Goal: Transaction & Acquisition: Obtain resource

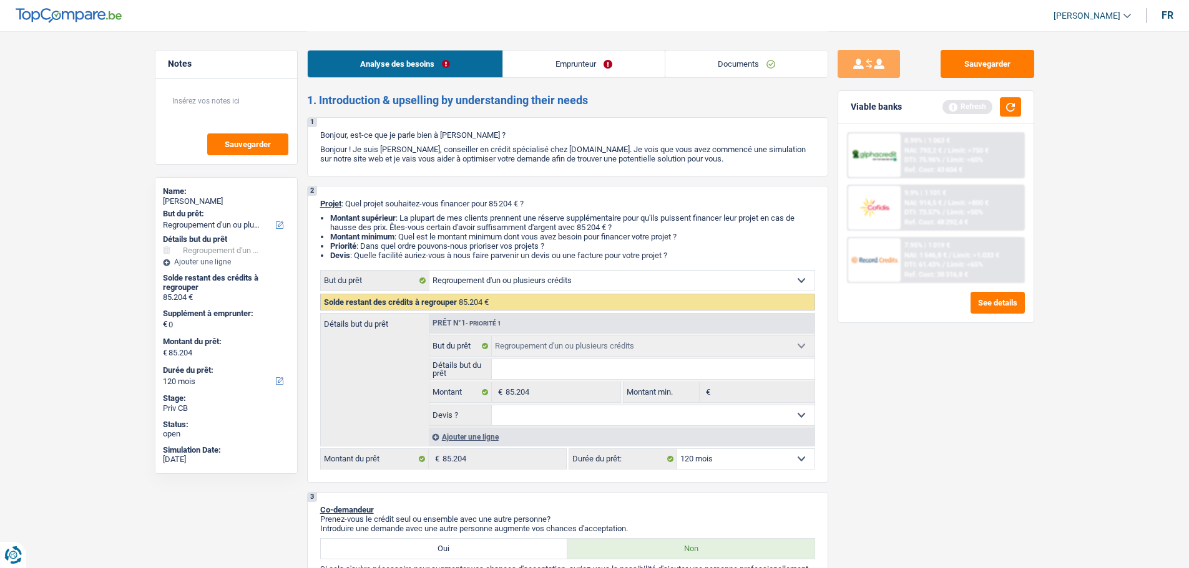
select select "refinancing"
select select "120"
select select "refinancing"
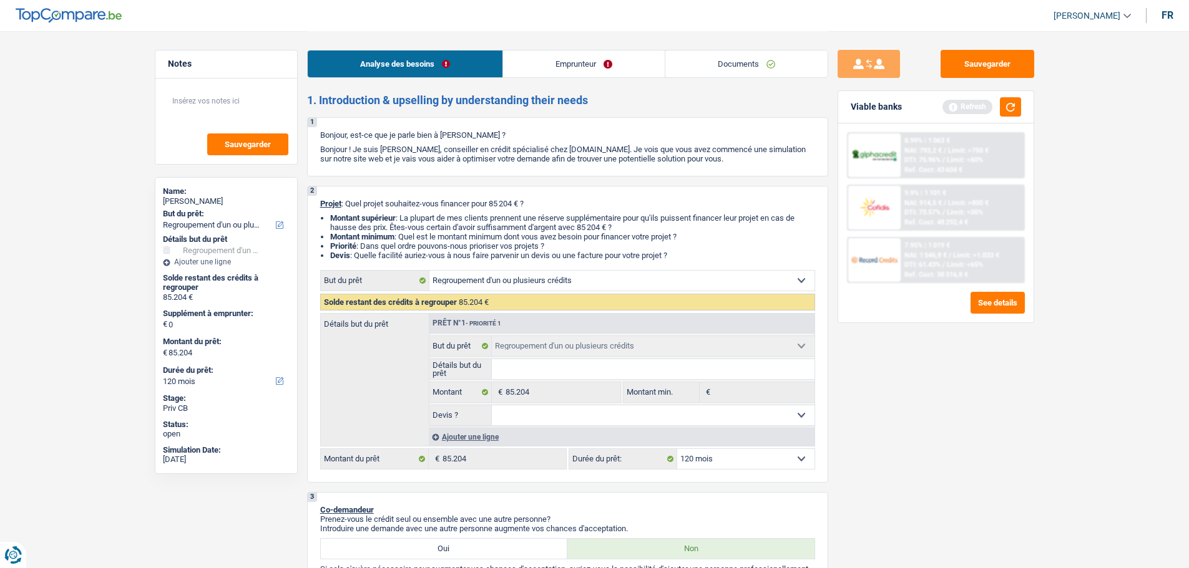
select select "120"
select select "privateEmployee"
select select "netSalary"
select select "mealVouchers"
select select "rents"
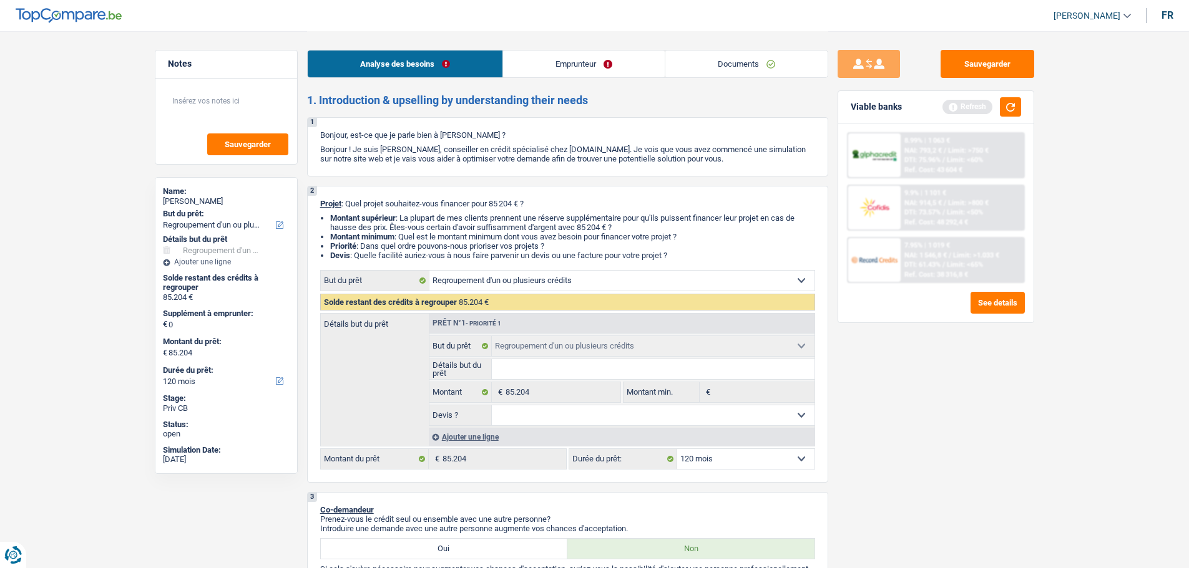
select select "creditConsolidation"
select select "120"
select select "personalLoan"
select select "familyEvent"
select select "84"
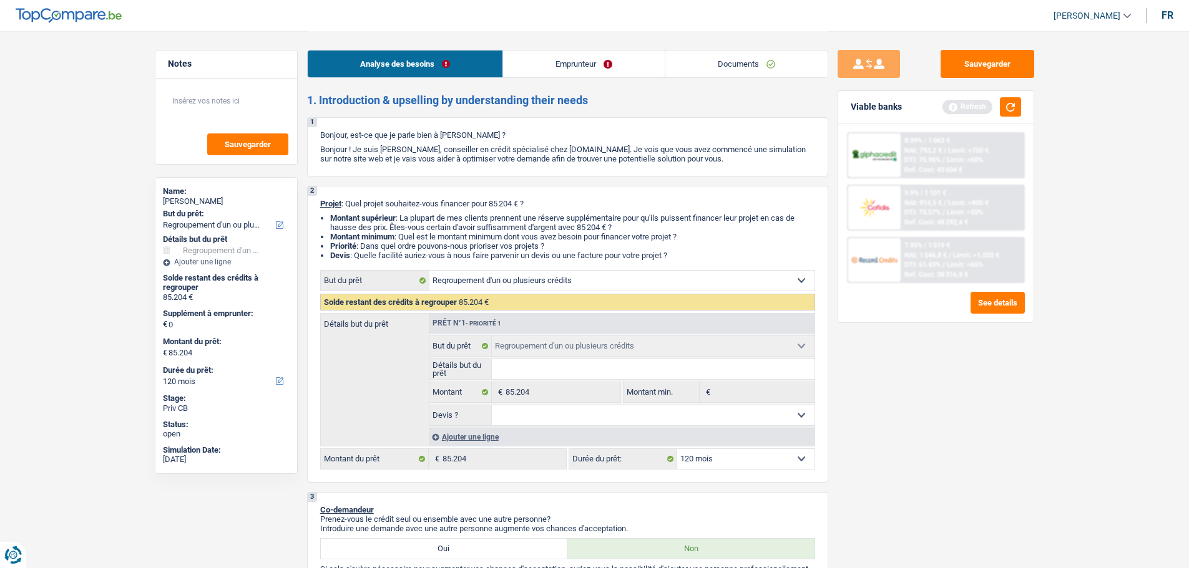
select select "refinancing"
select select "120"
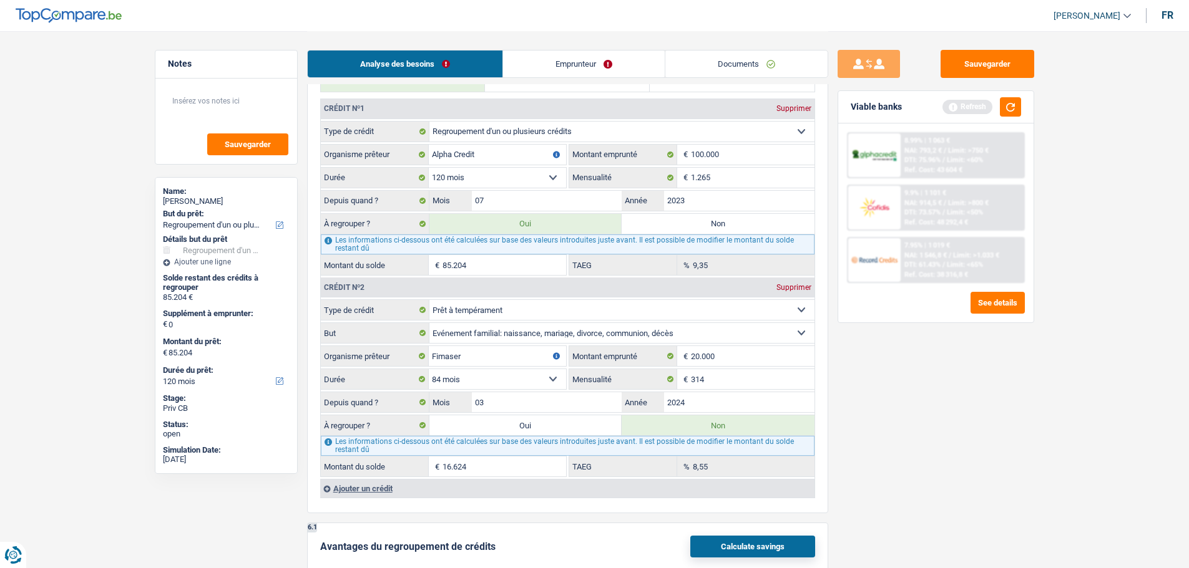
scroll to position [936, 0]
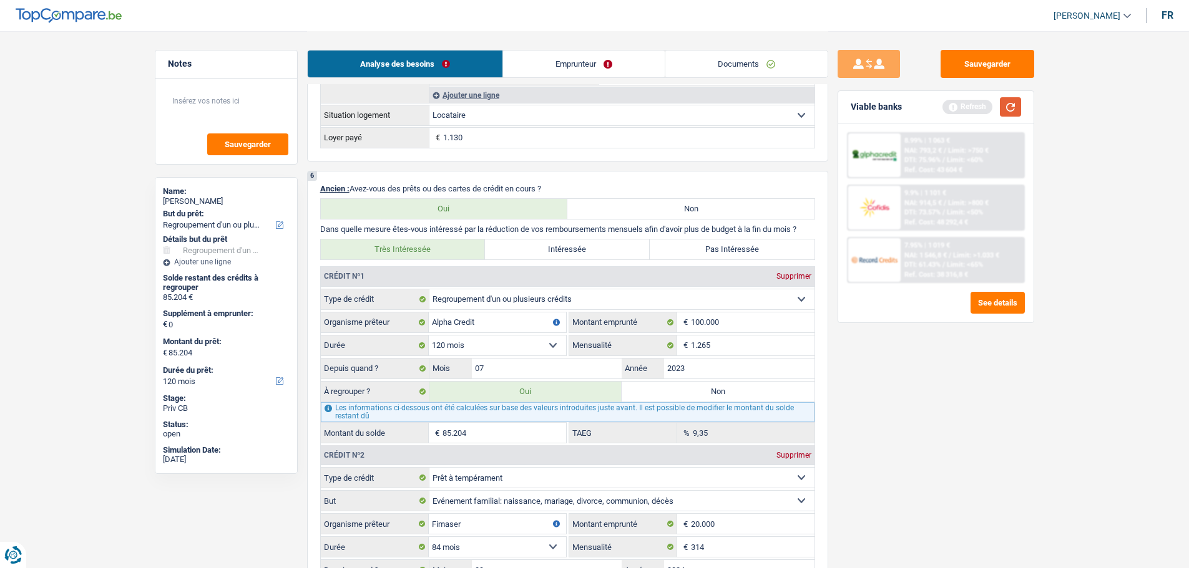
click at [1015, 105] on button "button" at bounding box center [1010, 106] width 21 height 19
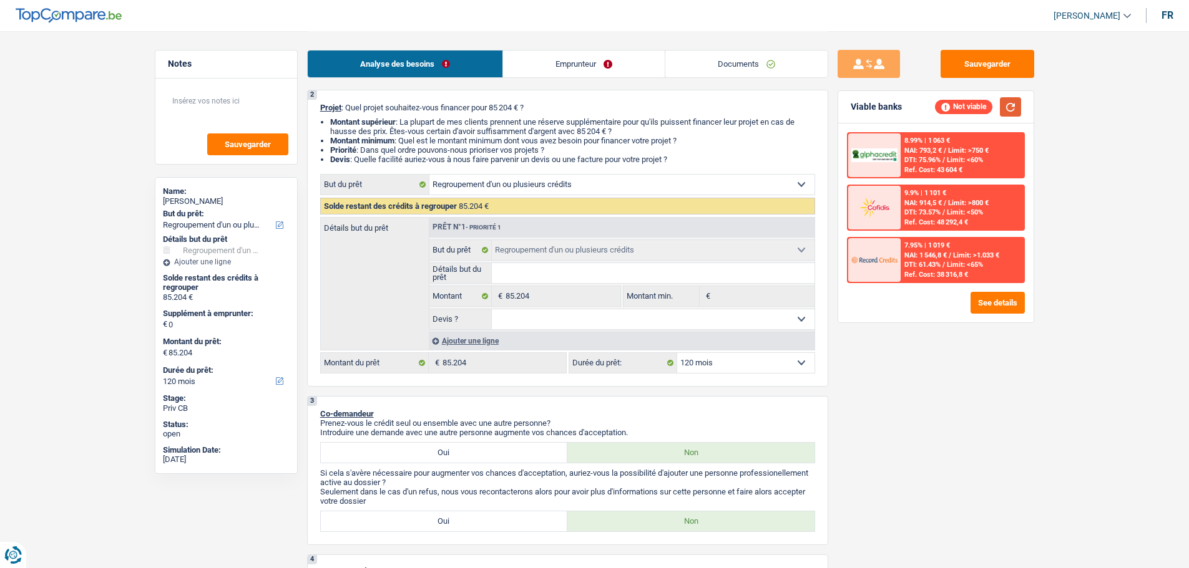
scroll to position [0, 0]
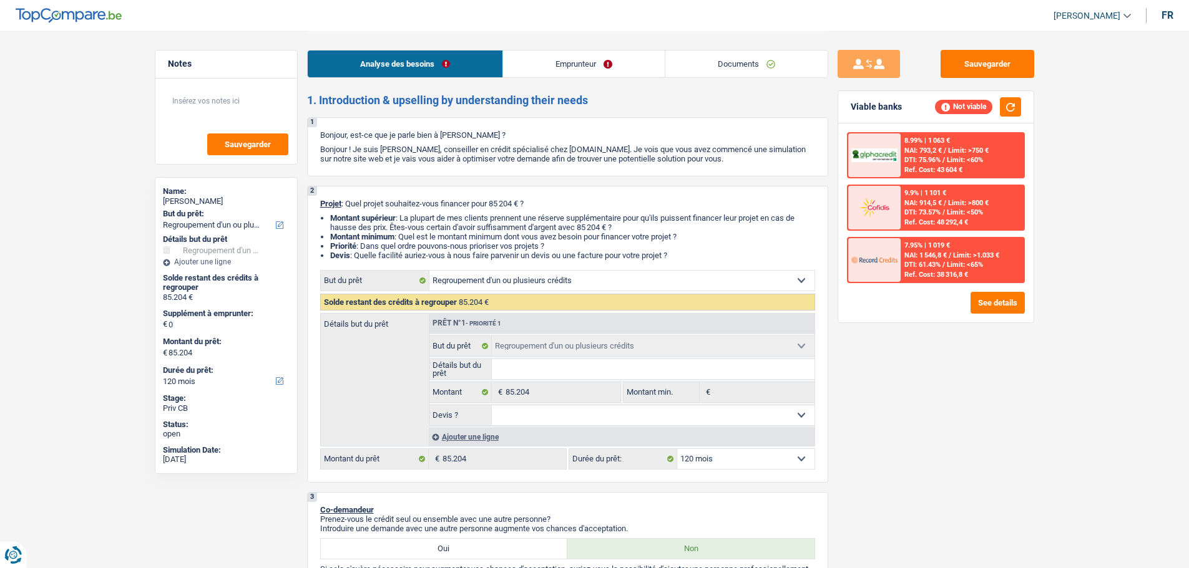
click at [565, 66] on link "Emprunteur" at bounding box center [584, 64] width 162 height 27
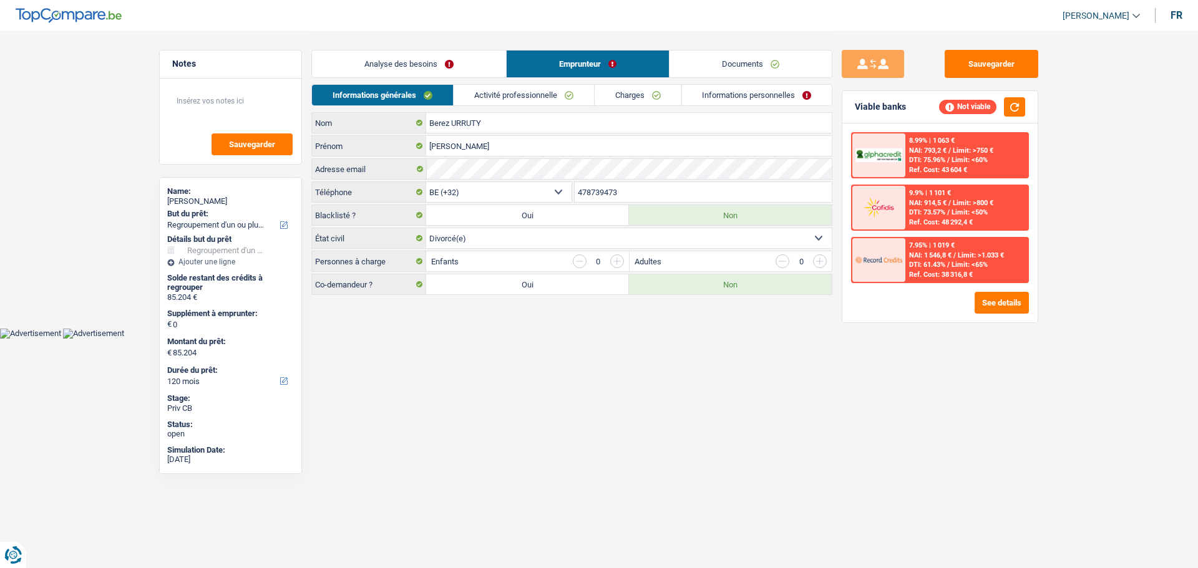
drag, startPoint x: 785, startPoint y: 64, endPoint x: 758, endPoint y: 65, distance: 26.8
click at [783, 64] on link "Documents" at bounding box center [751, 64] width 162 height 27
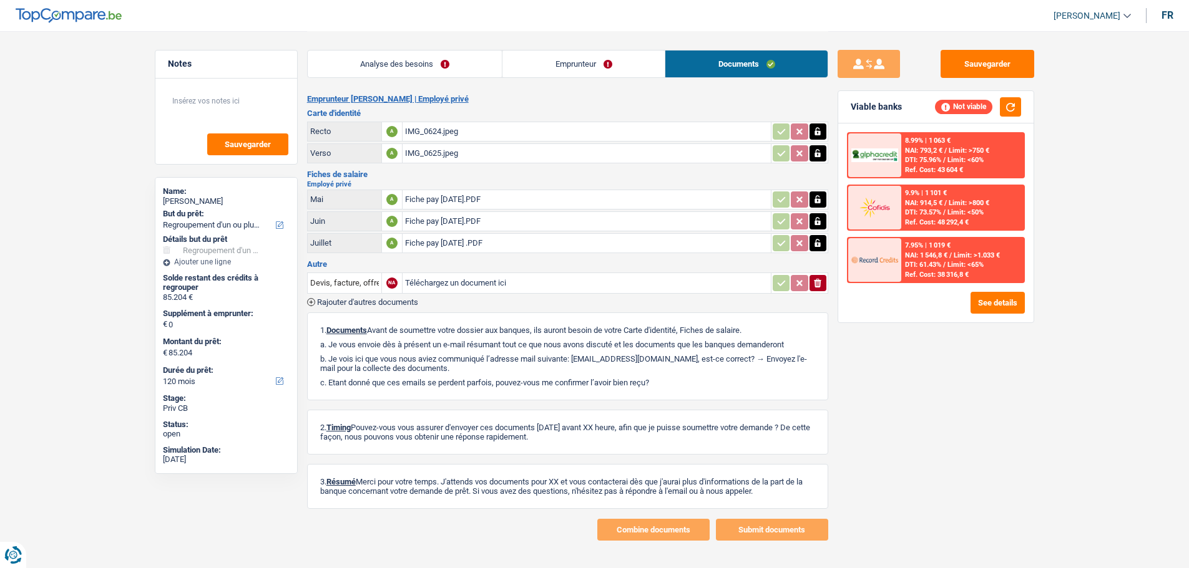
click at [417, 69] on link "Analyse des besoins" at bounding box center [405, 64] width 195 height 27
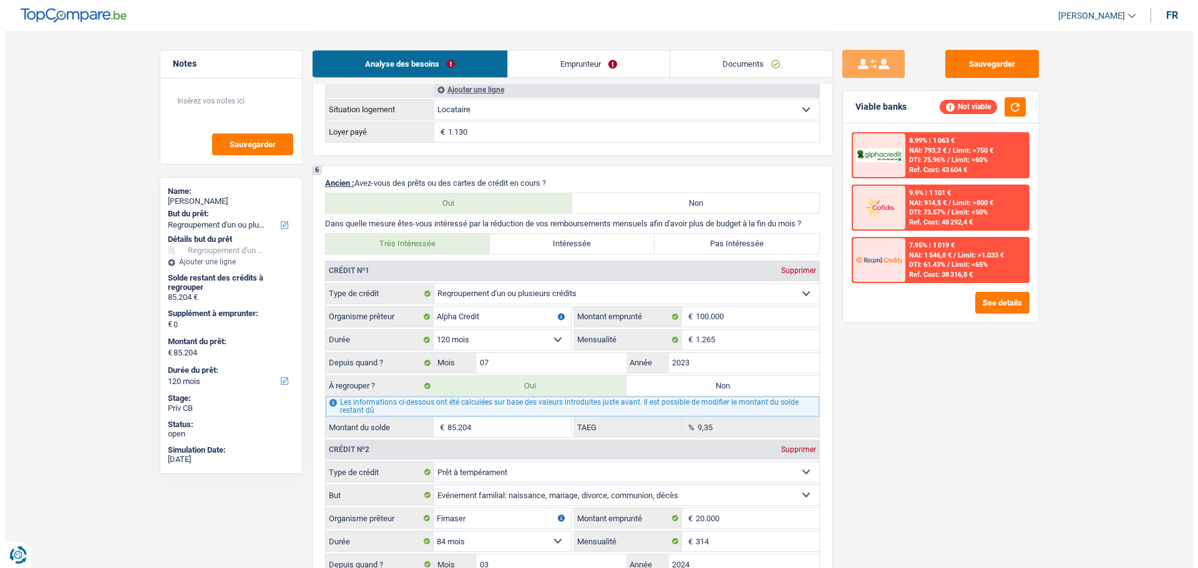
scroll to position [936, 0]
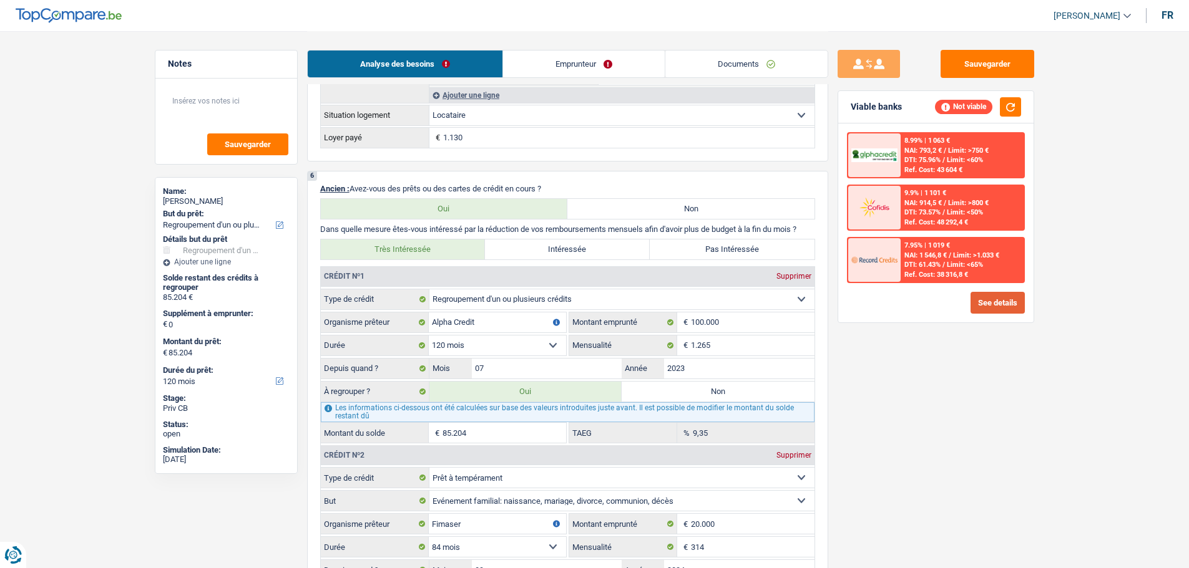
click at [997, 300] on button "See details" at bounding box center [997, 303] width 54 height 22
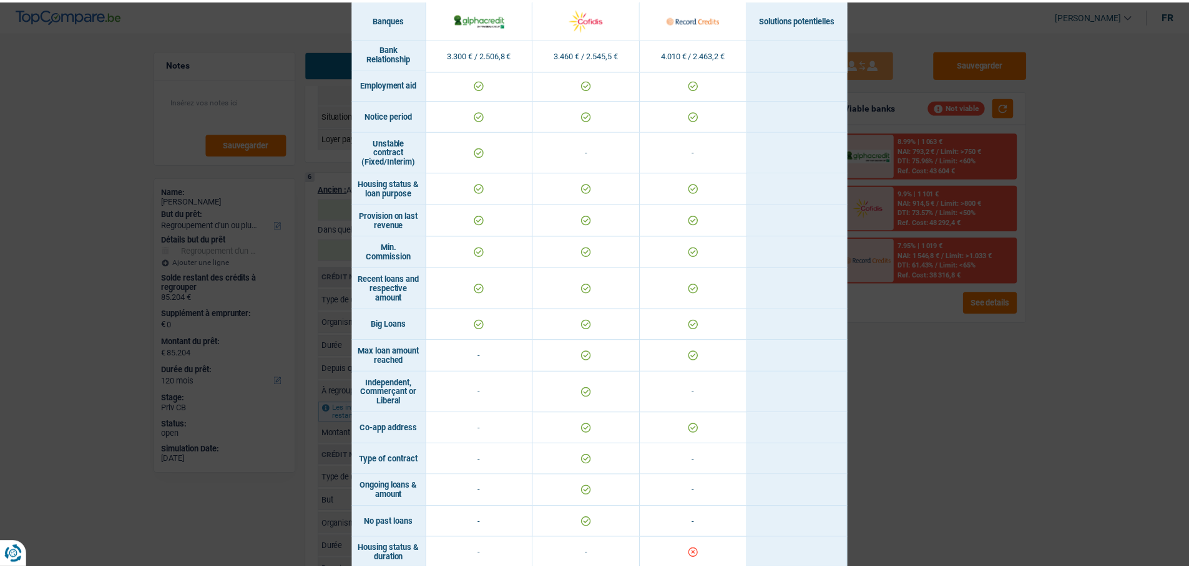
scroll to position [758, 0]
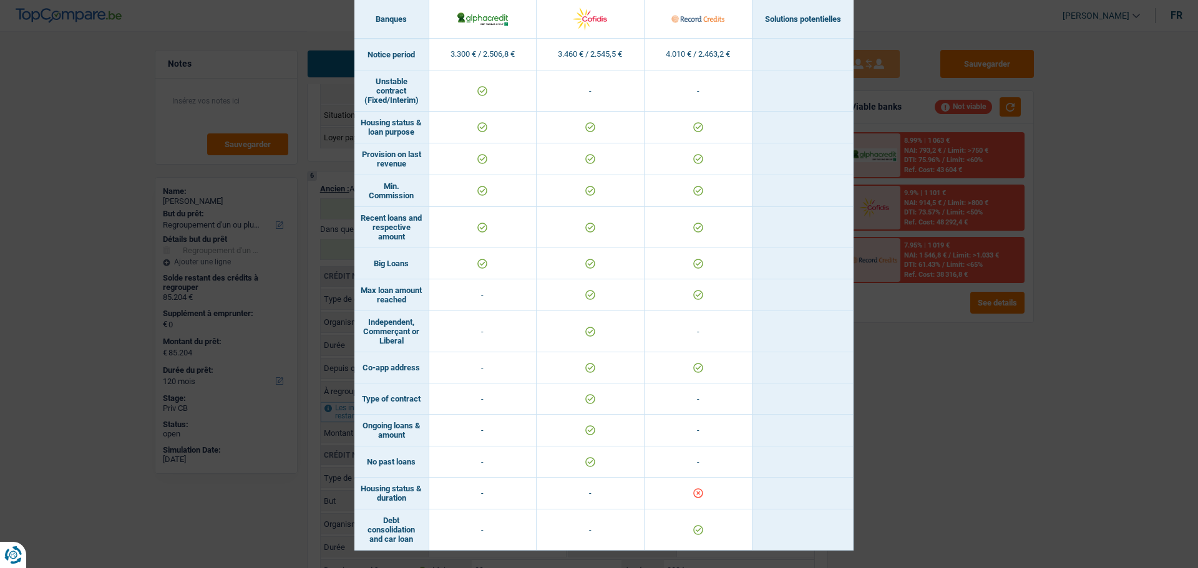
drag, startPoint x: 992, startPoint y: 441, endPoint x: 801, endPoint y: 300, distance: 237.0
click at [993, 441] on div "Banks conditions × Banques Solutions potentielles Revenus / Charges 3.300 € / 2…" at bounding box center [599, 284] width 1198 height 568
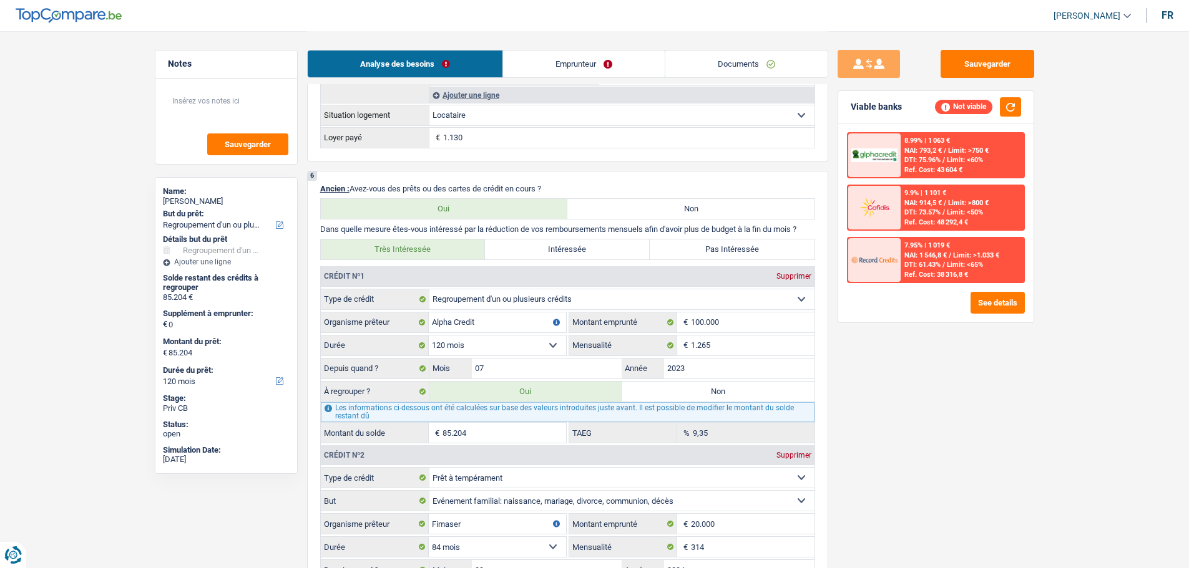
click at [608, 70] on link "Emprunteur" at bounding box center [584, 64] width 162 height 27
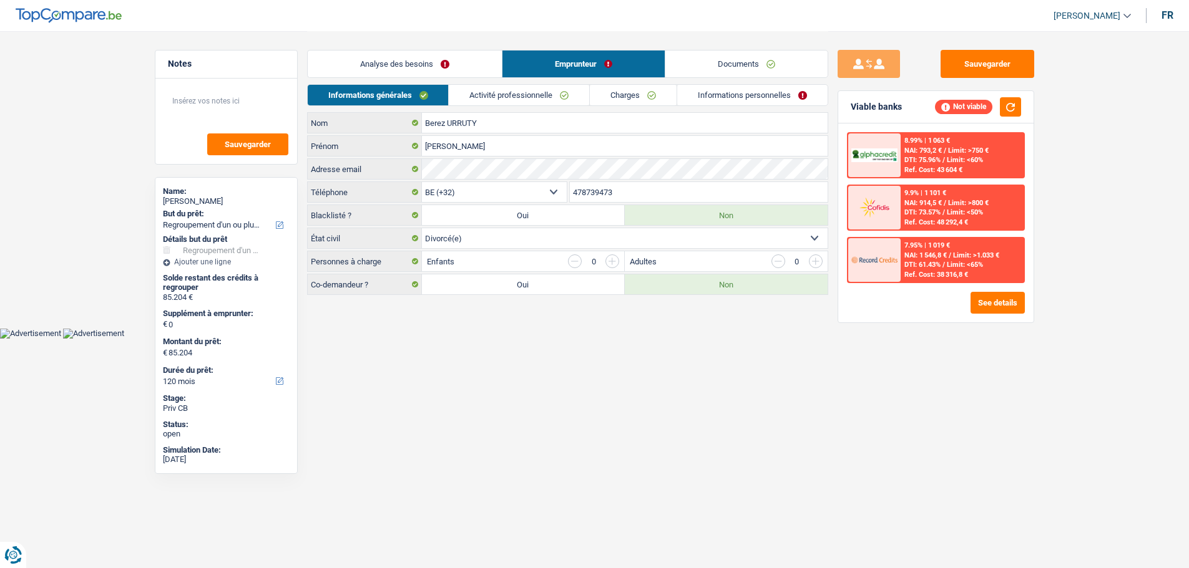
scroll to position [0, 0]
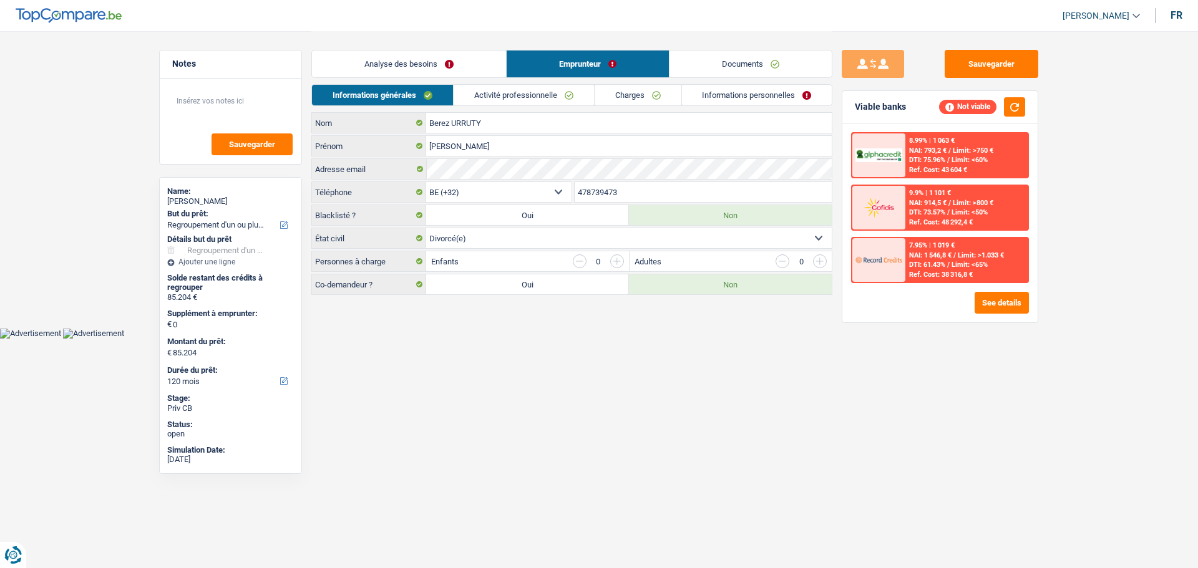
click at [642, 90] on link "Charges" at bounding box center [638, 95] width 87 height 21
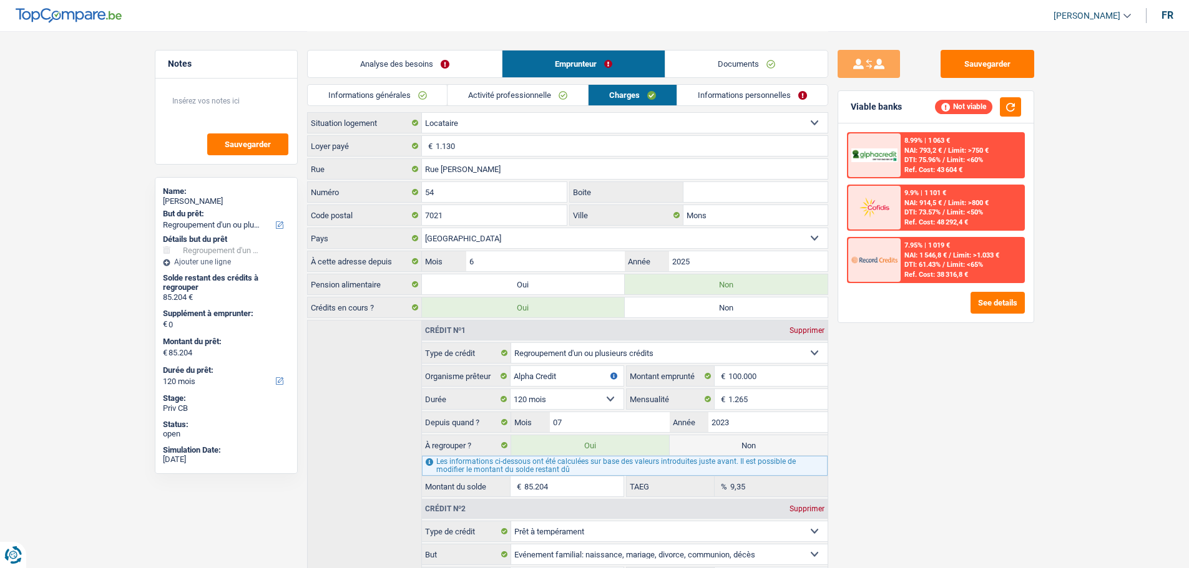
click at [447, 72] on link "Analyse des besoins" at bounding box center [405, 64] width 194 height 27
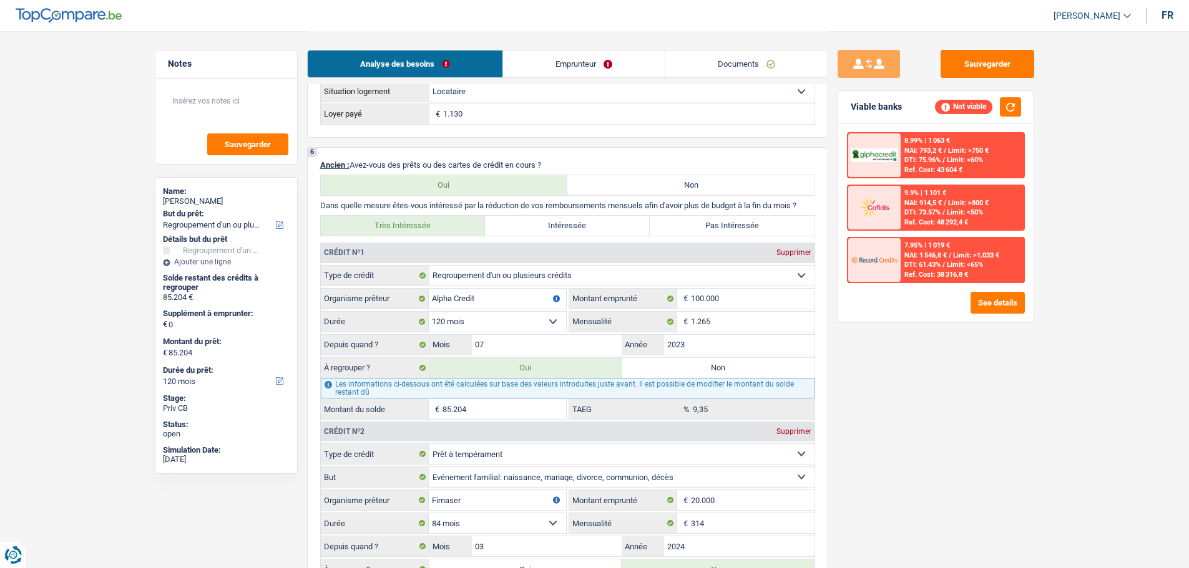
scroll to position [1061, 0]
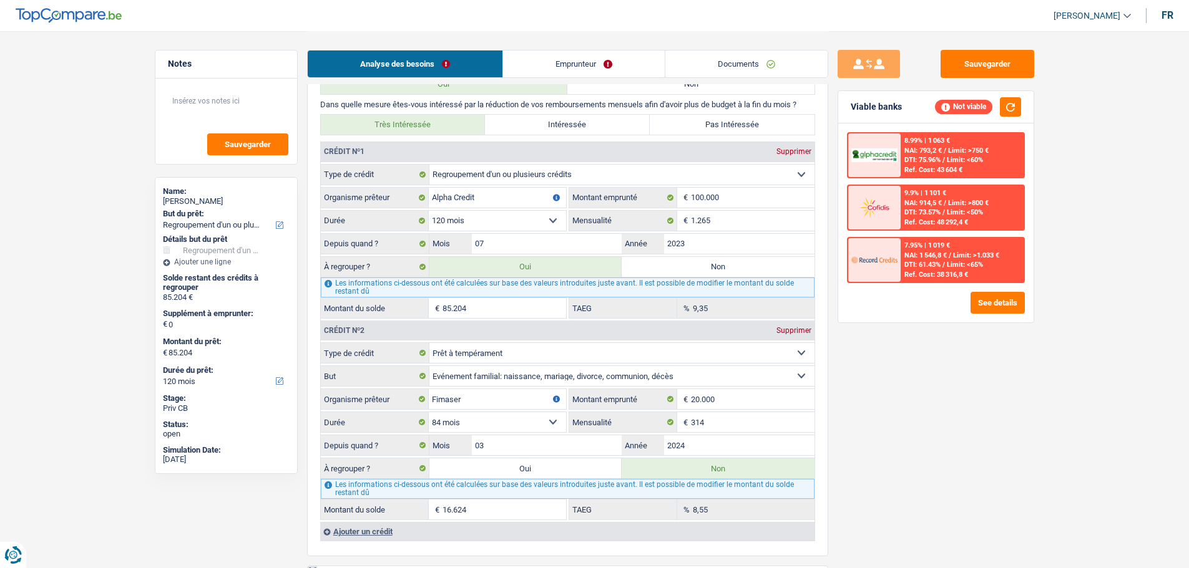
click at [557, 473] on label "Oui" at bounding box center [525, 469] width 193 height 20
click at [557, 473] on input "Oui" at bounding box center [525, 469] width 193 height 20
radio input "true"
type input "101.828"
select select "144"
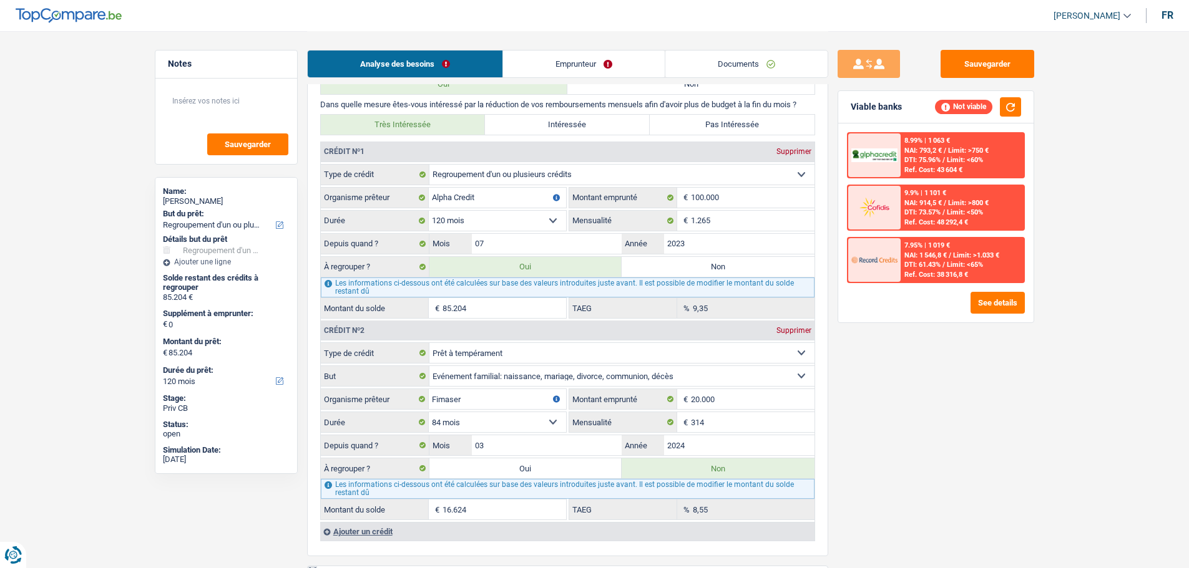
type input "101.828"
select select "144"
radio input "false"
type input "101.828"
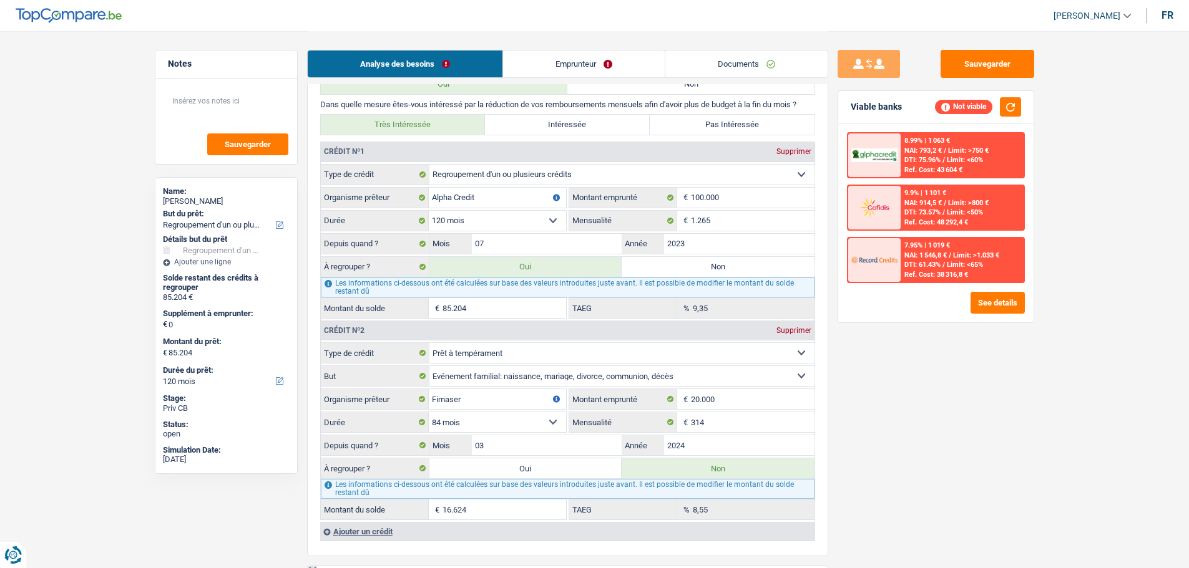
type input "101.828"
select select "144"
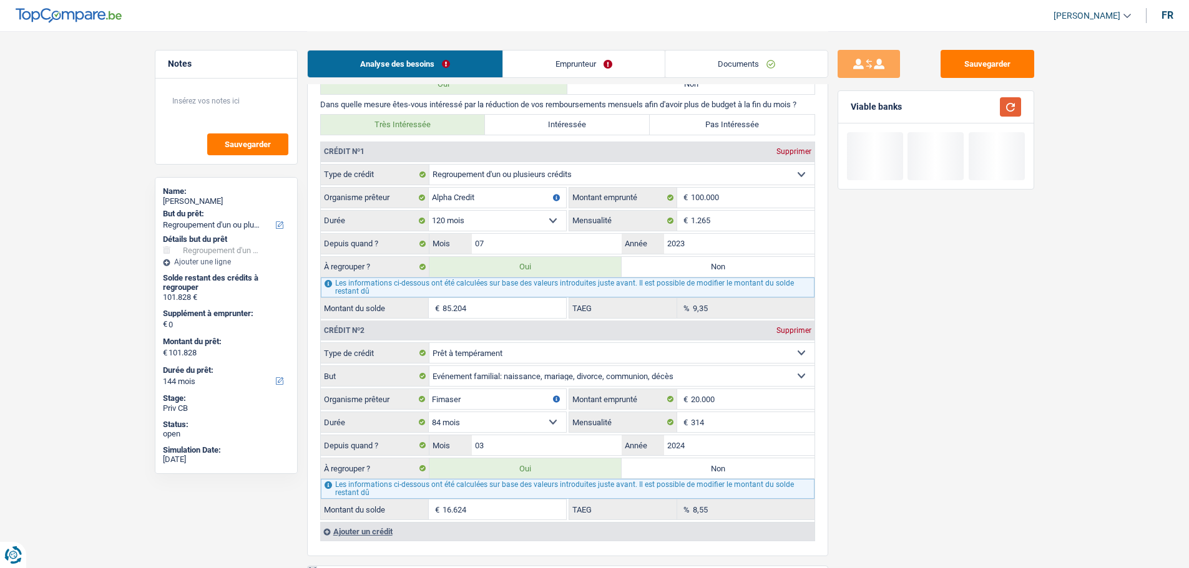
click at [1002, 106] on button "button" at bounding box center [1010, 106] width 21 height 19
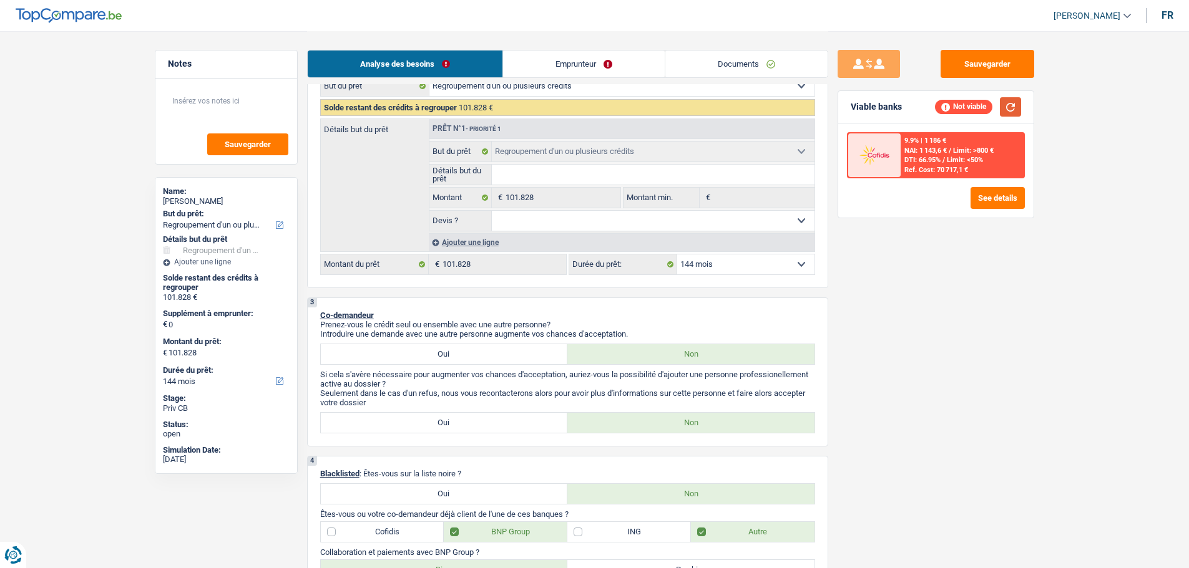
scroll to position [62, 0]
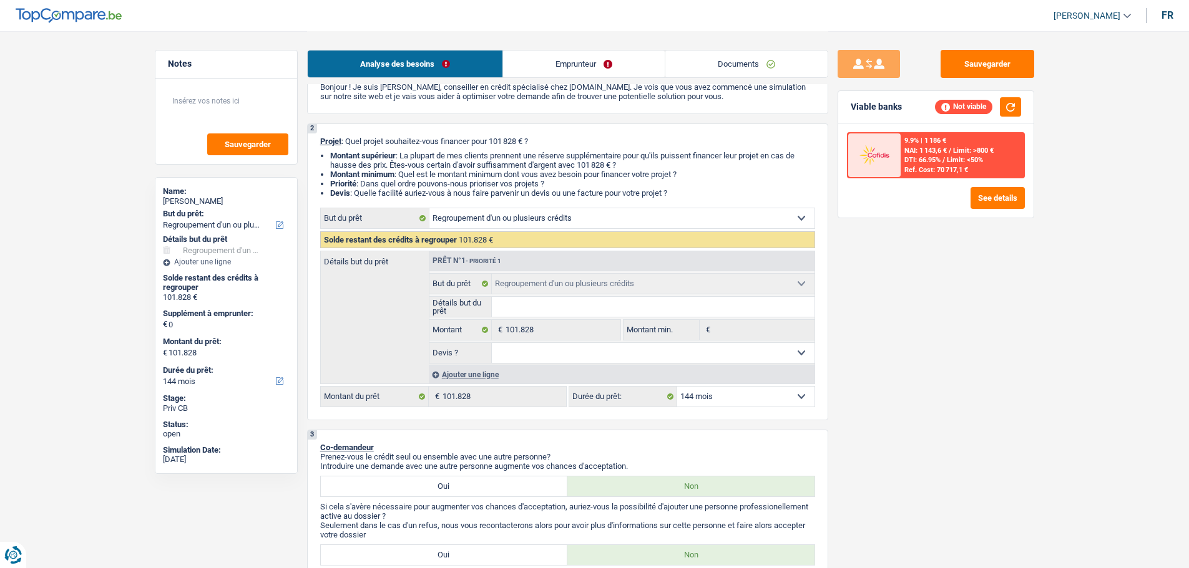
click at [729, 387] on select "12 mois 18 mois 24 mois 30 mois 36 mois 42 mois 48 mois 60 mois 72 mois 84 mois…" at bounding box center [745, 397] width 137 height 20
select select "120"
click at [677, 387] on select "12 mois 18 mois 24 mois 30 mois 36 mois 42 mois 48 mois 60 mois 72 mois 84 mois…" at bounding box center [745, 397] width 137 height 20
select select "120"
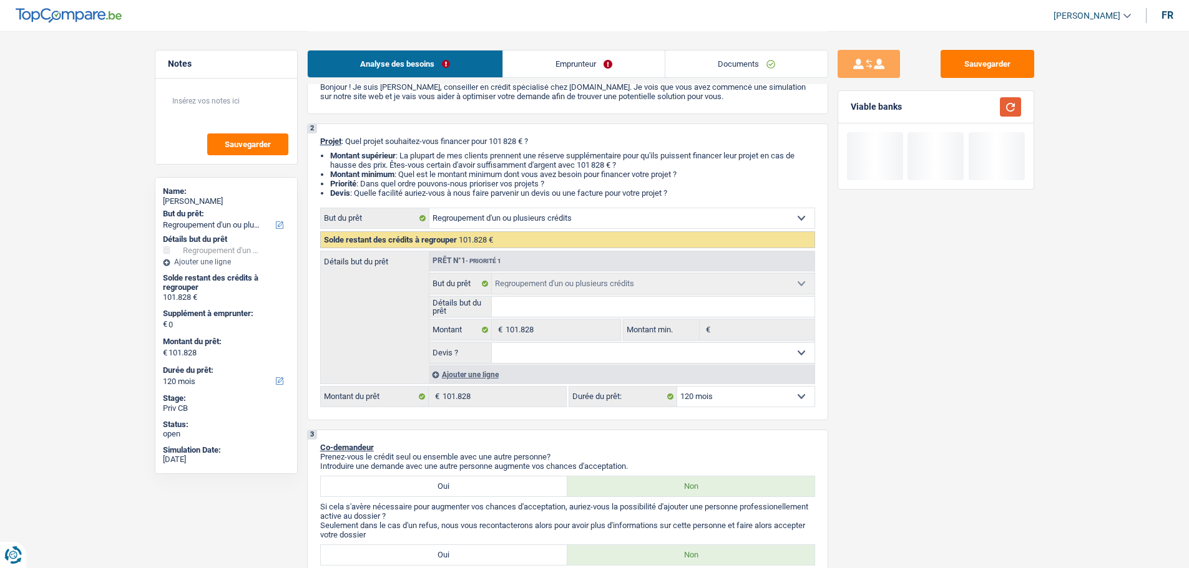
click at [1015, 99] on button "button" at bounding box center [1010, 106] width 21 height 19
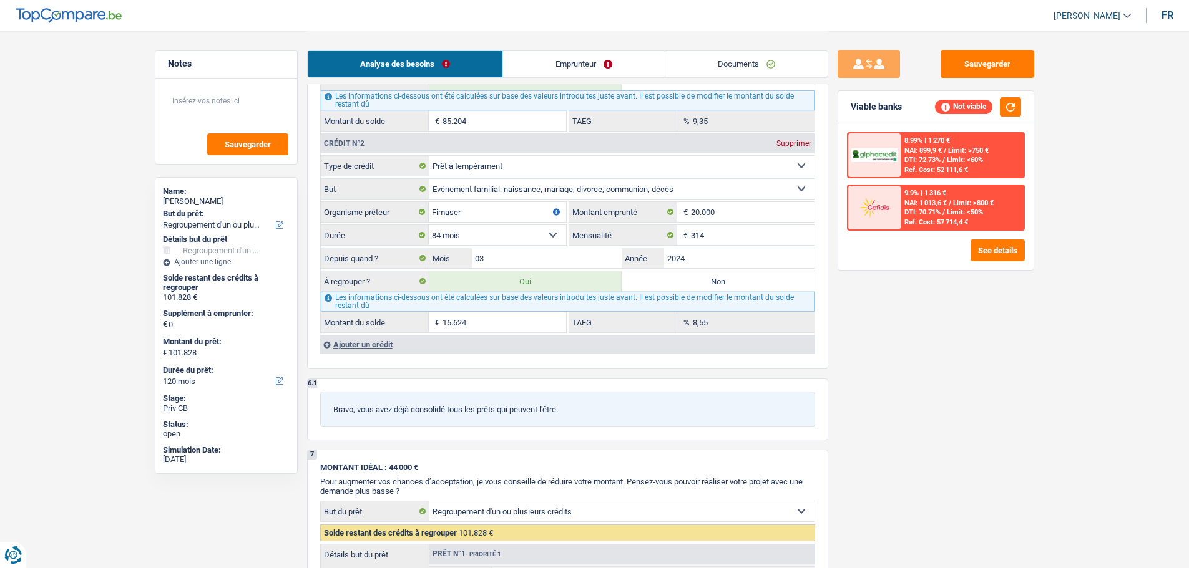
click at [703, 282] on label "Non" at bounding box center [718, 281] width 193 height 20
click at [703, 282] on input "Non" at bounding box center [718, 281] width 193 height 20
radio input "true"
type input "85.204"
select select "144"
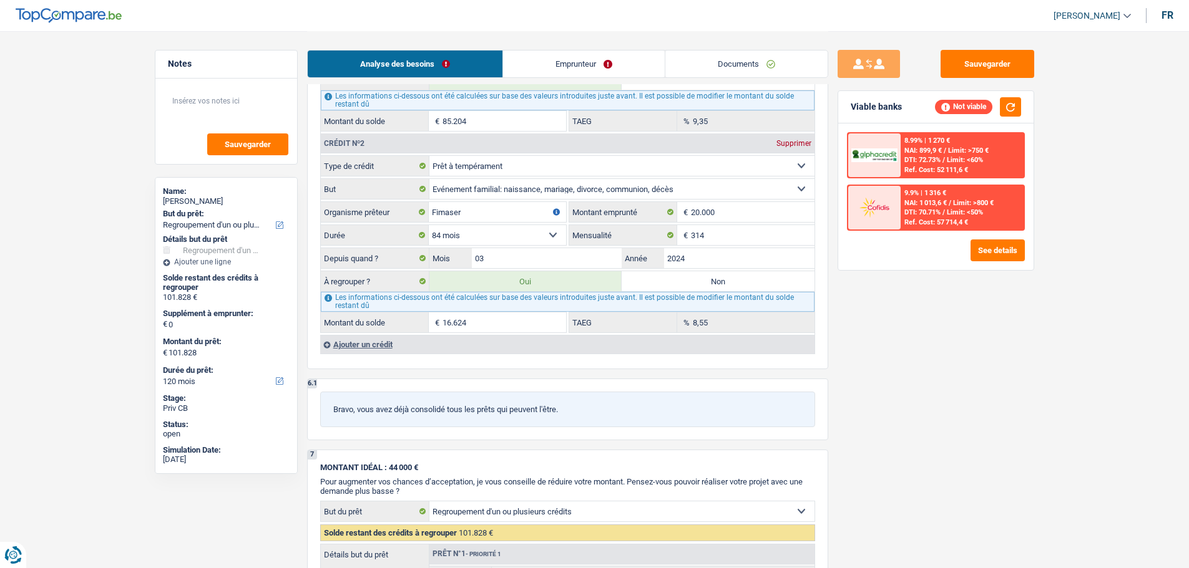
type input "85.204"
select select "144"
radio input "false"
type input "85.204"
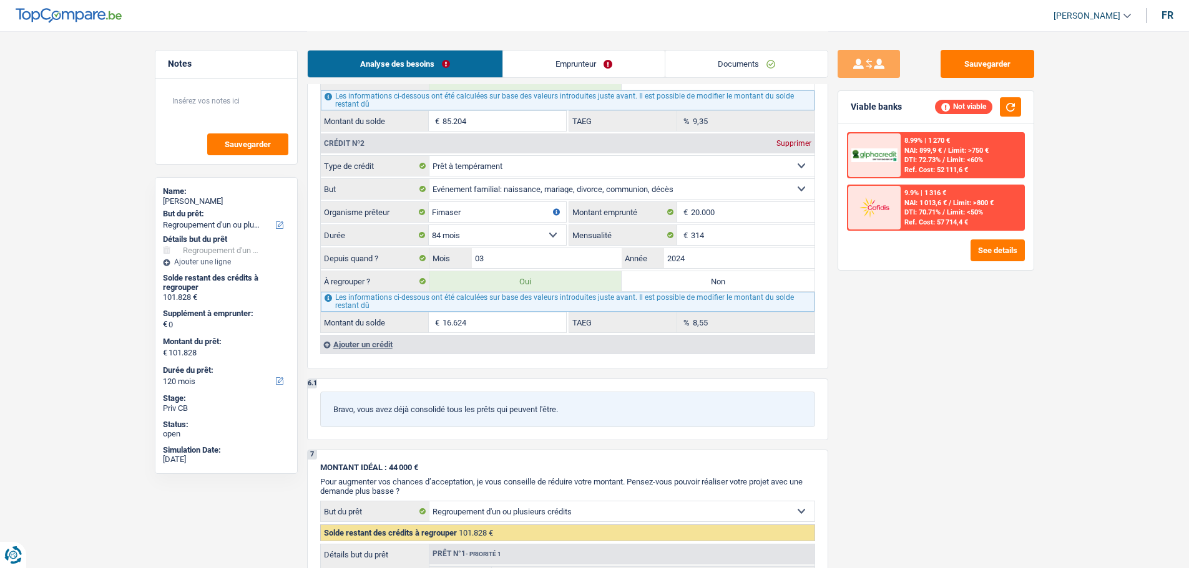
type input "85.204"
select select "144"
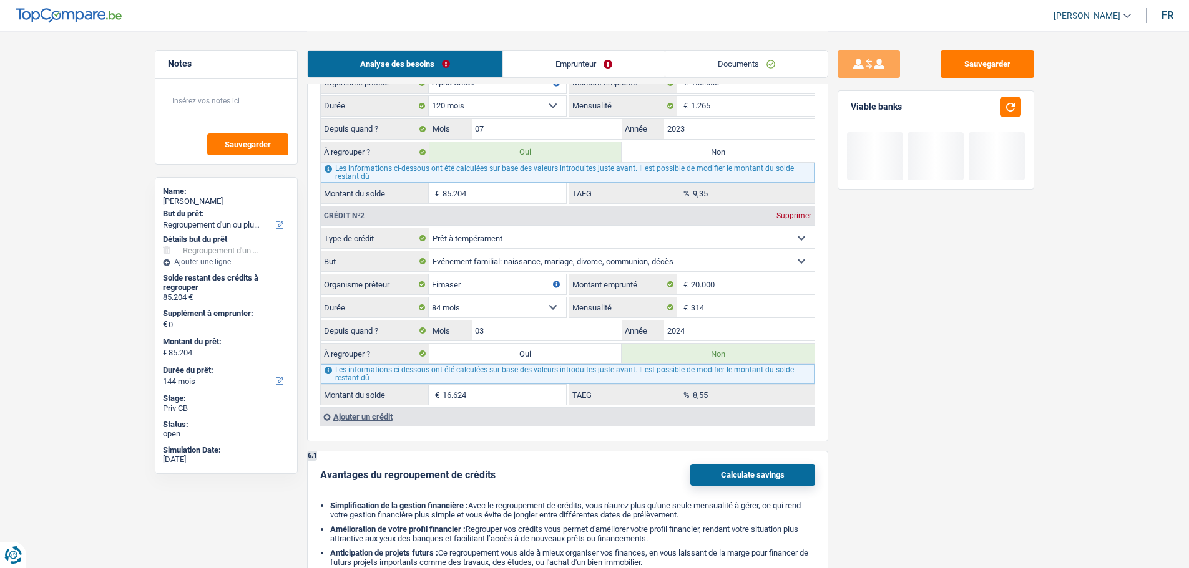
scroll to position [1061, 0]
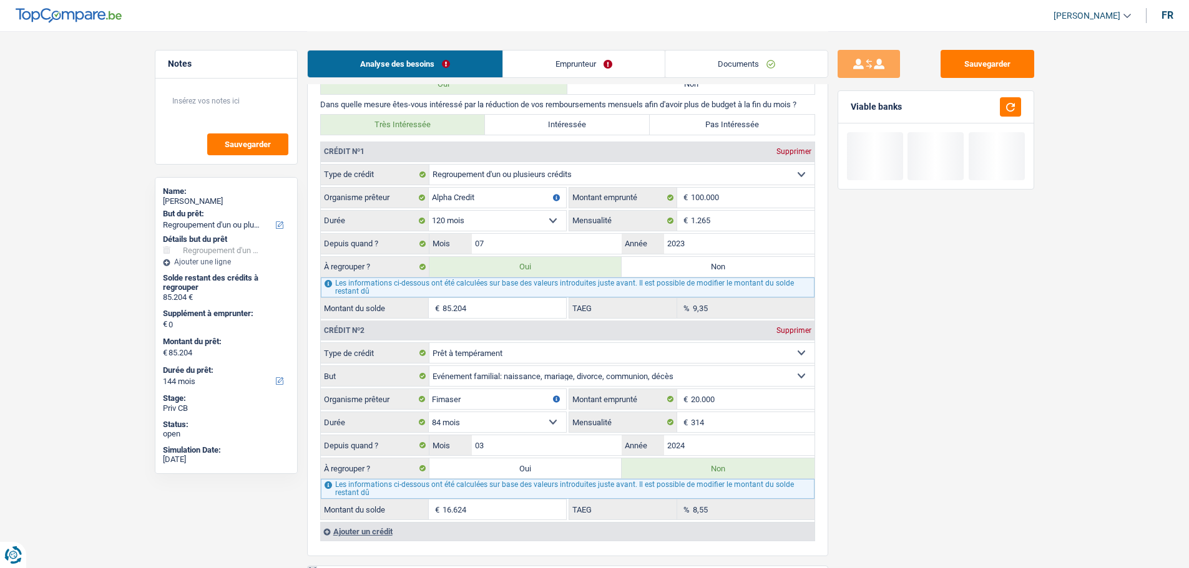
click at [505, 308] on input "85.204" at bounding box center [504, 308] width 124 height 20
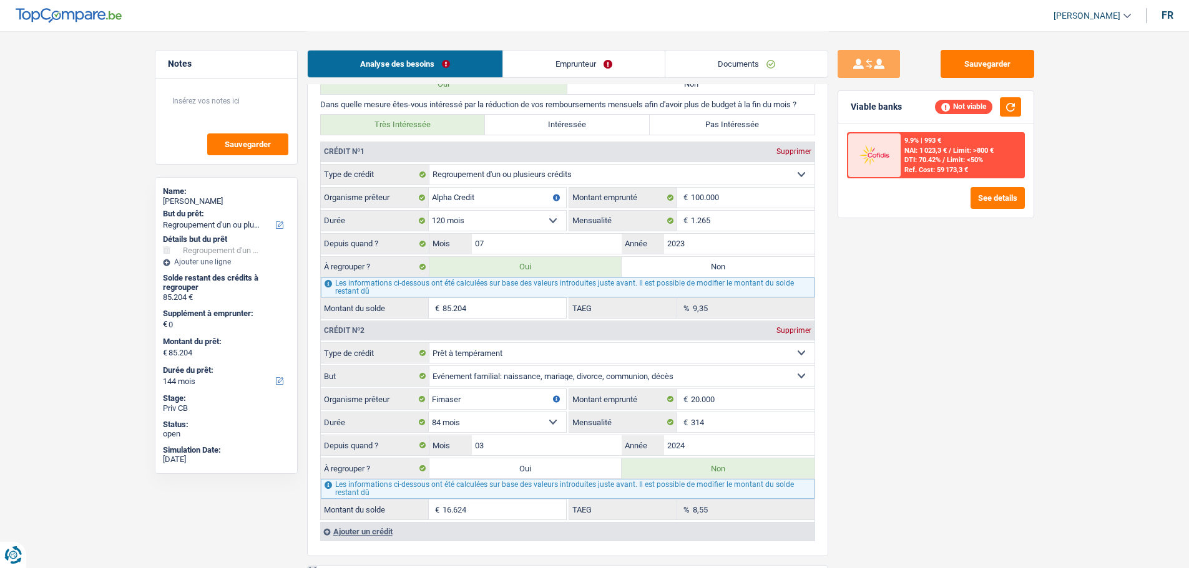
type input "8.520"
select select "48"
type input "8.520"
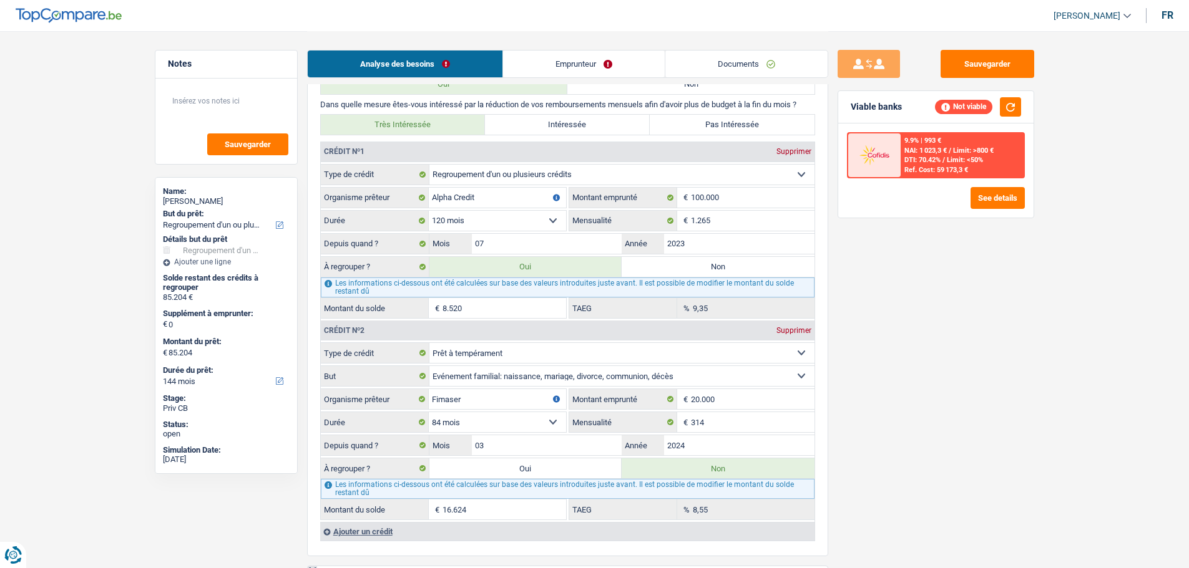
select select "48"
type input "8.520"
select select "48"
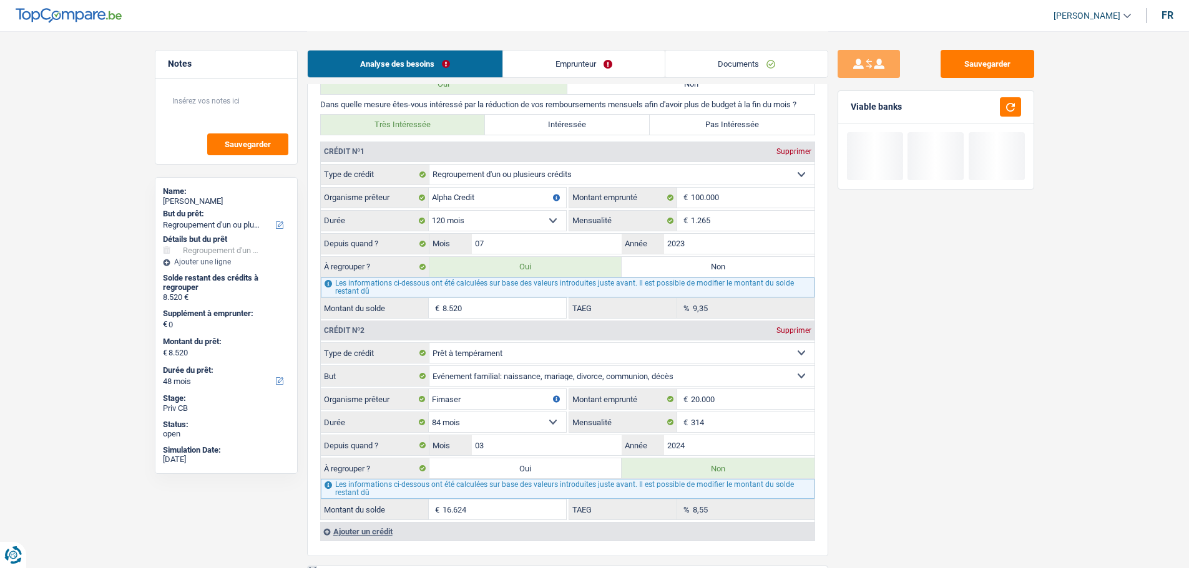
type input "852"
select select "24"
type input "852"
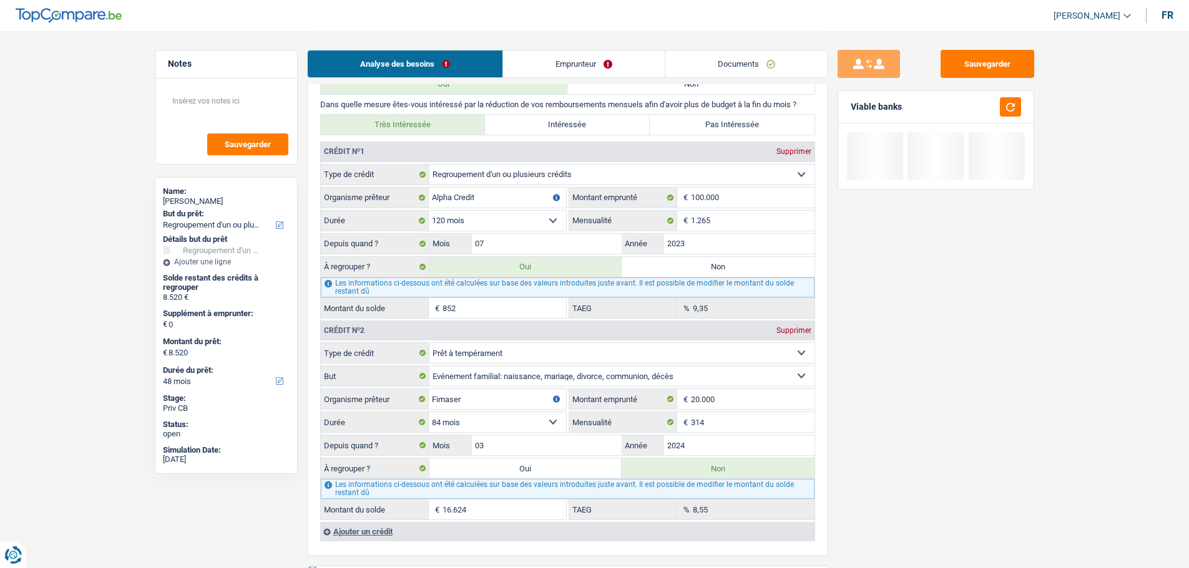
select select "24"
type input "852"
select select "24"
type input "85"
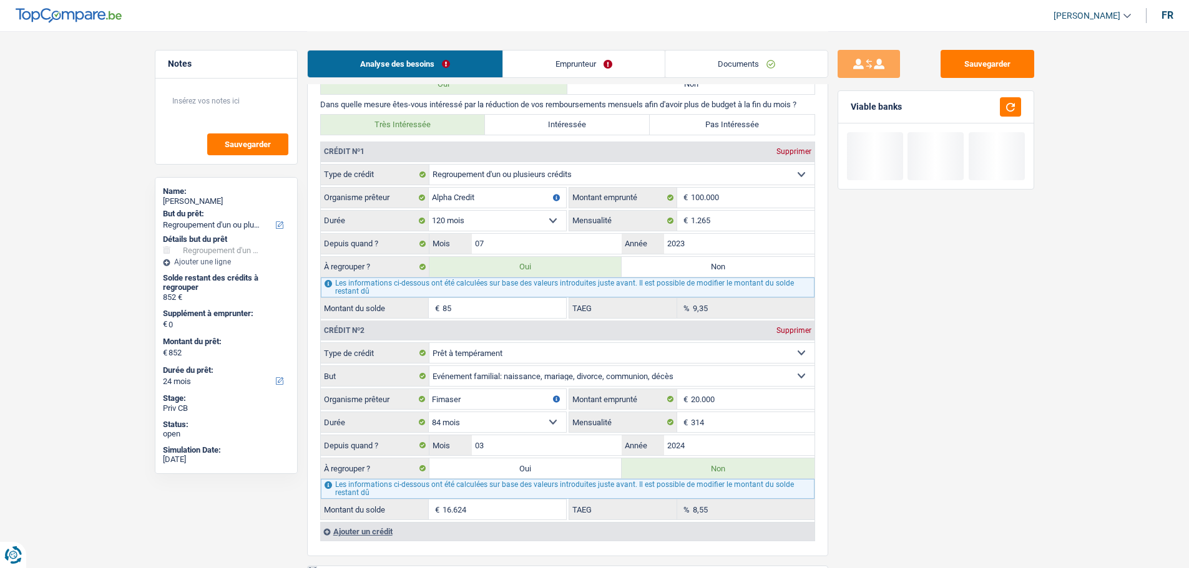
type input "85"
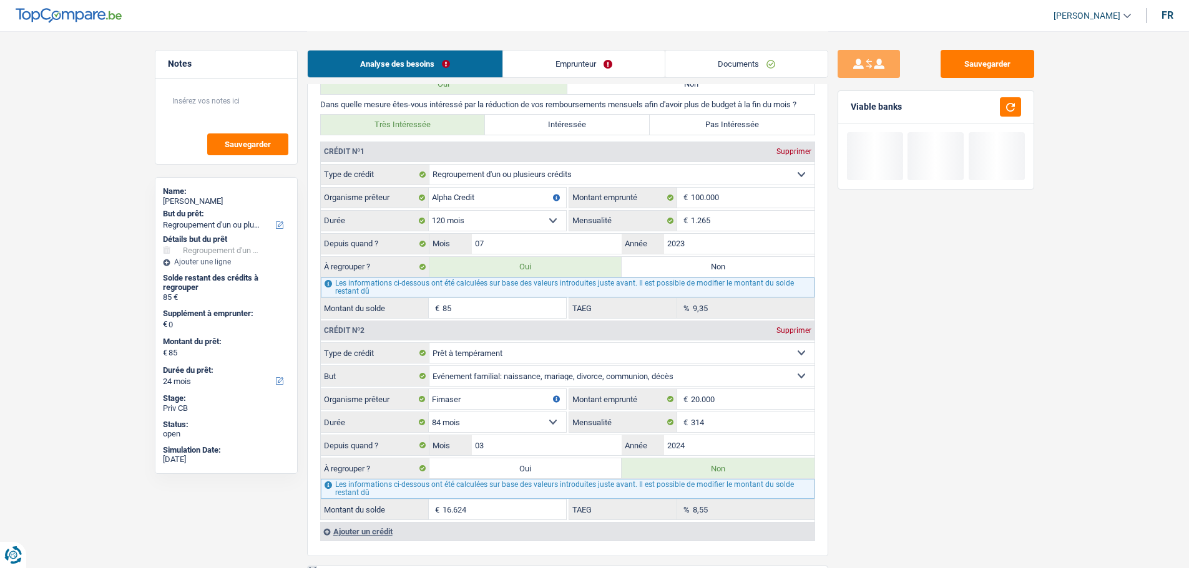
type input "8"
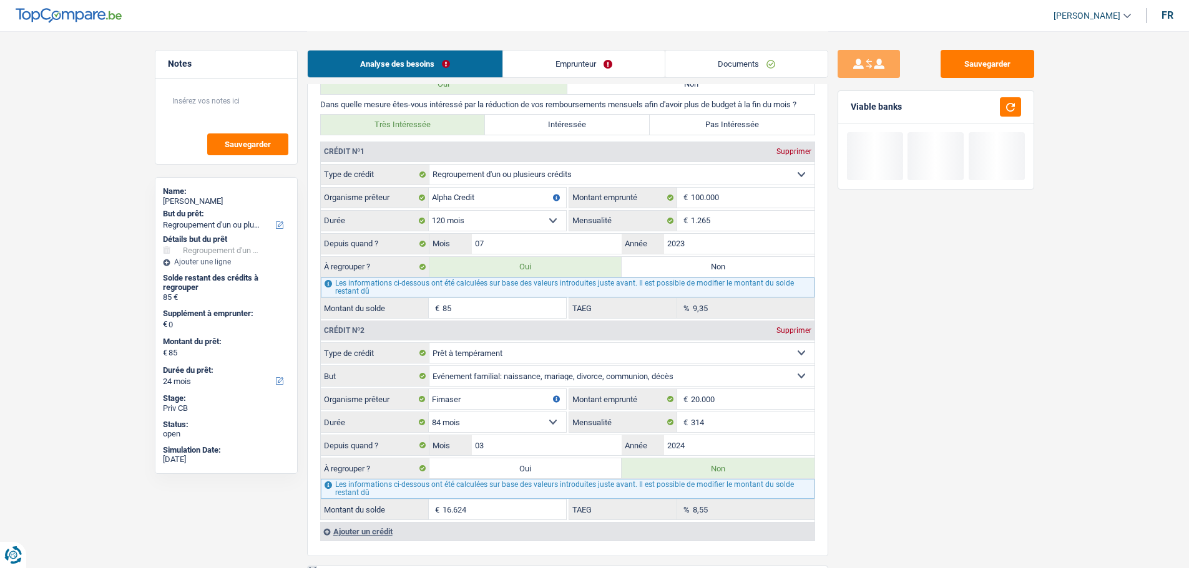
type input "8"
type input "85.204"
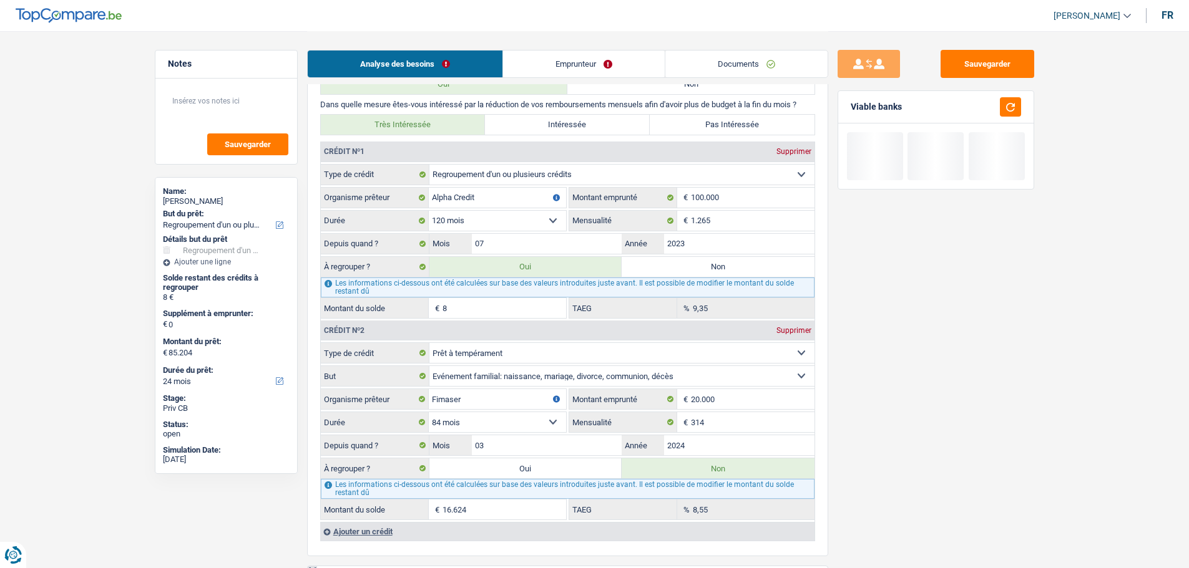
type input "85.204"
select select "144"
type input "6"
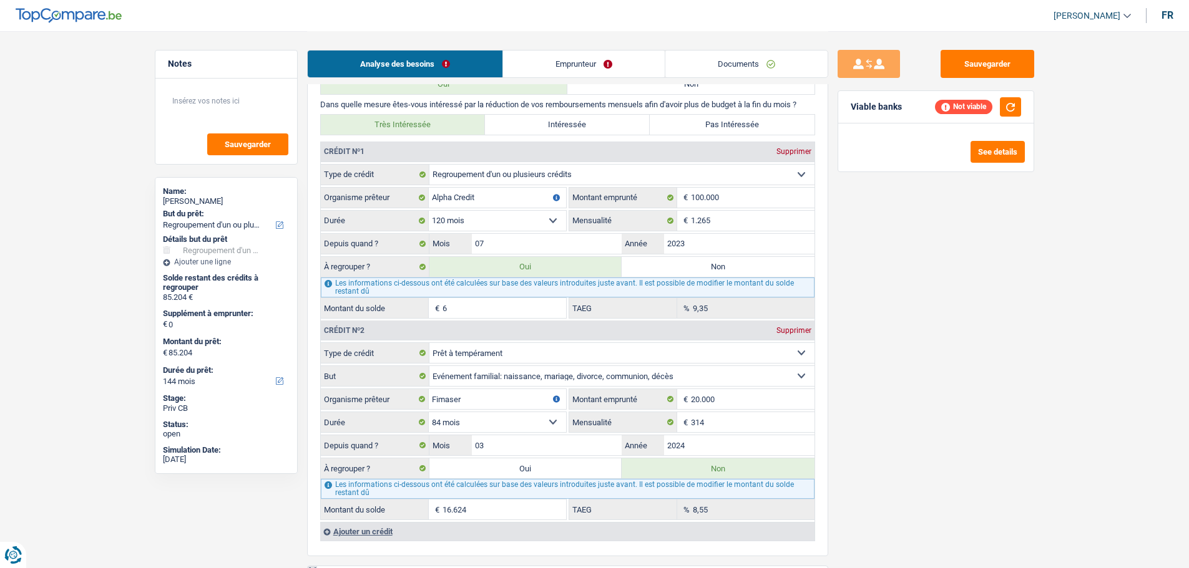
type input "6"
select select "24"
type input "6"
select select "24"
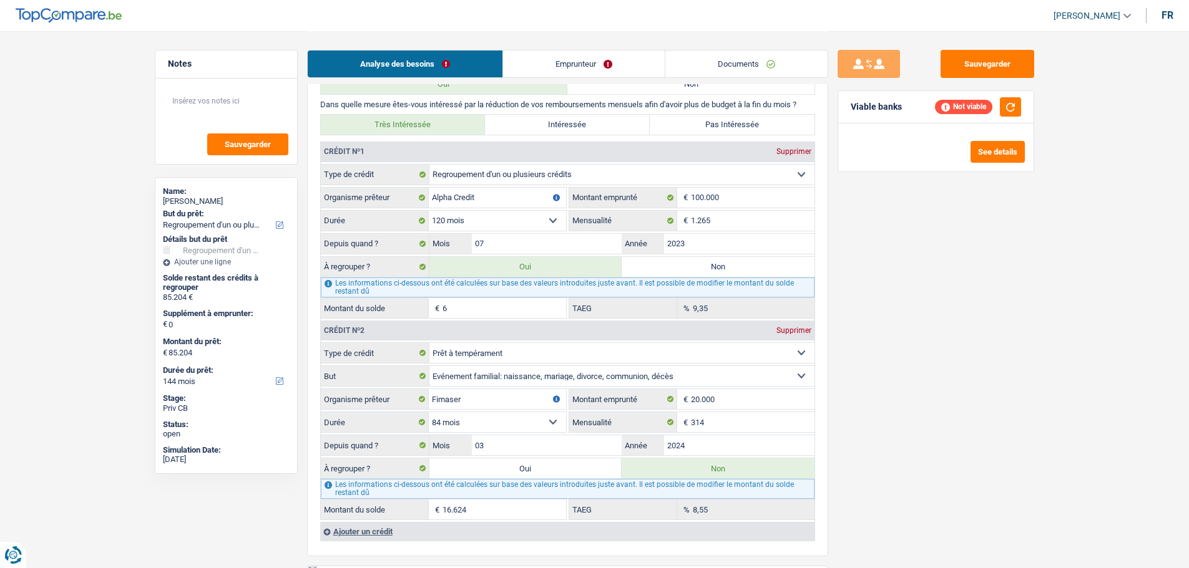
type input "6"
select select "24"
type input "65"
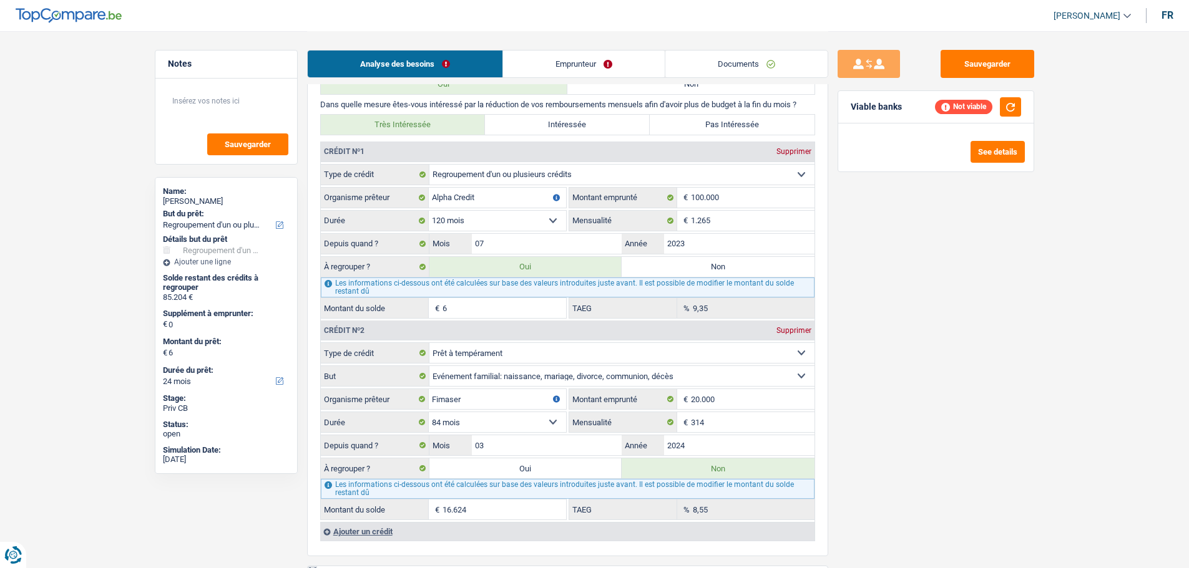
type input "65"
type input "650"
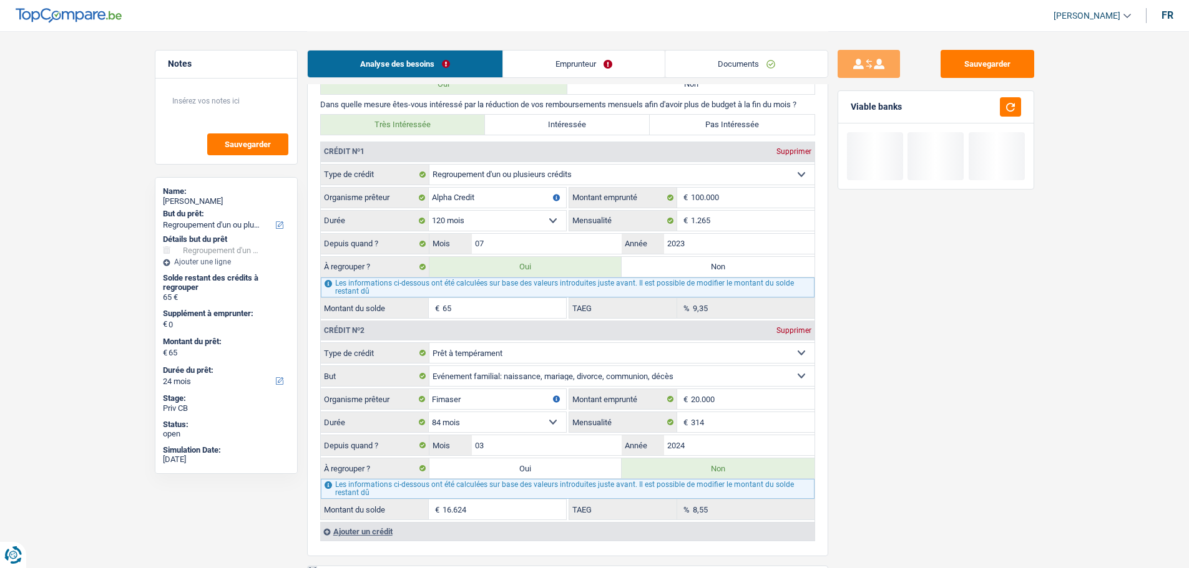
type input "650"
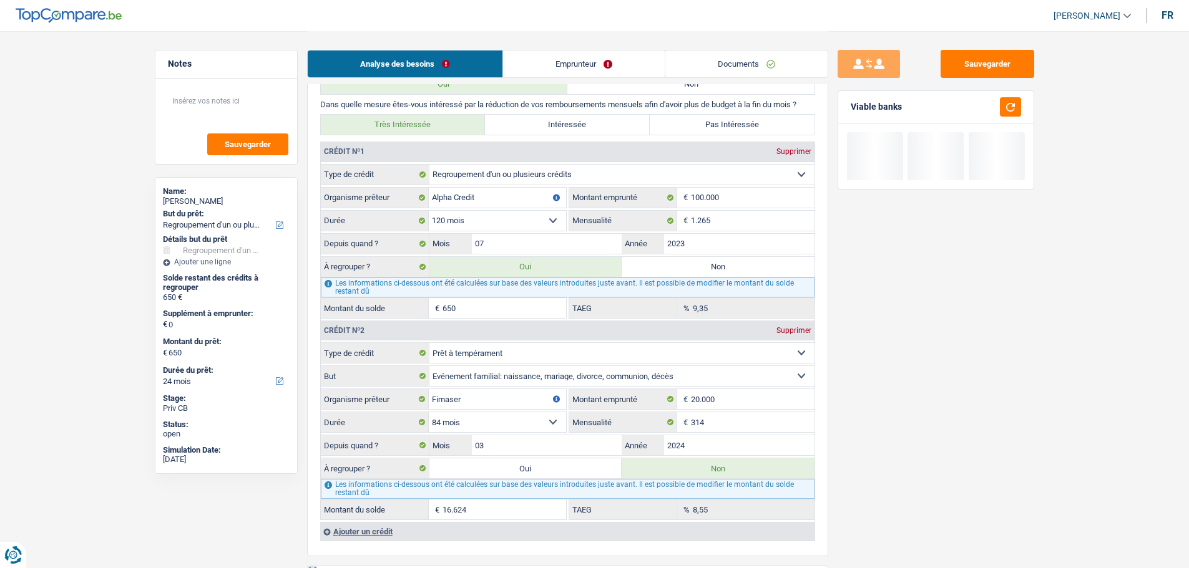
type input "6.500"
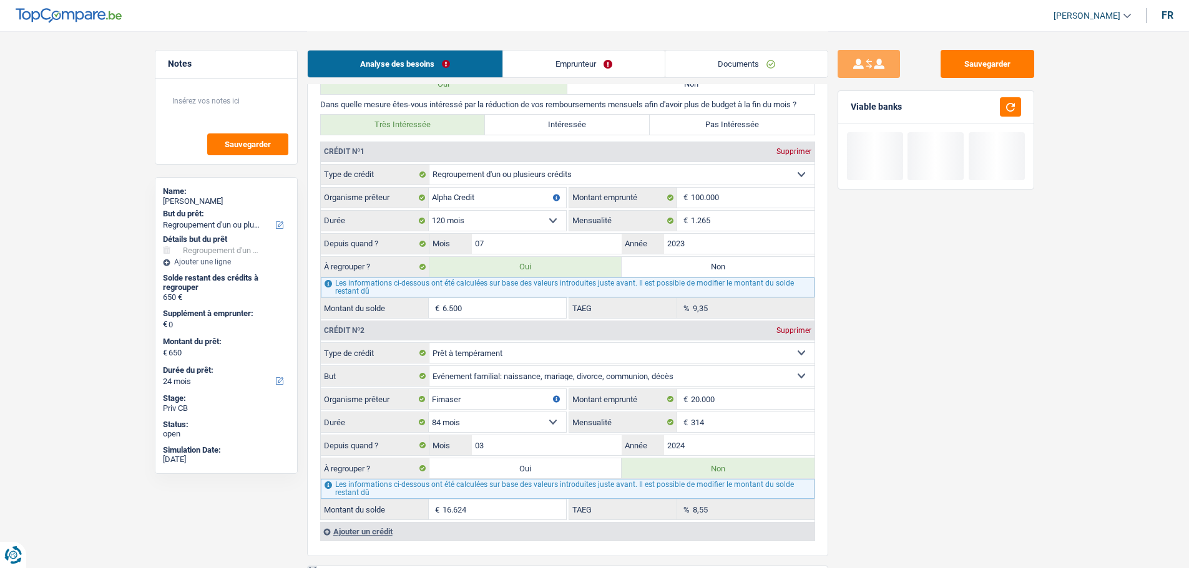
type input "6.500"
select select "42"
type input "65.000"
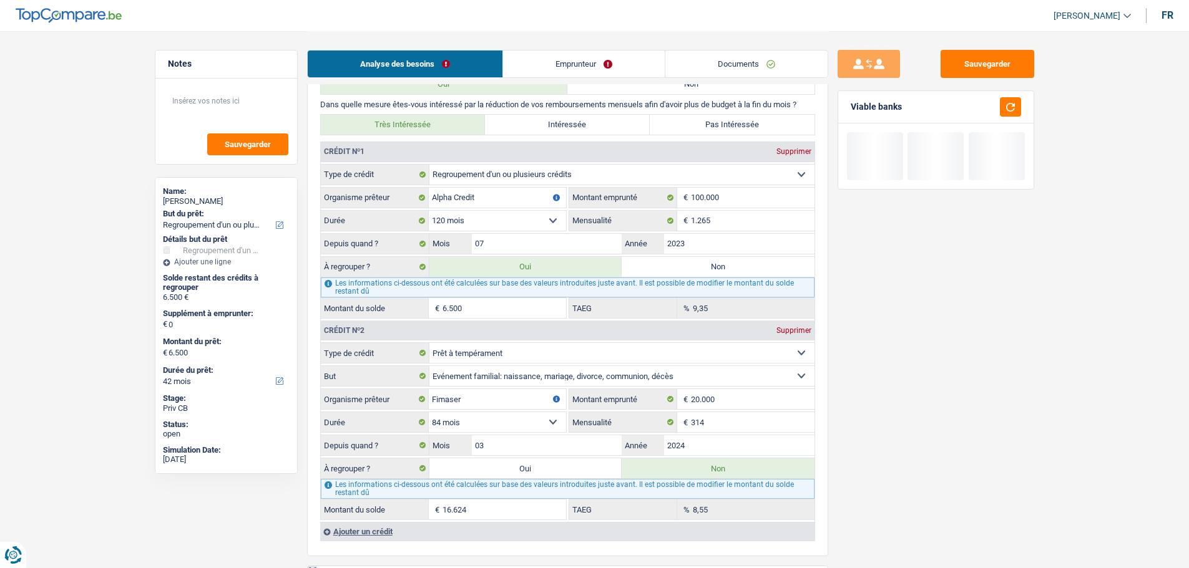
type input "65.000"
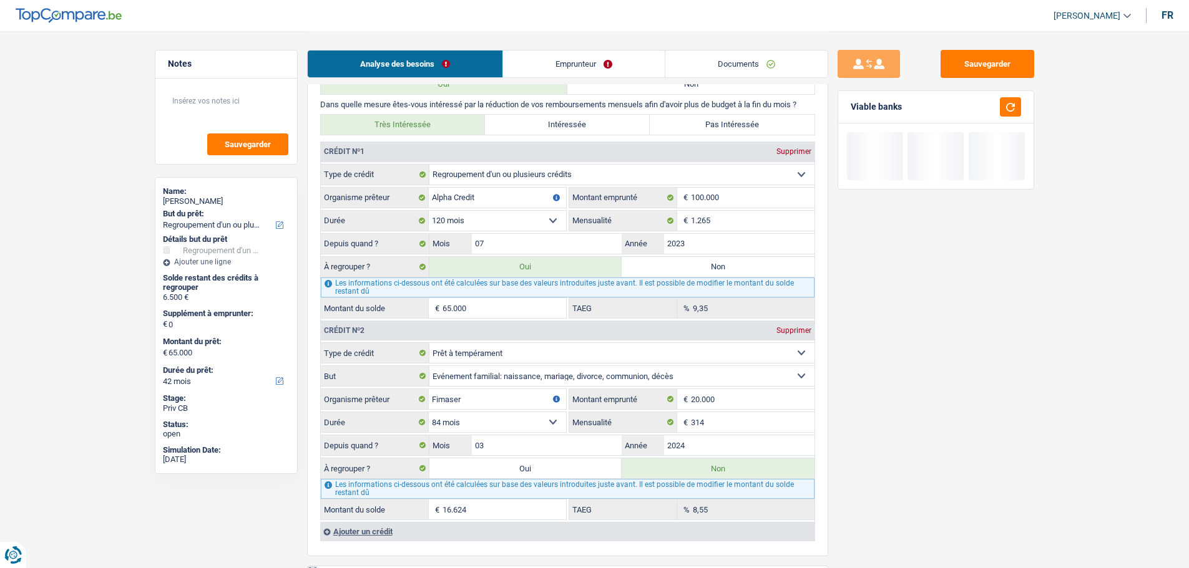
select select "144"
type input "65.000"
click at [1005, 108] on button "button" at bounding box center [1010, 106] width 21 height 19
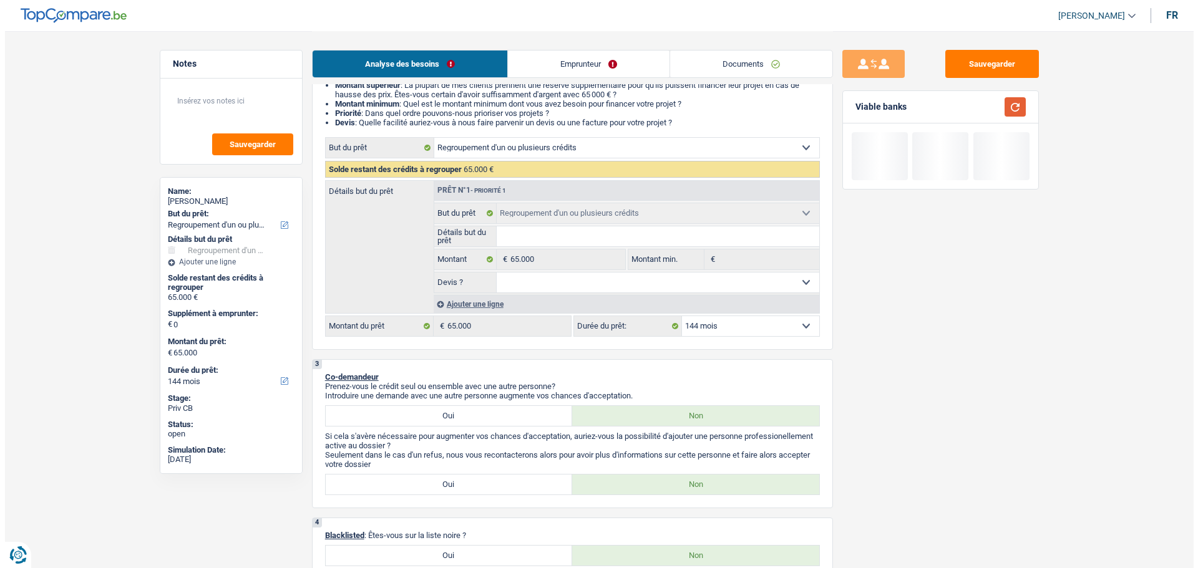
scroll to position [0, 0]
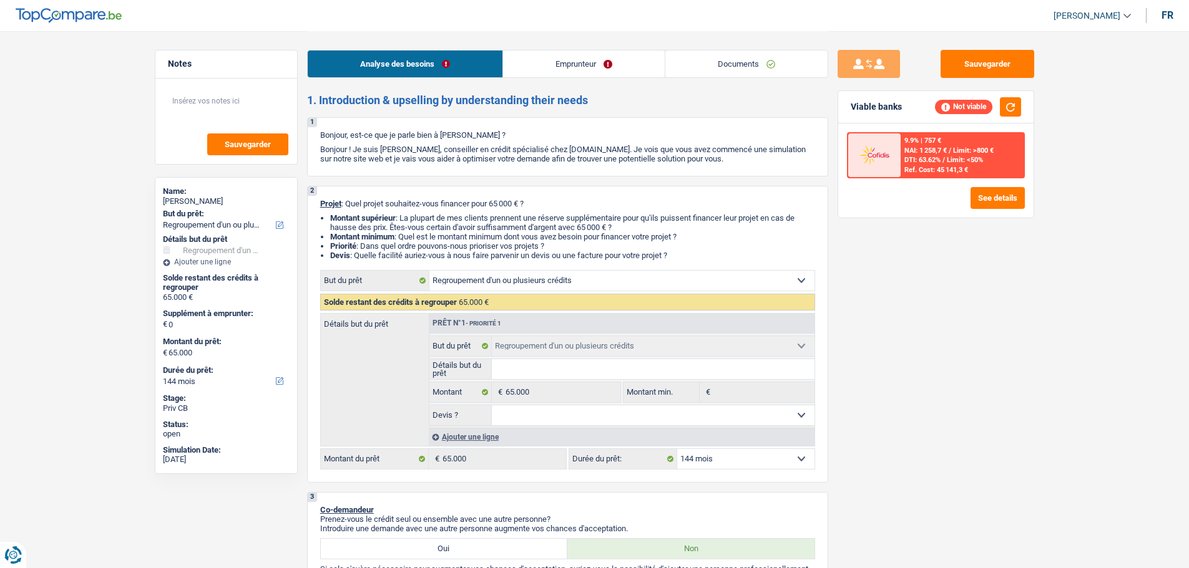
click at [735, 460] on select "12 mois 18 mois 24 mois 30 mois 36 mois 42 mois 48 mois 60 mois 72 mois 84 mois…" at bounding box center [745, 459] width 137 height 20
select select "120"
click at [677, 449] on select "12 mois 18 mois 24 mois 30 mois 36 mois 42 mois 48 mois 60 mois 72 mois 84 mois…" at bounding box center [745, 459] width 137 height 20
select select "120"
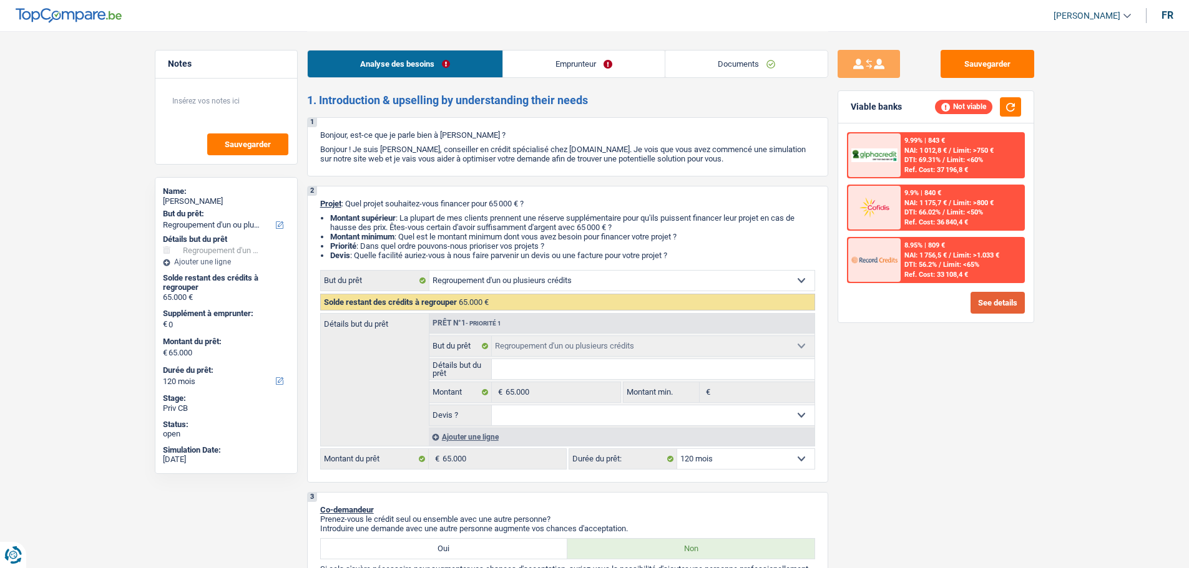
click at [995, 308] on button "See details" at bounding box center [997, 303] width 54 height 22
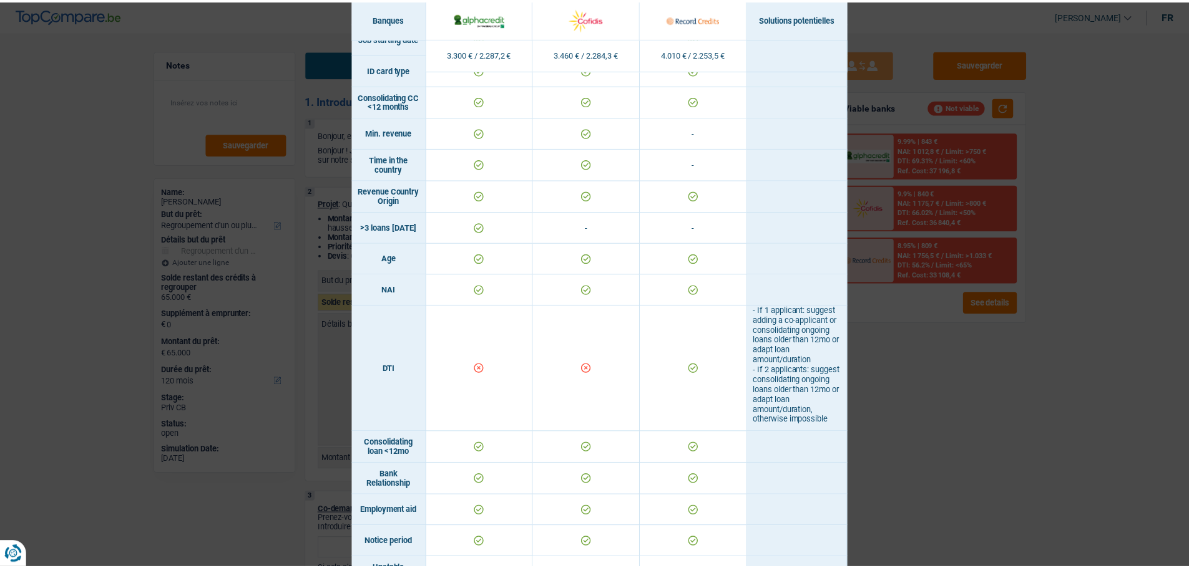
scroll to position [134, 0]
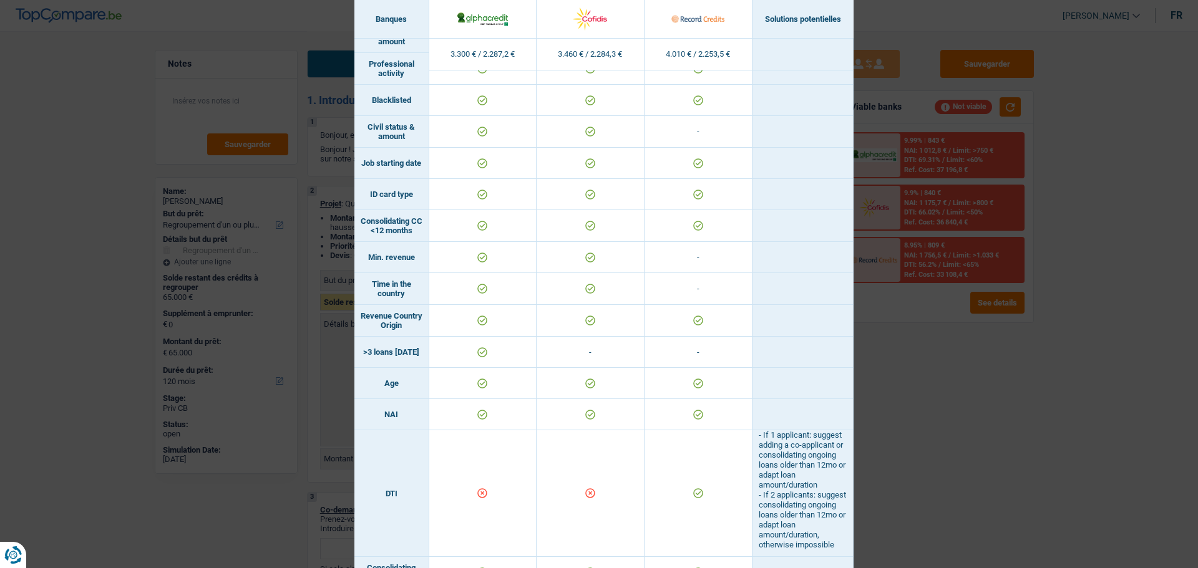
click at [982, 378] on div "Banks conditions × Banques Solutions potentielles Revenus / Charges 3.300 € / 2…" at bounding box center [599, 284] width 1198 height 568
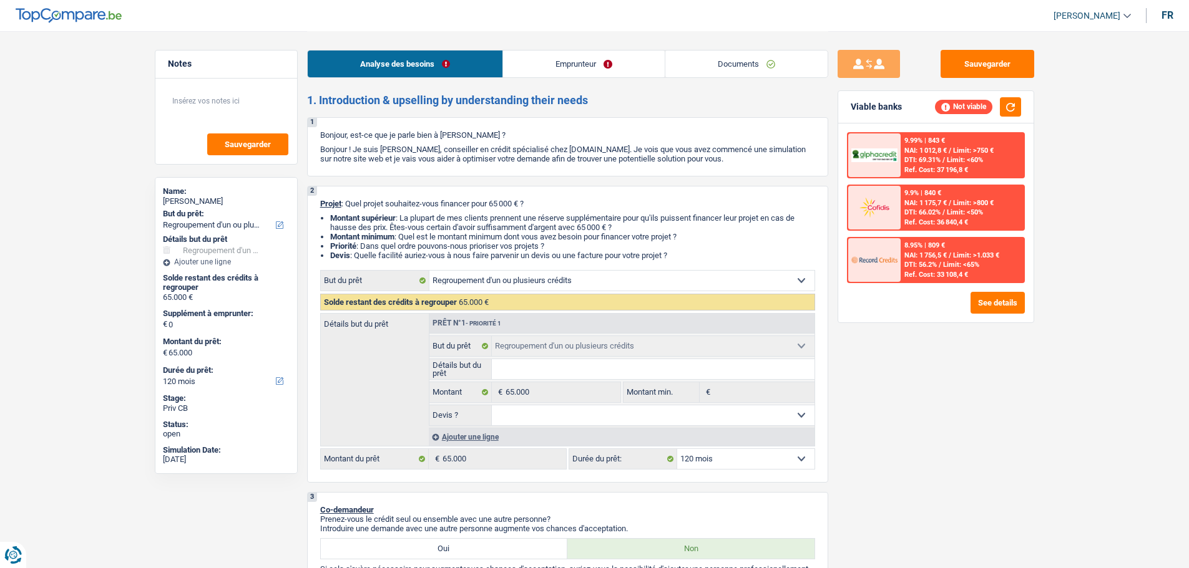
click at [580, 71] on link "Emprunteur" at bounding box center [584, 64] width 162 height 27
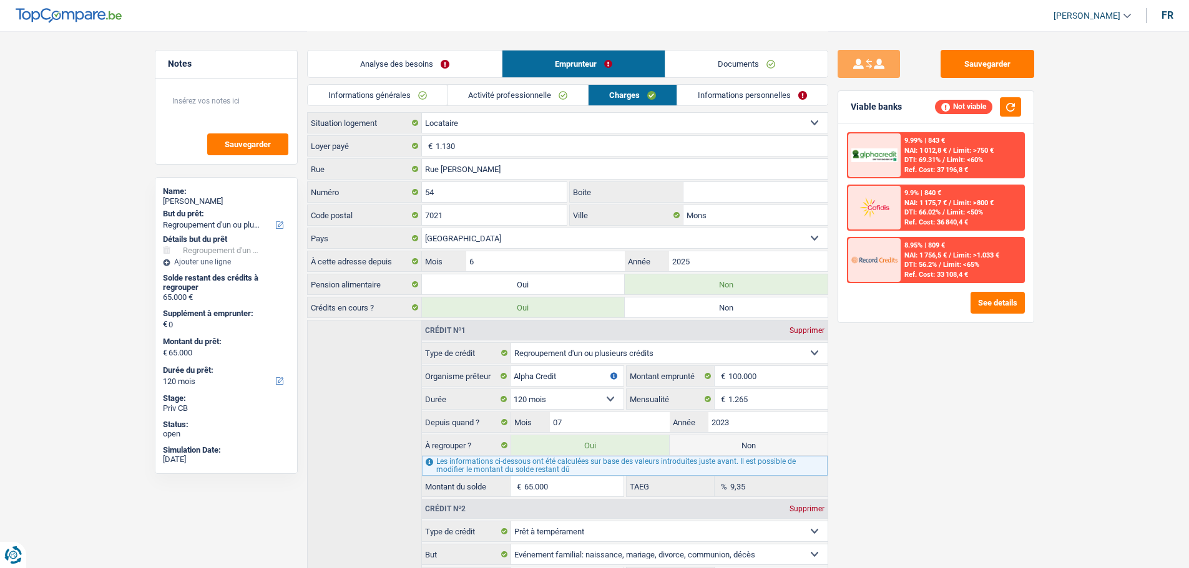
click at [537, 92] on link "Activité professionnelle" at bounding box center [517, 95] width 140 height 21
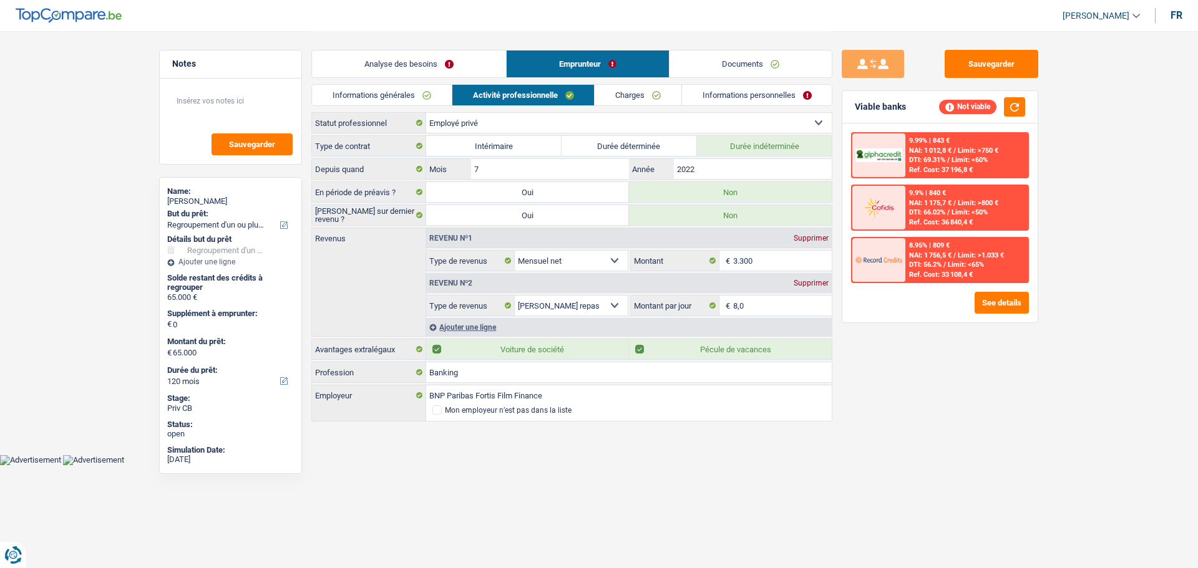
click at [623, 95] on link "Charges" at bounding box center [638, 95] width 87 height 21
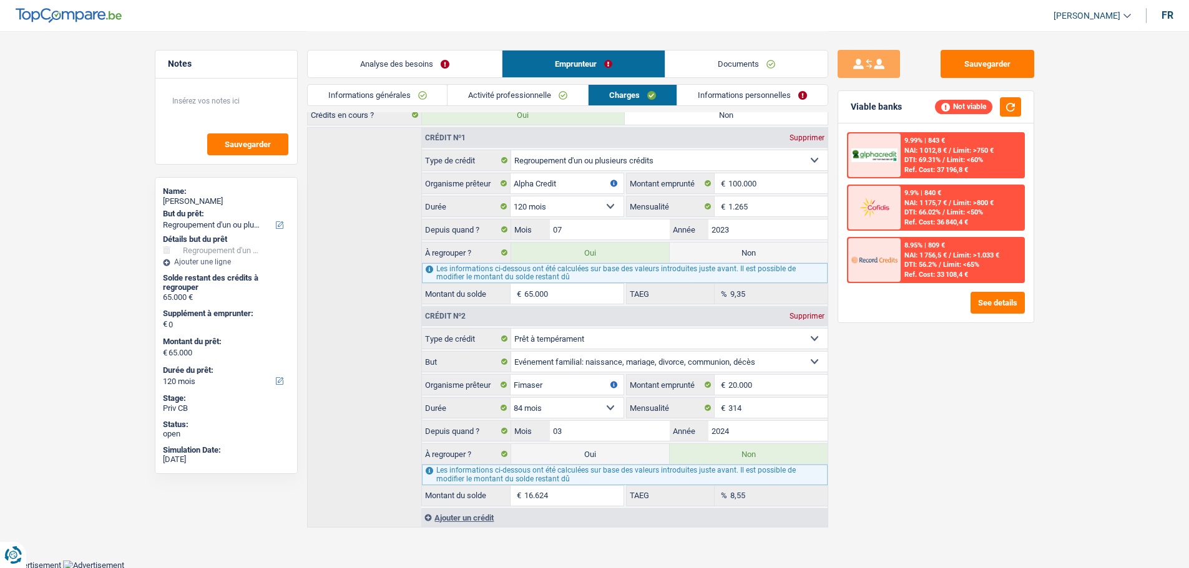
scroll to position [195, 0]
click at [580, 454] on label "Oui" at bounding box center [590, 452] width 158 height 20
click at [580, 454] on input "Oui" at bounding box center [590, 452] width 158 height 20
radio input "true"
type input "81.624"
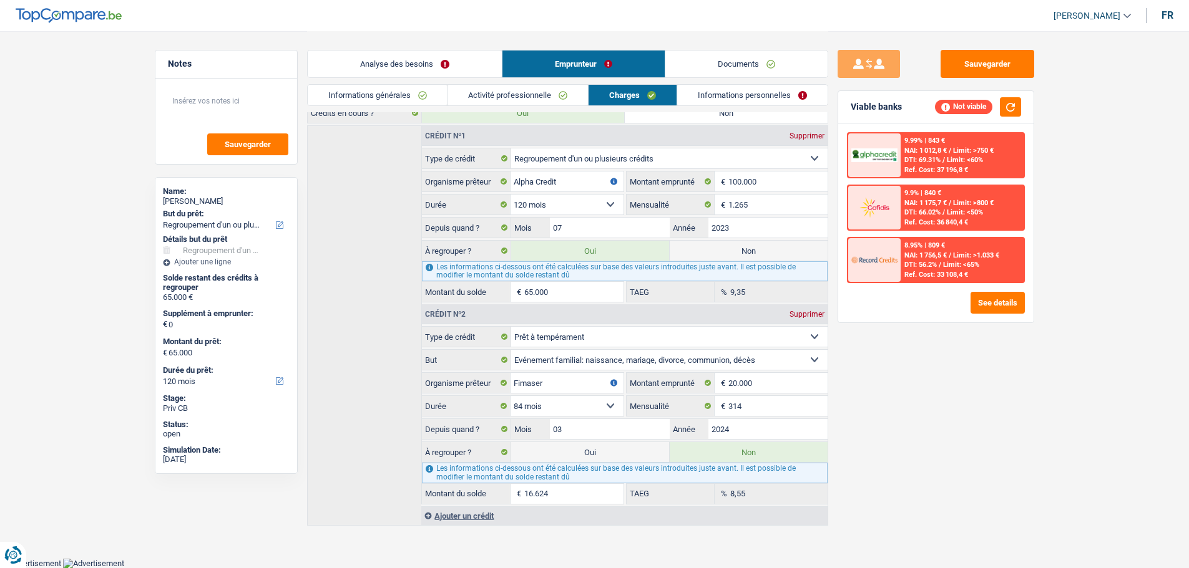
select select "144"
radio input "false"
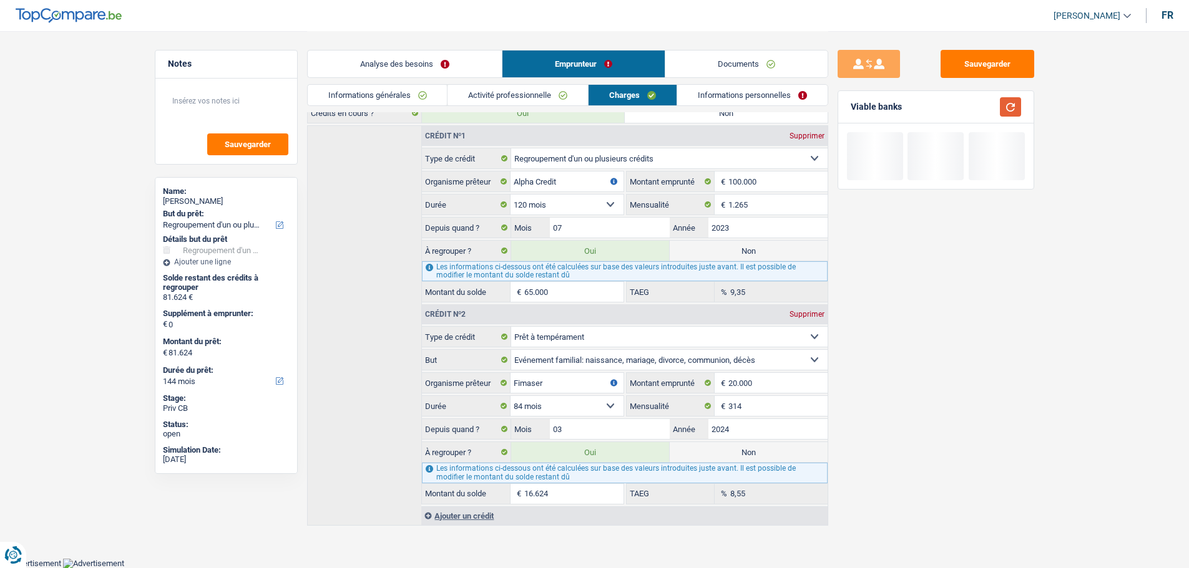
click at [1014, 109] on button "button" at bounding box center [1010, 106] width 21 height 19
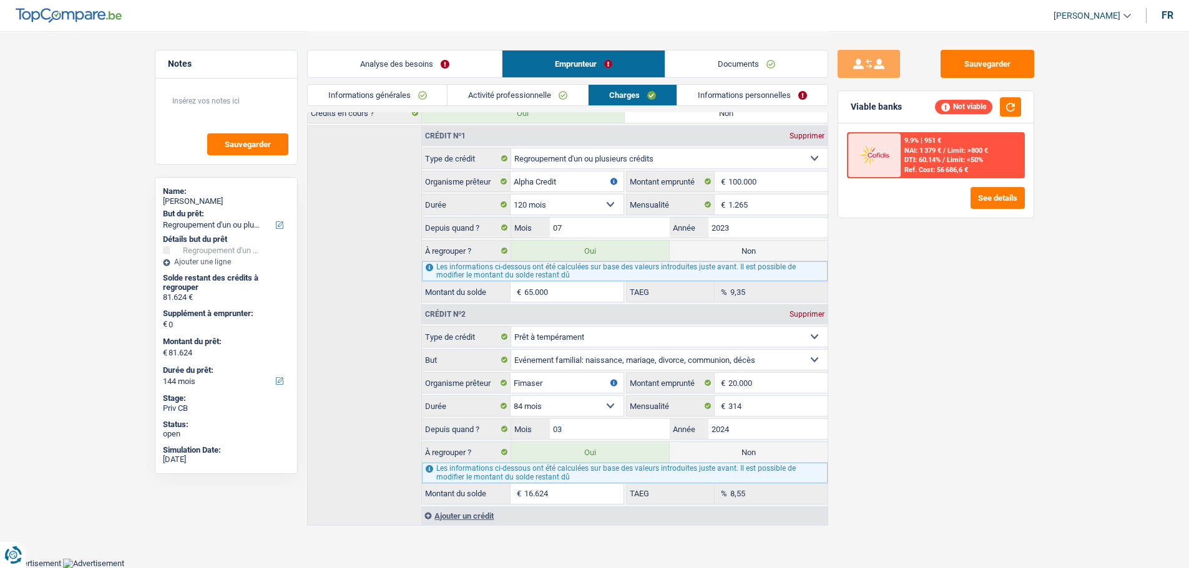
click at [431, 57] on link "Analyse des besoins" at bounding box center [405, 64] width 194 height 27
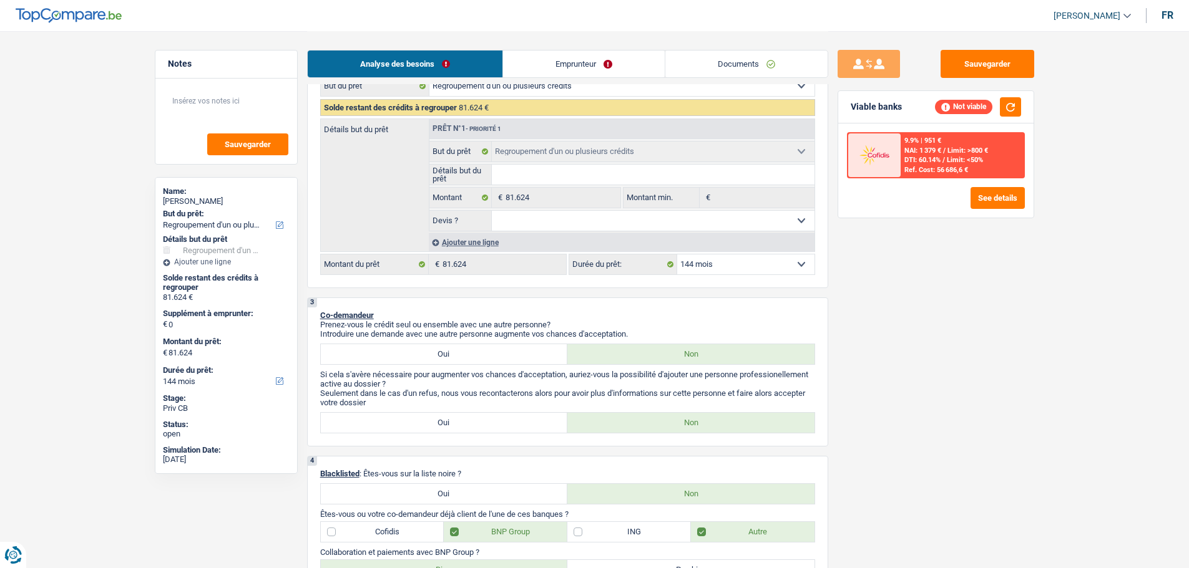
click at [771, 263] on select "12 mois 18 mois 24 mois 30 mois 36 mois 42 mois 48 mois 60 mois 72 mois 84 mois…" at bounding box center [745, 265] width 137 height 20
select select "120"
click at [677, 255] on select "12 mois 18 mois 24 mois 30 mois 36 mois 42 mois 48 mois 60 mois 72 mois 84 mois…" at bounding box center [745, 265] width 137 height 20
select select "120"
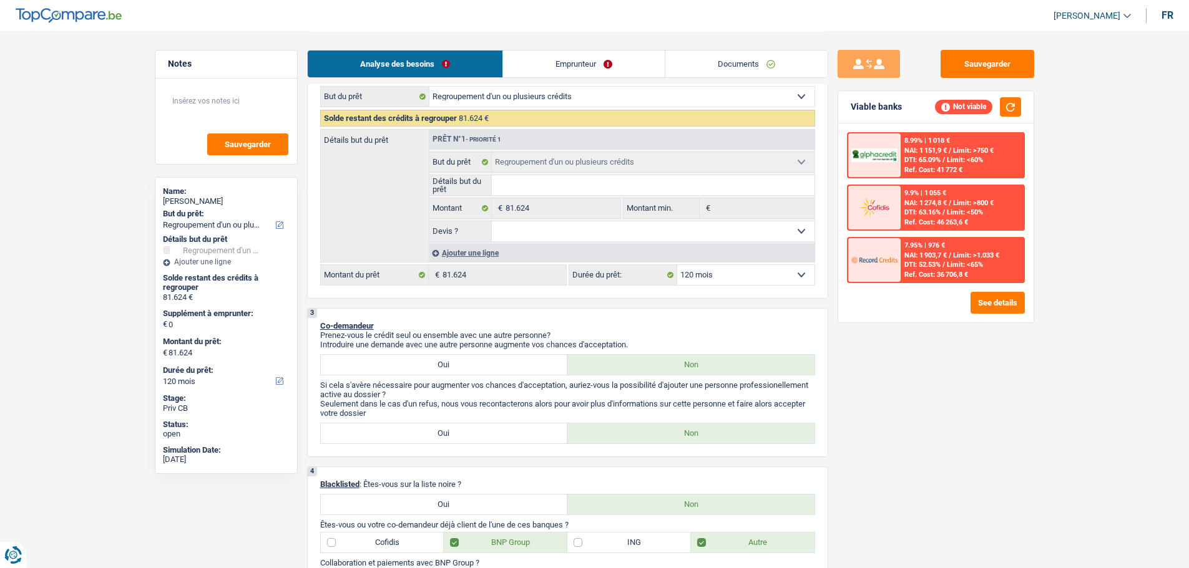
scroll to position [7, 0]
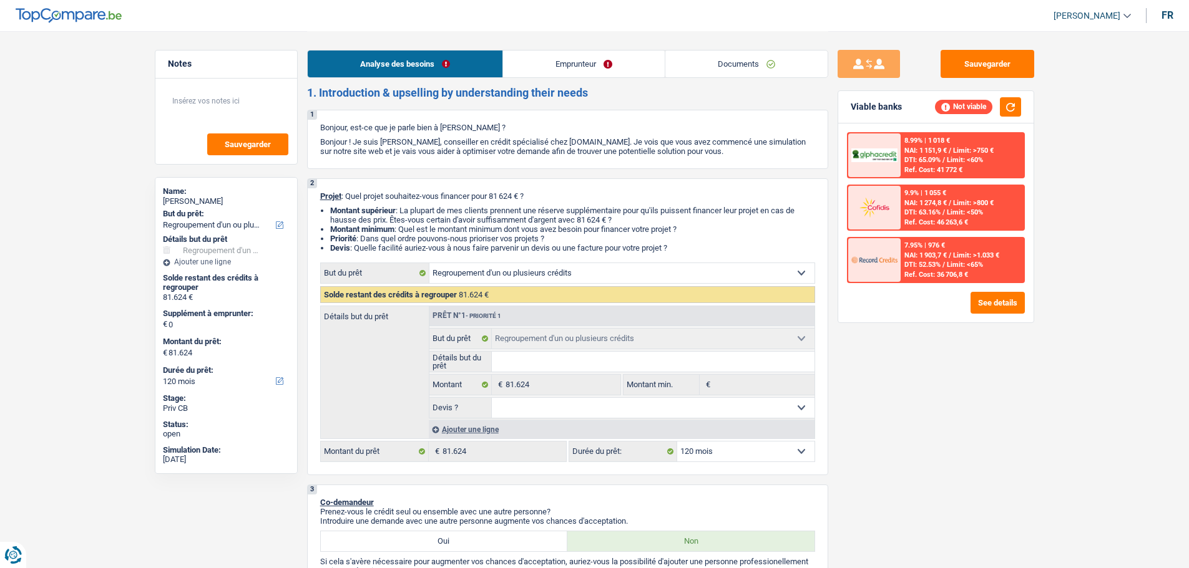
click at [754, 451] on select "12 mois 18 mois 24 mois 30 mois 36 mois 42 mois 48 mois 60 mois 72 mois 84 mois…" at bounding box center [745, 452] width 137 height 20
select select "132"
click at [677, 442] on select "12 mois 18 mois 24 mois 30 mois 36 mois 42 mois 48 mois 60 mois 72 mois 84 mois…" at bounding box center [745, 452] width 137 height 20
select select "132"
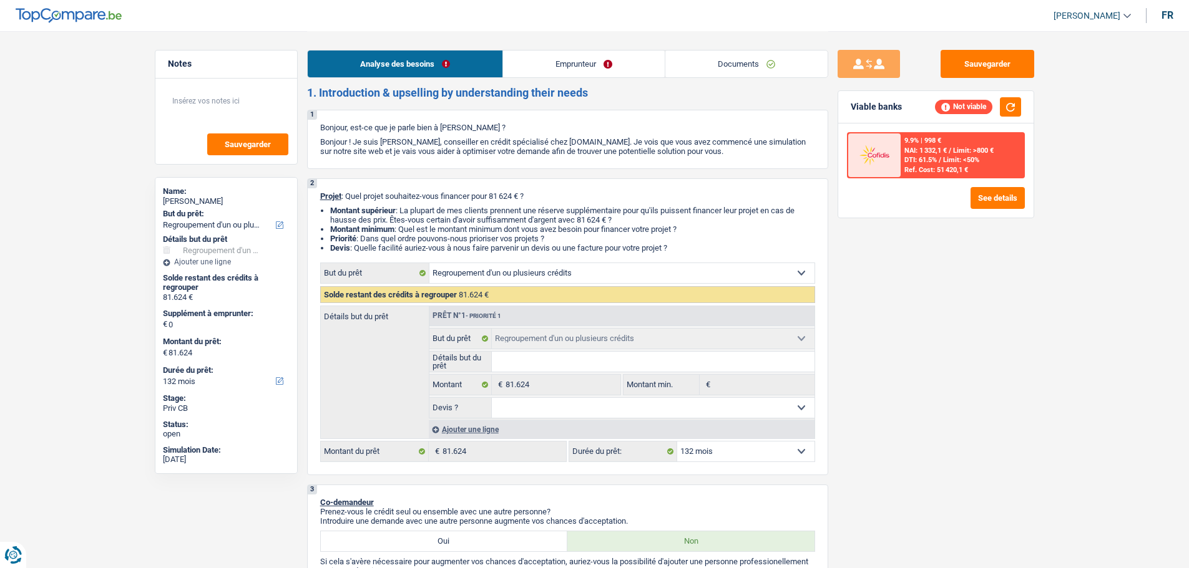
click at [759, 454] on select "12 mois 18 mois 24 mois 30 mois 36 mois 42 mois 48 mois 60 mois 72 mois 84 mois…" at bounding box center [745, 452] width 137 height 20
select select "144"
click at [677, 442] on select "12 mois 18 mois 24 mois 30 mois 36 mois 42 mois 48 mois 60 mois 72 mois 84 mois…" at bounding box center [745, 452] width 137 height 20
select select "144"
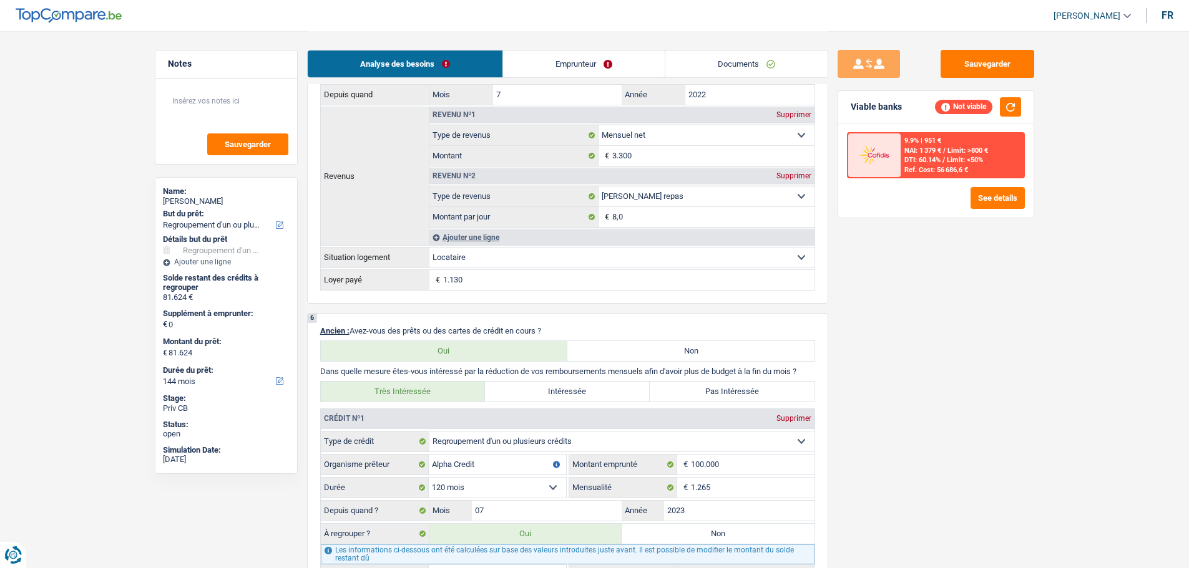
scroll to position [1068, 0]
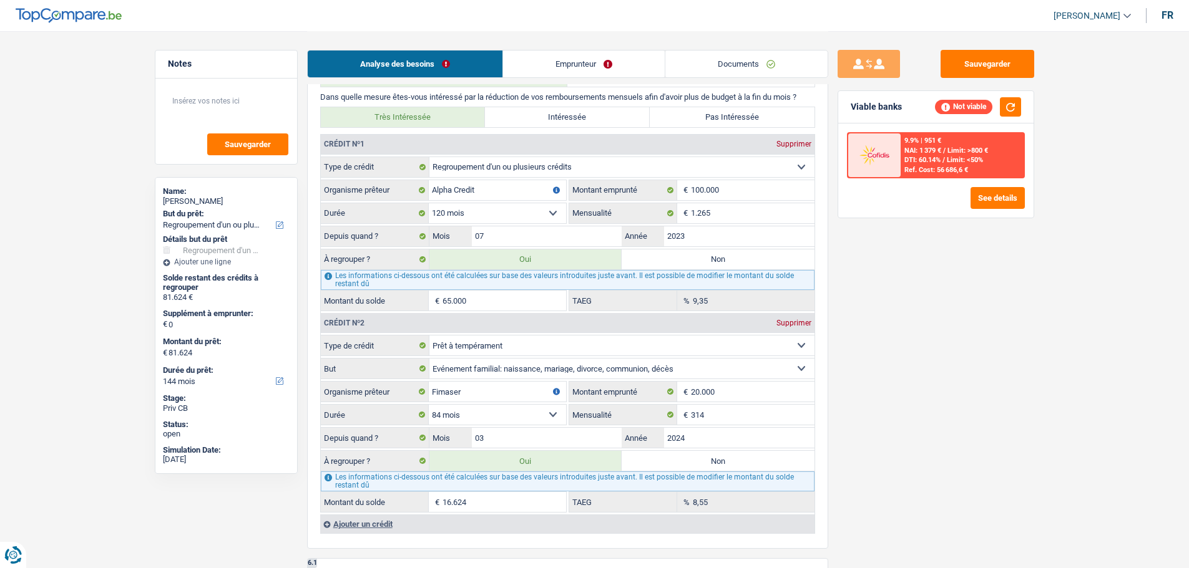
click at [703, 268] on label "Non" at bounding box center [718, 260] width 193 height 20
click at [703, 268] on input "Non" at bounding box center [718, 260] width 193 height 20
radio input "true"
type input "16.624"
select select "84"
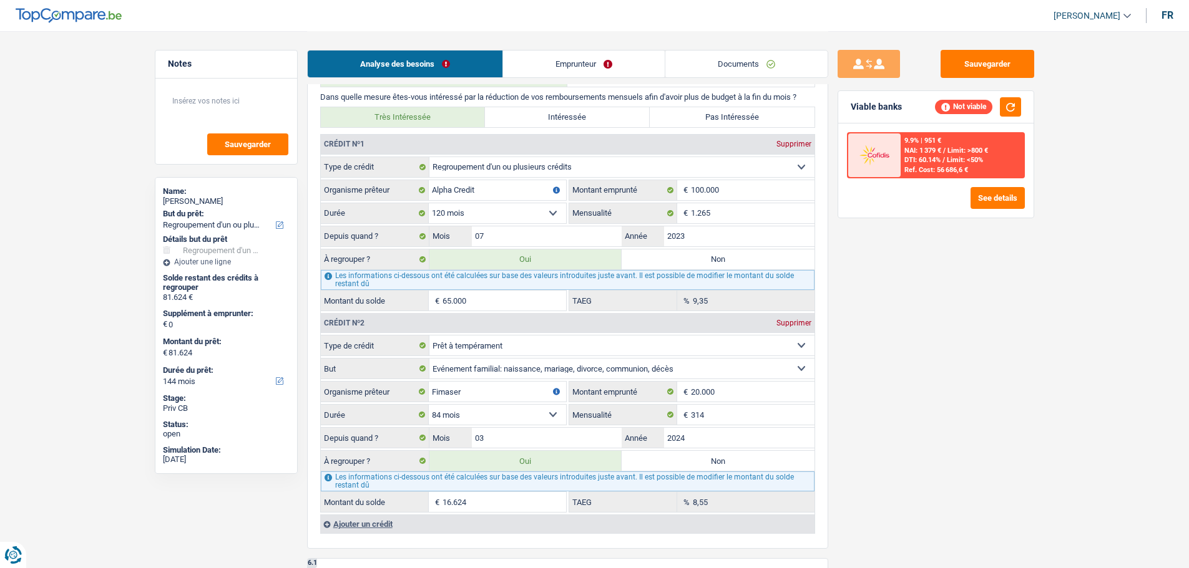
type input "16.624"
select select "84"
radio input "false"
type input "16.624"
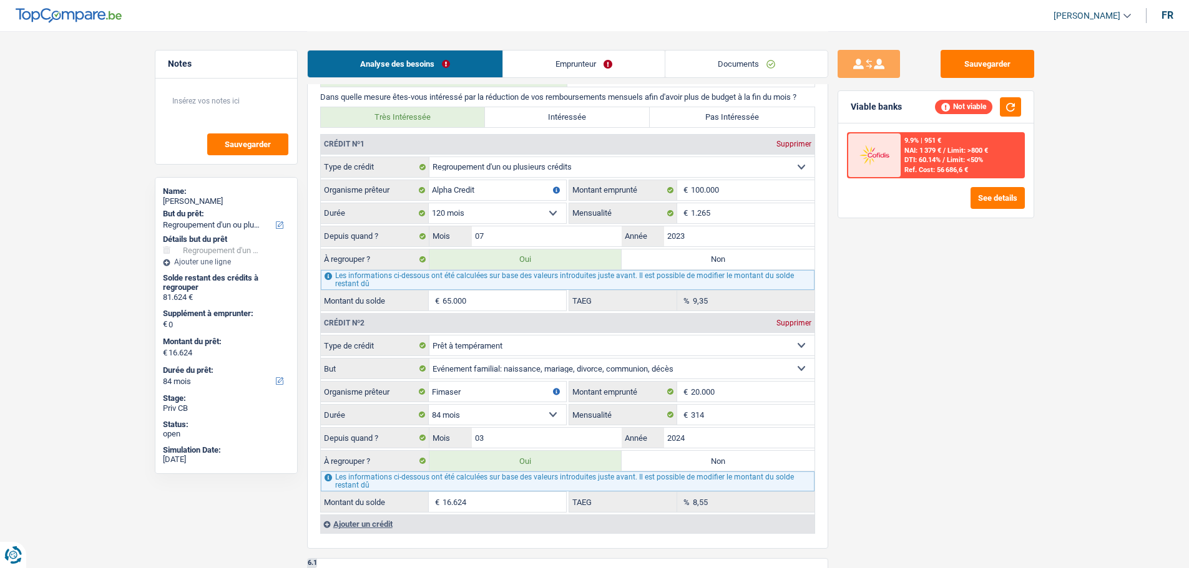
type input "16.624"
select select "84"
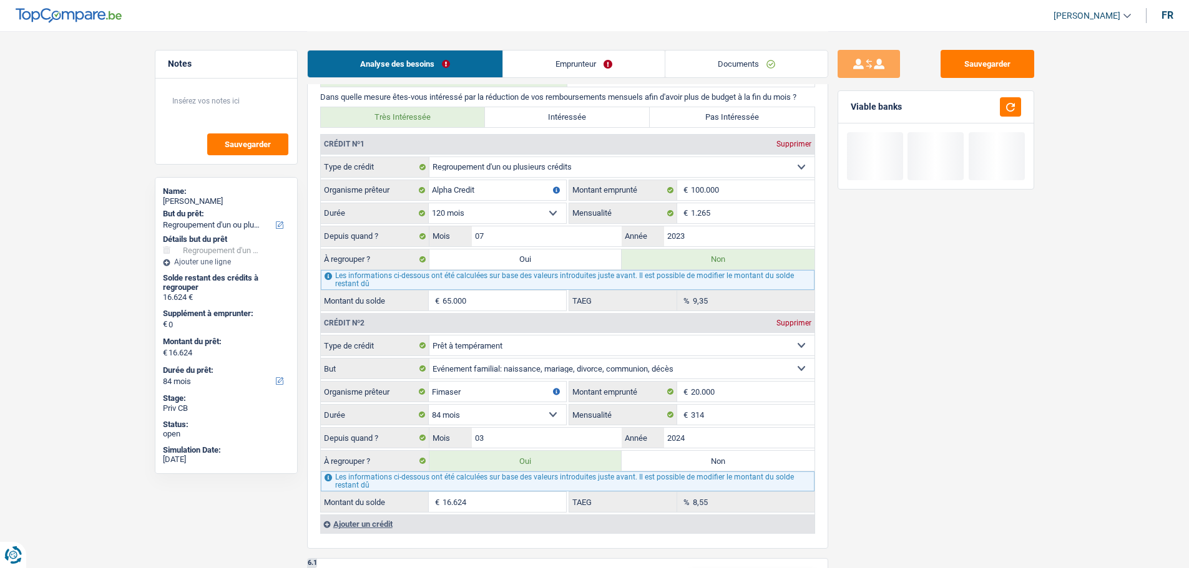
click at [700, 457] on label "Non" at bounding box center [718, 461] width 193 height 20
click at [700, 457] on input "Non" at bounding box center [718, 461] width 193 height 20
radio input "true"
select select
select select "24"
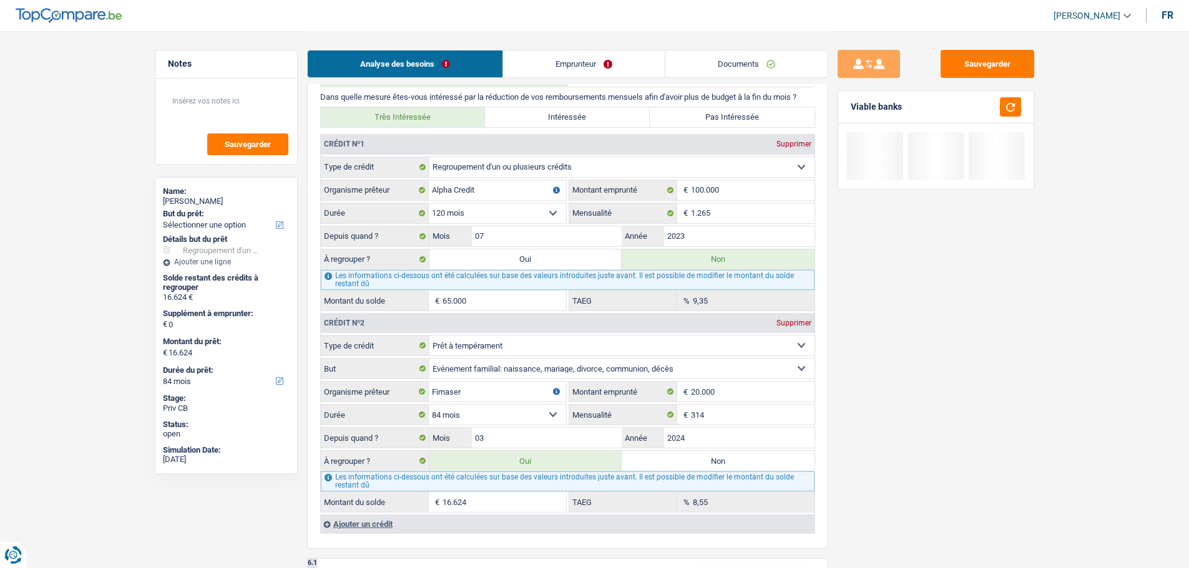
select select
type input "85.204"
select select "24"
radio input "false"
select select
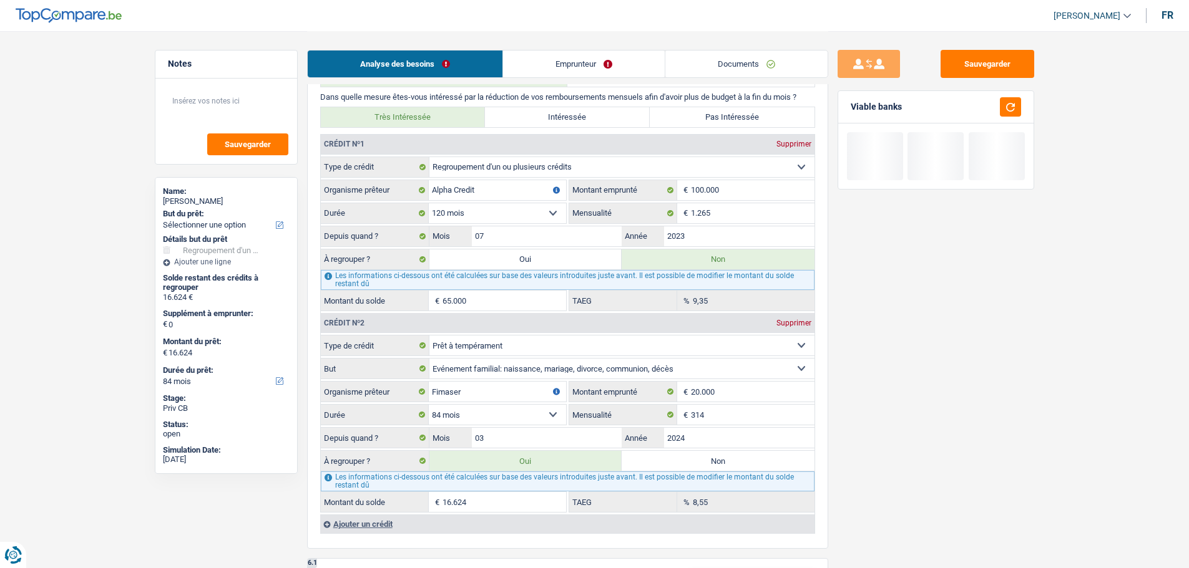
type input "85.204"
select select "24"
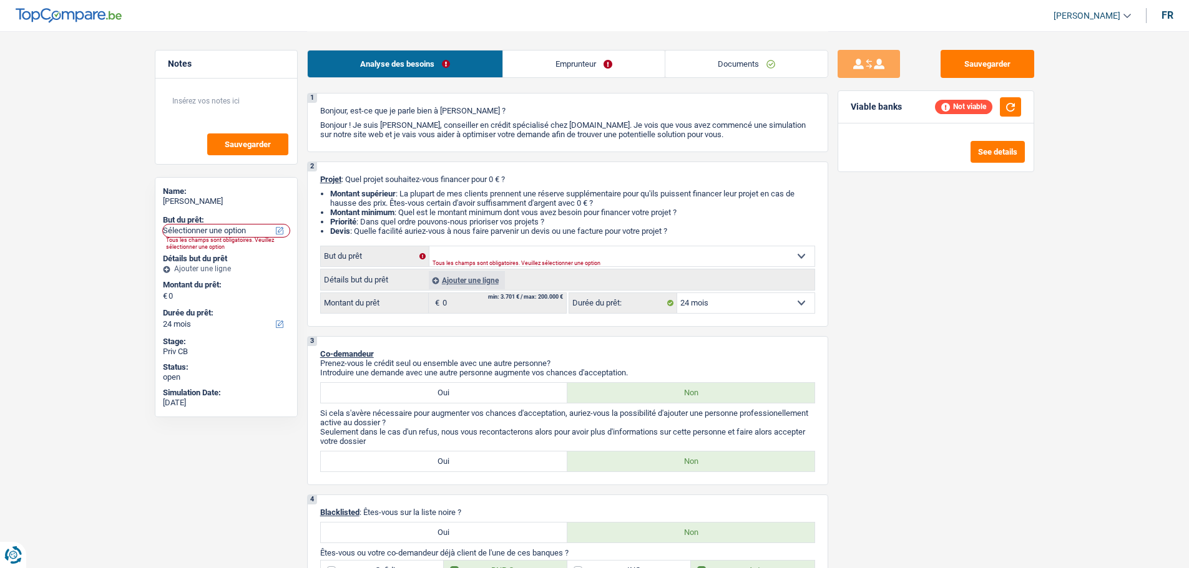
scroll to position [0, 0]
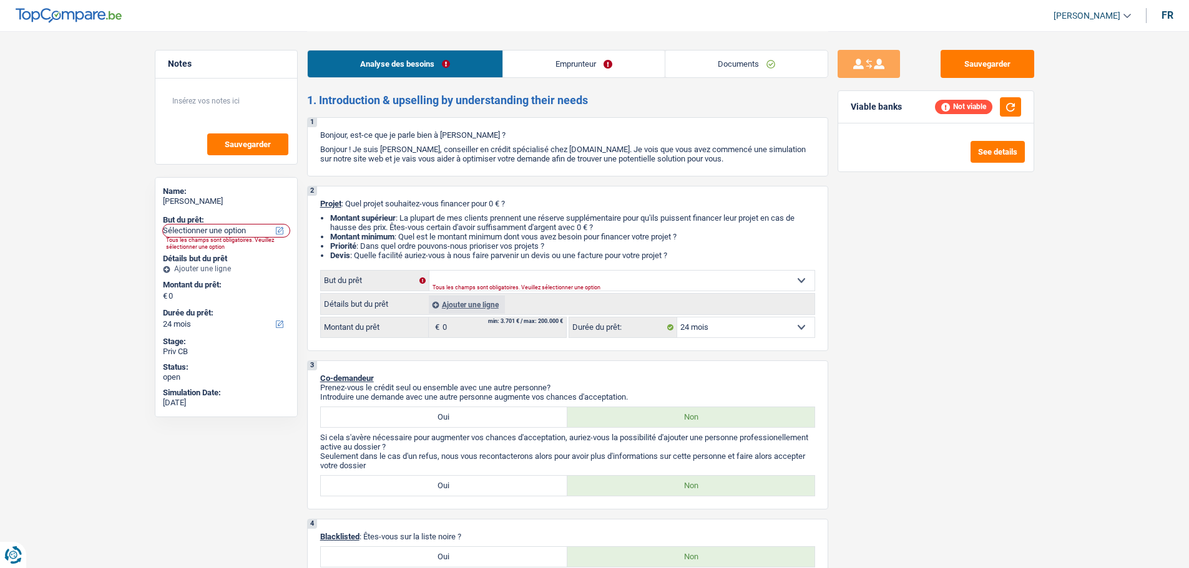
click at [469, 301] on div "Ajouter une ligne" at bounding box center [467, 305] width 76 height 18
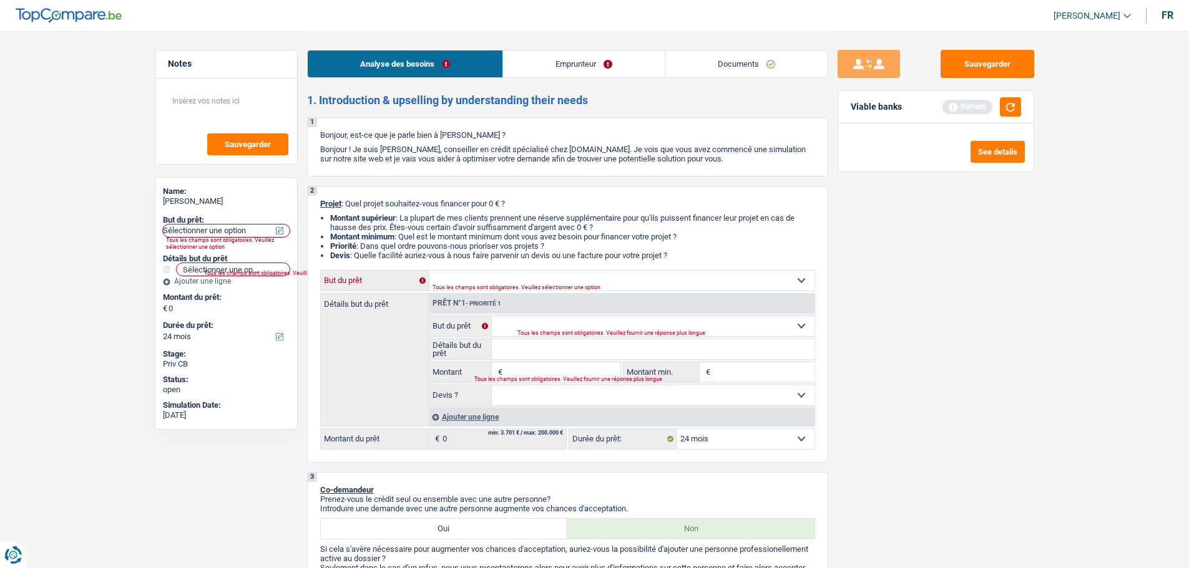
click at [459, 276] on select "Confort maison: meubles, textile, peinture, électroménager, outillage non-profe…" at bounding box center [621, 281] width 385 height 20
select select "taxes"
click at [429, 271] on select "Confort maison: meubles, textile, peinture, électroménager, outillage non-profe…" at bounding box center [621, 281] width 385 height 20
select select "taxes"
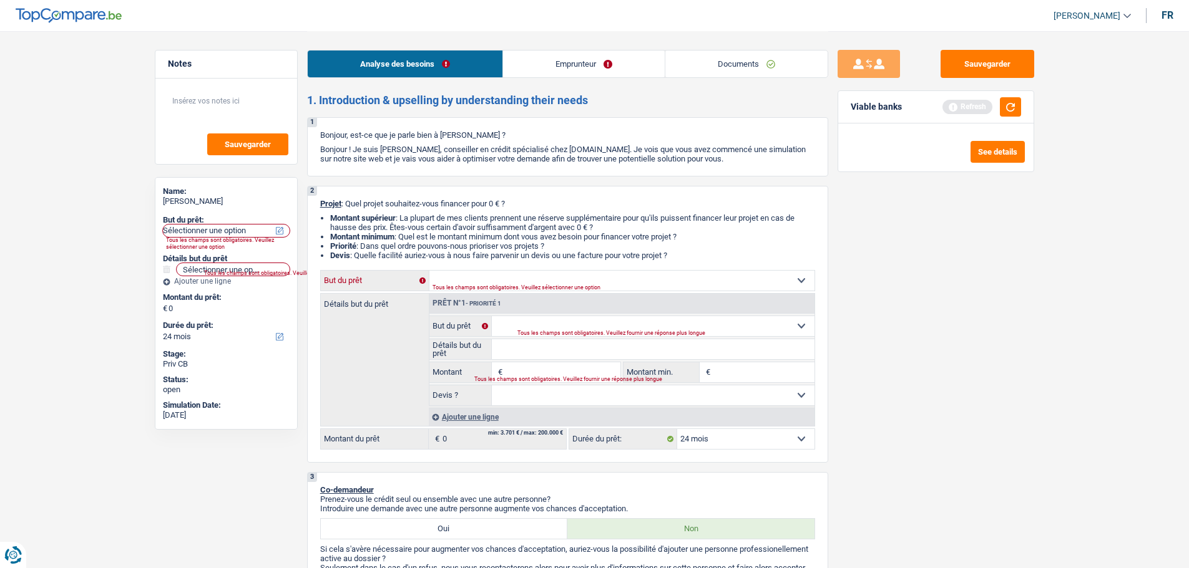
select select "taxes"
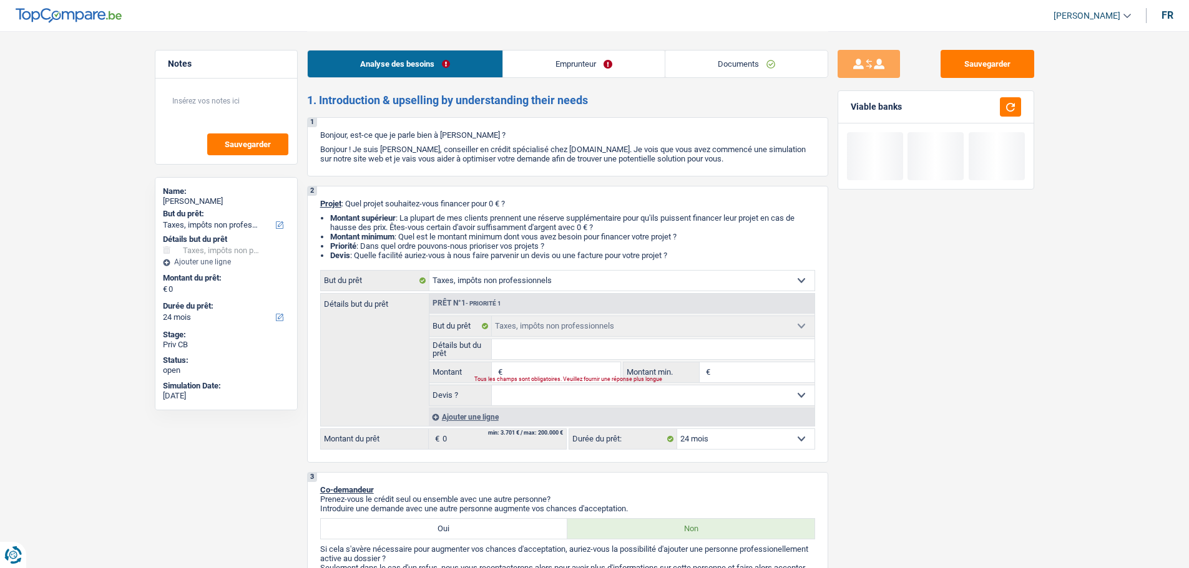
drag, startPoint x: 548, startPoint y: 279, endPoint x: 547, endPoint y: 272, distance: 6.9
click at [548, 279] on select "Confort maison: meubles, textile, peinture, électroménager, outillage non-profe…" at bounding box center [621, 281] width 385 height 20
select select "household"
click at [429, 271] on select "Confort maison: meubles, textile, peinture, électroménager, outillage non-profe…" at bounding box center [621, 281] width 385 height 20
select select "household"
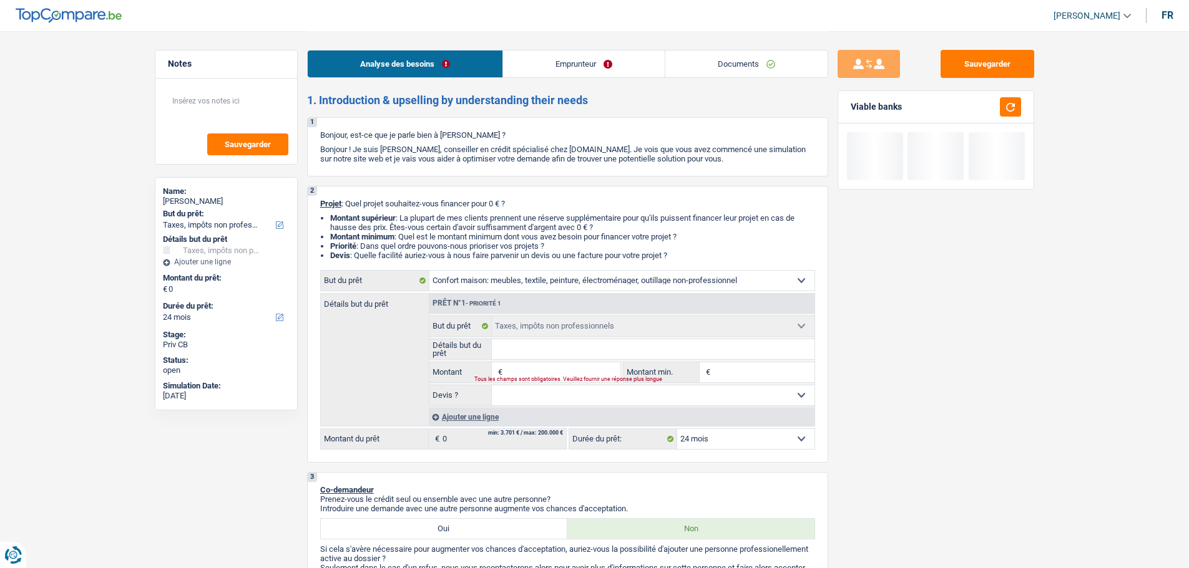
select select "household"
select select "taxes"
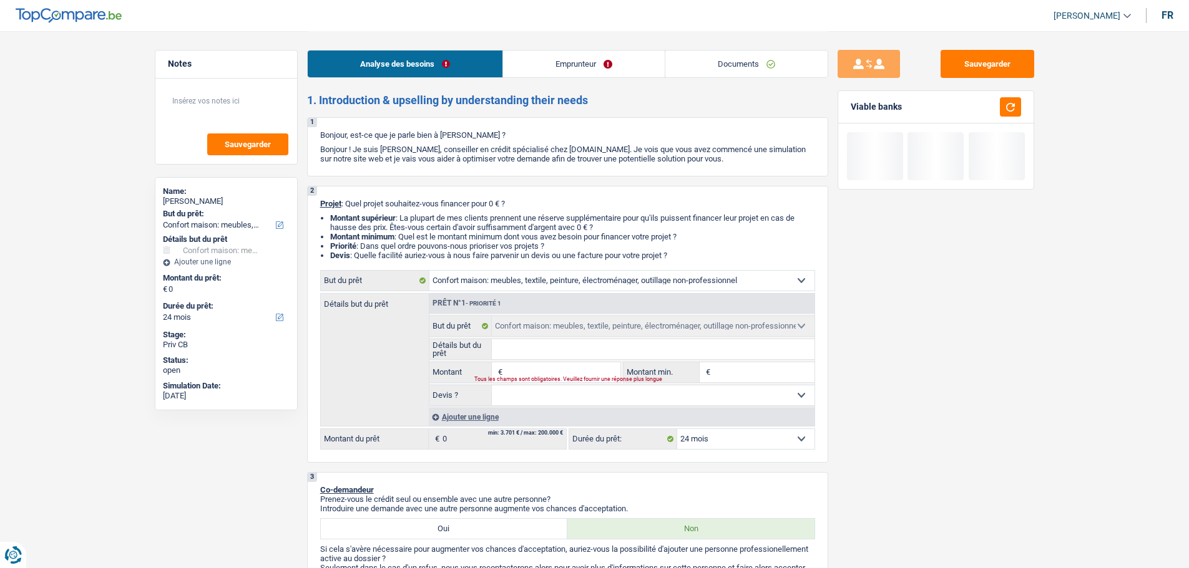
select select "taxes"
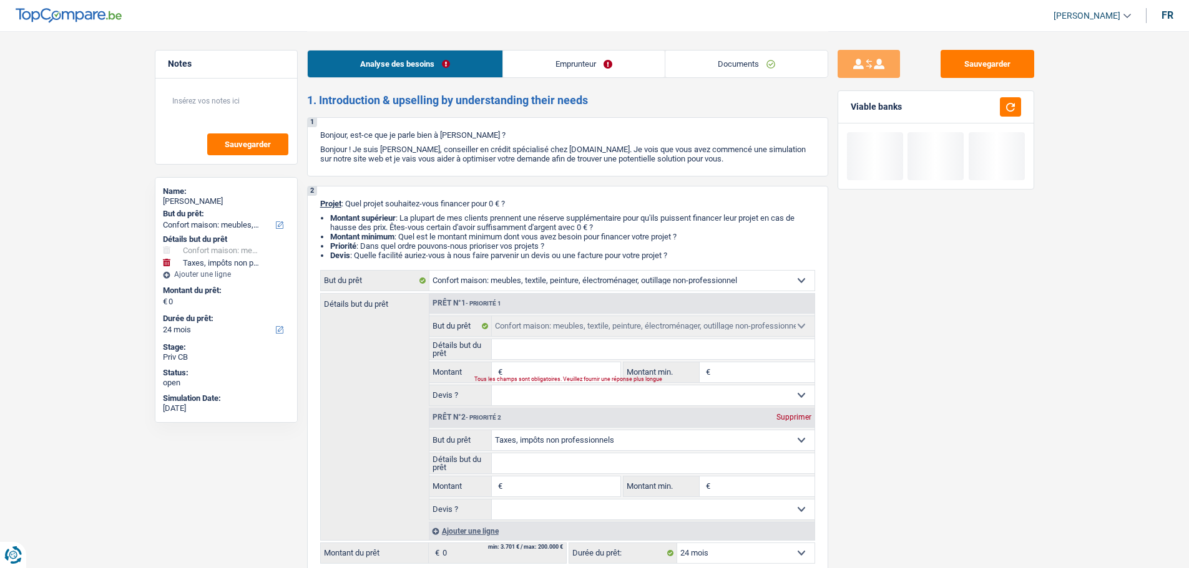
click at [781, 414] on div "Supprimer" at bounding box center [793, 417] width 41 height 7
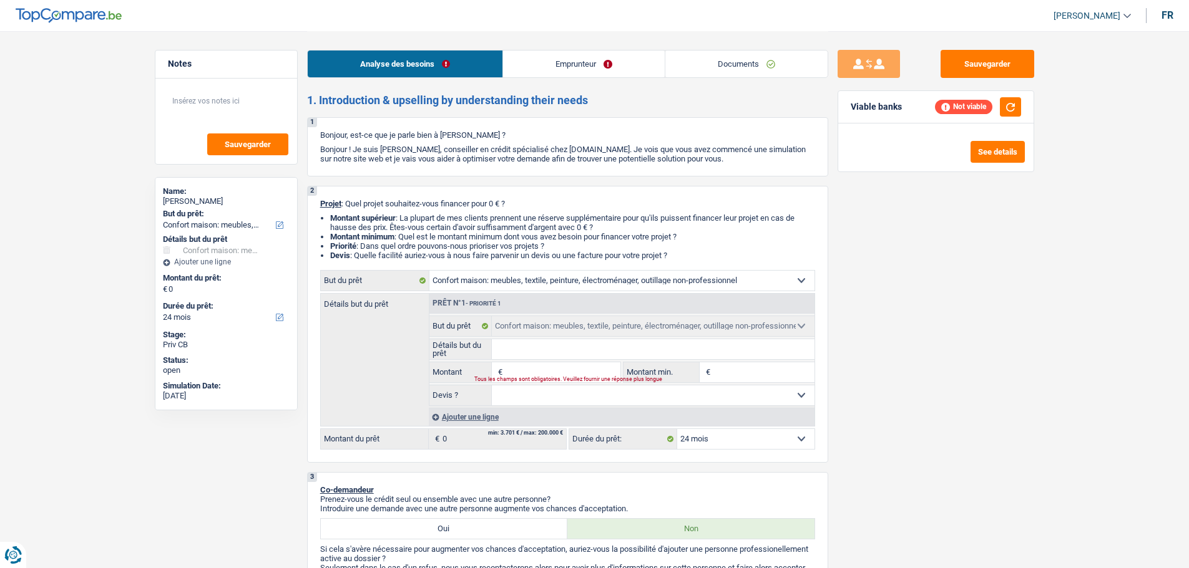
click at [543, 373] on input "Montant" at bounding box center [562, 373] width 114 height 20
type input "2"
type input "20"
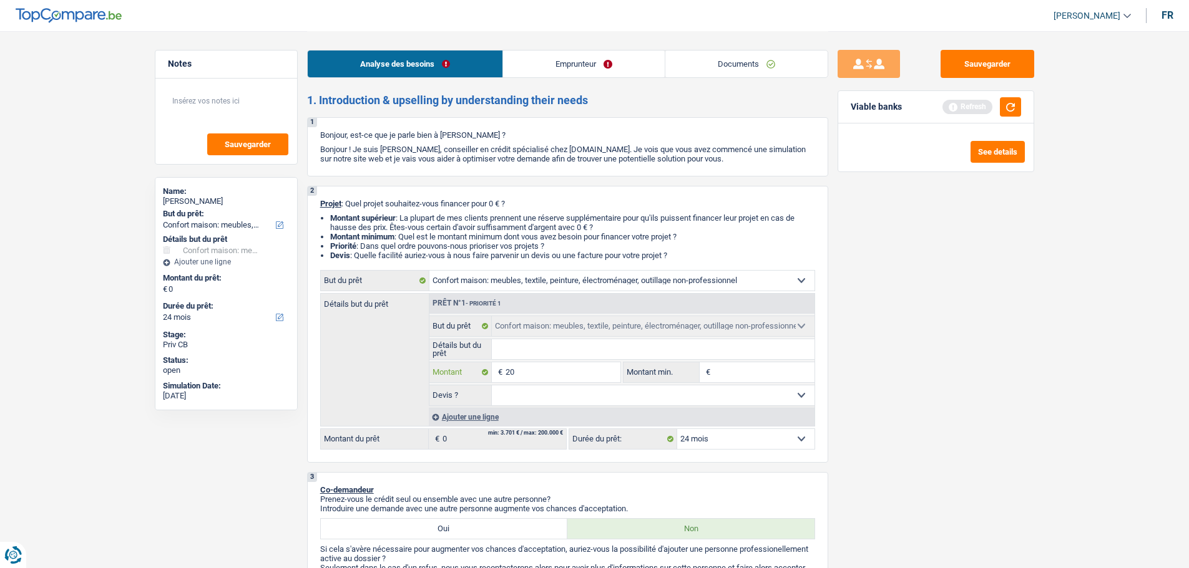
type input "200"
type input "2.000"
type input "20.000"
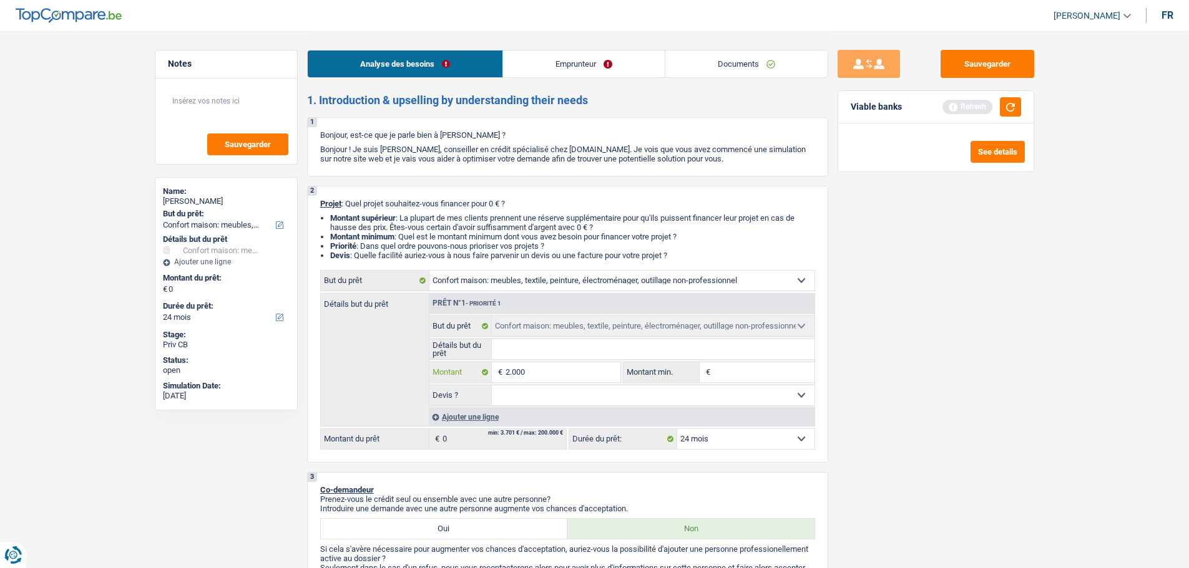
type input "20.000"
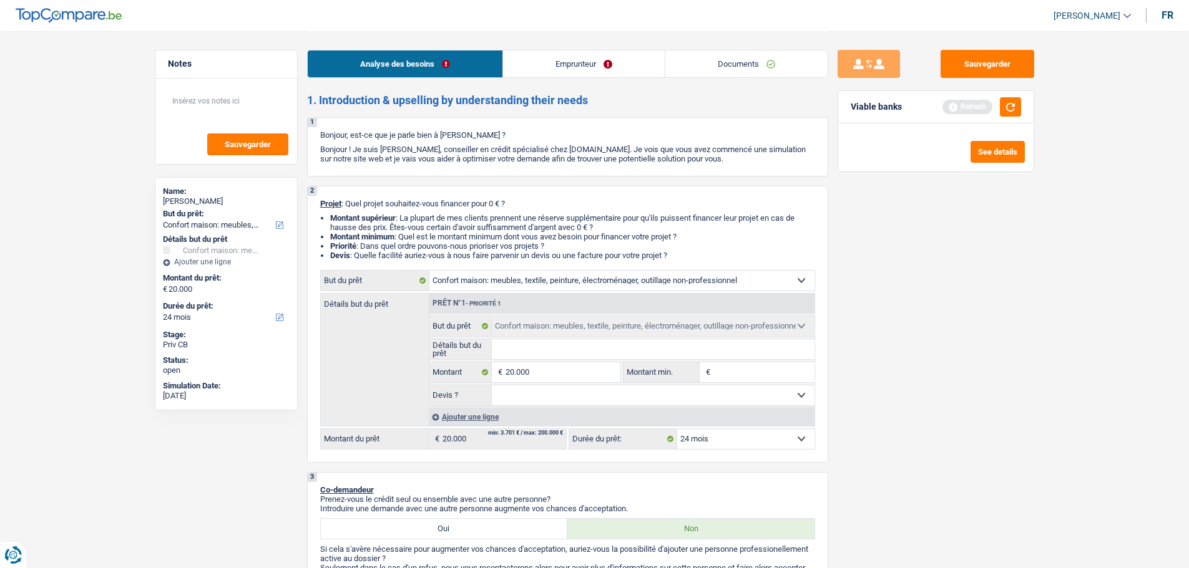
select select "84"
drag, startPoint x: 996, startPoint y: 104, endPoint x: 1013, endPoint y: 102, distance: 17.6
click at [997, 104] on div at bounding box center [1006, 106] width 29 height 19
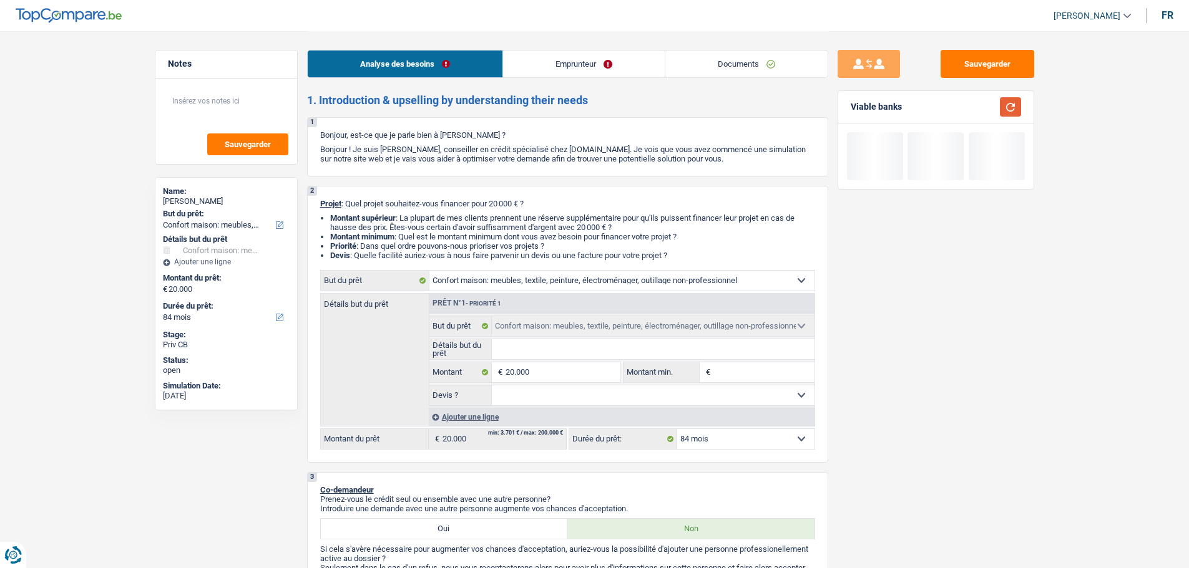
click at [1015, 101] on button "button" at bounding box center [1010, 106] width 21 height 19
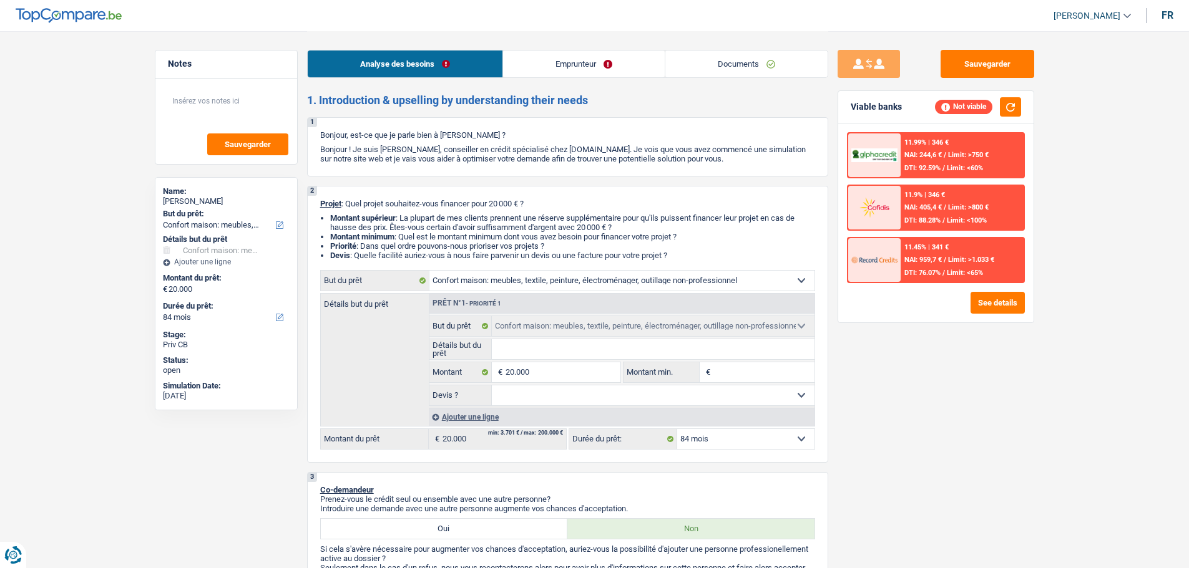
click at [595, 76] on link "Emprunteur" at bounding box center [584, 64] width 162 height 27
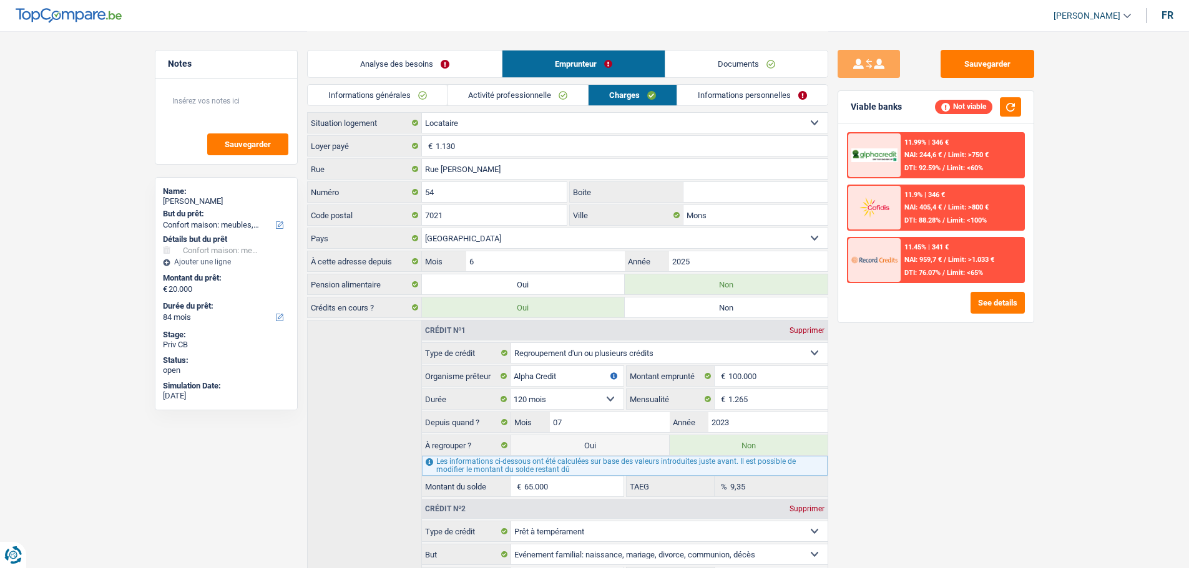
click at [432, 62] on link "Analyse des besoins" at bounding box center [405, 64] width 194 height 27
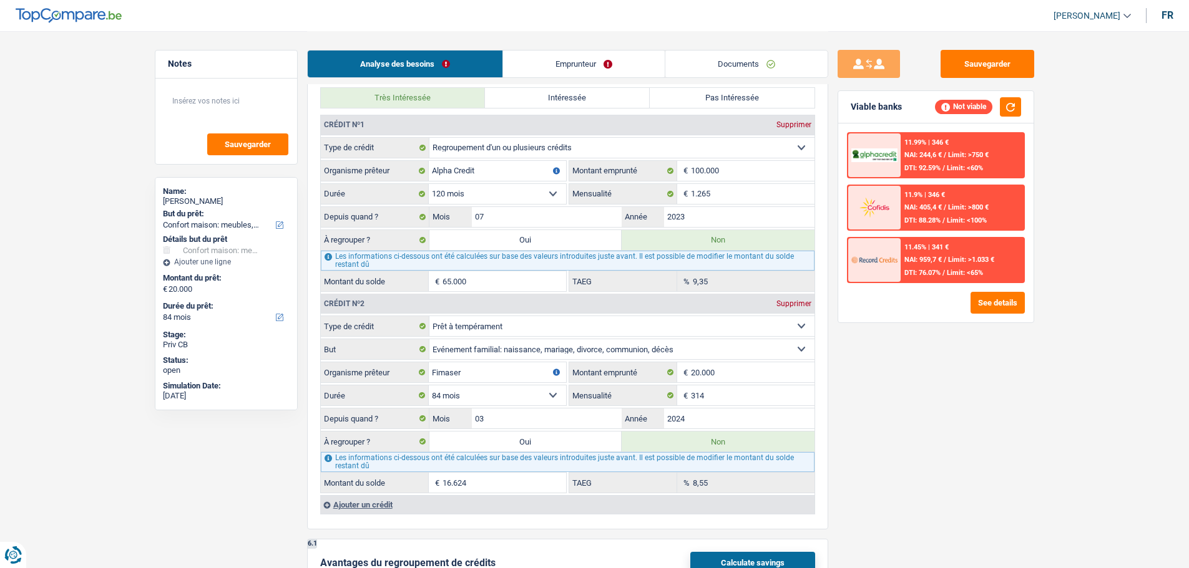
scroll to position [936, 0]
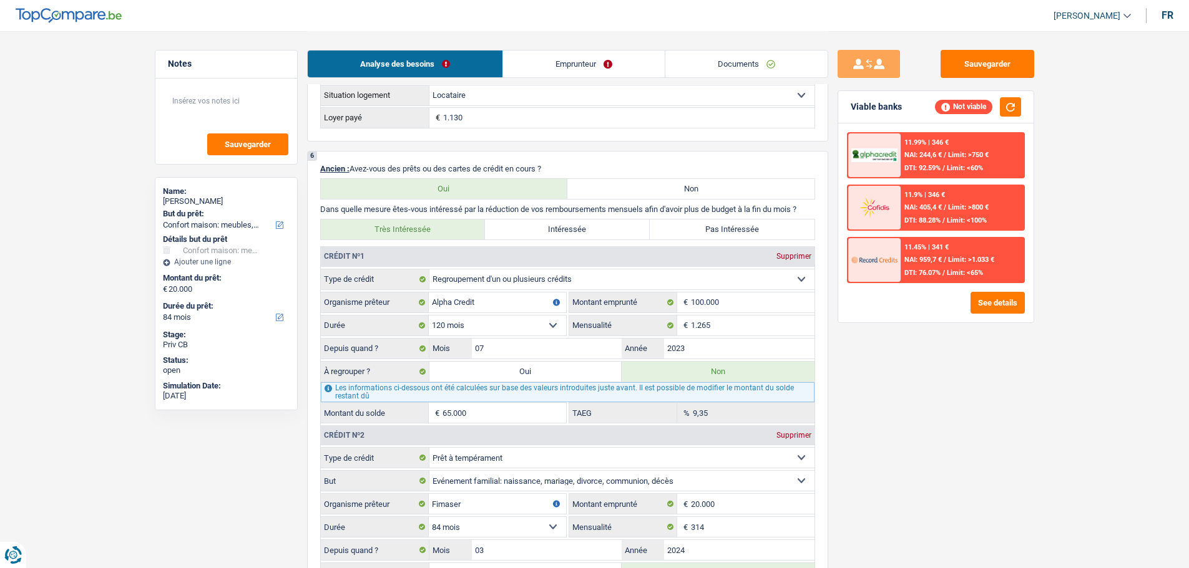
click at [618, 68] on link "Emprunteur" at bounding box center [584, 64] width 162 height 27
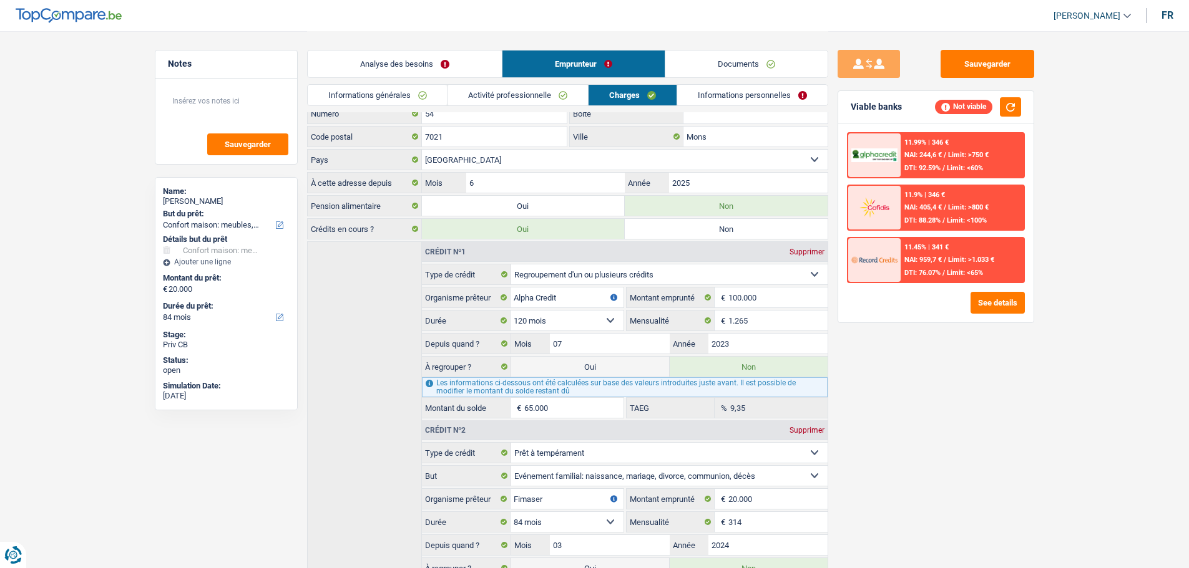
scroll to position [0, 0]
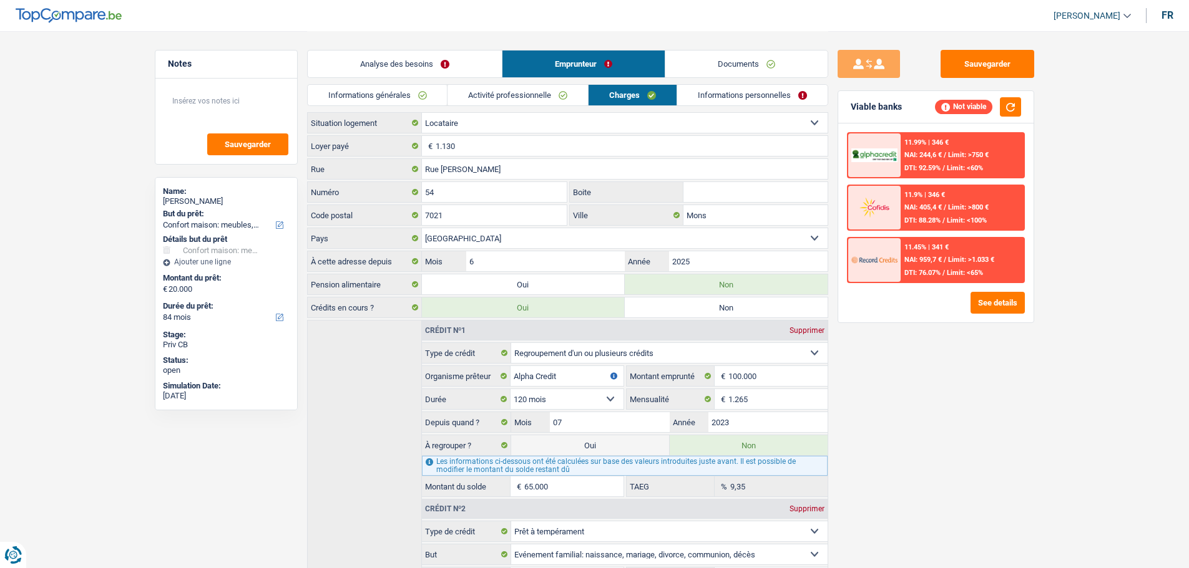
click at [484, 96] on link "Activité professionnelle" at bounding box center [517, 95] width 140 height 21
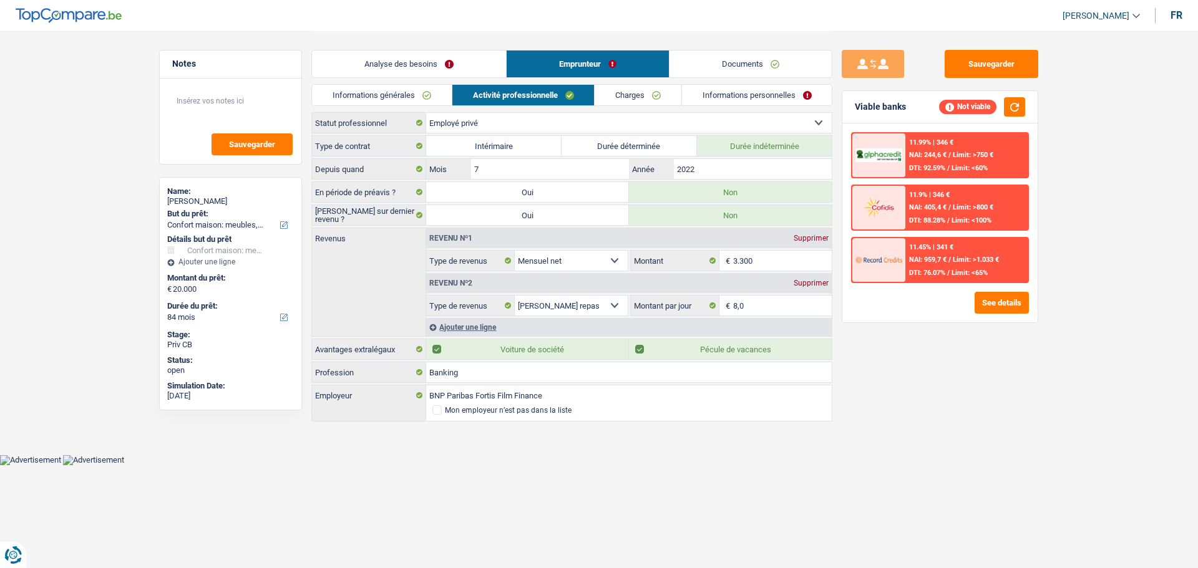
click at [386, 54] on link "Analyse des besoins" at bounding box center [409, 64] width 194 height 27
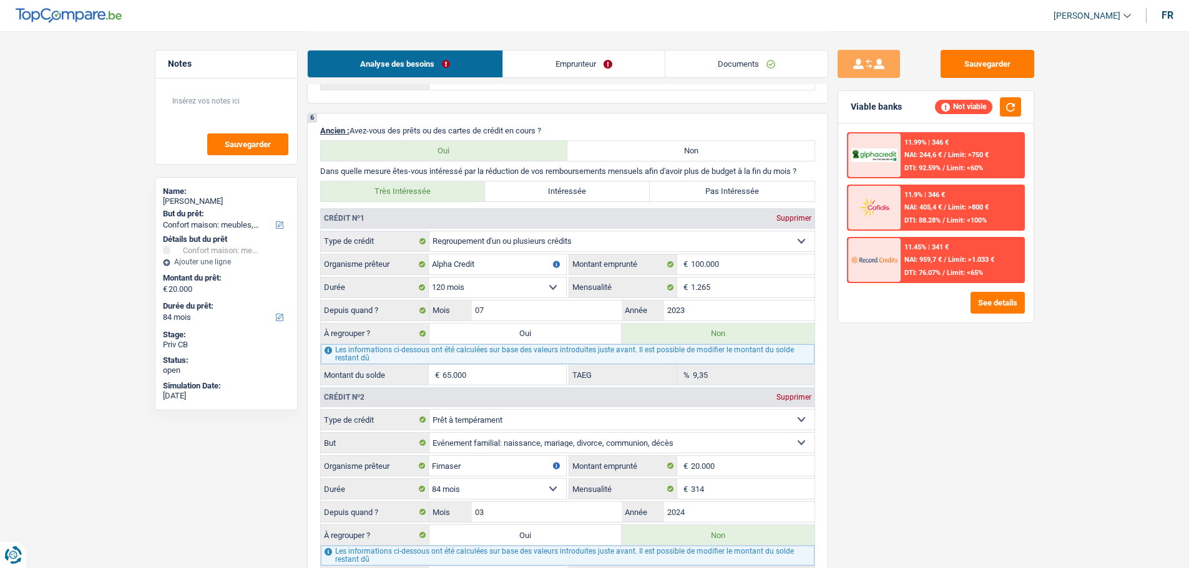
scroll to position [1061, 0]
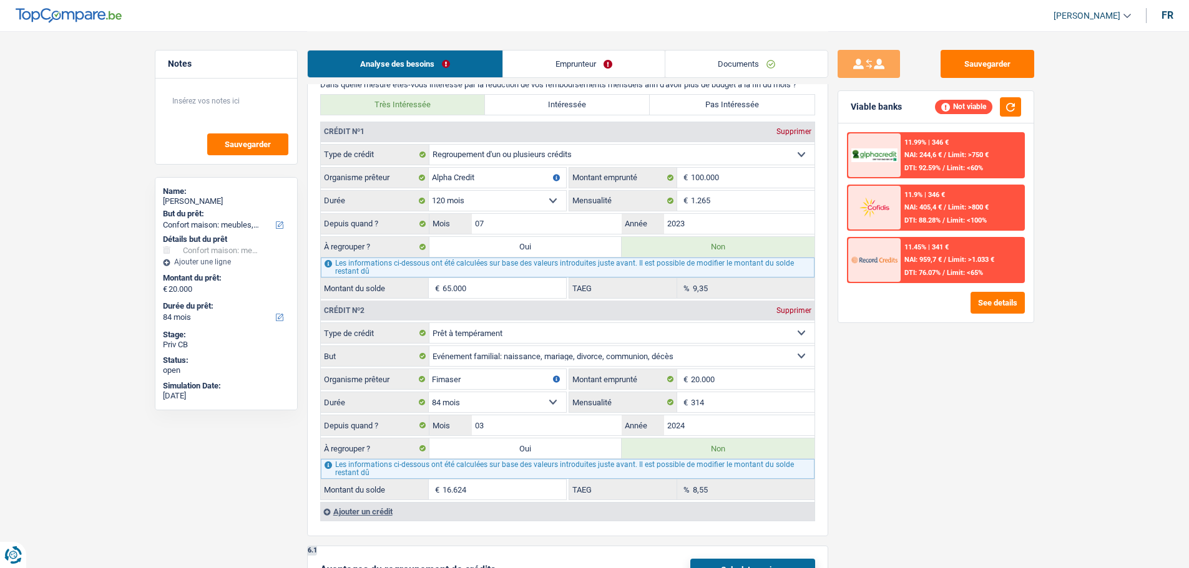
click at [578, 72] on link "Emprunteur" at bounding box center [584, 64] width 162 height 27
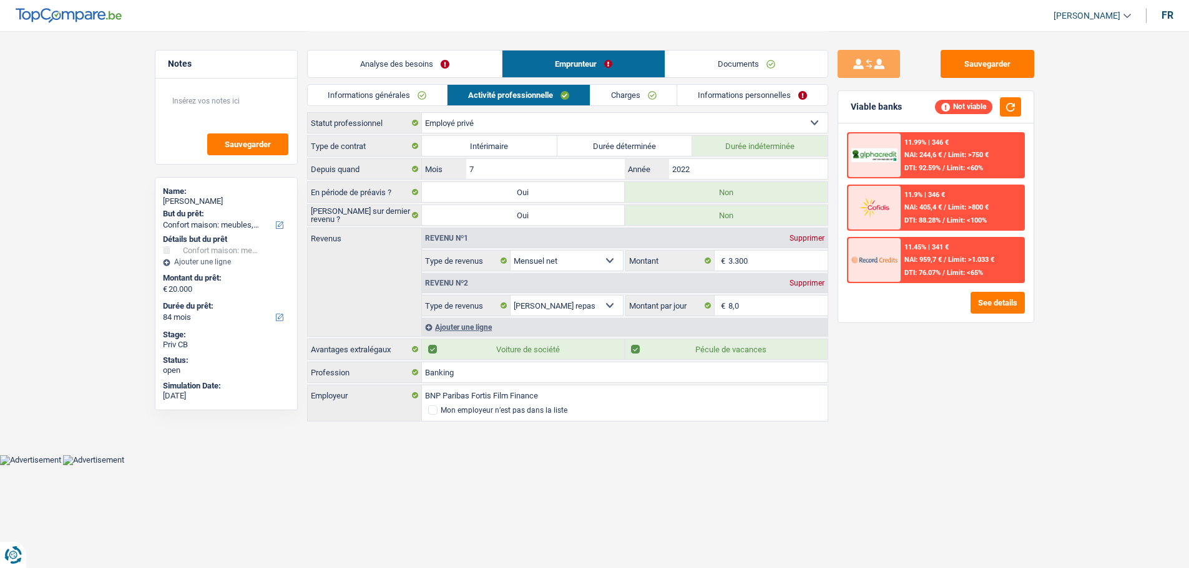
scroll to position [0, 0]
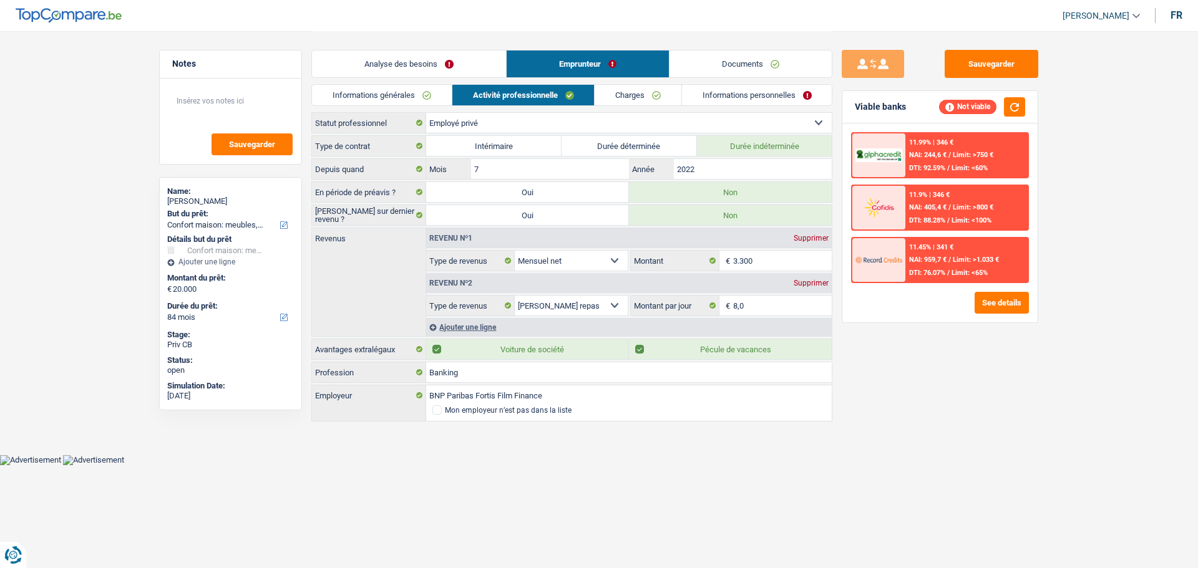
click at [451, 56] on link "Analyse des besoins" at bounding box center [409, 64] width 194 height 27
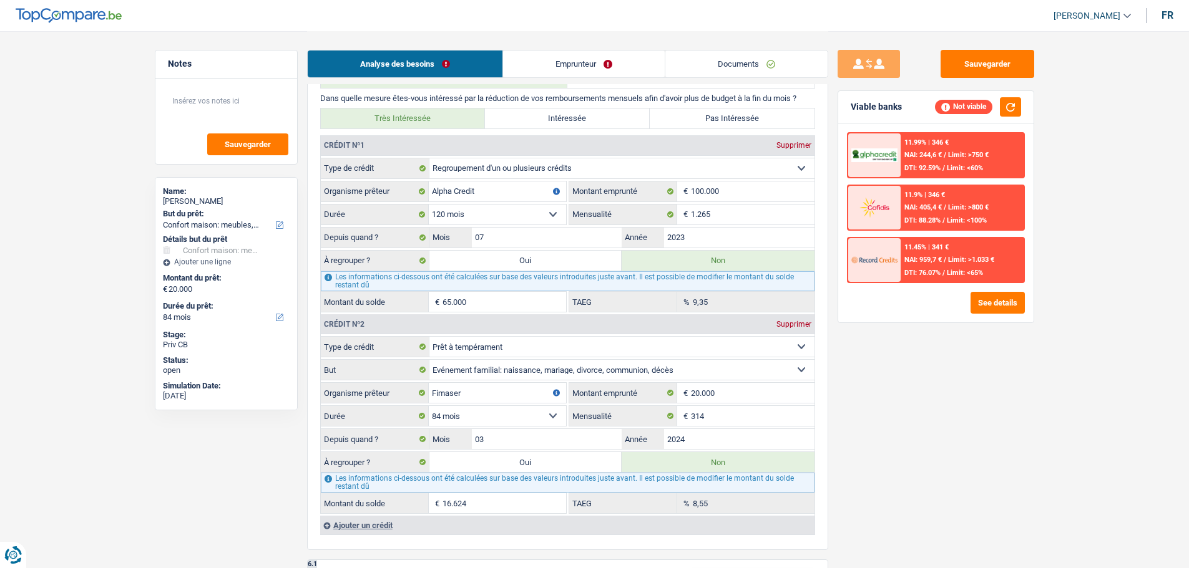
scroll to position [1123, 0]
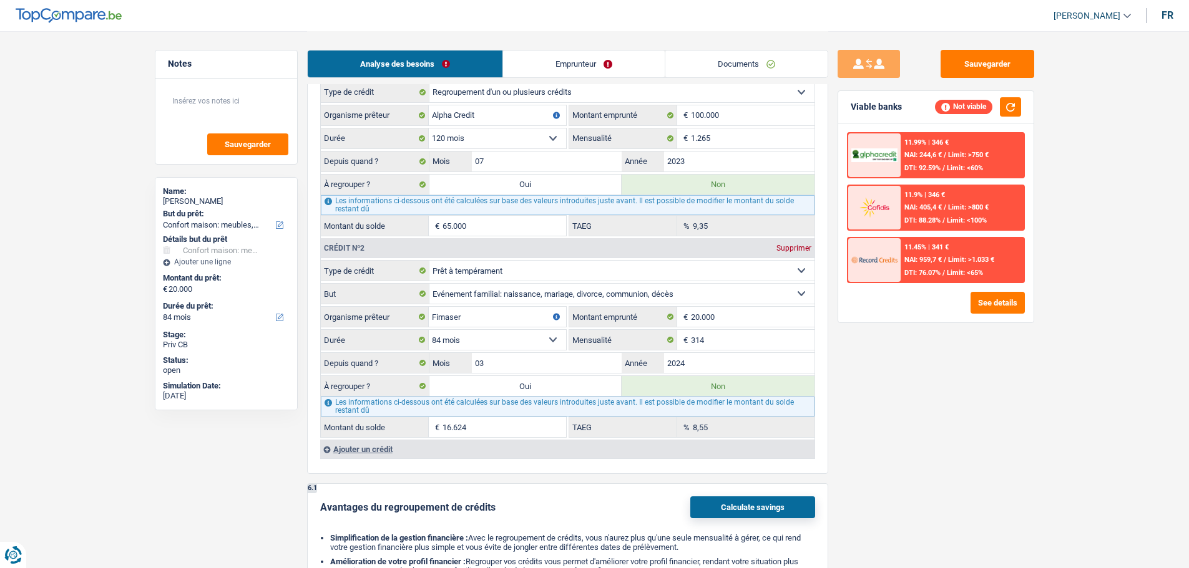
click at [468, 223] on input "65.000" at bounding box center [504, 226] width 124 height 20
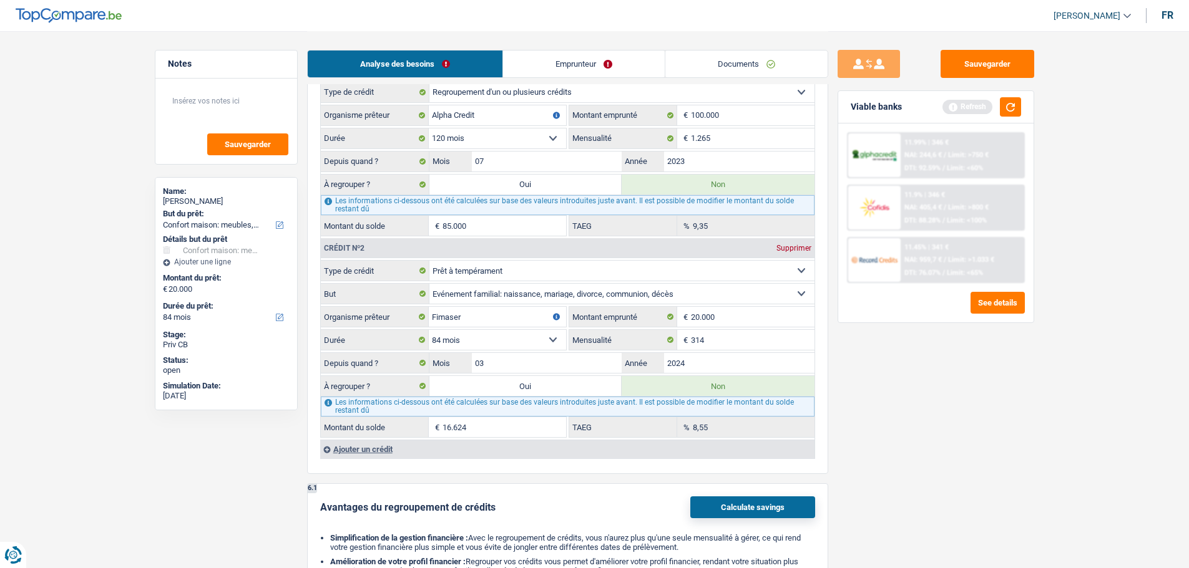
type input "85.000"
click at [1023, 514] on div "Sauvegarder Viable banks Refresh 11.99% | 346 € NAI: 244,6 € / Limit: >750 € DT…" at bounding box center [935, 299] width 215 height 499
click at [1006, 105] on button "button" at bounding box center [1010, 106] width 21 height 19
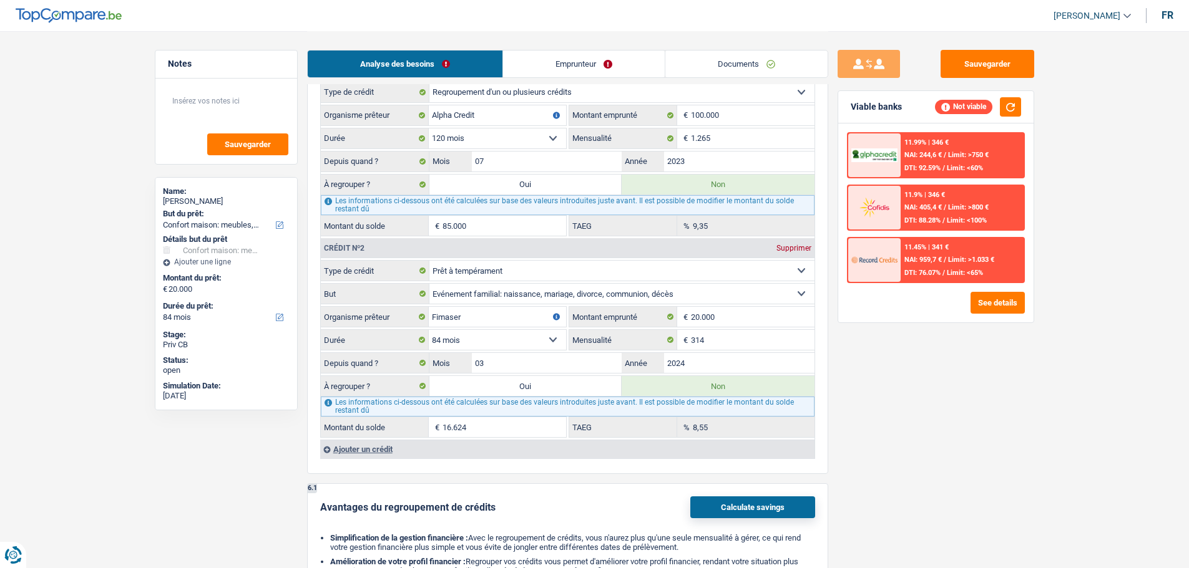
click at [523, 181] on label "Oui" at bounding box center [525, 185] width 193 height 20
click at [523, 181] on input "Oui" at bounding box center [525, 185] width 193 height 20
radio input "true"
radio input "false"
type input "105.000"
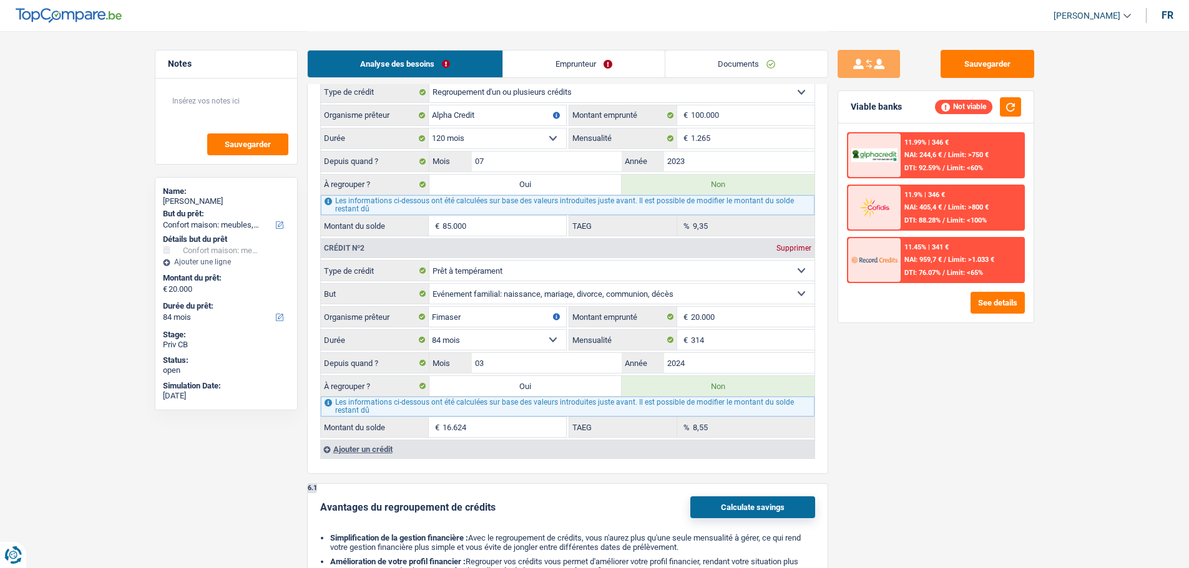
type input "85.000"
select select "refinancing"
select select "144"
select select "refinancing"
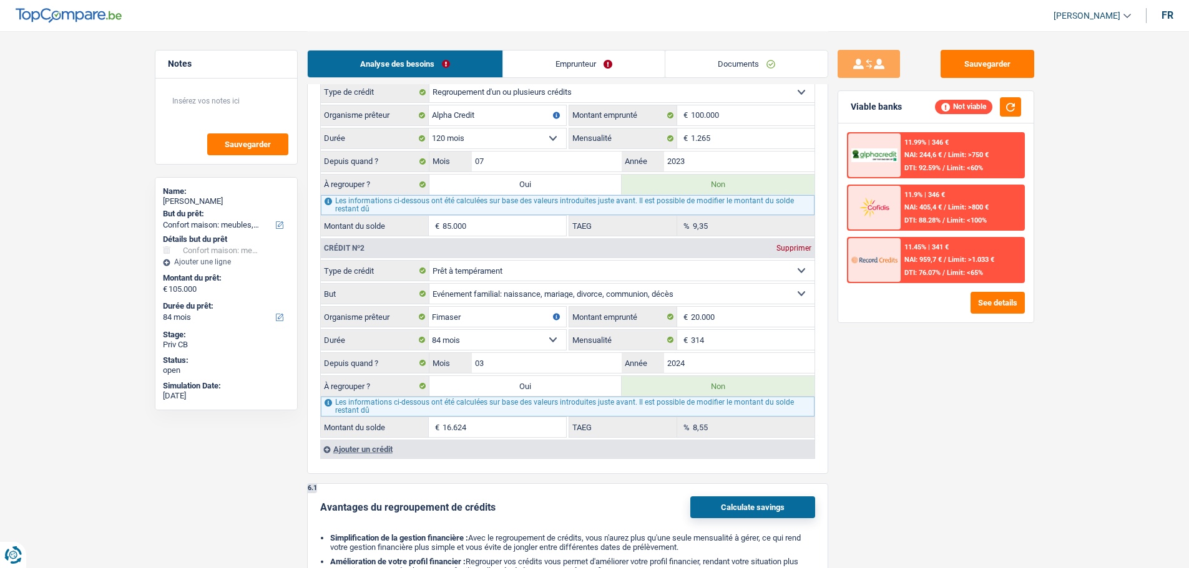
select select "144"
select select "refinancing"
select select "144"
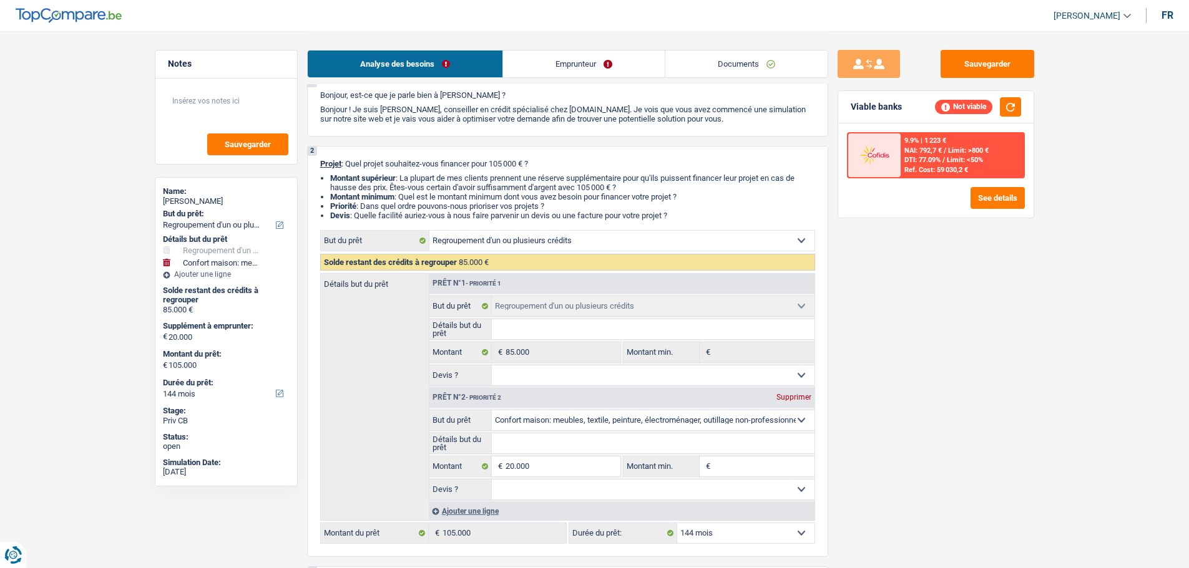
scroll to position [62, 0]
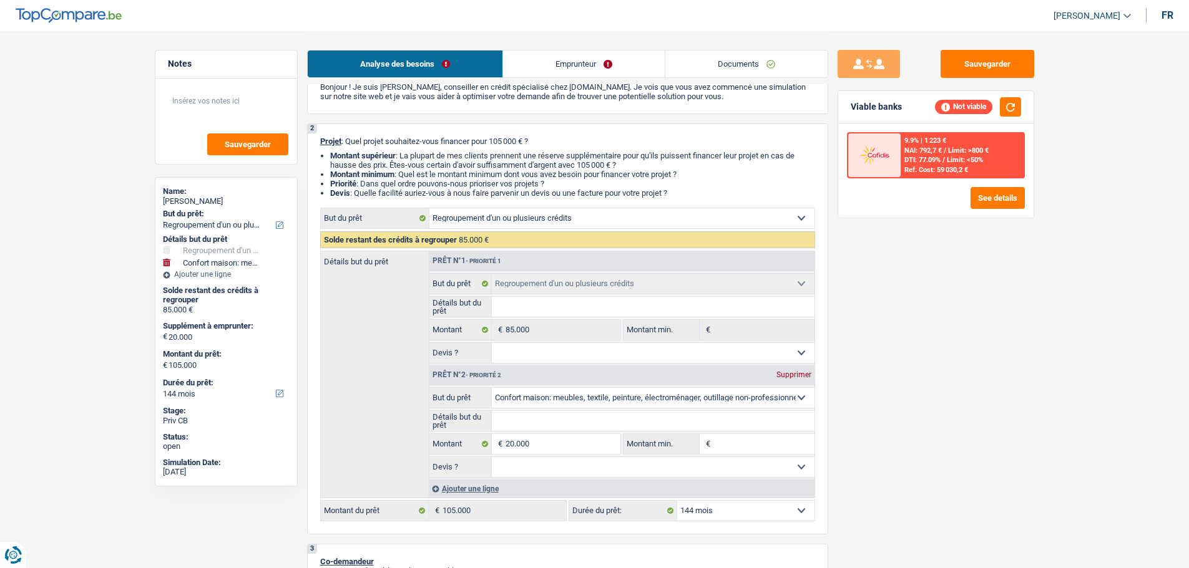
click at [787, 373] on div "Supprimer" at bounding box center [793, 374] width 41 height 7
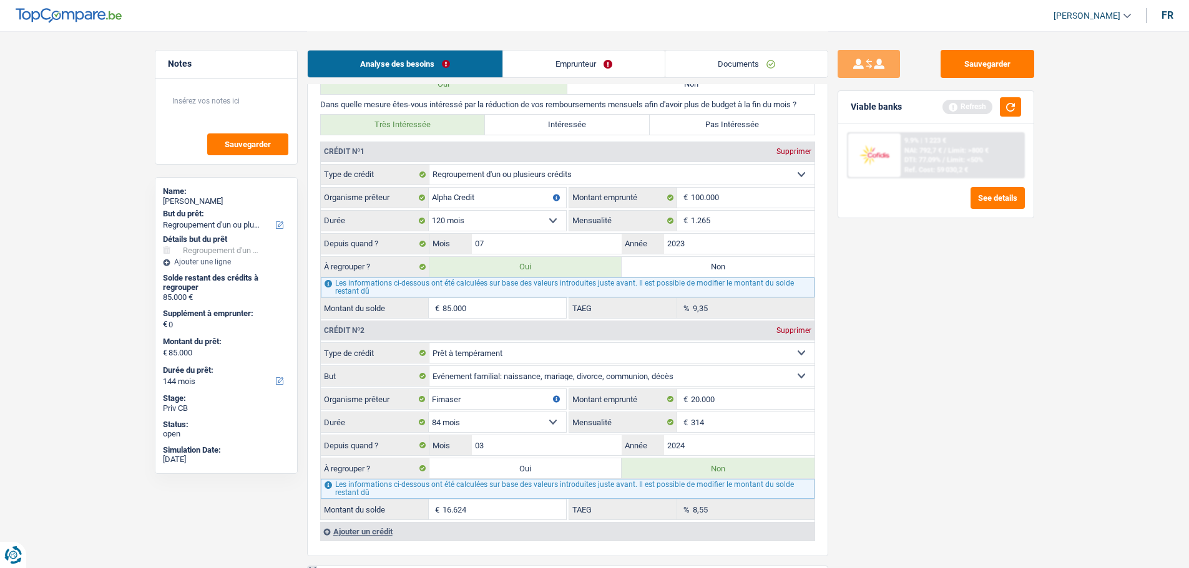
scroll to position [1123, 0]
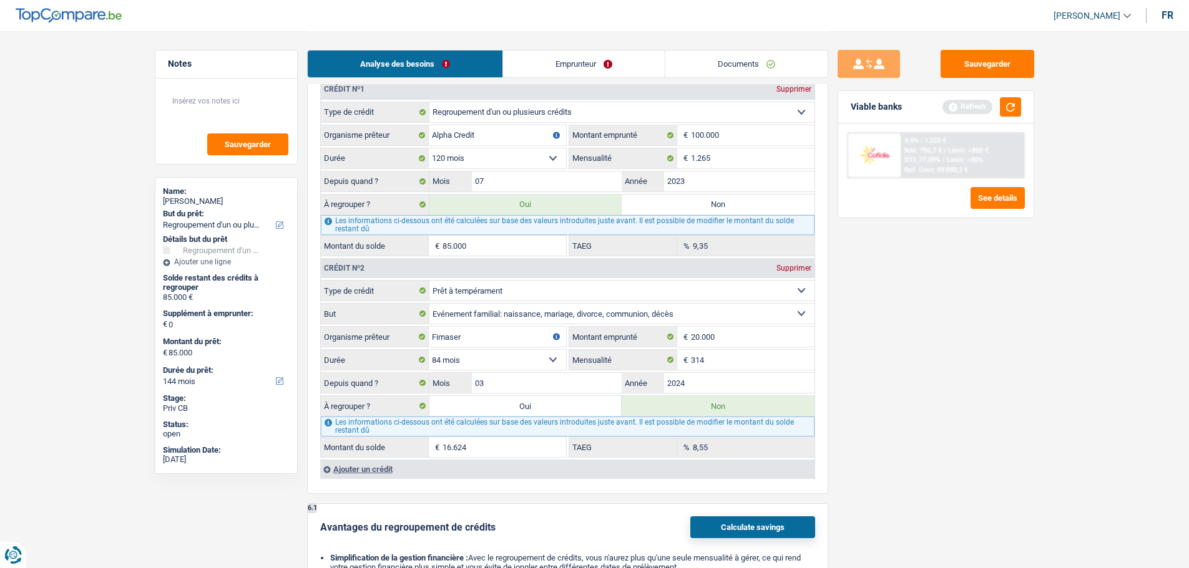
click at [612, 62] on link "Emprunteur" at bounding box center [584, 64] width 162 height 27
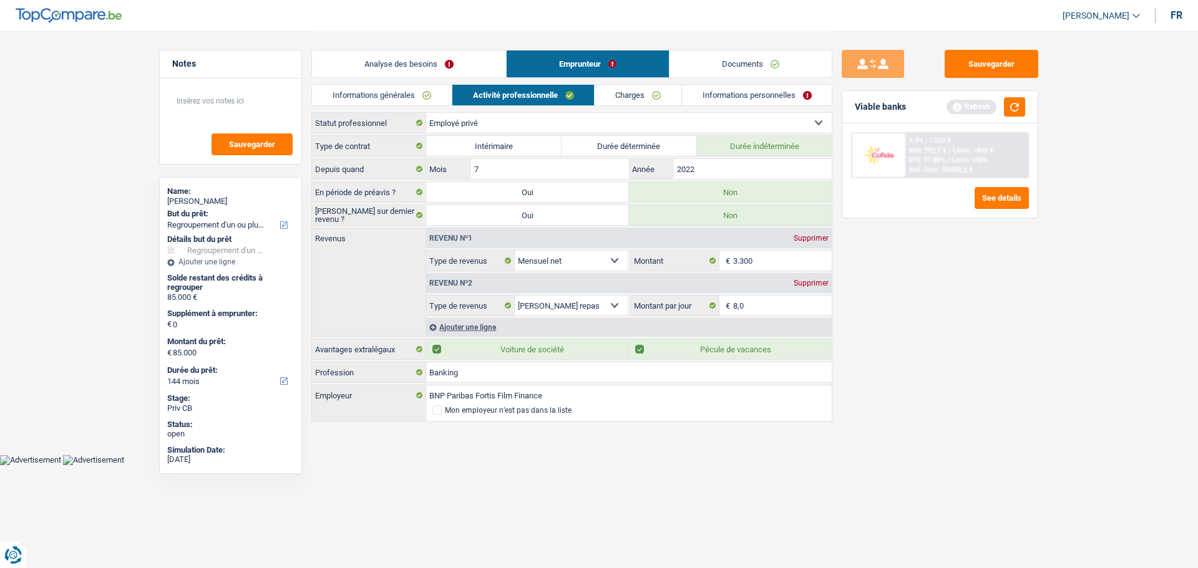
click at [620, 102] on link "Charges" at bounding box center [638, 95] width 87 height 21
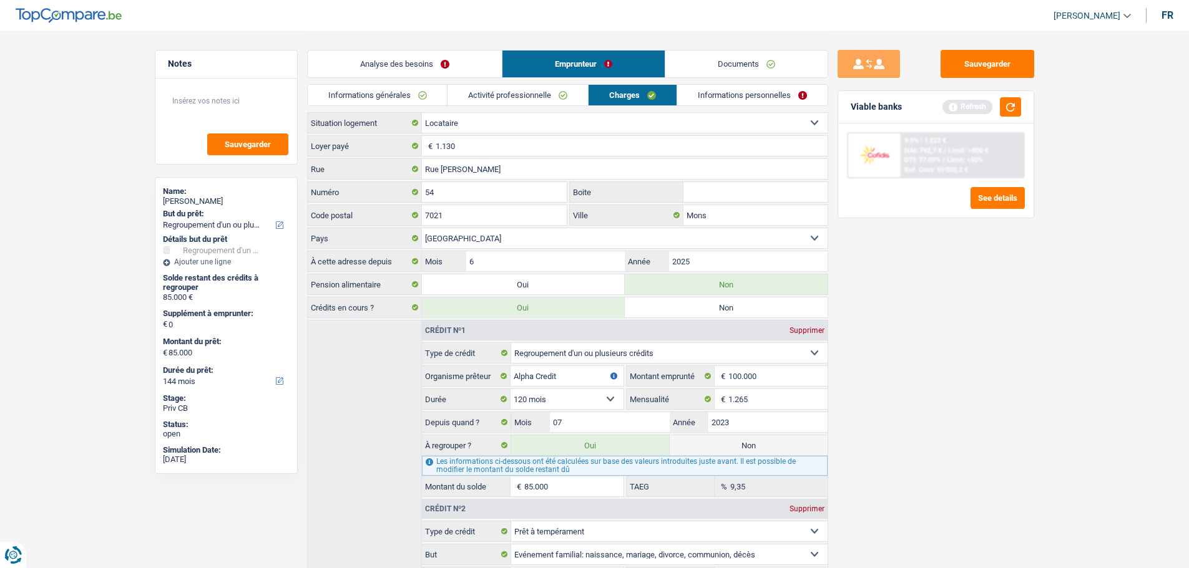
click at [534, 88] on link "Activité professionnelle" at bounding box center [517, 95] width 140 height 21
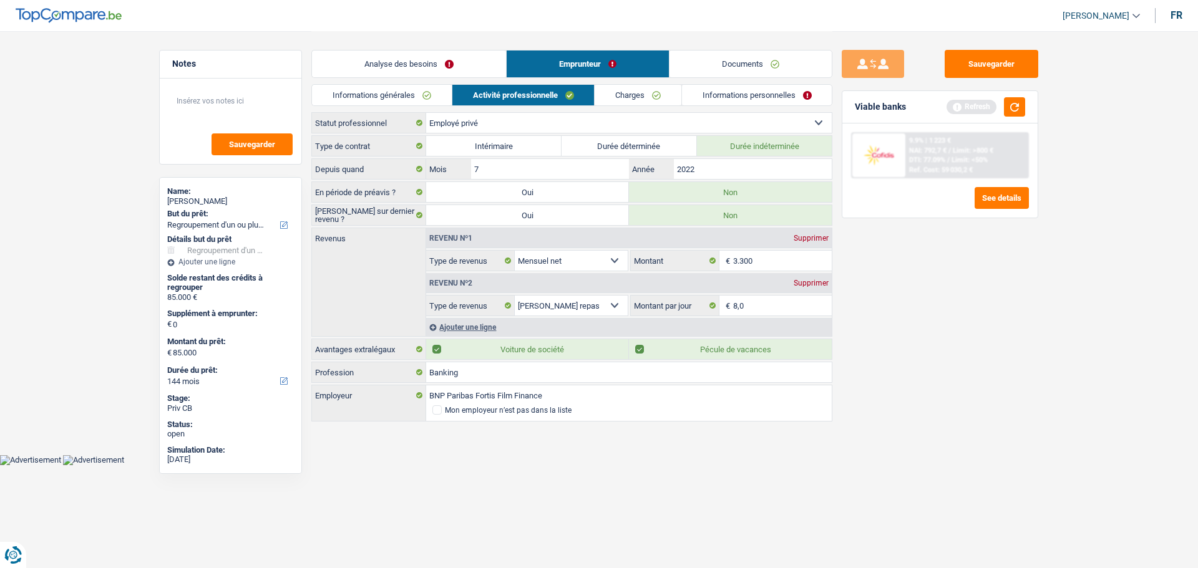
click at [474, 325] on div "Ajouter une ligne" at bounding box center [629, 327] width 406 height 18
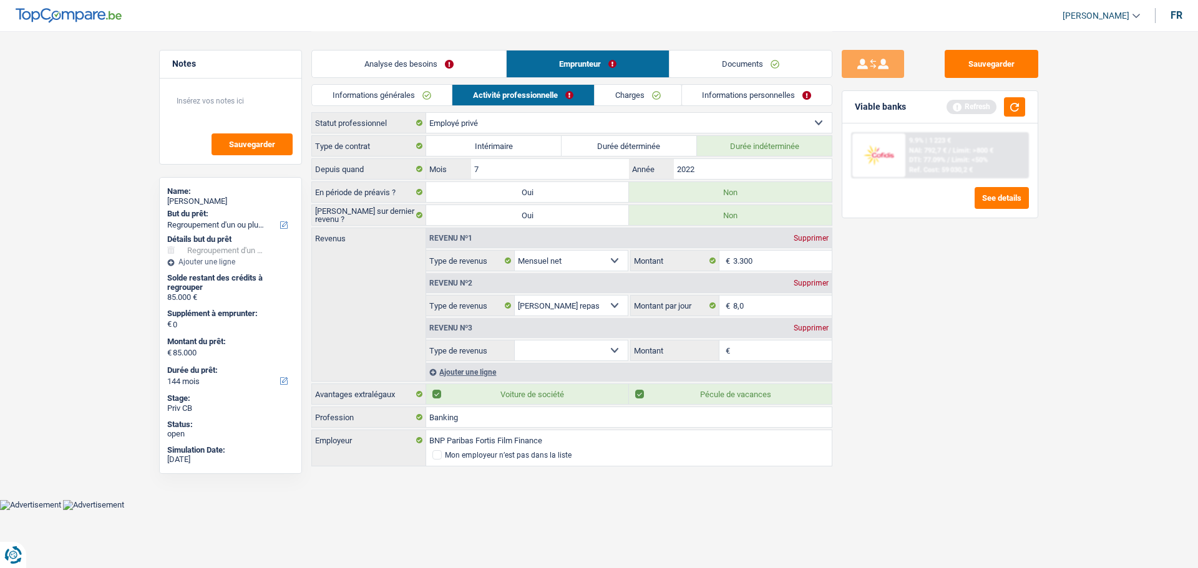
click at [577, 346] on select "Allocation d'handicap Allocations chômage Allocations familiales Chèques repas …" at bounding box center [571, 351] width 113 height 20
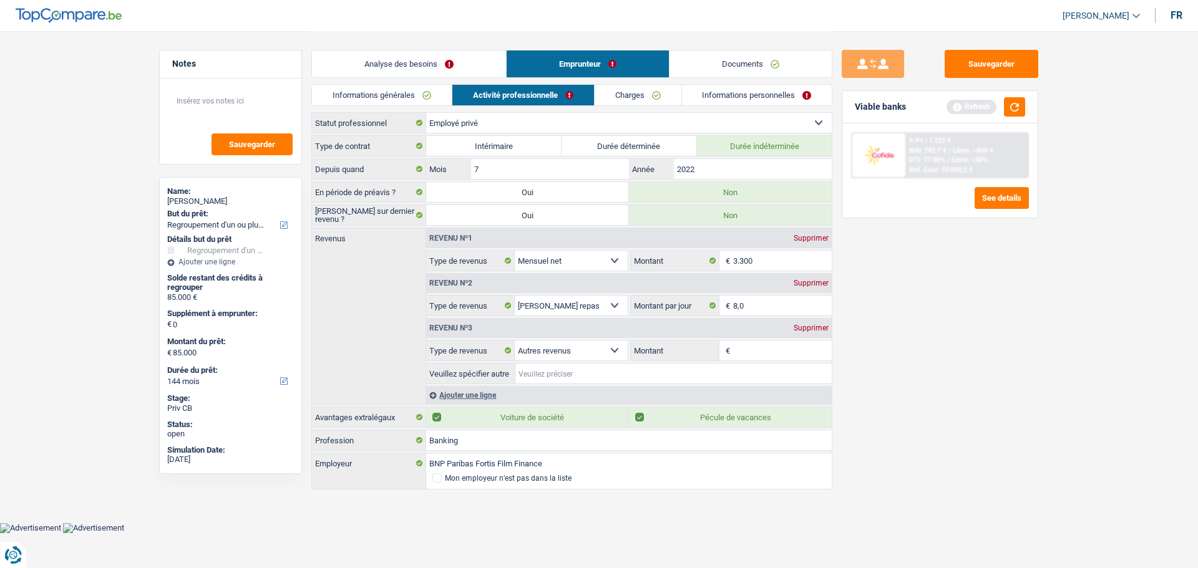
click at [544, 376] on input "Veuillez spécifier autre" at bounding box center [673, 374] width 316 height 20
click at [734, 342] on input "Montant" at bounding box center [782, 351] width 99 height 20
click at [942, 379] on div "Sauvegarder Viable banks Refresh 9.9% | 1 223 € NAI: 792,7 € / Limit: >800 € DT…" at bounding box center [939, 299] width 215 height 499
click at [1015, 112] on button "button" at bounding box center [1014, 106] width 21 height 19
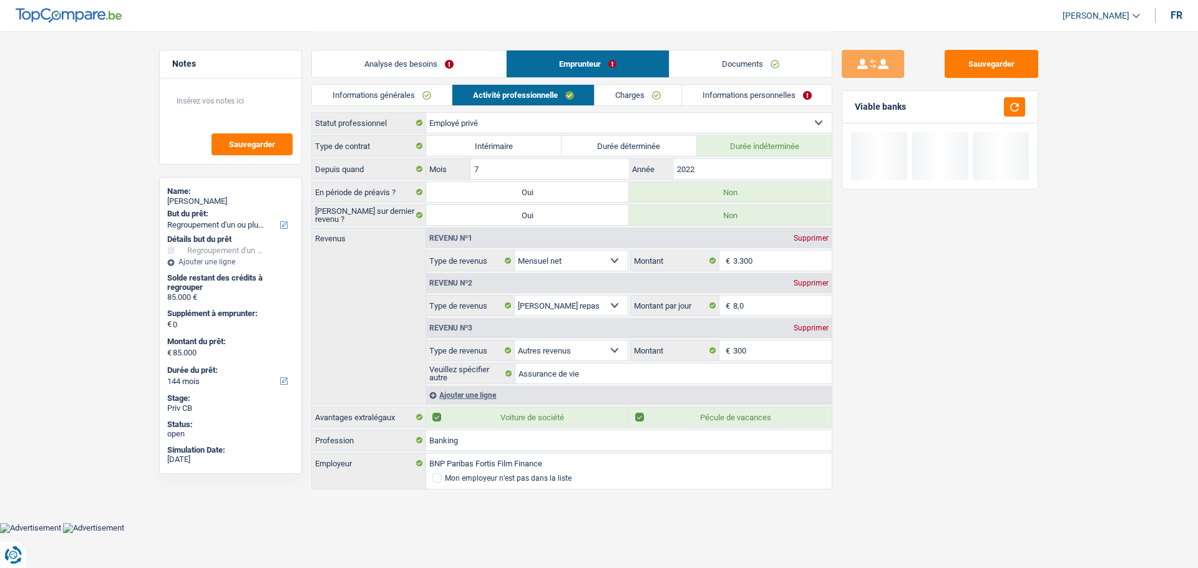
click at [386, 59] on link "Analyse des besoins" at bounding box center [409, 64] width 194 height 27
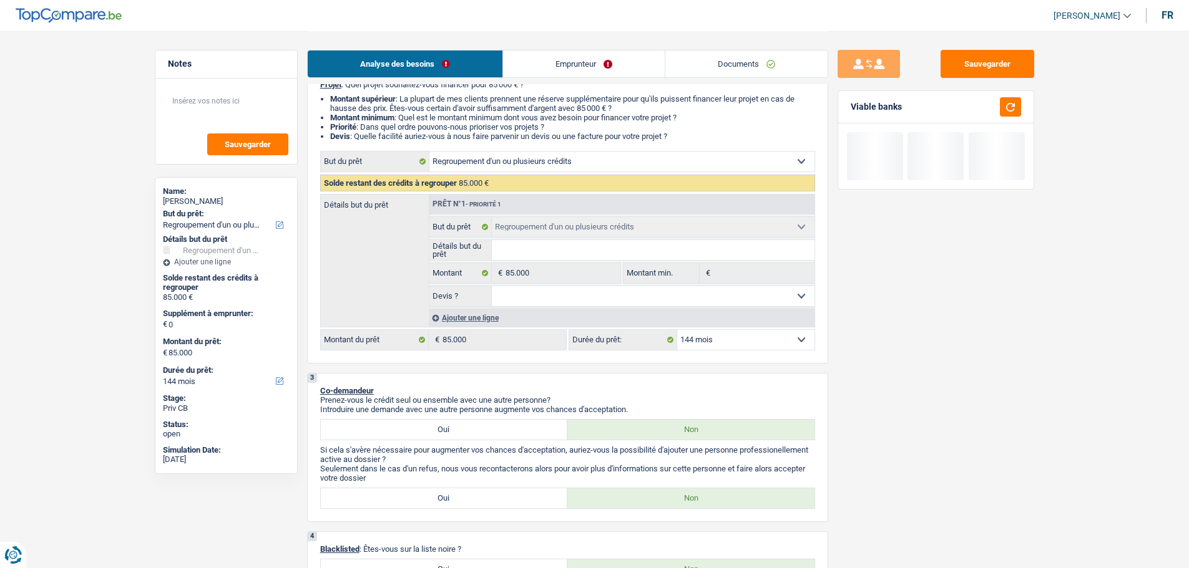
scroll to position [187, 0]
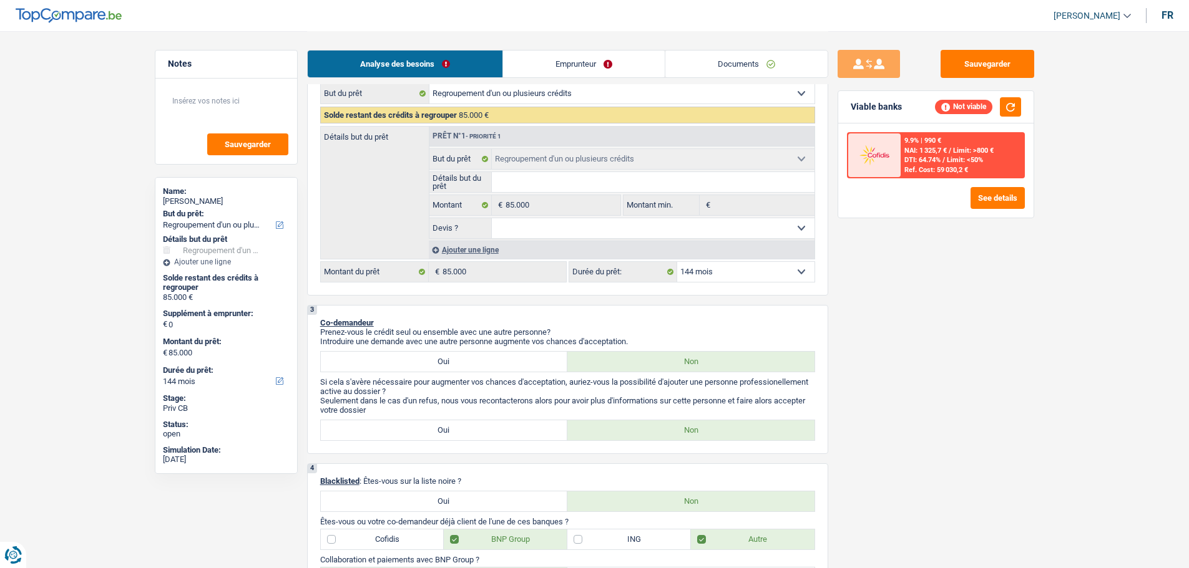
click at [734, 270] on select "12 mois 18 mois 24 mois 30 mois 36 mois 42 mois 48 mois 60 mois 72 mois 84 mois…" at bounding box center [745, 272] width 137 height 20
click at [677, 262] on select "12 mois 18 mois 24 mois 30 mois 36 mois 42 mois 48 mois 60 mois 72 mois 84 mois…" at bounding box center [745, 272] width 137 height 20
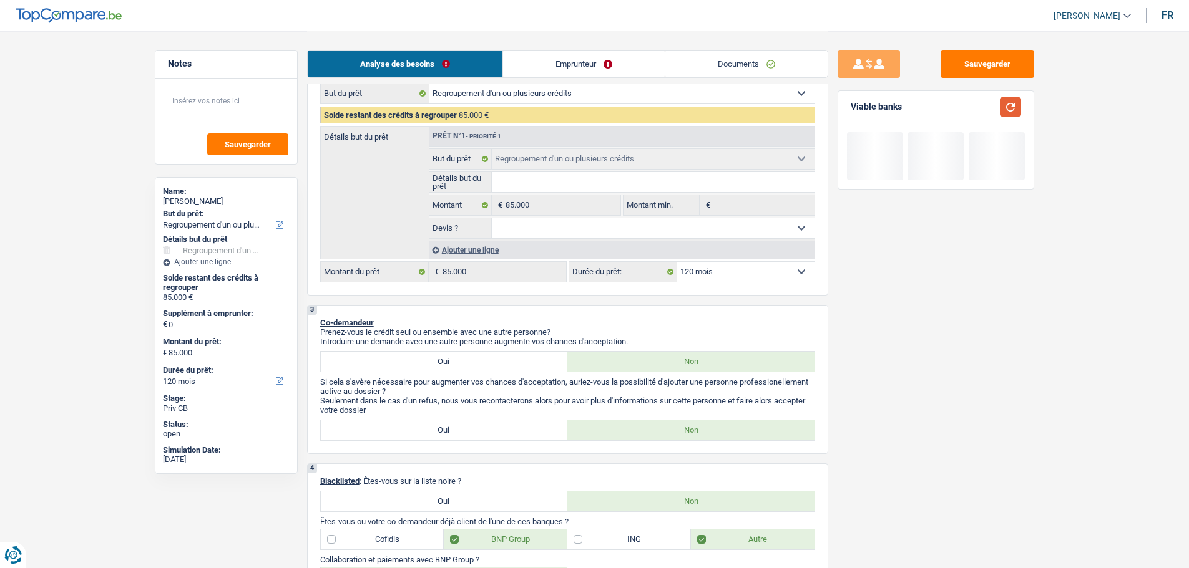
click at [1005, 103] on button "button" at bounding box center [1010, 106] width 21 height 19
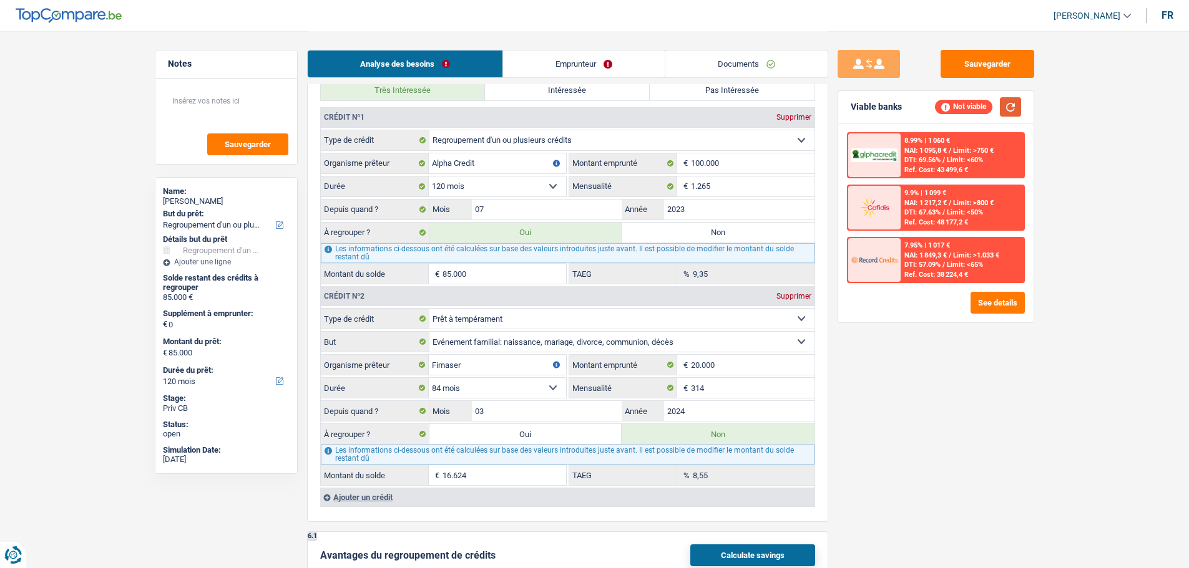
scroll to position [1248, 0]
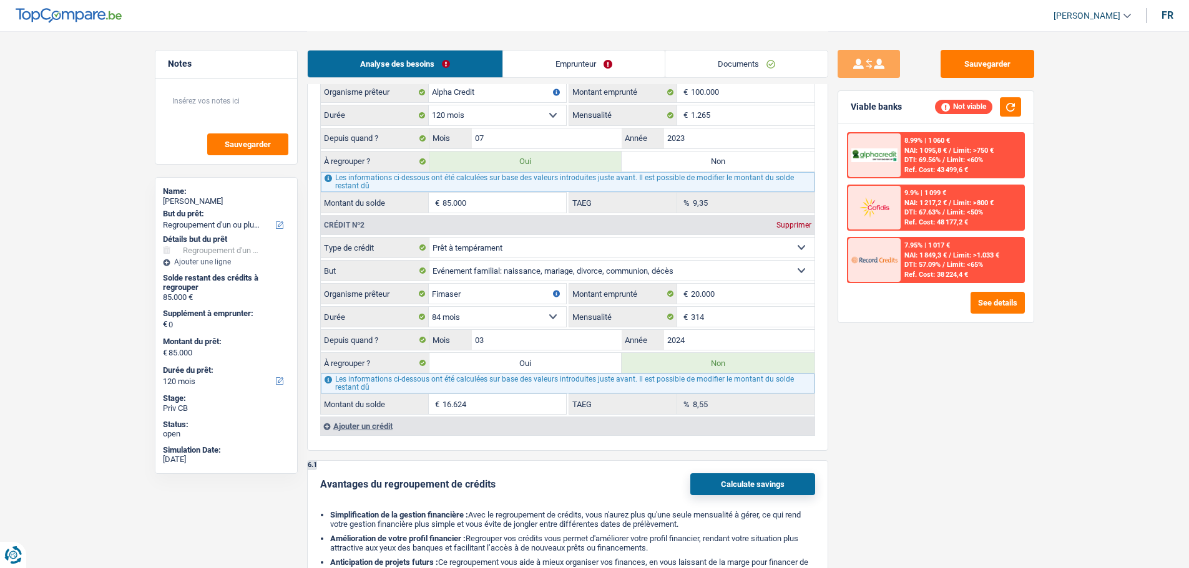
click at [570, 357] on label "Oui" at bounding box center [525, 363] width 193 height 20
click at [570, 357] on input "Oui" at bounding box center [525, 363] width 193 height 20
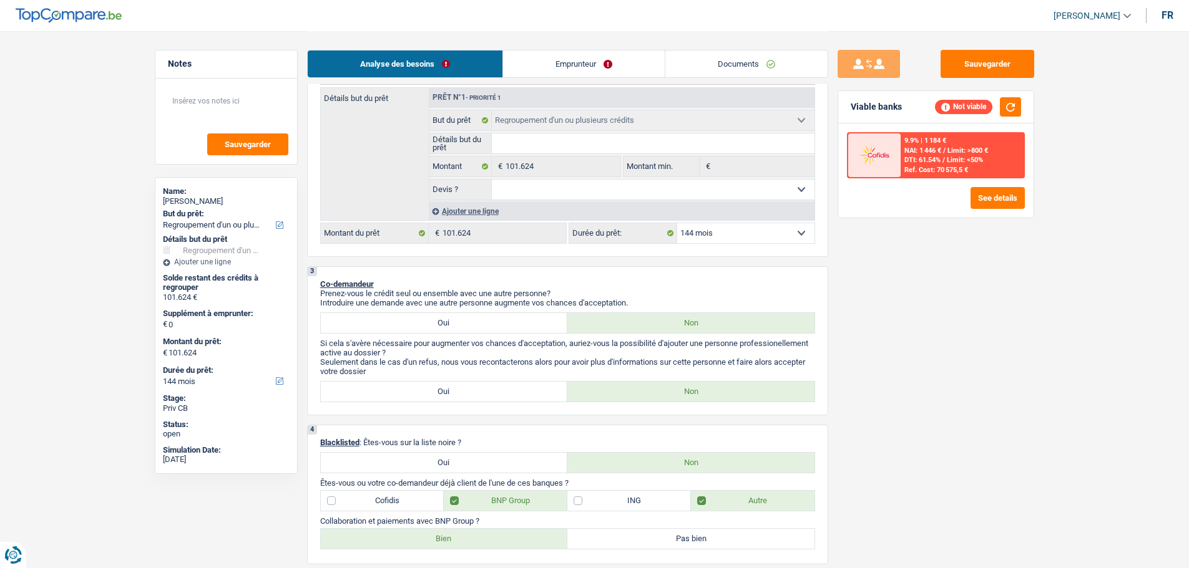
scroll to position [125, 0]
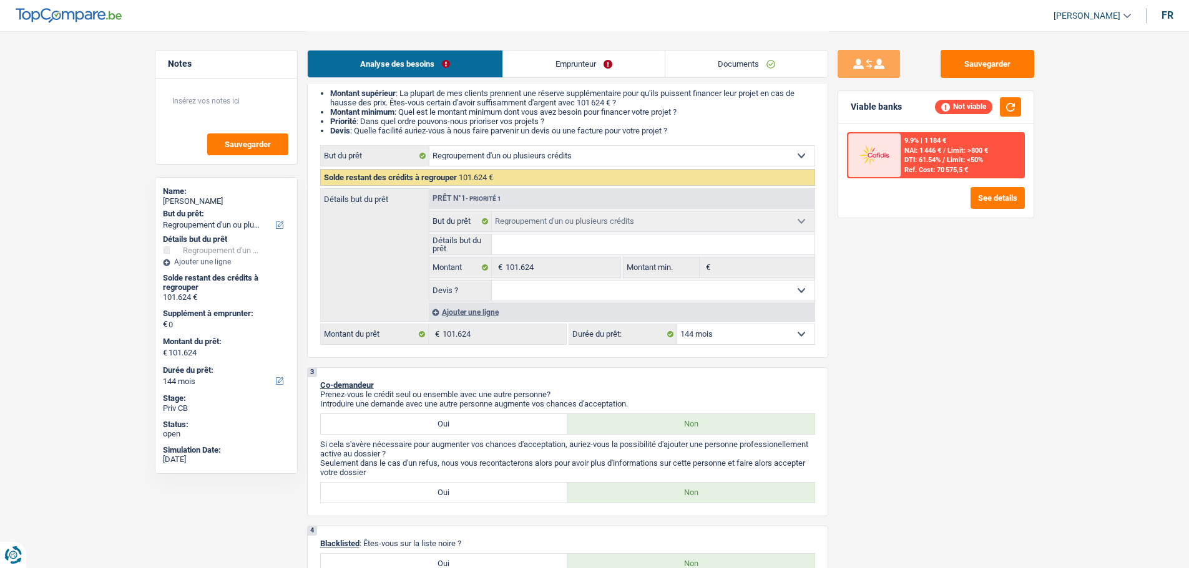
click at [726, 333] on select "12 mois 18 mois 24 mois 30 mois 36 mois 42 mois 48 mois 60 mois 72 mois 84 mois…" at bounding box center [745, 334] width 137 height 20
click at [677, 324] on select "12 mois 18 mois 24 mois 30 mois 36 mois 42 mois 48 mois 60 mois 72 mois 84 mois…" at bounding box center [745, 334] width 137 height 20
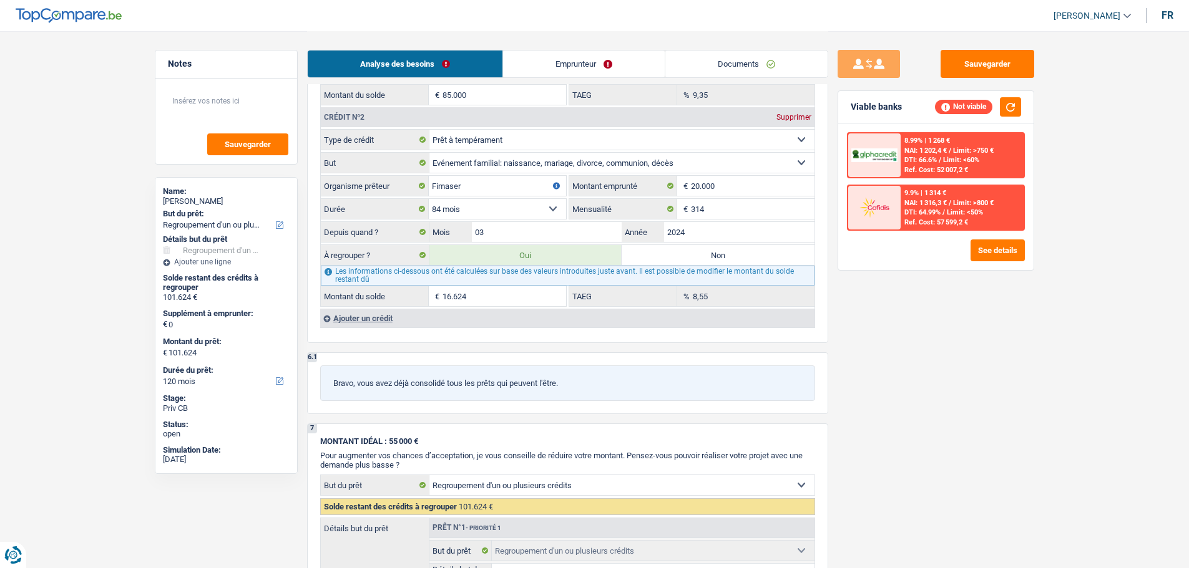
scroll to position [1186, 0]
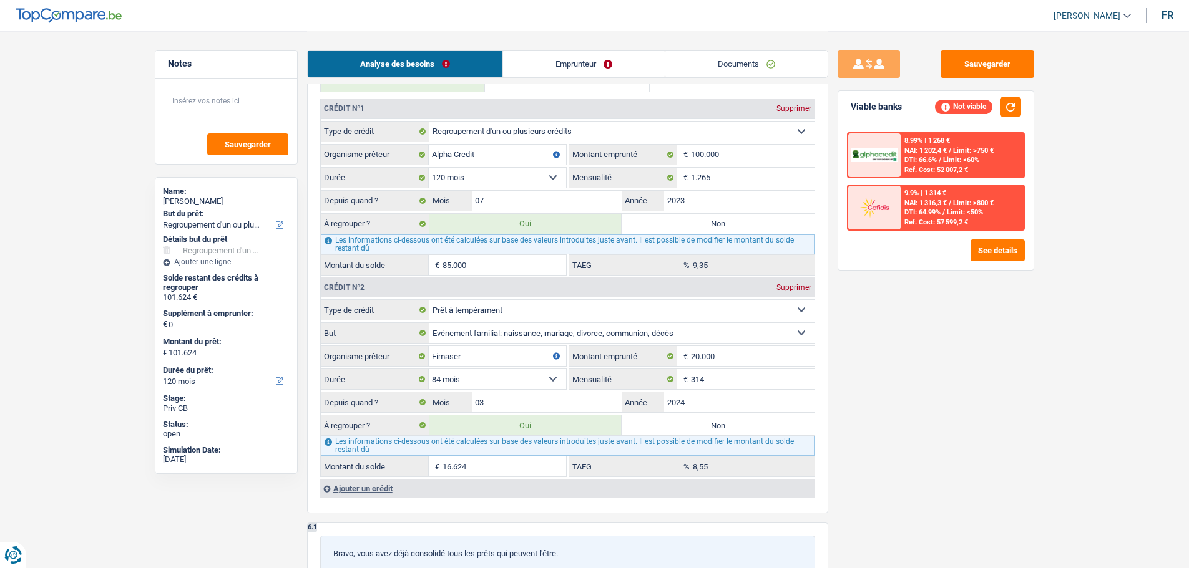
click at [561, 61] on link "Emprunteur" at bounding box center [584, 64] width 162 height 27
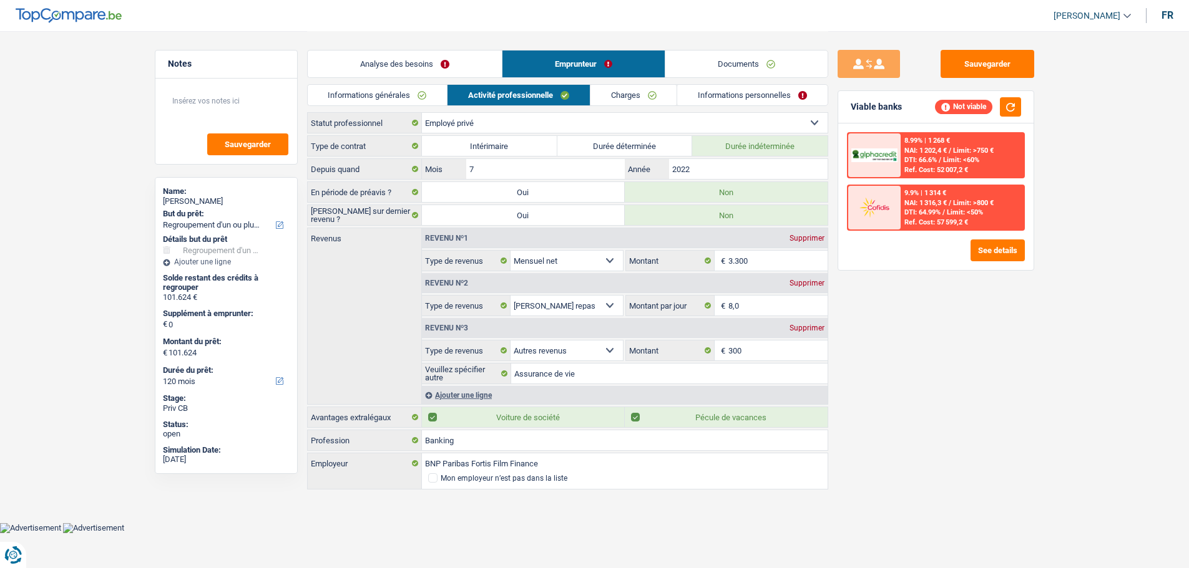
scroll to position [0, 0]
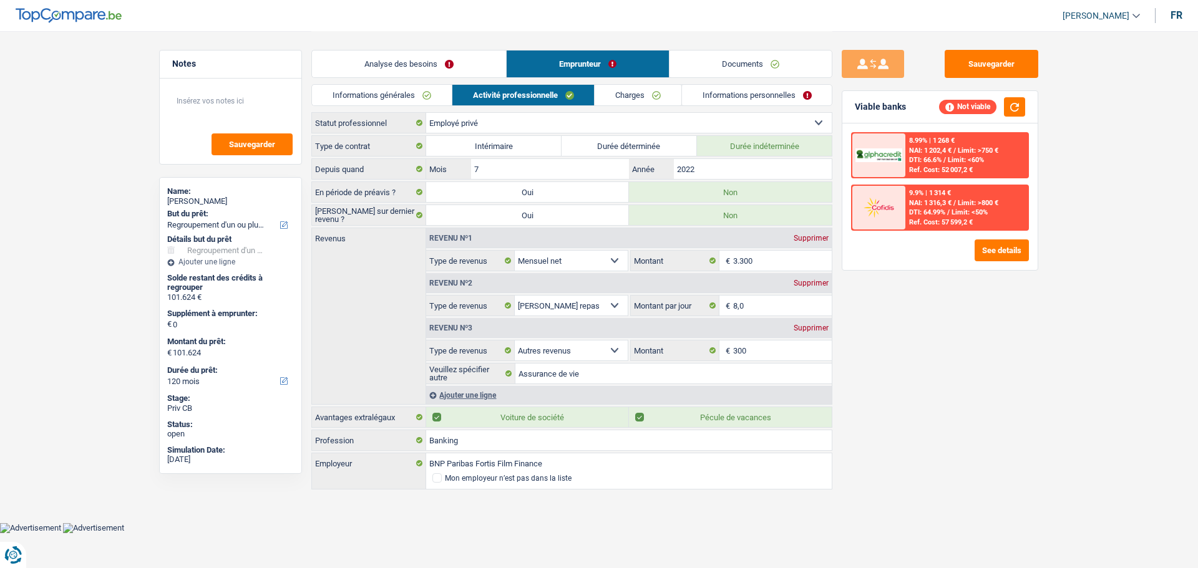
click at [396, 89] on link "Informations générales" at bounding box center [382, 95] width 140 height 21
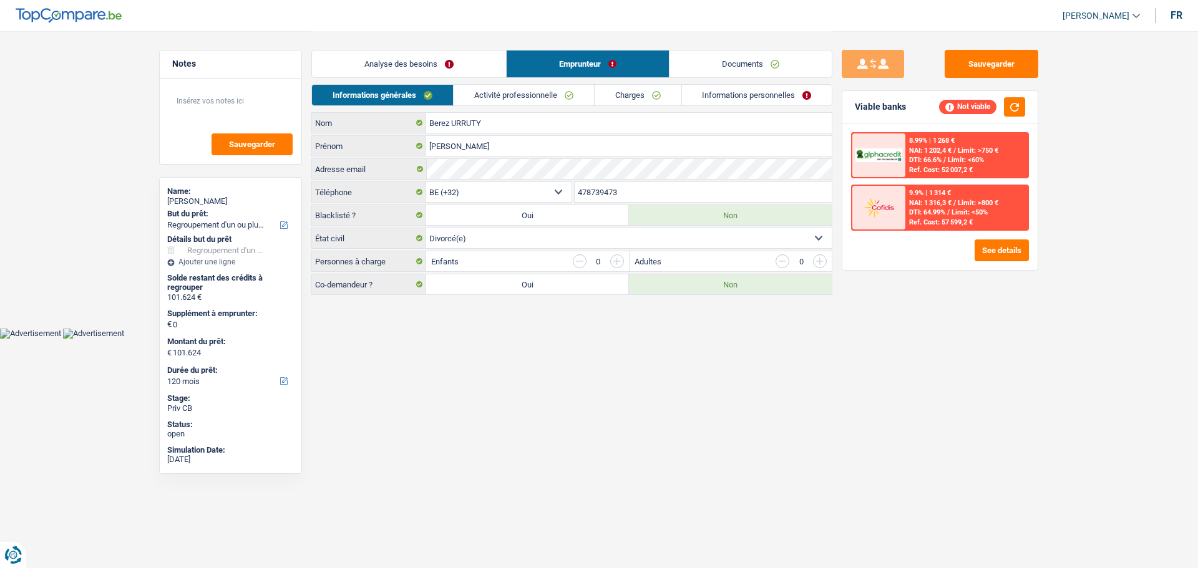
click at [410, 68] on link "Analyse des besoins" at bounding box center [409, 64] width 194 height 27
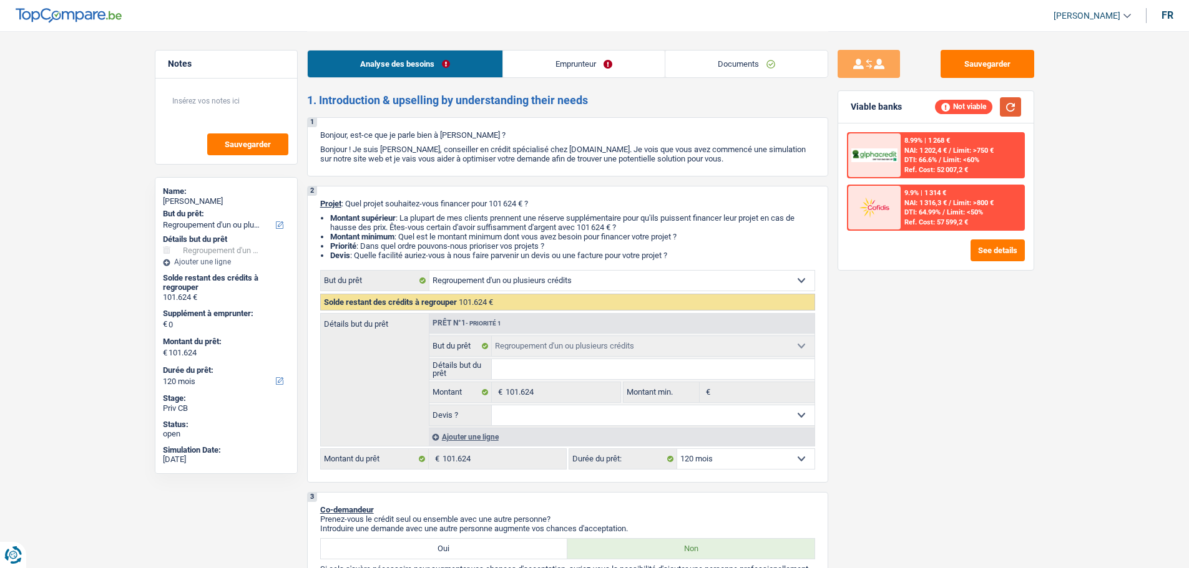
click at [1010, 110] on button "button" at bounding box center [1010, 106] width 21 height 19
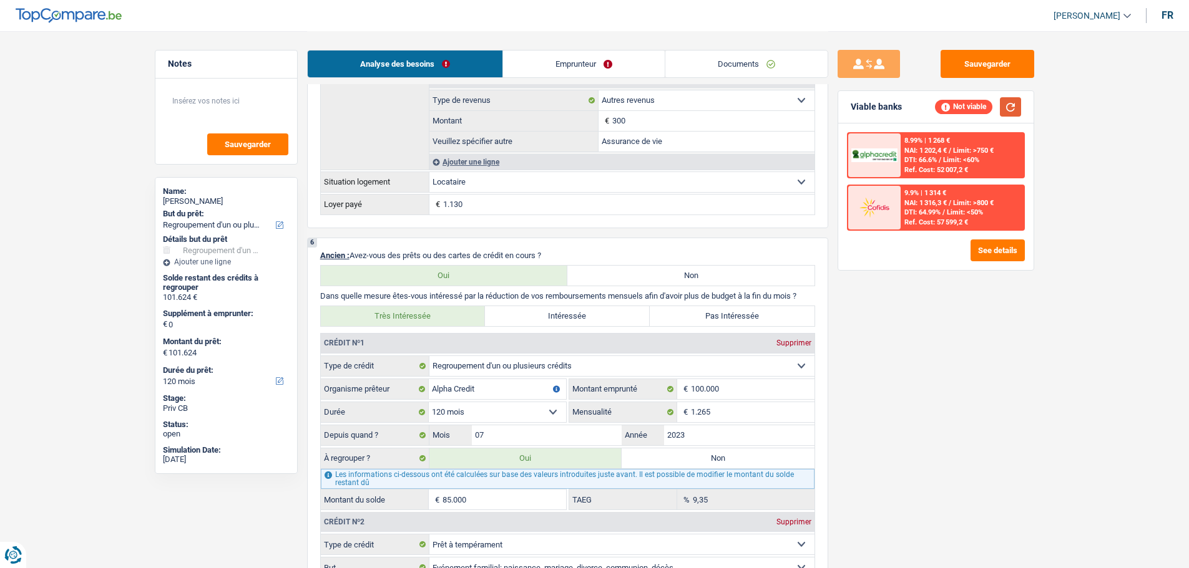
scroll to position [1123, 0]
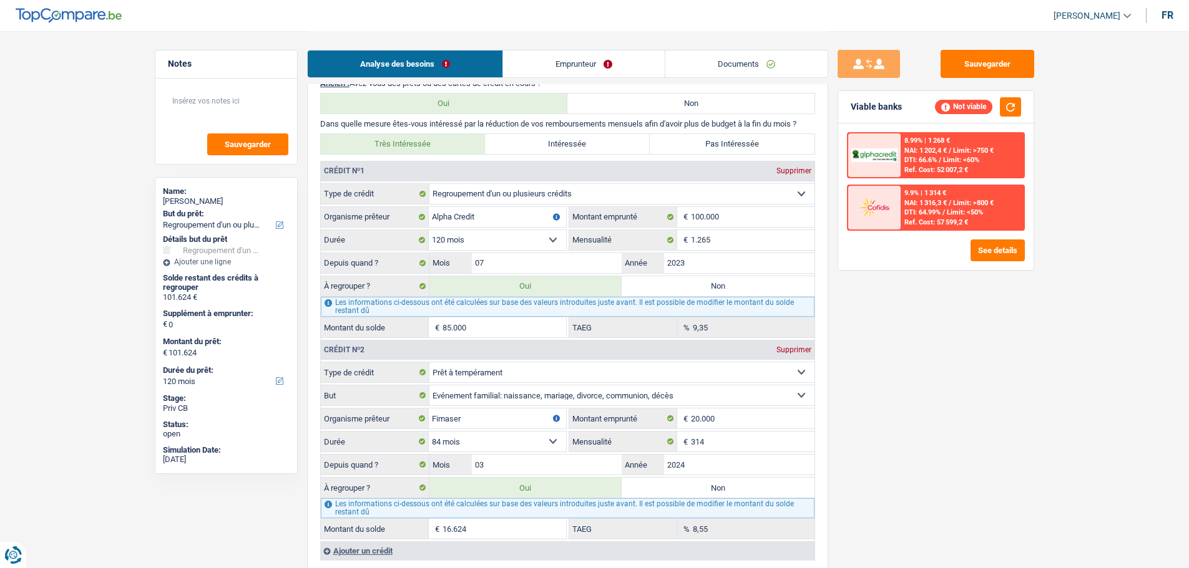
click at [604, 63] on link "Emprunteur" at bounding box center [584, 64] width 162 height 27
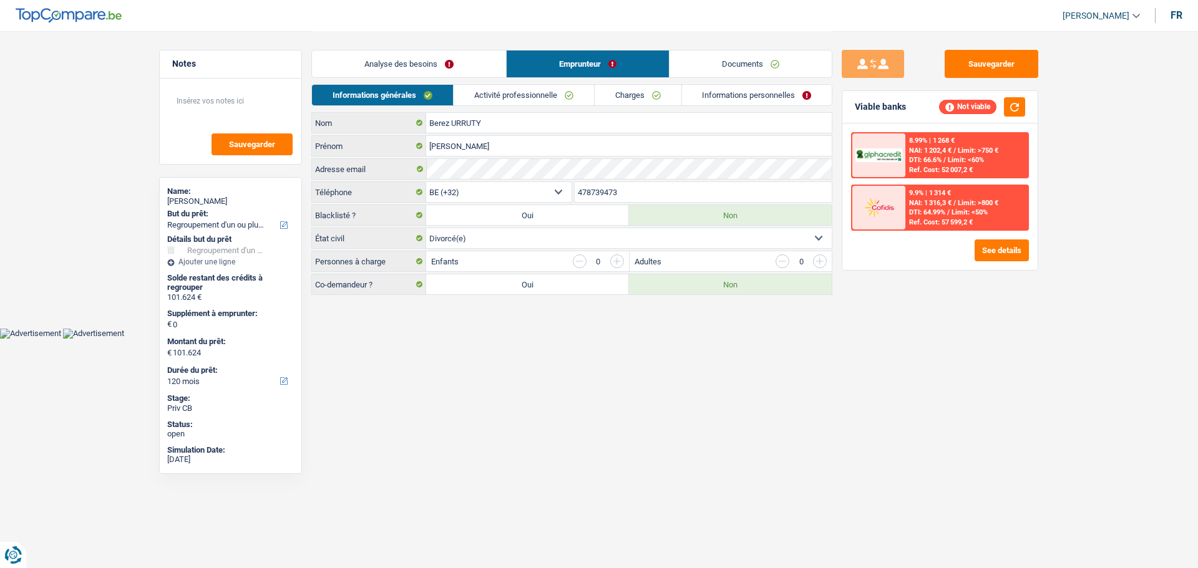
click at [513, 99] on link "Activité professionnelle" at bounding box center [524, 95] width 140 height 21
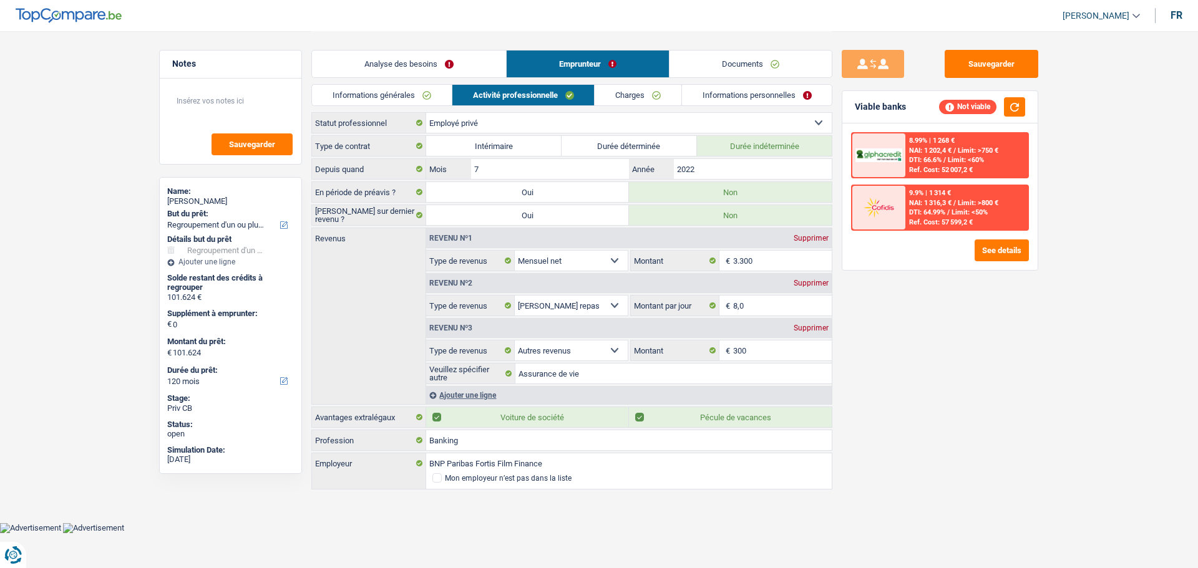
click at [656, 91] on link "Charges" at bounding box center [638, 95] width 87 height 21
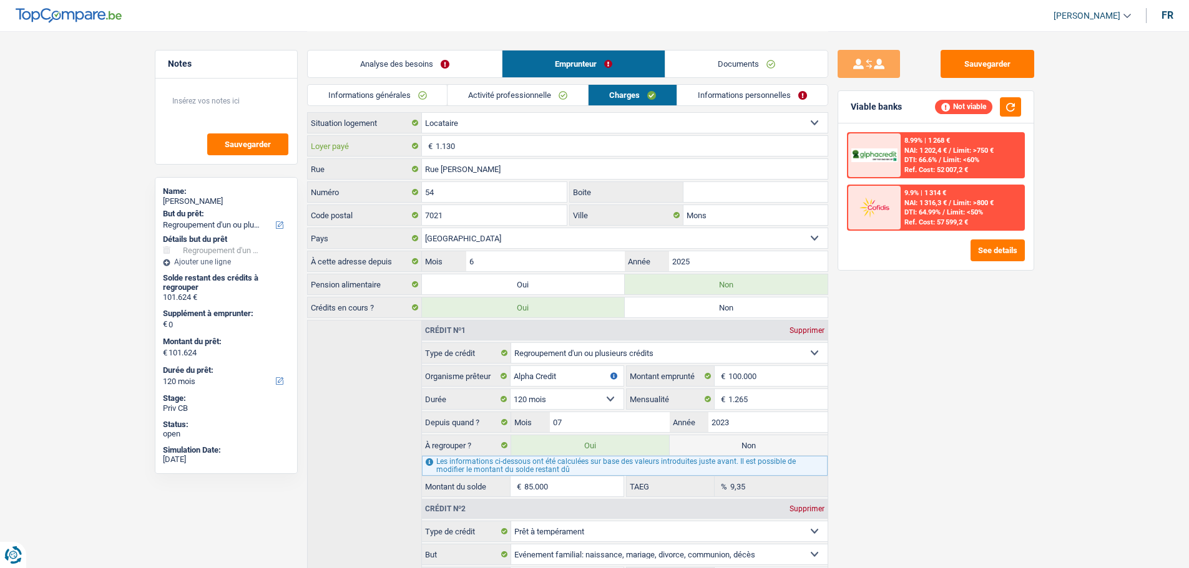
click at [484, 147] on input "1.130" at bounding box center [632, 146] width 392 height 20
click at [482, 146] on input "1.130" at bounding box center [632, 146] width 392 height 20
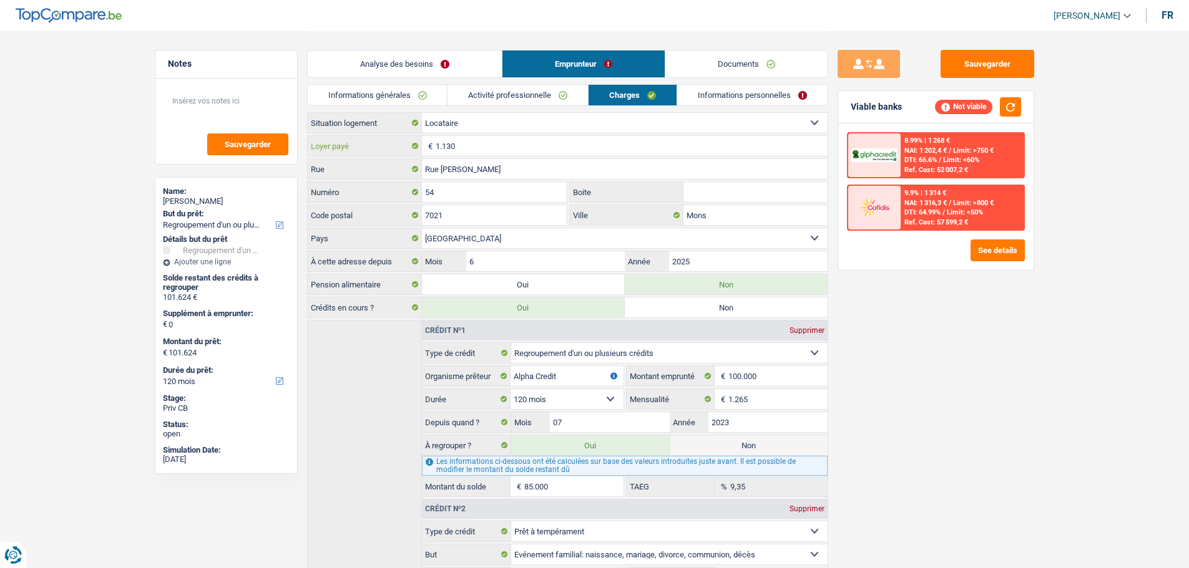
click at [482, 146] on input "1.130" at bounding box center [632, 146] width 392 height 20
click at [482, 134] on div "Locataire Propriétaire avec prêt hypothécaire Propriétaire sans prêt hypothécai…" at bounding box center [567, 416] width 521 height 608
click at [475, 143] on input "1.130" at bounding box center [632, 146] width 392 height 20
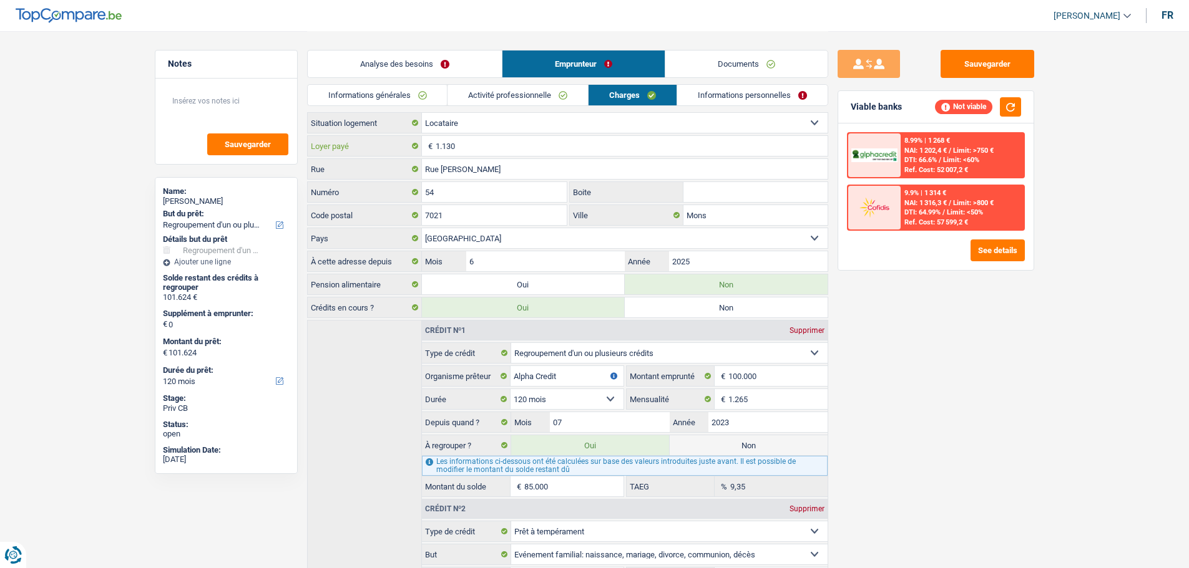
click at [475, 143] on input "1.130" at bounding box center [632, 146] width 392 height 20
click at [404, 95] on link "Informations générales" at bounding box center [378, 95] width 140 height 21
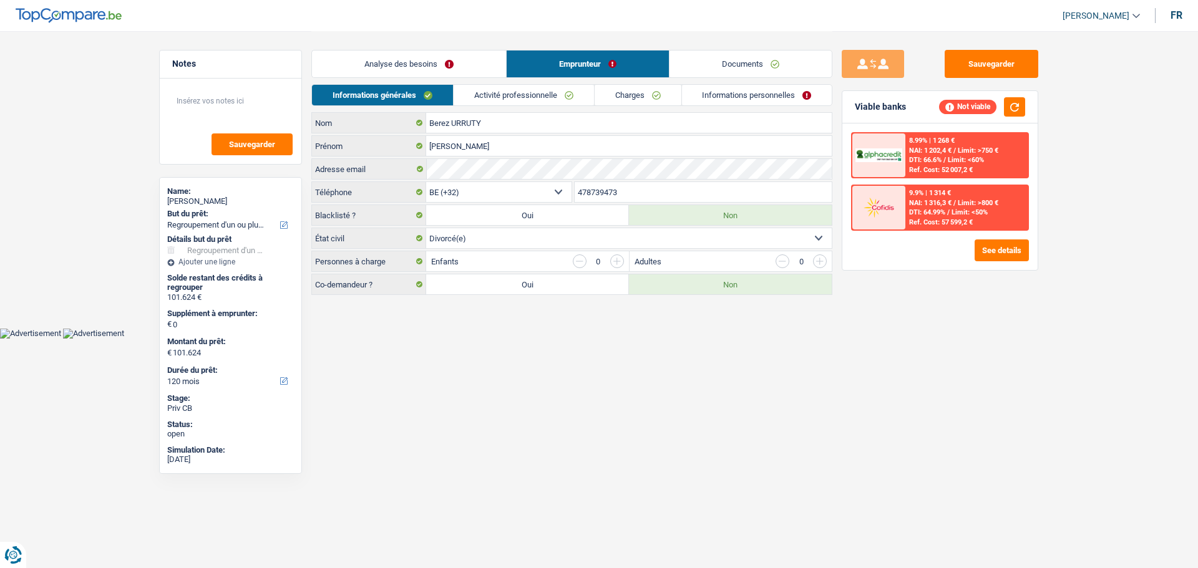
click at [442, 61] on link "Analyse des besoins" at bounding box center [409, 64] width 194 height 27
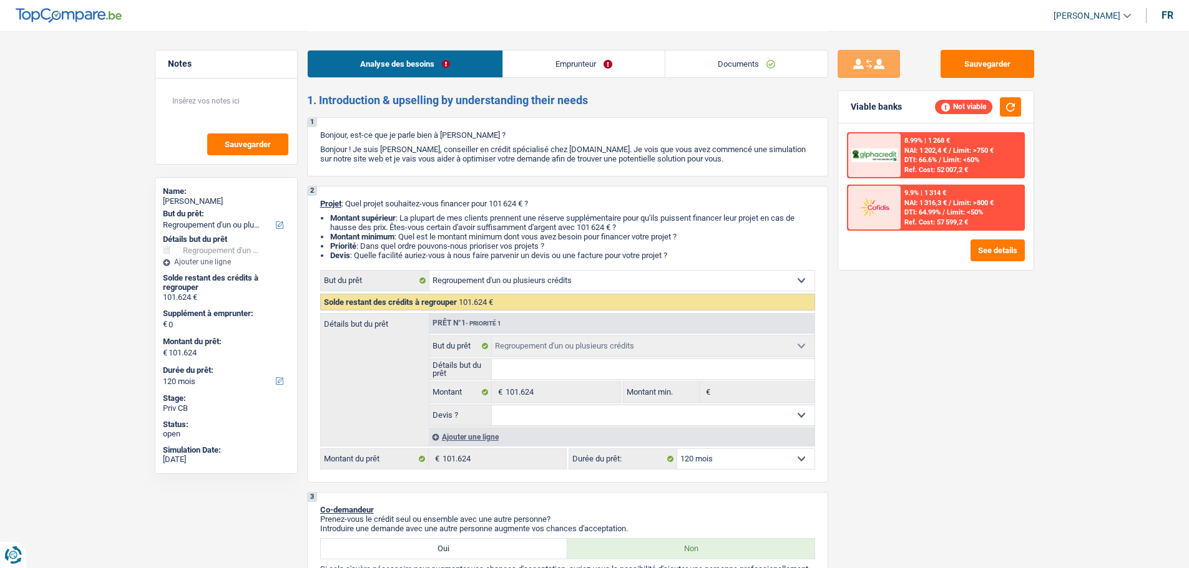
click at [568, 50] on li "Emprunteur" at bounding box center [583, 64] width 162 height 28
click at [565, 61] on link "Emprunteur" at bounding box center [584, 64] width 162 height 27
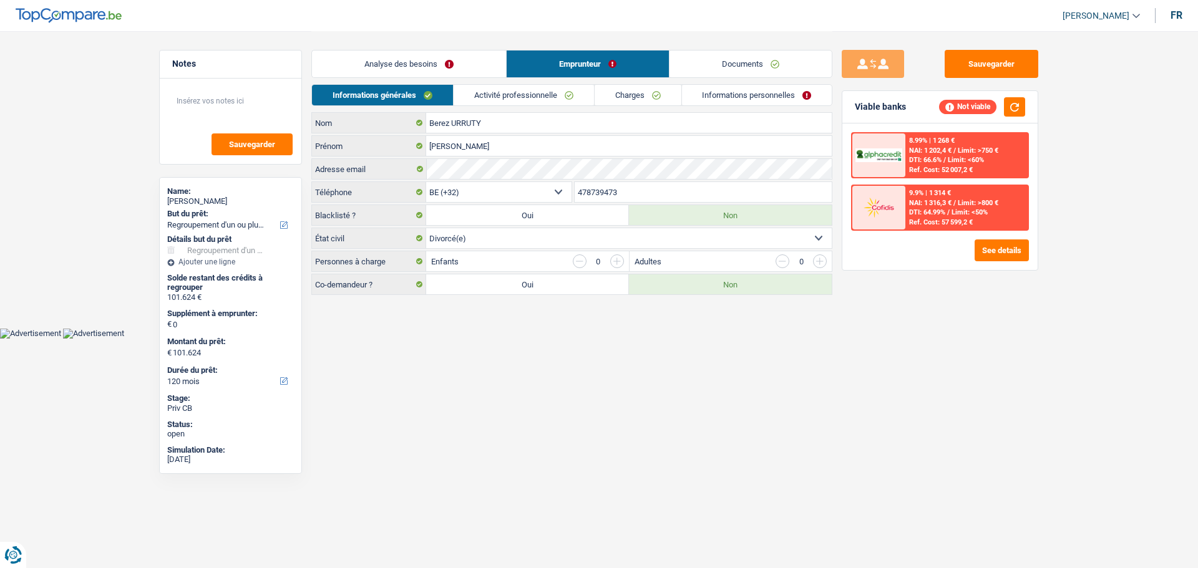
click at [534, 85] on link "Activité professionnelle" at bounding box center [524, 95] width 140 height 21
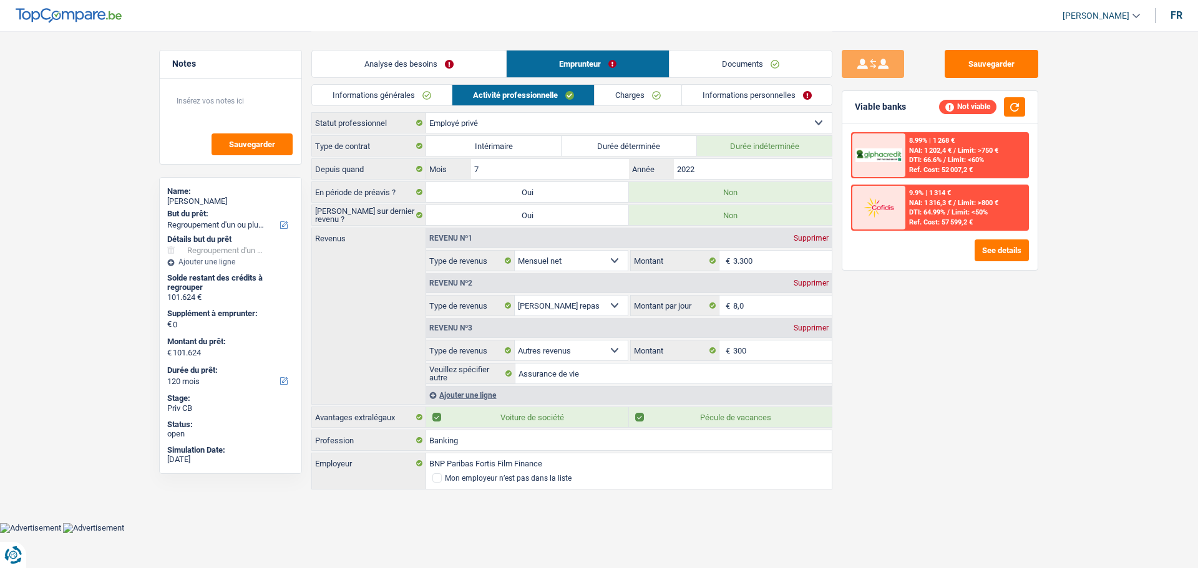
click at [464, 62] on link "Analyse des besoins" at bounding box center [409, 64] width 194 height 27
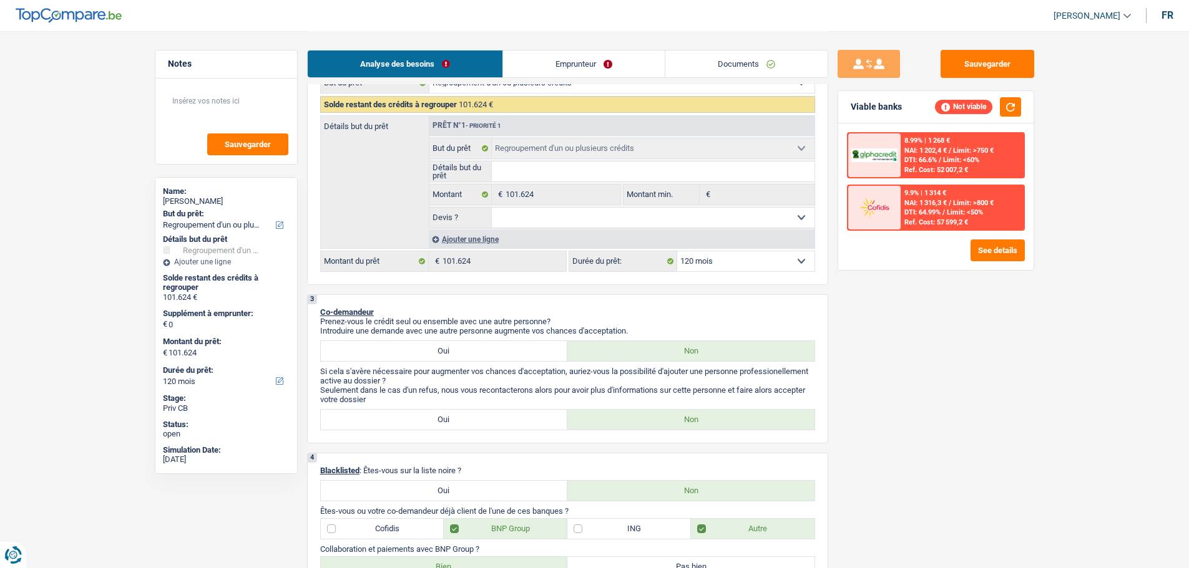
scroll to position [312, 0]
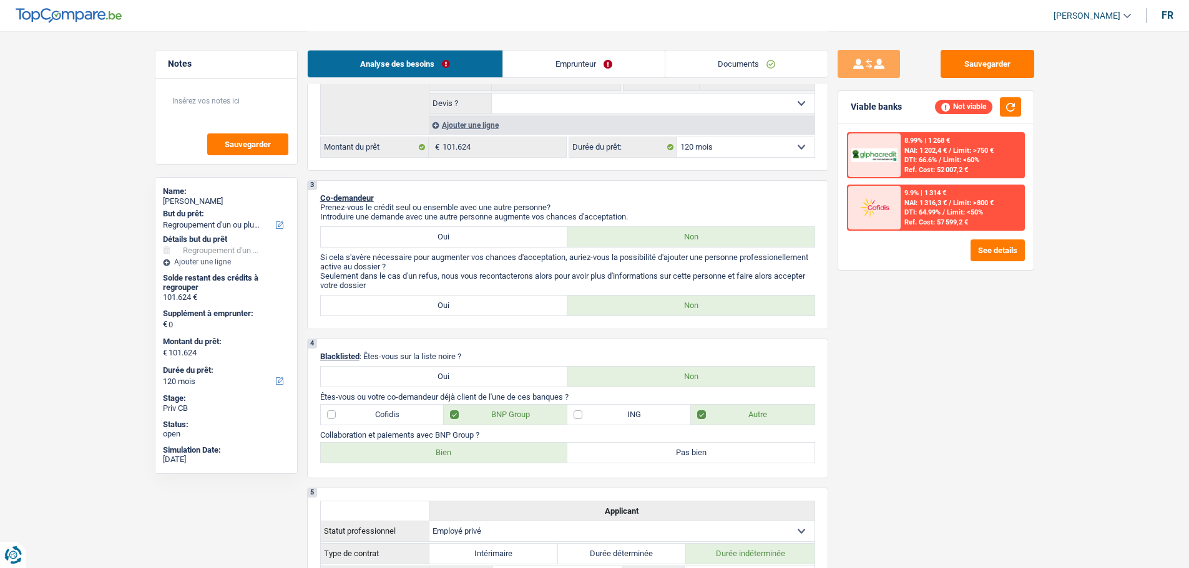
click at [582, 48] on div "Analyse des besoins Emprunteur Documents" at bounding box center [567, 57] width 521 height 53
click at [578, 64] on link "Emprunteur" at bounding box center [584, 64] width 162 height 27
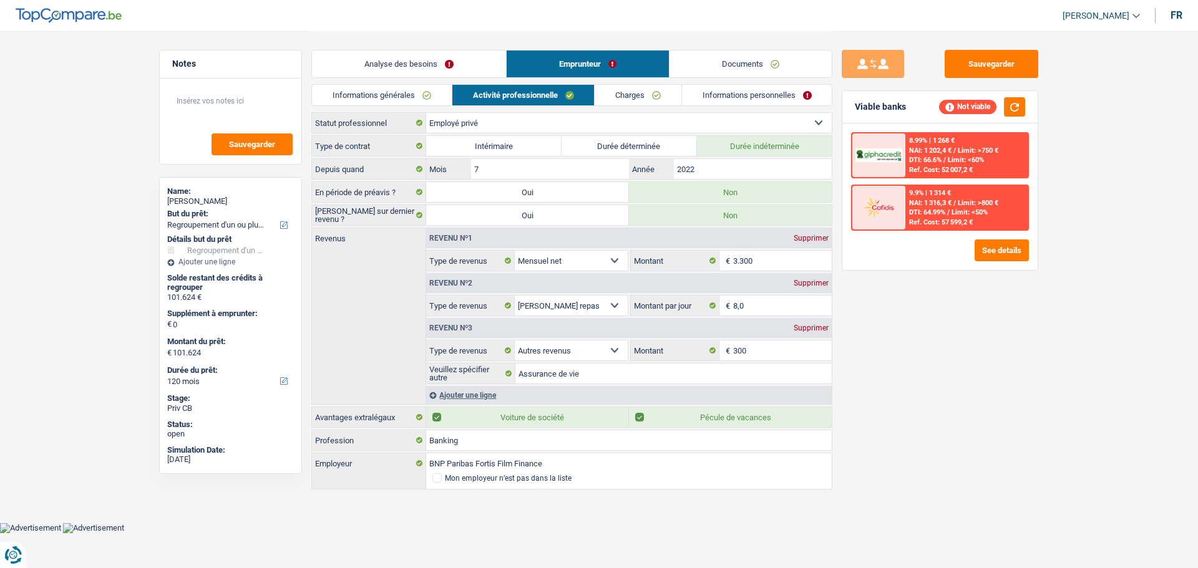
click at [615, 90] on link "Charges" at bounding box center [638, 95] width 87 height 21
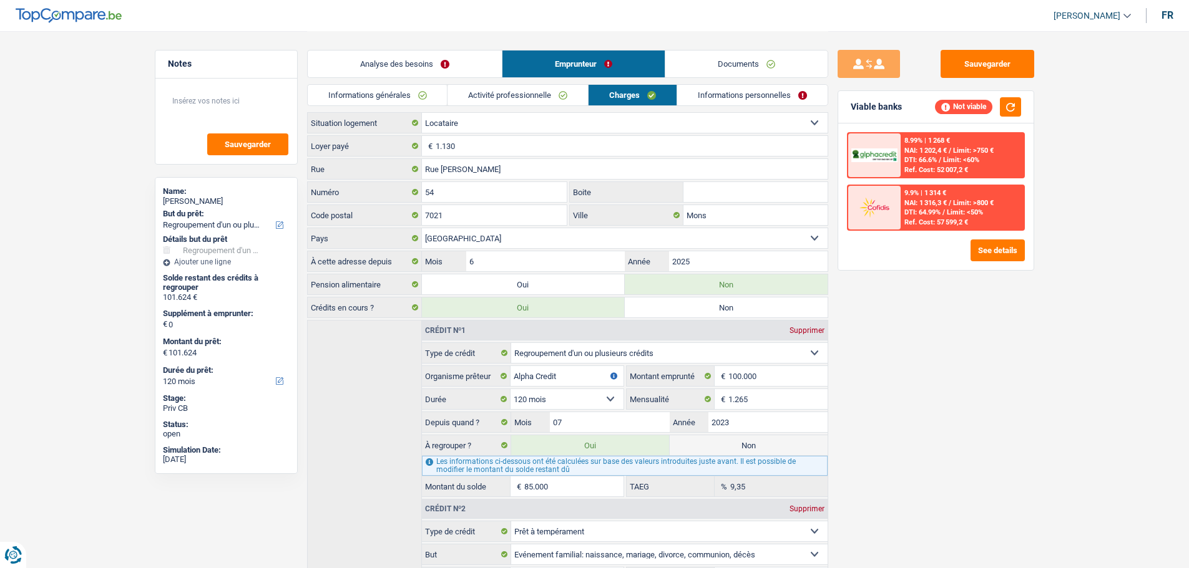
click at [464, 62] on link "Analyse des besoins" at bounding box center [405, 64] width 194 height 27
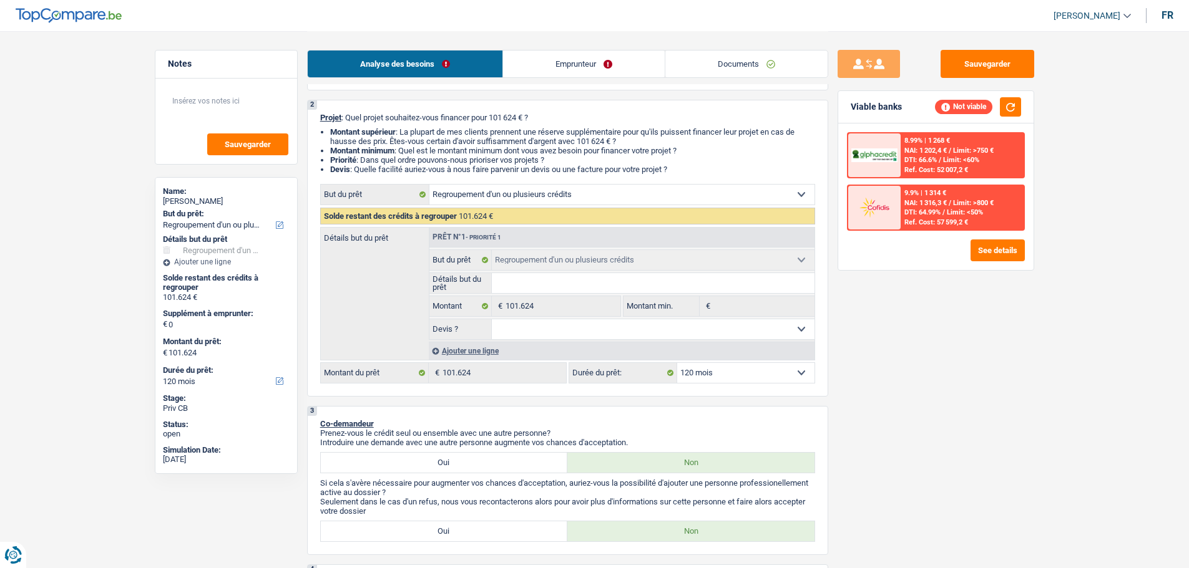
scroll to position [187, 0]
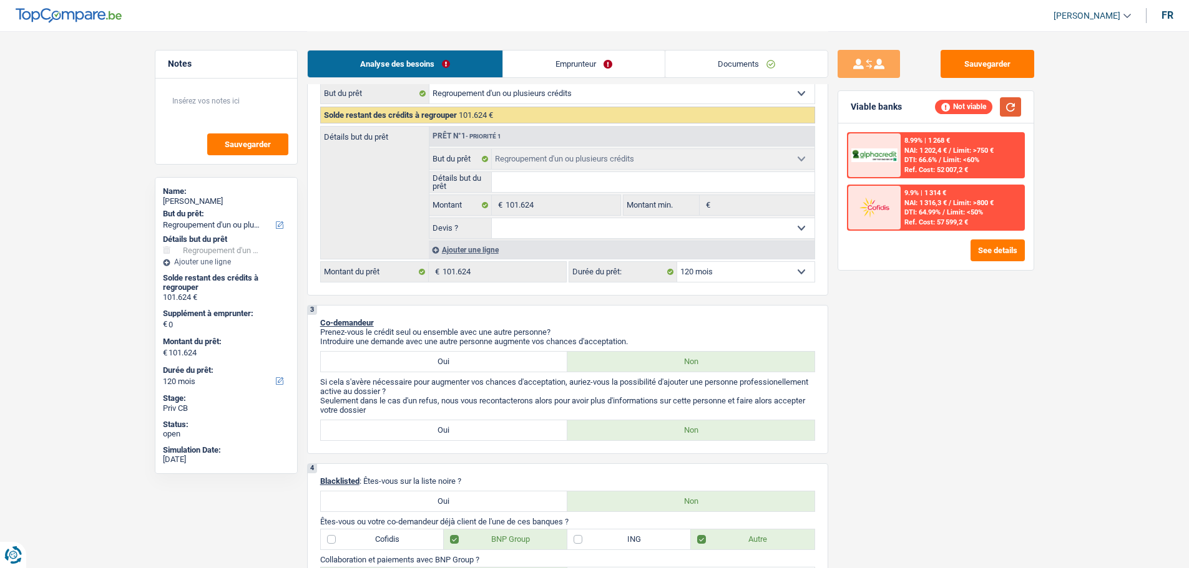
click at [1012, 109] on button "button" at bounding box center [1010, 106] width 21 height 19
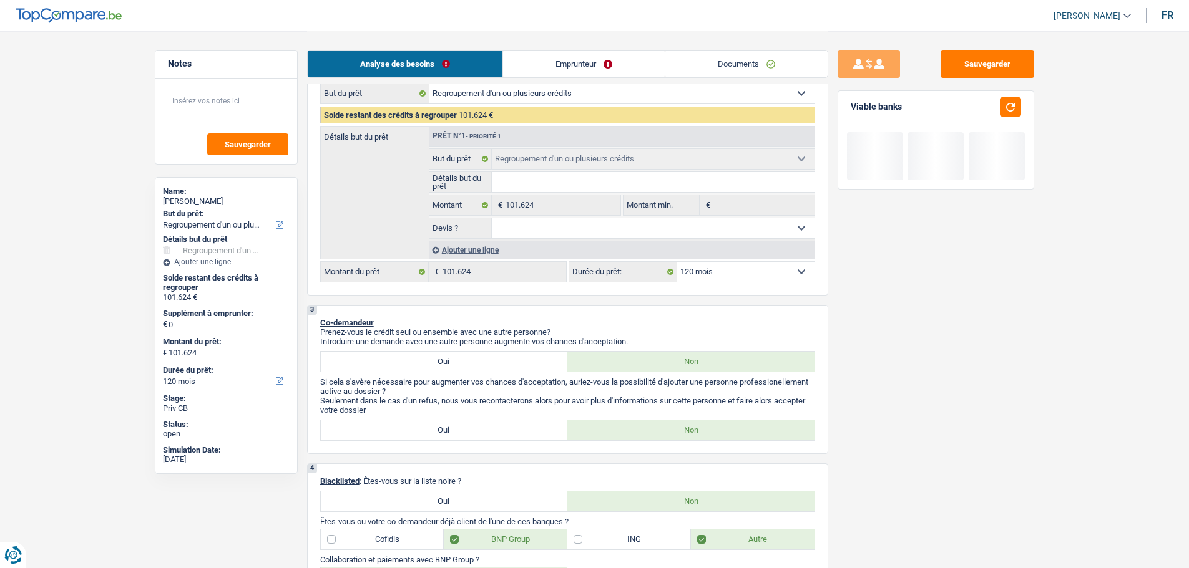
click at [628, 66] on link "Emprunteur" at bounding box center [584, 64] width 162 height 27
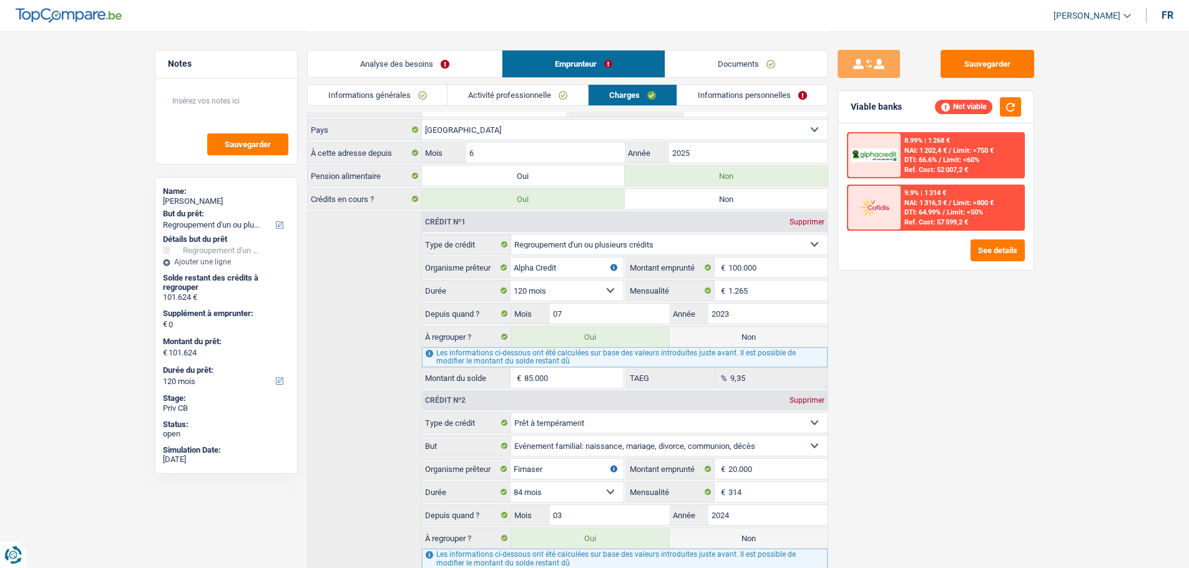
scroll to position [0, 0]
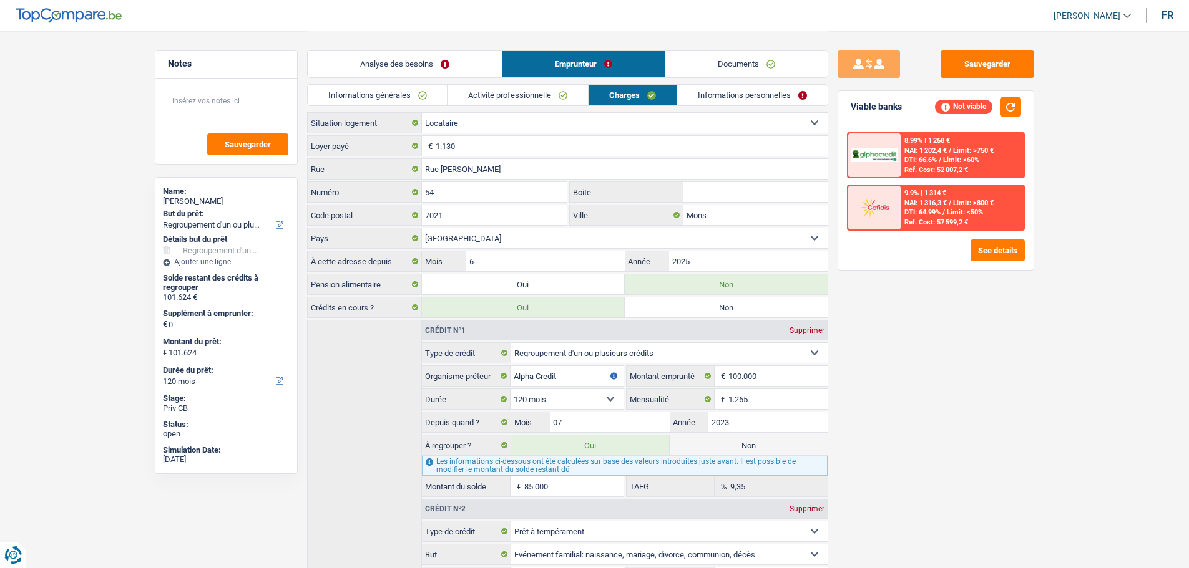
click at [562, 86] on link "Activité professionnelle" at bounding box center [517, 95] width 140 height 21
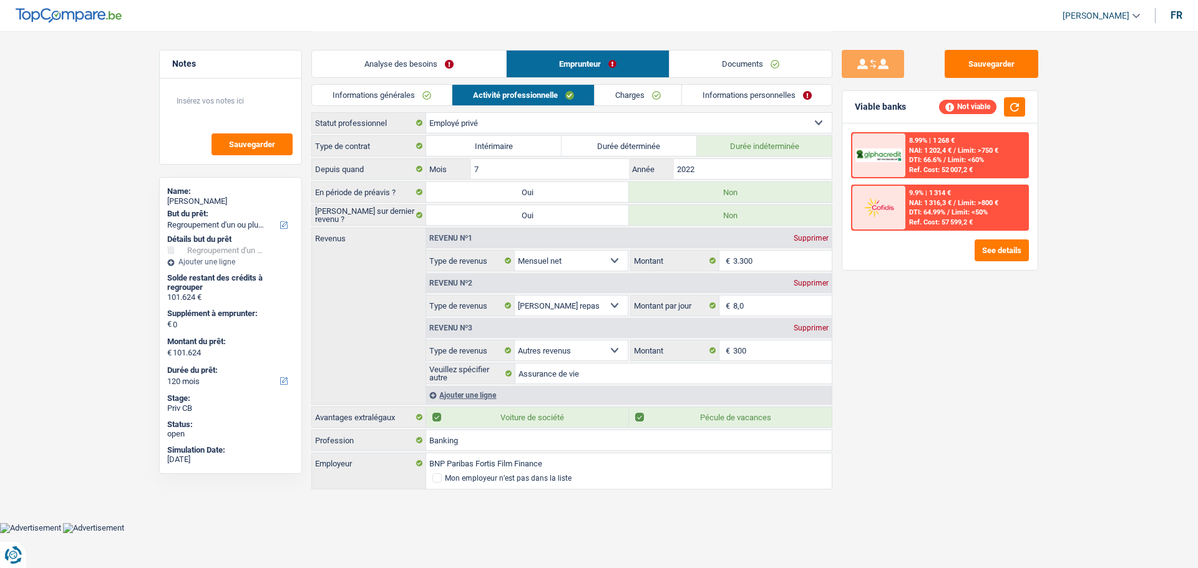
click at [399, 95] on link "Informations générales" at bounding box center [382, 95] width 140 height 21
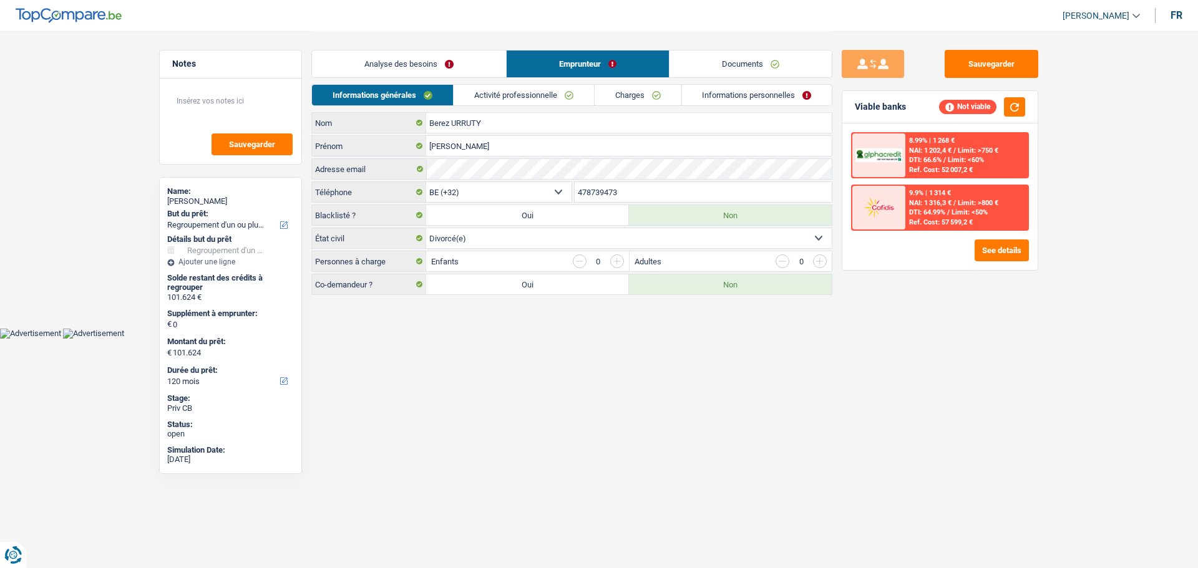
click at [508, 97] on link "Activité professionnelle" at bounding box center [524, 95] width 140 height 21
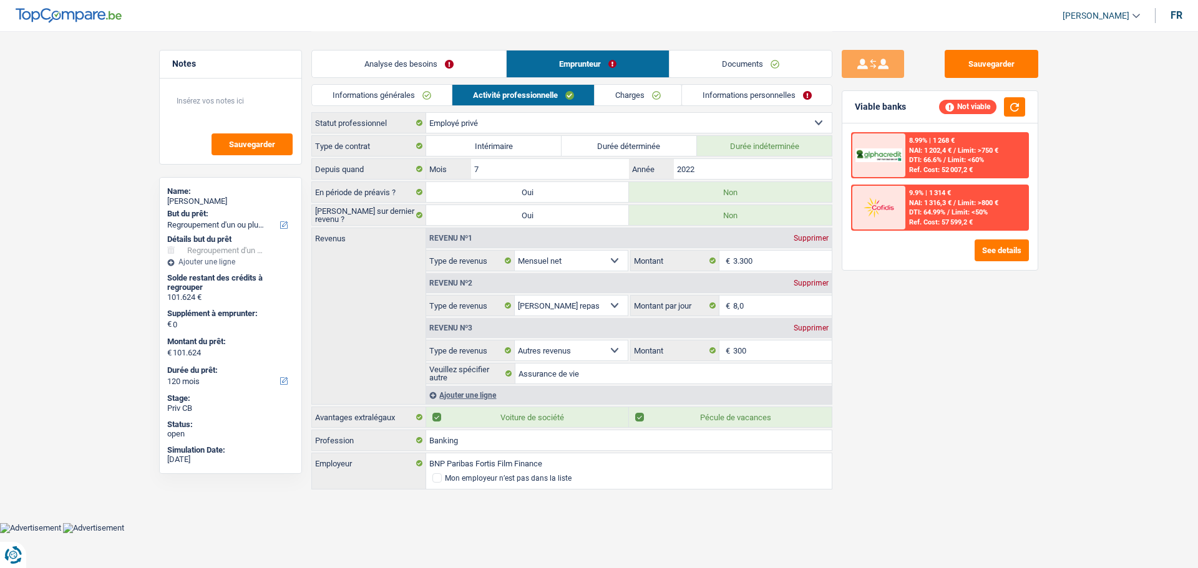
click at [438, 62] on link "Analyse des besoins" at bounding box center [409, 64] width 194 height 27
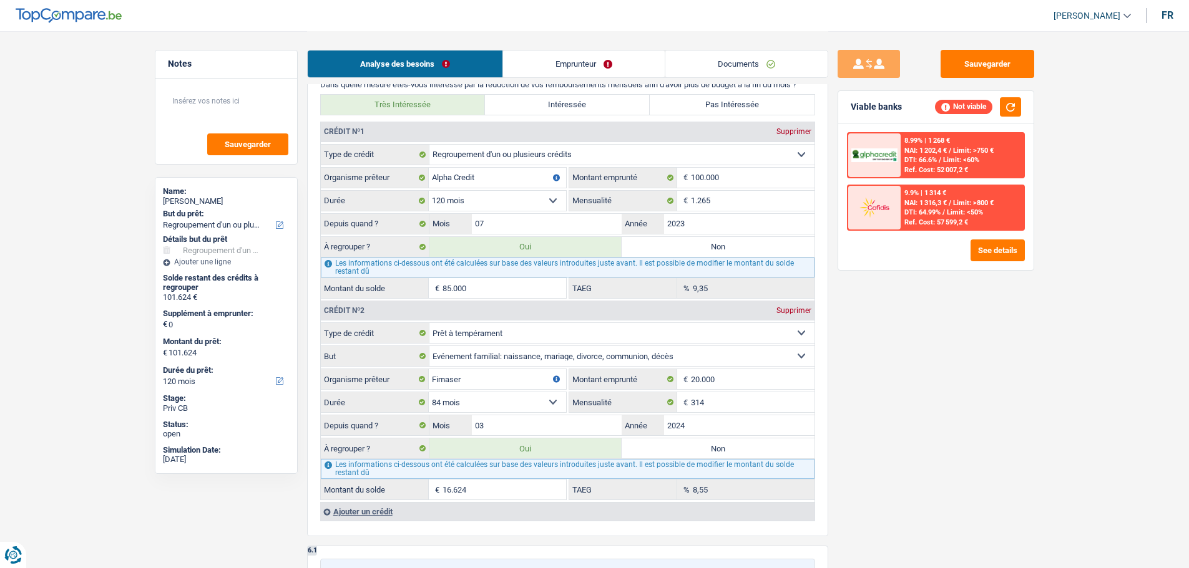
scroll to position [1248, 0]
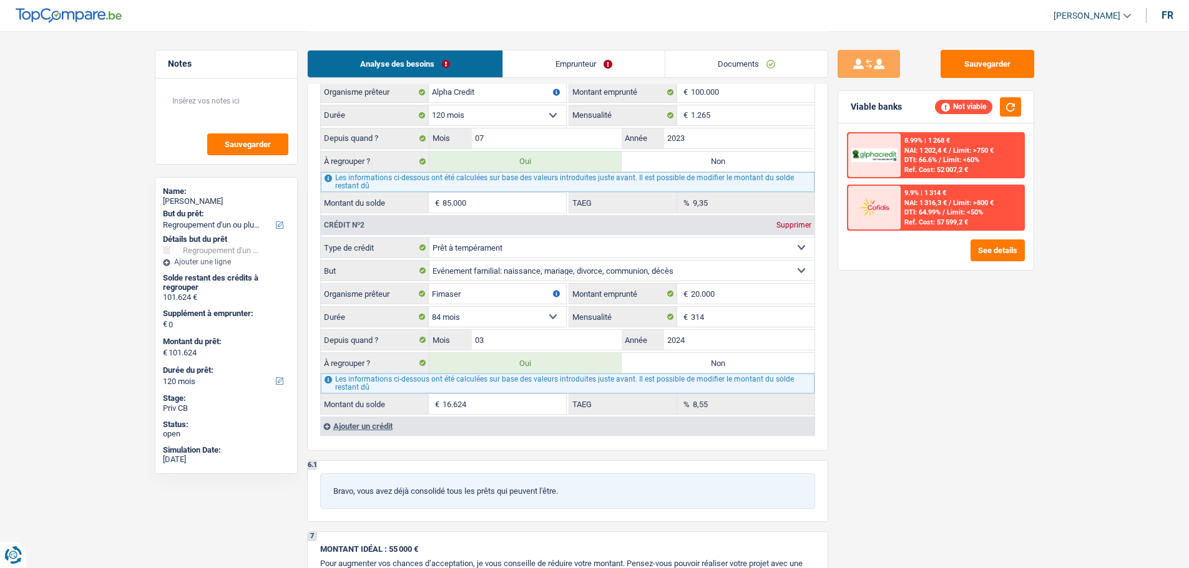
click at [675, 359] on label "Non" at bounding box center [718, 363] width 193 height 20
click at [675, 359] on input "Non" at bounding box center [718, 363] width 193 height 20
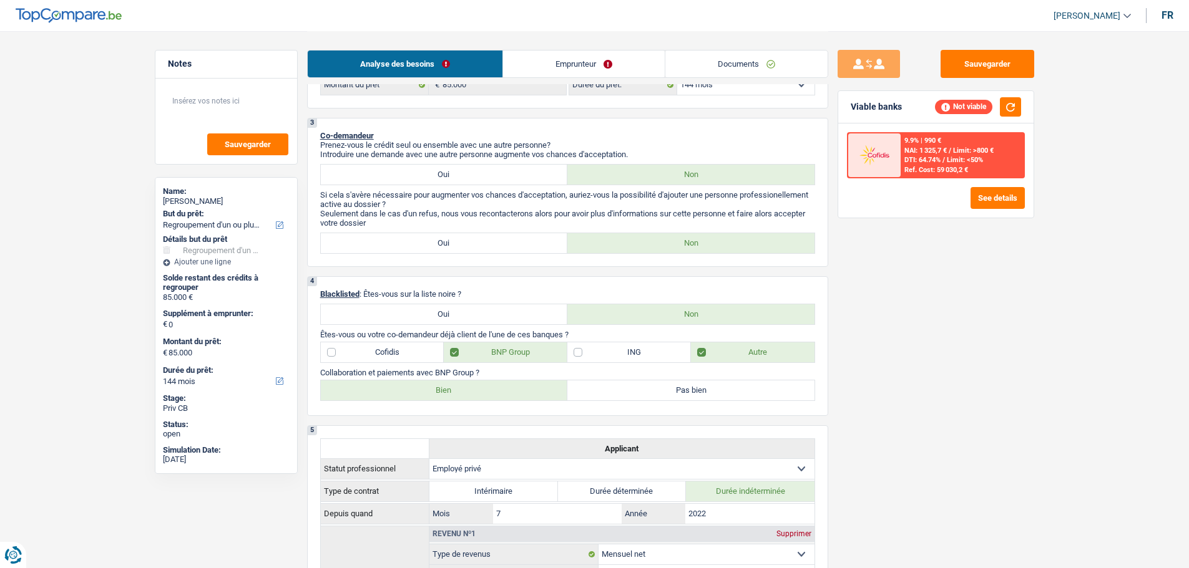
scroll to position [62, 0]
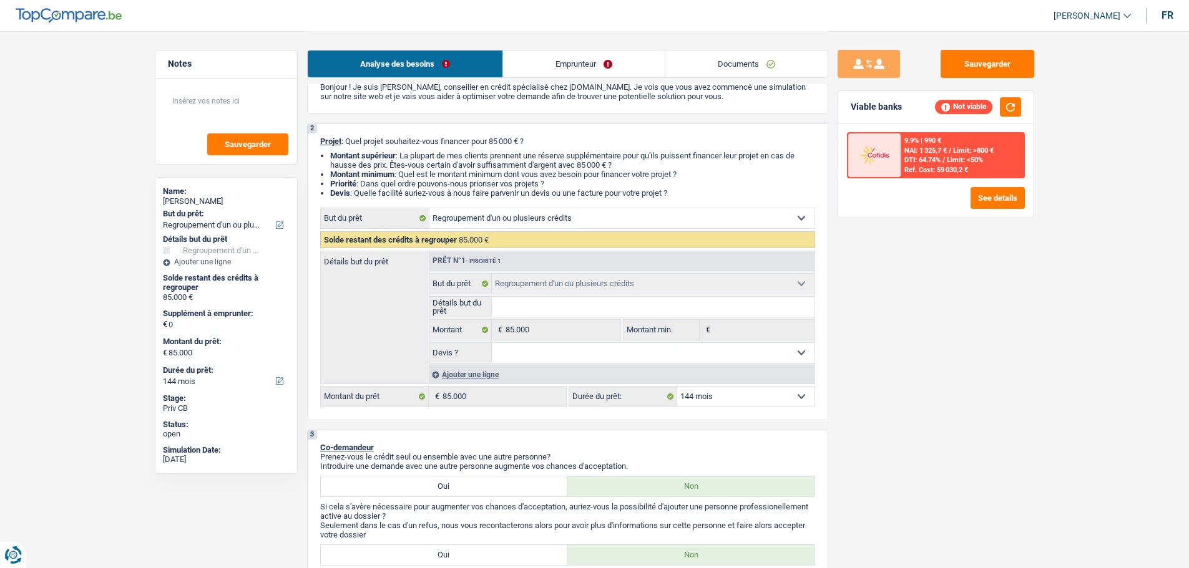
click at [767, 396] on select "12 mois 18 mois 24 mois 30 mois 36 mois 42 mois 48 mois 60 mois 72 mois 84 mois…" at bounding box center [745, 397] width 137 height 20
click at [677, 387] on select "12 mois 18 mois 24 mois 30 mois 36 mois 42 mois 48 mois 60 mois 72 mois 84 mois…" at bounding box center [745, 397] width 137 height 20
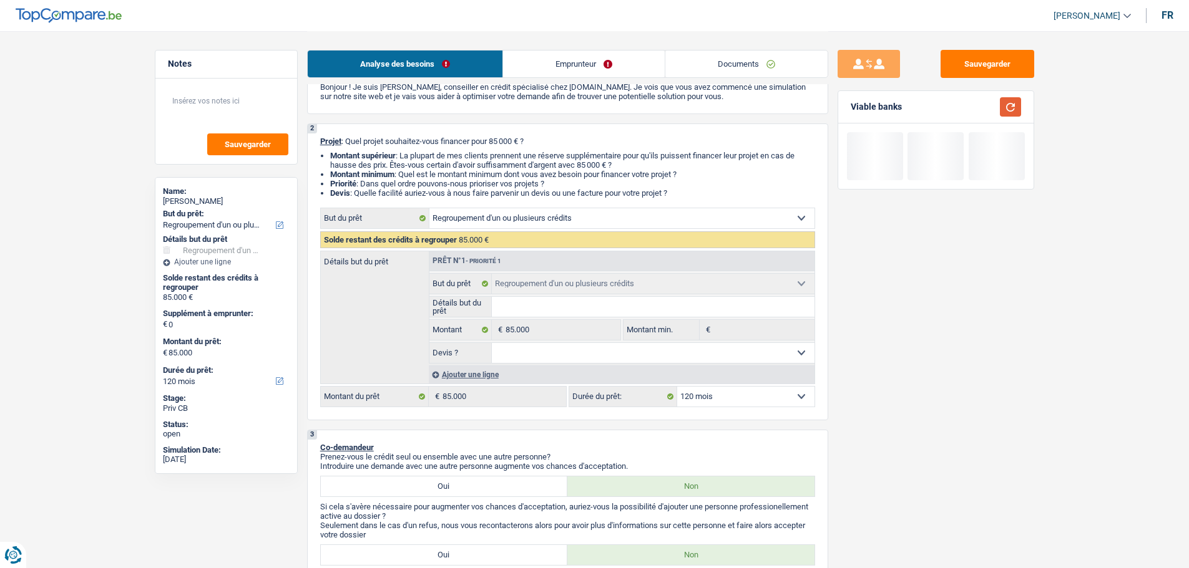
click at [1014, 107] on button "button" at bounding box center [1010, 106] width 21 height 19
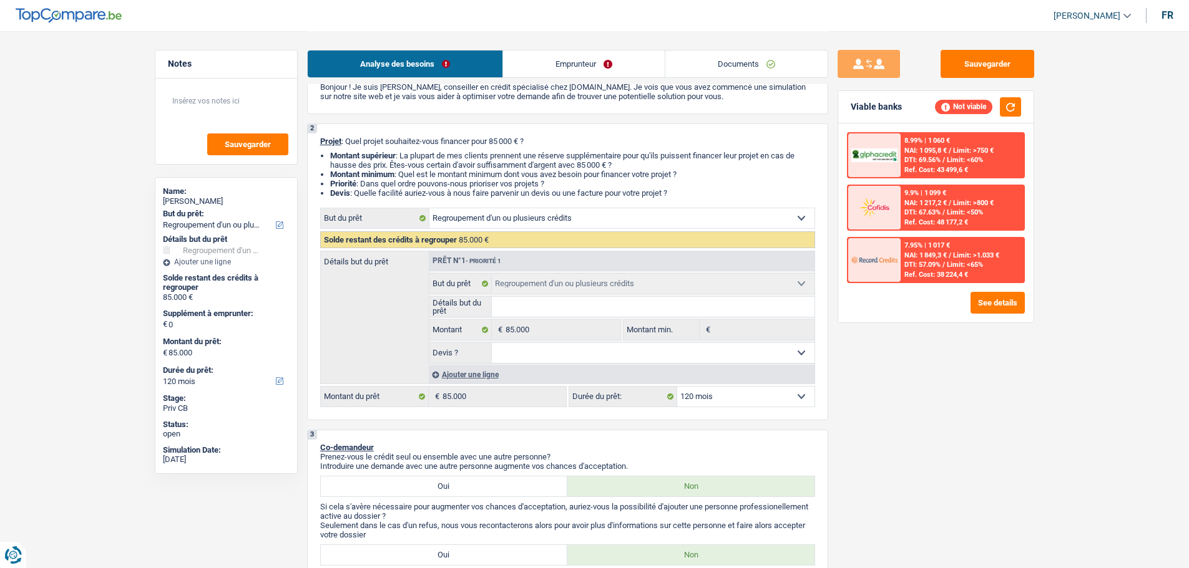
click at [946, 261] on div "DTI: 57.09% / Limit: <65%" at bounding box center [943, 265] width 79 height 8
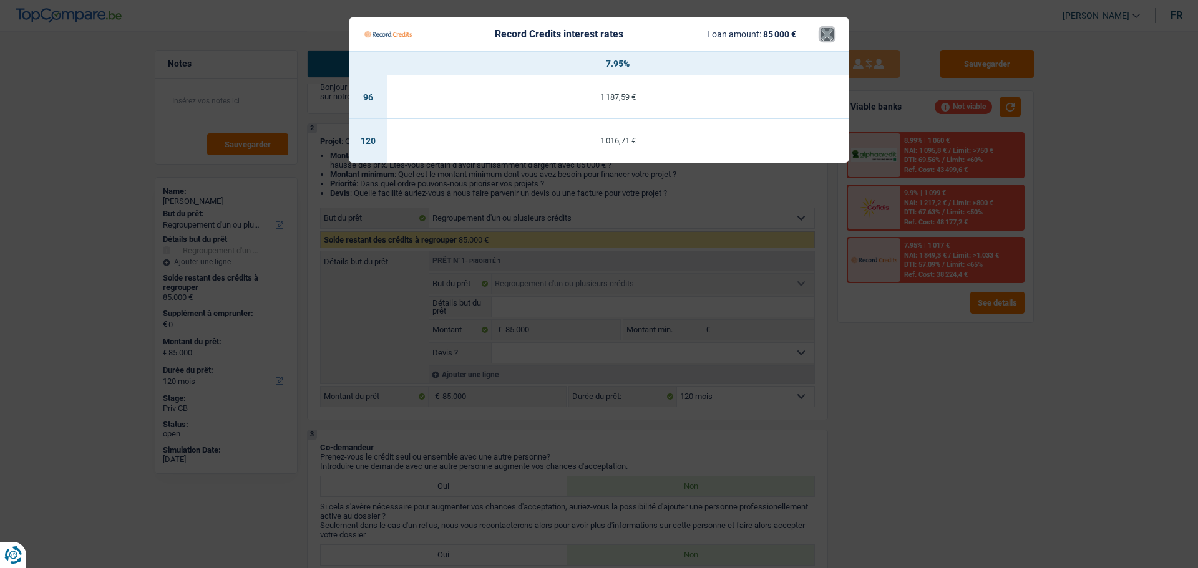
click at [824, 34] on button "×" at bounding box center [827, 34] width 13 height 12
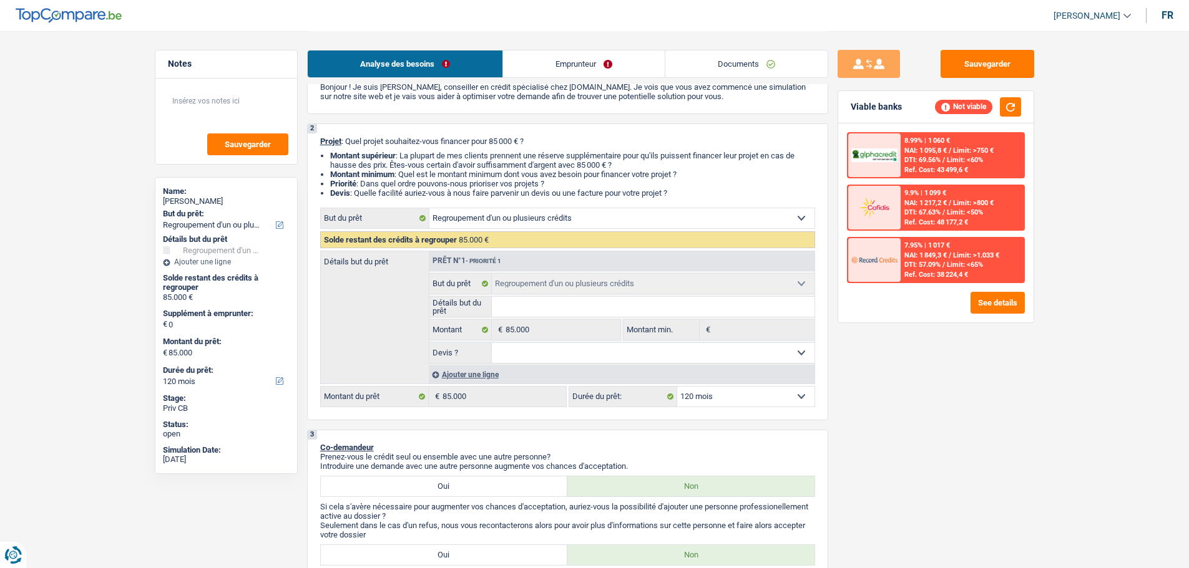
click at [582, 68] on link "Emprunteur" at bounding box center [584, 64] width 162 height 27
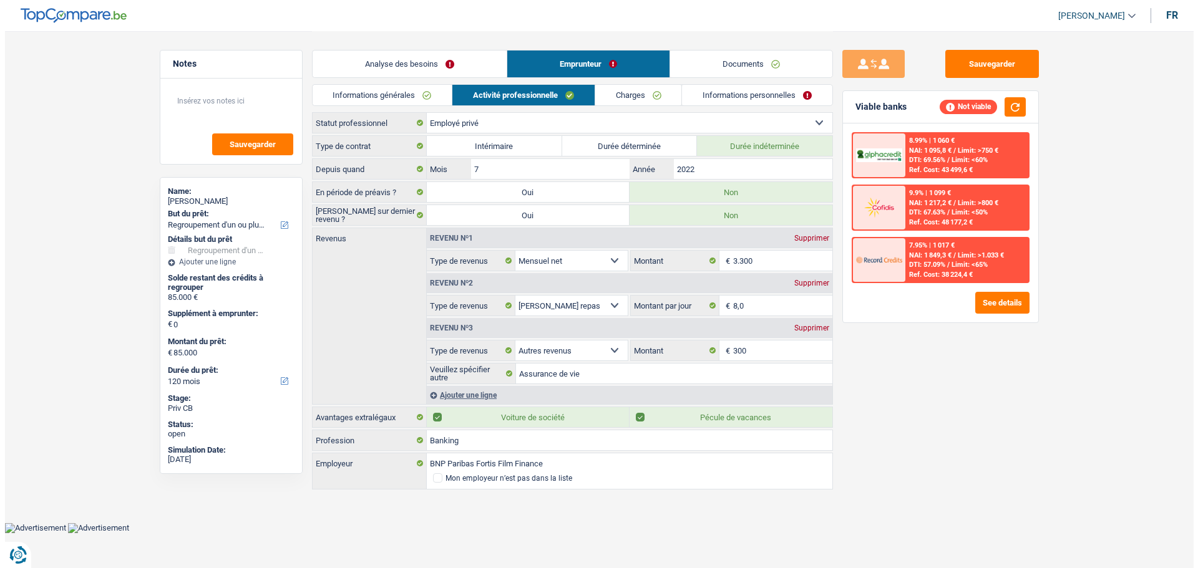
scroll to position [0, 0]
click at [792, 73] on link "Documents" at bounding box center [751, 64] width 162 height 27
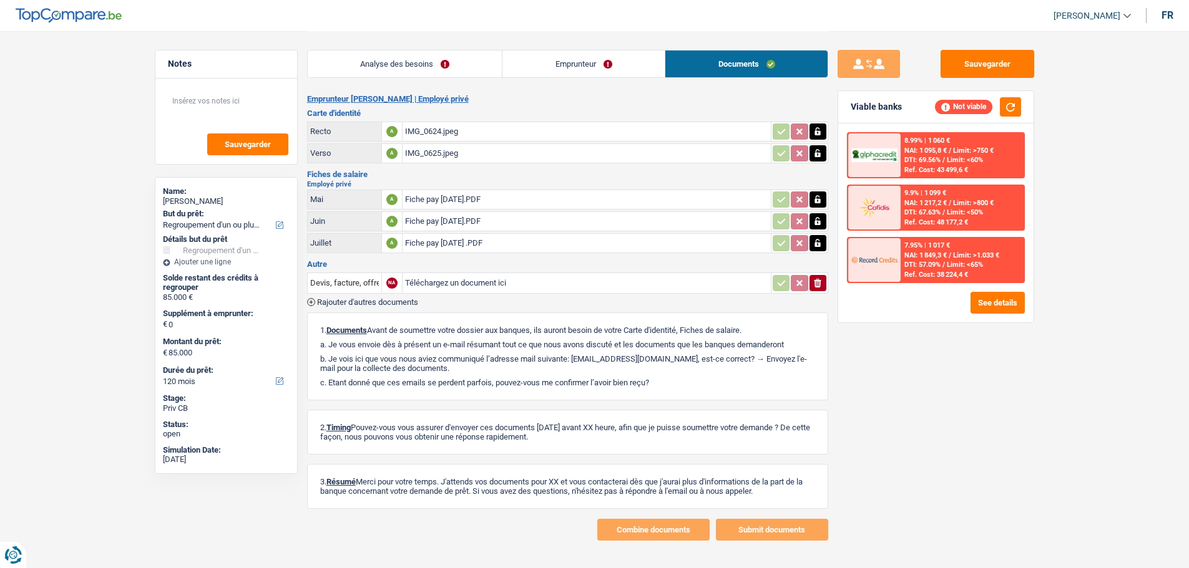
click at [453, 242] on div "Fiche pay July 2025 .PDF" at bounding box center [586, 243] width 363 height 19
click at [456, 217] on div "Fiche pay June 2025.PDF" at bounding box center [586, 221] width 363 height 19
click at [489, 242] on div "Fiche pay July 2025 .PDF" at bounding box center [586, 243] width 363 height 19
click at [545, 74] on link "Emprunteur" at bounding box center [583, 64] width 162 height 27
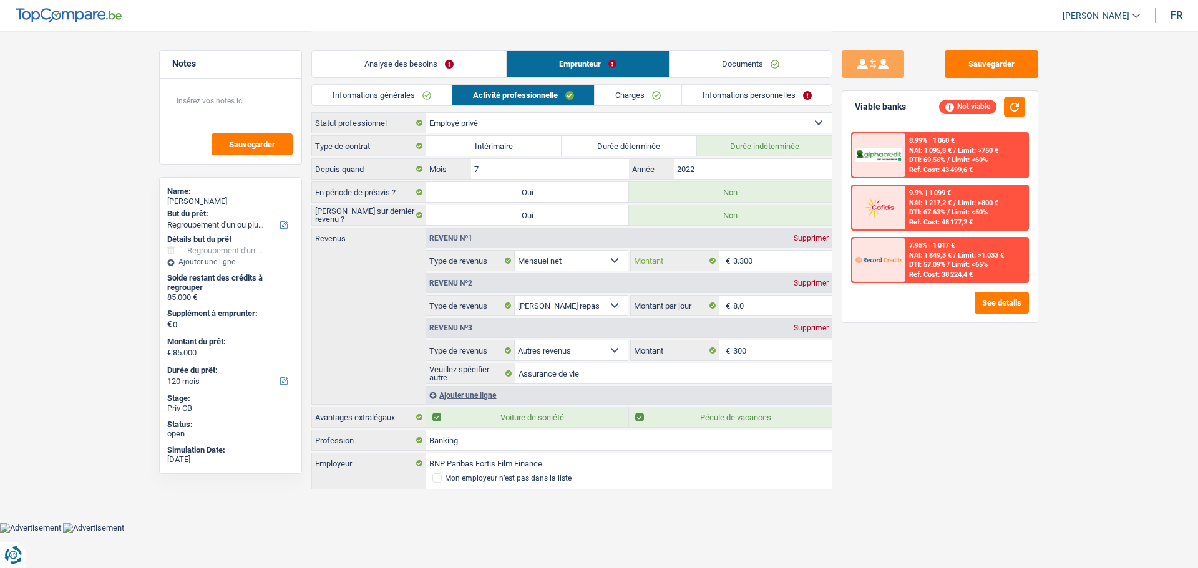
click at [761, 258] on input "3.300" at bounding box center [782, 261] width 99 height 20
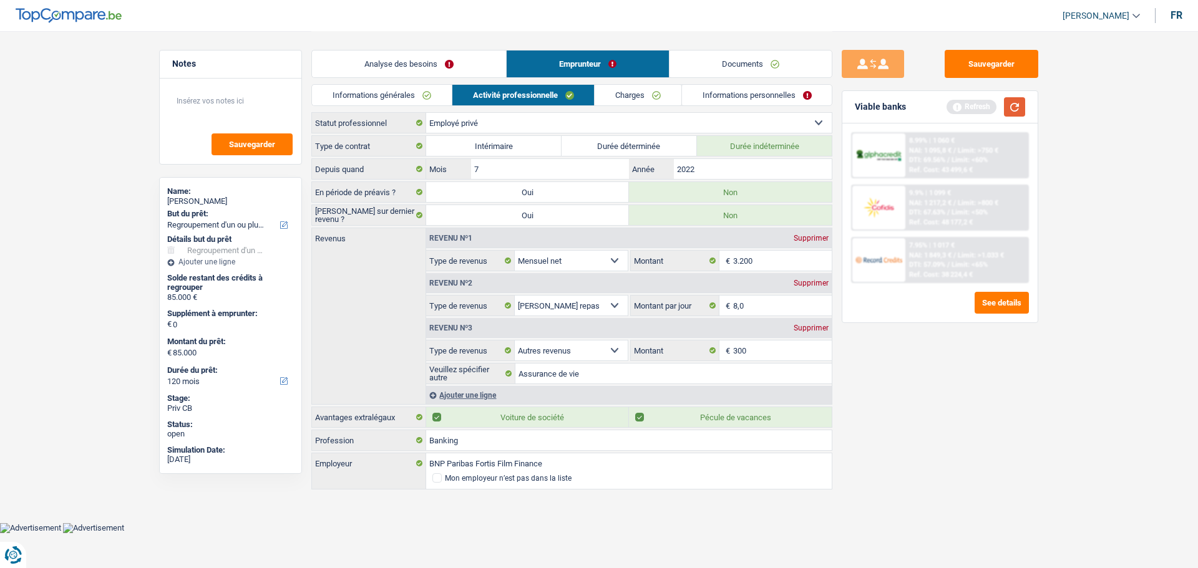
drag, startPoint x: 1015, startPoint y: 107, endPoint x: 1060, endPoint y: 196, distance: 99.1
click at [1014, 109] on button "button" at bounding box center [1014, 106] width 21 height 19
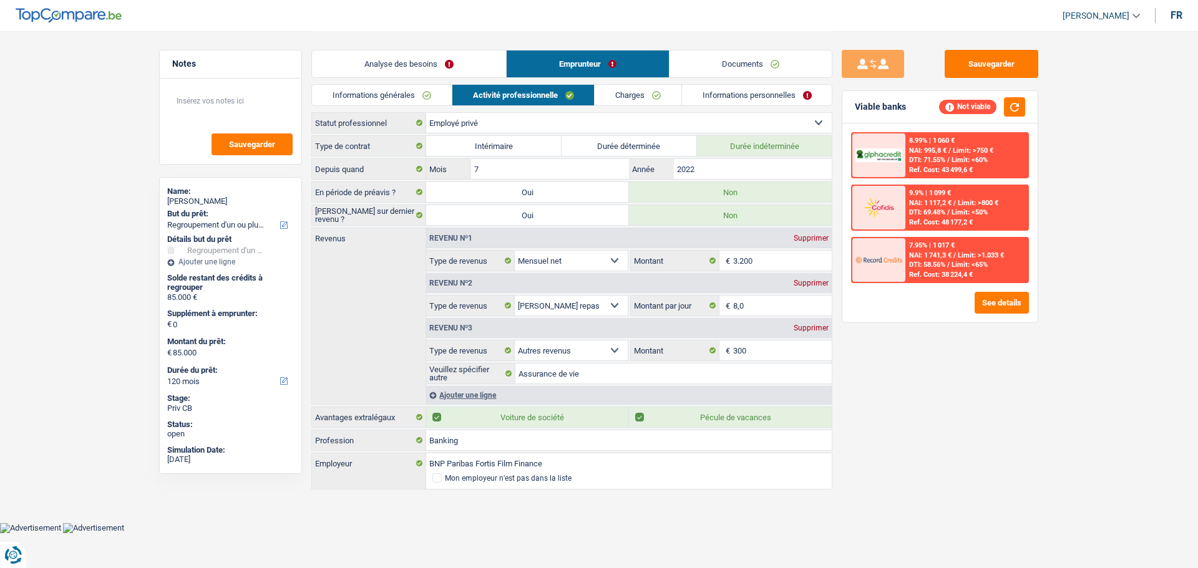
click at [918, 266] on span "DTI: 58.56%" at bounding box center [927, 265] width 36 height 8
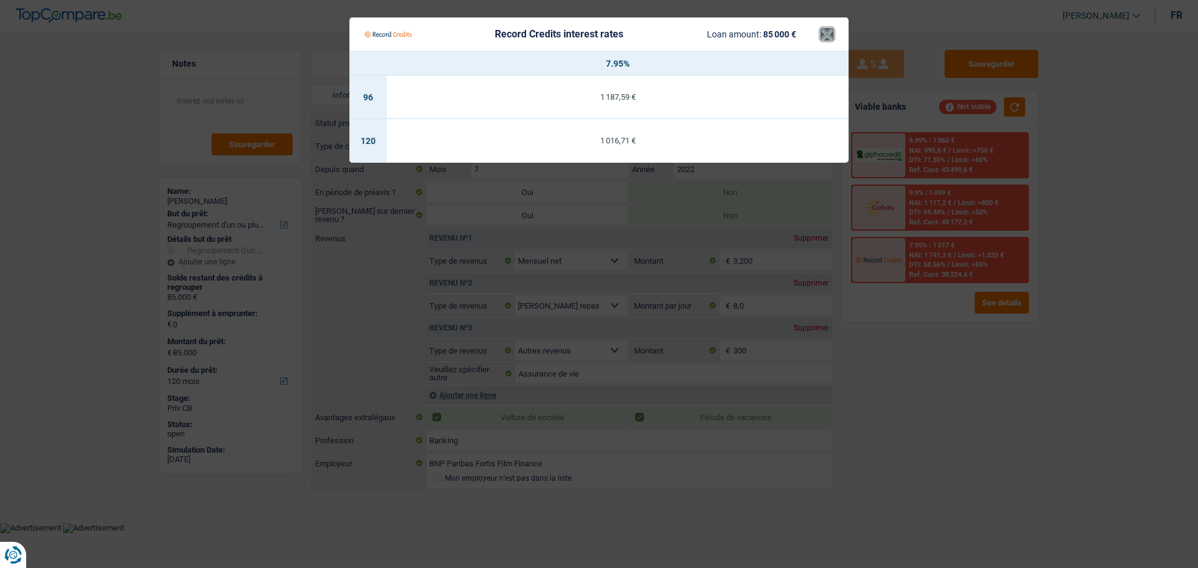
click at [824, 38] on button "×" at bounding box center [827, 34] width 13 height 12
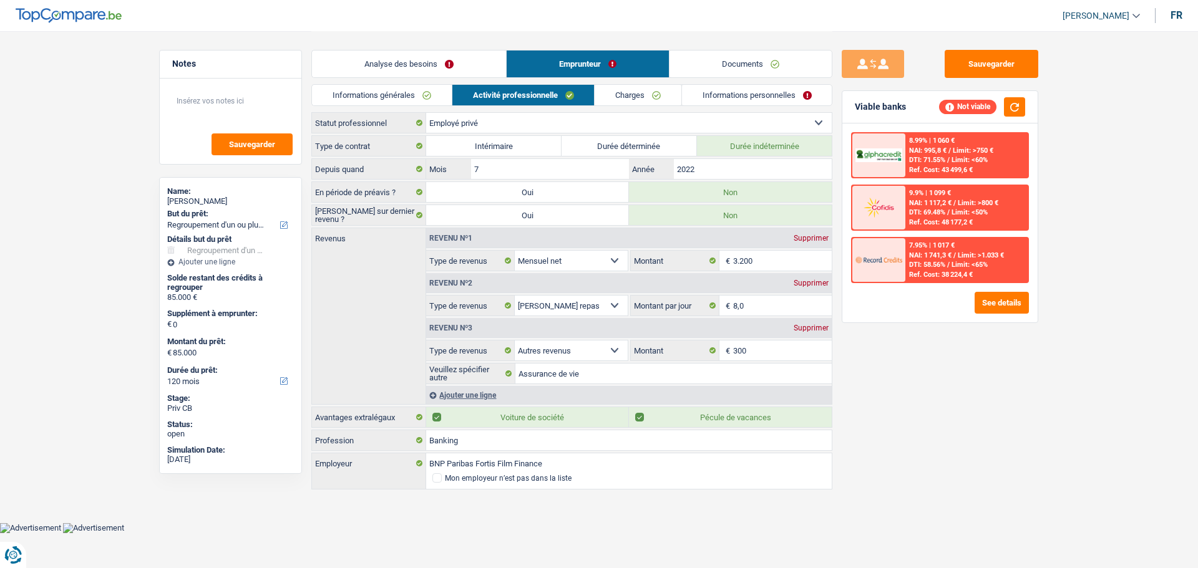
click at [994, 243] on div "7.95% | 1 017 € NAI: 1 741,3 € / Limit: >1.033 € DTI: 58.56% / Limit: <65% Ref.…" at bounding box center [966, 260] width 123 height 44
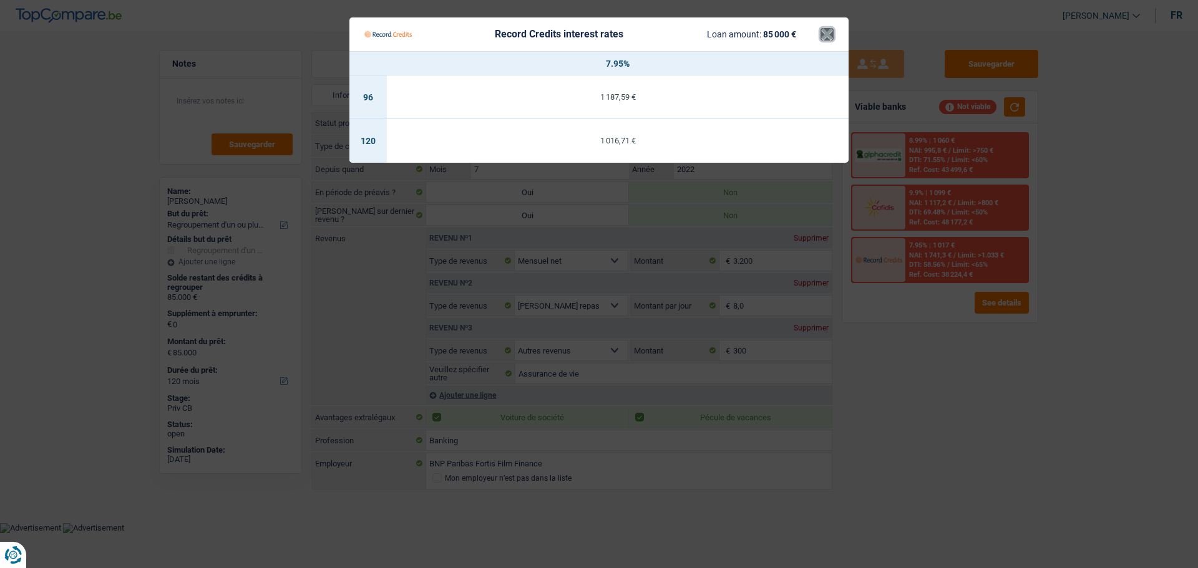
click at [827, 34] on button "×" at bounding box center [827, 34] width 13 height 12
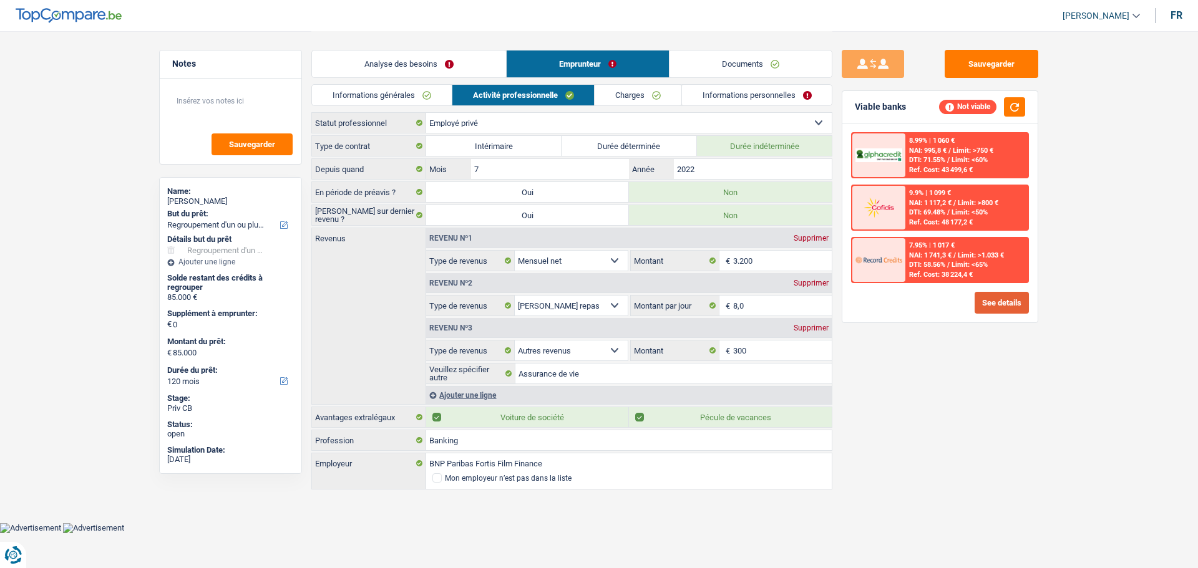
click at [1004, 306] on button "See details" at bounding box center [1002, 303] width 54 height 22
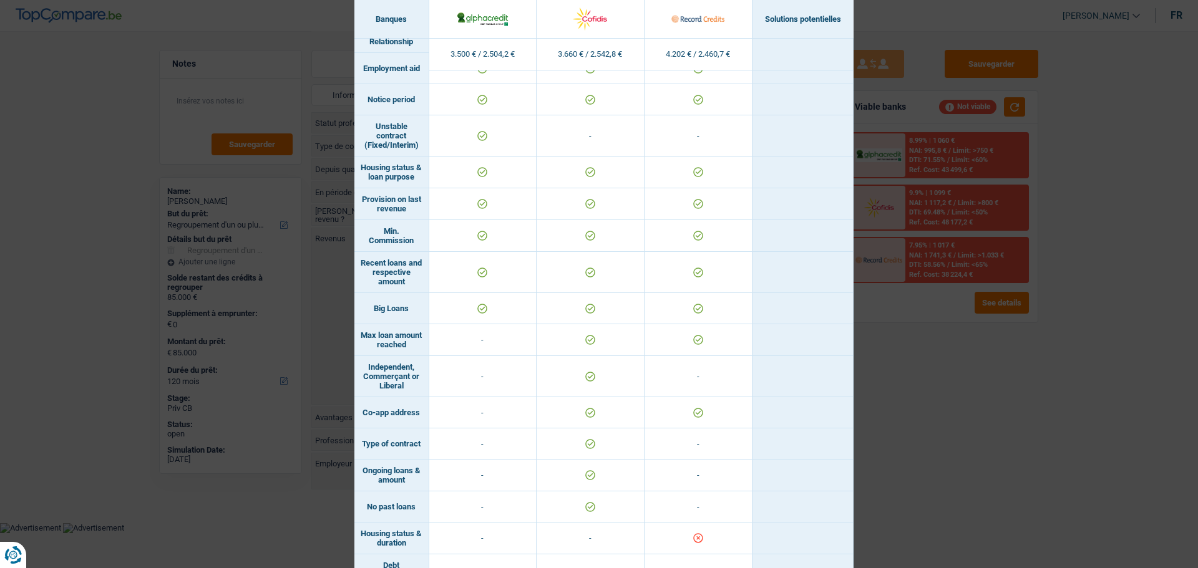
scroll to position [758, 0]
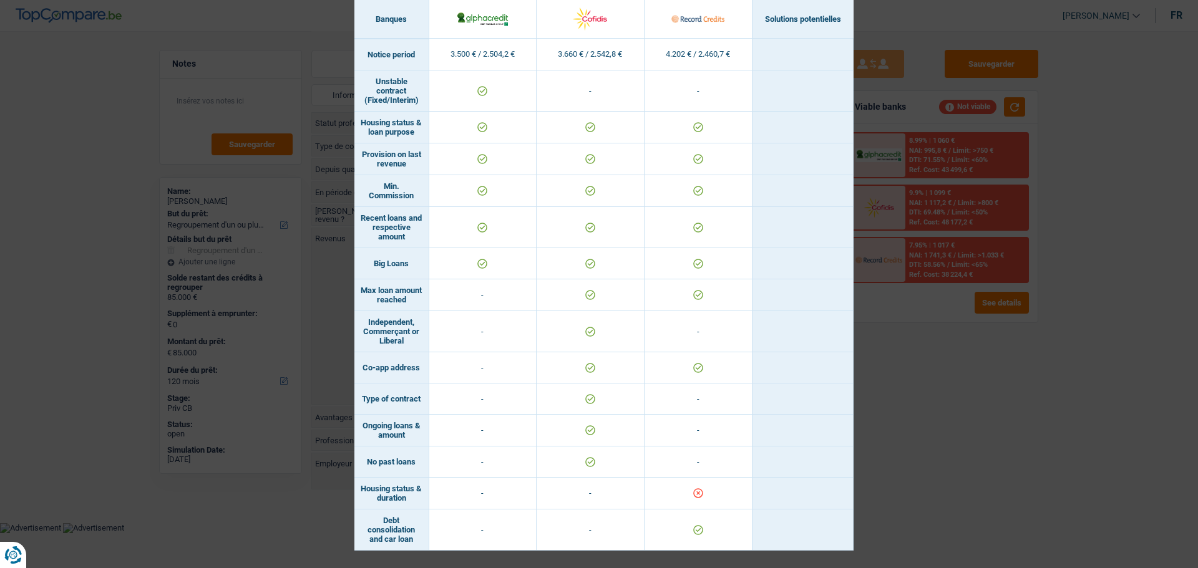
click at [926, 386] on div "Banks conditions × Banques Solutions potentielles Revenus / Charges 3.500 € / 2…" at bounding box center [599, 284] width 1198 height 568
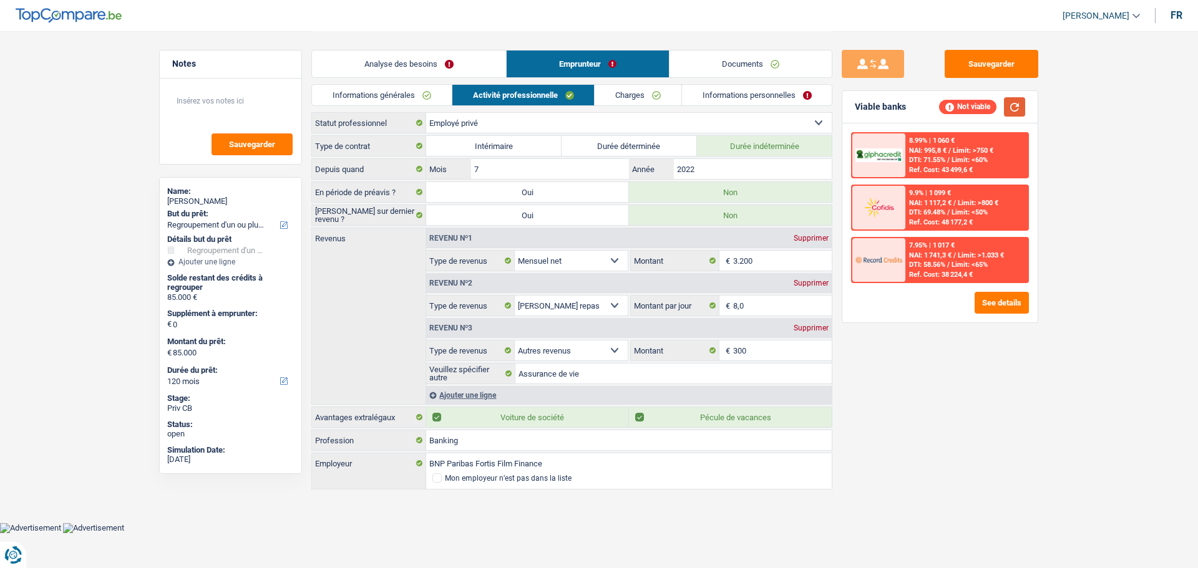
click at [1013, 109] on button "button" at bounding box center [1014, 106] width 21 height 19
click at [988, 308] on button "See details" at bounding box center [1002, 303] width 54 height 22
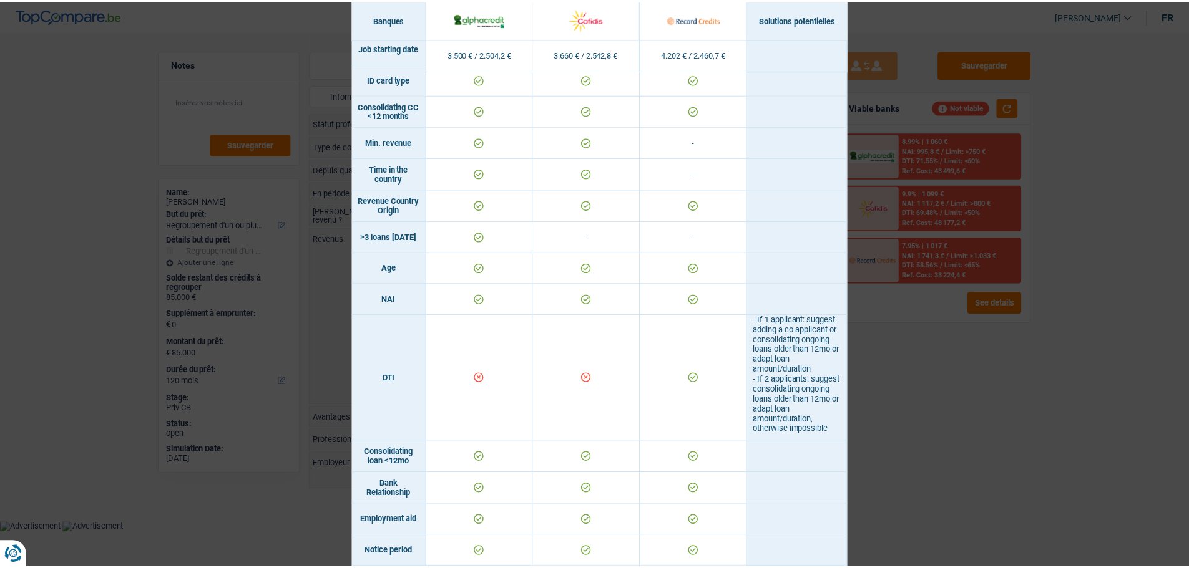
scroll to position [562, 0]
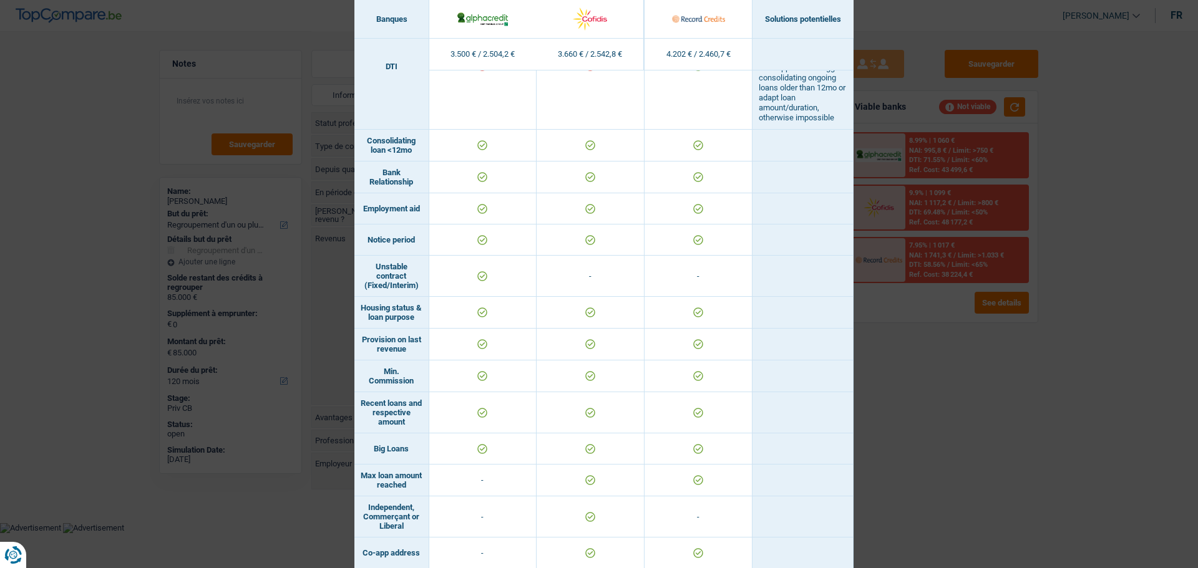
click at [1085, 313] on div "Banks conditions × Banques Solutions potentielles Revenus / Charges 3.500 € / 2…" at bounding box center [599, 284] width 1198 height 568
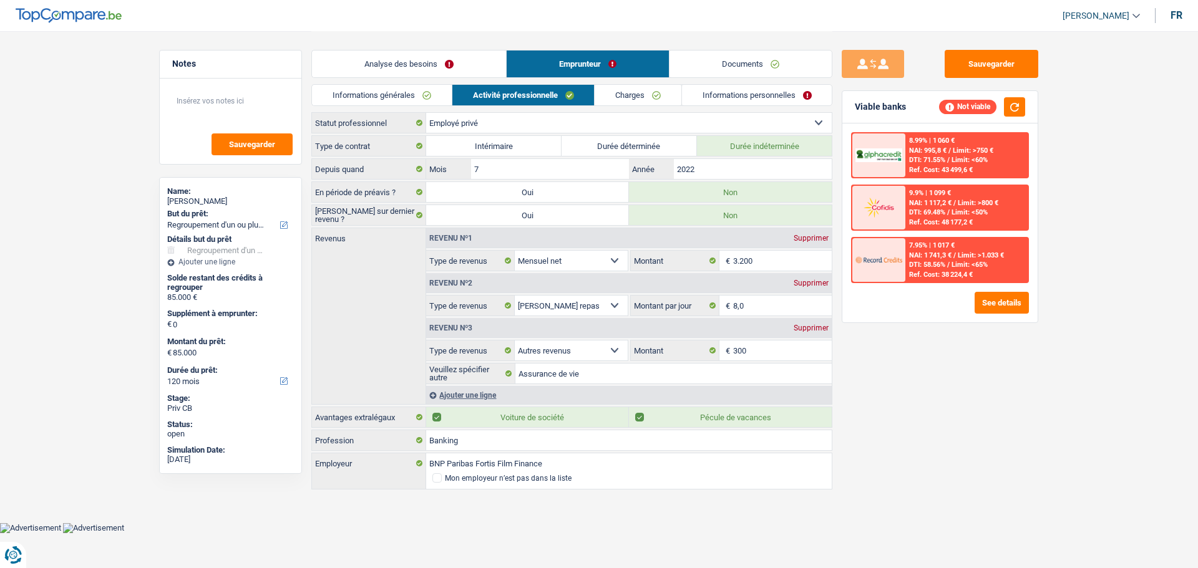
click at [432, 70] on link "Analyse des besoins" at bounding box center [409, 64] width 194 height 27
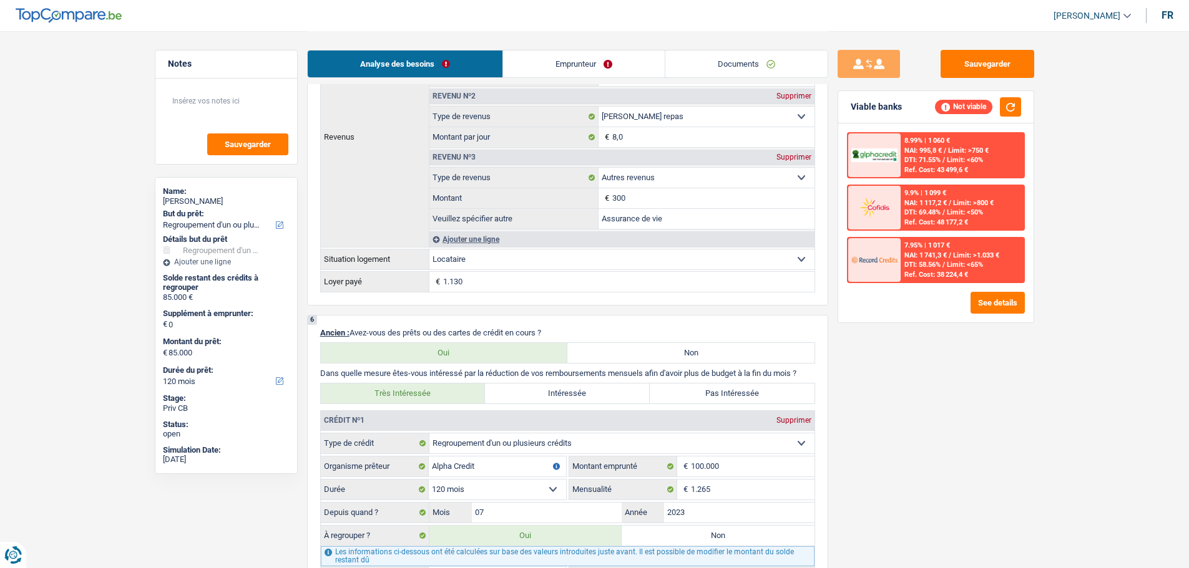
scroll to position [1186, 0]
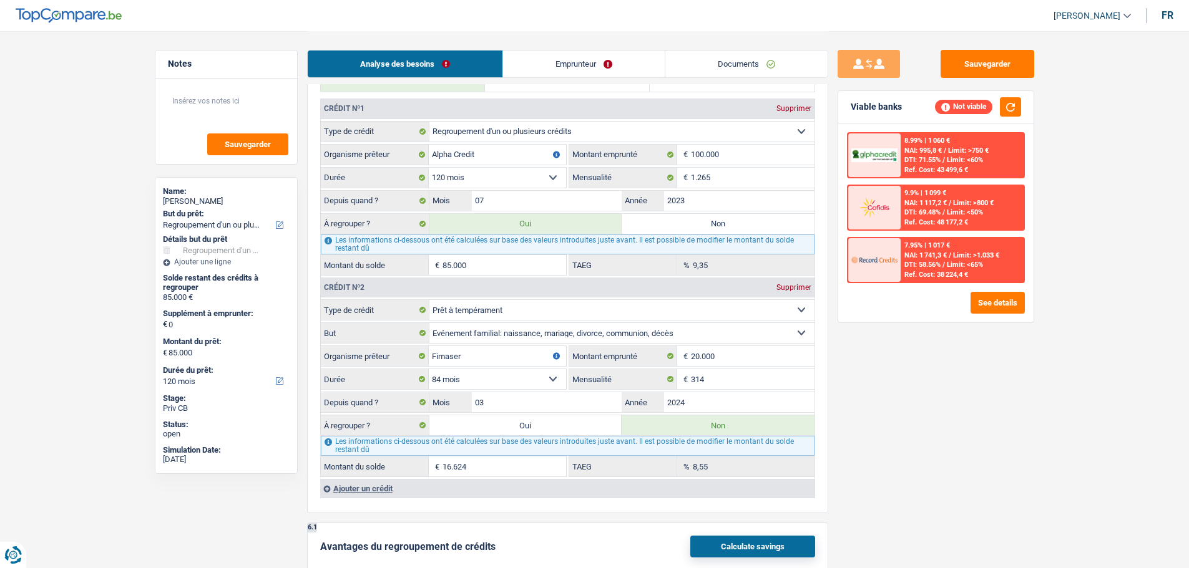
click at [575, 427] on label "Oui" at bounding box center [525, 426] width 193 height 20
click at [575, 427] on input "Oui" at bounding box center [525, 426] width 193 height 20
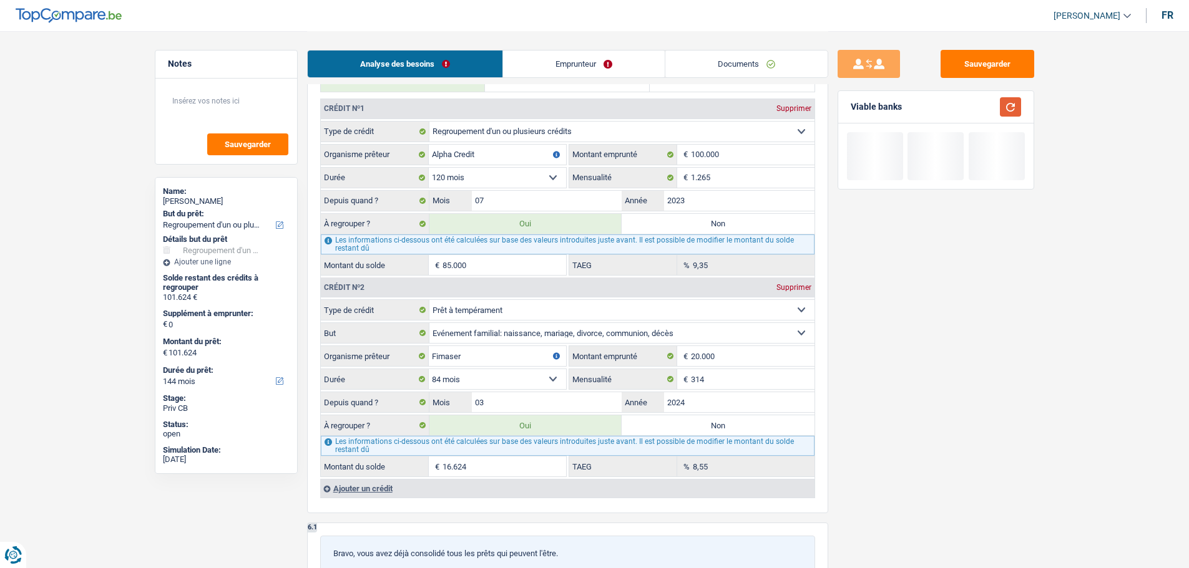
click at [1007, 107] on button "button" at bounding box center [1010, 106] width 21 height 19
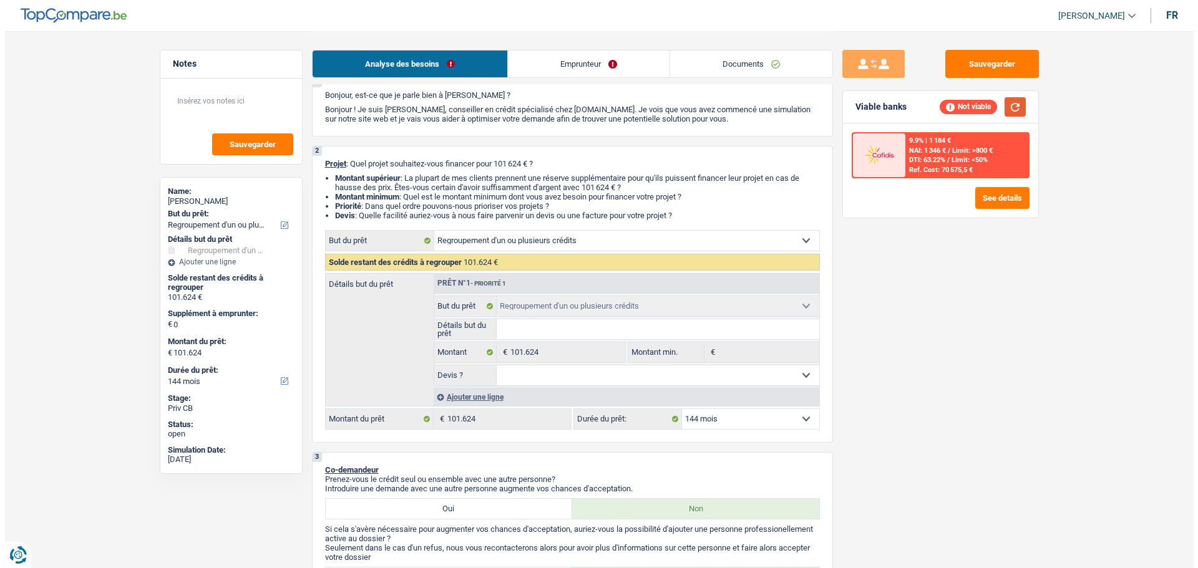
scroll to position [62, 0]
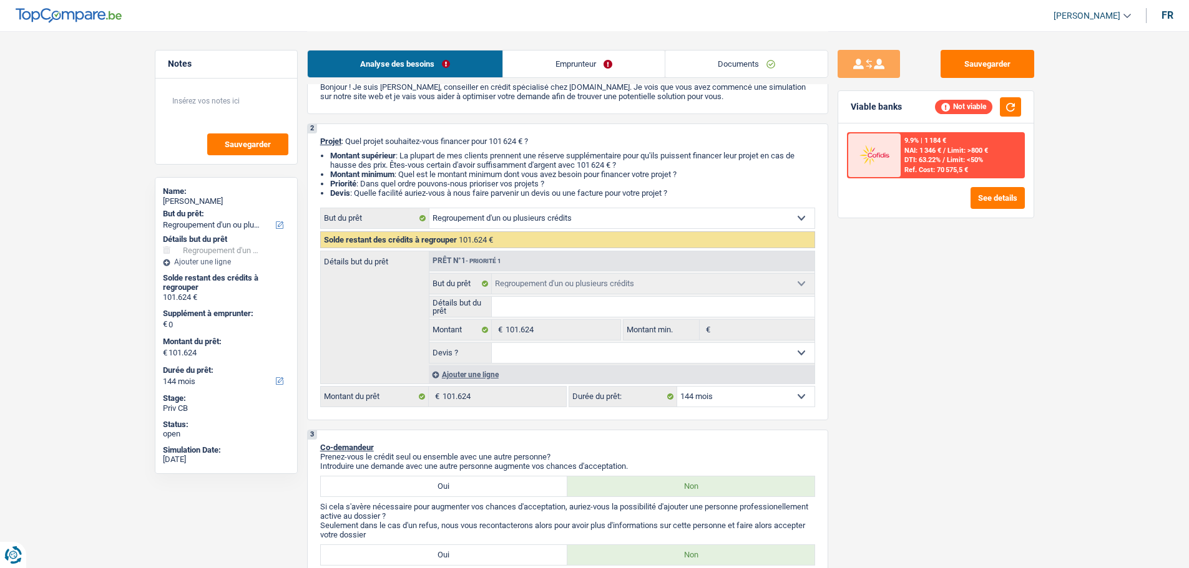
click at [731, 392] on select "12 mois 18 mois 24 mois 30 mois 36 mois 42 mois 48 mois 60 mois 72 mois 84 mois…" at bounding box center [745, 397] width 137 height 20
click at [677, 387] on select "12 mois 18 mois 24 mois 30 mois 36 mois 42 mois 48 mois 60 mois 72 mois 84 mois…" at bounding box center [745, 397] width 137 height 20
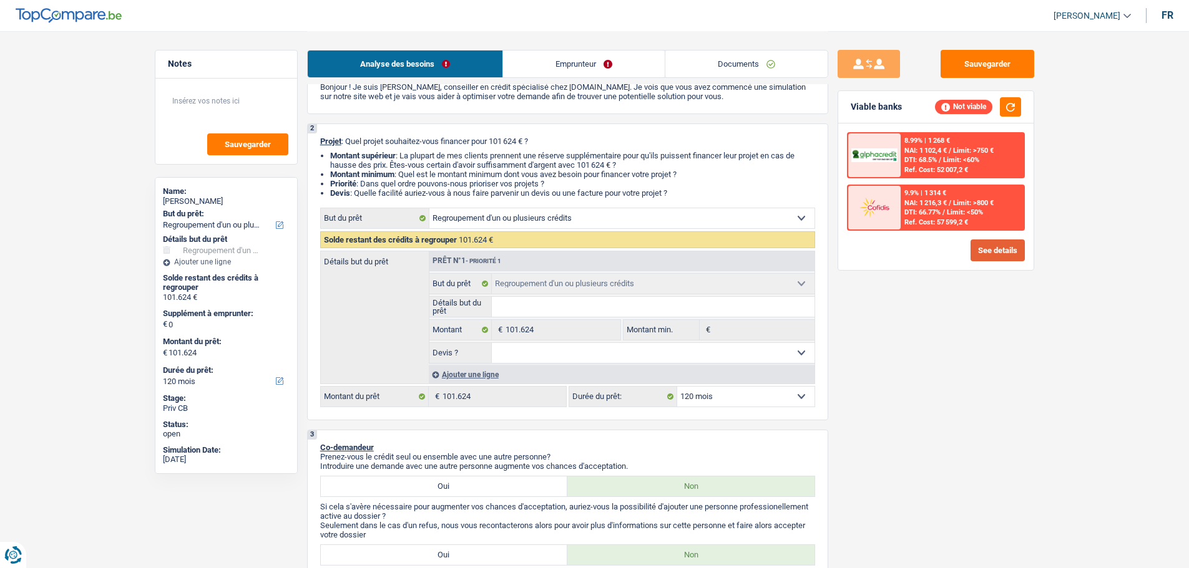
click at [991, 257] on button "See details" at bounding box center [997, 251] width 54 height 22
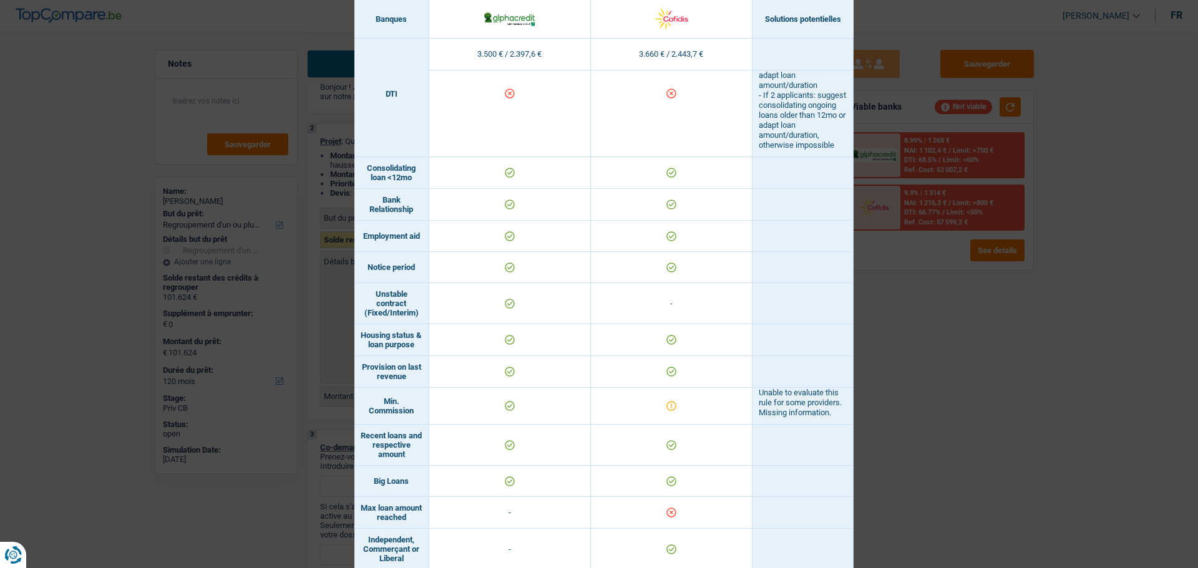
scroll to position [437, 0]
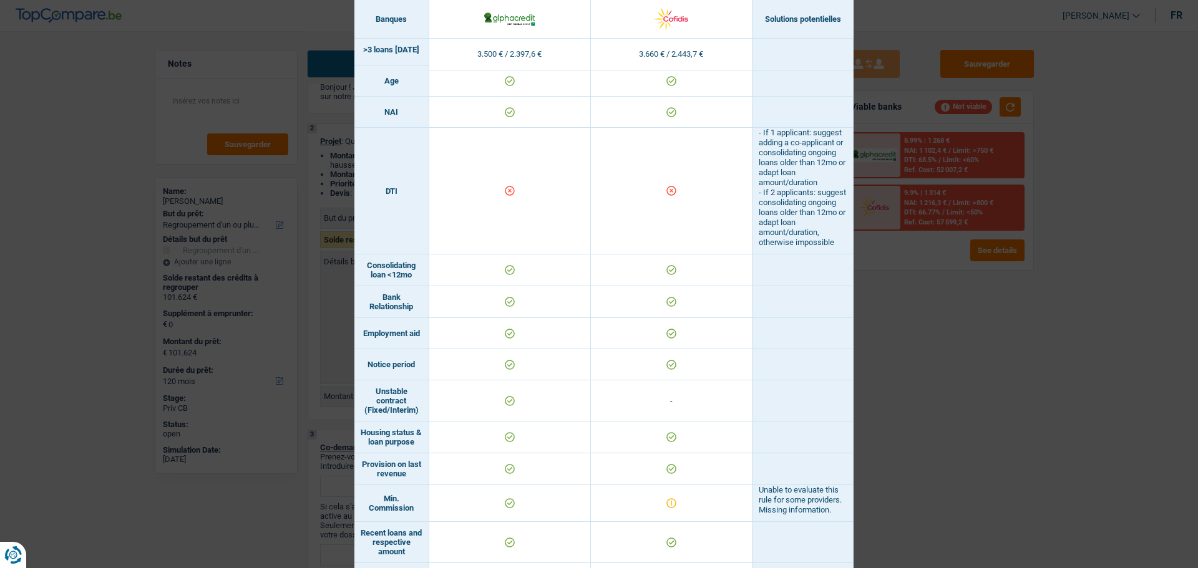
click at [909, 215] on div "Banks conditions × Banques Solutions potentielles Revenus / Charges 3.500 € / 2…" at bounding box center [599, 284] width 1198 height 568
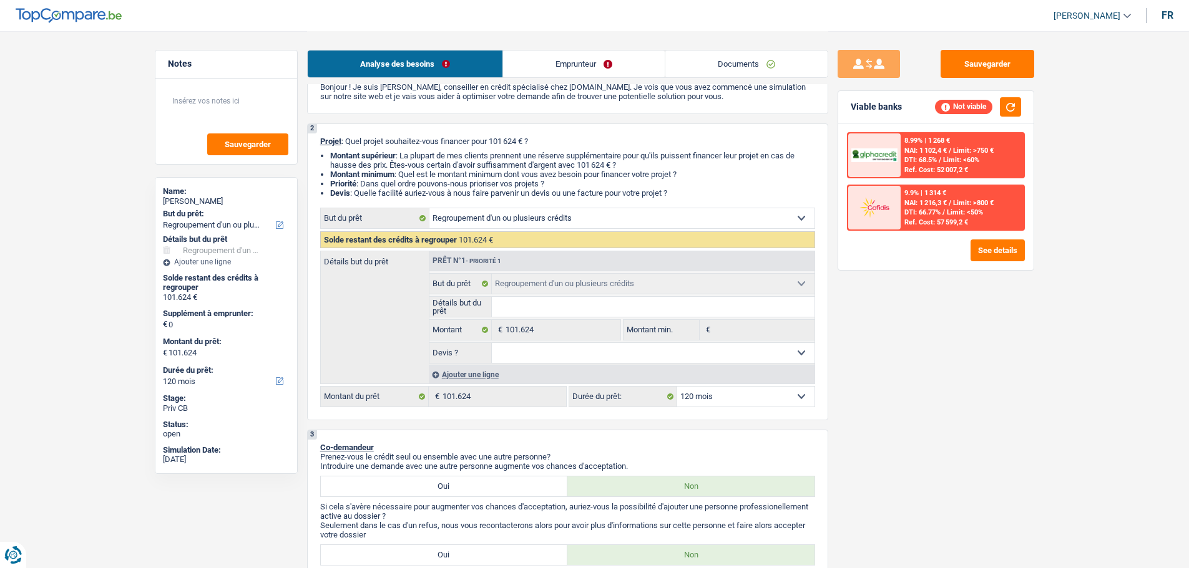
click at [738, 389] on select "12 mois 18 mois 24 mois 30 mois 36 mois 42 mois 48 mois 60 mois 72 mois 84 mois…" at bounding box center [745, 397] width 137 height 20
click at [677, 387] on select "12 mois 18 mois 24 mois 30 mois 36 mois 42 mois 48 mois 60 mois 72 mois 84 mois…" at bounding box center [745, 397] width 137 height 20
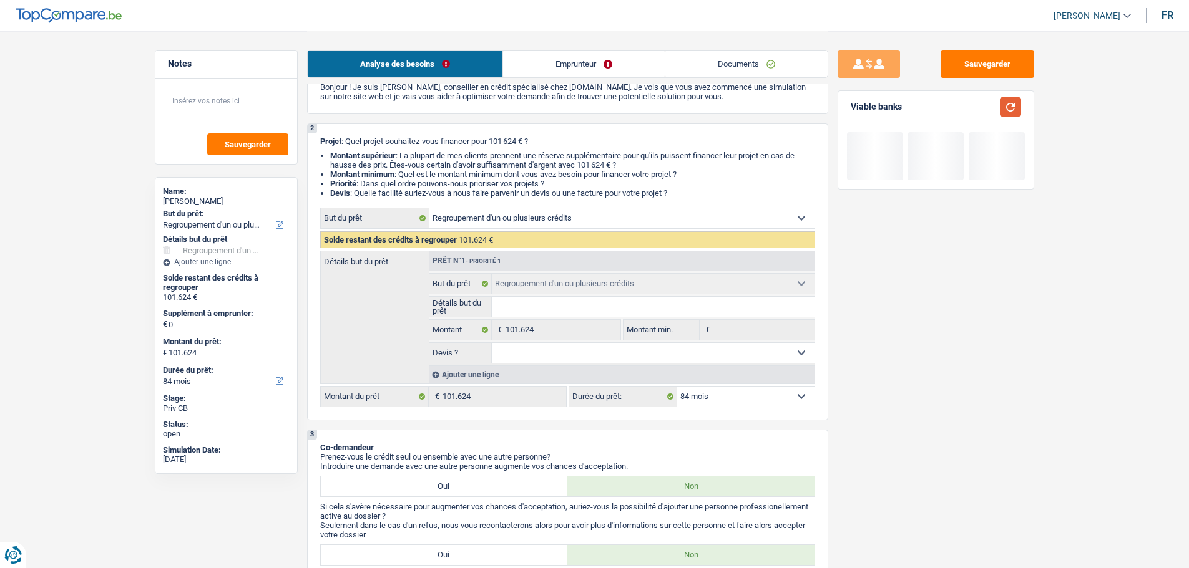
click at [1015, 104] on button "button" at bounding box center [1010, 106] width 21 height 19
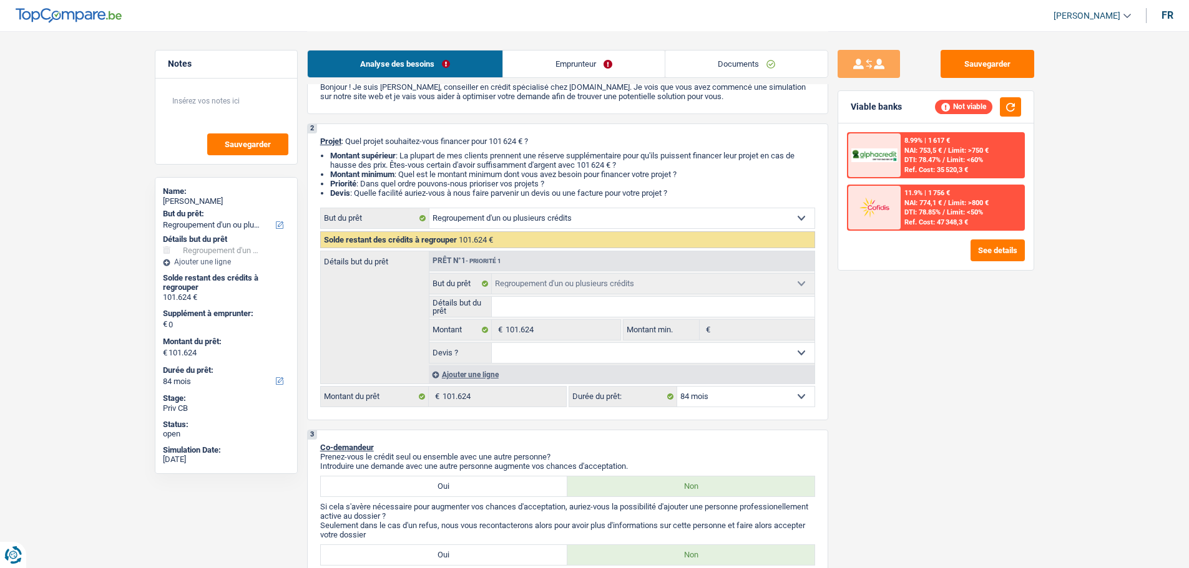
click at [716, 391] on select "12 mois 18 mois 24 mois 30 mois 36 mois 42 mois 48 mois 60 mois 72 mois 84 mois…" at bounding box center [745, 397] width 137 height 20
click at [677, 387] on select "12 mois 18 mois 24 mois 30 mois 36 mois 42 mois 48 mois 60 mois 72 mois 84 mois…" at bounding box center [745, 397] width 137 height 20
click at [1008, 255] on button "See details" at bounding box center [997, 251] width 54 height 22
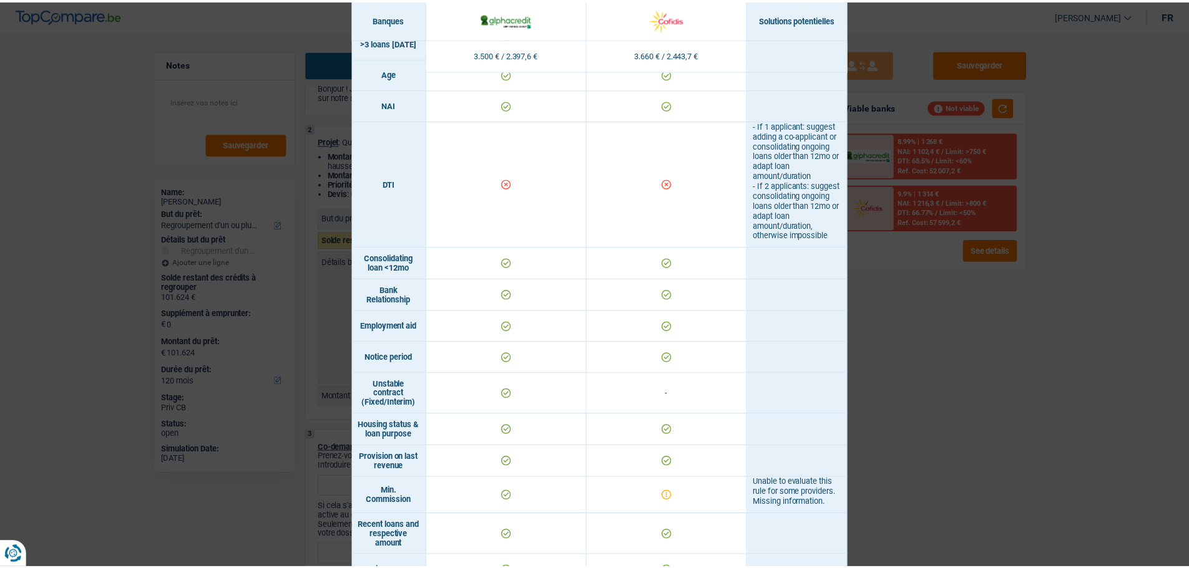
scroll to position [326, 0]
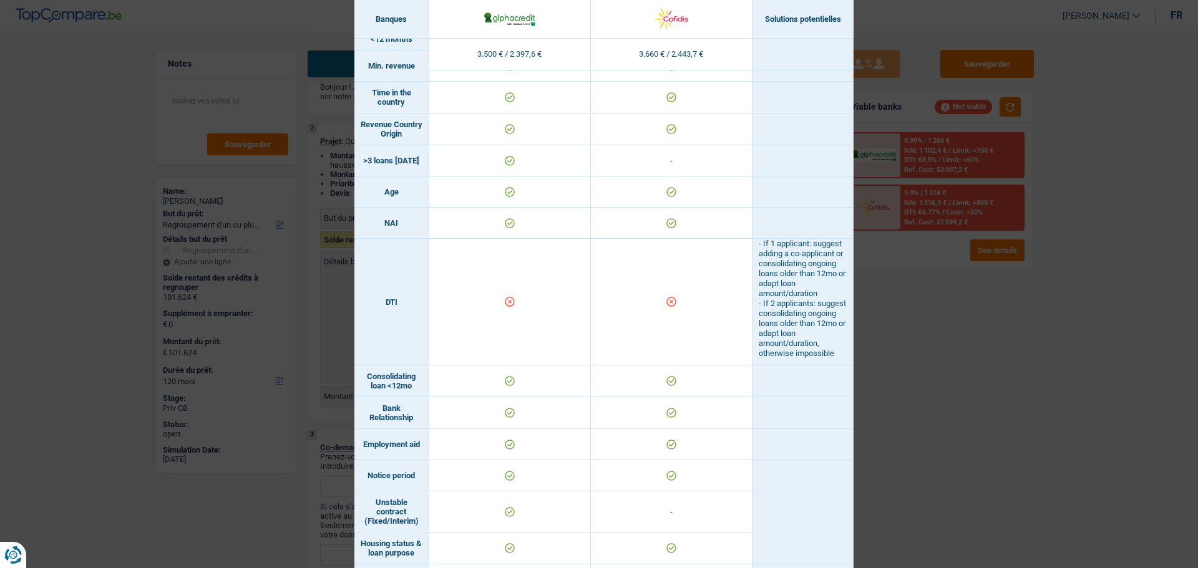
click at [875, 305] on div "Banks conditions × Banques Solutions potentielles Revenus / Charges 3.500 € / 2…" at bounding box center [599, 284] width 1198 height 568
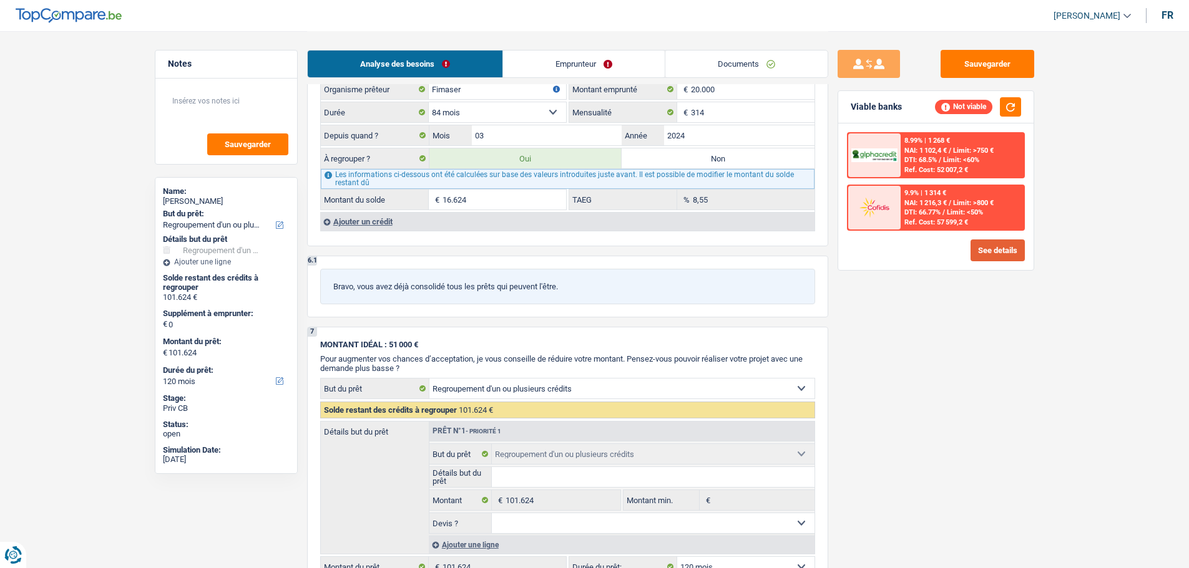
scroll to position [1186, 0]
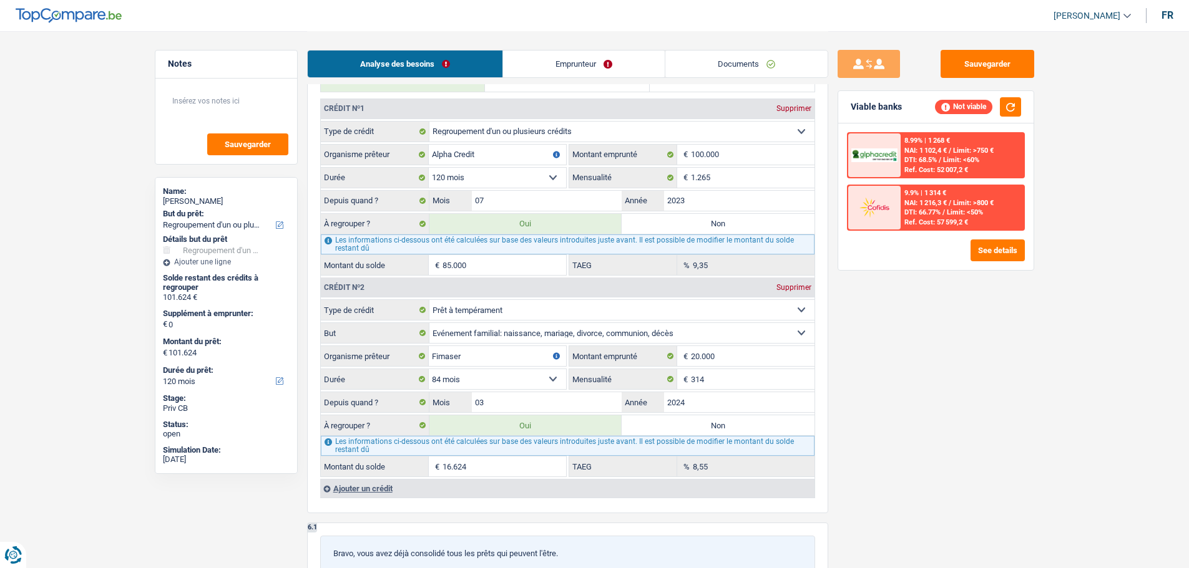
click at [525, 259] on input "85.000" at bounding box center [504, 265] width 124 height 20
click at [666, 221] on label "Non" at bounding box center [718, 224] width 193 height 20
click at [666, 221] on input "Non" at bounding box center [718, 224] width 193 height 20
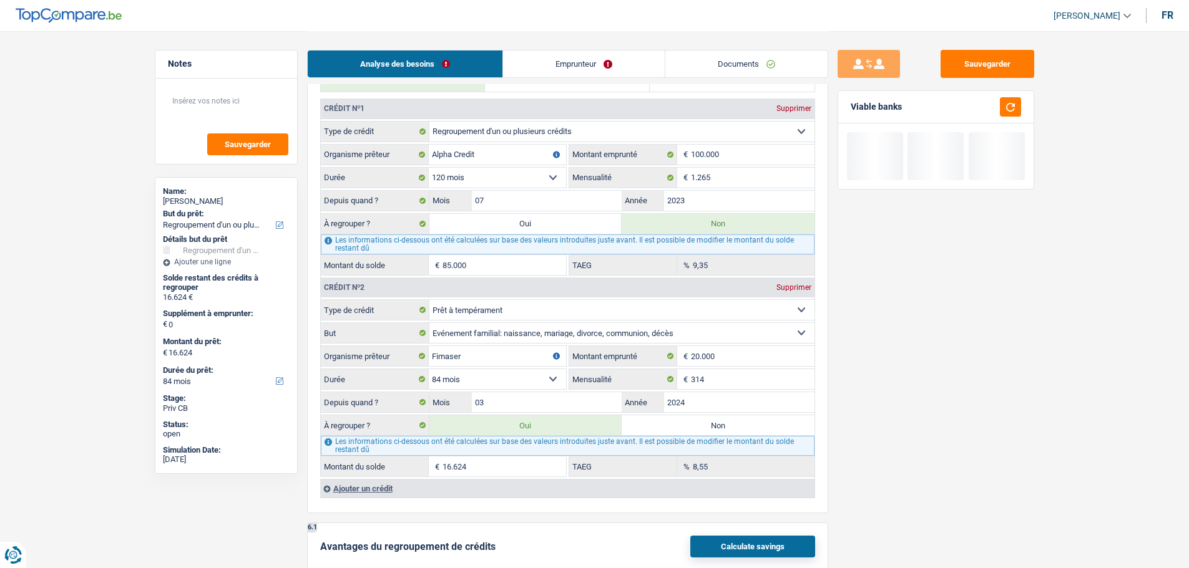
click at [595, 228] on label "Oui" at bounding box center [525, 224] width 193 height 20
click at [595, 228] on input "Oui" at bounding box center [525, 224] width 193 height 20
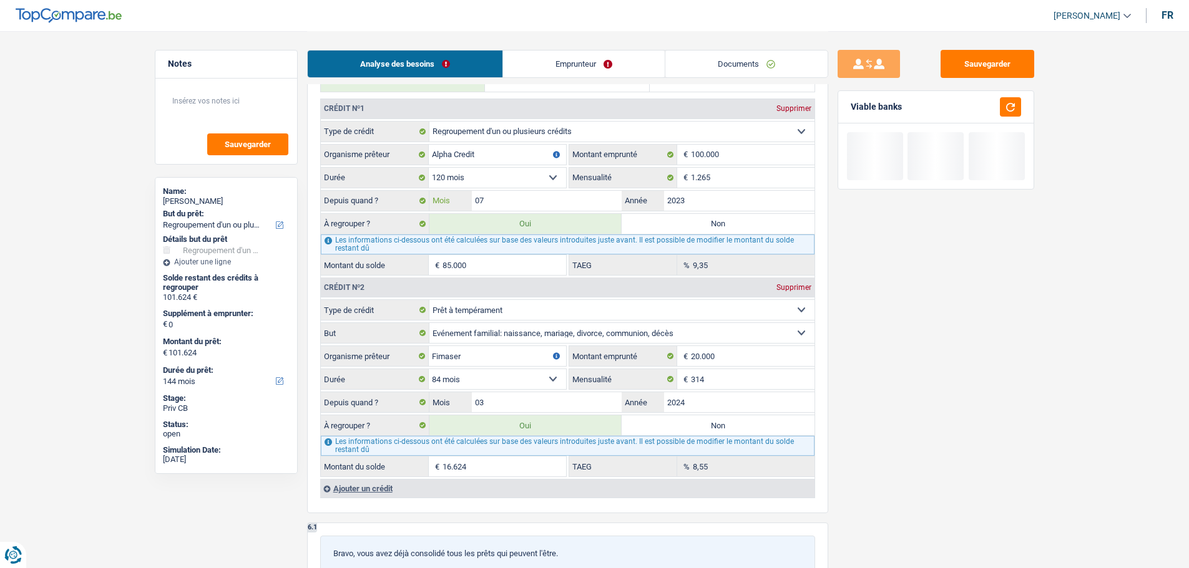
click at [539, 197] on input "07" at bounding box center [547, 201] width 150 height 20
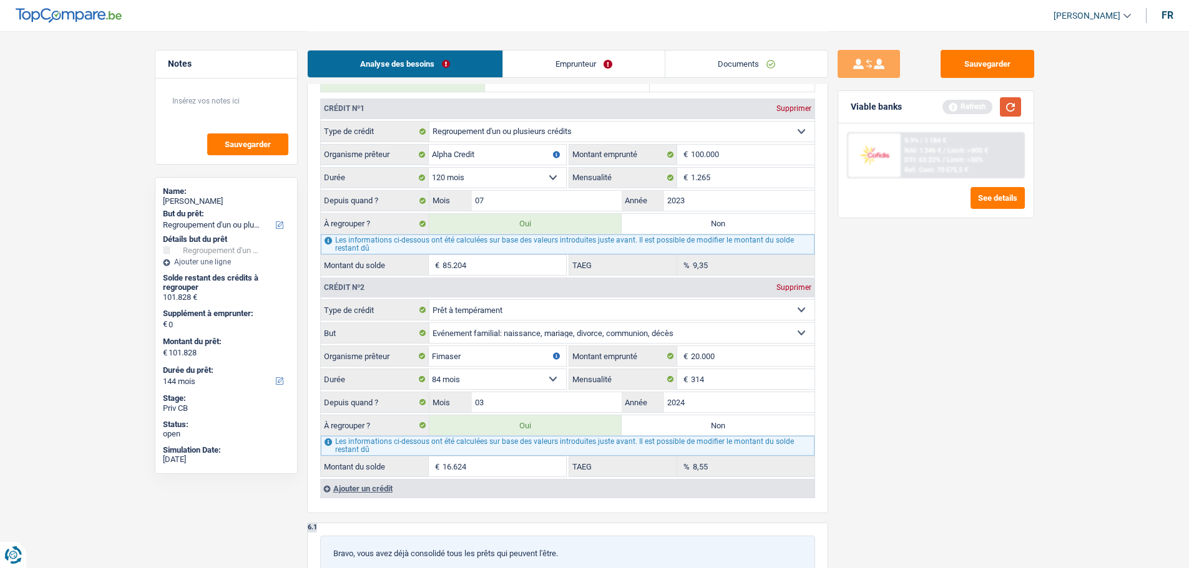
click at [1007, 105] on button "button" at bounding box center [1010, 106] width 21 height 19
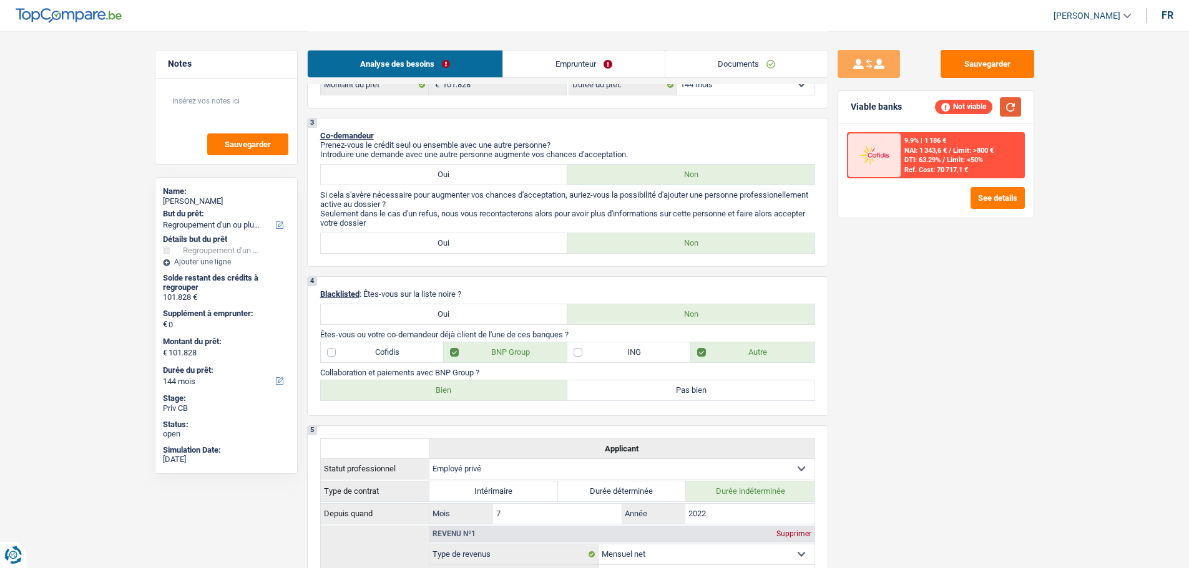
scroll to position [62, 0]
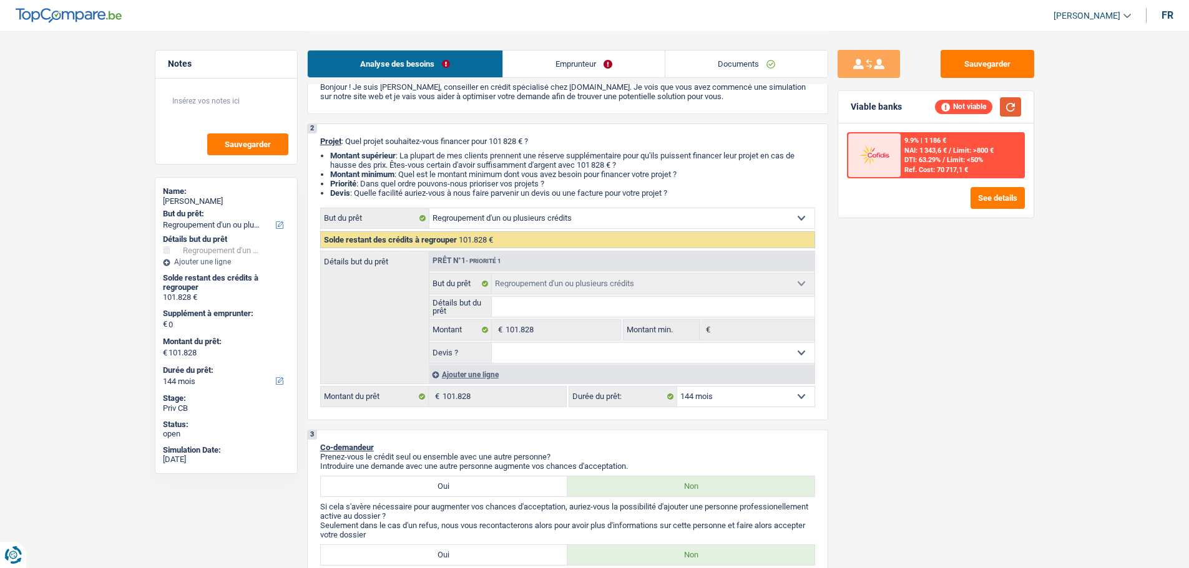
click at [1014, 107] on button "button" at bounding box center [1010, 106] width 21 height 19
click at [728, 402] on select "12 mois 18 mois 24 mois 30 mois 36 mois 42 mois 48 mois 60 mois 72 mois 84 mois…" at bounding box center [745, 397] width 137 height 20
click at [677, 387] on select "12 mois 18 mois 24 mois 30 mois 36 mois 42 mois 48 mois 60 mois 72 mois 84 mois…" at bounding box center [745, 397] width 137 height 20
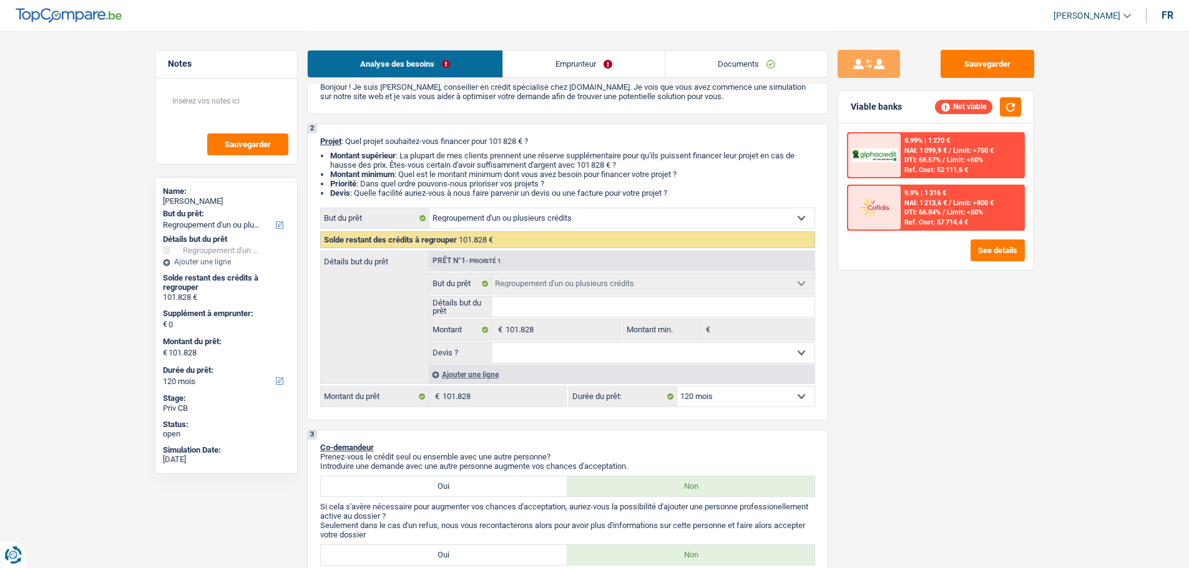
click at [932, 161] on span "DTI: 68.57%" at bounding box center [922, 160] width 36 height 8
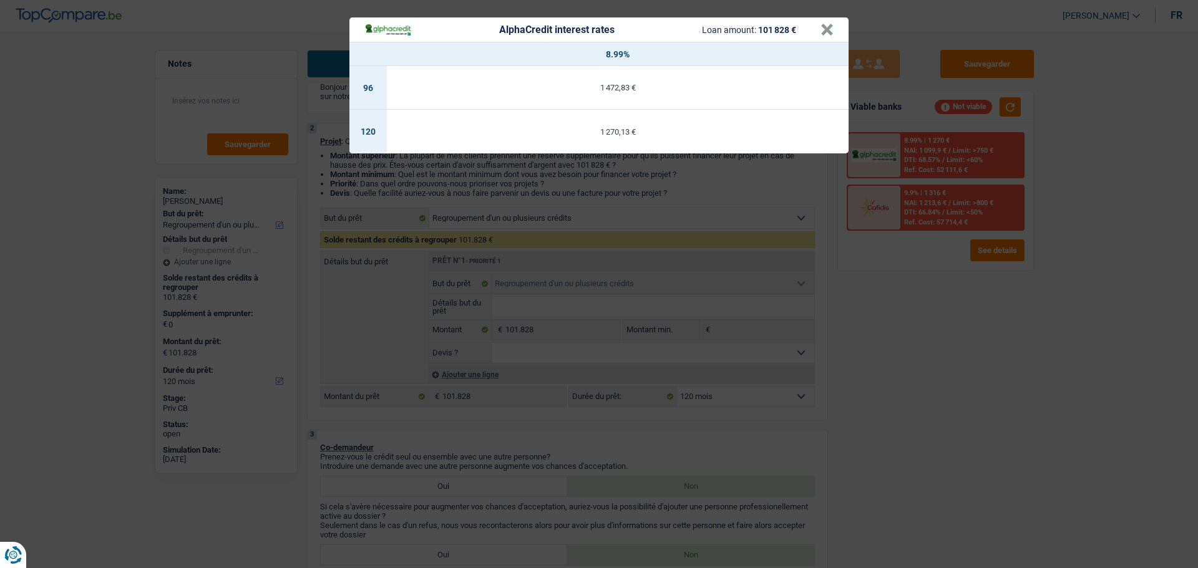
click at [955, 153] on div "AlphaCredit interest rates Loan amount: 101 828 € × 8.99% 96 1 472,83 € 120 1 2…" at bounding box center [599, 284] width 1198 height 568
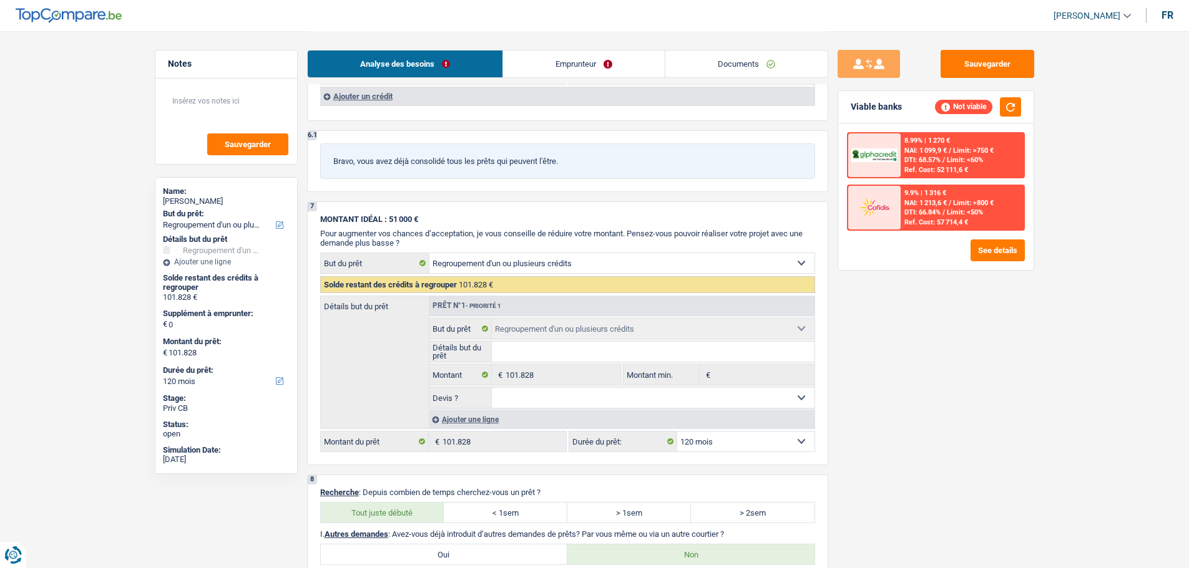
scroll to position [1453, 0]
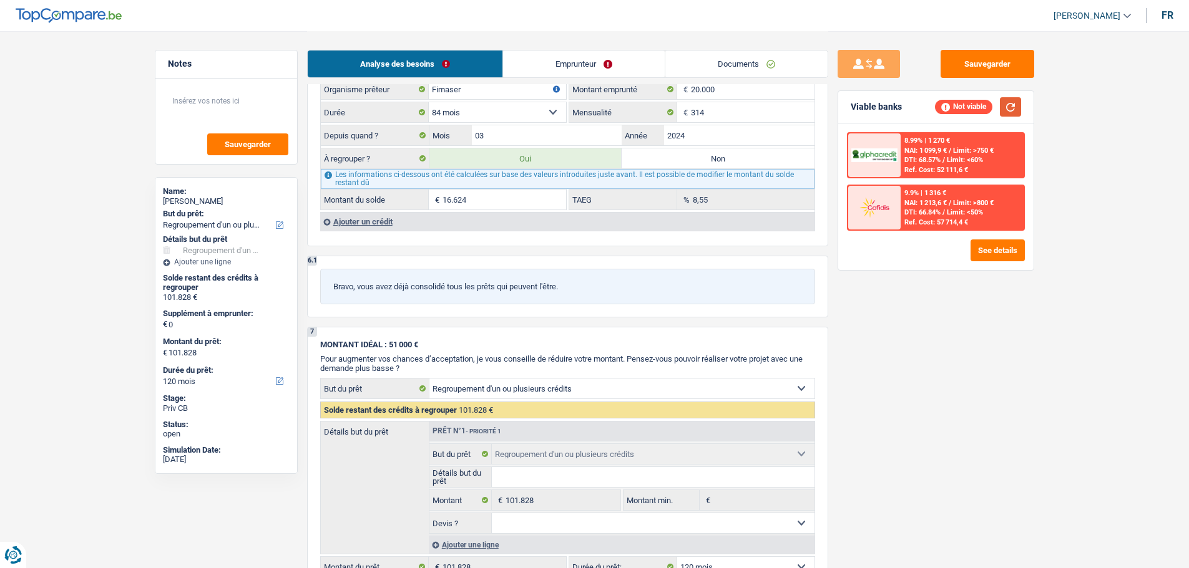
click at [1014, 105] on button "button" at bounding box center [1010, 106] width 21 height 19
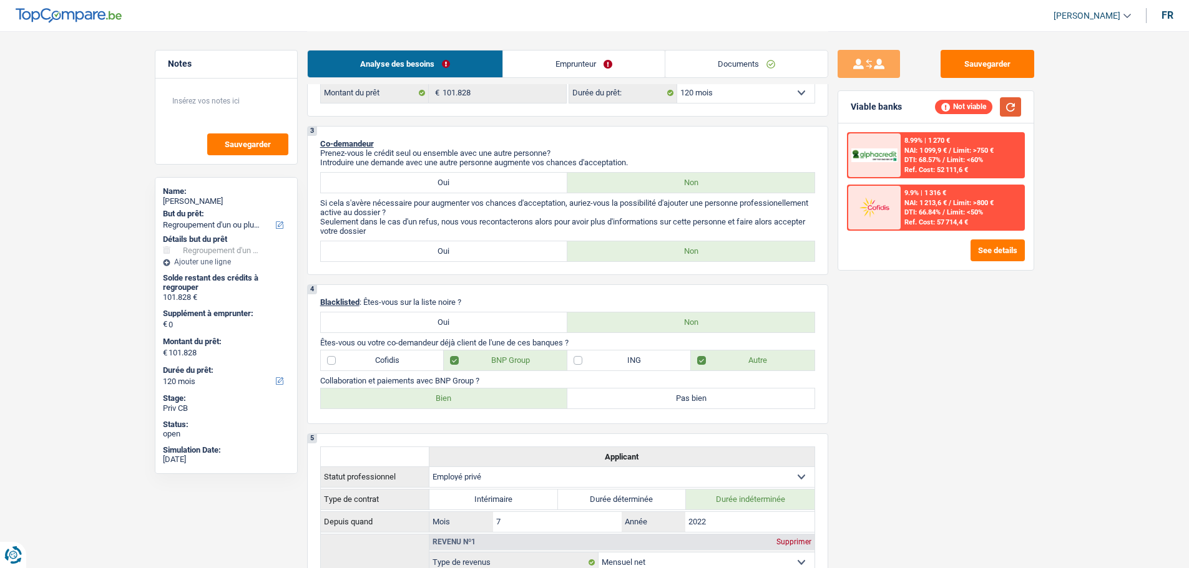
scroll to position [437, 0]
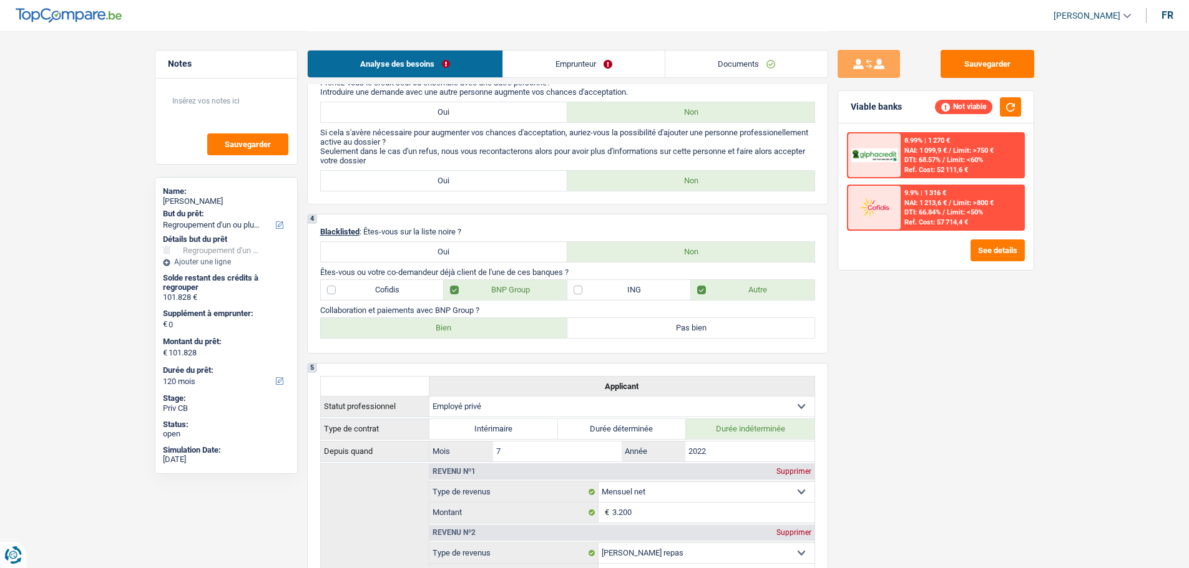
click at [381, 285] on label "Cofidis" at bounding box center [383, 290] width 124 height 20
click at [381, 285] on input "Cofidis" at bounding box center [383, 290] width 124 height 20
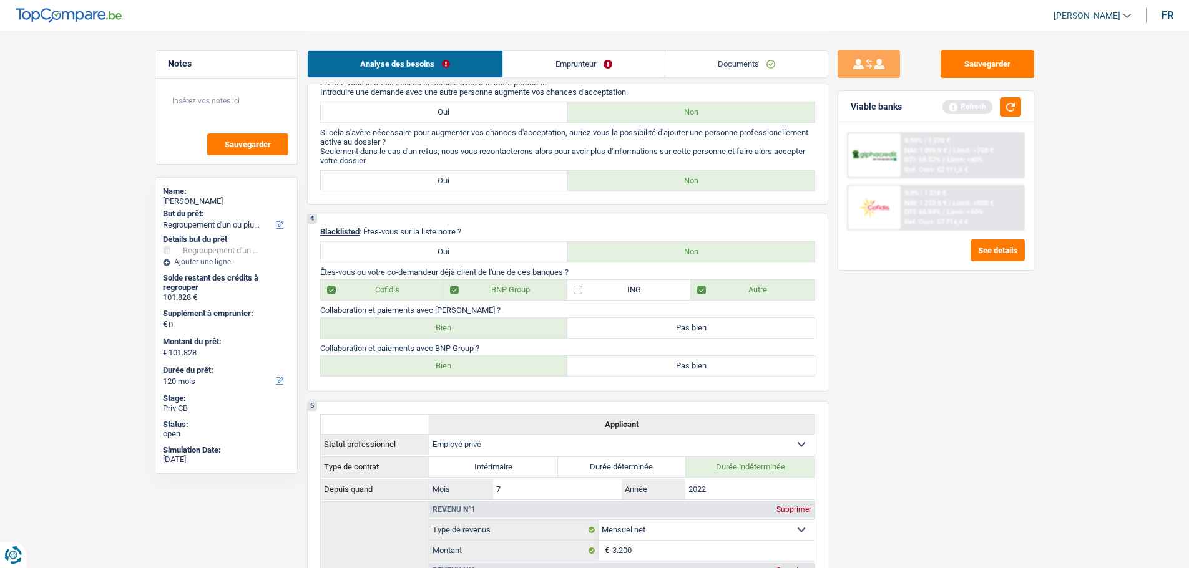
click at [479, 335] on label "Bien" at bounding box center [444, 328] width 247 height 20
click at [479, 335] on input "Bien" at bounding box center [444, 328] width 247 height 20
click at [1010, 105] on button "button" at bounding box center [1010, 106] width 21 height 19
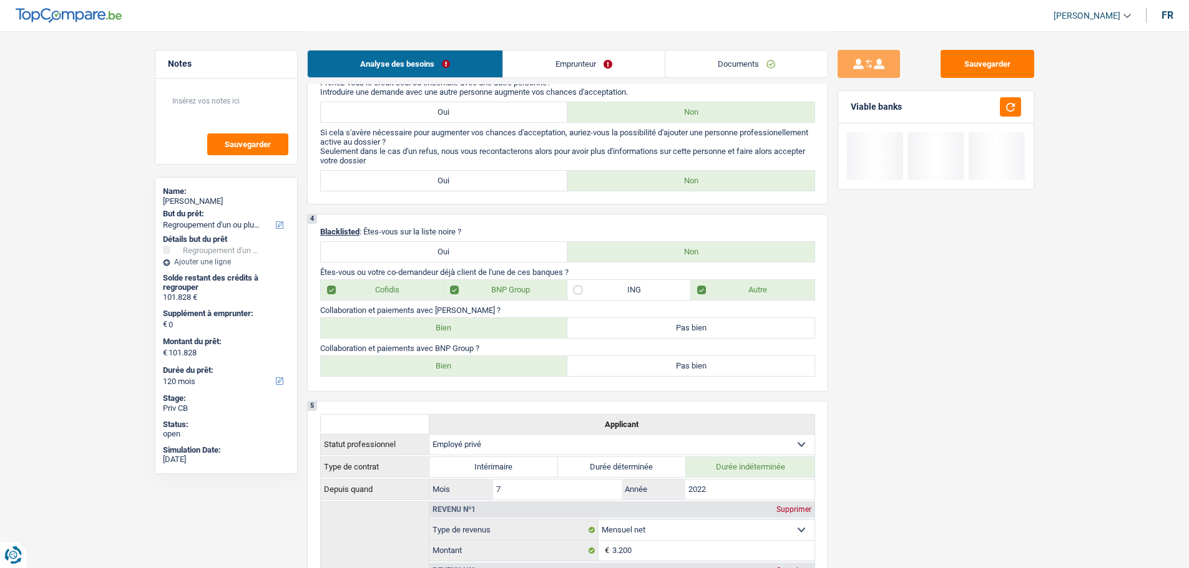
click at [409, 287] on label "Cofidis" at bounding box center [383, 290] width 124 height 20
click at [409, 287] on input "Cofidis" at bounding box center [383, 290] width 124 height 20
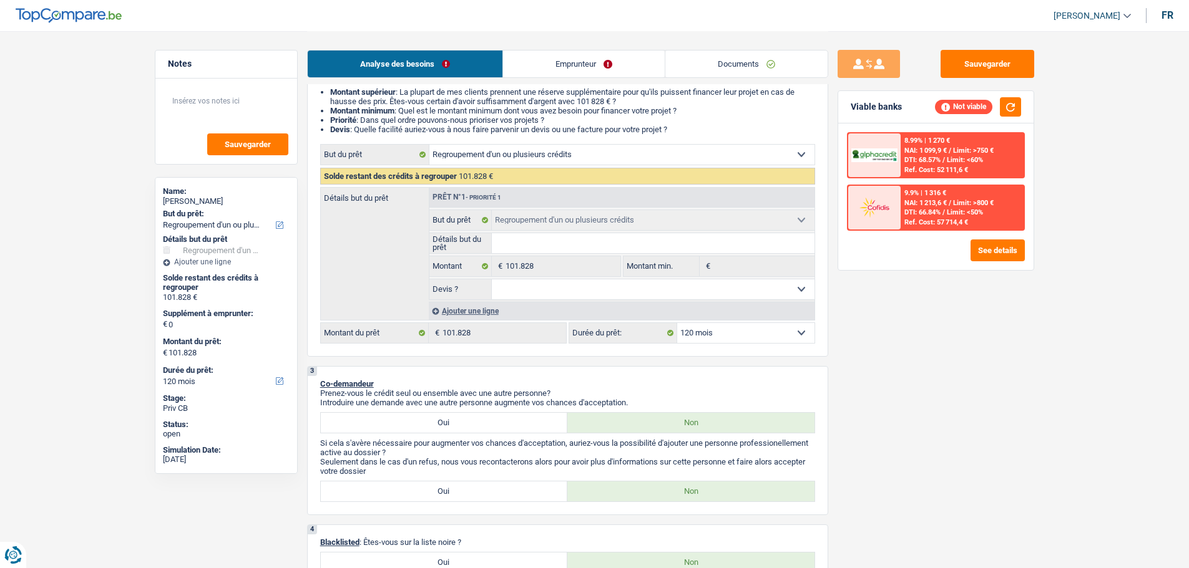
scroll to position [250, 0]
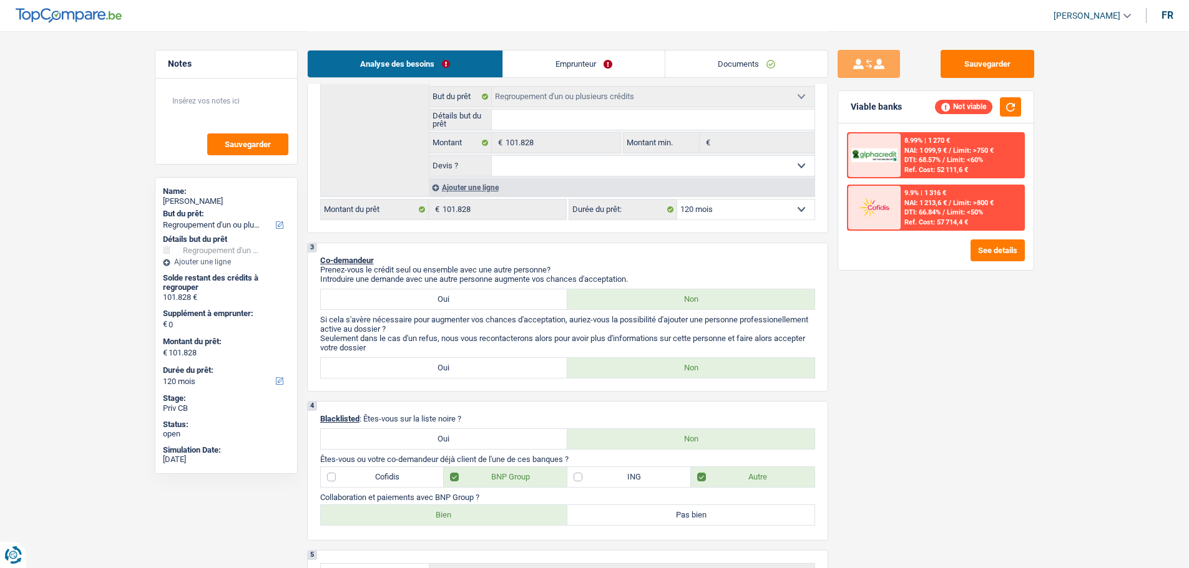
click at [428, 295] on label "Oui" at bounding box center [444, 300] width 247 height 20
click at [428, 295] on input "Oui" at bounding box center [444, 300] width 247 height 20
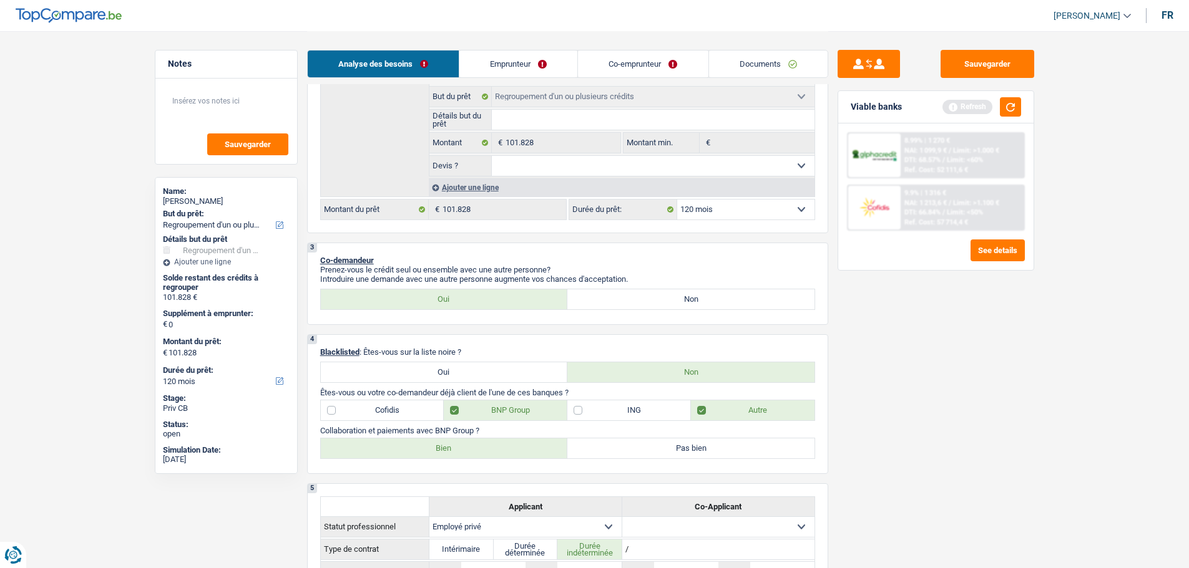
click at [622, 63] on link "Co-emprunteur" at bounding box center [643, 64] width 130 height 27
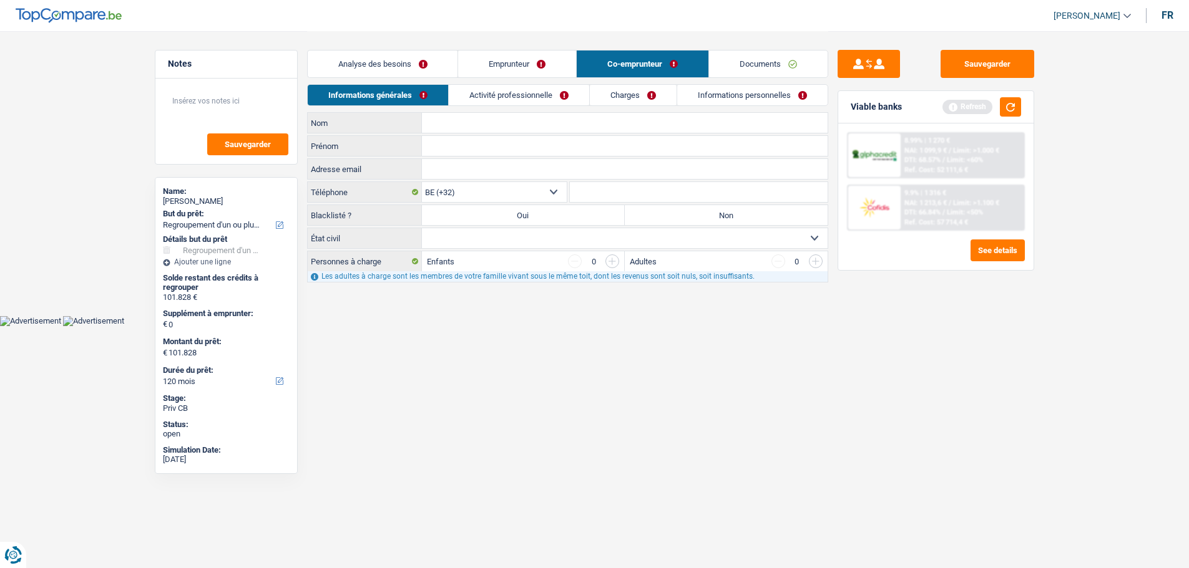
scroll to position [0, 0]
click at [545, 89] on link "Activité professionnelle" at bounding box center [523, 95] width 140 height 21
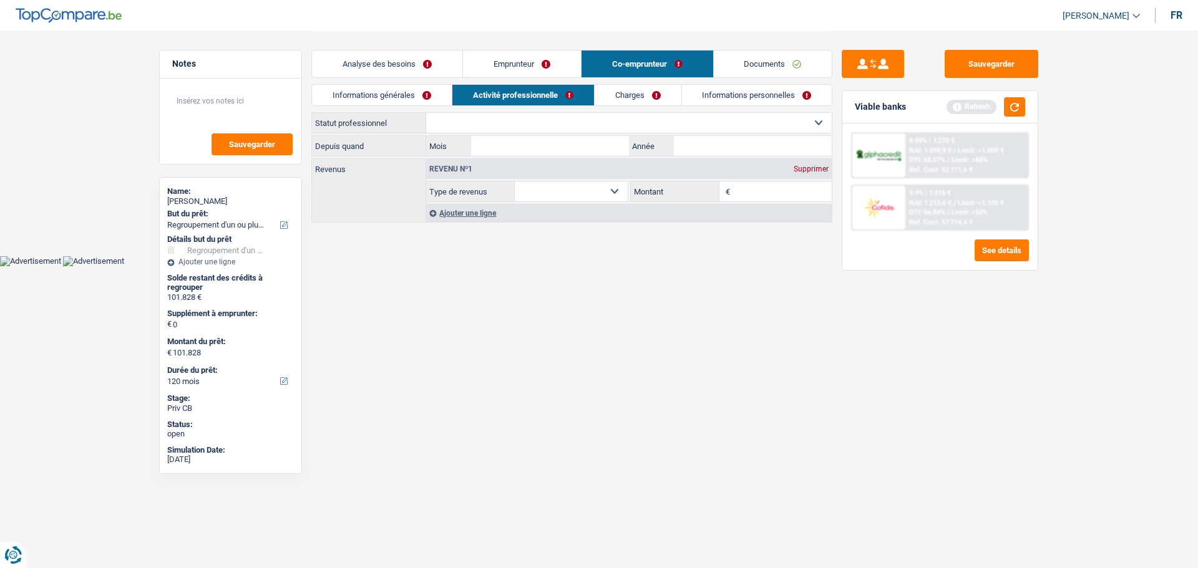
click at [487, 124] on select "Ouvrier Employé privé Employé public Invalide Indépendant Pensionné Chômeur Mut…" at bounding box center [629, 123] width 406 height 20
click at [426, 113] on select "Ouvrier Employé privé Employé public Invalide Indépendant Pensionné Chômeur Mut…" at bounding box center [629, 123] width 406 height 20
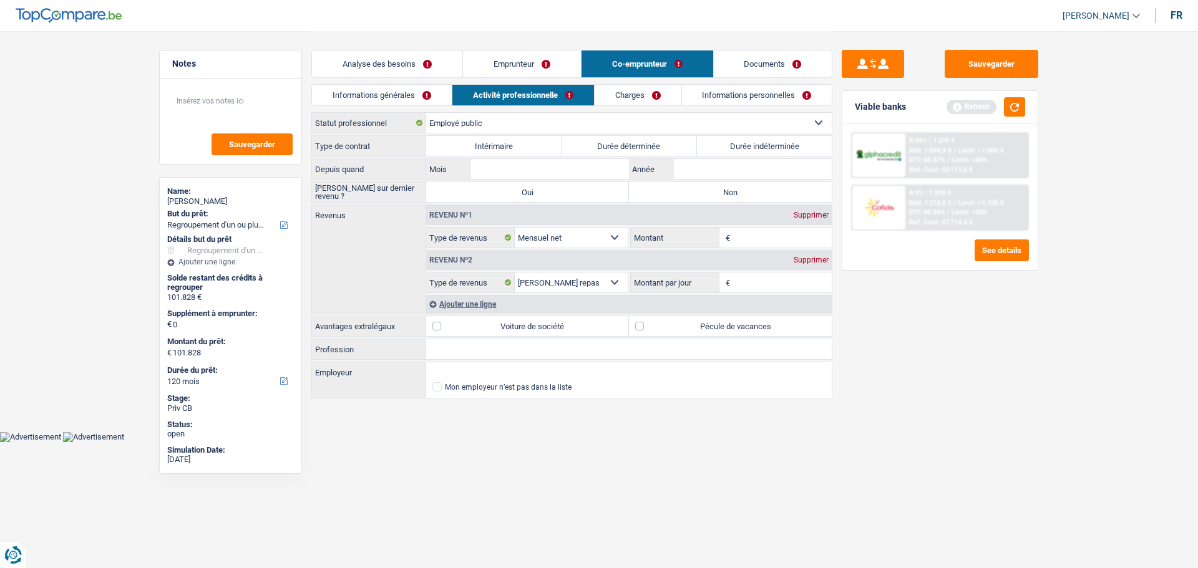
click at [756, 236] on input "Montant" at bounding box center [782, 238] width 99 height 20
click at [1022, 103] on button "button" at bounding box center [1014, 106] width 21 height 19
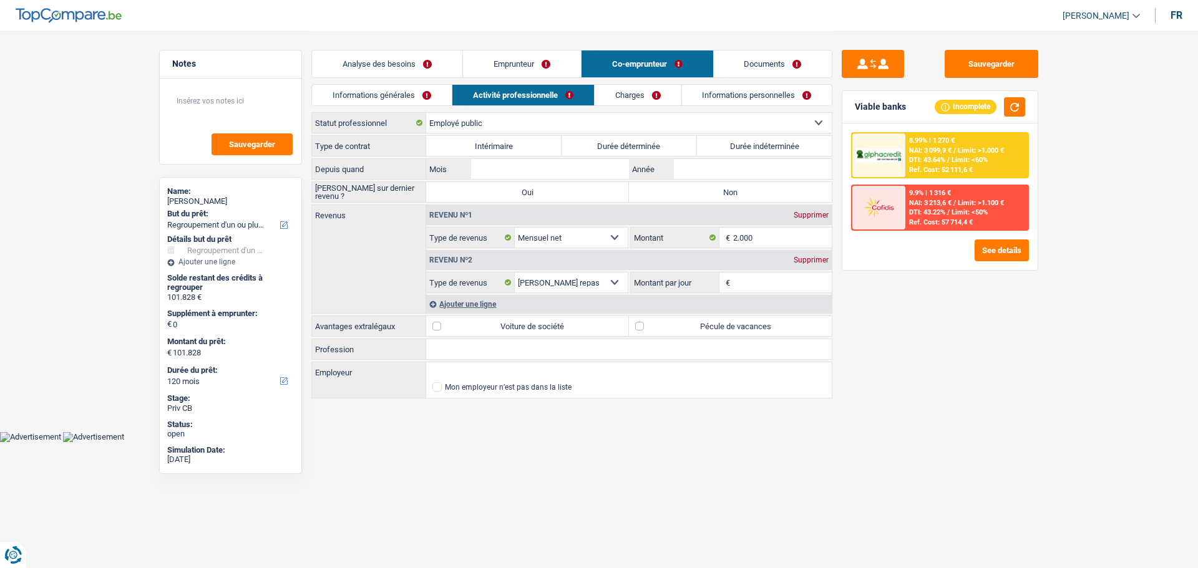
click at [414, 64] on link "Analyse des besoins" at bounding box center [387, 64] width 150 height 27
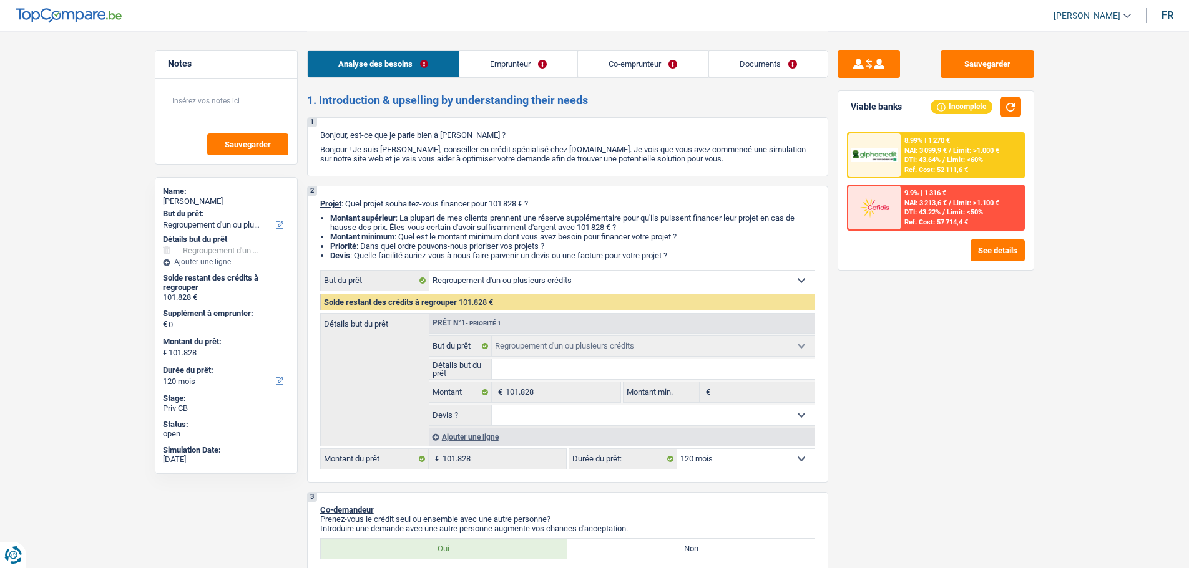
click at [649, 73] on link "Co-emprunteur" at bounding box center [643, 64] width 130 height 27
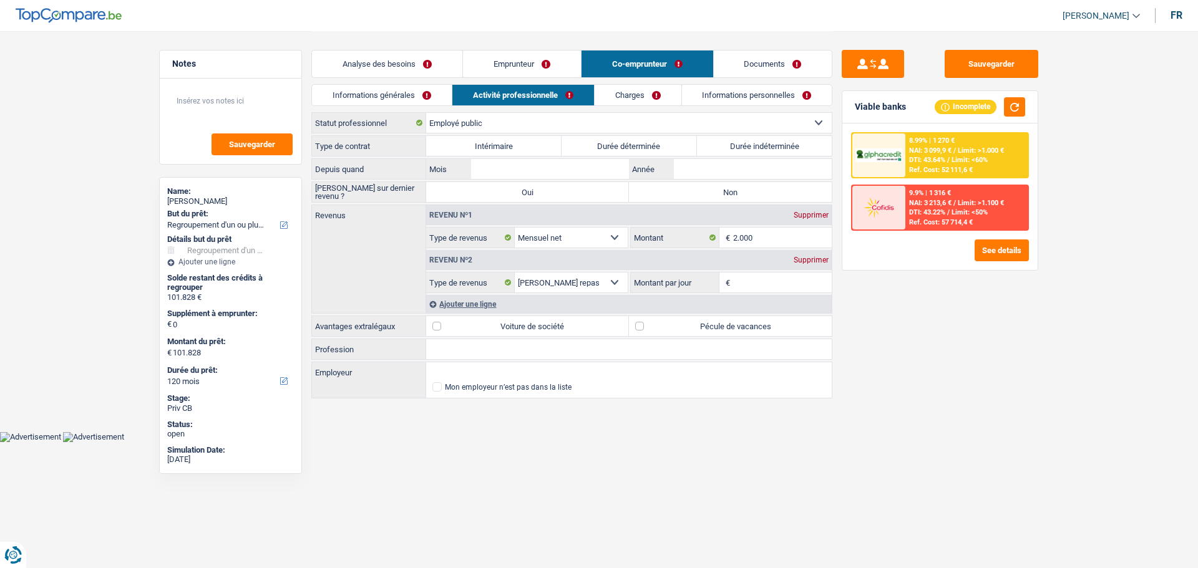
click at [631, 89] on link "Charges" at bounding box center [638, 95] width 87 height 21
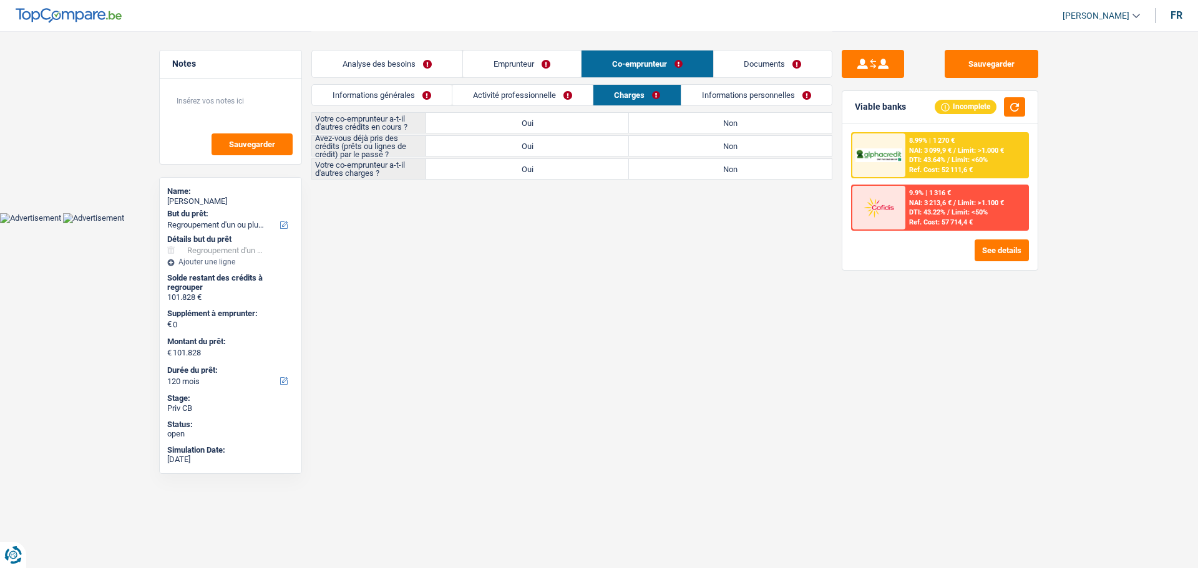
click at [556, 96] on link "Activité professionnelle" at bounding box center [522, 95] width 140 height 21
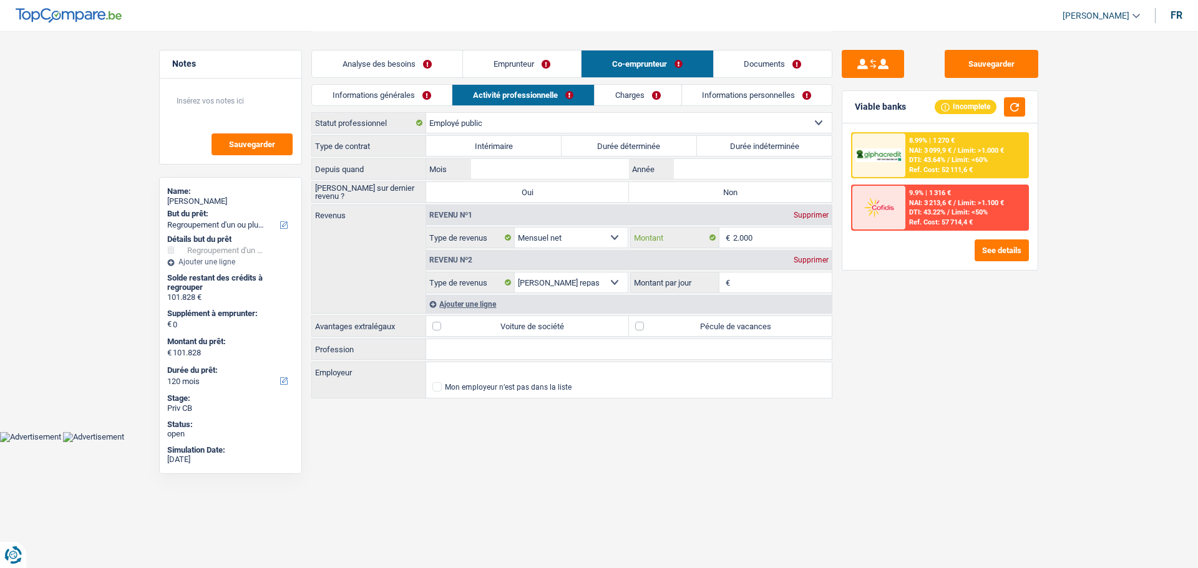
click at [772, 239] on input "2.000" at bounding box center [782, 238] width 99 height 20
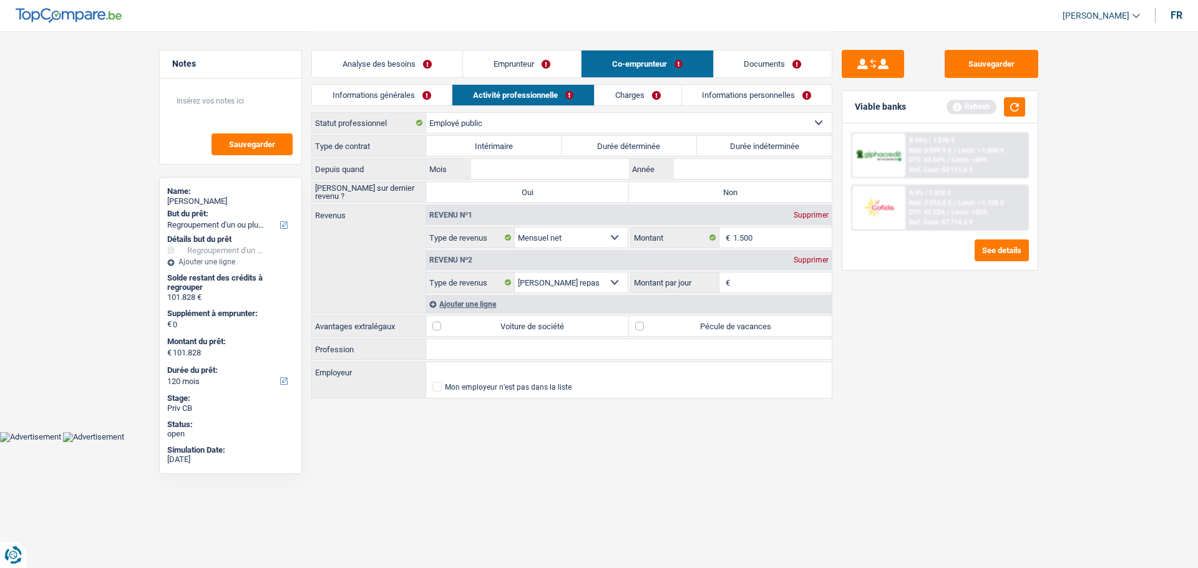
click at [973, 325] on div "Sauvegarder Viable banks Refresh 8.99% | 1 270 € NAI: 3 099,9 € / Limit: >1.000…" at bounding box center [939, 299] width 215 height 499
click at [1023, 106] on button "button" at bounding box center [1014, 106] width 21 height 19
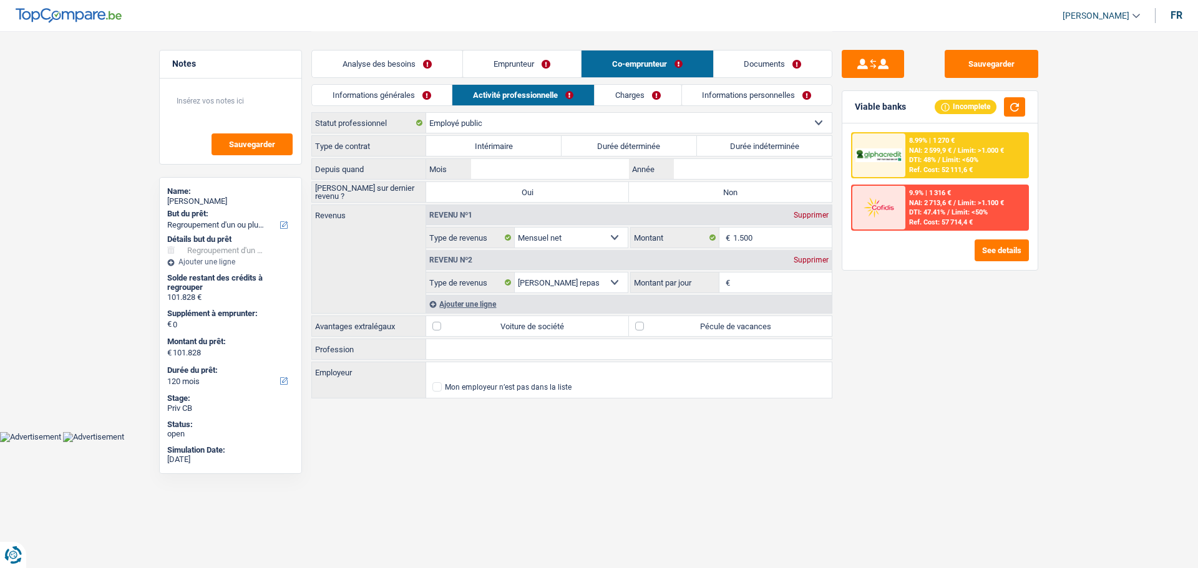
click at [406, 87] on link "Informations générales" at bounding box center [382, 95] width 140 height 21
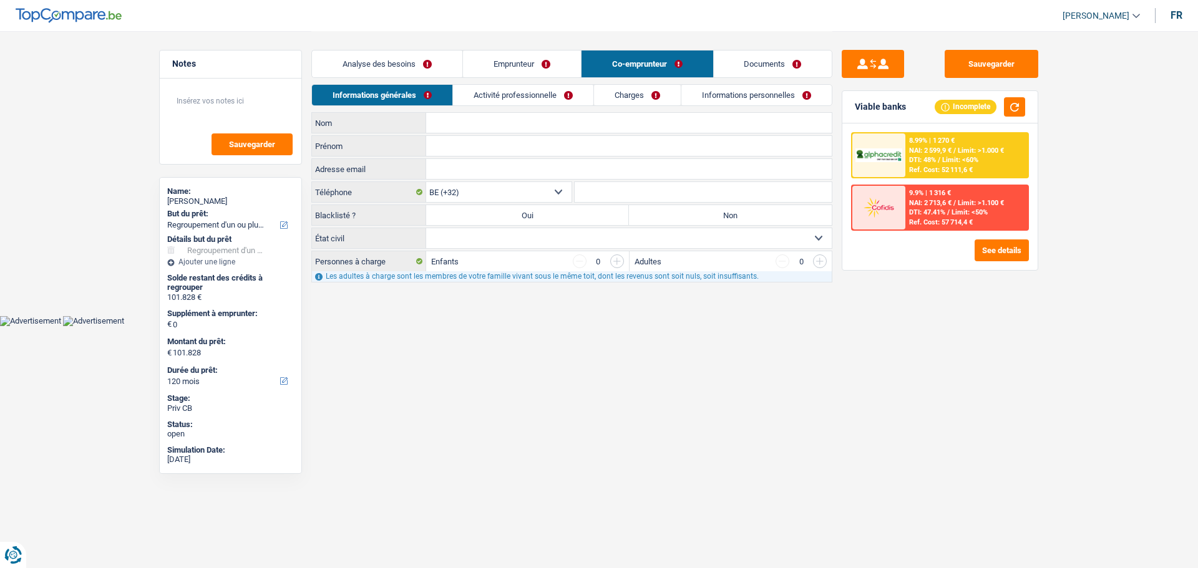
click at [406, 55] on link "Analyse des besoins" at bounding box center [387, 64] width 150 height 27
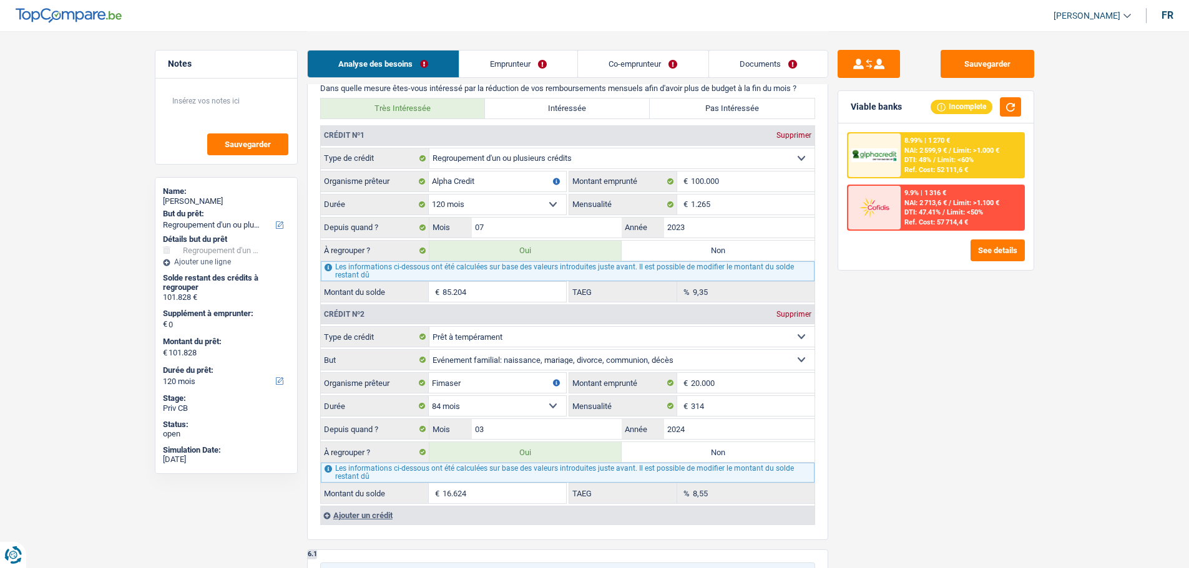
scroll to position [1123, 0]
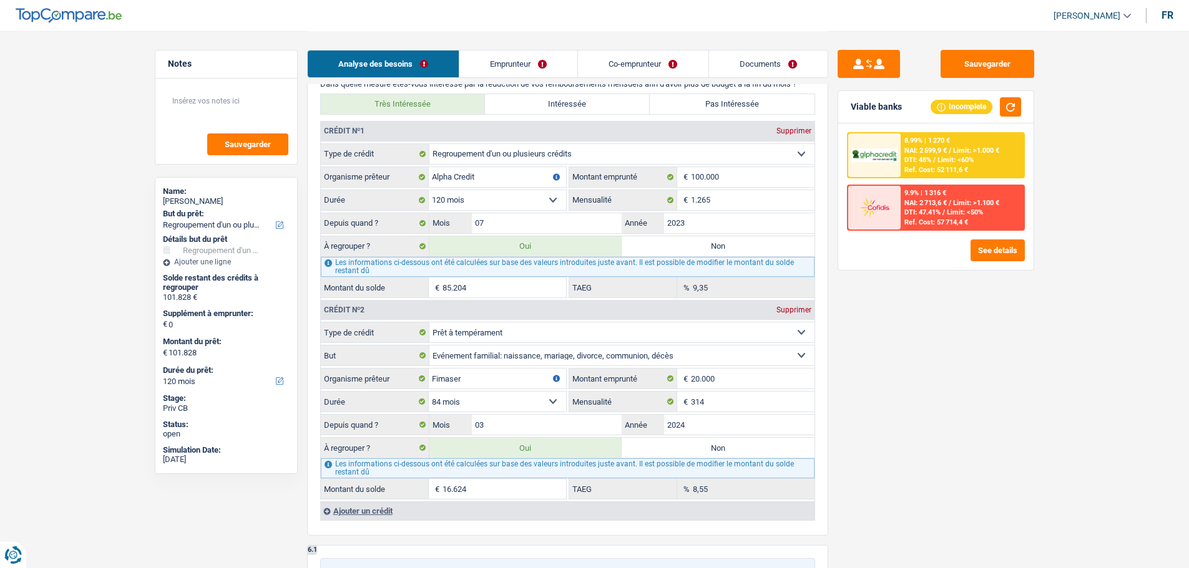
click at [523, 283] on input "85.204" at bounding box center [504, 288] width 124 height 20
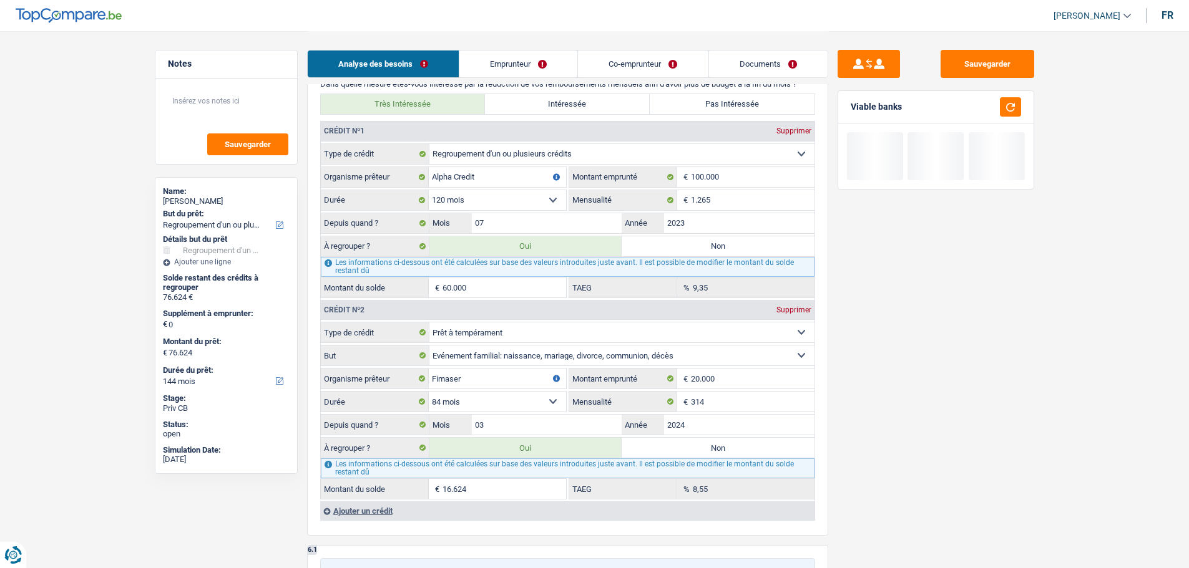
click at [1036, 245] on div "Sauvegarder Viable banks" at bounding box center [935, 299] width 215 height 499
click at [1010, 110] on button "button" at bounding box center [1010, 106] width 21 height 19
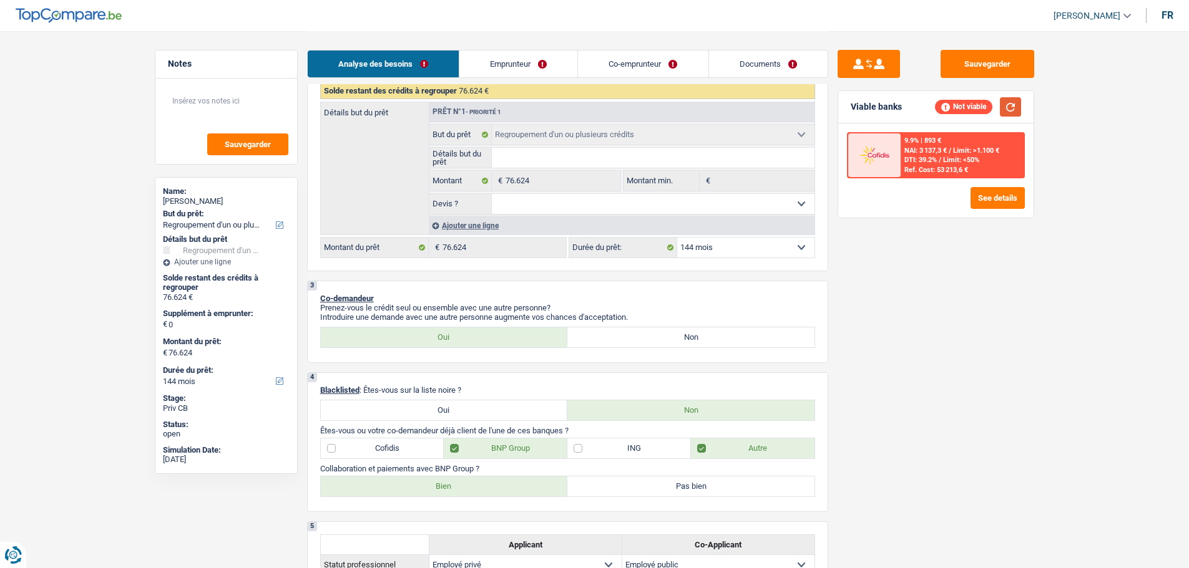
scroll to position [312, 0]
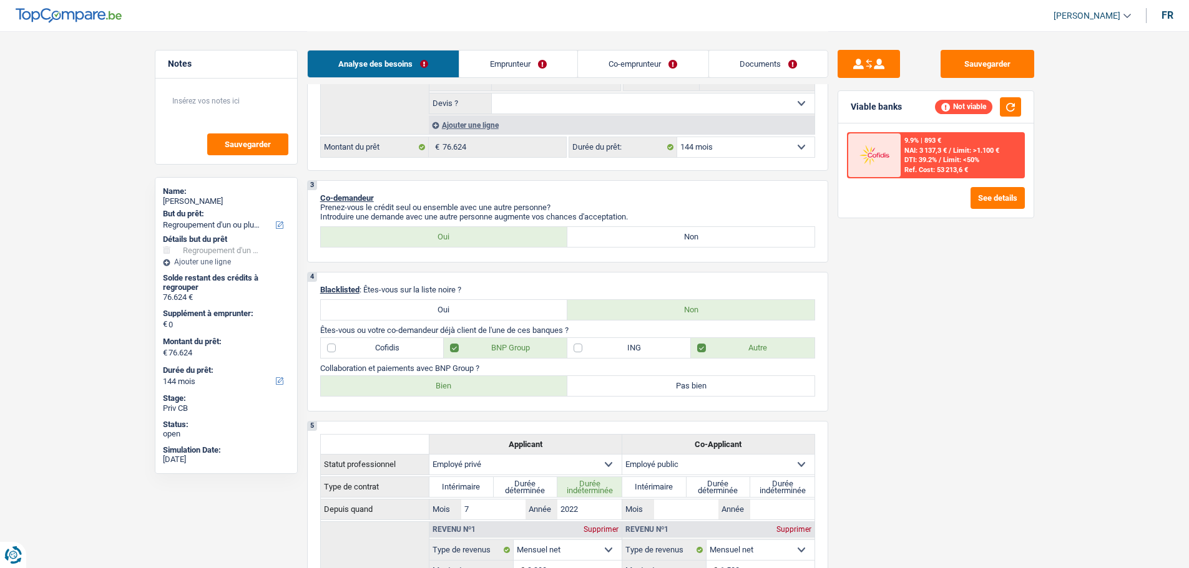
click at [656, 233] on label "Non" at bounding box center [690, 237] width 247 height 20
click at [656, 233] on input "Non" at bounding box center [690, 237] width 247 height 20
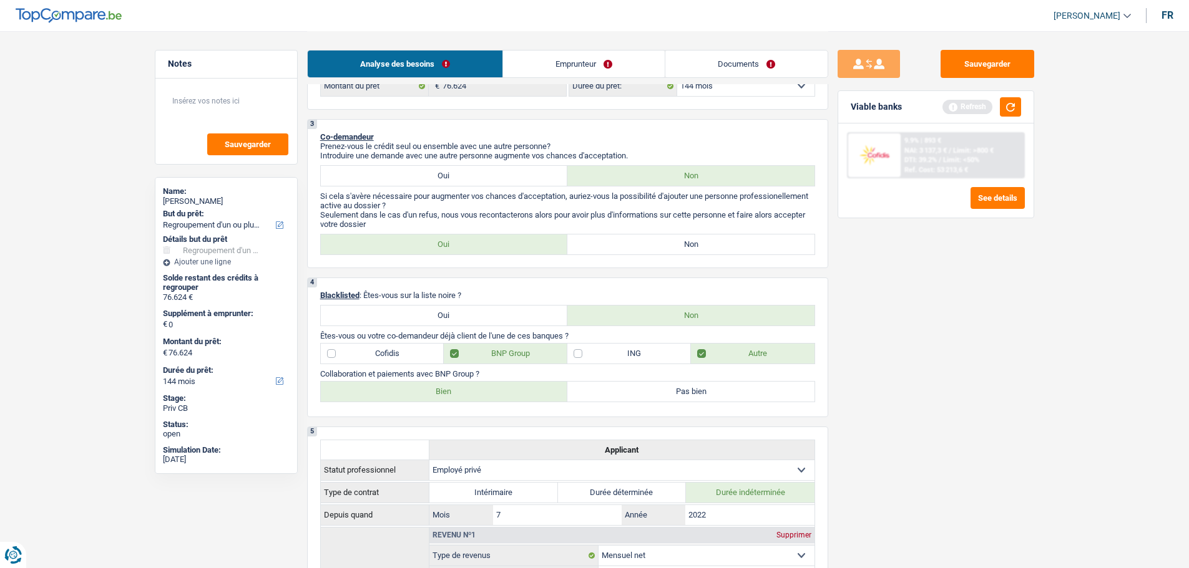
scroll to position [187, 0]
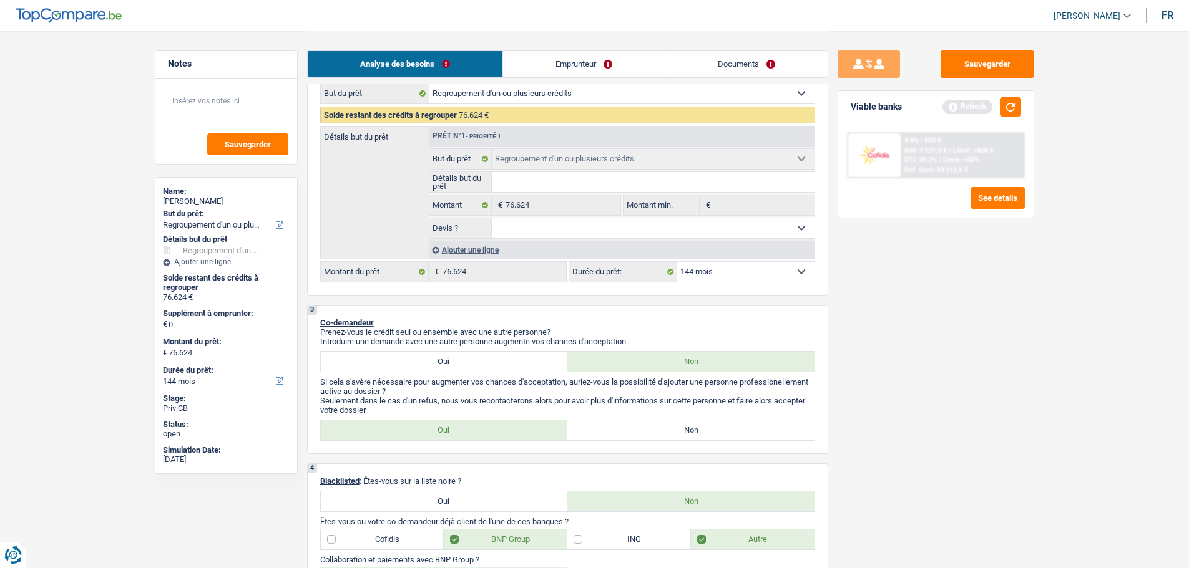
click at [728, 273] on select "12 mois 18 mois 24 mois 30 mois 36 mois 42 mois 48 mois 60 mois 72 mois 84 mois…" at bounding box center [745, 272] width 137 height 20
click at [677, 262] on select "12 mois 18 mois 24 mois 30 mois 36 mois 42 mois 48 mois 60 mois 72 mois 84 mois…" at bounding box center [745, 272] width 137 height 20
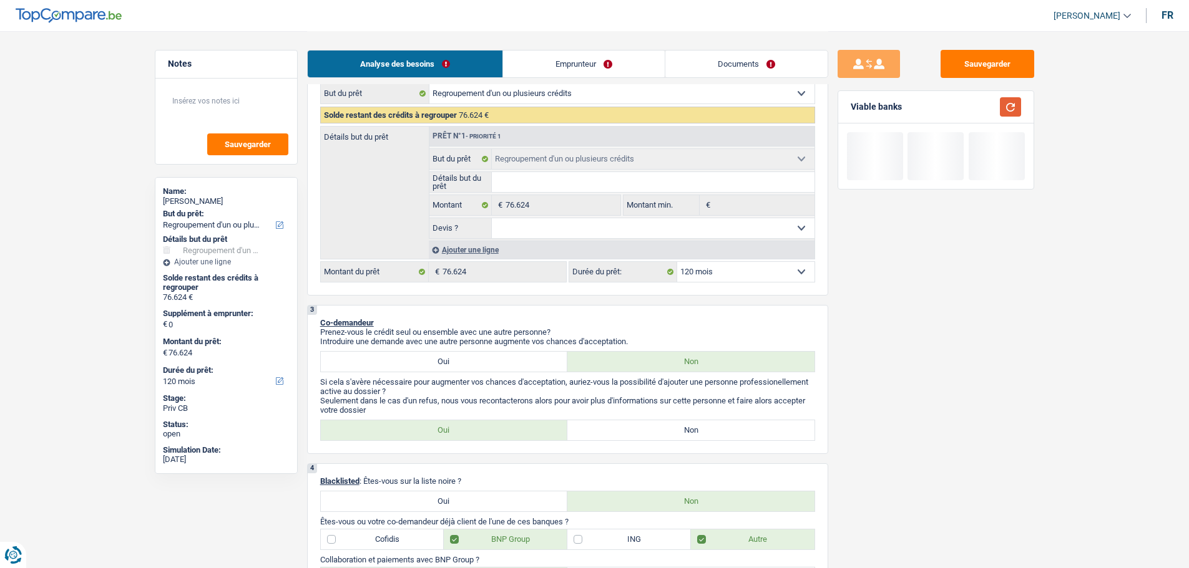
click at [1013, 109] on button "button" at bounding box center [1010, 106] width 21 height 19
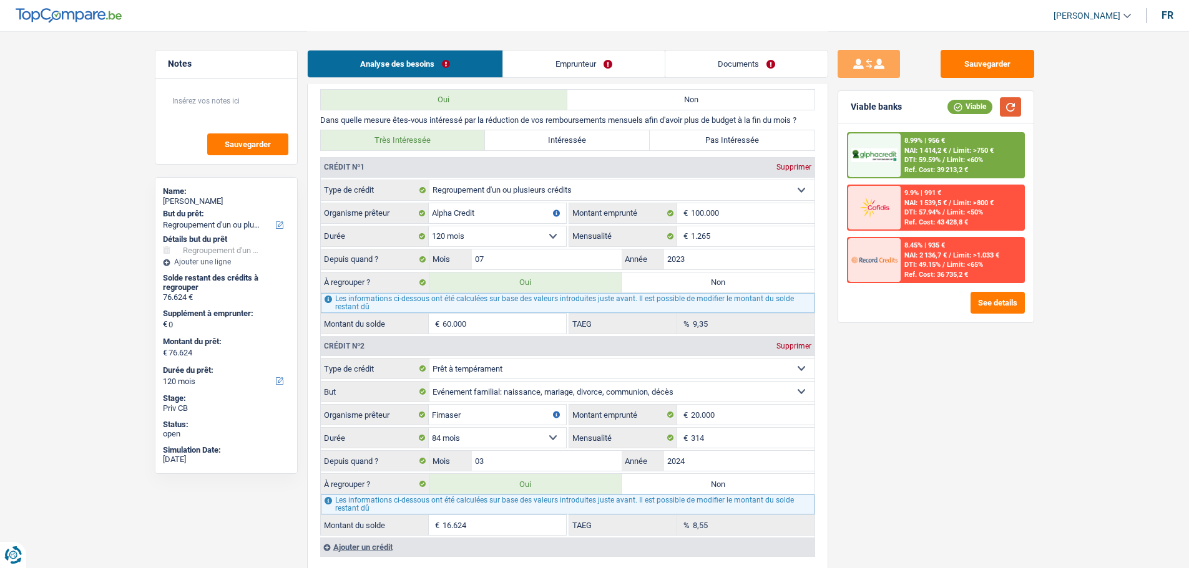
scroll to position [1123, 0]
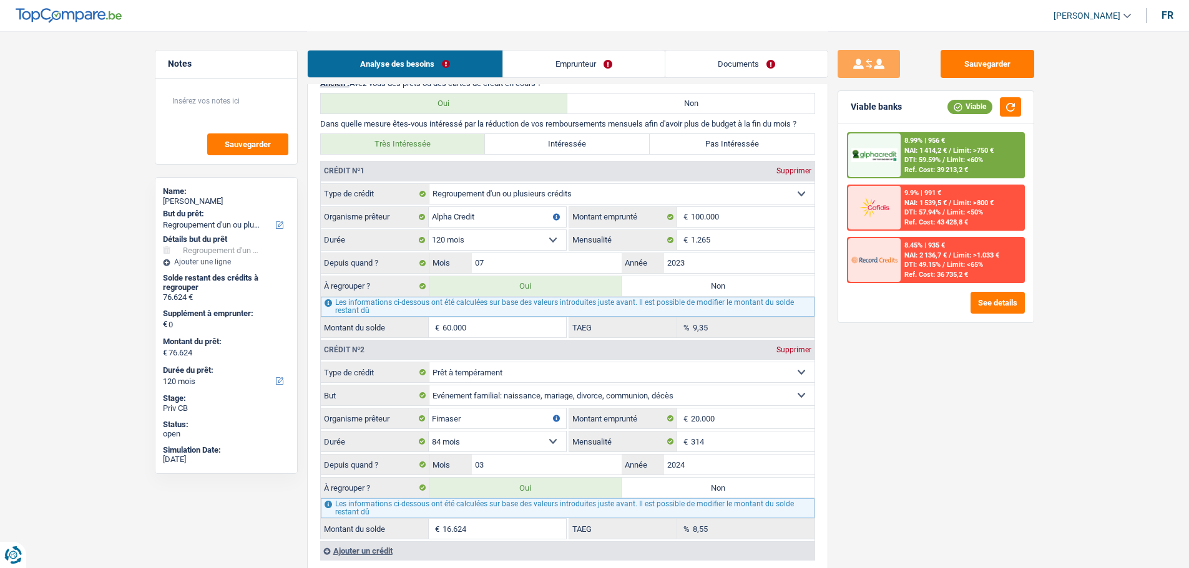
click at [507, 334] on input "60.000" at bounding box center [504, 328] width 124 height 20
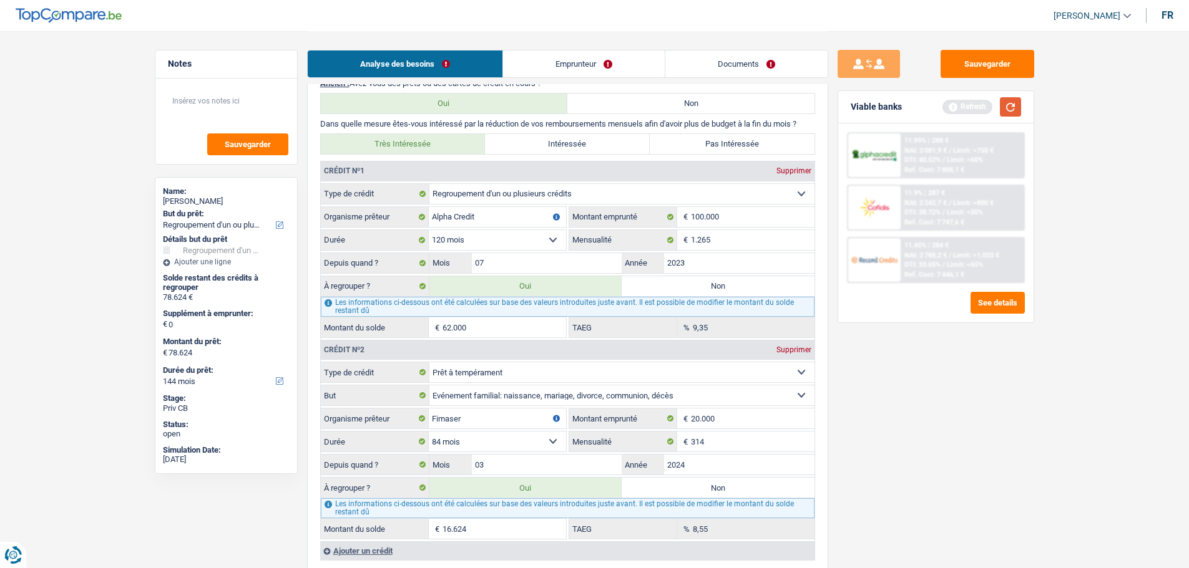
click at [1007, 105] on button "button" at bounding box center [1010, 106] width 21 height 19
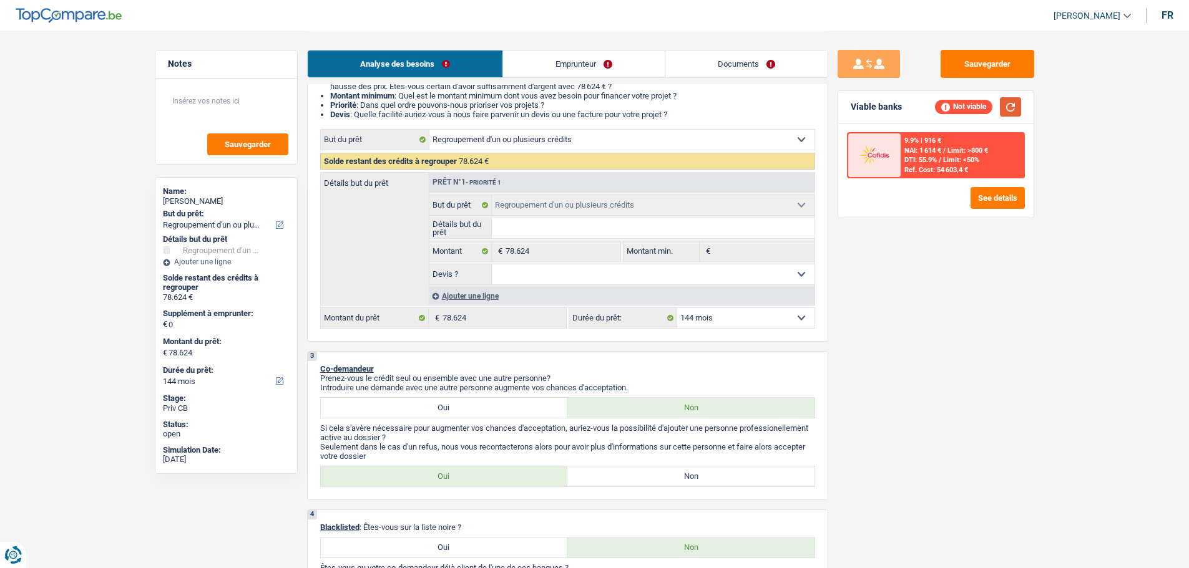
scroll to position [125, 0]
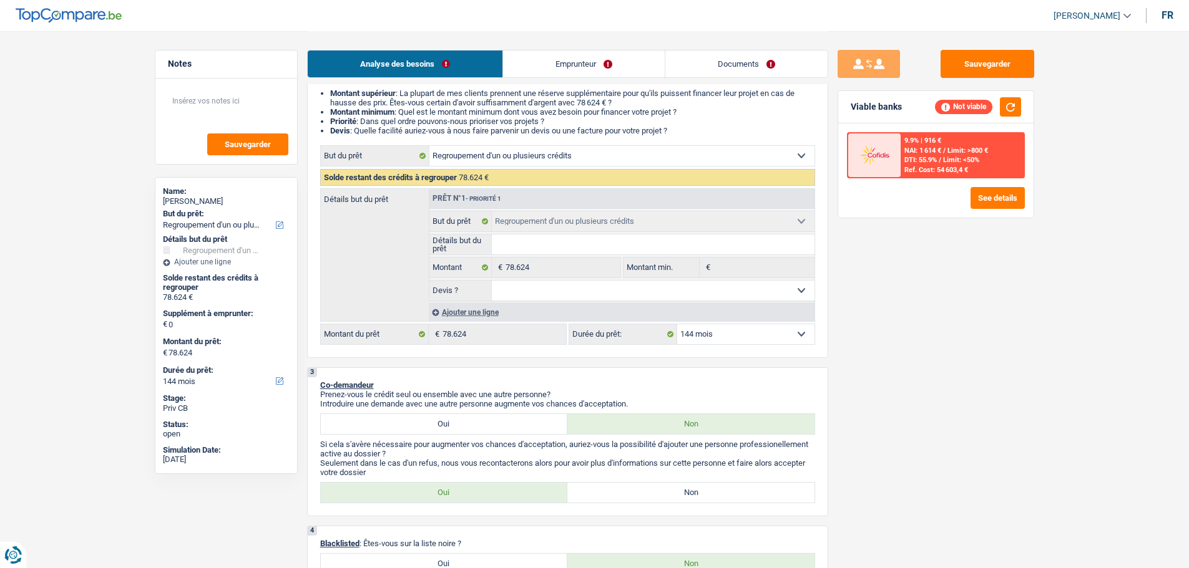
click at [764, 329] on select "12 mois 18 mois 24 mois 30 mois 36 mois 42 mois 48 mois 60 mois 72 mois 84 mois…" at bounding box center [745, 334] width 137 height 20
click at [677, 324] on select "12 mois 18 mois 24 mois 30 mois 36 mois 42 mois 48 mois 60 mois 72 mois 84 mois…" at bounding box center [745, 334] width 137 height 20
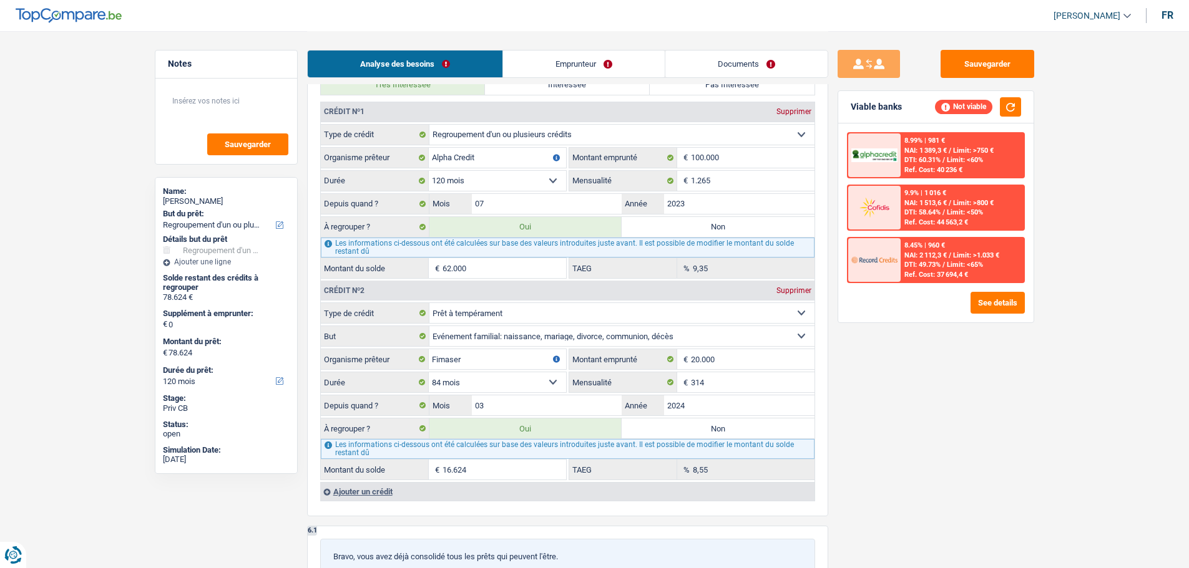
scroll to position [1061, 0]
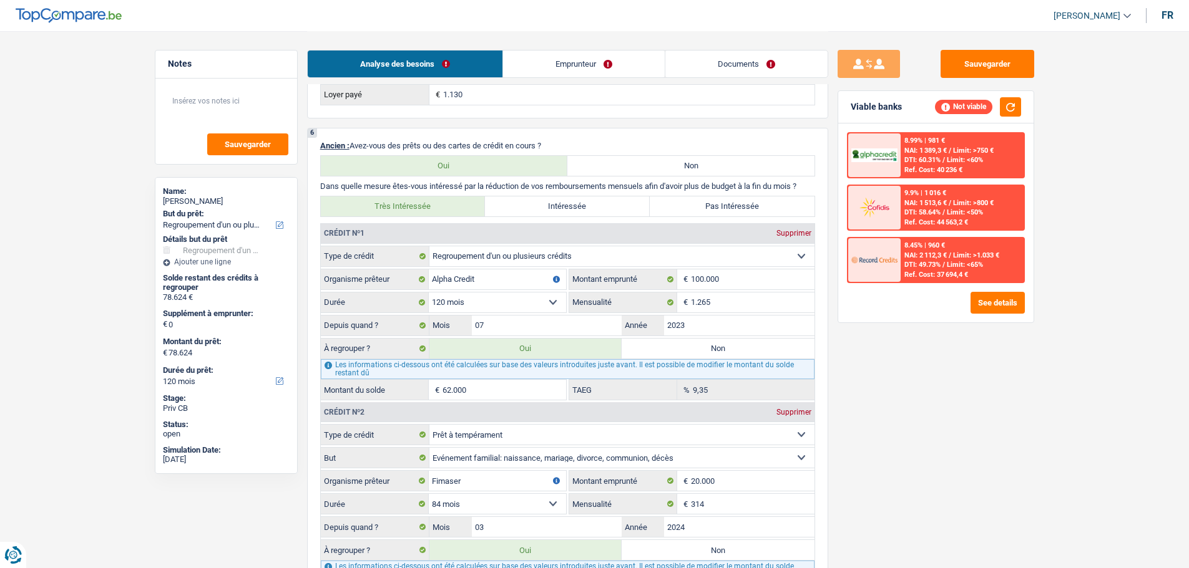
click at [473, 390] on input "62.000" at bounding box center [504, 390] width 124 height 20
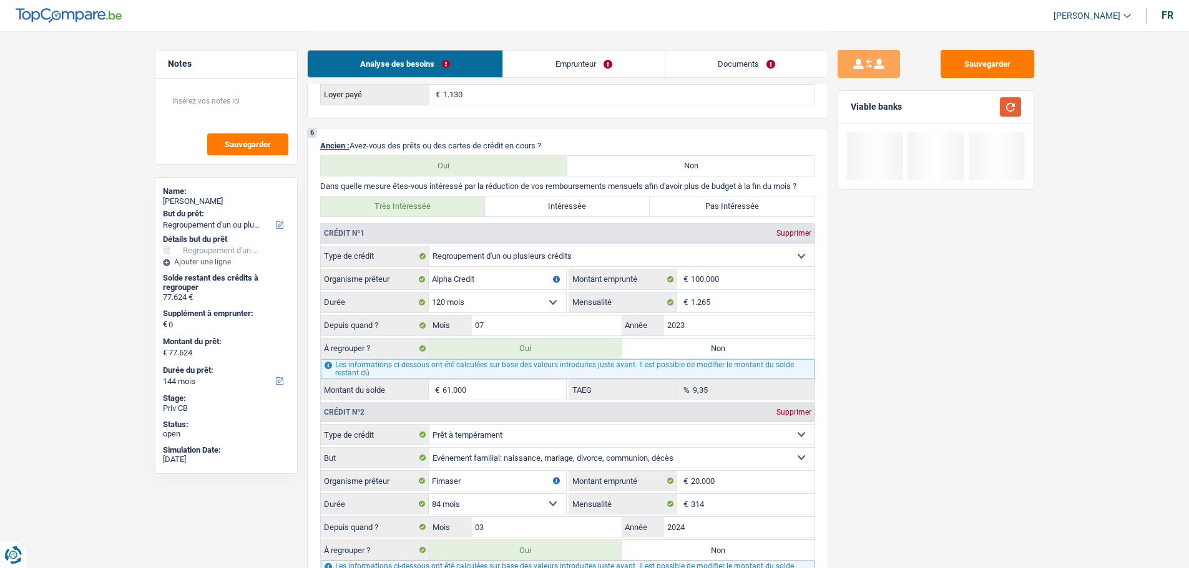
click at [1017, 114] on button "button" at bounding box center [1010, 106] width 21 height 19
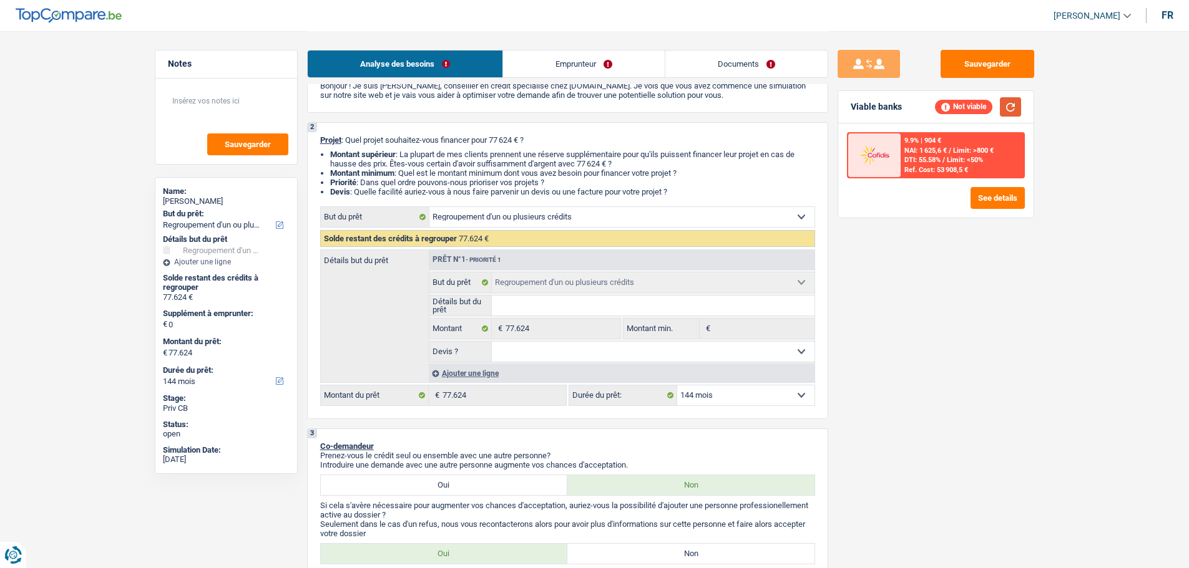
scroll to position [125, 0]
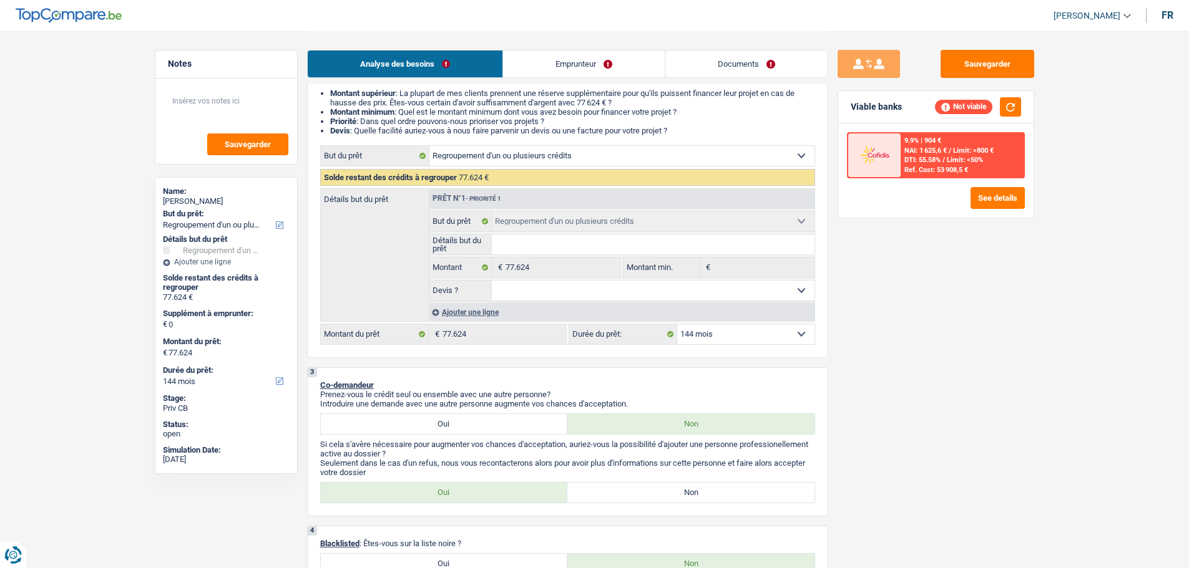
click at [763, 337] on select "12 mois 18 mois 24 mois 30 mois 36 mois 42 mois 48 mois 60 mois 72 mois 84 mois…" at bounding box center [745, 334] width 137 height 20
click at [677, 324] on select "12 mois 18 mois 24 mois 30 mois 36 mois 42 mois 48 mois 60 mois 72 mois 84 mois…" at bounding box center [745, 334] width 137 height 20
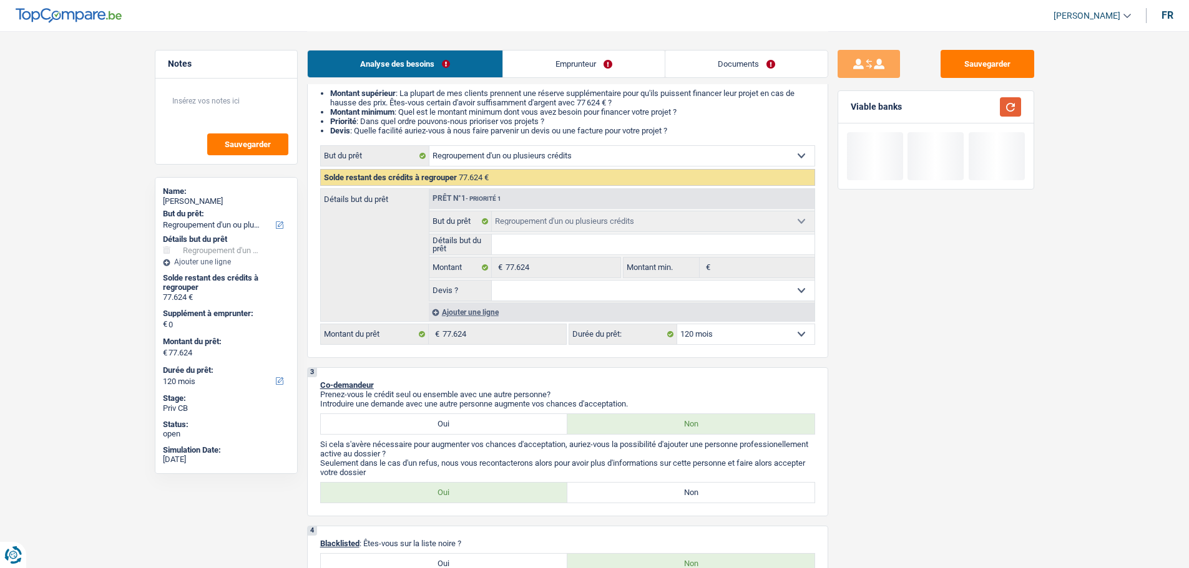
click at [1016, 107] on button "button" at bounding box center [1010, 106] width 21 height 19
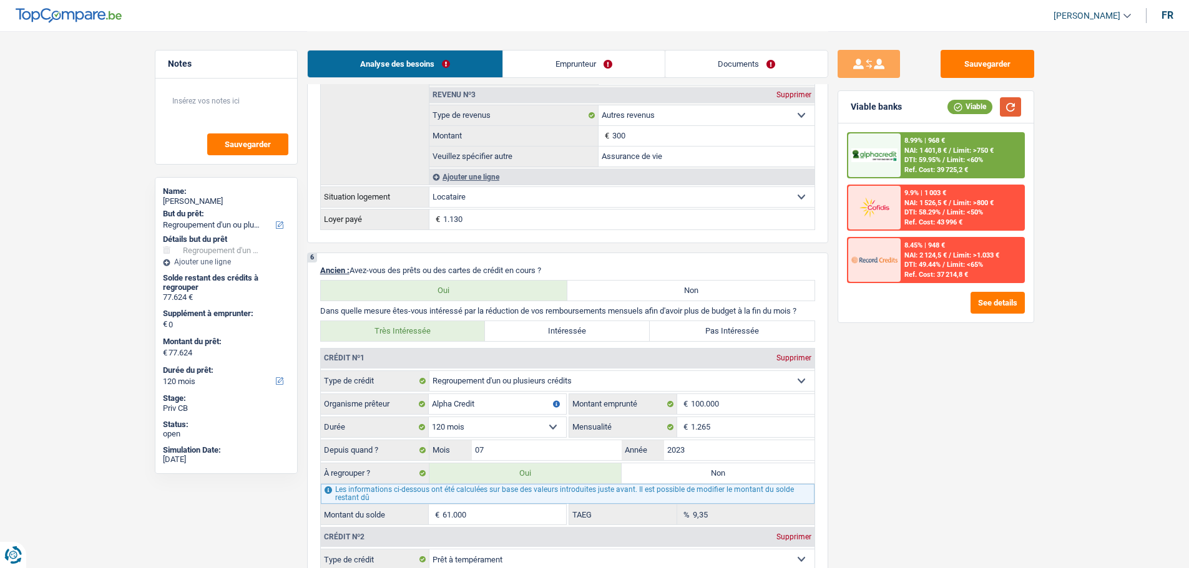
scroll to position [1061, 0]
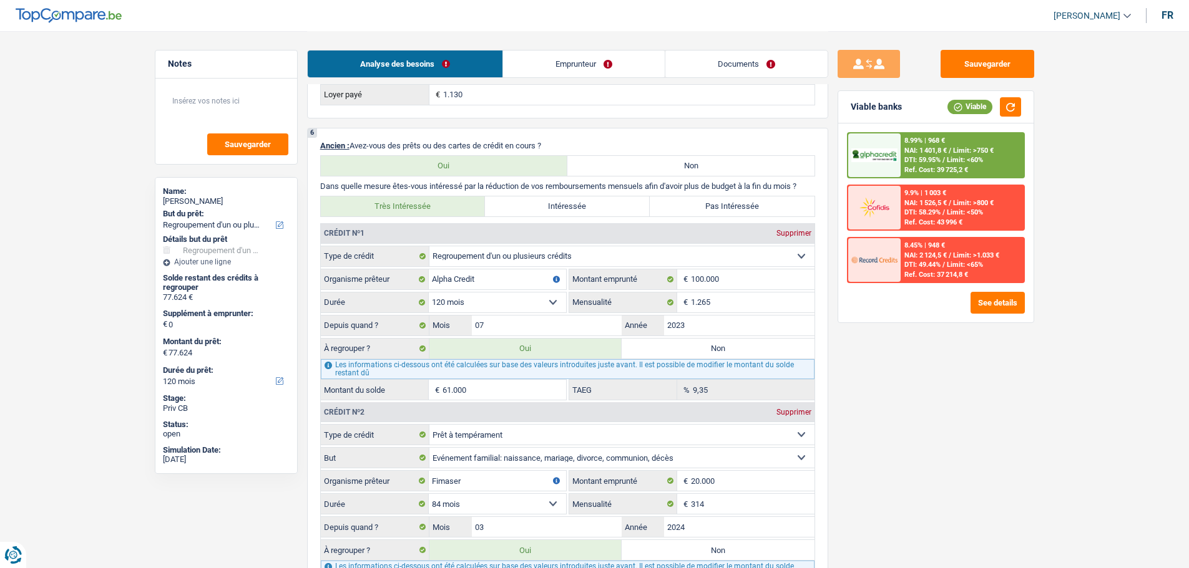
click at [482, 389] on input "61.000" at bounding box center [504, 390] width 124 height 20
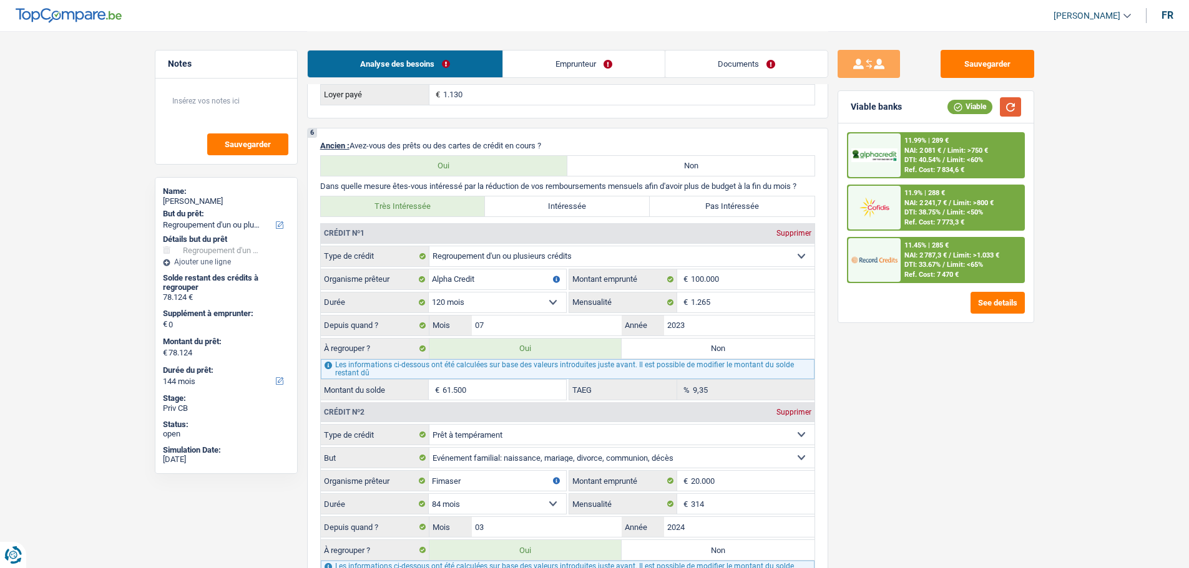
click at [1008, 108] on button "button" at bounding box center [1010, 106] width 21 height 19
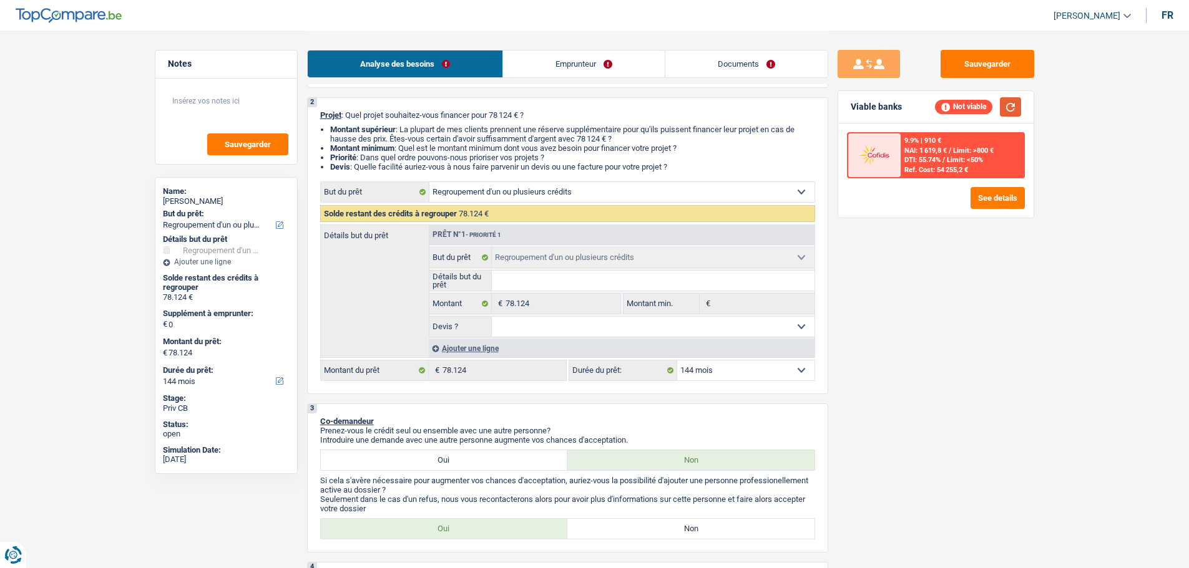
scroll to position [0, 0]
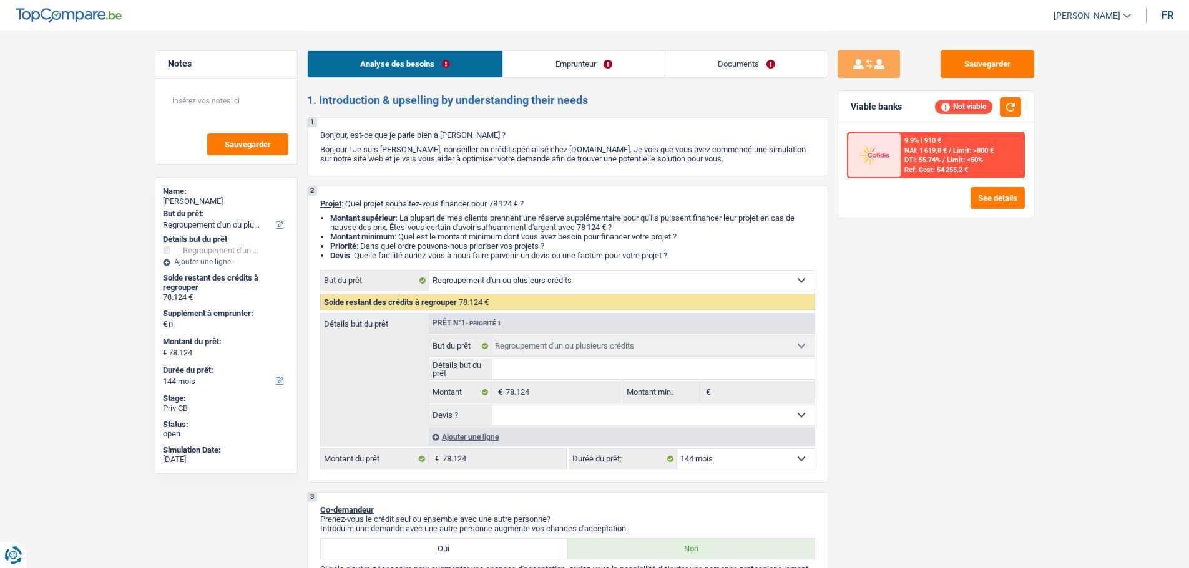
drag, startPoint x: 756, startPoint y: 459, endPoint x: 731, endPoint y: 474, distance: 29.4
click at [756, 459] on select "12 mois 18 mois 24 mois 30 mois 36 mois 42 mois 48 mois 60 mois 72 mois 84 mois…" at bounding box center [745, 459] width 137 height 20
click at [677, 449] on select "12 mois 18 mois 24 mois 30 mois 36 mois 42 mois 48 mois 60 mois 72 mois 84 mois…" at bounding box center [745, 459] width 137 height 20
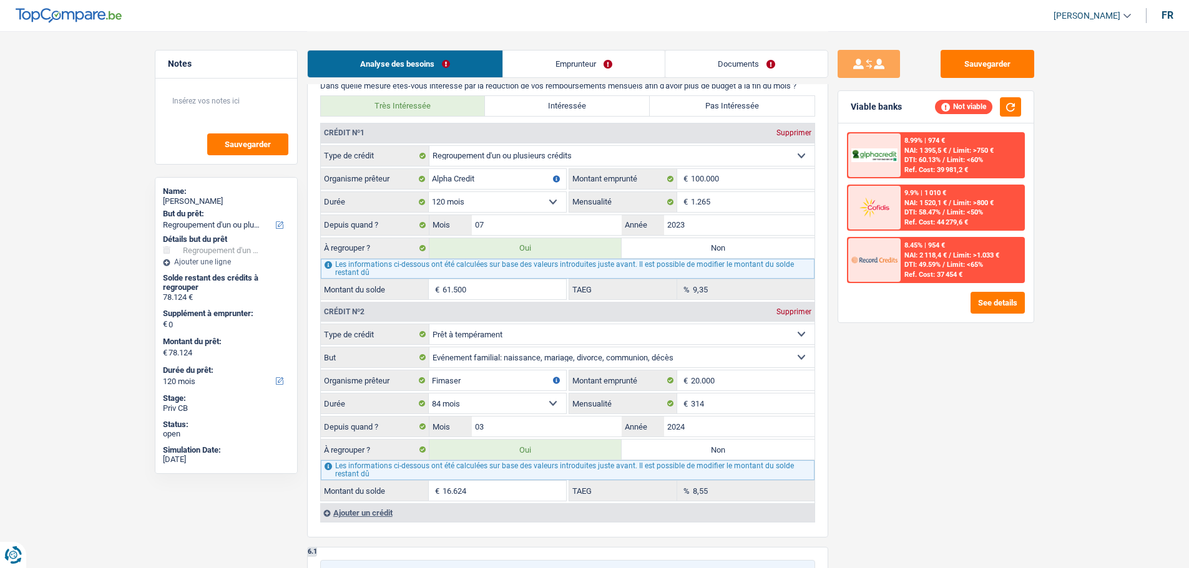
scroll to position [1248, 0]
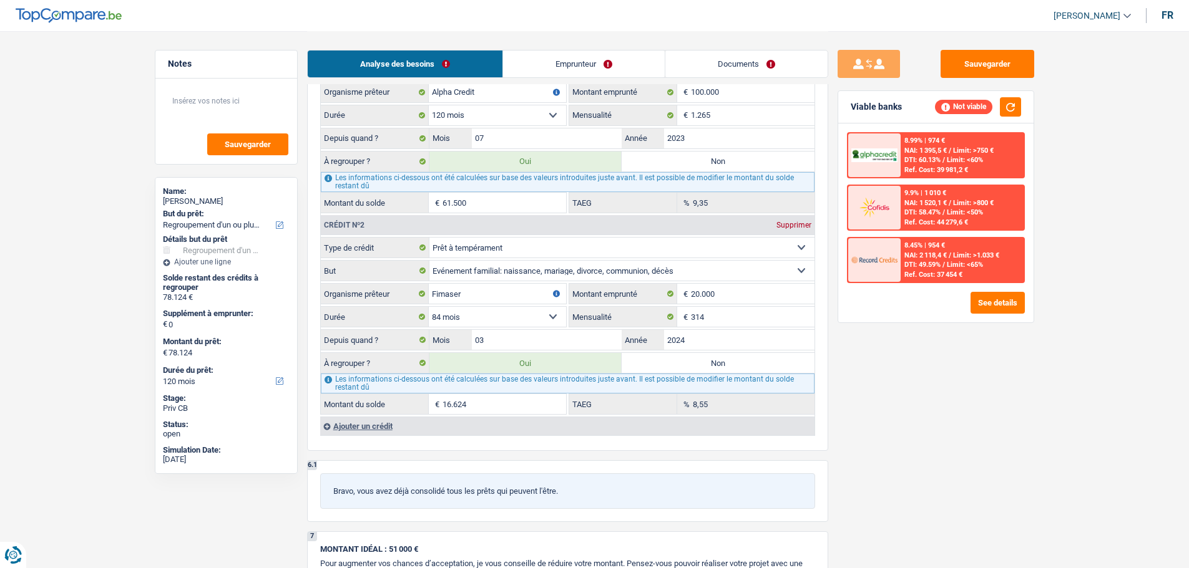
click at [481, 188] on div "Les informations ci-dessous ont été calculées sur base des valeurs introduites …" at bounding box center [568, 182] width 494 height 20
click at [482, 201] on input "61.500" at bounding box center [504, 203] width 124 height 20
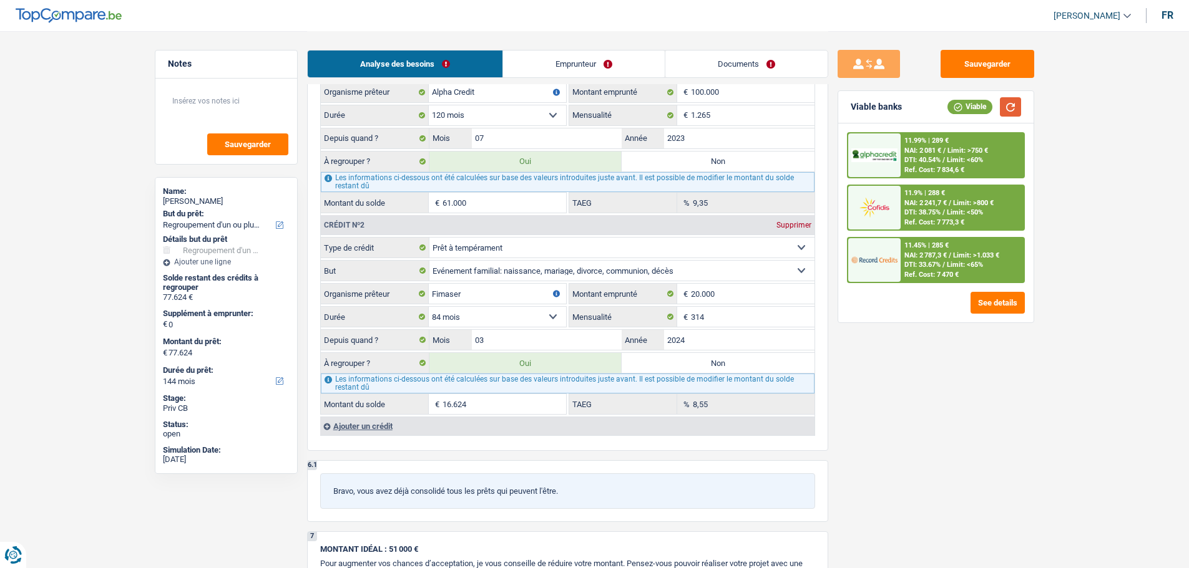
click at [1010, 110] on button "button" at bounding box center [1010, 106] width 21 height 19
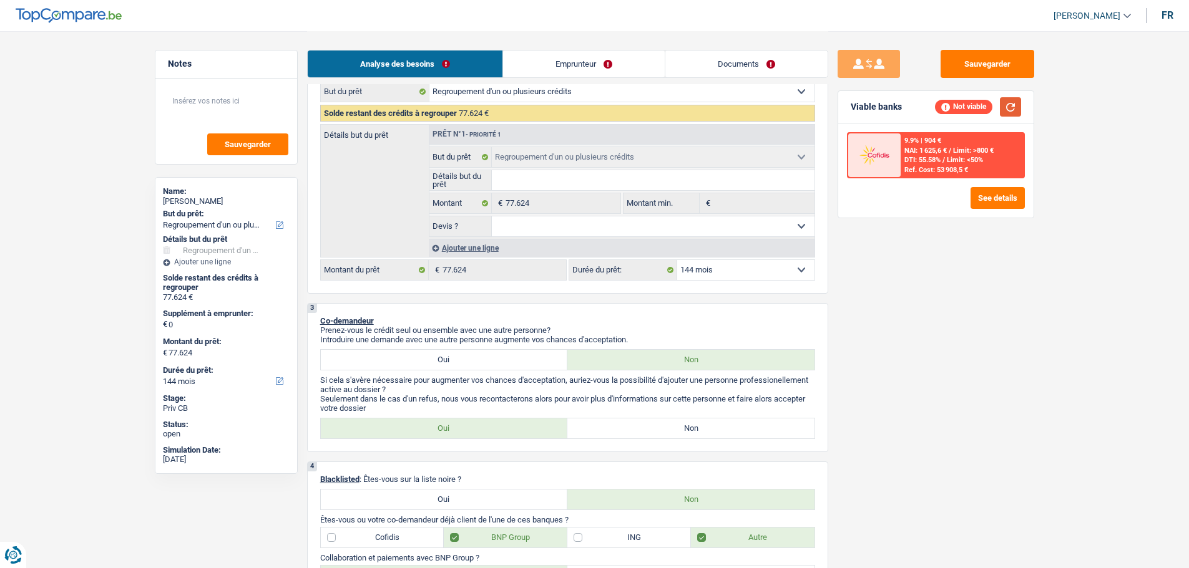
scroll to position [62, 0]
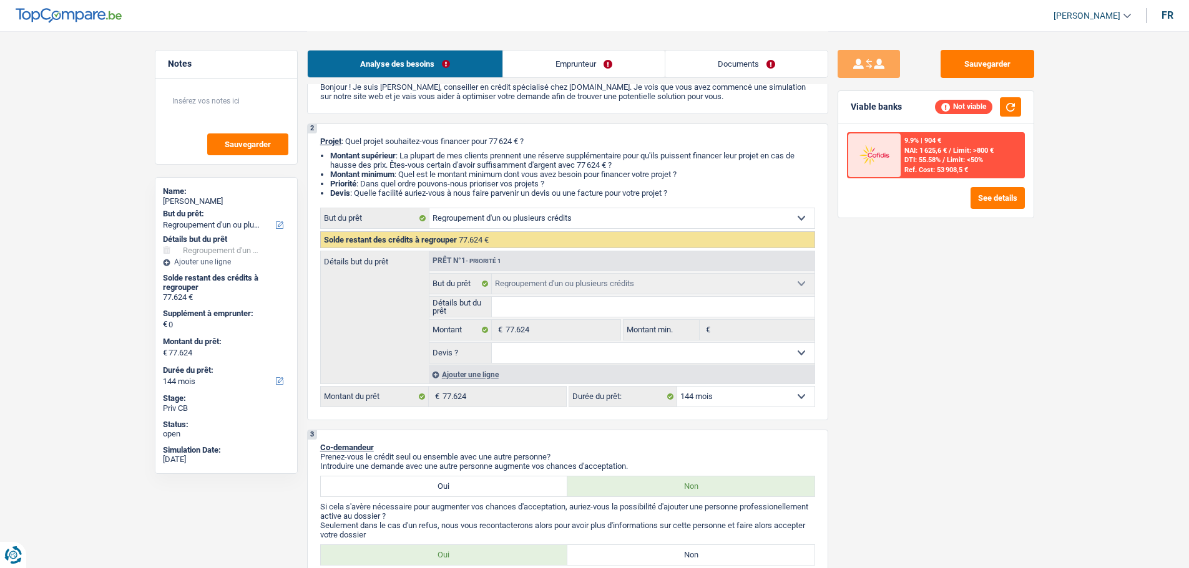
click at [719, 403] on select "12 mois 18 mois 24 mois 30 mois 36 mois 42 mois 48 mois 60 mois 72 mois 84 mois…" at bounding box center [745, 397] width 137 height 20
click at [677, 387] on select "12 mois 18 mois 24 mois 30 mois 36 mois 42 mois 48 mois 60 mois 72 mois 84 mois…" at bounding box center [745, 397] width 137 height 20
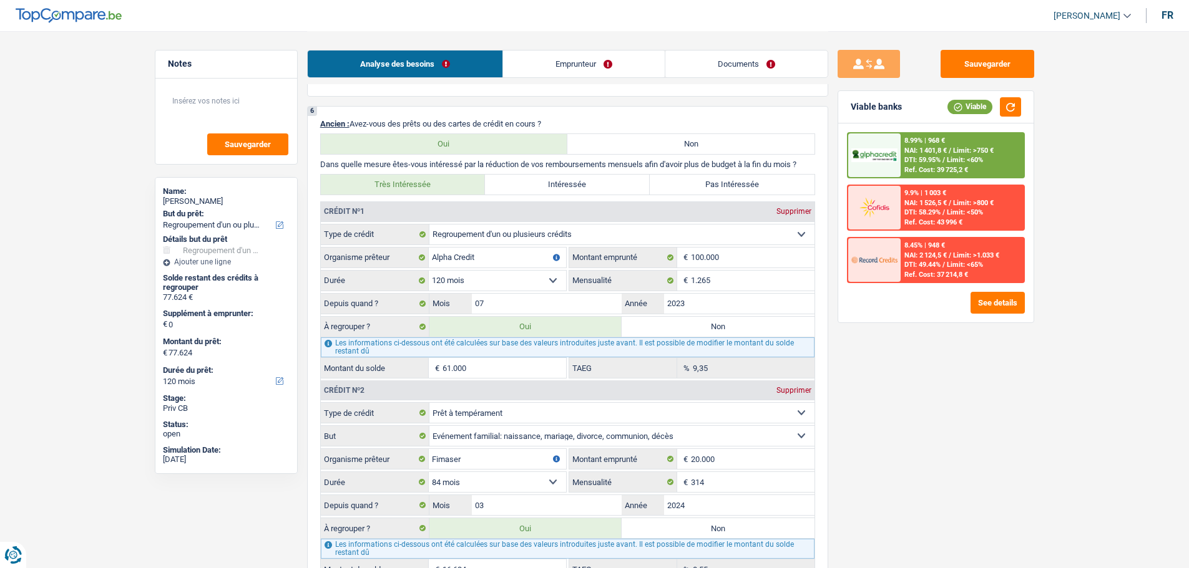
scroll to position [1123, 0]
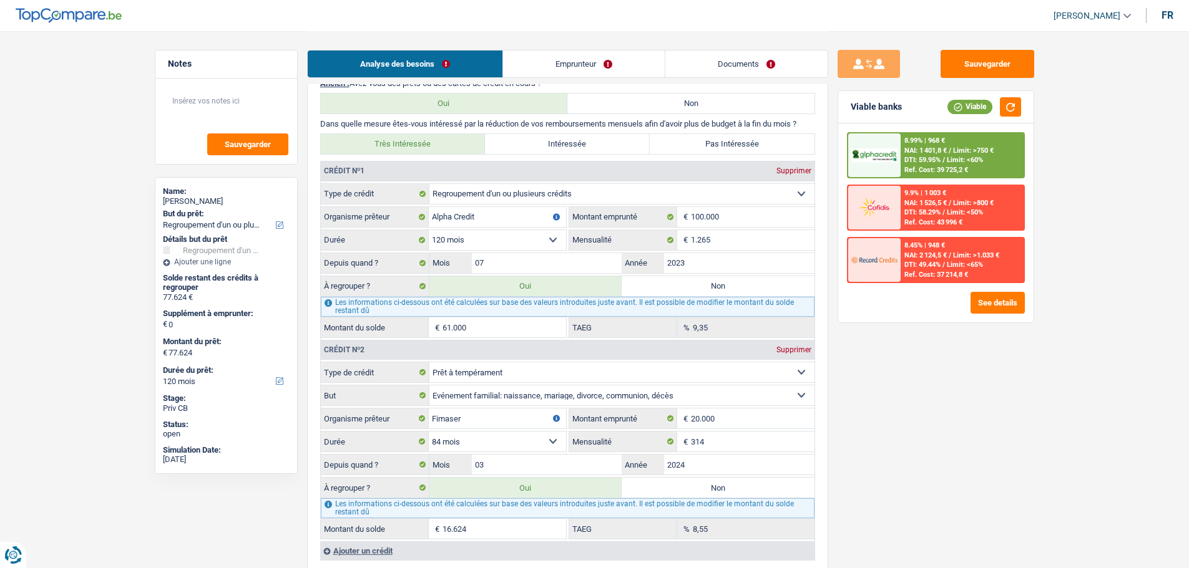
click at [517, 327] on input "61.000" at bounding box center [504, 328] width 124 height 20
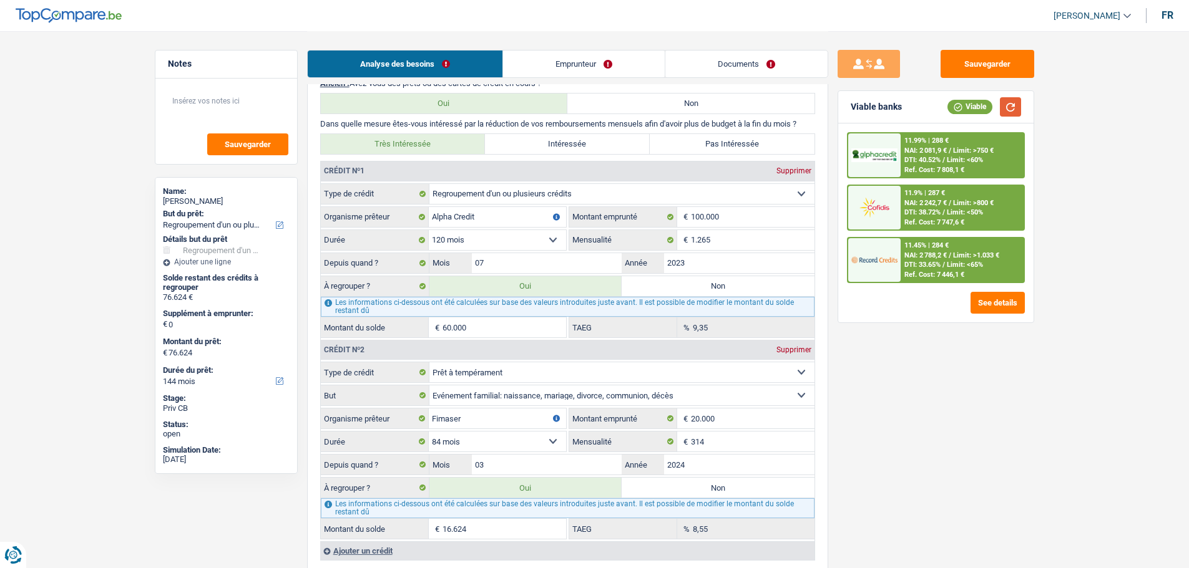
click at [1003, 99] on button "button" at bounding box center [1010, 106] width 21 height 19
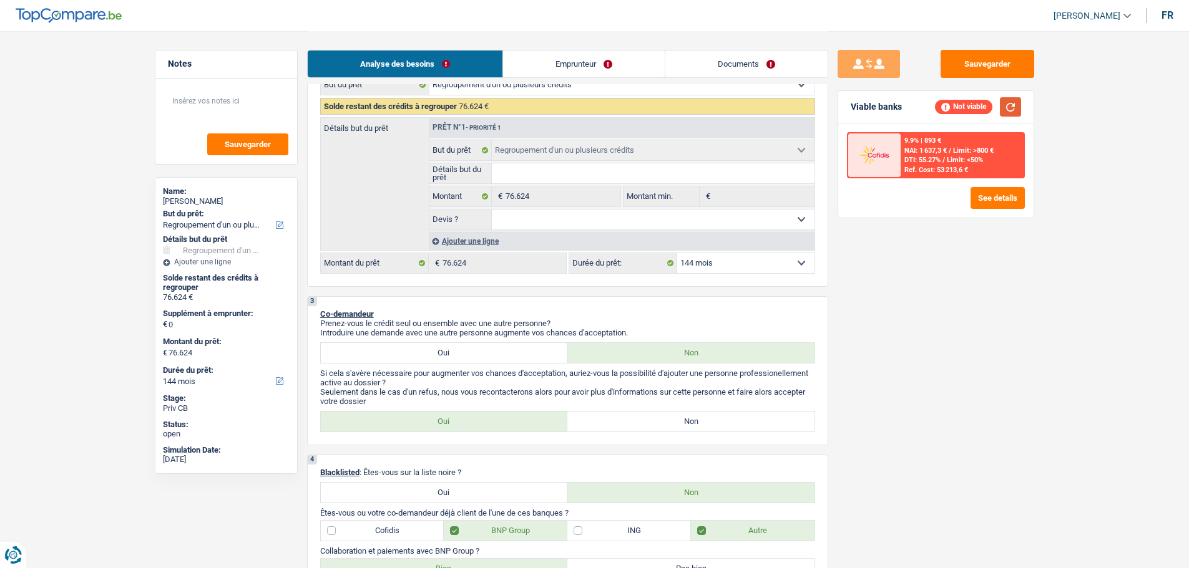
scroll to position [62, 0]
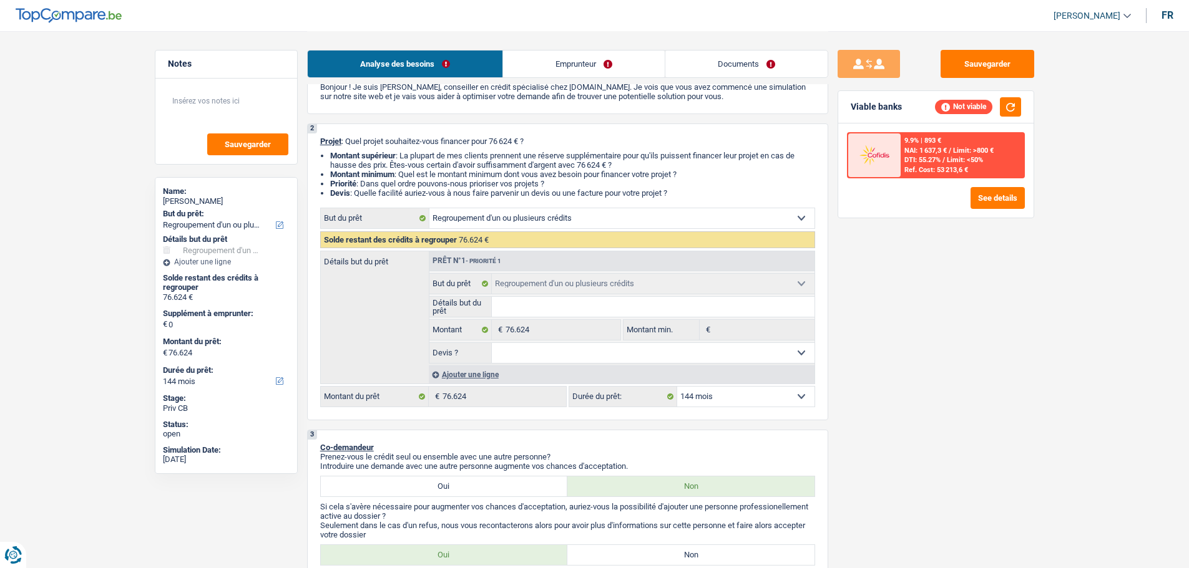
click at [780, 391] on select "12 mois 18 mois 24 mois 30 mois 36 mois 42 mois 48 mois 60 mois 72 mois 84 mois…" at bounding box center [745, 397] width 137 height 20
click at [677, 387] on select "12 mois 18 mois 24 mois 30 mois 36 mois 42 mois 48 mois 60 mois 72 mois 84 mois…" at bounding box center [745, 397] width 137 height 20
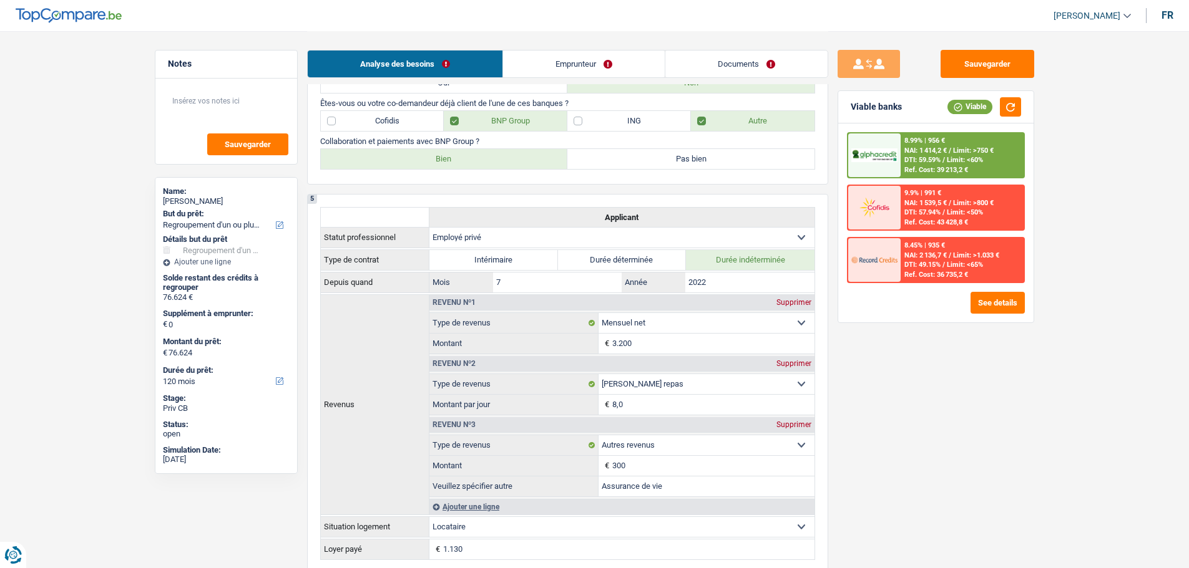
scroll to position [437, 0]
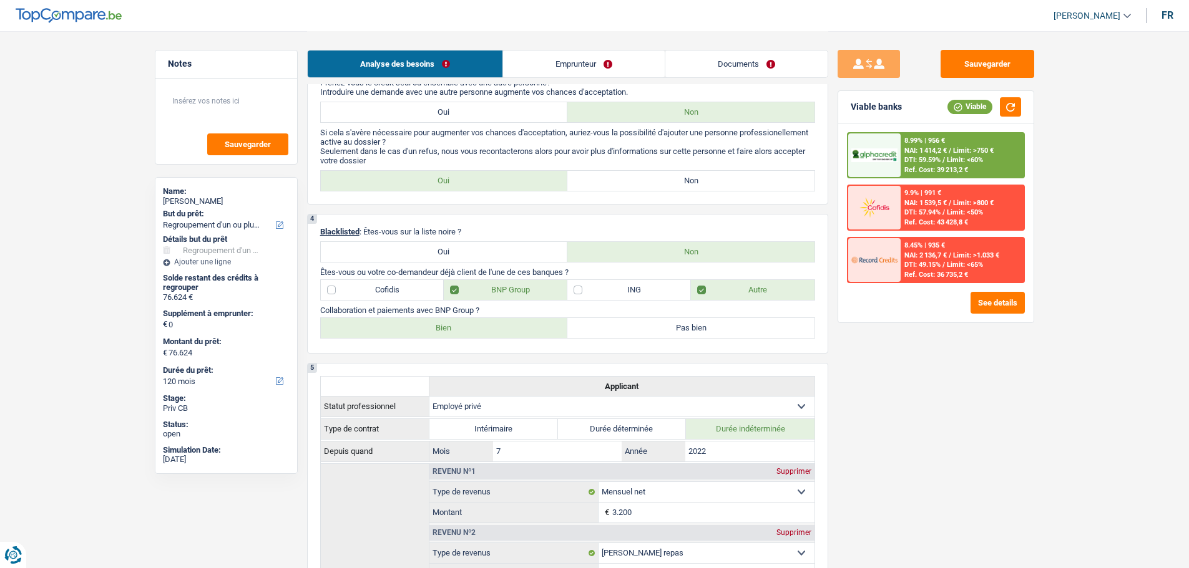
click at [975, 150] on span "Limit: >750 €" at bounding box center [973, 151] width 41 height 8
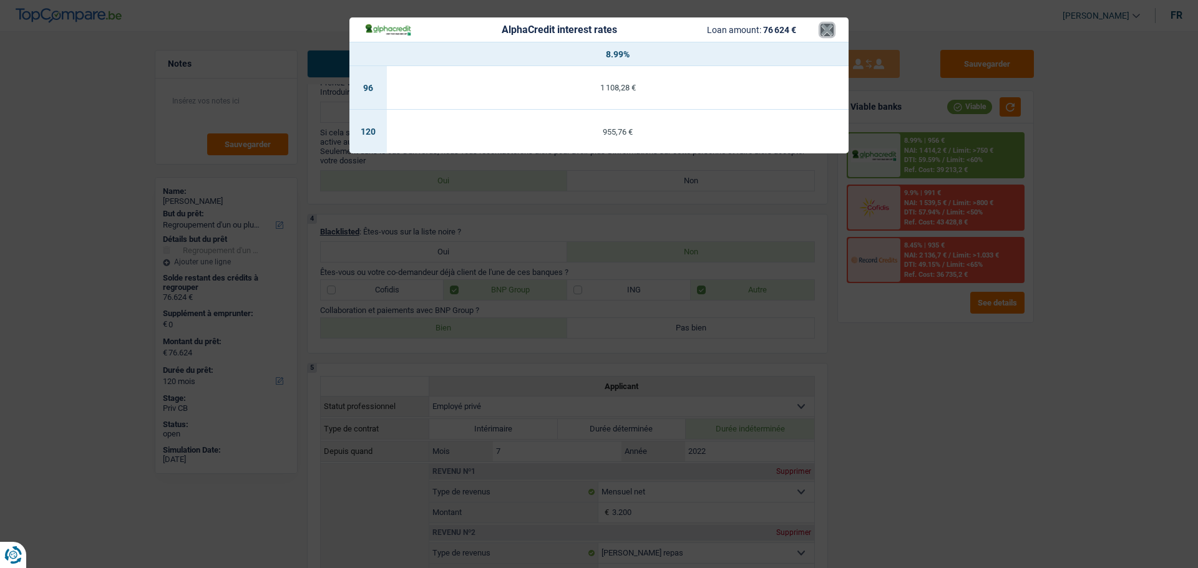
click at [826, 36] on button "×" at bounding box center [827, 30] width 13 height 12
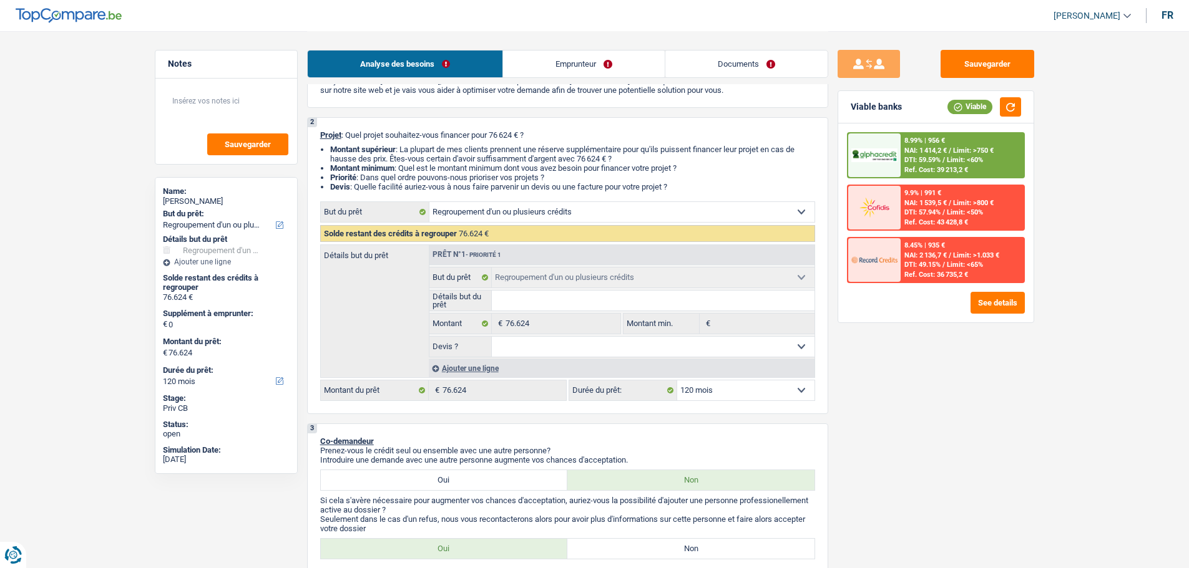
scroll to position [0, 0]
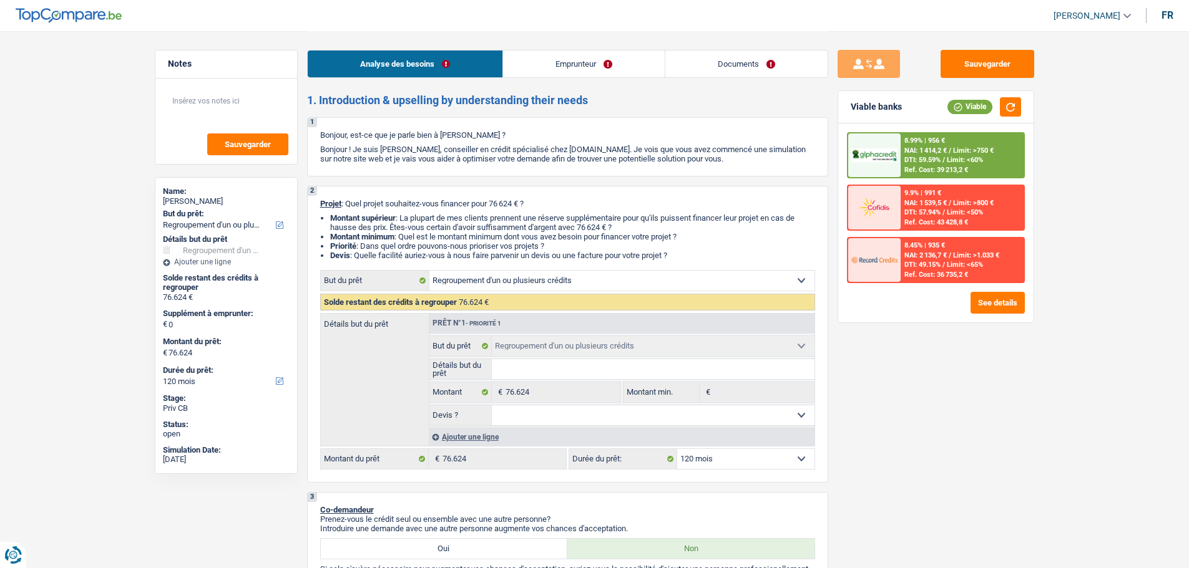
click at [576, 64] on link "Emprunteur" at bounding box center [584, 64] width 162 height 27
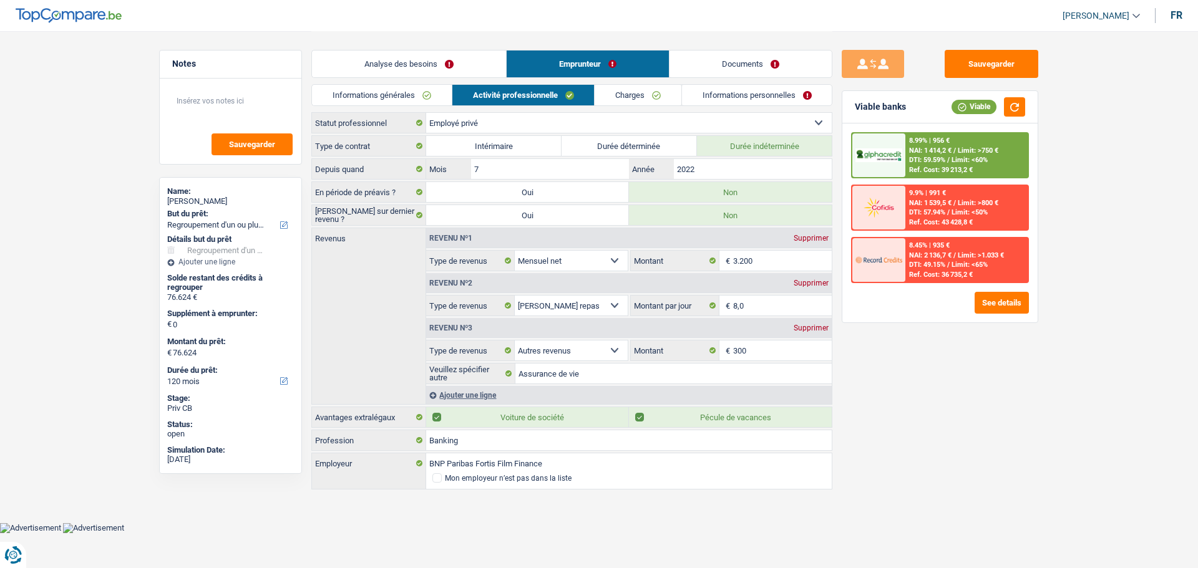
click at [516, 100] on link "Activité professionnelle" at bounding box center [523, 95] width 142 height 21
click at [468, 61] on link "Analyse des besoins" at bounding box center [409, 64] width 194 height 27
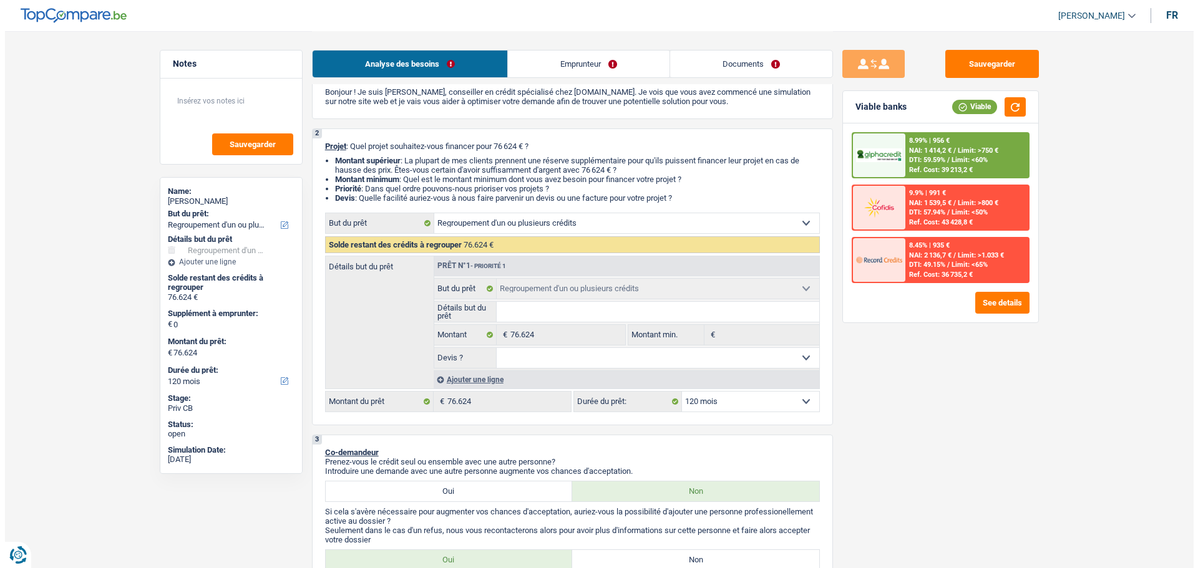
scroll to position [125, 0]
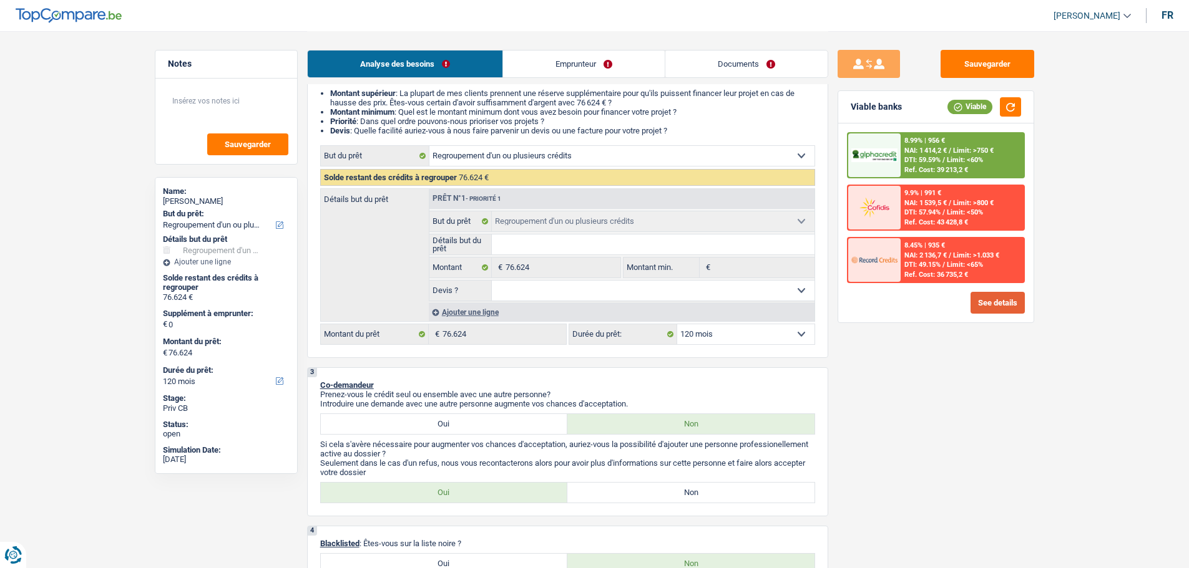
click at [989, 301] on button "See details" at bounding box center [997, 303] width 54 height 22
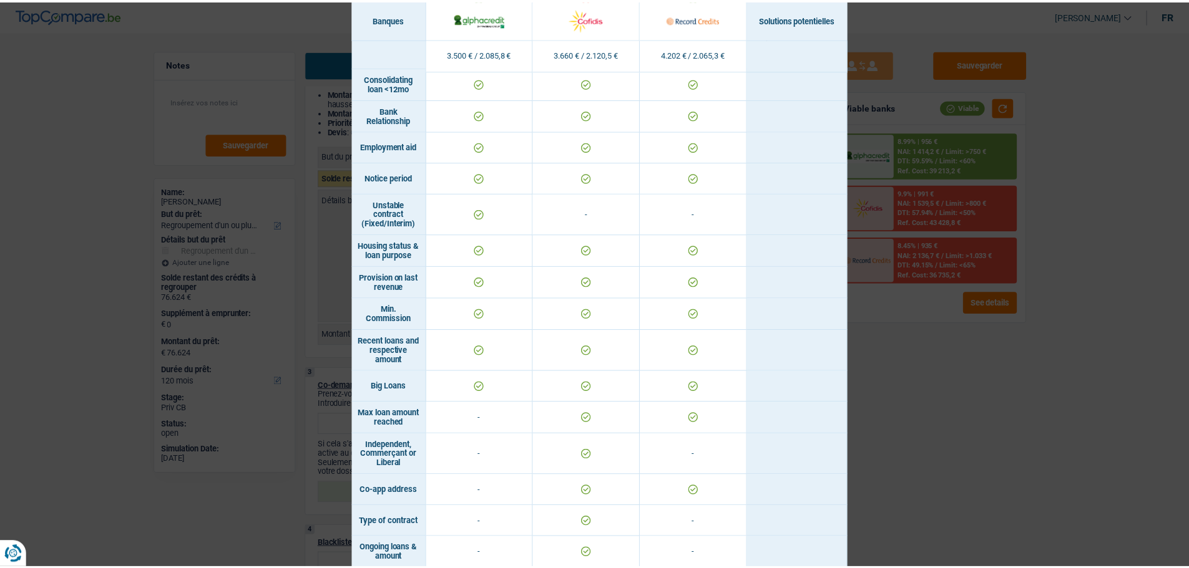
scroll to position [374, 0]
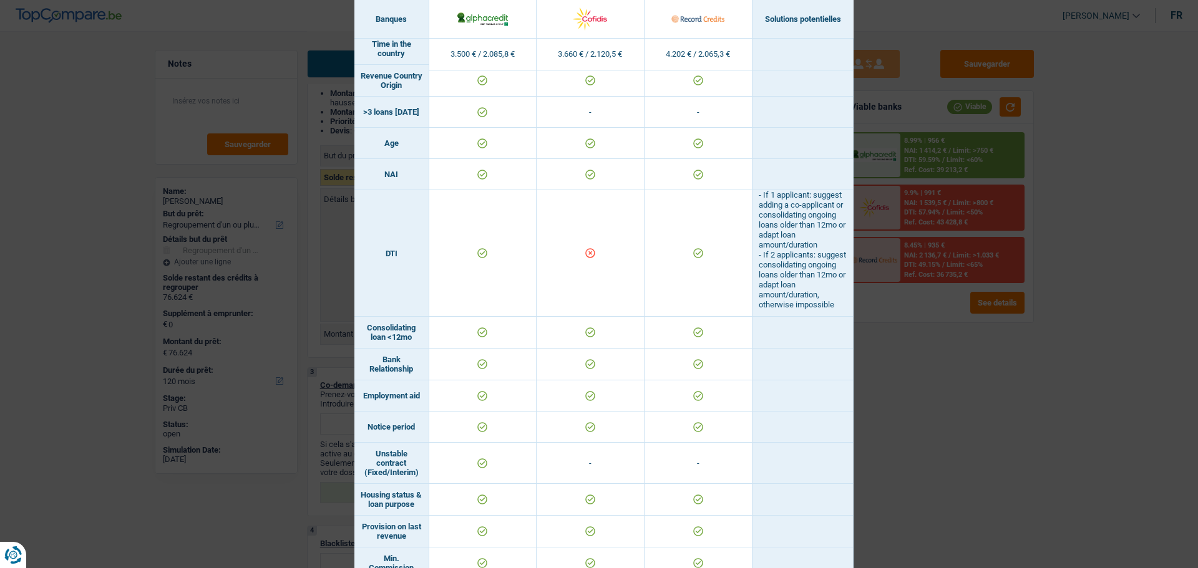
click at [1136, 450] on div "Banks conditions × Banques Solutions potentielles Revenus / Charges 3.500 € / 2…" at bounding box center [599, 284] width 1198 height 568
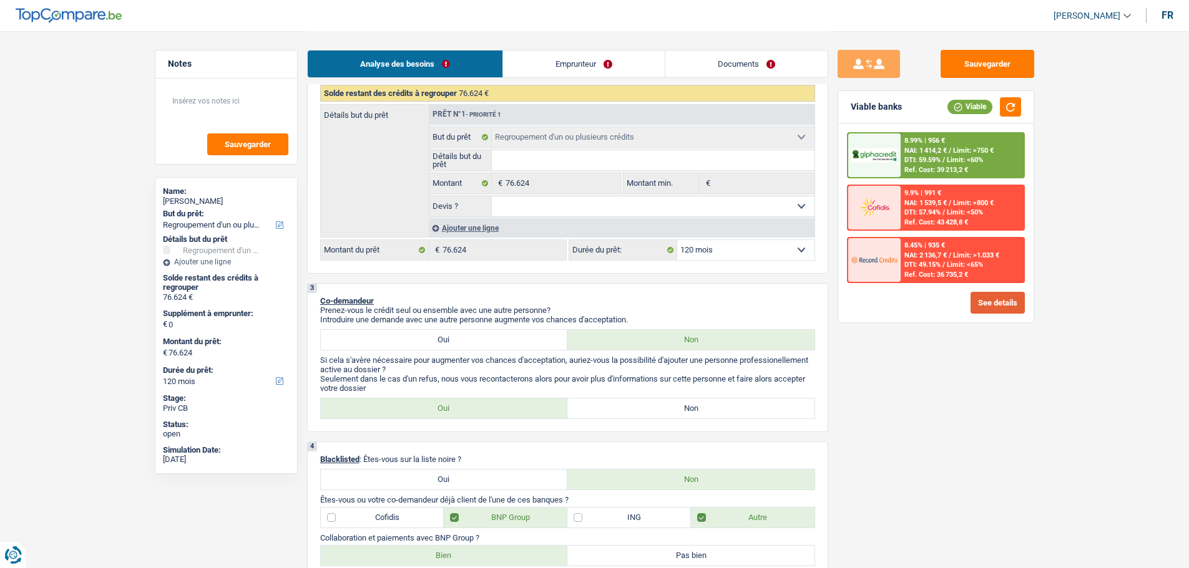
scroll to position [0, 0]
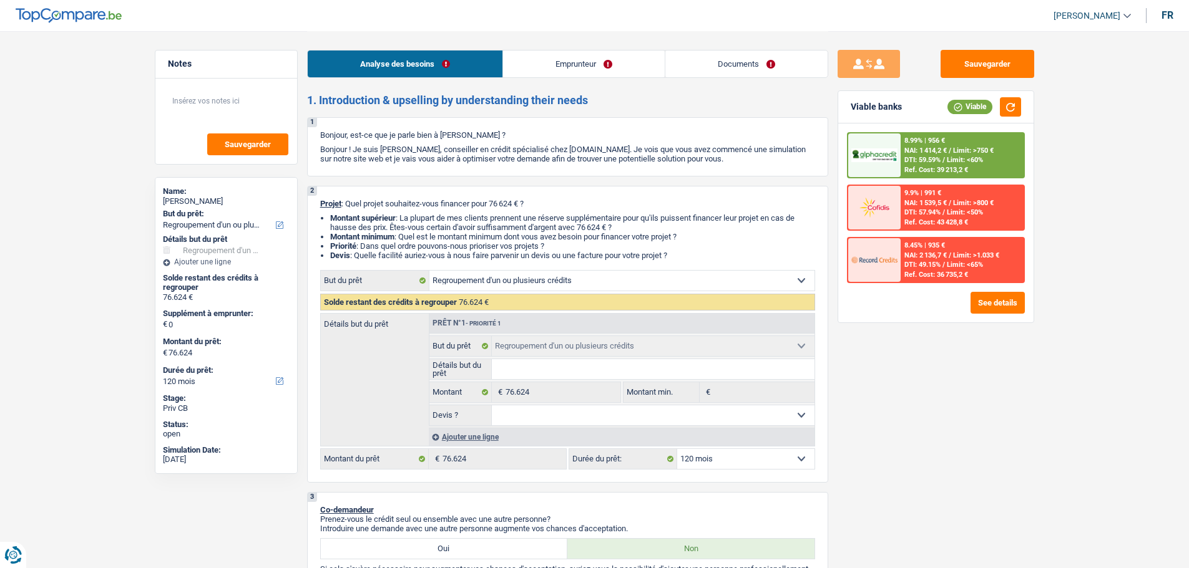
click at [543, 56] on link "Emprunteur" at bounding box center [584, 64] width 162 height 27
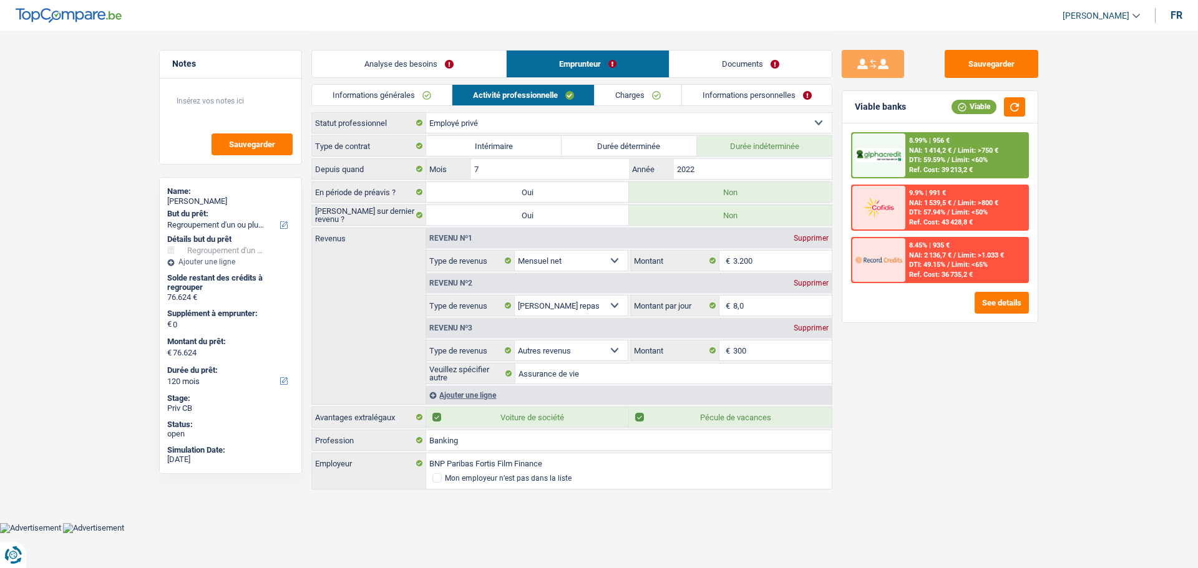
click at [540, 98] on link "Activité professionnelle" at bounding box center [523, 95] width 142 height 21
click at [667, 97] on link "Charges" at bounding box center [638, 95] width 87 height 21
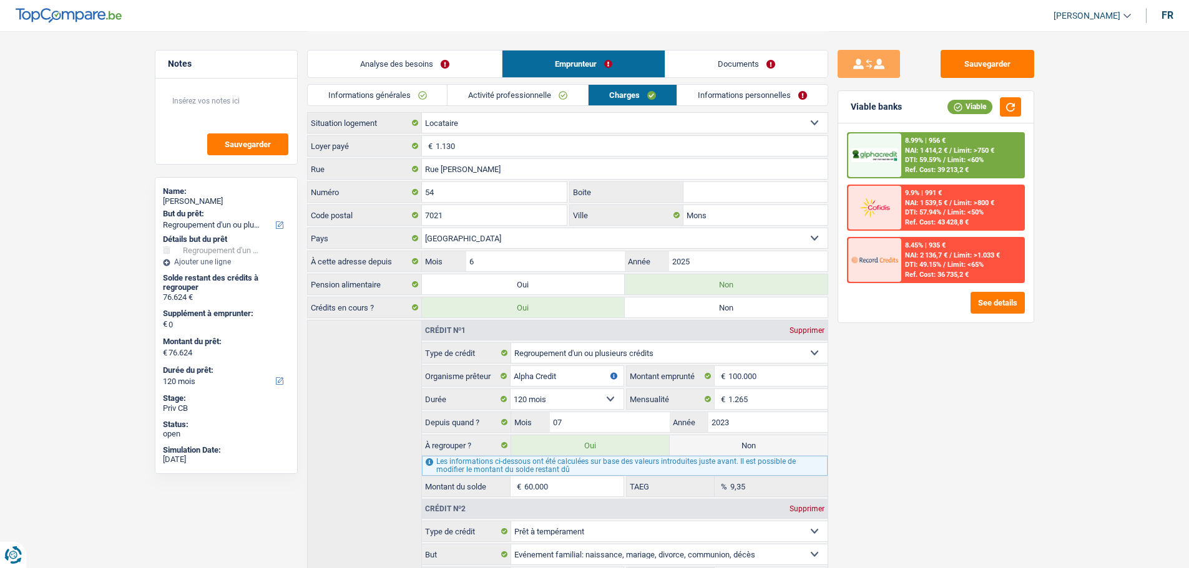
click at [739, 96] on link "Informations personnelles" at bounding box center [752, 95] width 150 height 21
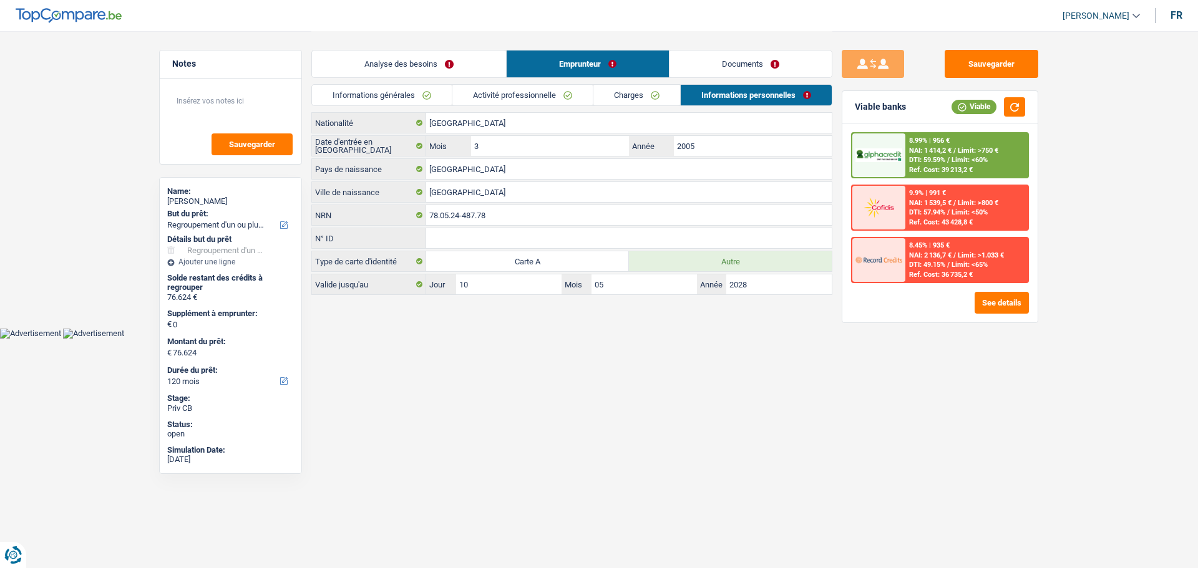
click at [416, 72] on link "Analyse des besoins" at bounding box center [409, 64] width 194 height 27
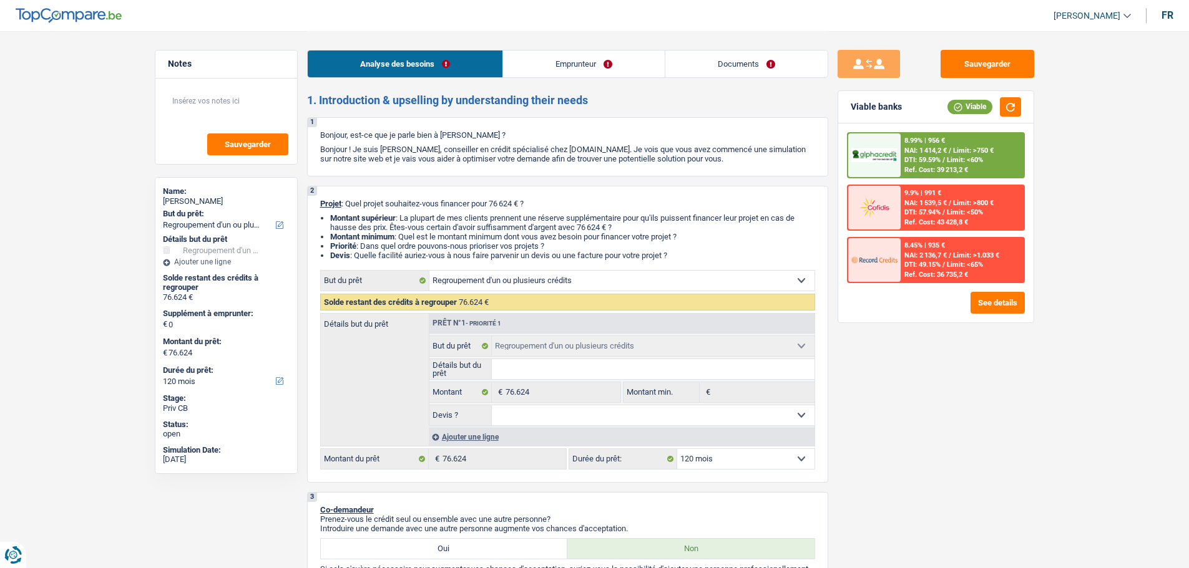
click at [744, 459] on select "12 mois 18 mois 24 mois 30 mois 36 mois 42 mois 48 mois 60 mois 72 mois 84 mois…" at bounding box center [745, 459] width 137 height 20
click at [677, 449] on select "12 mois 18 mois 24 mois 30 mois 36 mois 42 mois 48 mois 60 mois 72 mois 84 mois…" at bounding box center [745, 459] width 137 height 20
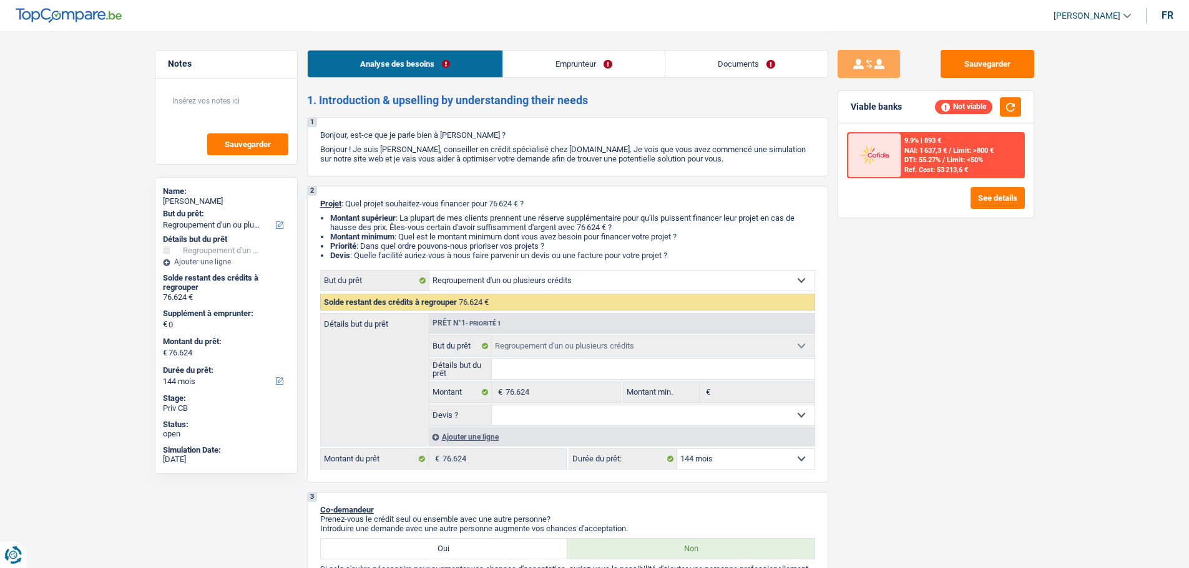
click at [769, 462] on select "12 mois 18 mois 24 mois 30 mois 36 mois 42 mois 48 mois 60 mois 72 mois 84 mois…" at bounding box center [745, 459] width 137 height 20
click at [677, 449] on select "12 mois 18 mois 24 mois 30 mois 36 mois 42 mois 48 mois 60 mois 72 mois 84 mois…" at bounding box center [745, 459] width 137 height 20
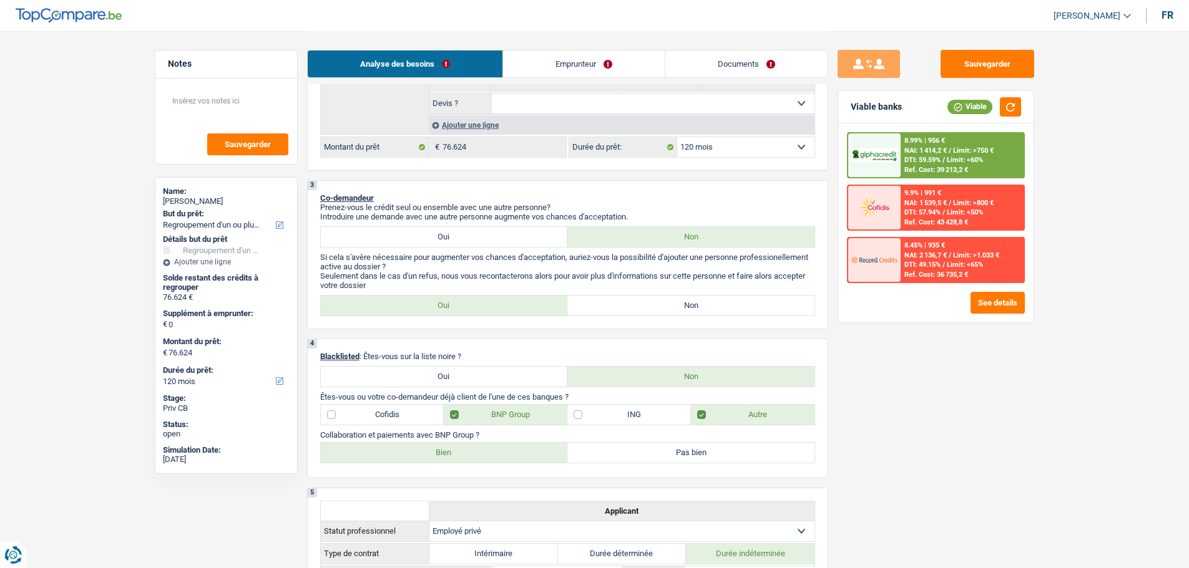
scroll to position [374, 0]
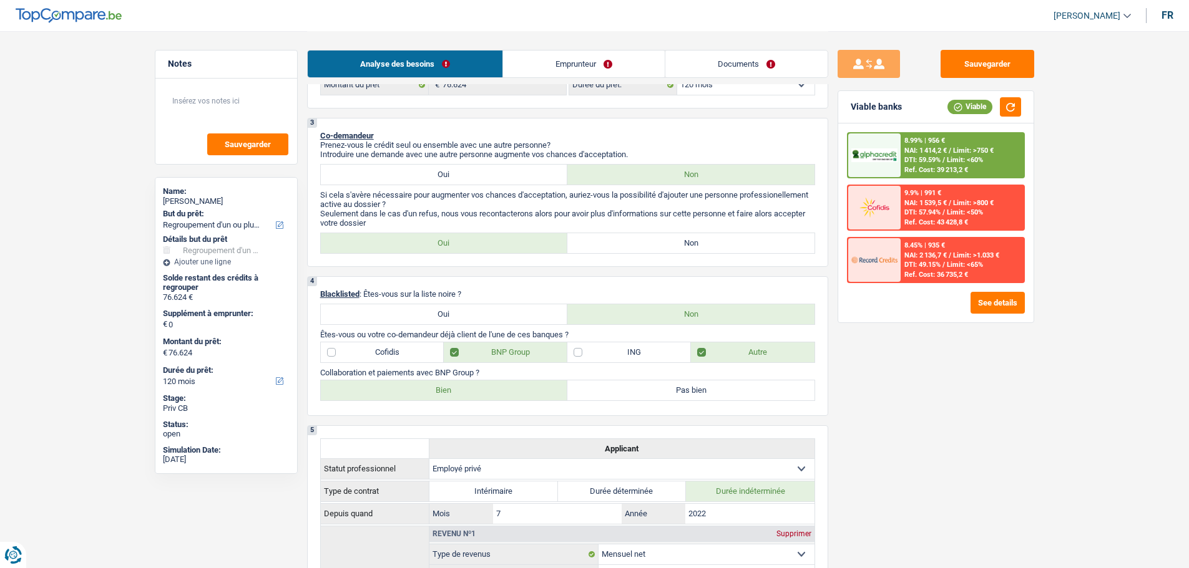
click at [646, 253] on label "Non" at bounding box center [690, 243] width 247 height 20
click at [646, 253] on input "Non" at bounding box center [690, 243] width 247 height 20
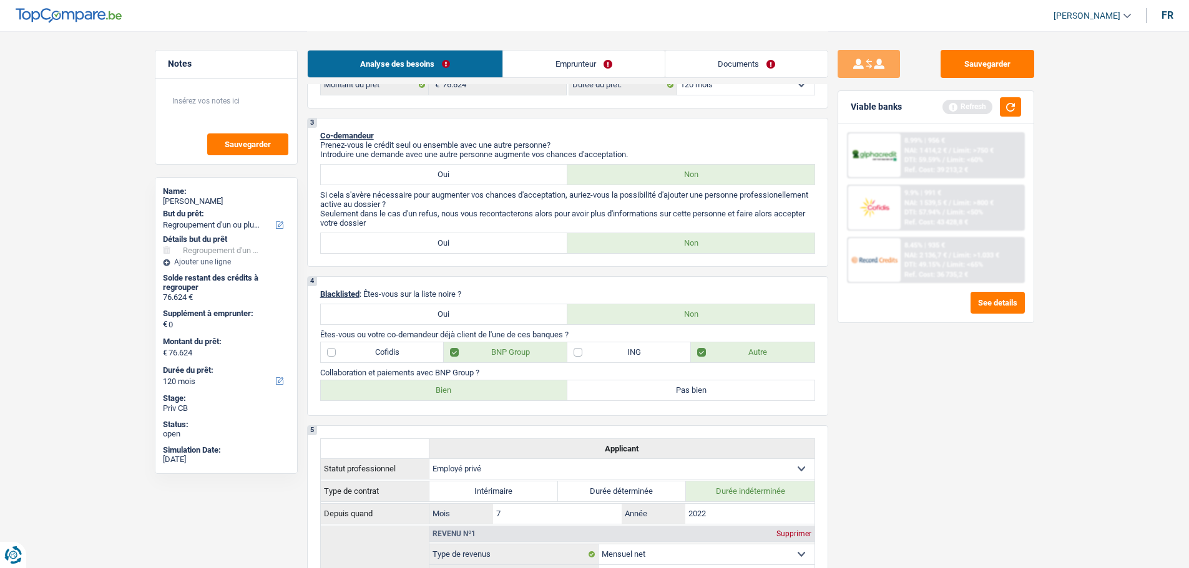
click at [934, 414] on div "Sauvegarder Viable banks Refresh 8.99% | 956 € NAI: 1 414,2 € / Limit: >750 € D…" at bounding box center [935, 299] width 215 height 499
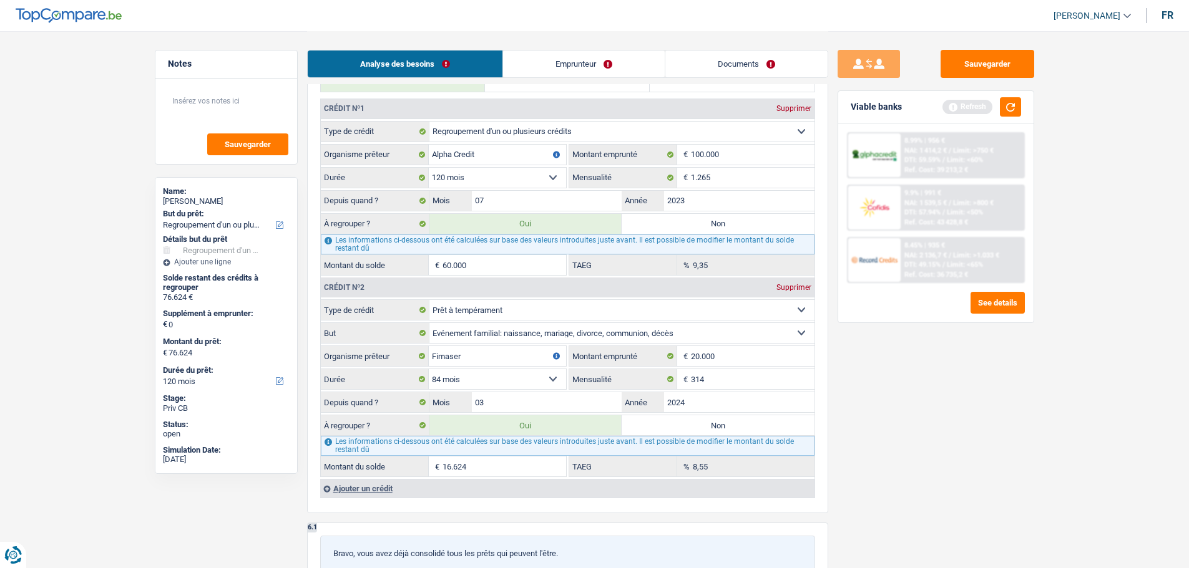
scroll to position [998, 0]
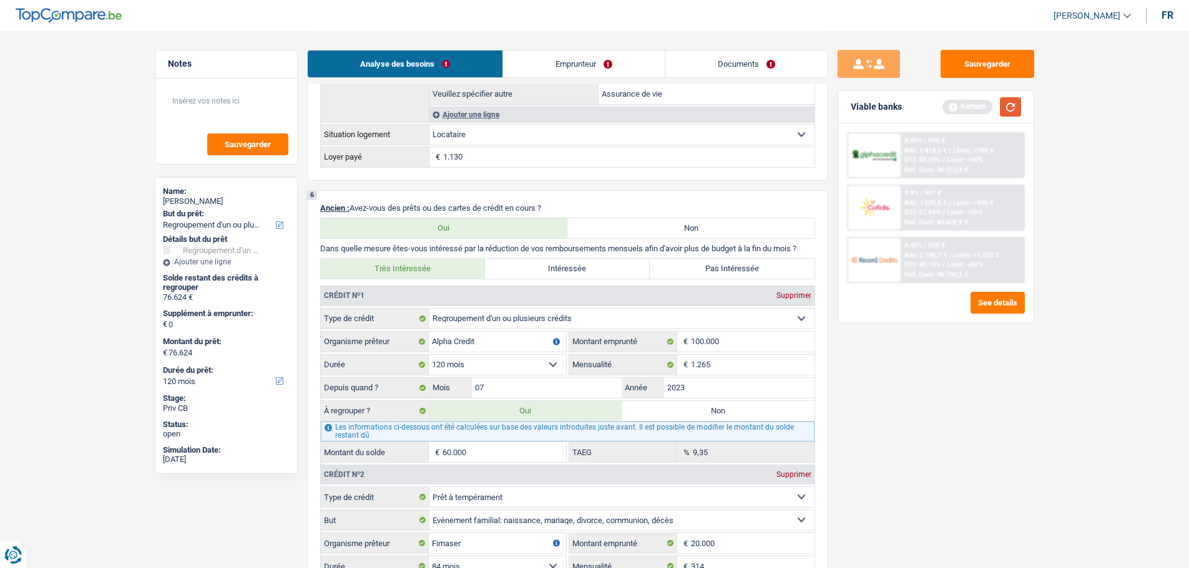
click at [1013, 99] on button "button" at bounding box center [1010, 106] width 21 height 19
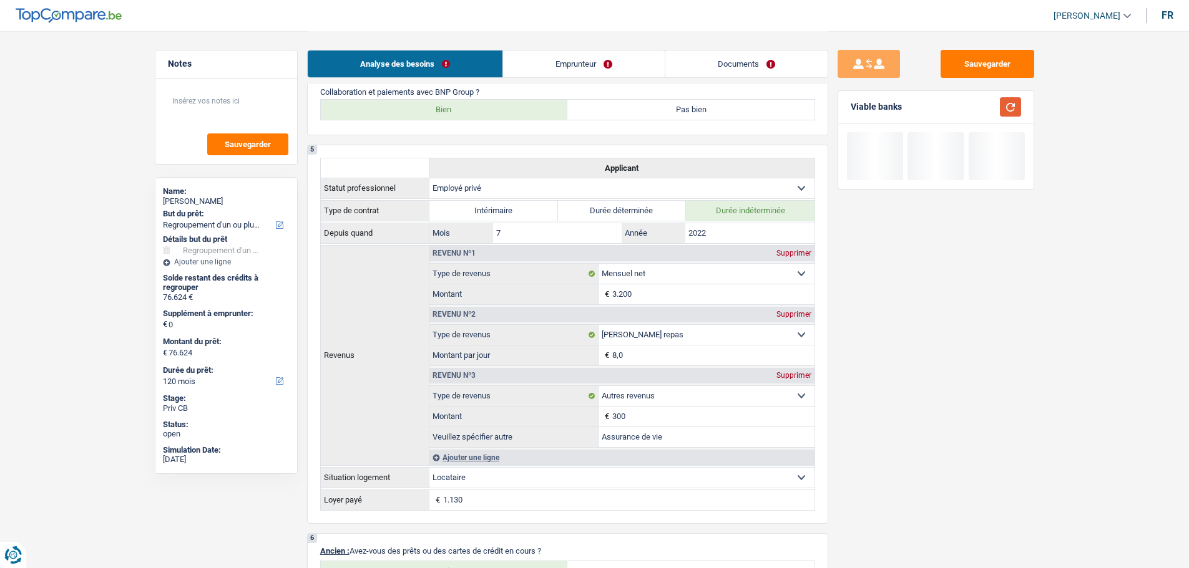
scroll to position [624, 0]
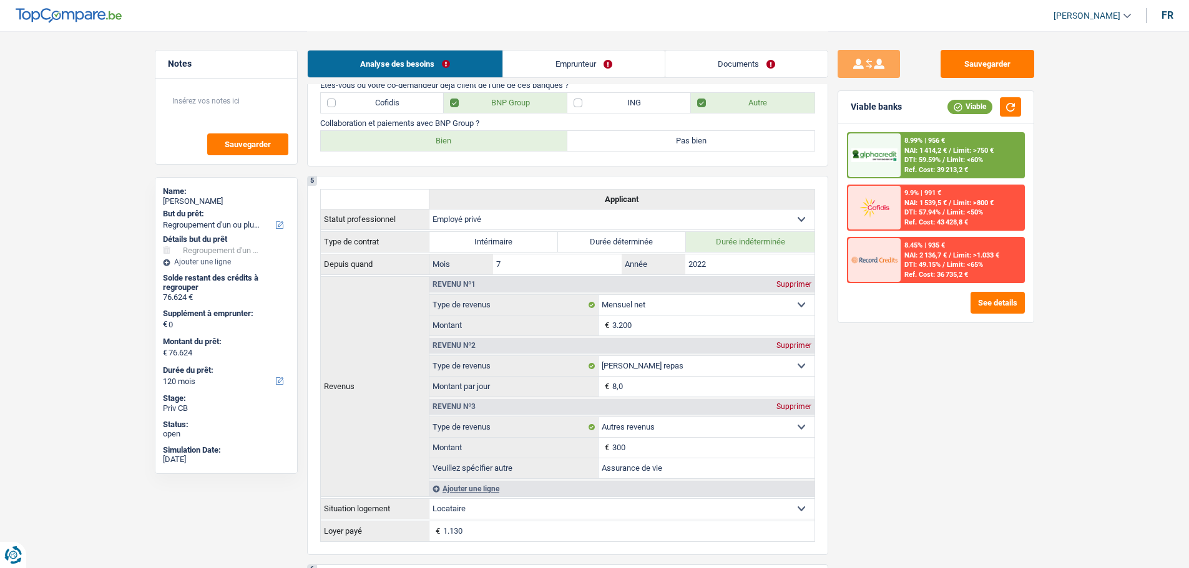
click at [657, 101] on label "ING" at bounding box center [629, 103] width 124 height 20
click at [657, 101] on input "ING" at bounding box center [629, 103] width 124 height 20
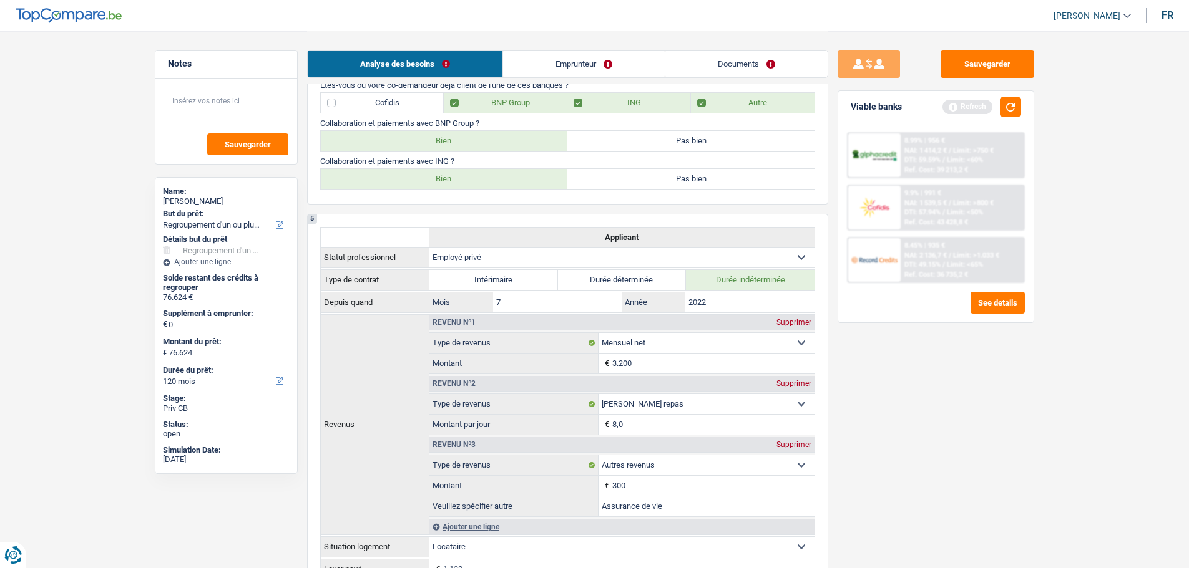
click at [472, 180] on label "Bien" at bounding box center [444, 179] width 247 height 20
click at [472, 180] on input "Bien" at bounding box center [444, 179] width 247 height 20
click at [1002, 109] on button "button" at bounding box center [1010, 106] width 21 height 19
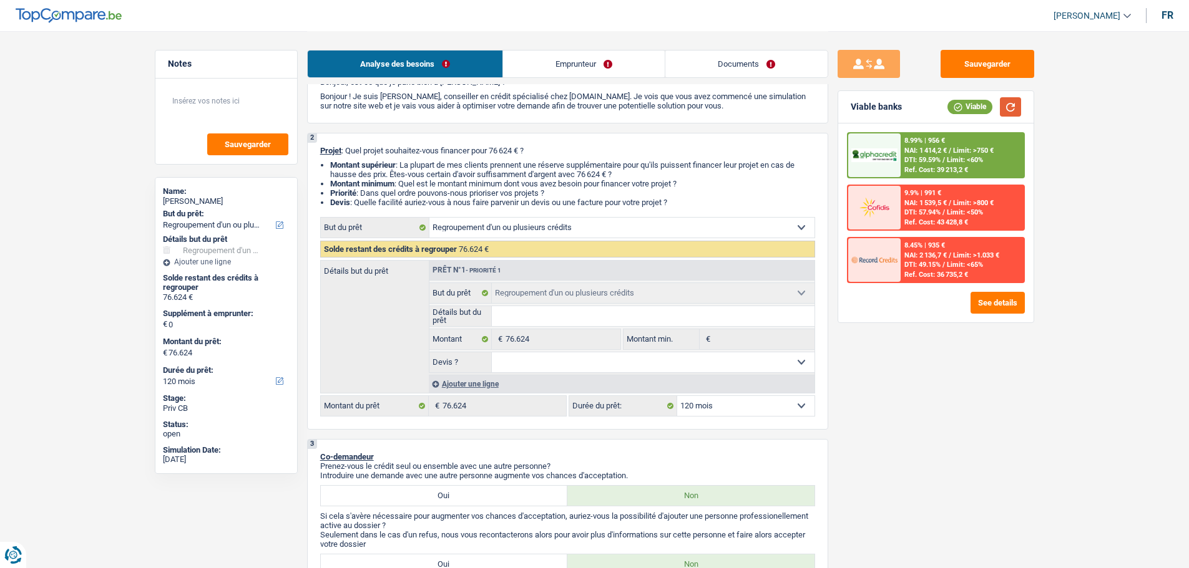
scroll to position [0, 0]
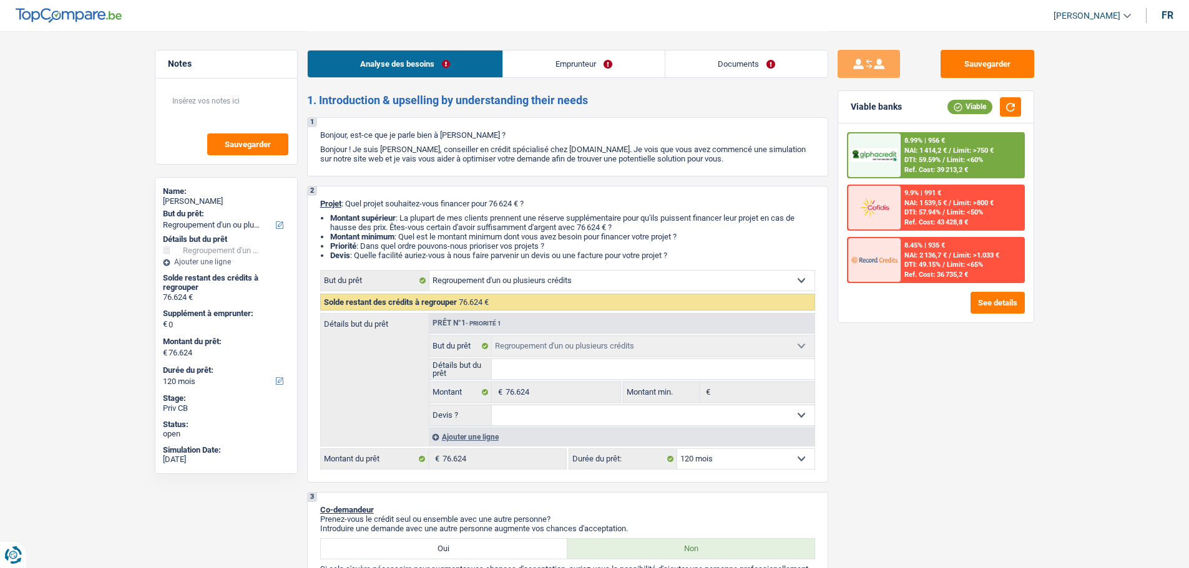
click at [747, 454] on select "12 mois 18 mois 24 mois 30 mois 36 mois 42 mois 48 mois 60 mois 72 mois 84 mois…" at bounding box center [745, 459] width 137 height 20
click at [677, 449] on select "12 mois 18 mois 24 mois 30 mois 36 mois 42 mois 48 mois 60 mois 72 mois 84 mois…" at bounding box center [745, 459] width 137 height 20
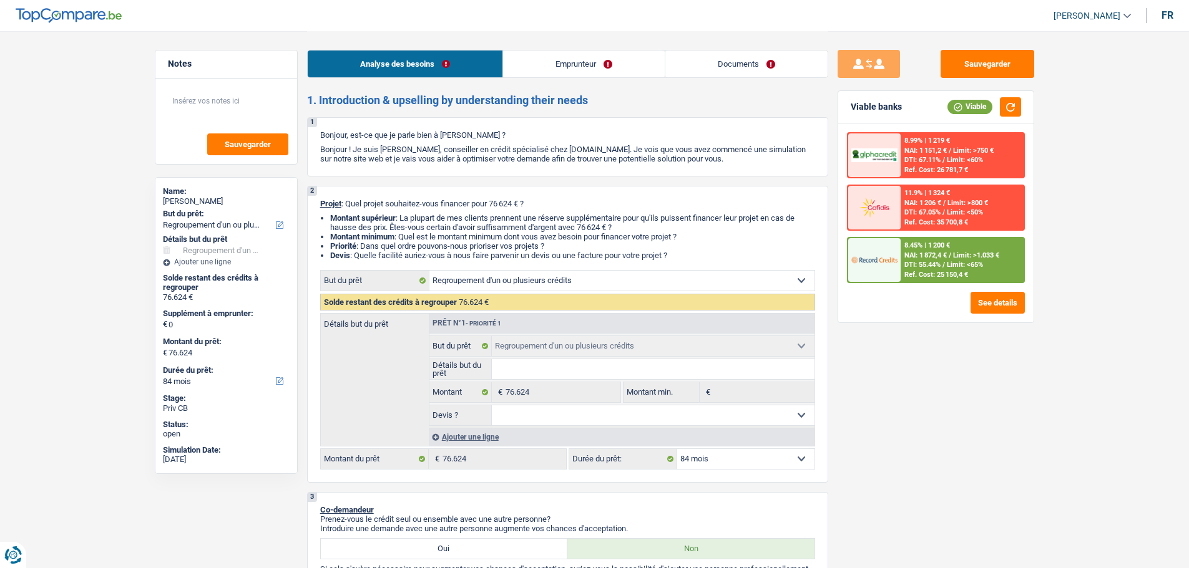
click at [945, 266] on span "/" at bounding box center [943, 265] width 2 height 8
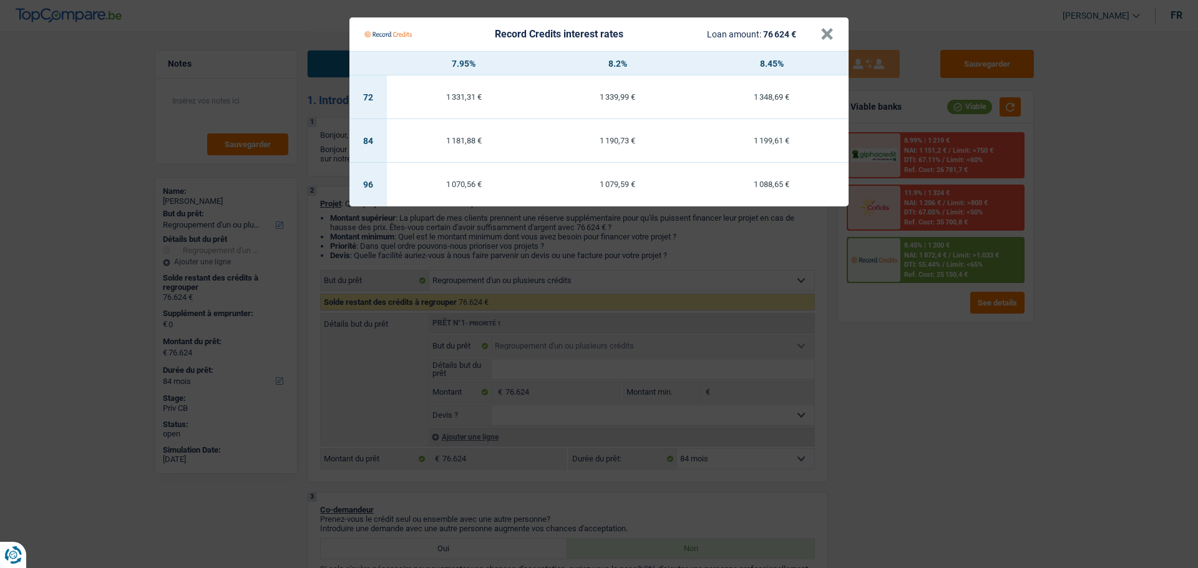
click at [992, 428] on Credits "Record Credits interest rates Loan amount: 76 624 € × 7.95% 8.2% 8.45% 72 1 331…" at bounding box center [599, 284] width 1198 height 568
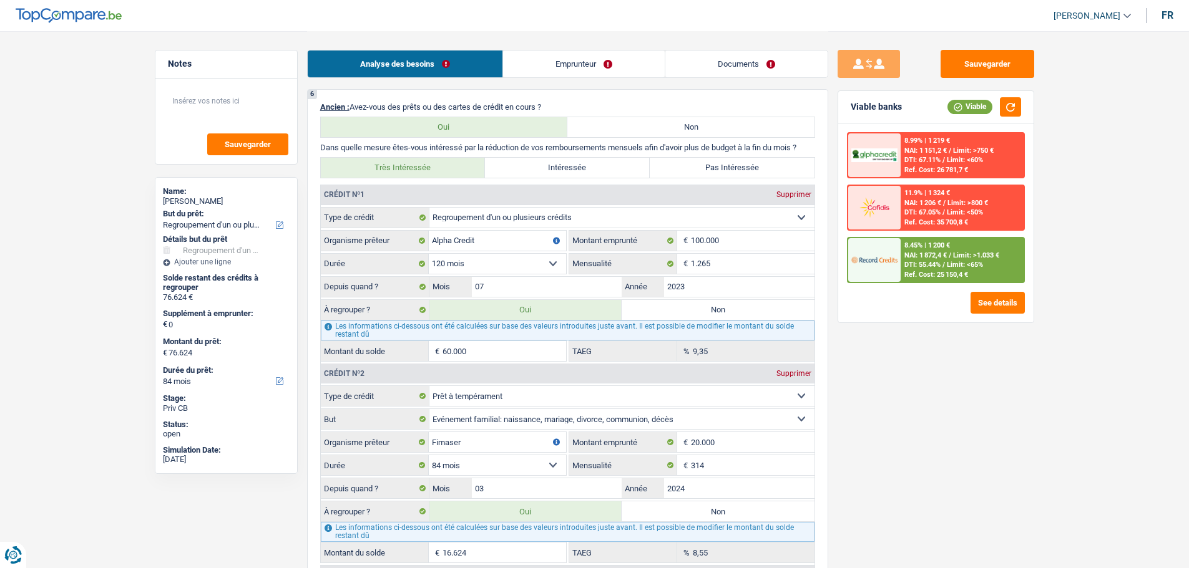
scroll to position [1123, 0]
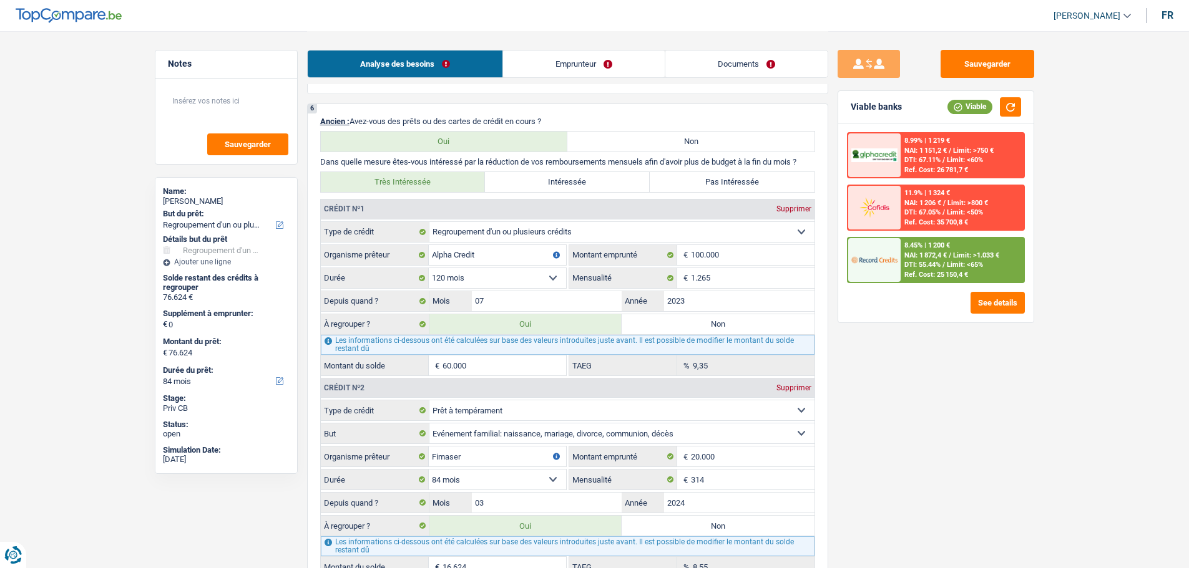
click at [628, 66] on link "Emprunteur" at bounding box center [584, 64] width 162 height 27
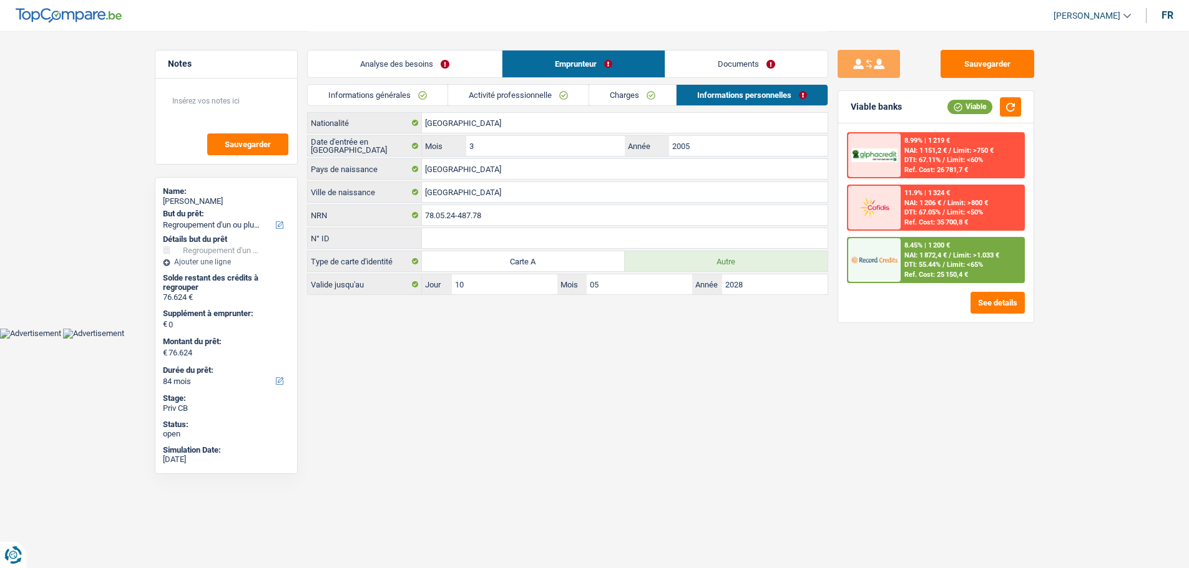
scroll to position [0, 0]
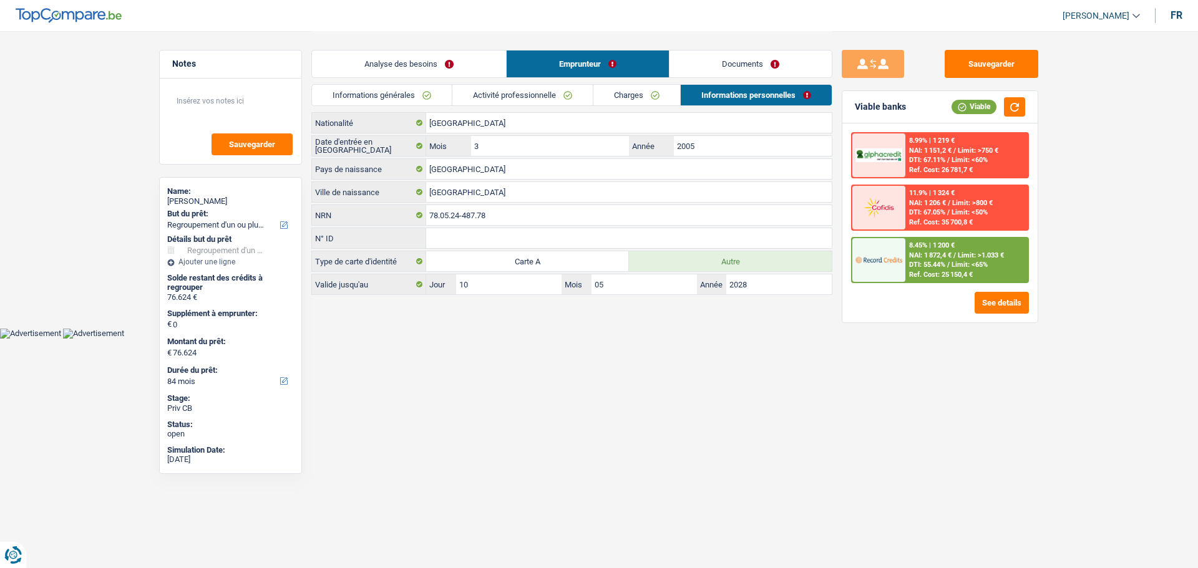
click at [622, 95] on link "Charges" at bounding box center [636, 95] width 87 height 21
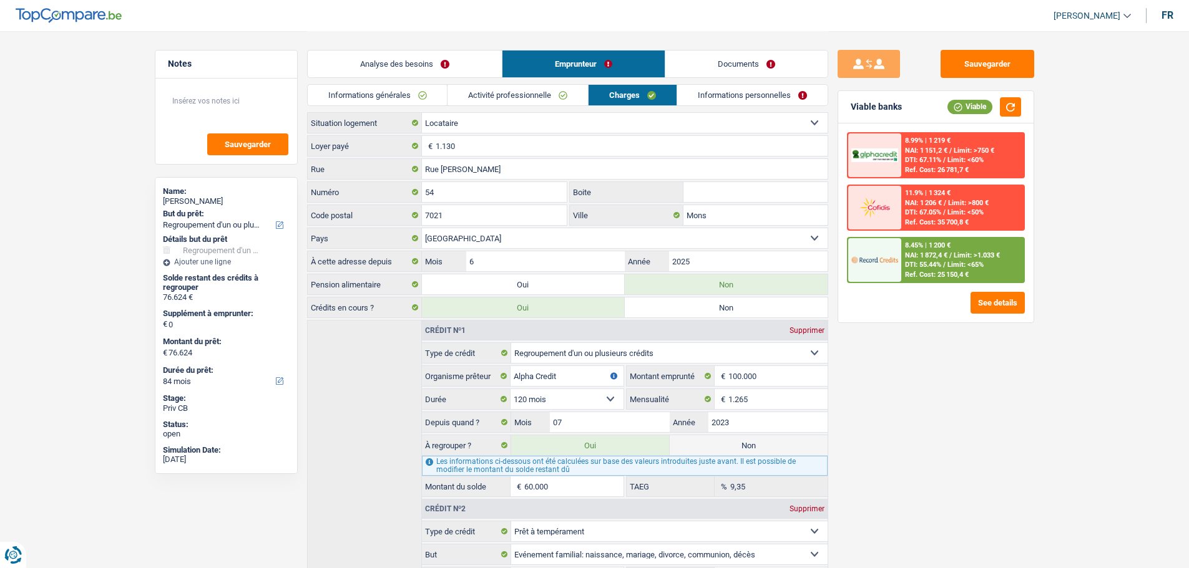
click at [460, 65] on link "Analyse des besoins" at bounding box center [405, 64] width 194 height 27
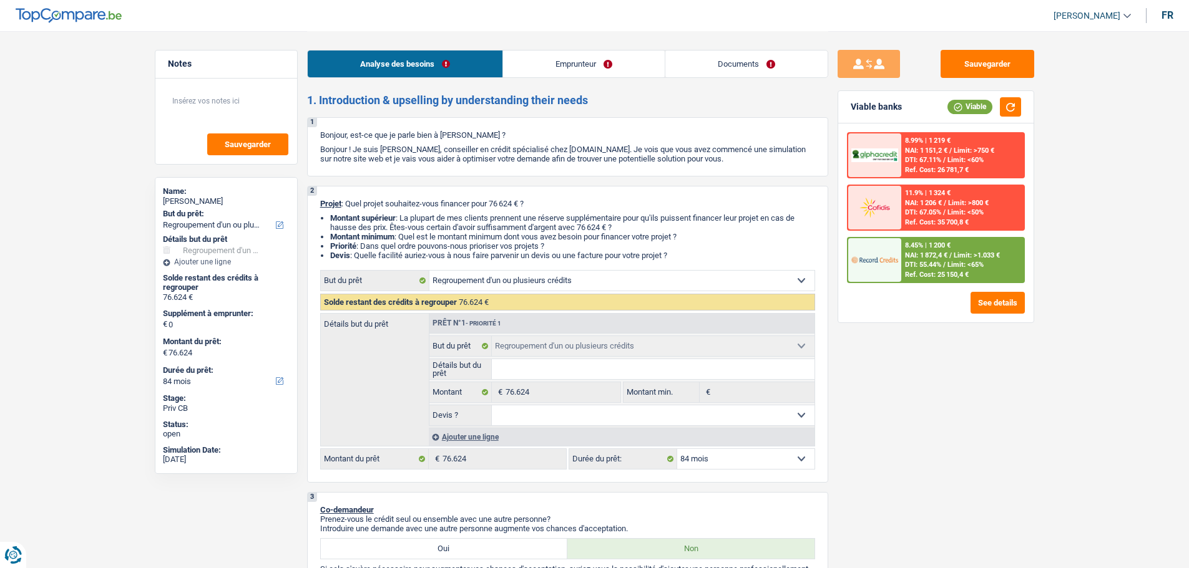
click at [963, 442] on div "Sauvegarder Viable banks Viable 8.99% | 1 219 € NAI: 1 151,2 € / Limit: >750 € …" at bounding box center [935, 299] width 215 height 499
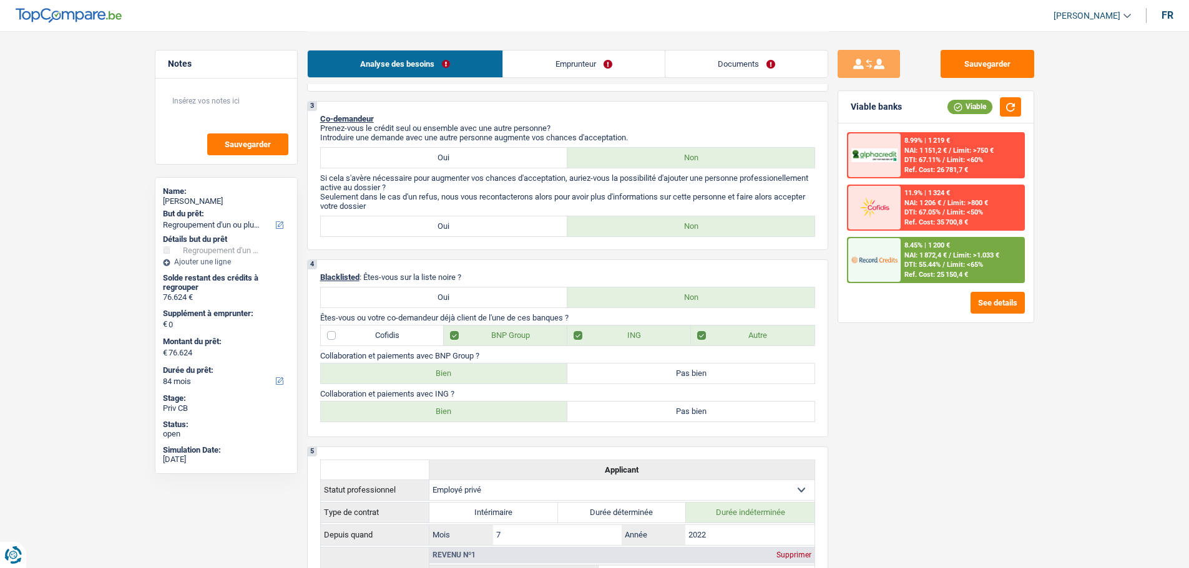
scroll to position [312, 0]
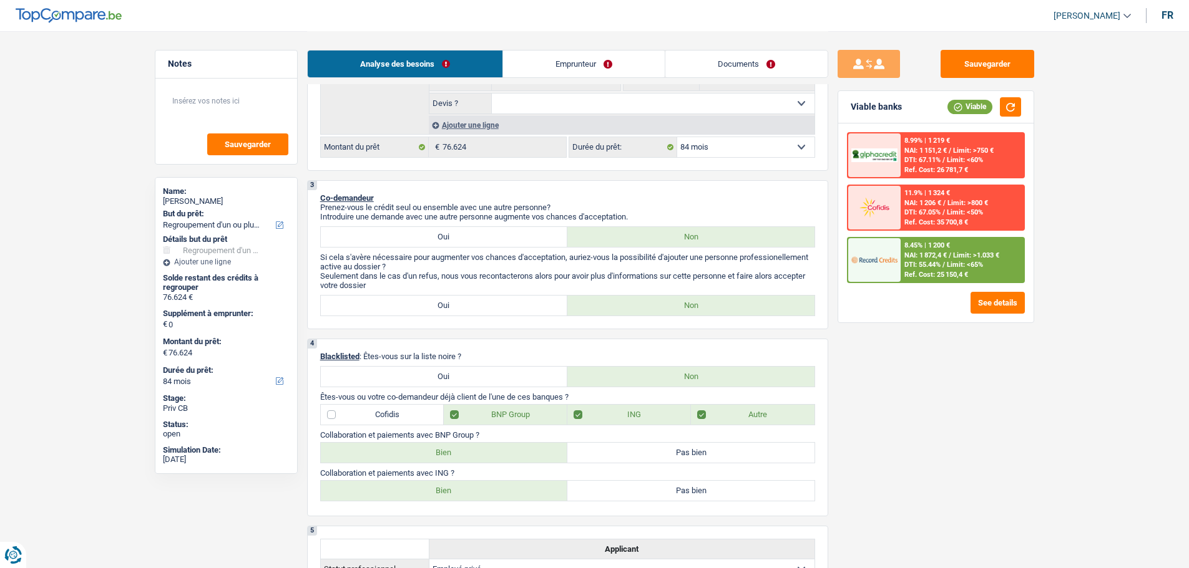
click at [402, 424] on label "Cofidis" at bounding box center [383, 415] width 124 height 20
click at [402, 424] on input "Cofidis" at bounding box center [383, 415] width 124 height 20
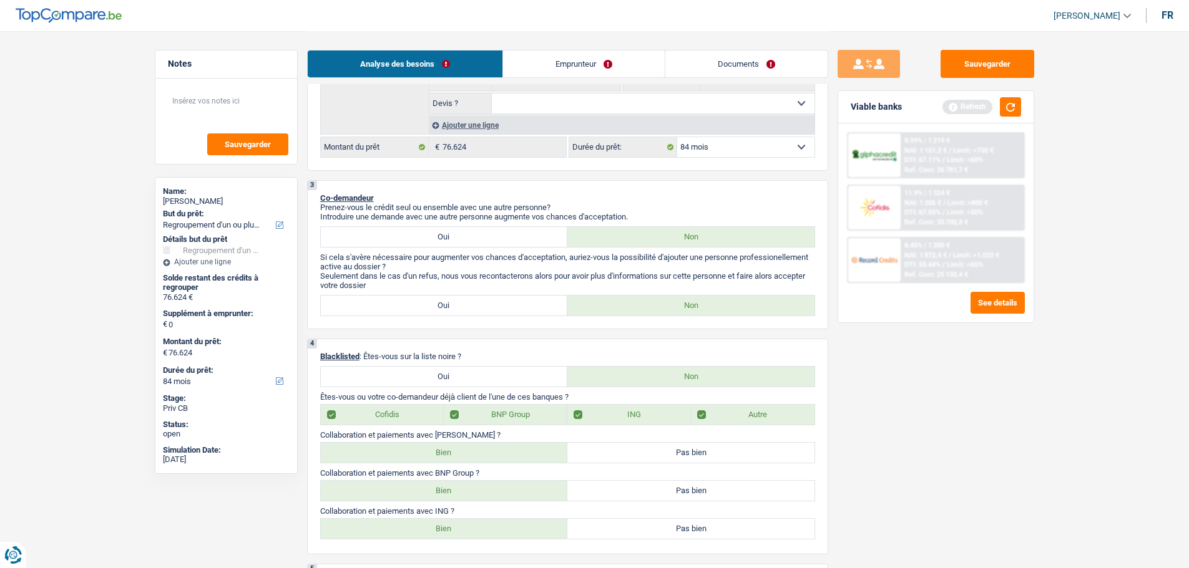
scroll to position [499, 0]
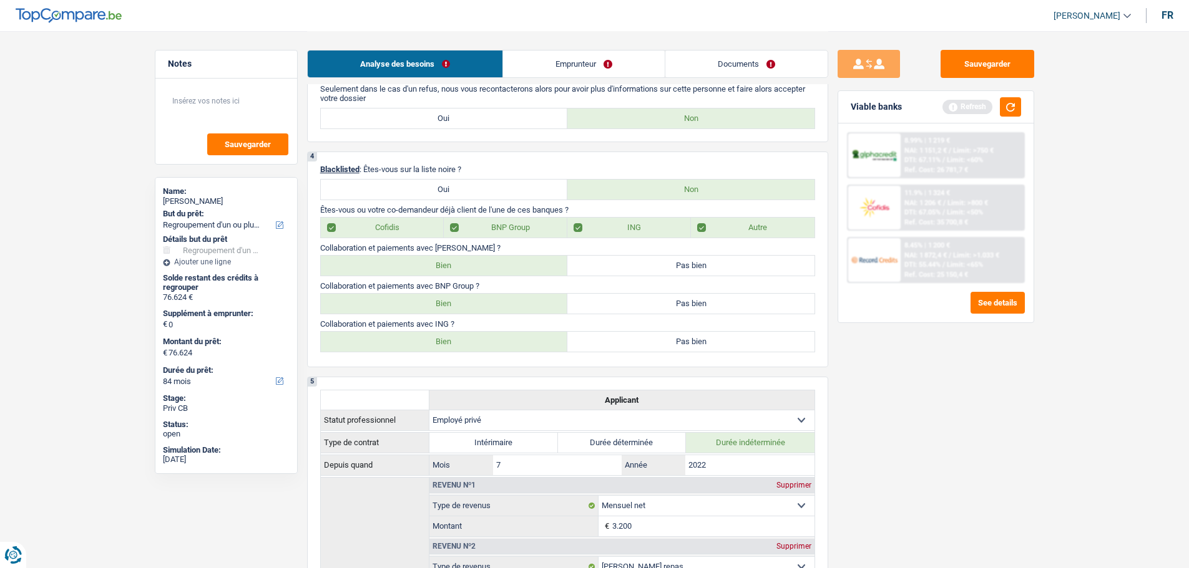
click at [431, 270] on label "Bien" at bounding box center [444, 266] width 247 height 20
click at [431, 270] on input "Bien" at bounding box center [444, 266] width 247 height 20
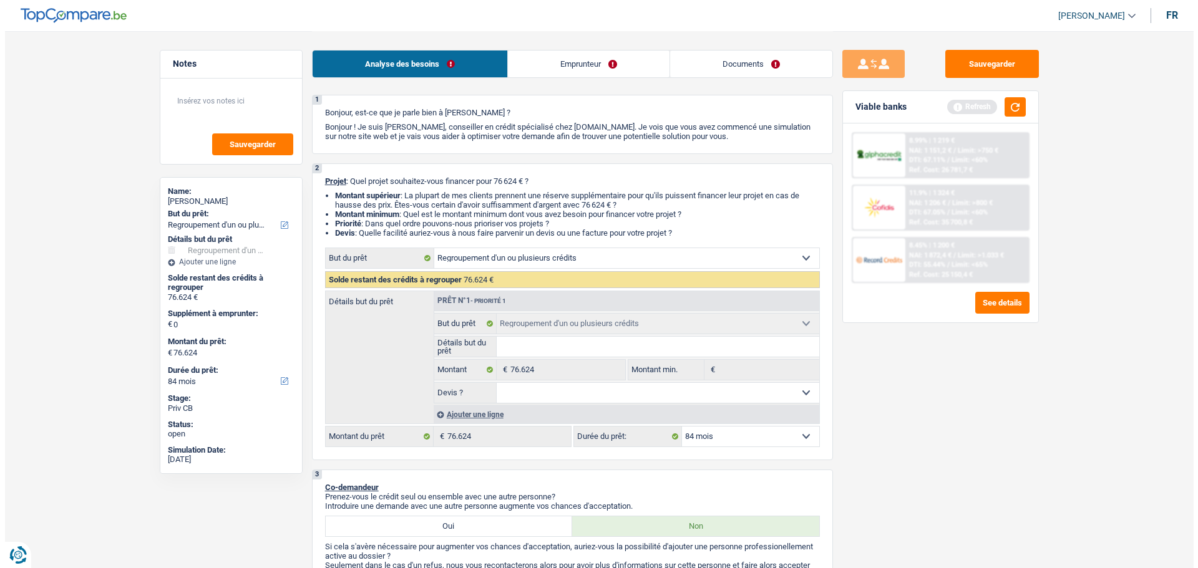
scroll to position [0, 0]
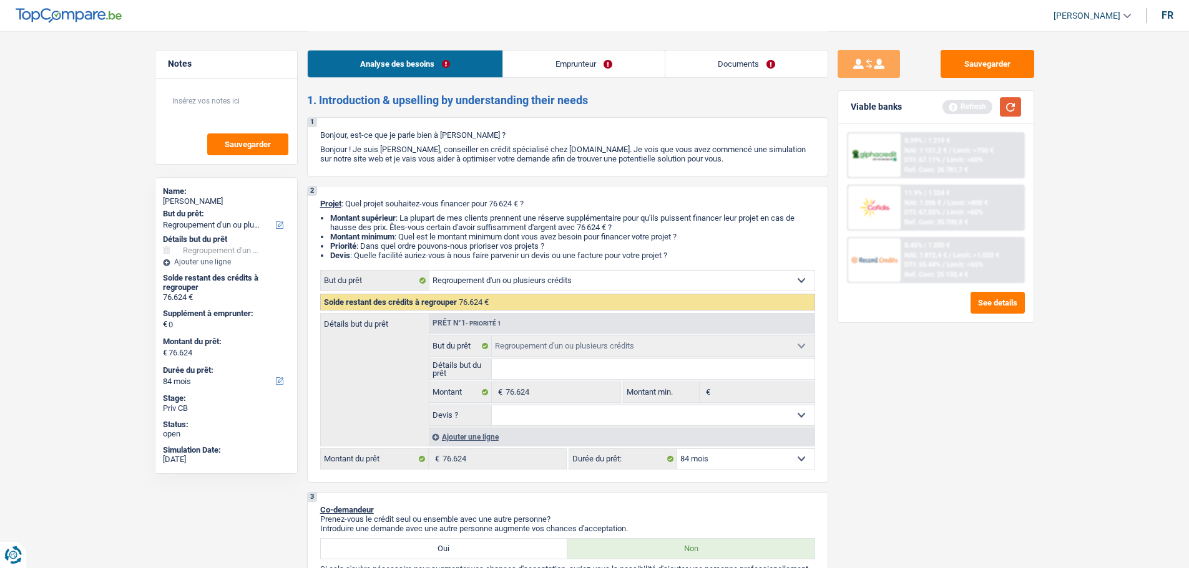
click at [1018, 105] on button "button" at bounding box center [1010, 106] width 21 height 19
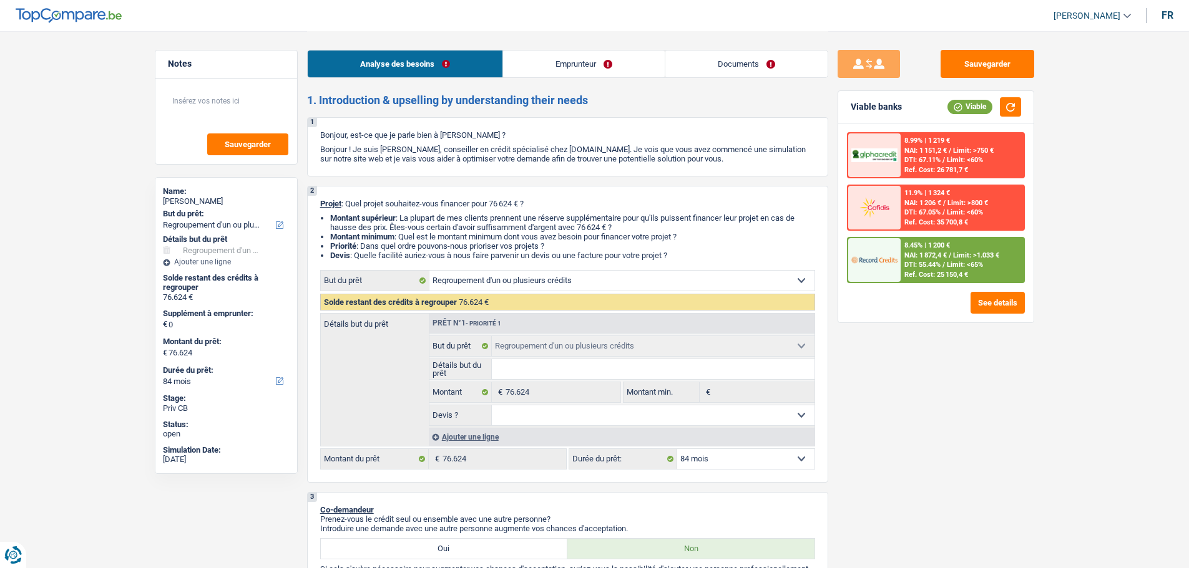
click at [960, 254] on span "Limit: >1.033 €" at bounding box center [976, 255] width 46 height 8
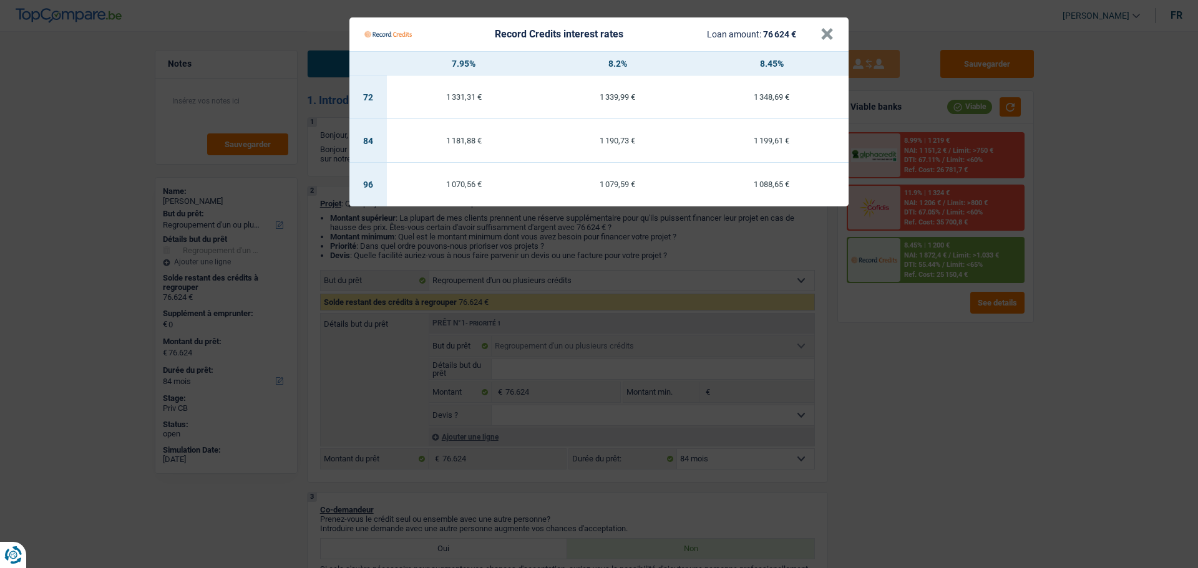
click at [918, 466] on Credits "Record Credits interest rates Loan amount: 76 624 € × 7.95% 8.2% 8.45% 72 1 331…" at bounding box center [599, 284] width 1198 height 568
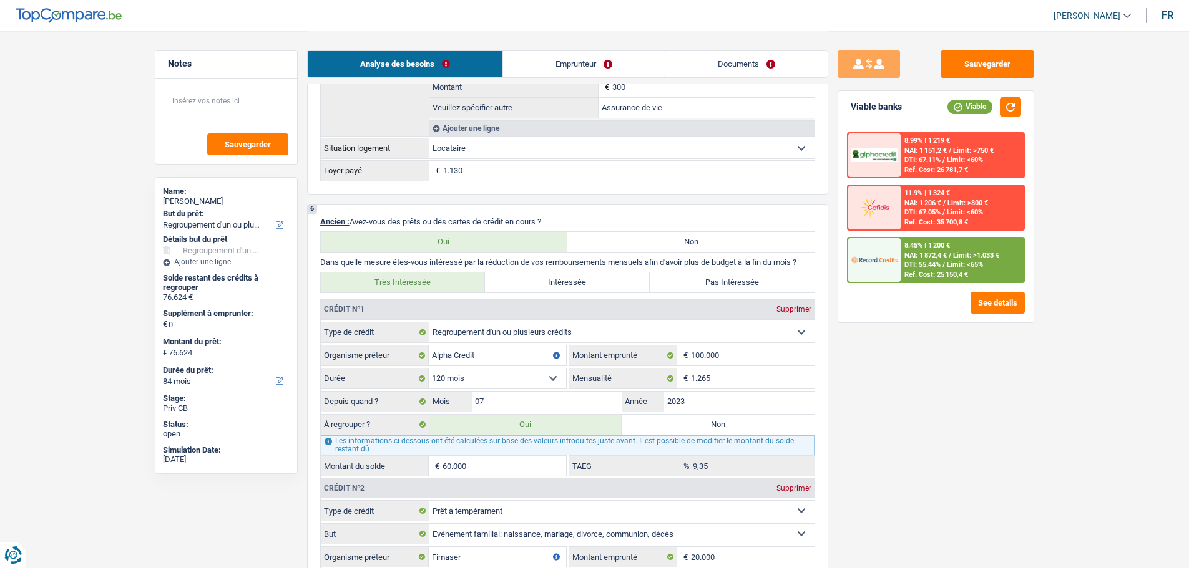
scroll to position [1186, 0]
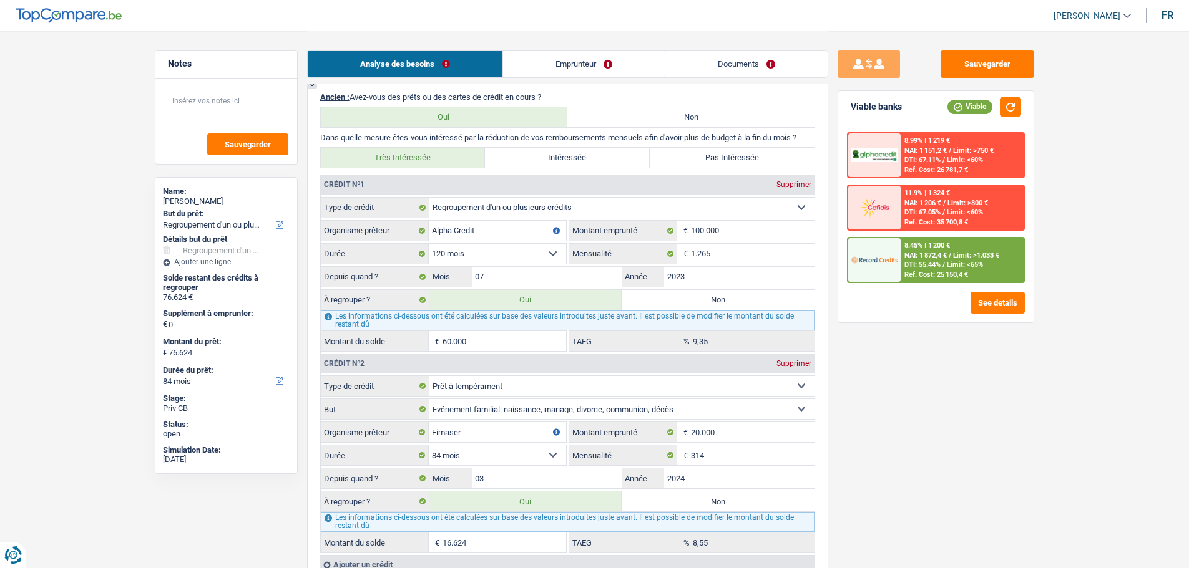
click at [1012, 424] on div "Sauvegarder Viable banks Viable 8.99% | 1 219 € NAI: 1 151,2 € / Limit: >750 € …" at bounding box center [935, 299] width 215 height 499
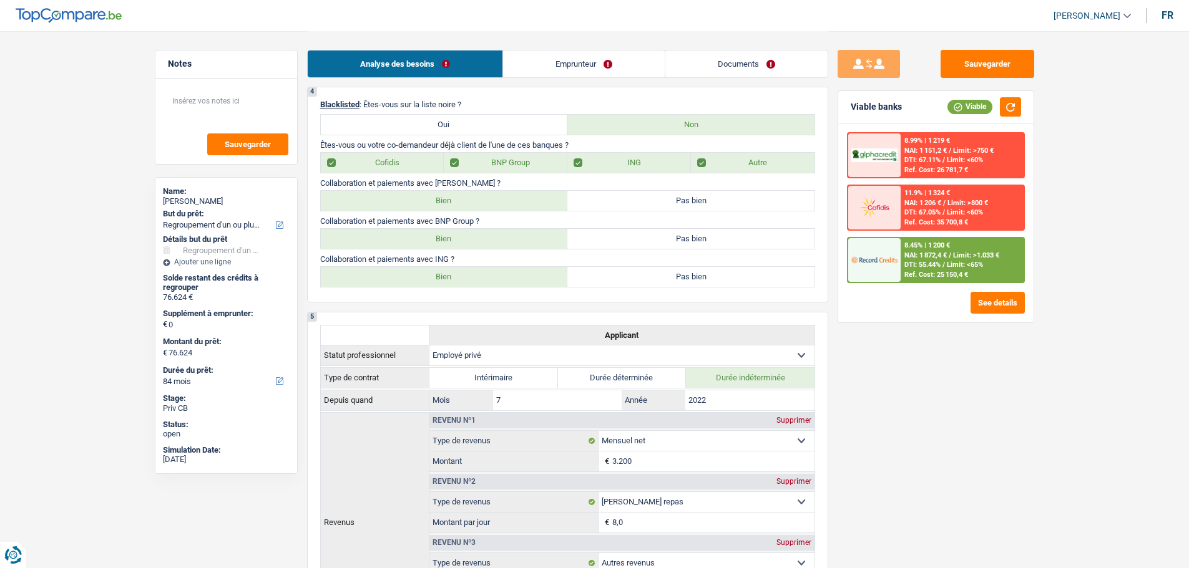
scroll to position [250, 0]
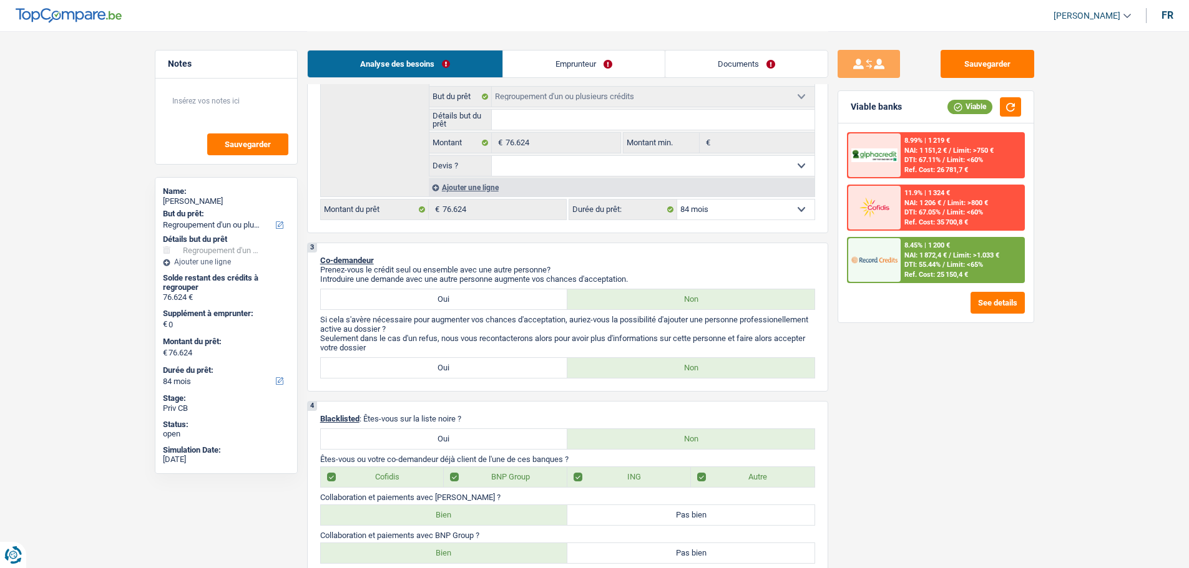
click at [766, 219] on select "12 mois 18 mois 24 mois 30 mois 36 mois 42 mois 48 mois 60 mois 72 mois 84 mois…" at bounding box center [745, 210] width 137 height 20
click at [677, 200] on select "12 mois 18 mois 24 mois 30 mois 36 mois 42 mois 48 mois 60 mois 72 mois 84 mois…" at bounding box center [745, 210] width 137 height 20
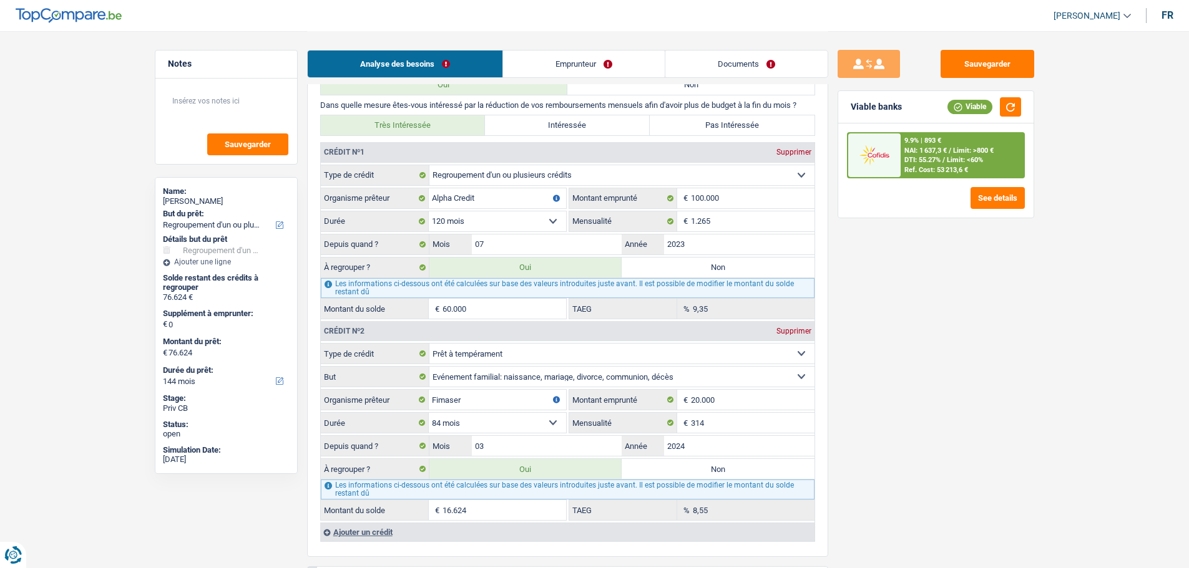
scroll to position [1248, 0]
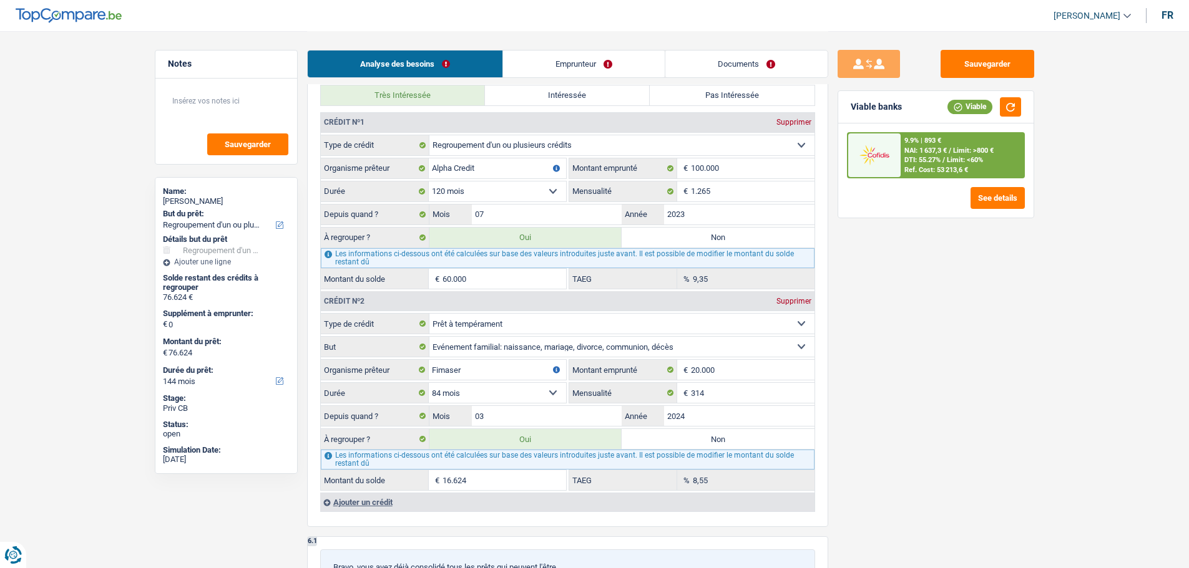
click at [503, 280] on input "60.000" at bounding box center [504, 279] width 124 height 20
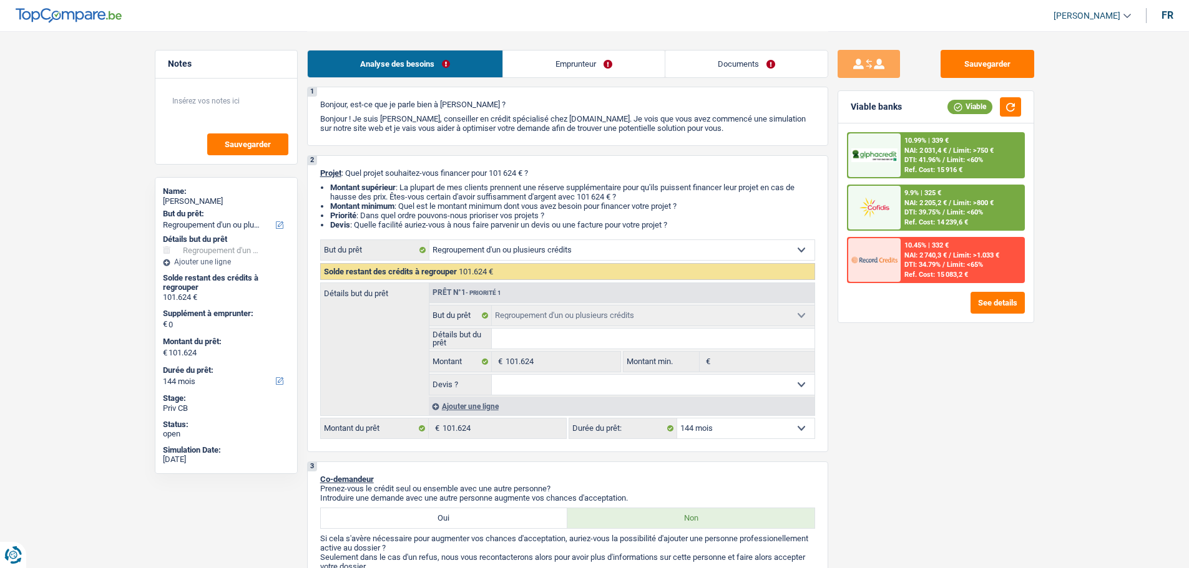
scroll to position [0, 0]
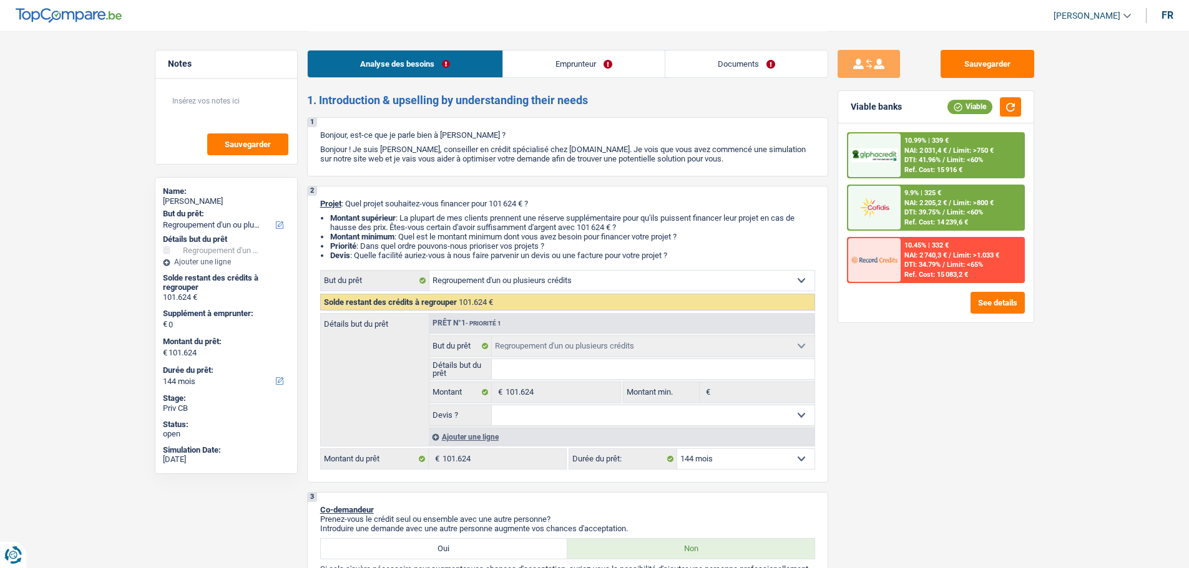
click at [922, 513] on div "Sauvegarder Viable banks Viable 10.99% | 339 € NAI: 2 031,4 € / Limit: >750 € D…" at bounding box center [935, 299] width 215 height 499
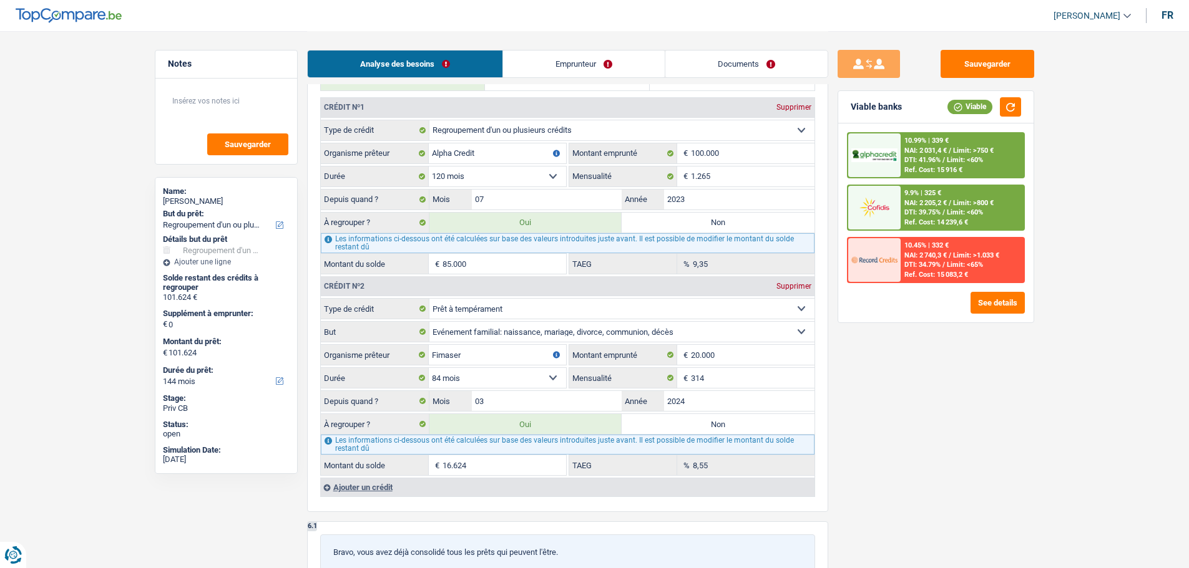
scroll to position [1186, 0]
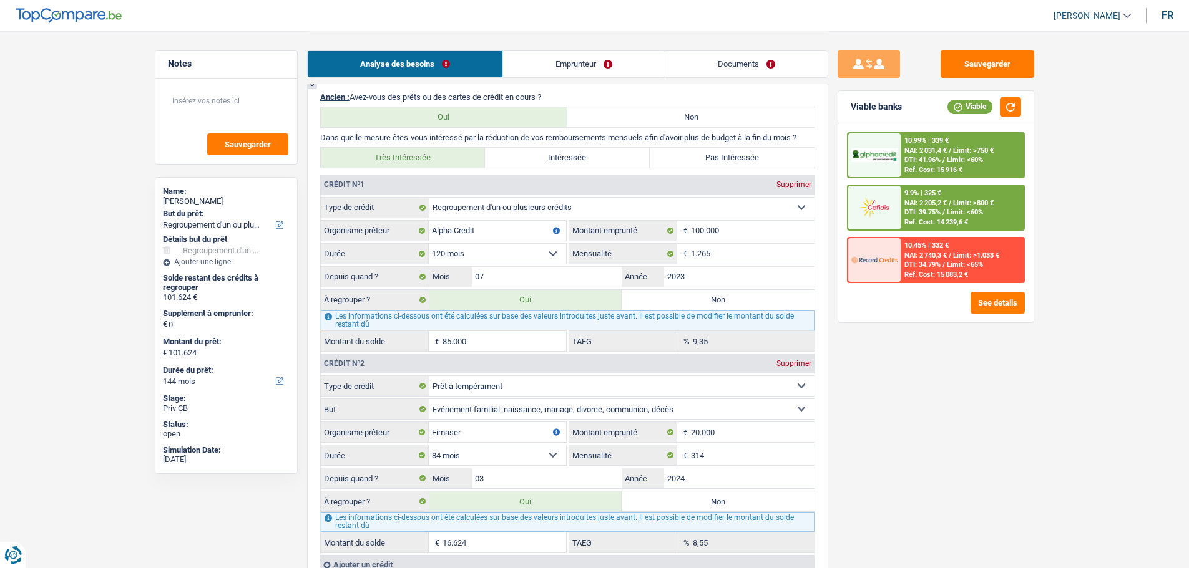
click at [497, 542] on input "16.624" at bounding box center [504, 543] width 124 height 20
click at [924, 393] on div "Sauvegarder Viable banks Viable 10.99% | 339 € NAI: 2 031,4 € / Limit: >750 € D…" at bounding box center [935, 299] width 215 height 499
click at [1017, 104] on button "button" at bounding box center [1010, 106] width 21 height 19
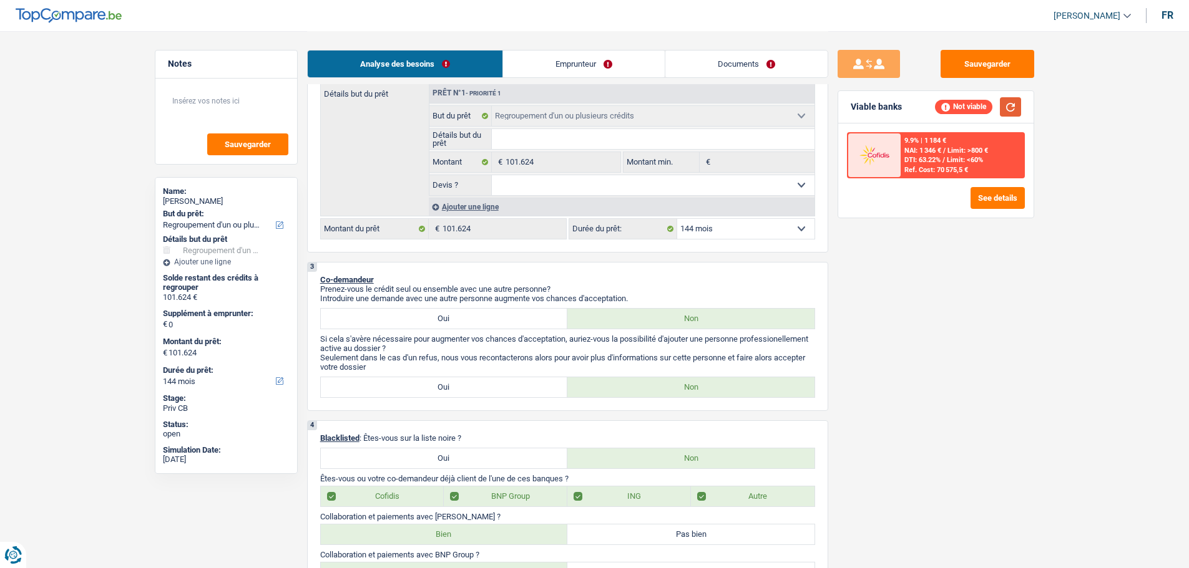
scroll to position [62, 0]
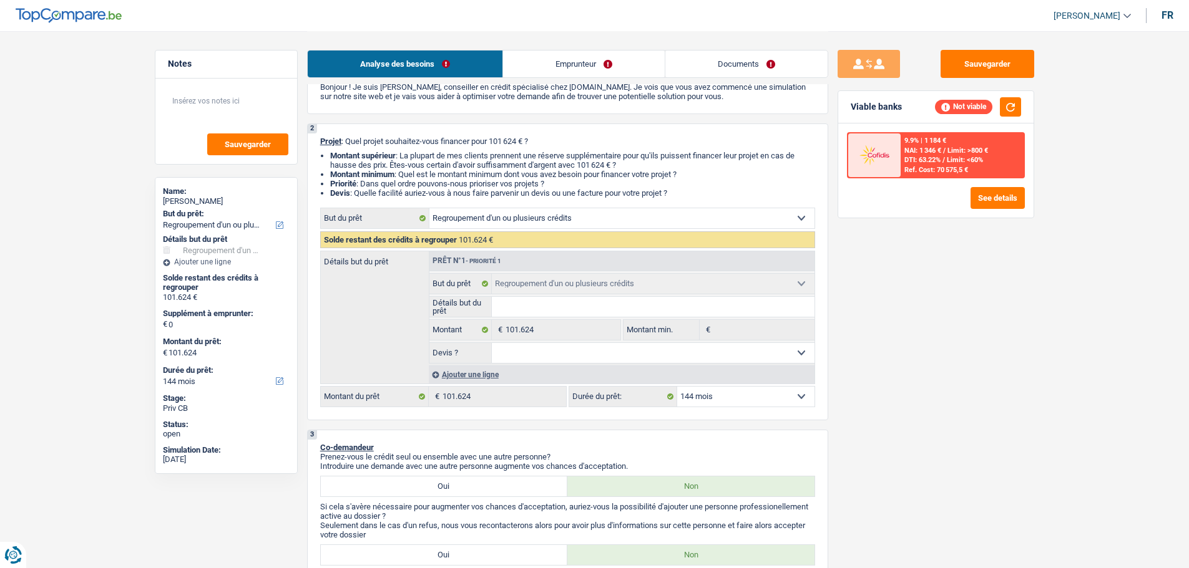
click at [709, 399] on select "12 mois 18 mois 24 mois 30 mois 36 mois 42 mois 48 mois 60 mois 72 mois 84 mois…" at bounding box center [745, 397] width 137 height 20
click at [677, 387] on select "12 mois 18 mois 24 mois 30 mois 36 mois 42 mois 48 mois 60 mois 72 mois 84 mois…" at bounding box center [745, 397] width 137 height 20
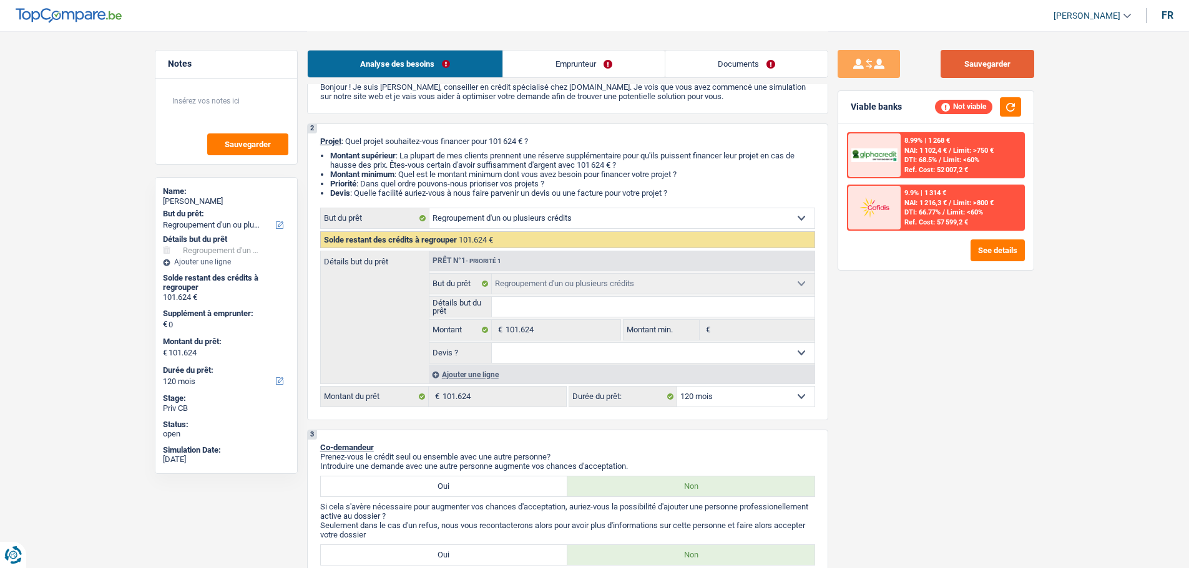
click at [948, 59] on button "Sauvegarder" at bounding box center [987, 64] width 94 height 28
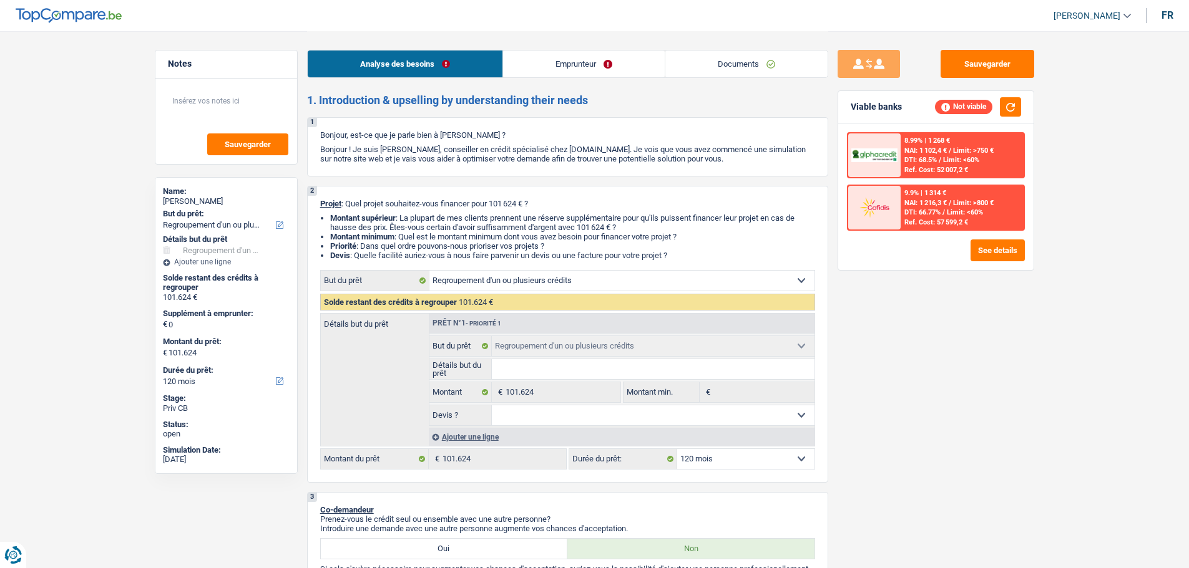
select select "refinancing"
select select "120"
select select "refinancing"
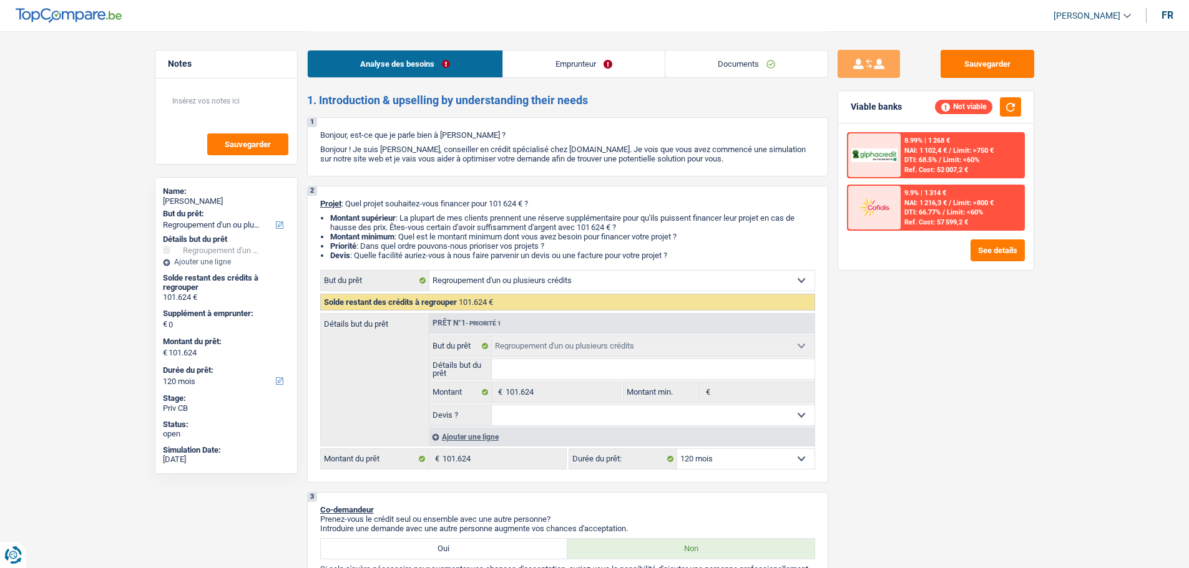
select select "120"
select select "privateEmployee"
select select "netSalary"
select select "mealVouchers"
select select "other"
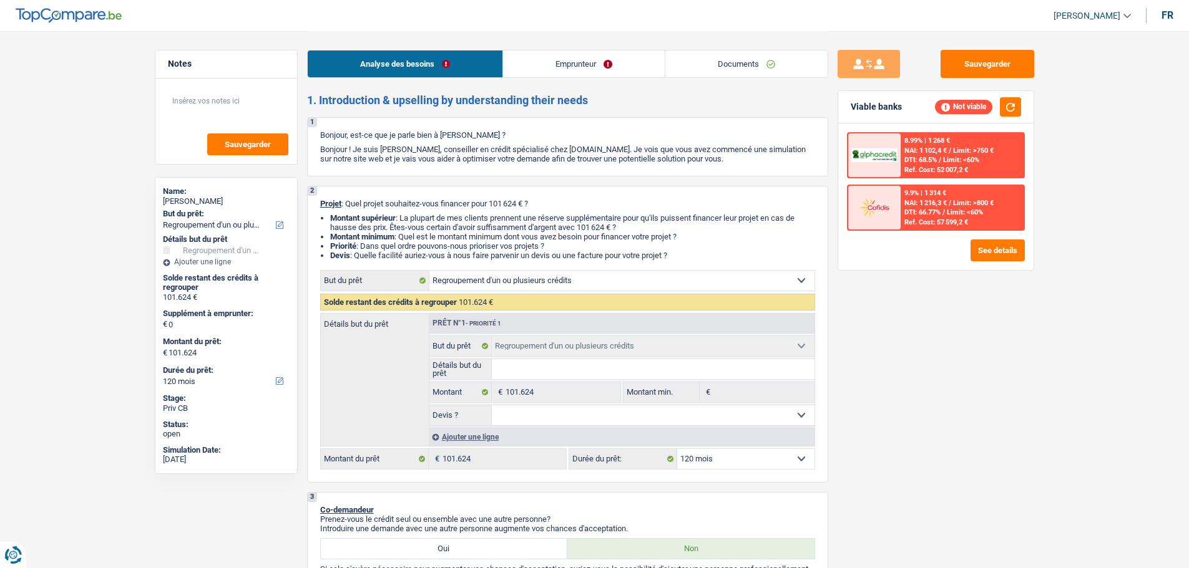
select select "rents"
select select "creditConsolidation"
select select "120"
select select "personalLoan"
select select "familyEvent"
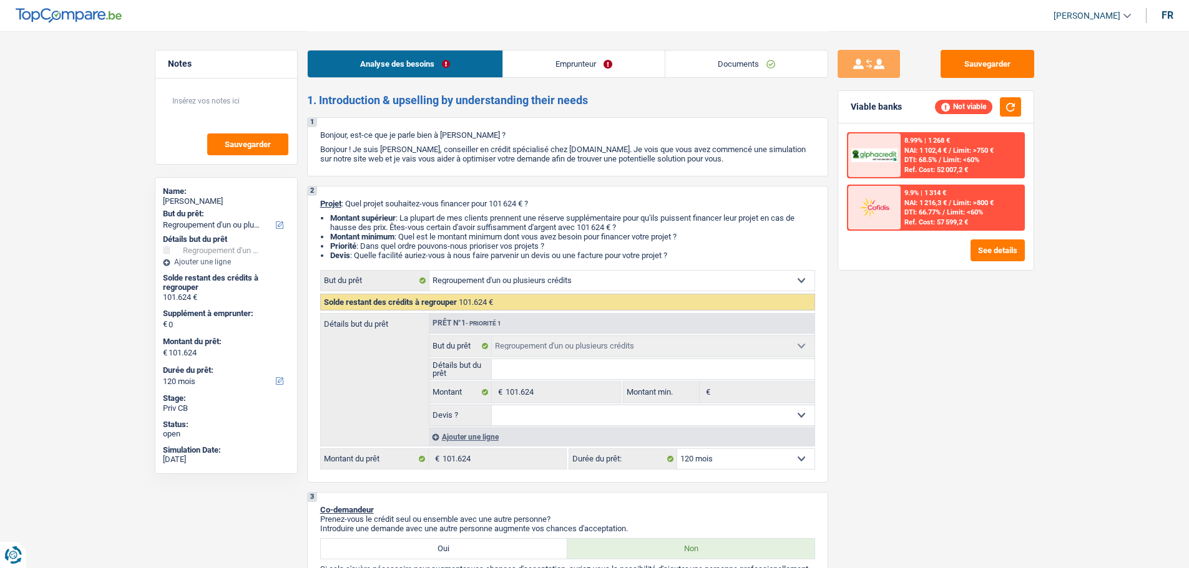
select select "84"
select select "refinancing"
select select "120"
click at [241, 119] on textarea at bounding box center [226, 105] width 124 height 37
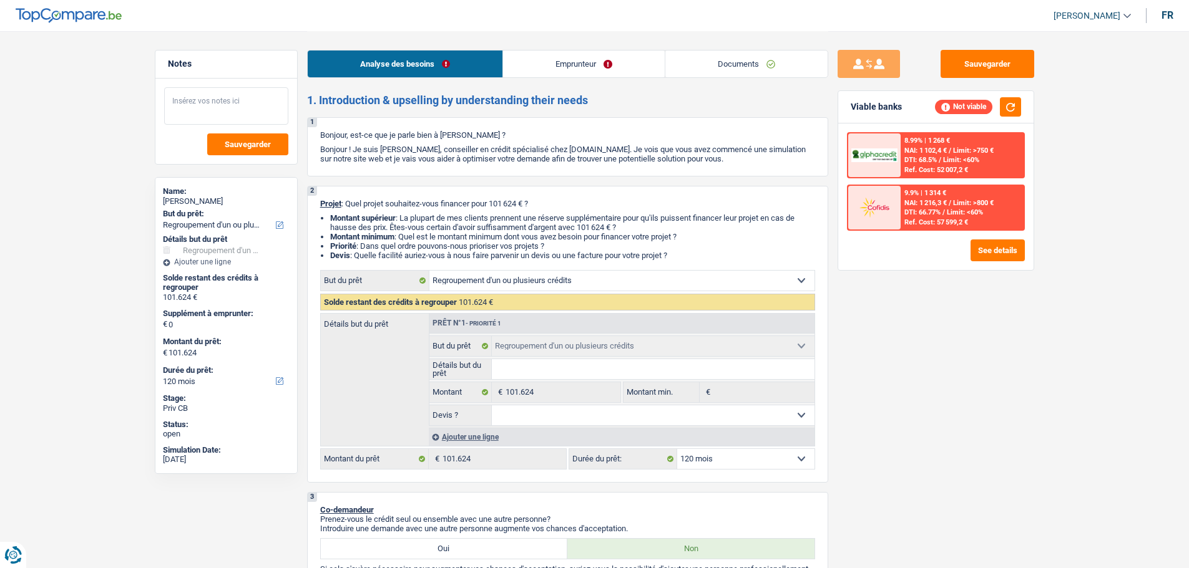
paste textarea "Malgré LQT rouge, soumettre chez Alpha, déjà vu avec Audrey et Habib, si refus …"
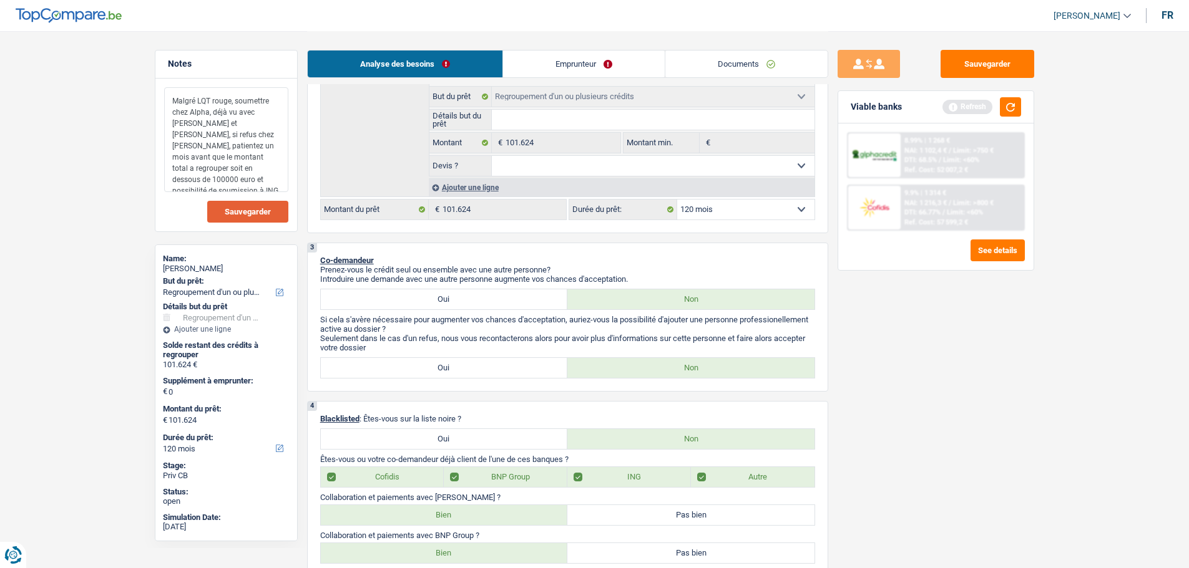
type textarea "Malgré LQT rouge, soumettre chez Alpha, déjà vu avec Audrey et Habib, si refus …"
click at [246, 213] on span "Sauvegarder" at bounding box center [248, 212] width 46 height 8
click at [1020, 114] on button "button" at bounding box center [1010, 106] width 21 height 19
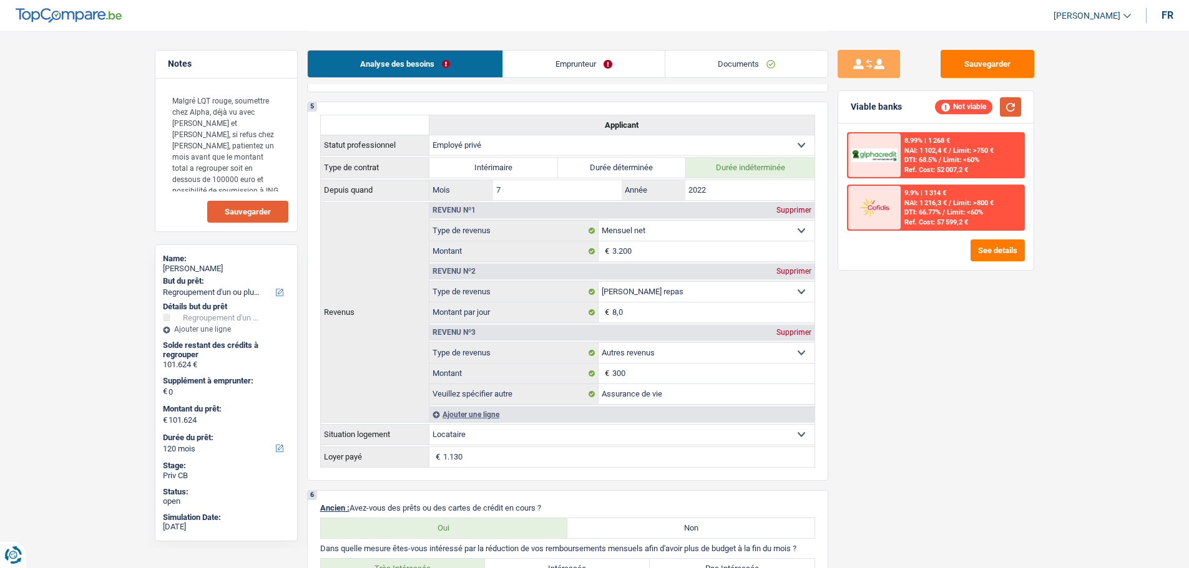
scroll to position [905, 0]
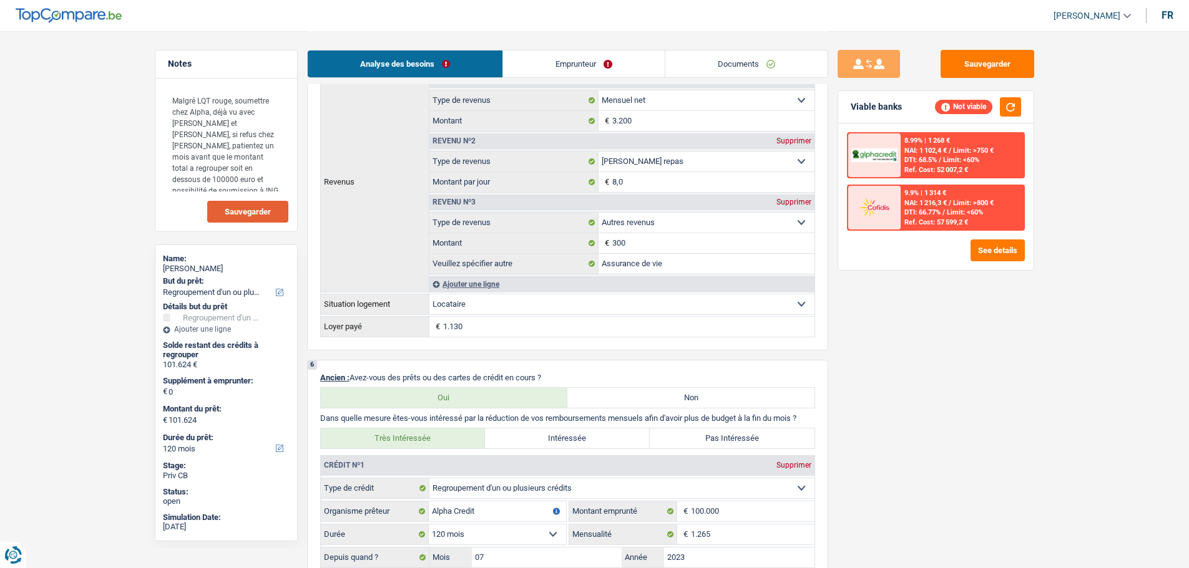
click at [791, 68] on link "Documents" at bounding box center [746, 64] width 162 height 27
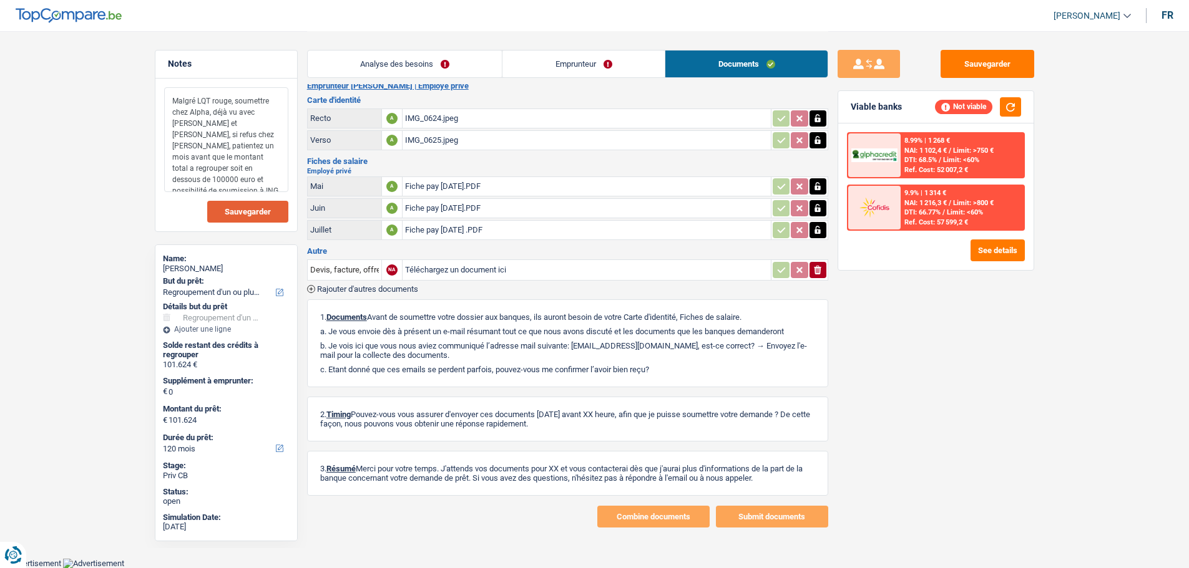
click at [230, 177] on textarea "Malgré LQT rouge, soumettre chez Alpha, déjà vu avec Audrey et Habib, si refus …" at bounding box center [226, 139] width 124 height 105
click at [1000, 62] on button "Sauvegarder" at bounding box center [987, 64] width 94 height 28
drag, startPoint x: 264, startPoint y: 217, endPoint x: 711, endPoint y: 45, distance: 478.8
click at [264, 217] on button "Sauvegarder" at bounding box center [247, 212] width 81 height 22
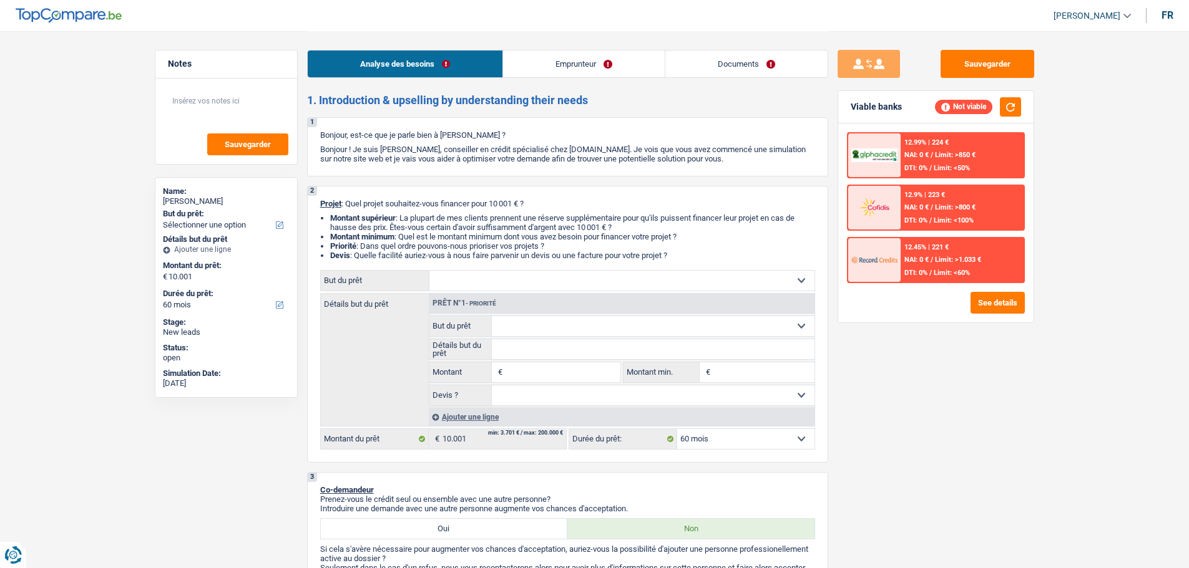
select select "60"
select select "worker"
select select "netSalary"
select select "60"
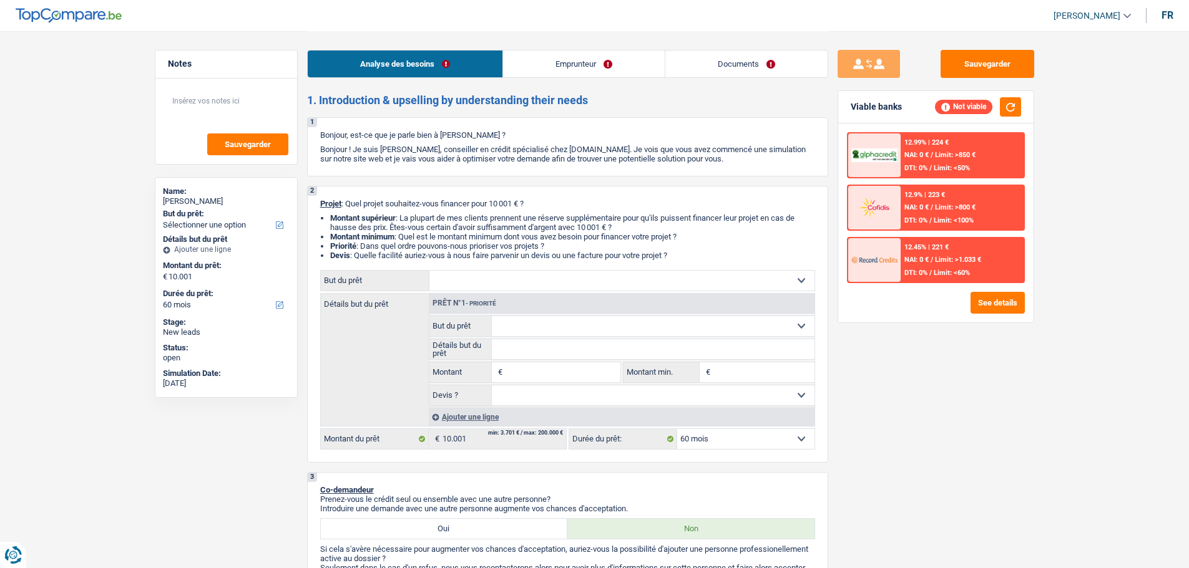
click at [578, 377] on input "Montant" at bounding box center [562, 373] width 114 height 20
click at [540, 375] on input "Montant" at bounding box center [562, 373] width 114 height 20
click at [504, 367] on span "€" at bounding box center [499, 373] width 14 height 20
click at [575, 376] on input "Montant" at bounding box center [562, 373] width 114 height 20
click at [576, 373] on input "Montant" at bounding box center [562, 373] width 114 height 20
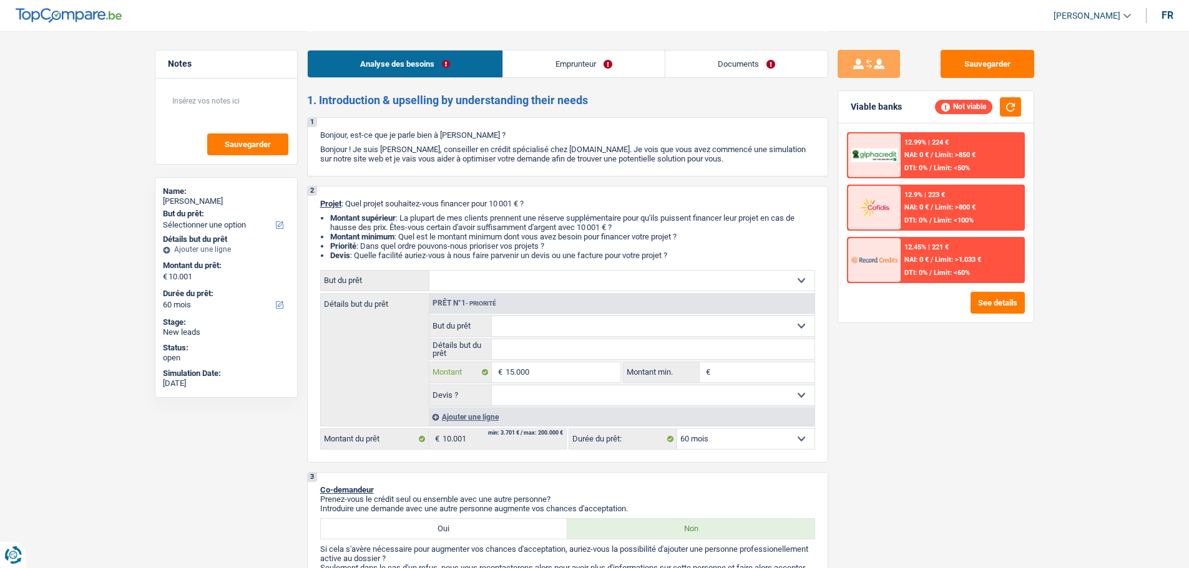
type input "15.000"
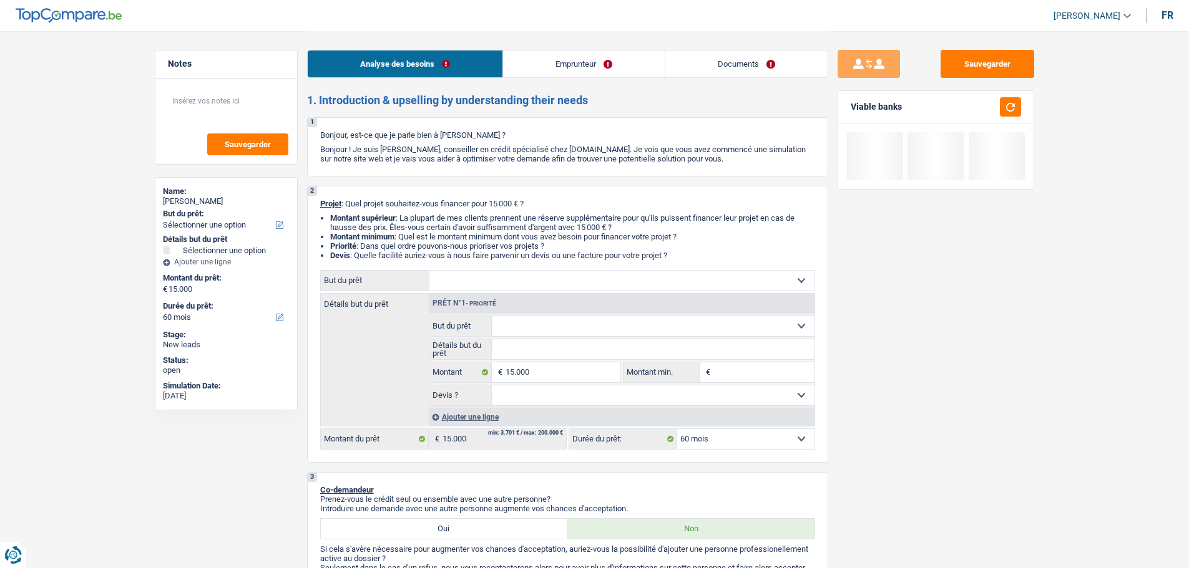
click at [991, 341] on div "Sauvegarder Viable banks" at bounding box center [935, 299] width 215 height 499
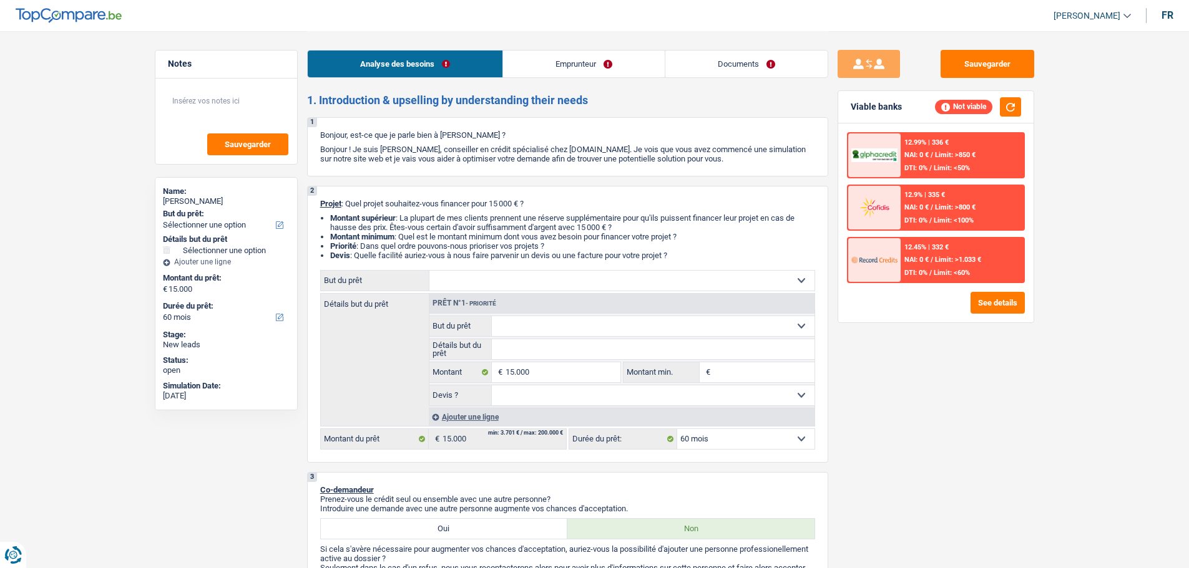
click at [729, 378] on input "Montant min." at bounding box center [763, 373] width 101 height 20
type input "1"
type input "10"
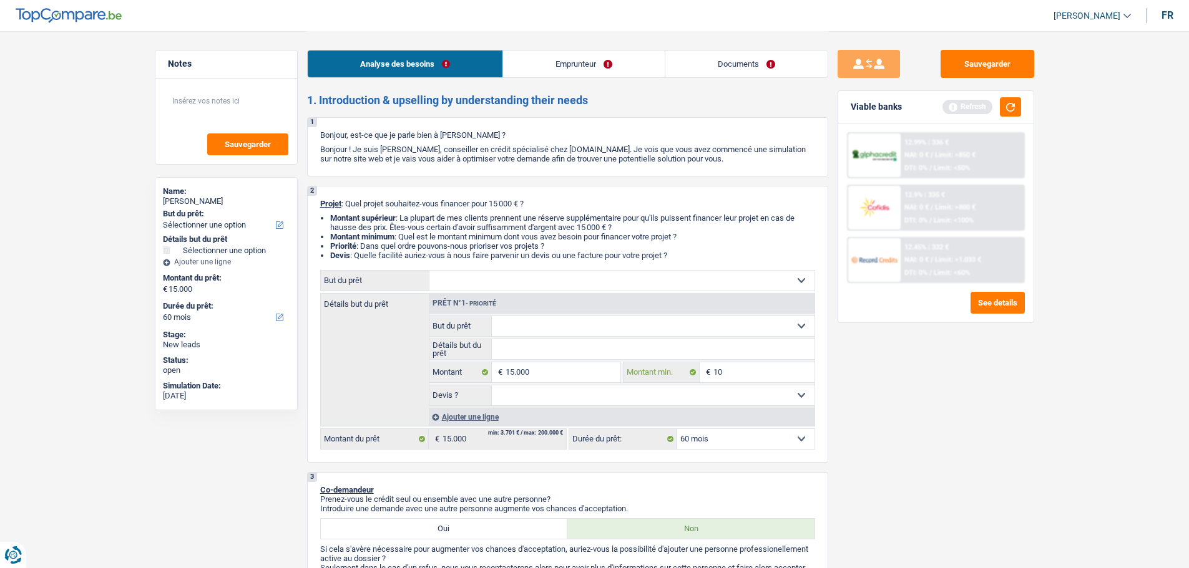
type input "100"
type input "1.000"
type input "10.000"
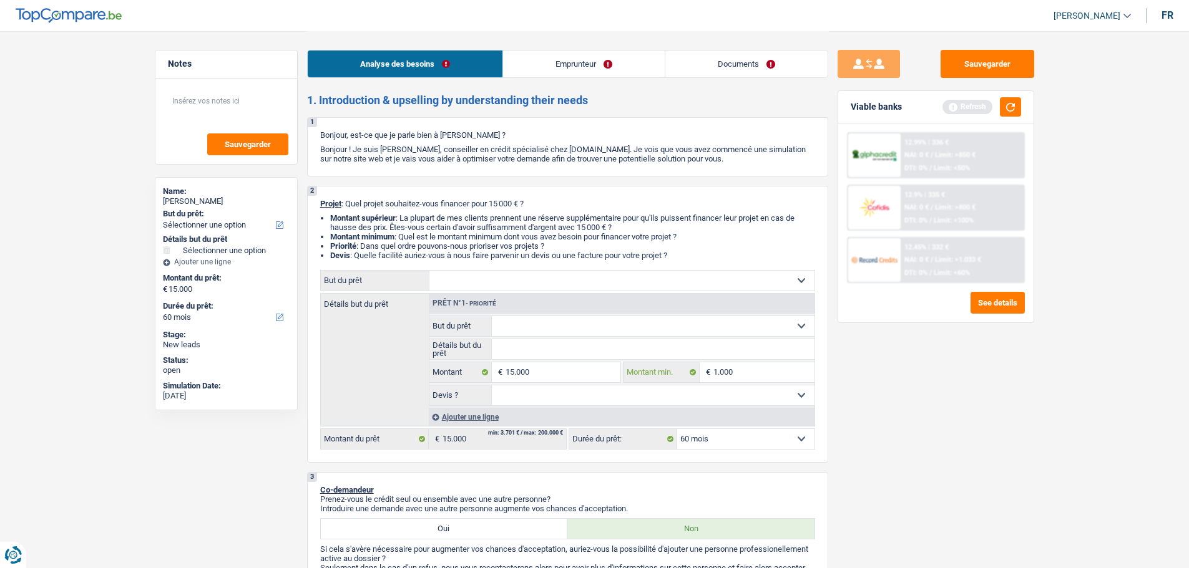
type input "10.000"
click at [562, 291] on div "Confort maison: meubles, textile, peinture, électroménager, outillage non-profe…" at bounding box center [567, 280] width 495 height 21
click at [560, 284] on select "Confort maison: meubles, textile, peinture, électroménager, outillage non-profe…" at bounding box center [621, 281] width 385 height 20
select select "familyEvent"
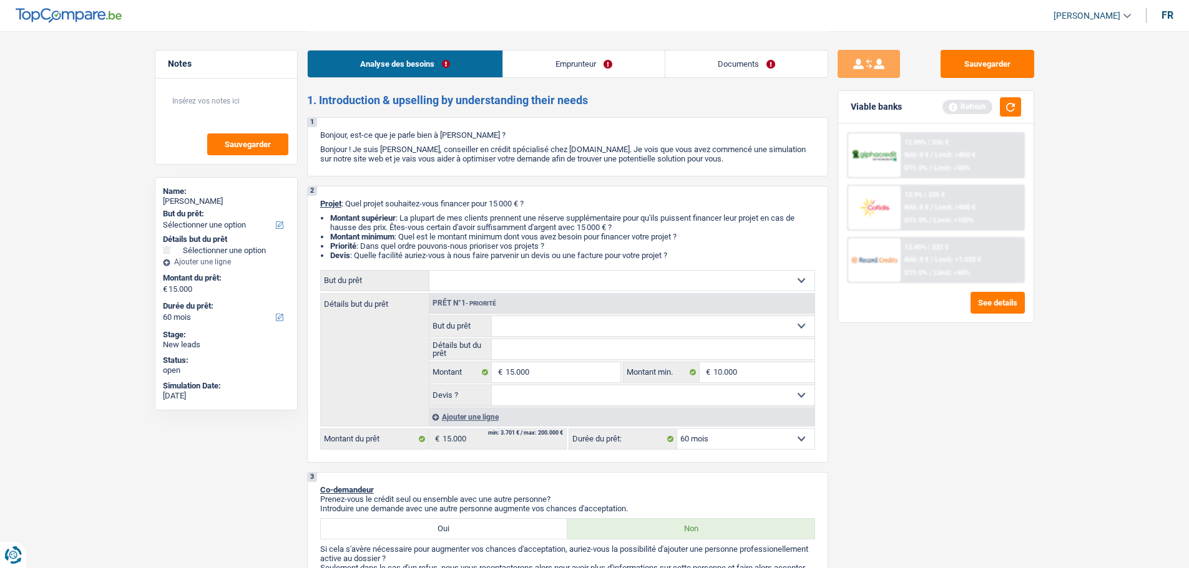
click at [429, 271] on select "Confort maison: meubles, textile, peinture, électroménager, outillage non-profe…" at bounding box center [621, 281] width 385 height 20
select select "familyEvent"
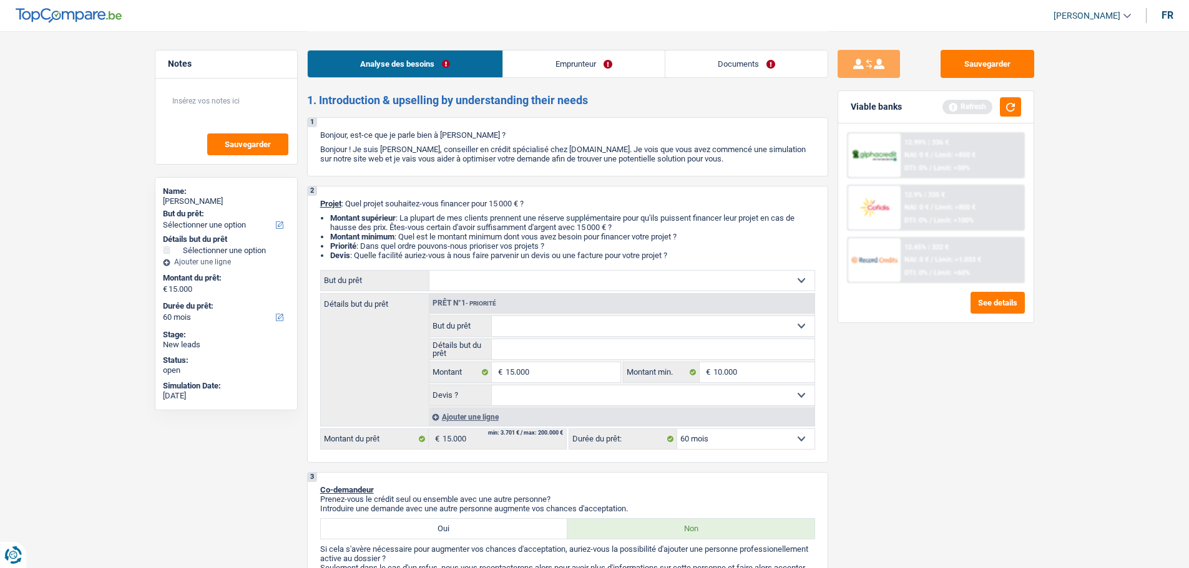
select select "familyEvent"
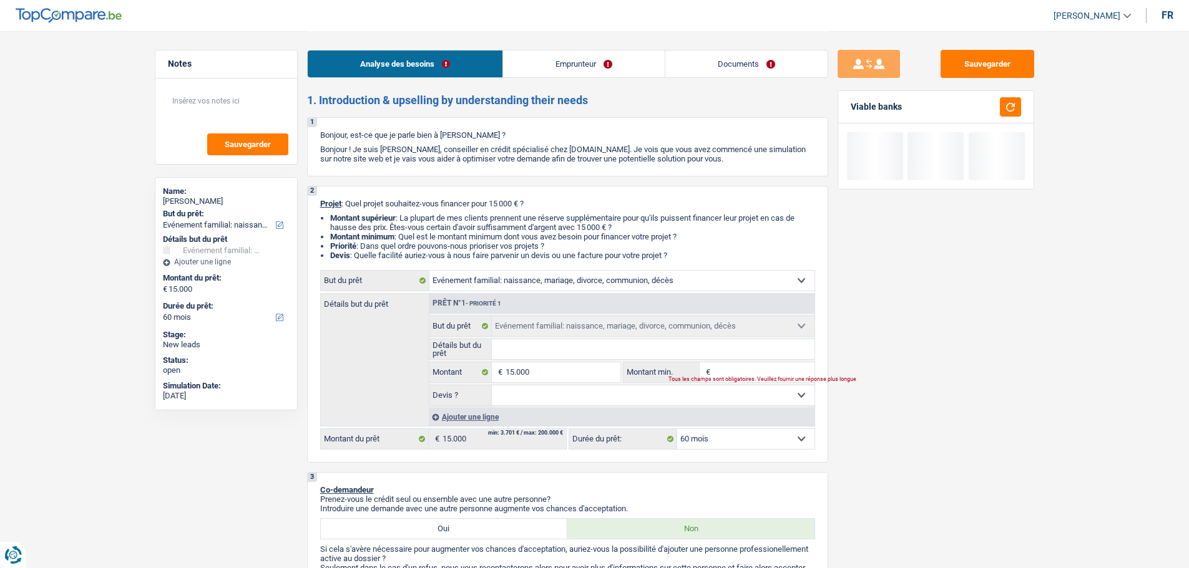
click at [560, 346] on input "Détails but du prêt" at bounding box center [653, 349] width 323 height 20
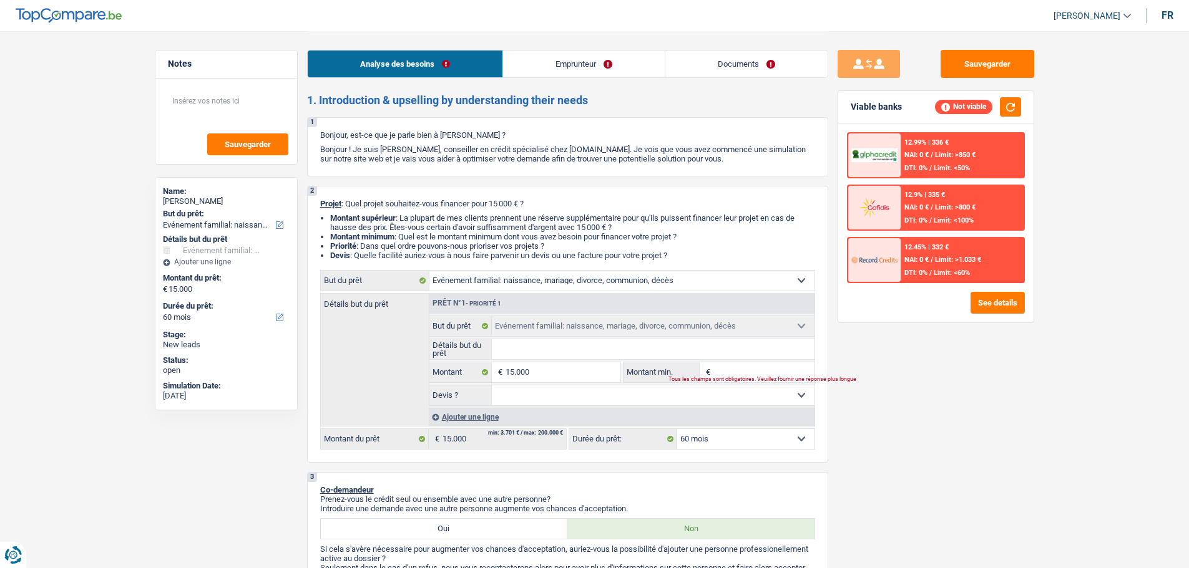
type input "V"
type input "Va"
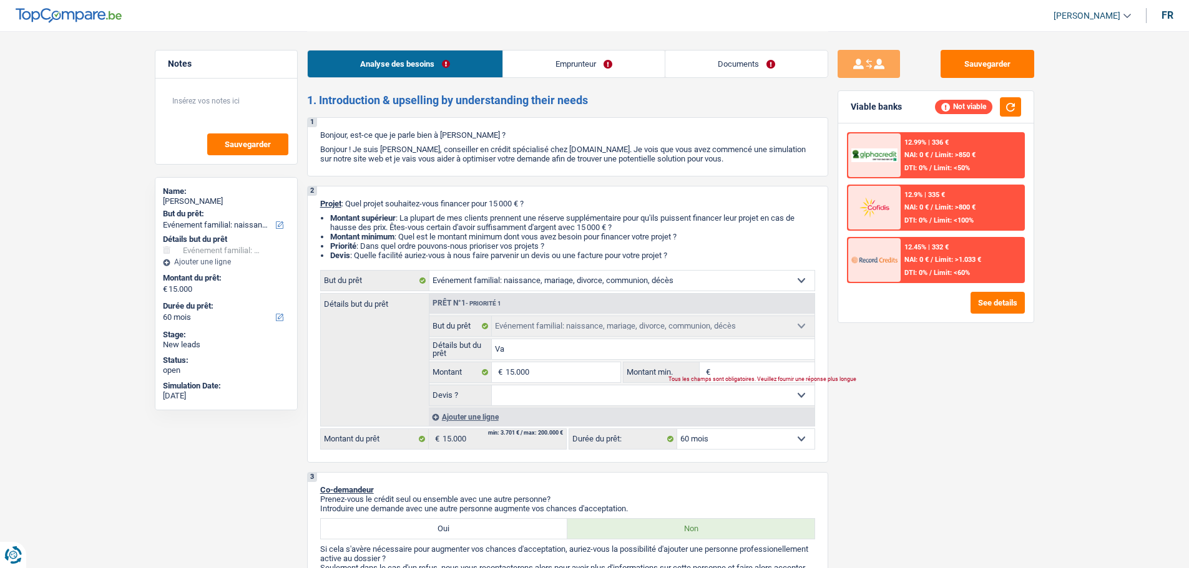
type input "Va"
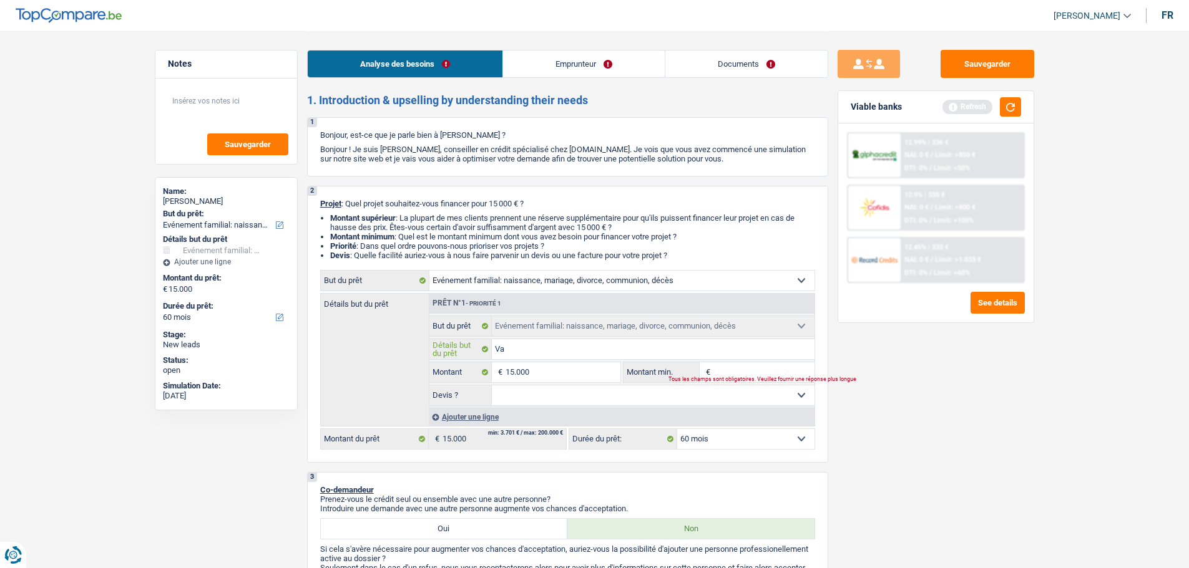
type input "Va s"
type input "Va se"
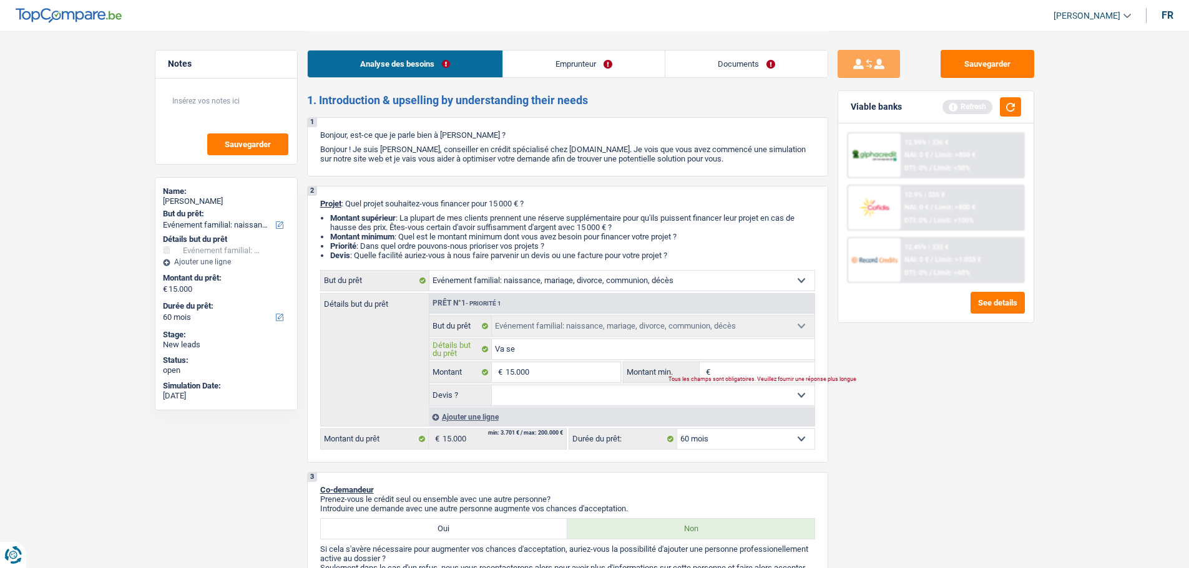
type input "Va se"
type input "Va se m"
type input "Va se ma"
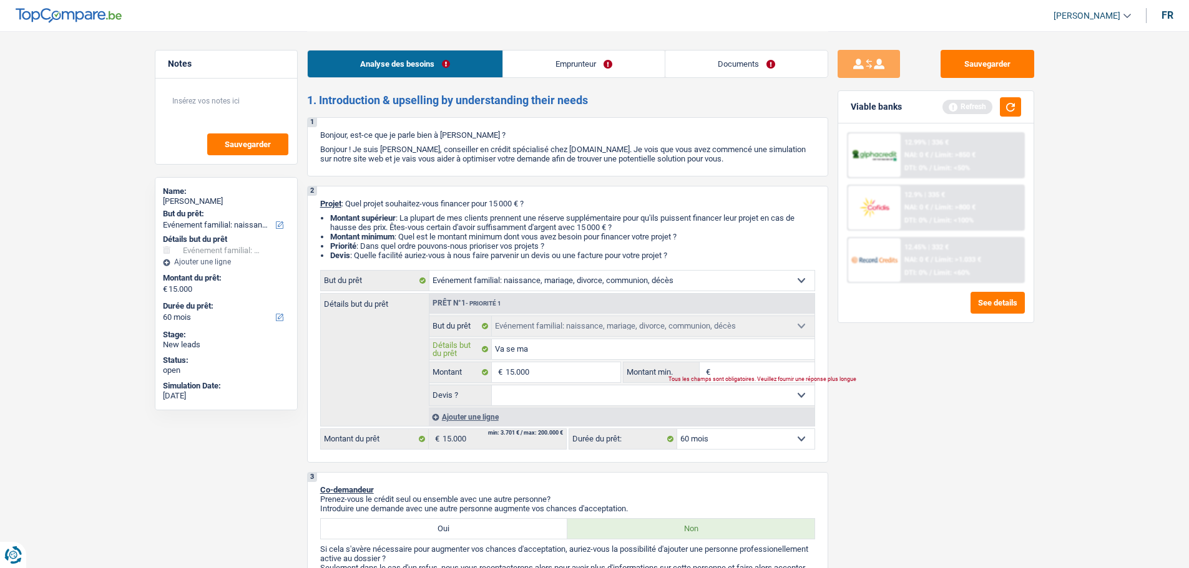
type input "Va se mar"
type input "Va se mari"
type input "Va se marie"
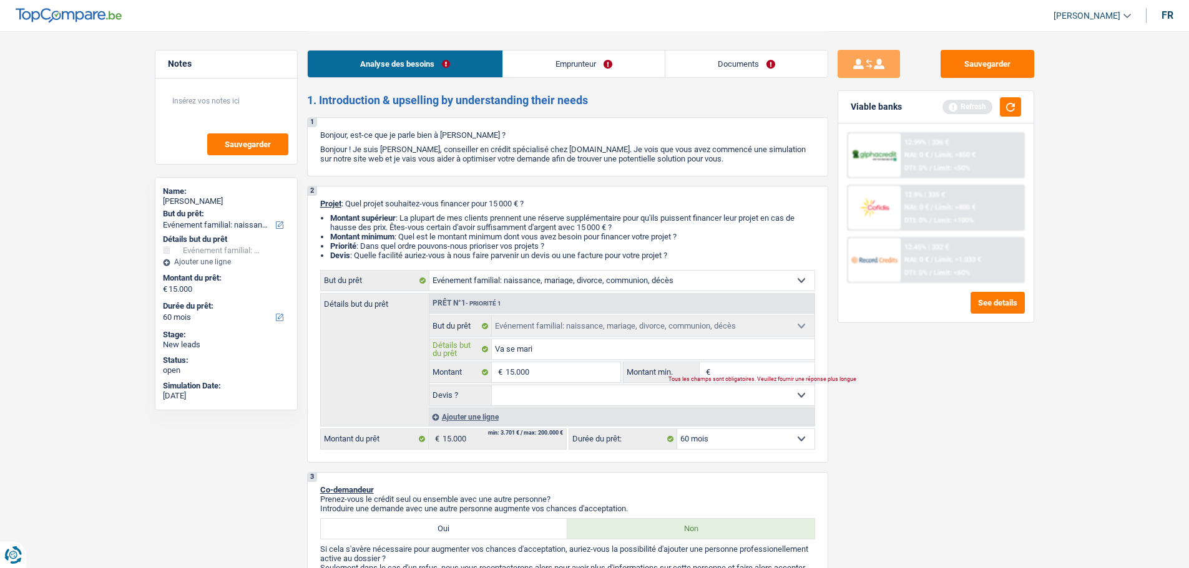
type input "Va se marie"
type input "Va se marier"
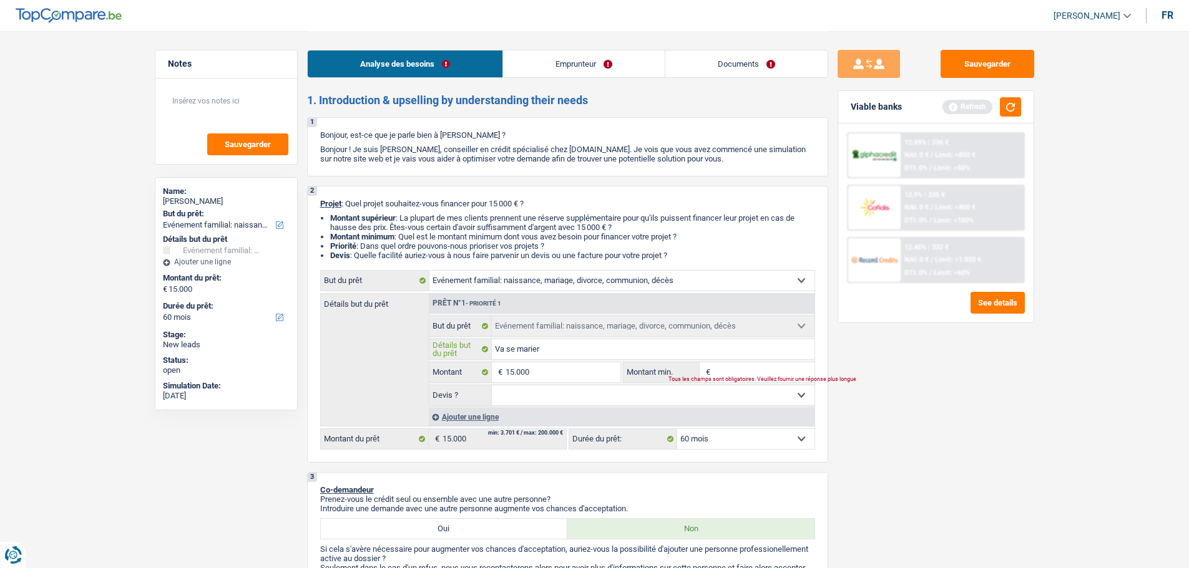
type input "Va se marier e"
type input "Va se marier en"
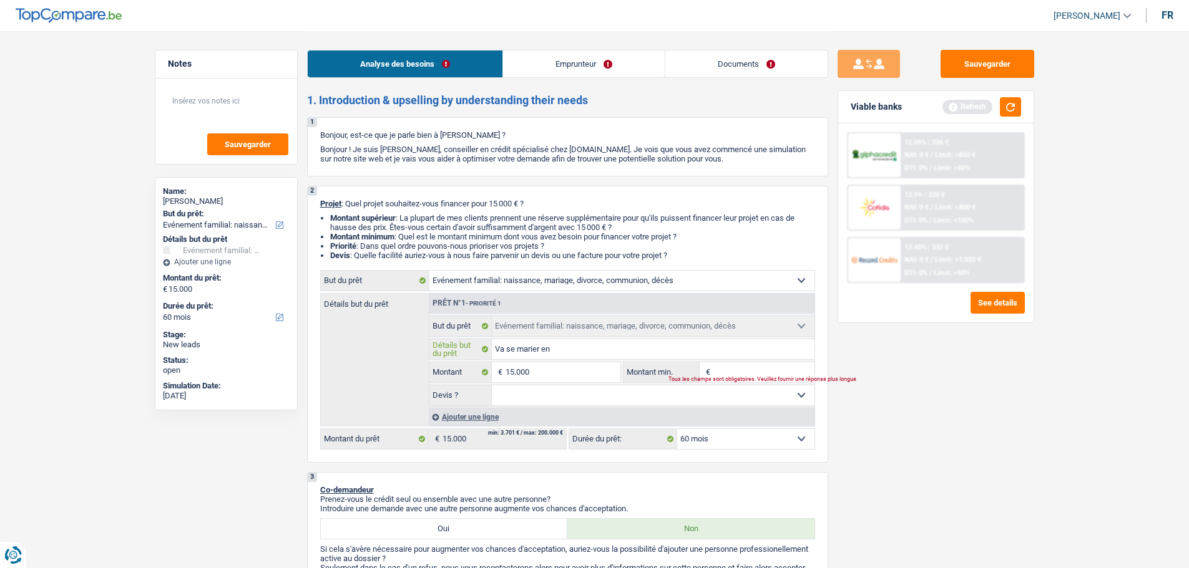
type input "Va se marier en"
type input "Va se marier en n"
type input "Va se marier en no"
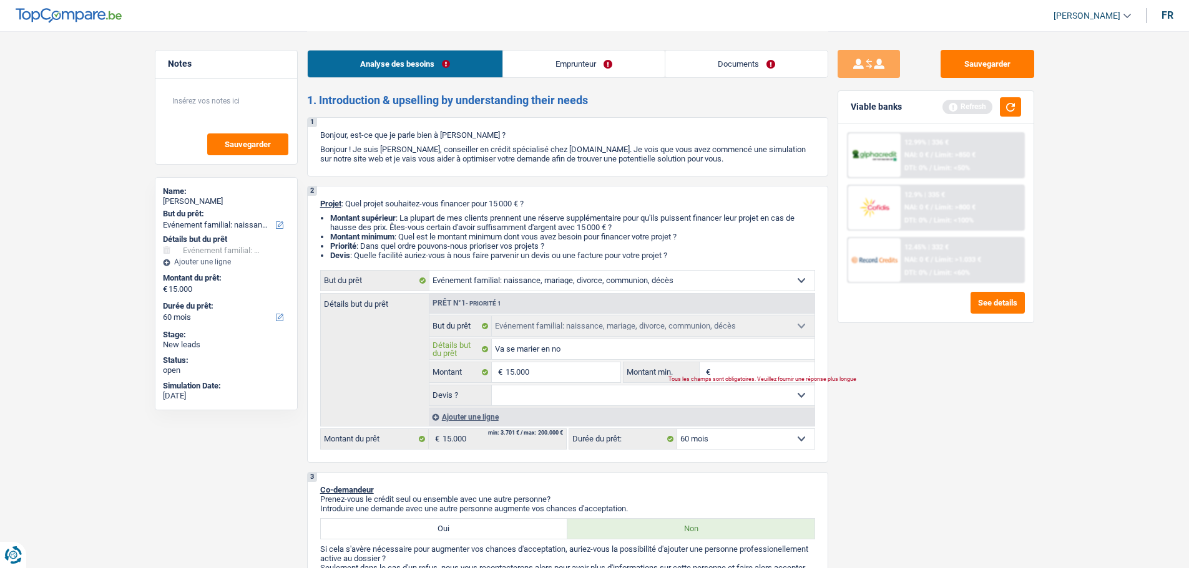
type input "Va se marier en nov"
type input "Va se marier en nove"
type input "Va se marier en novem"
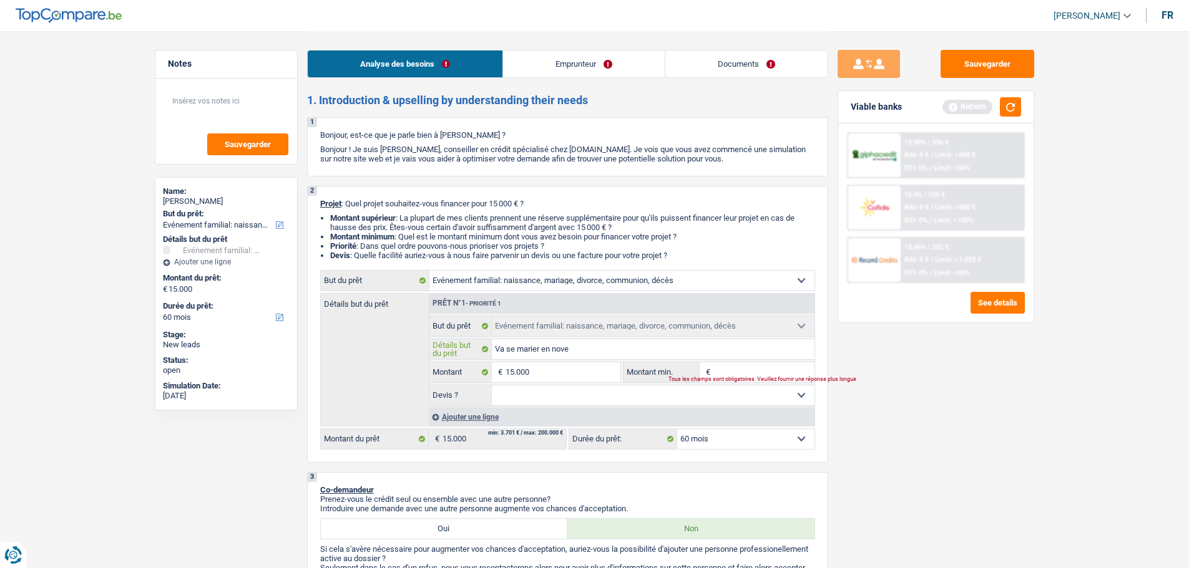
type input "Va se marier en novem"
type input "Va se marier en noveme"
type input "Va se marier en novem"
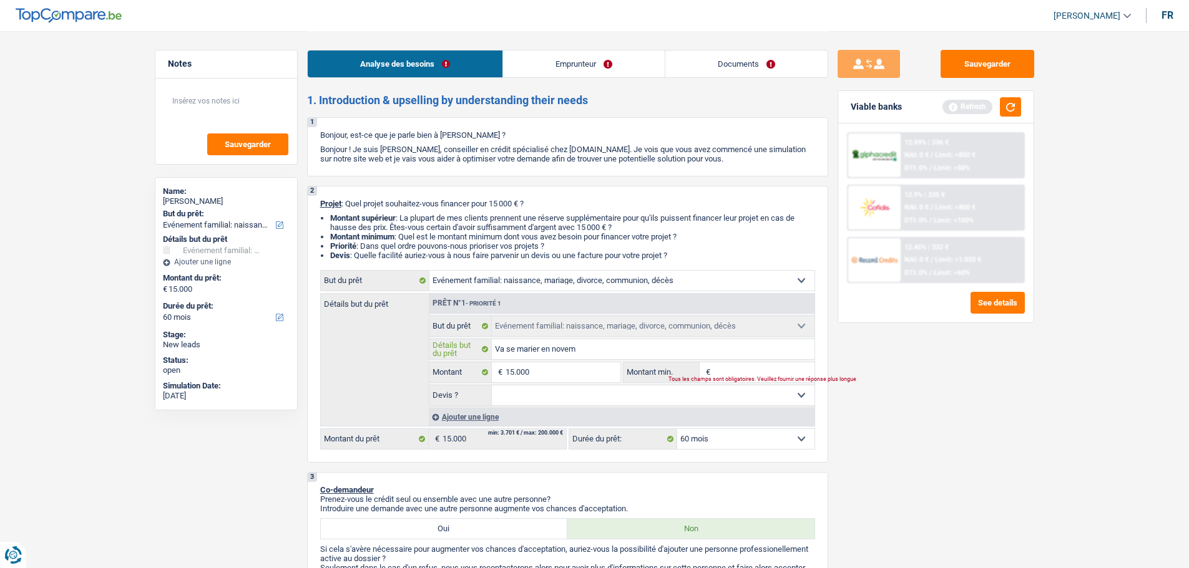
type input "Va se marier en novemb"
type input "Va se marier en novembr"
type input "Va se marier en novembre"
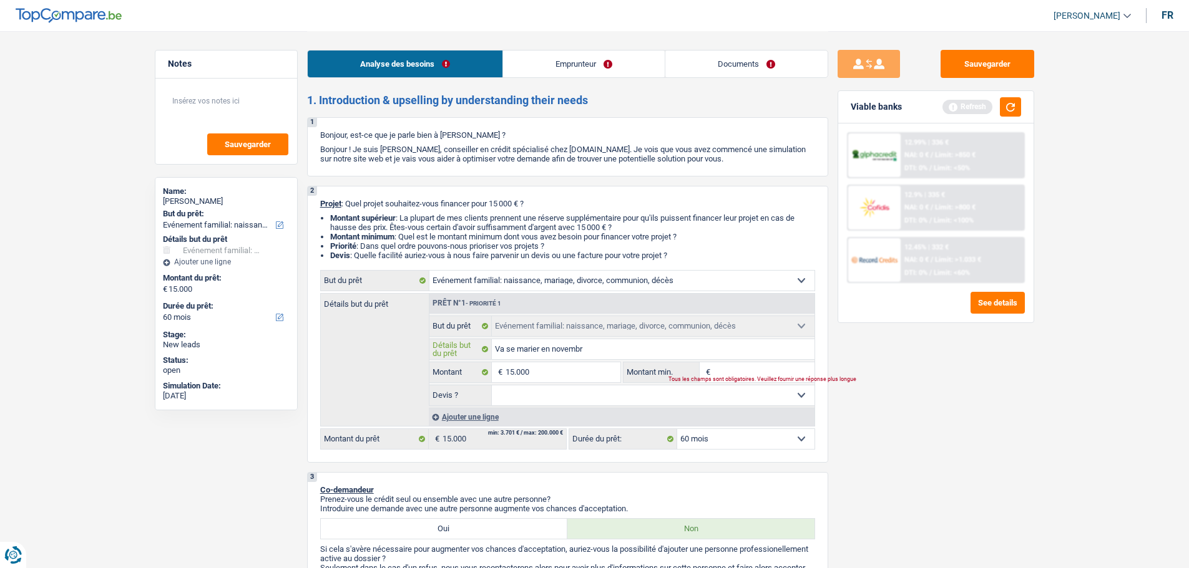
type input "Va se marier en novembre"
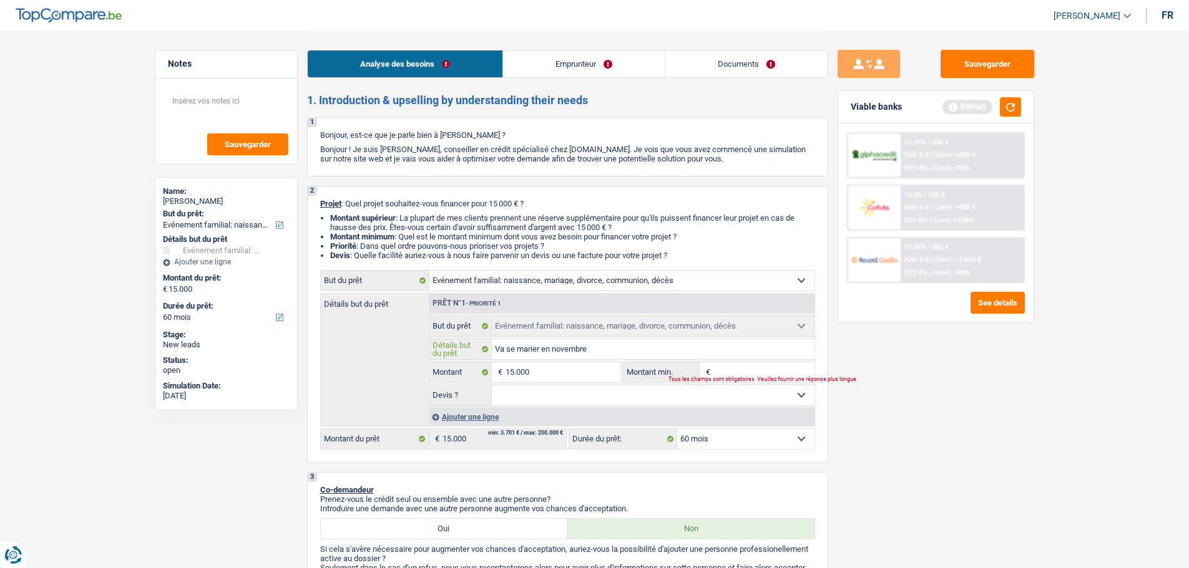
type input "Va se marier en novembre,"
type input "Va se marier en novembre, e"
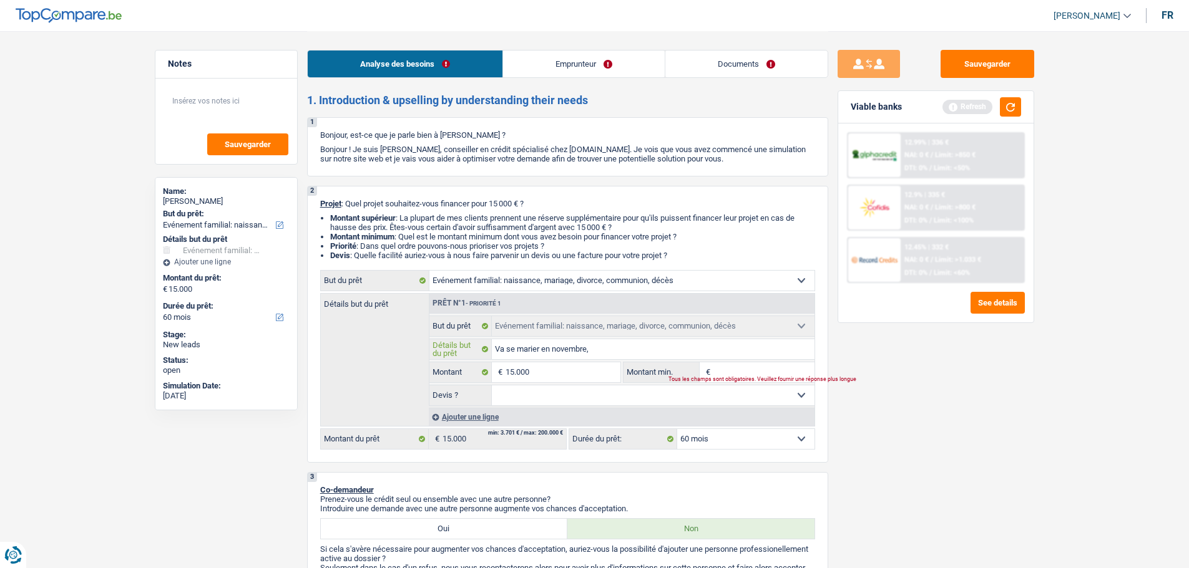
type input "Va se marier en novembre, e"
type input "Va se marier en novembre, et"
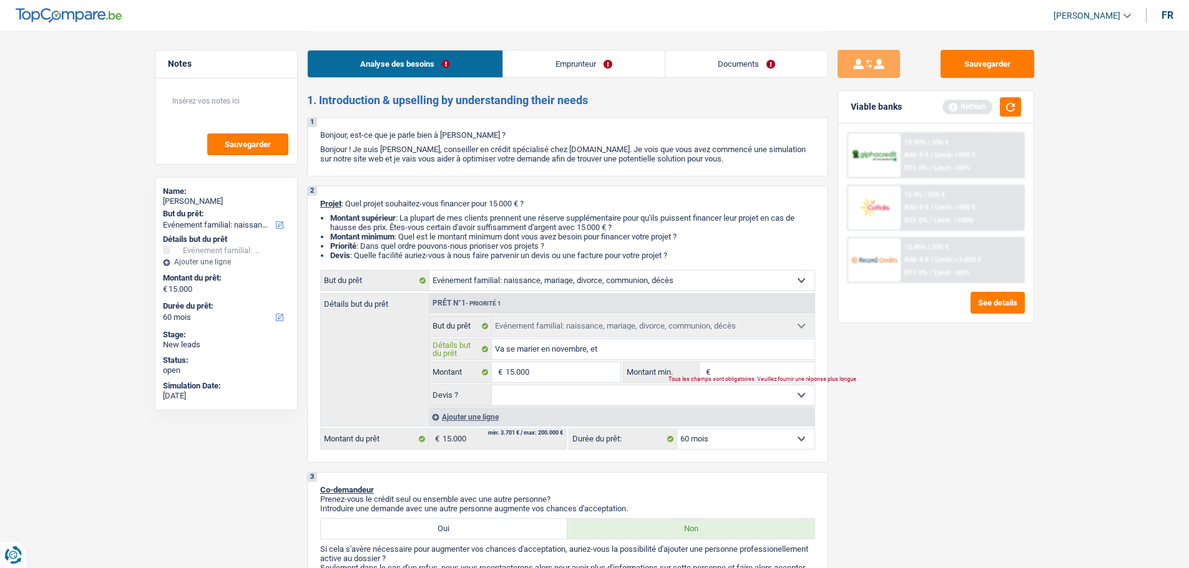
type input "Va se marier en novembre, et l"
type input "Va se marier en novembre, et li"
type input "Va se marier en novembre, et liq"
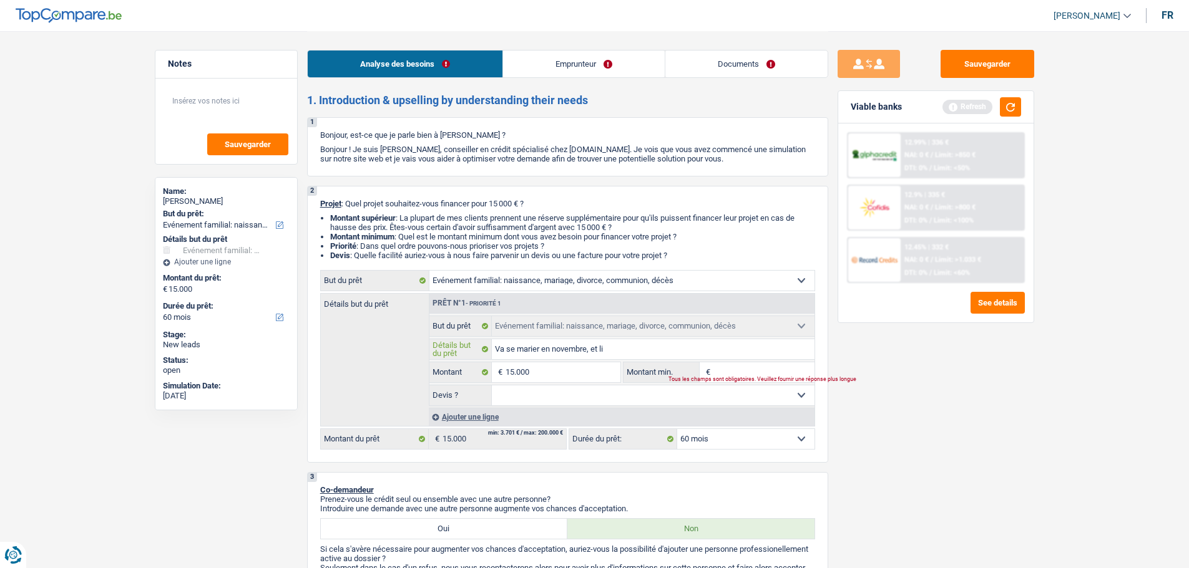
type input "Va se marier en novembre, et liq"
type input "Va se marier en novembre, et liqu"
type input "Va se marier en novembre, et liqui"
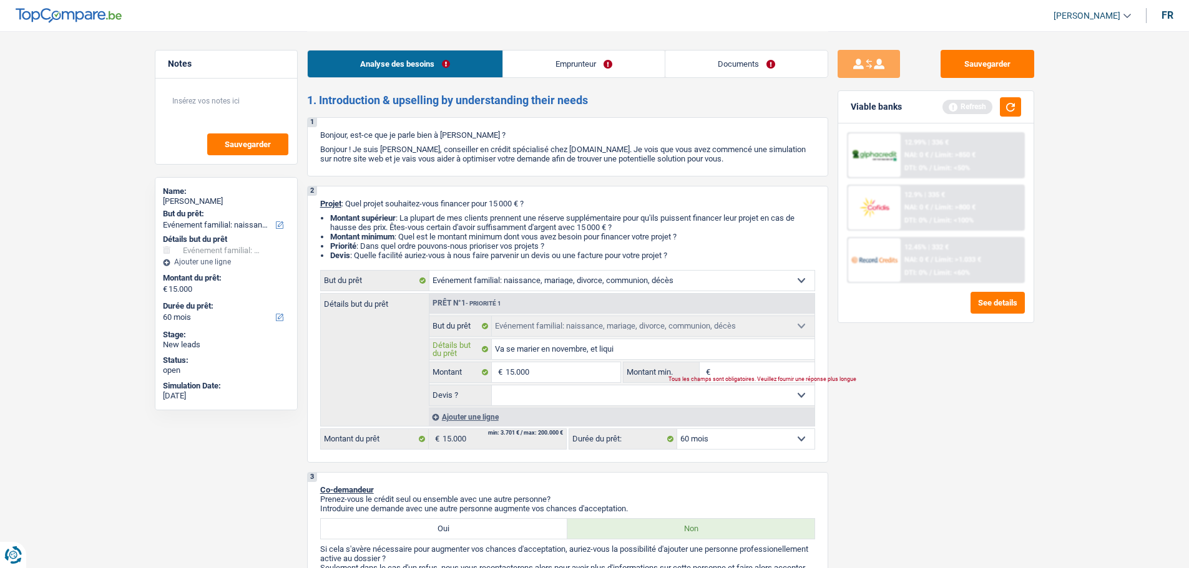
type input "Va se marier en novembre, et liquid"
type input "Va se marier en novembre, et liquidi"
type input "Va se marier en novembre, et liquidié"
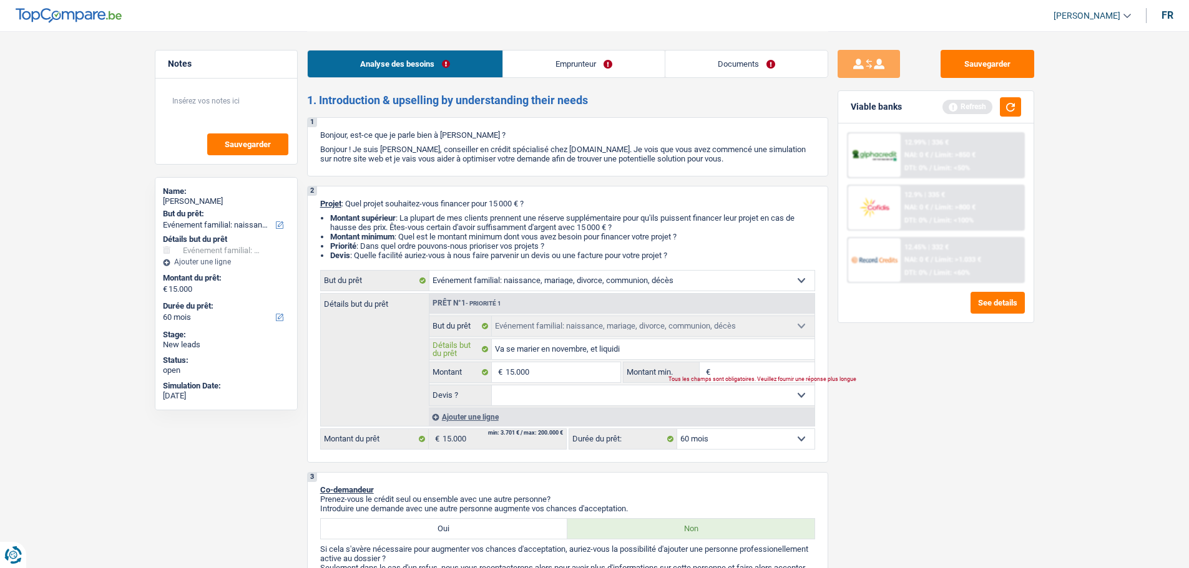
type input "Va se marier en novembre, et liquidié"
type input "Va se marier en novembre, et liquidité"
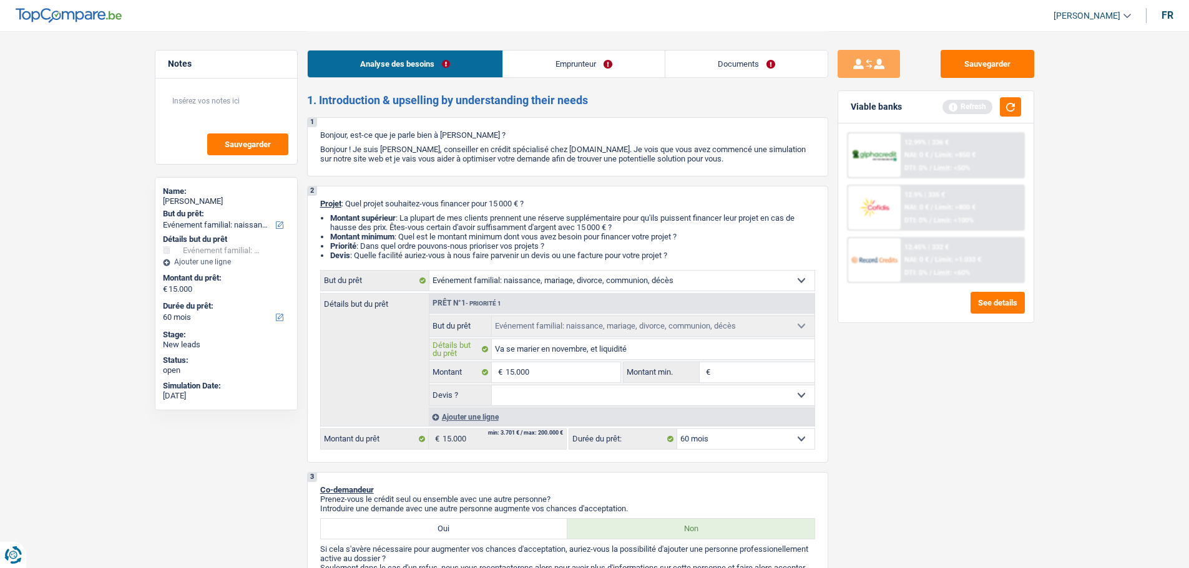
type input "Va se marier en novembre, et liquidité"
type input "Va se marier en novembre, et liquidit"
type input "Va se marier en novembre, et liquidi"
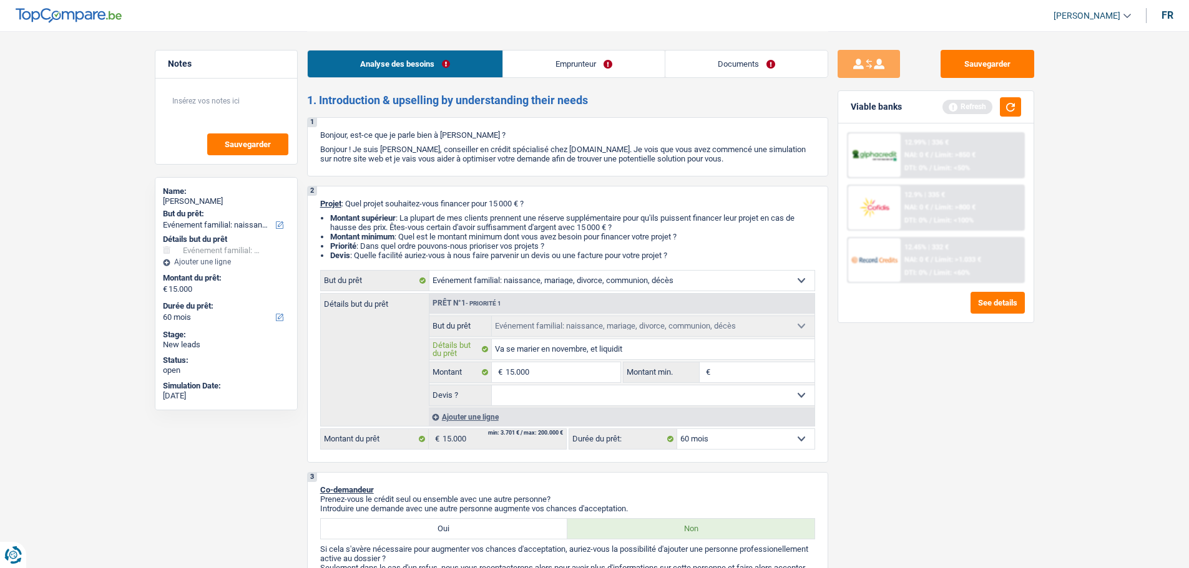
type input "Va se marier en novembre, et liquidi"
type input "Va se marier en novembre, et liquid"
type input "Va se marier en novembre, et liqui"
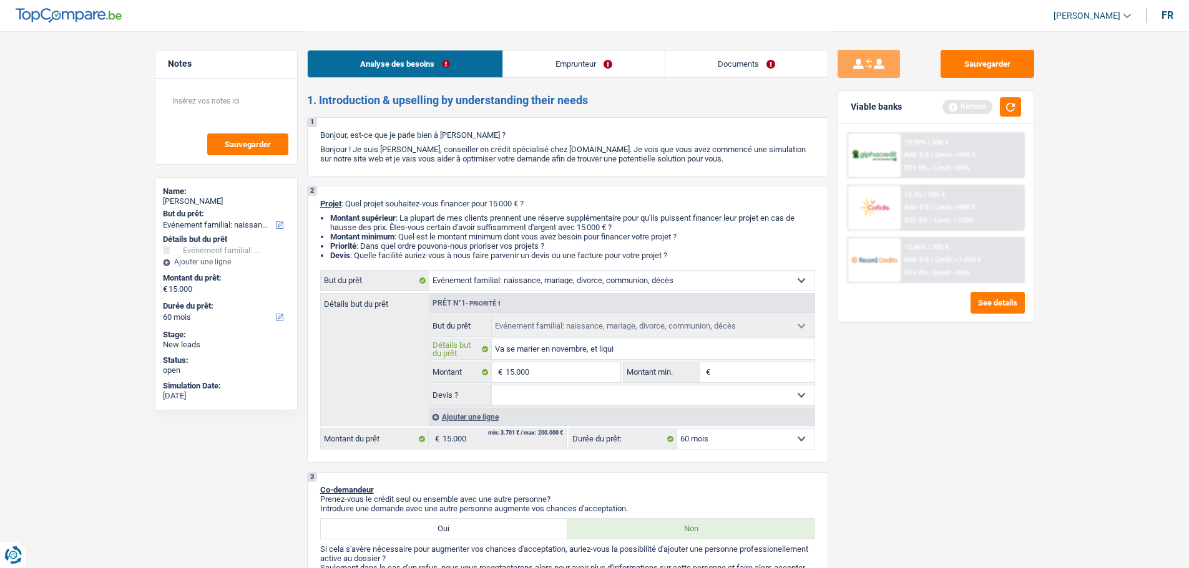
type input "Va se marier en novembre, et liqu"
type input "Va se marier en novembre, et liq"
type input "Va se marier en novembre, et li"
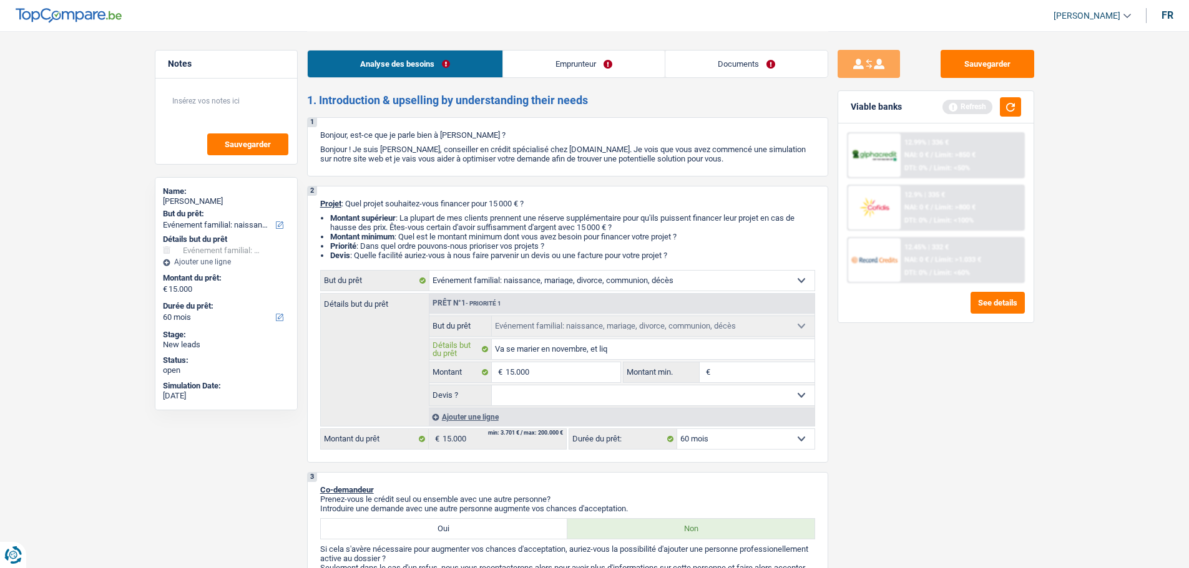
type input "Va se marier en novembre, et li"
type input "Va se marier en novembre, et l"
type input "Va se marier en novembre, et"
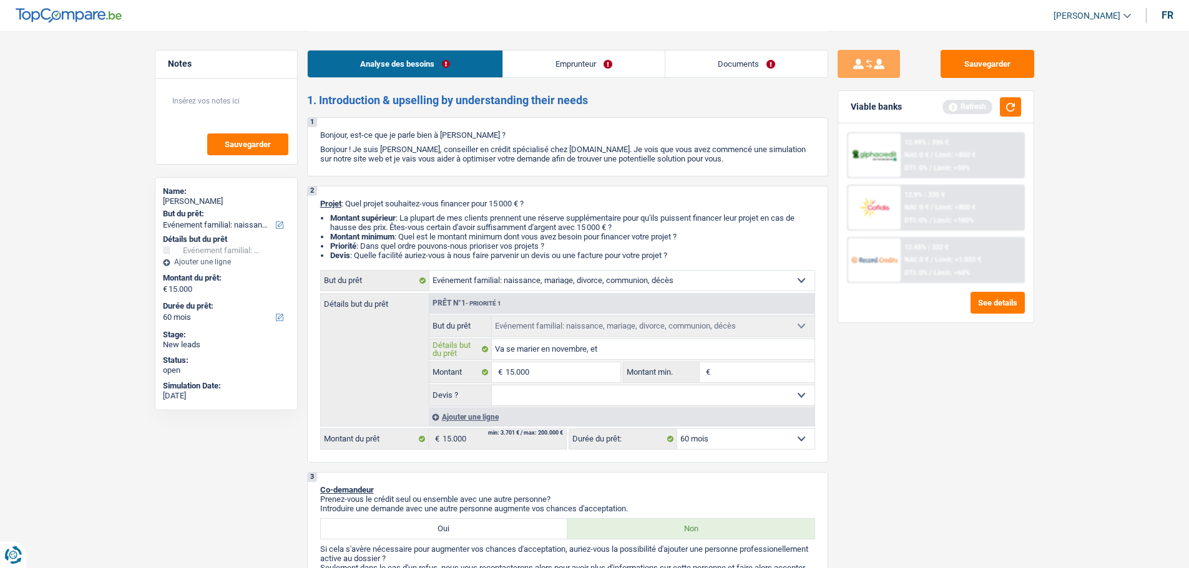
type input "Va se marier en novembre, et"
type input "Va se marier en novembre, e"
type input "Va se marier en novembre,"
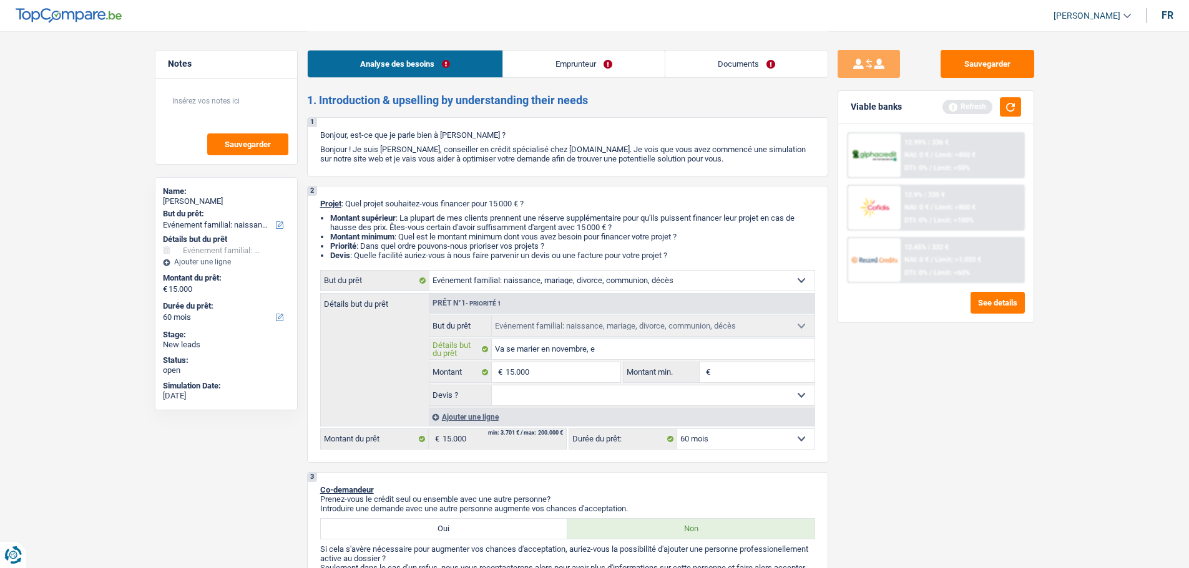
type input "Va se marier en novembre,"
type input "Va se marier en novembre"
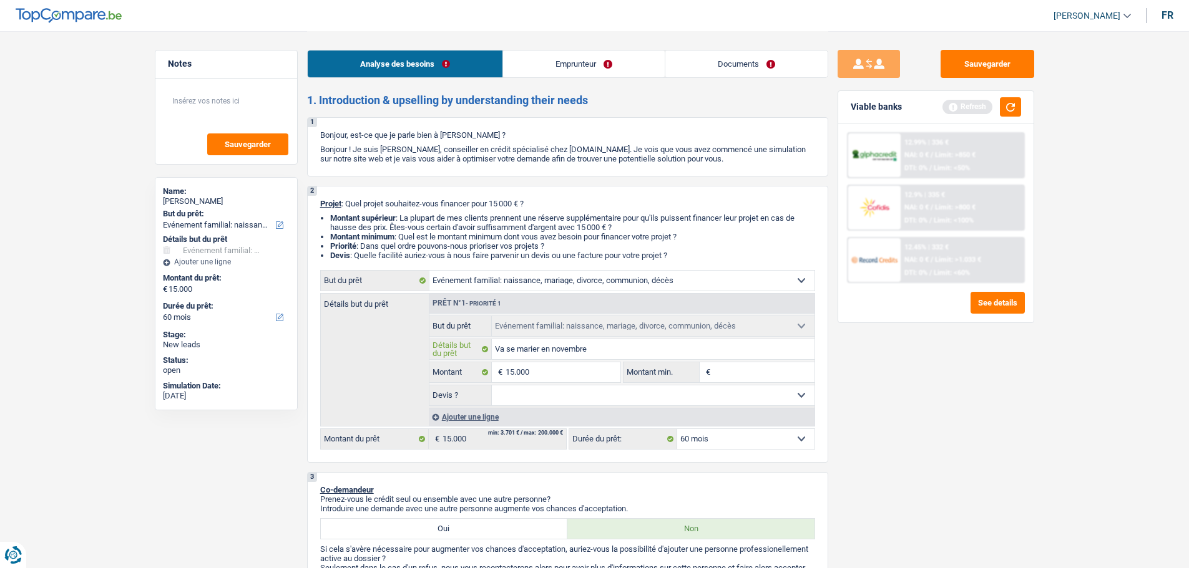
type input "Va se marier en novembre"
click at [769, 371] on input "Montant min." at bounding box center [763, 373] width 101 height 20
type input "1"
type input "10"
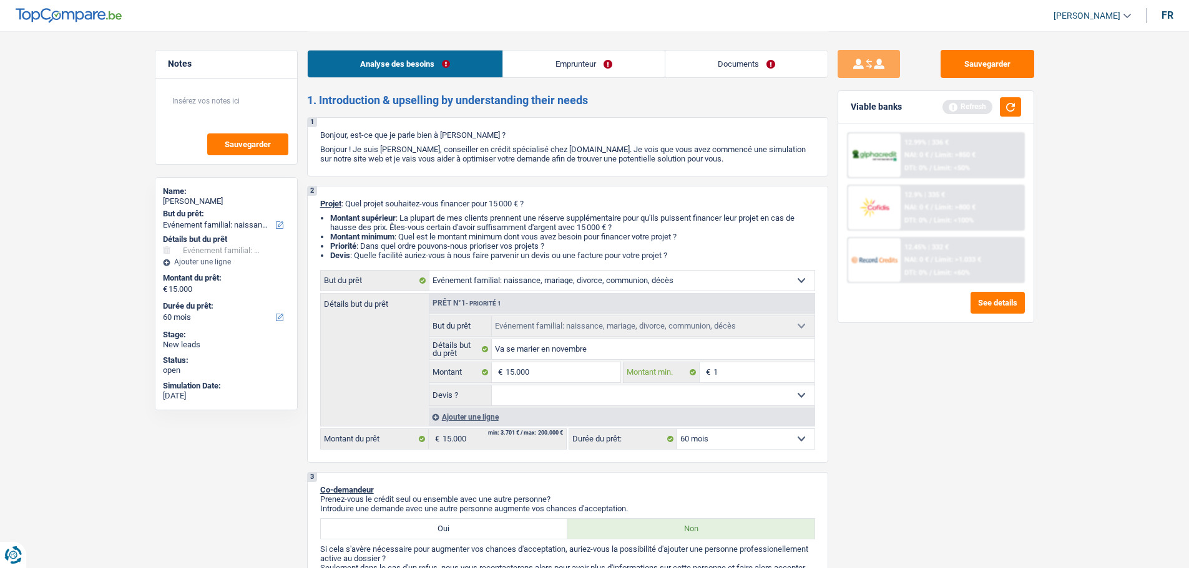
type input "10"
type input "100"
type input "1.000"
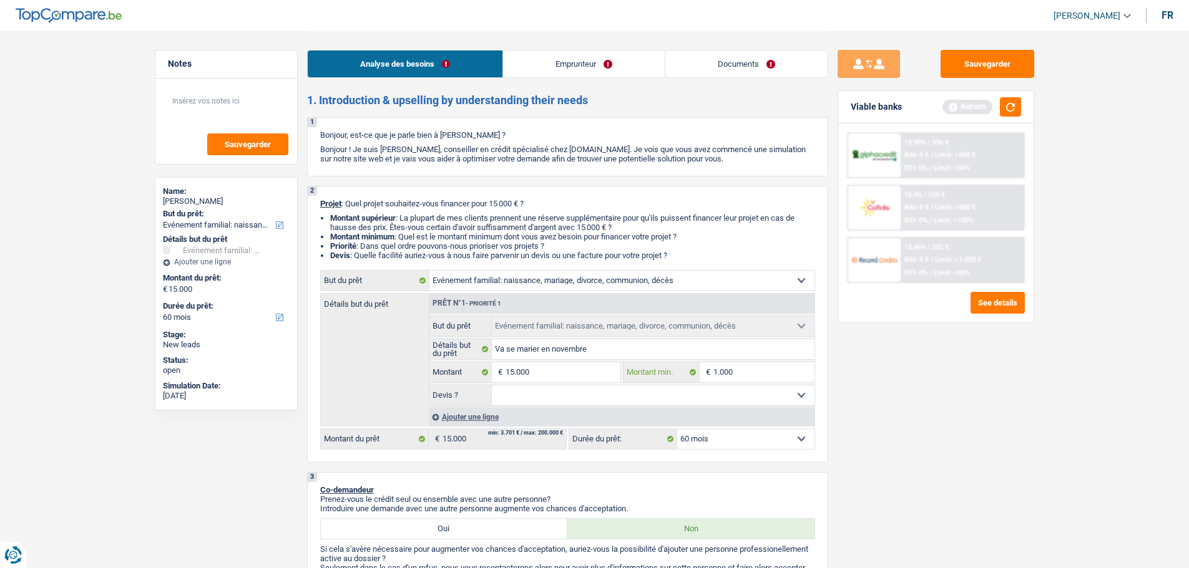
type input "10.000"
click at [575, 374] on input "15.000" at bounding box center [562, 373] width 114 height 20
click at [573, 391] on select "Oui Non Non répondu Sélectionner une option" at bounding box center [653, 396] width 323 height 20
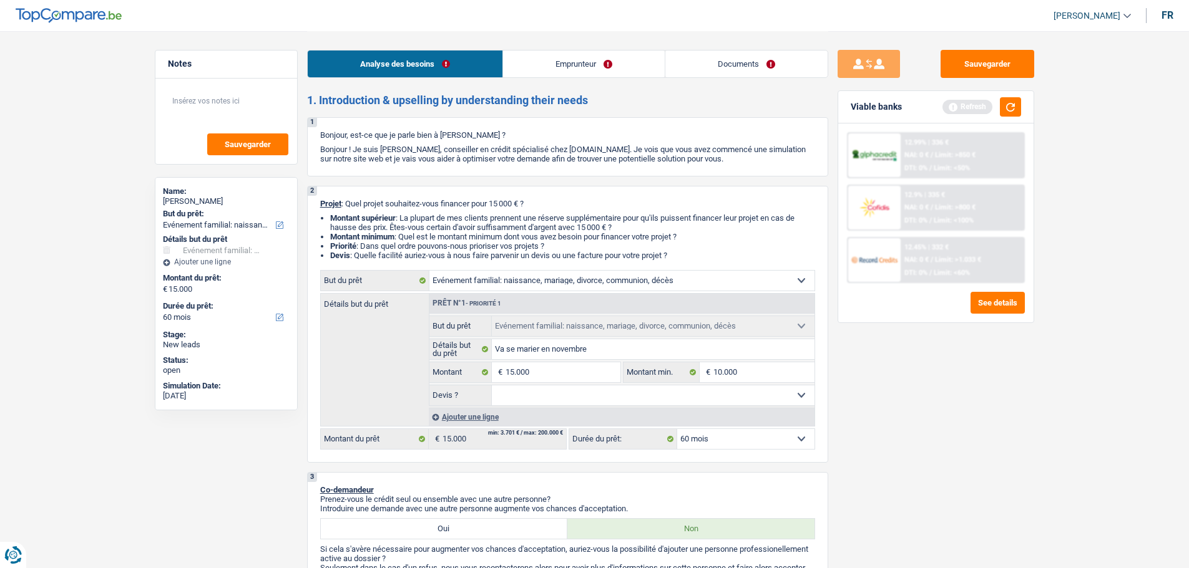
select select "false"
click at [492, 386] on select "Oui Non Non répondu Sélectionner une option" at bounding box center [653, 396] width 323 height 20
select select "false"
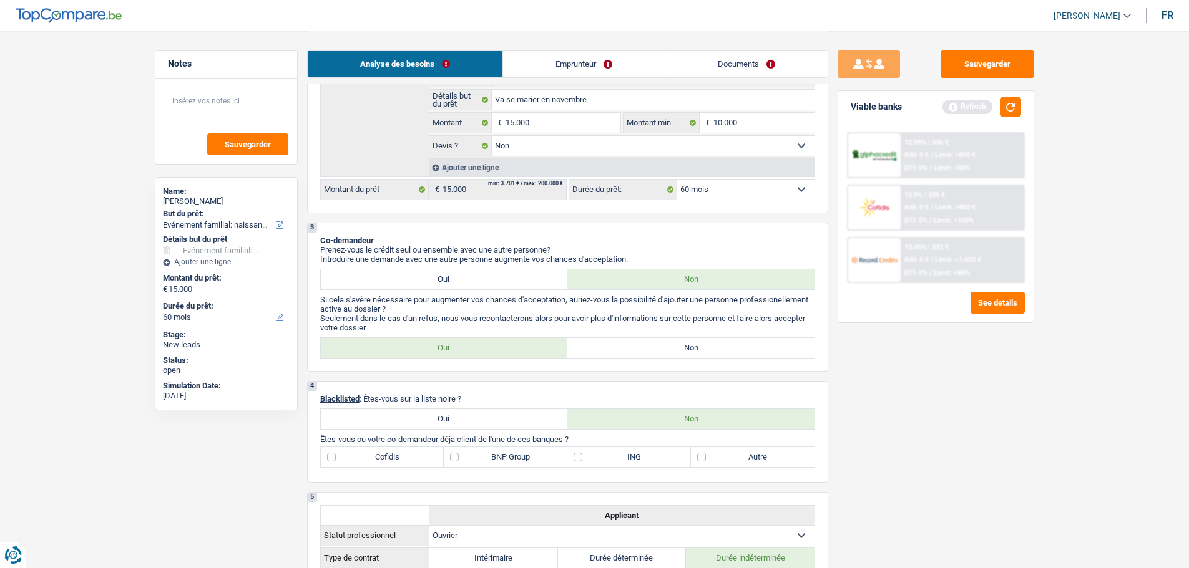
click at [606, 62] on link "Emprunteur" at bounding box center [584, 64] width 162 height 27
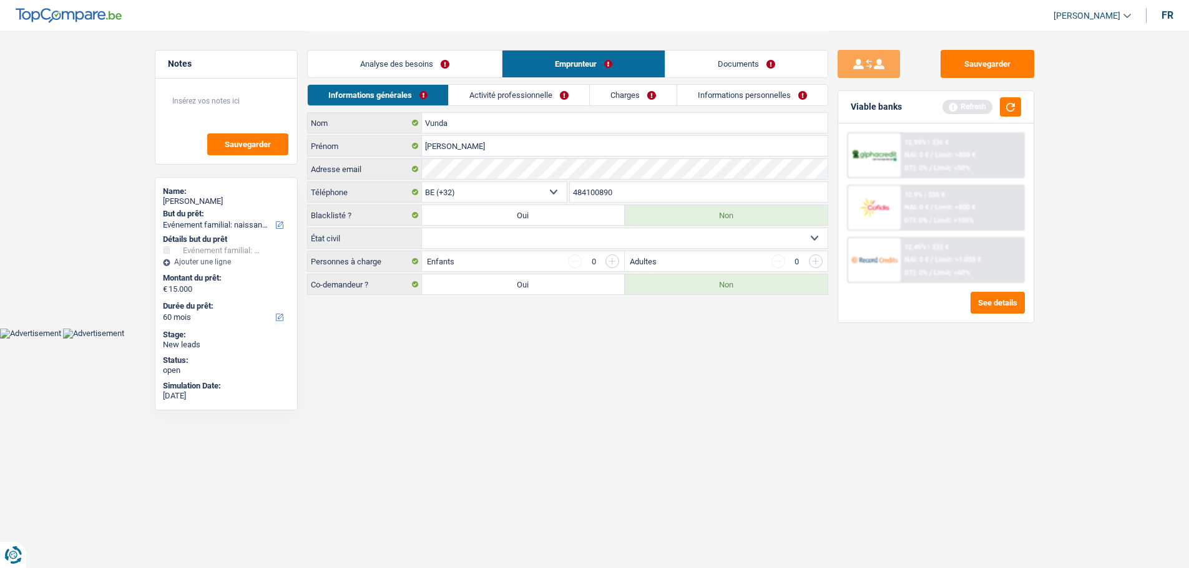
scroll to position [0, 0]
click at [426, 79] on div "Analyse des besoins Emprunteur Documents" at bounding box center [571, 57] width 521 height 53
click at [426, 63] on link "Analyse des besoins" at bounding box center [409, 64] width 194 height 27
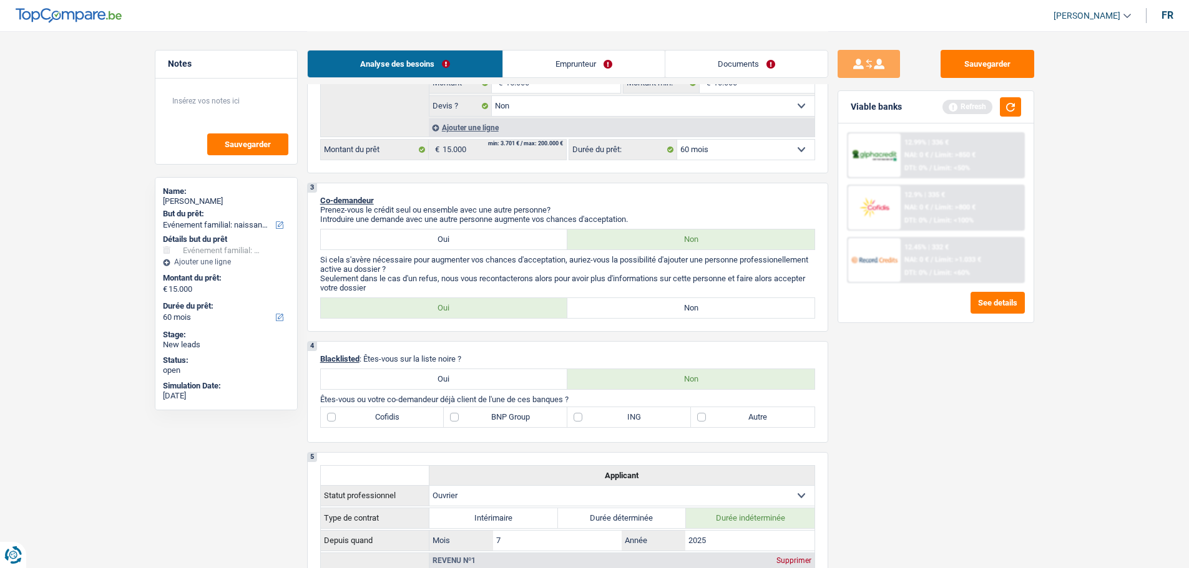
scroll to position [312, 0]
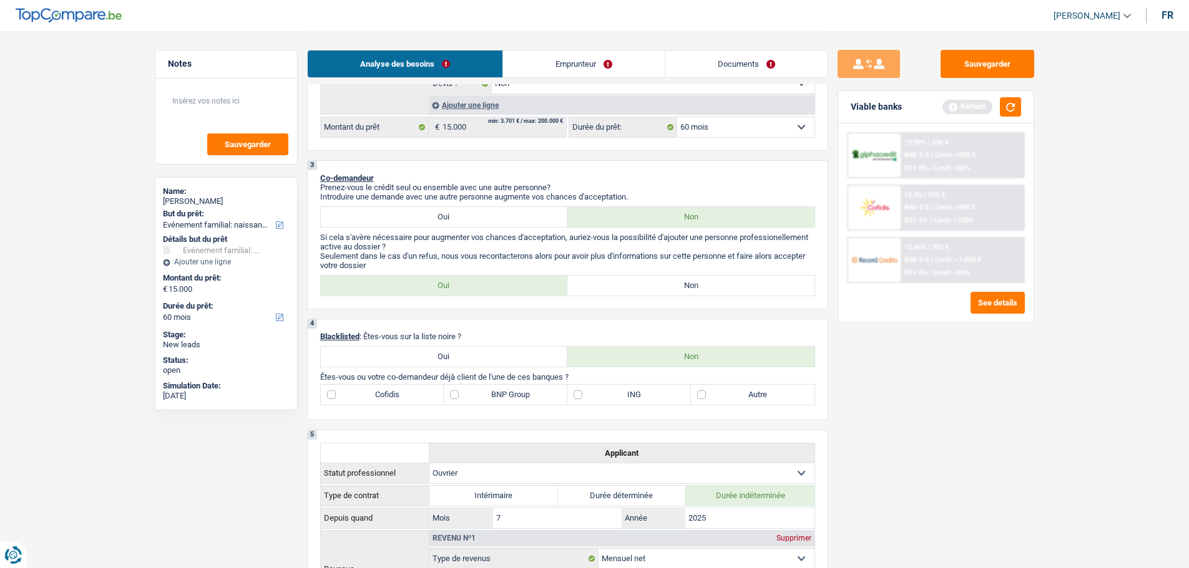
click at [605, 281] on label "Non" at bounding box center [690, 286] width 247 height 20
click at [605, 281] on input "Non" at bounding box center [690, 286] width 247 height 20
radio input "true"
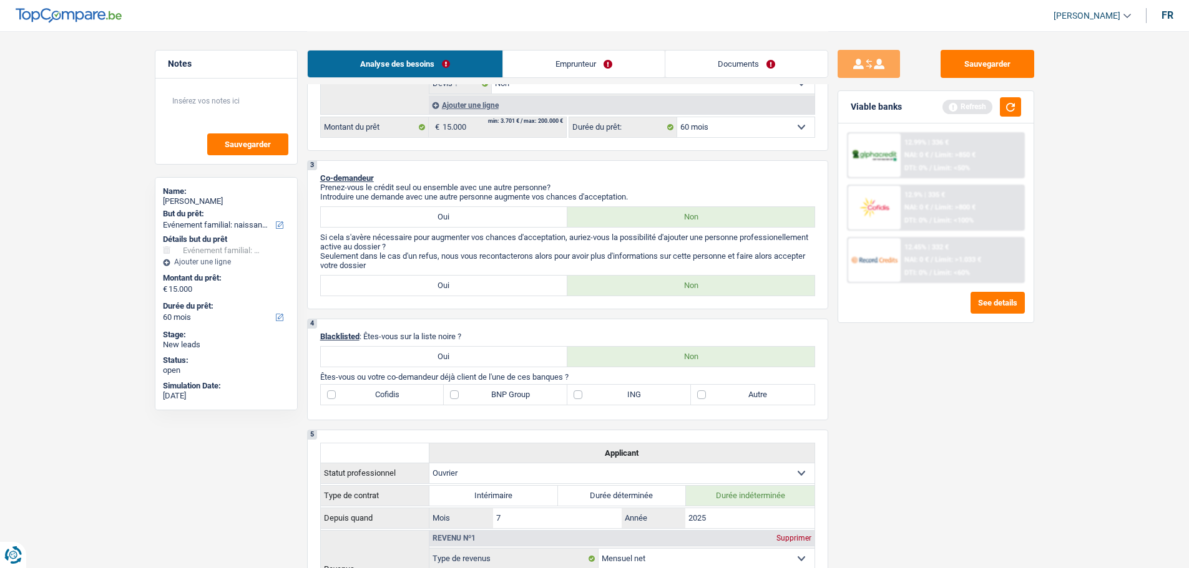
click at [665, 67] on link "Documents" at bounding box center [746, 64] width 162 height 27
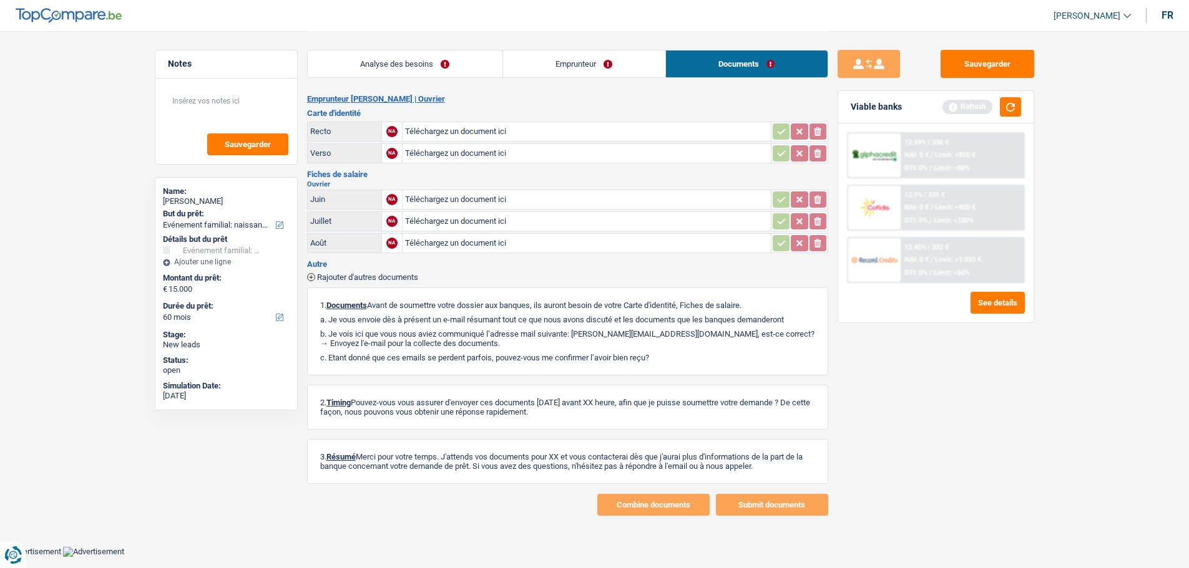
scroll to position [0, 0]
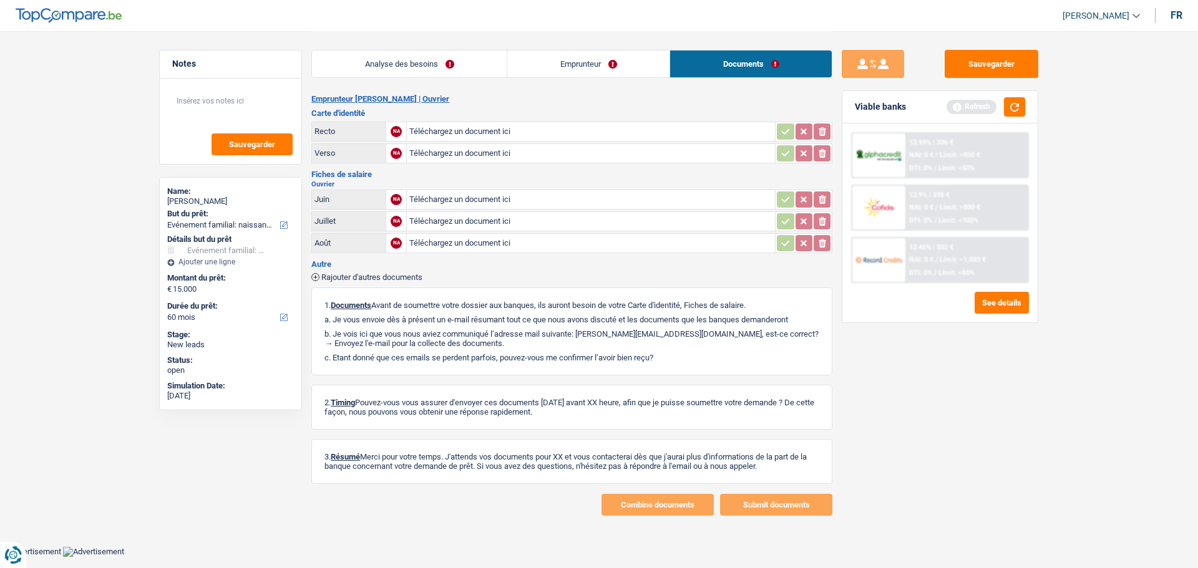
click at [663, 67] on link "Emprunteur" at bounding box center [588, 64] width 162 height 27
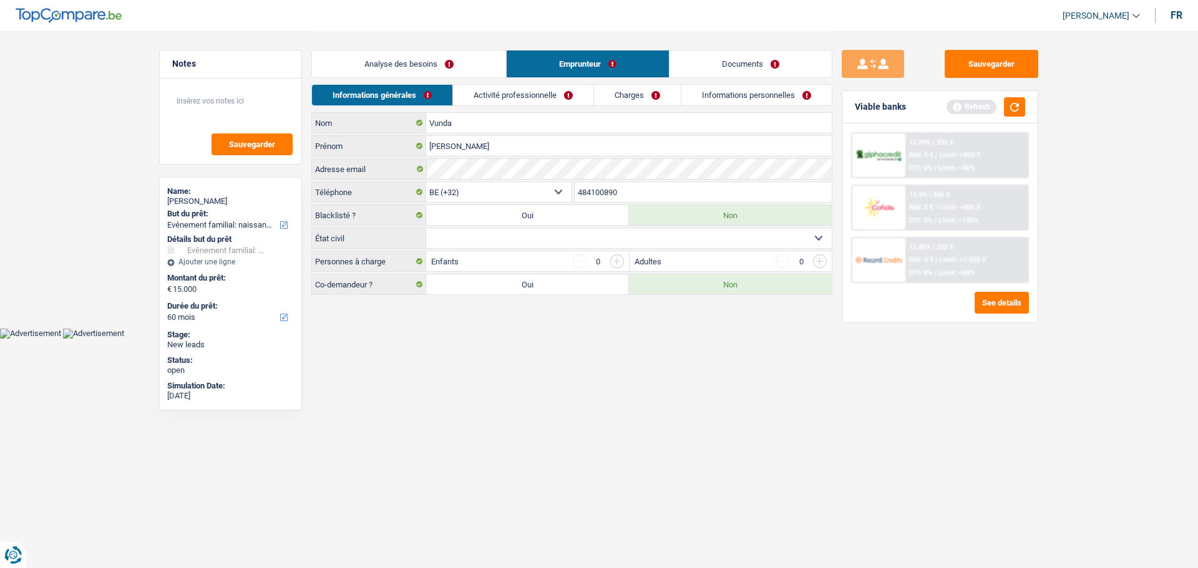
click at [384, 57] on link "Analyse des besoins" at bounding box center [409, 64] width 194 height 27
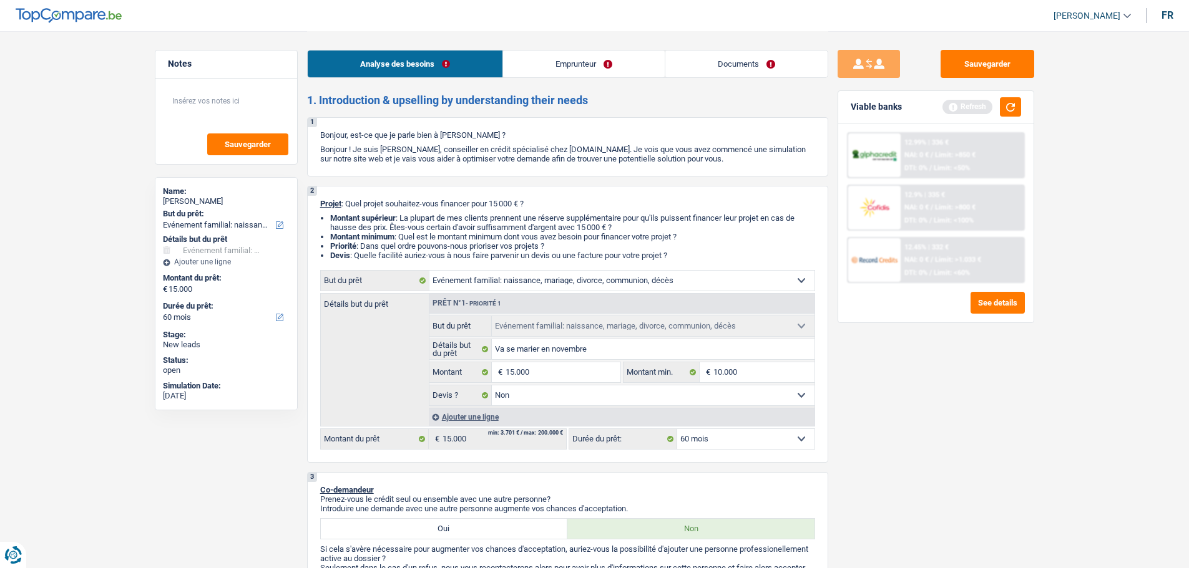
click at [524, 61] on link "Emprunteur" at bounding box center [584, 64] width 162 height 27
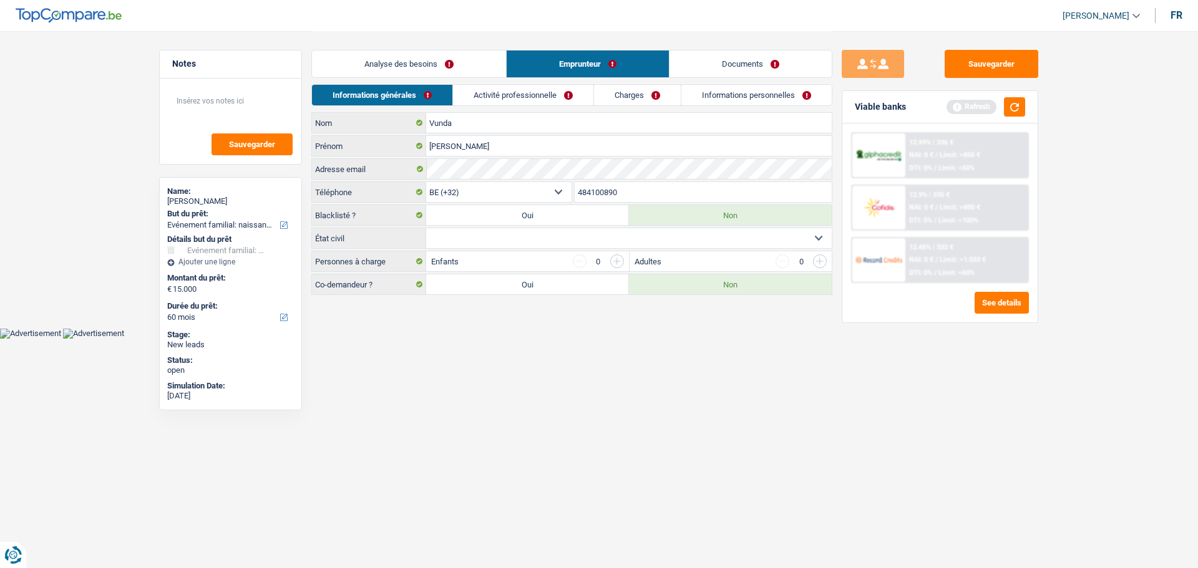
click at [395, 53] on link "Analyse des besoins" at bounding box center [409, 64] width 194 height 27
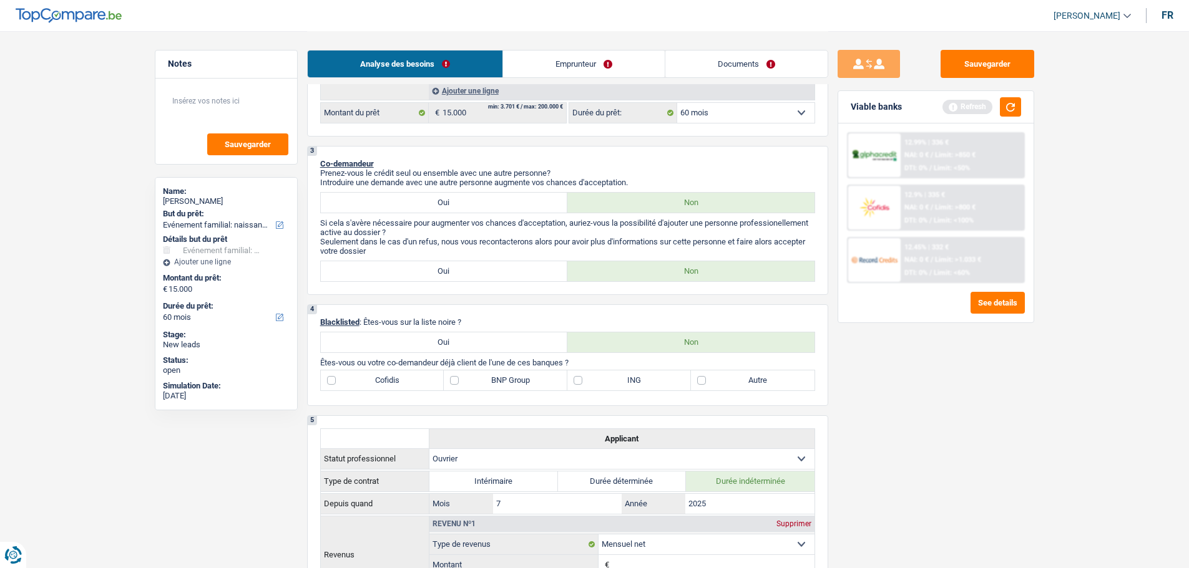
scroll to position [312, 0]
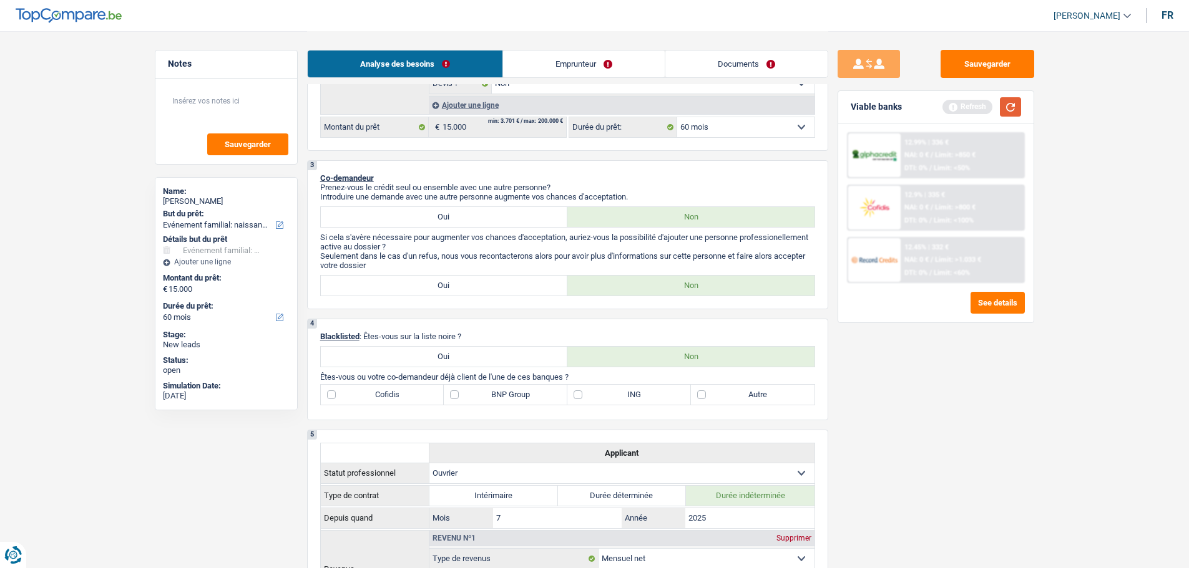
click at [1013, 109] on button "button" at bounding box center [1010, 106] width 21 height 19
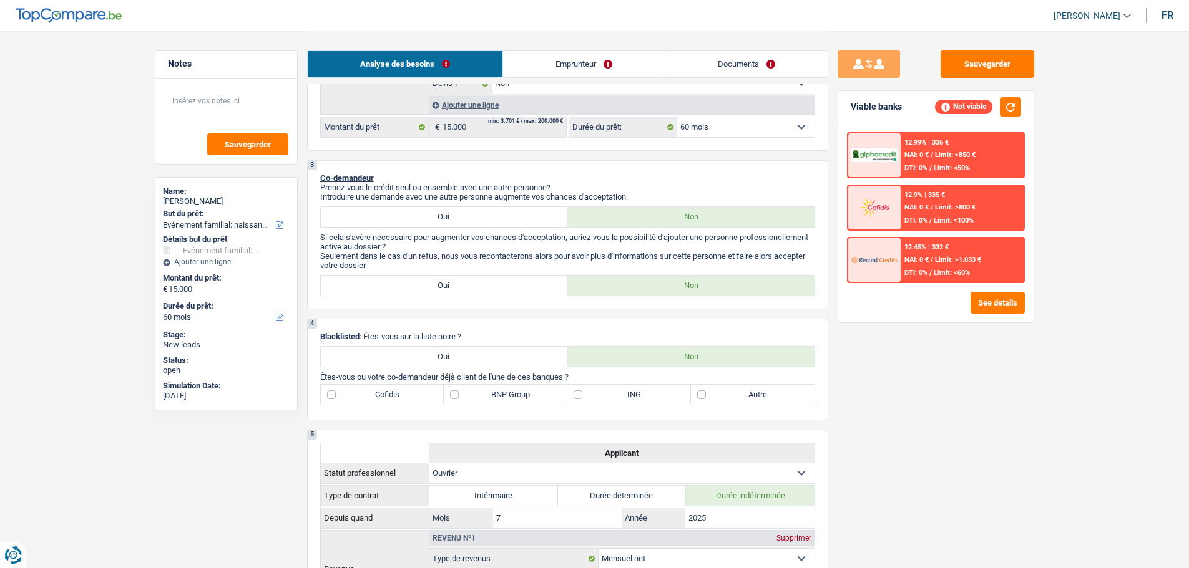
click at [364, 287] on label "Oui" at bounding box center [444, 286] width 247 height 20
click at [364, 287] on input "Oui" at bounding box center [444, 286] width 247 height 20
radio input "true"
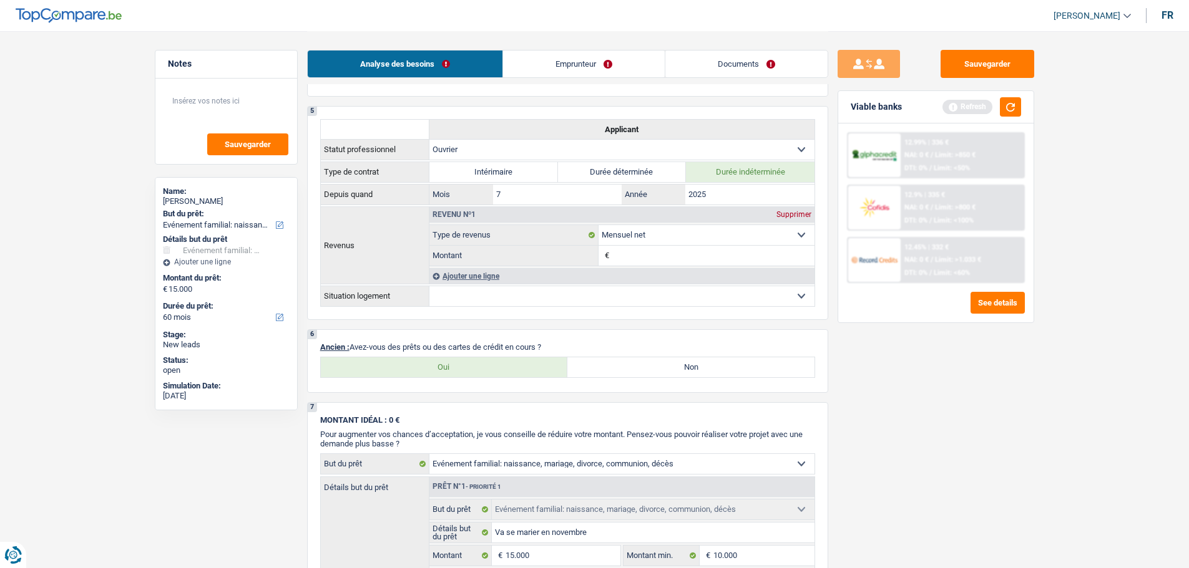
scroll to position [749, 0]
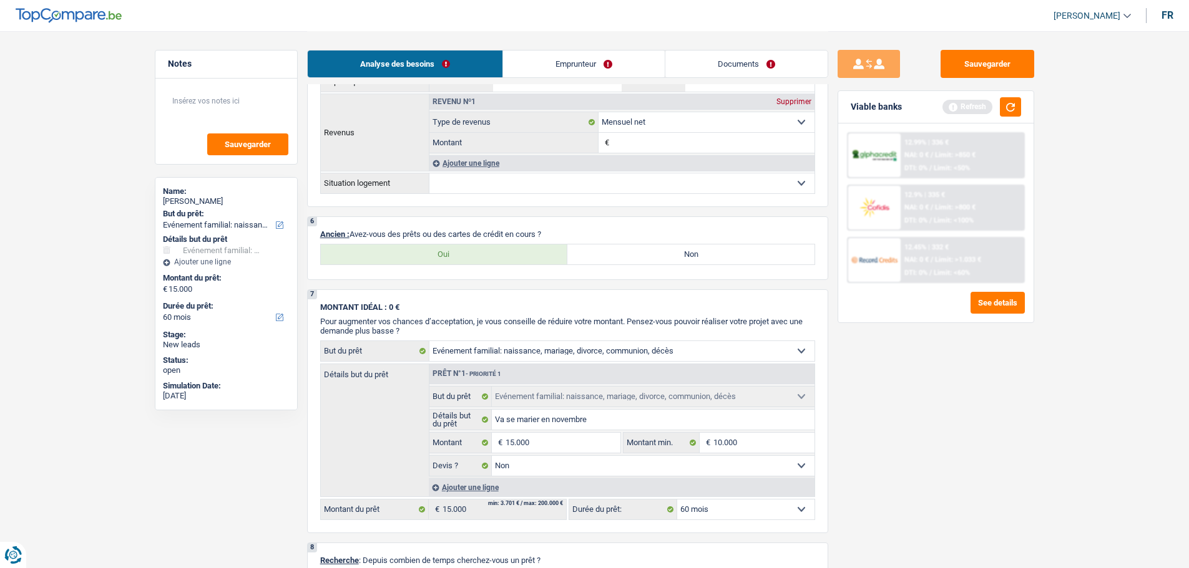
click at [612, 253] on label "Non" at bounding box center [690, 255] width 247 height 20
click at [612, 253] on input "Non" at bounding box center [690, 255] width 247 height 20
radio input "true"
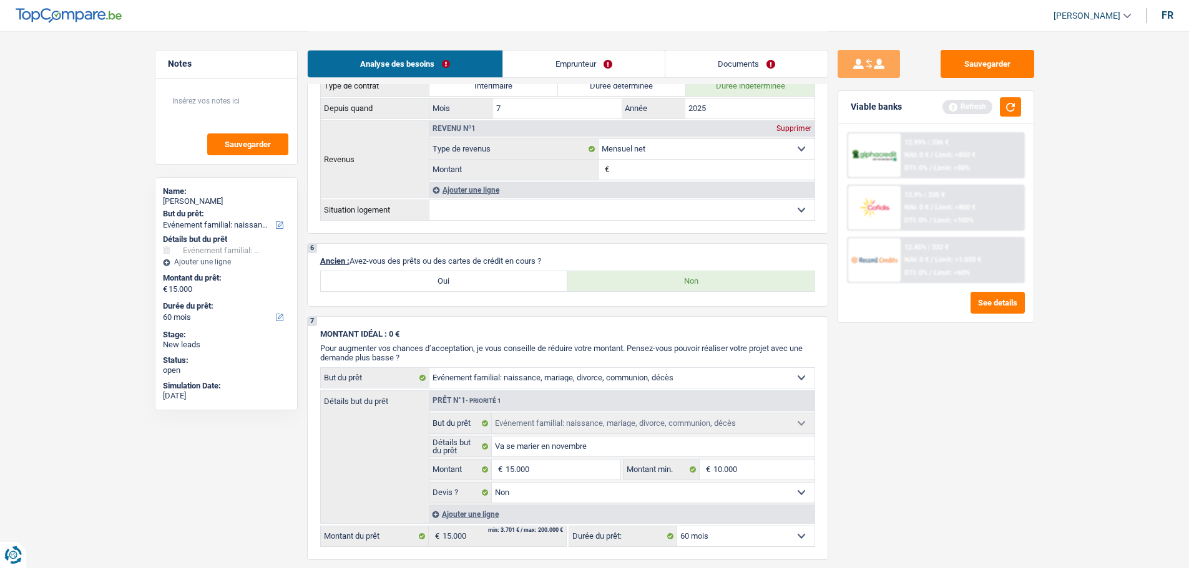
scroll to position [811, 0]
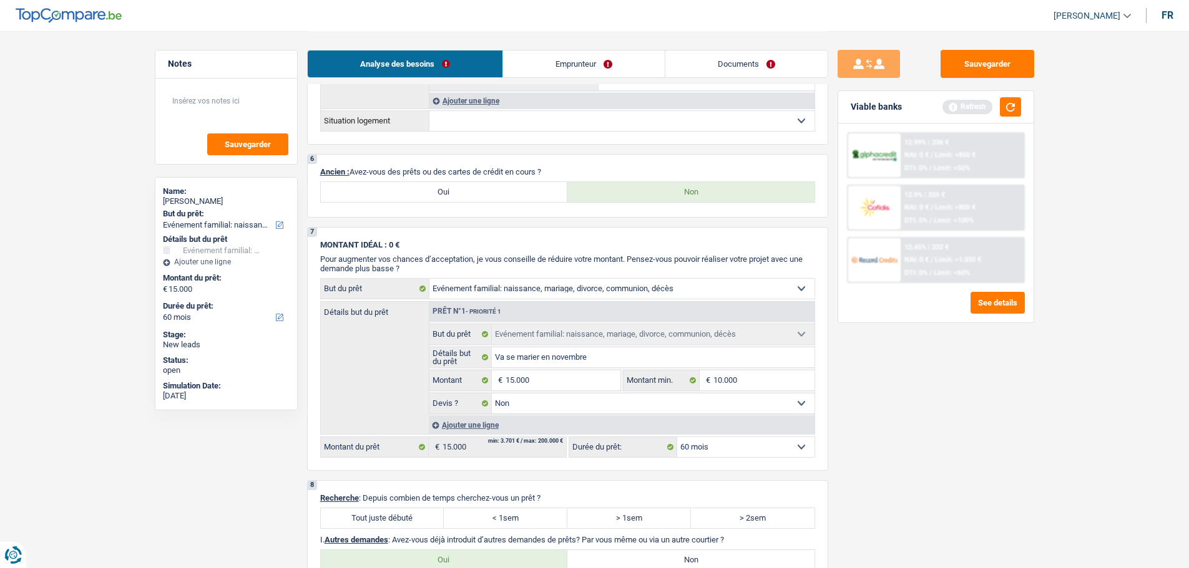
click at [530, 198] on label "Oui" at bounding box center [444, 192] width 247 height 20
click at [530, 198] on input "Oui" at bounding box center [444, 192] width 247 height 20
radio input "true"
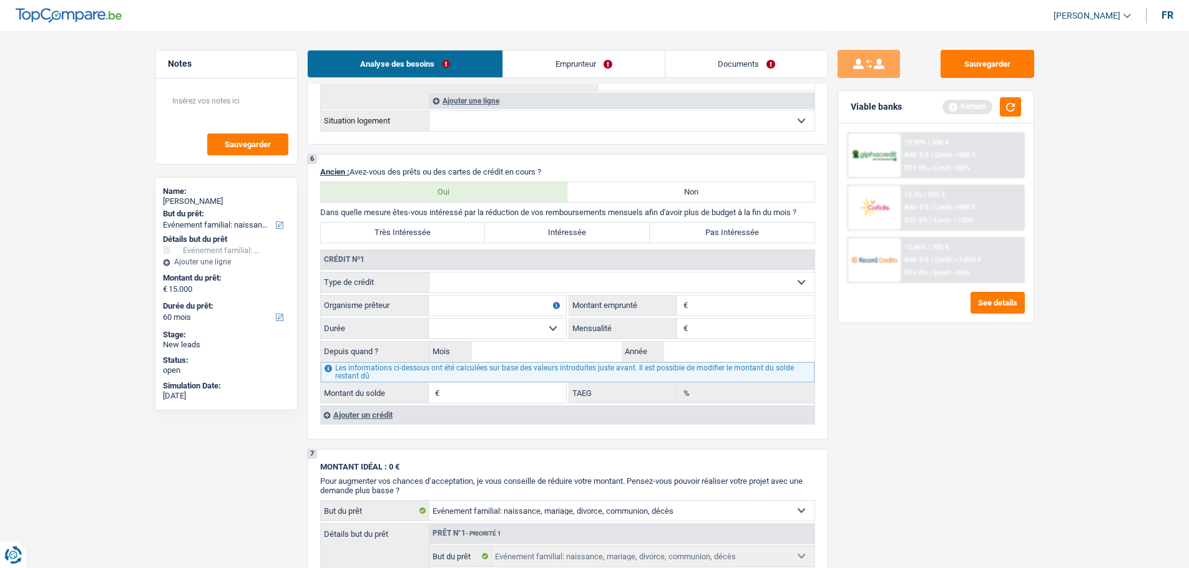
click at [498, 280] on select "Carte ou ouverture de crédit Prêt hypothécaire Vente à tempérament Prêt à tempé…" at bounding box center [621, 283] width 385 height 20
select select "mortgage"
click at [429, 273] on select "Carte ou ouverture de crédit Prêt hypothécaire Vente à tempérament Prêt à tempé…" at bounding box center [621, 283] width 385 height 20
type input "0"
click at [703, 316] on fieldset "€ Montant emprunté Tous les champs sont obligatoires. Veuillez fournir une répo…" at bounding box center [691, 305] width 245 height 21
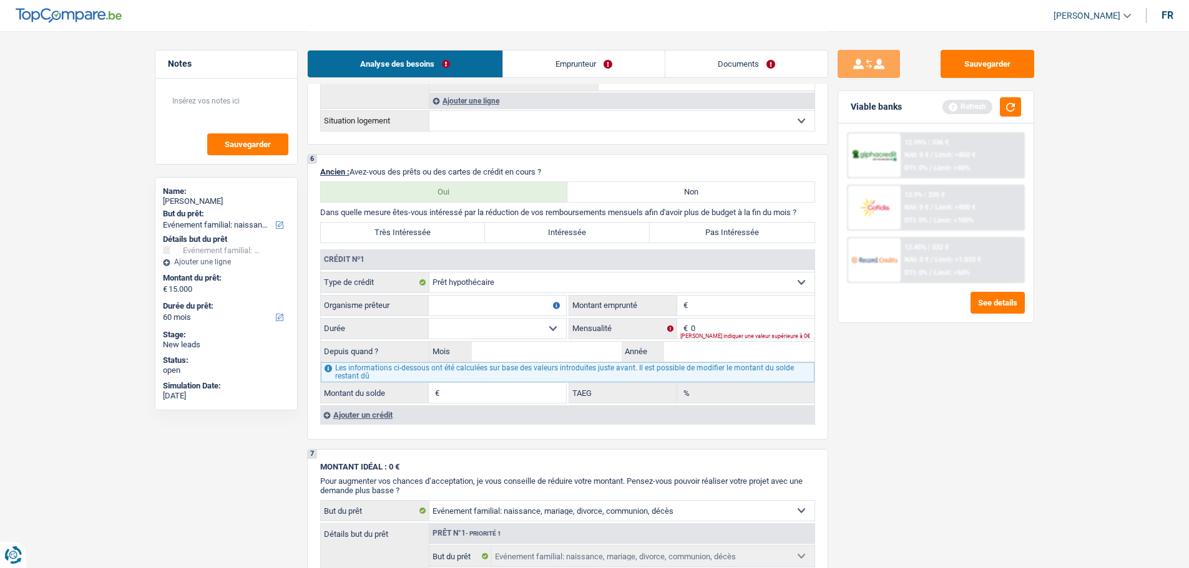
click at [707, 304] on input "Montant" at bounding box center [753, 306] width 124 height 20
type input "56.000"
click at [495, 310] on input "Organisme prêteur" at bounding box center [497, 306] width 137 height 20
type input "CKV"
click at [497, 327] on select "120 mois 132 mois 144 mois 180 mois 240 mois 300 mois 360 mois 420 mois Sélecti…" at bounding box center [497, 329] width 137 height 20
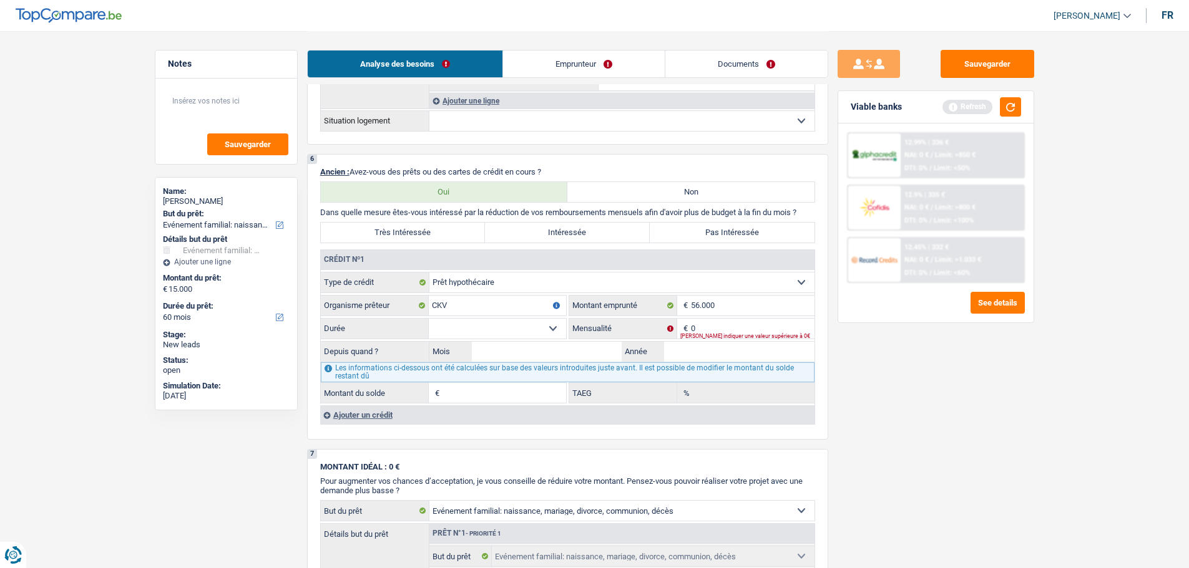
select select "360"
click at [429, 319] on select "120 mois 132 mois 144 mois 180 mois 240 mois 300 mois 360 mois 420 mois Sélecti…" at bounding box center [497, 329] width 137 height 20
click at [728, 328] on input "0" at bounding box center [753, 329] width 124 height 20
type input "361"
click at [695, 356] on input "Année" at bounding box center [739, 352] width 150 height 20
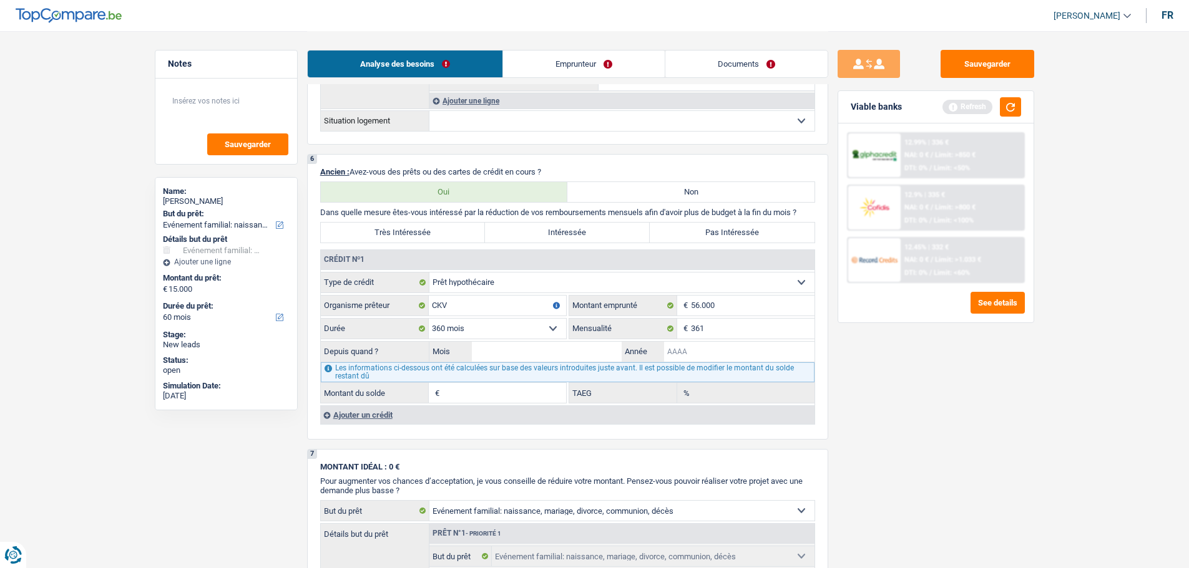
click at [751, 351] on input "Année" at bounding box center [739, 352] width 150 height 20
click at [512, 358] on input "Mois" at bounding box center [547, 352] width 150 height 20
type input "12"
click at [700, 347] on input "Année" at bounding box center [739, 352] width 150 height 20
type input "2021"
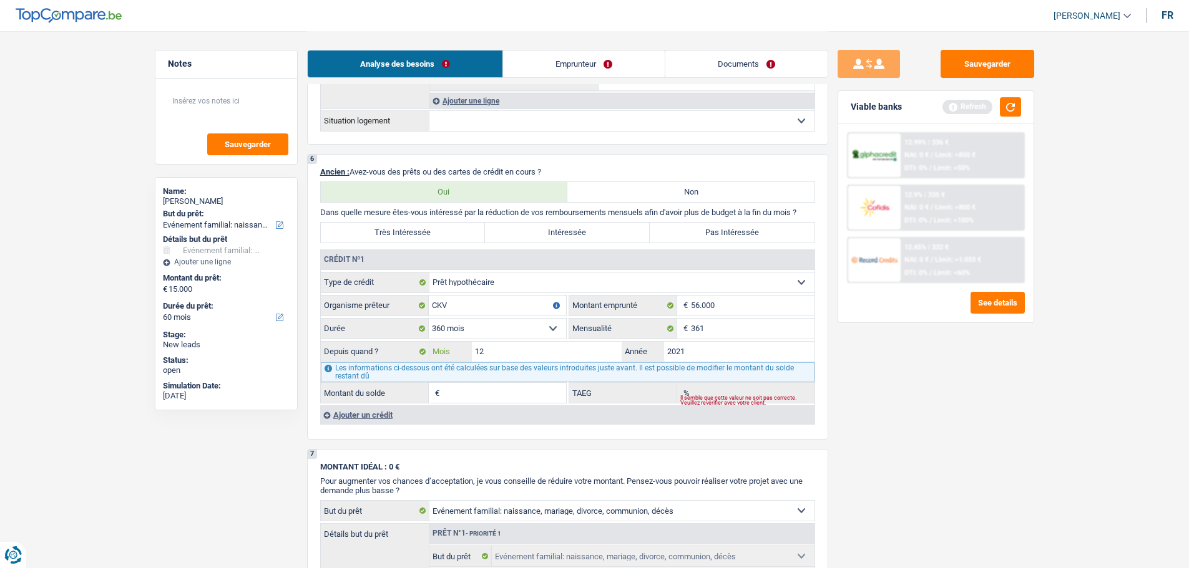
type input "87.588"
type input "2,10"
click at [607, 349] on input "12" at bounding box center [547, 352] width 150 height 20
type input "11"
type input "87.378"
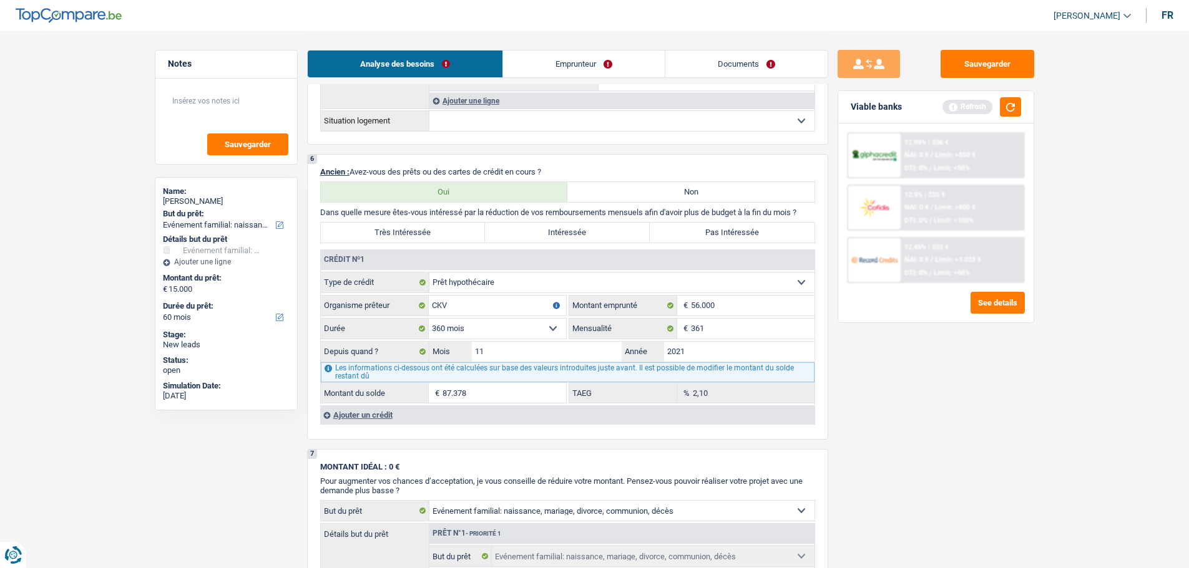
click at [932, 405] on div "Sauvegarder Viable banks Refresh 12.99% | 336 € NAI: 0 € / Limit: >850 € DTI: 0…" at bounding box center [935, 299] width 215 height 499
click at [1008, 105] on button "button" at bounding box center [1010, 106] width 21 height 19
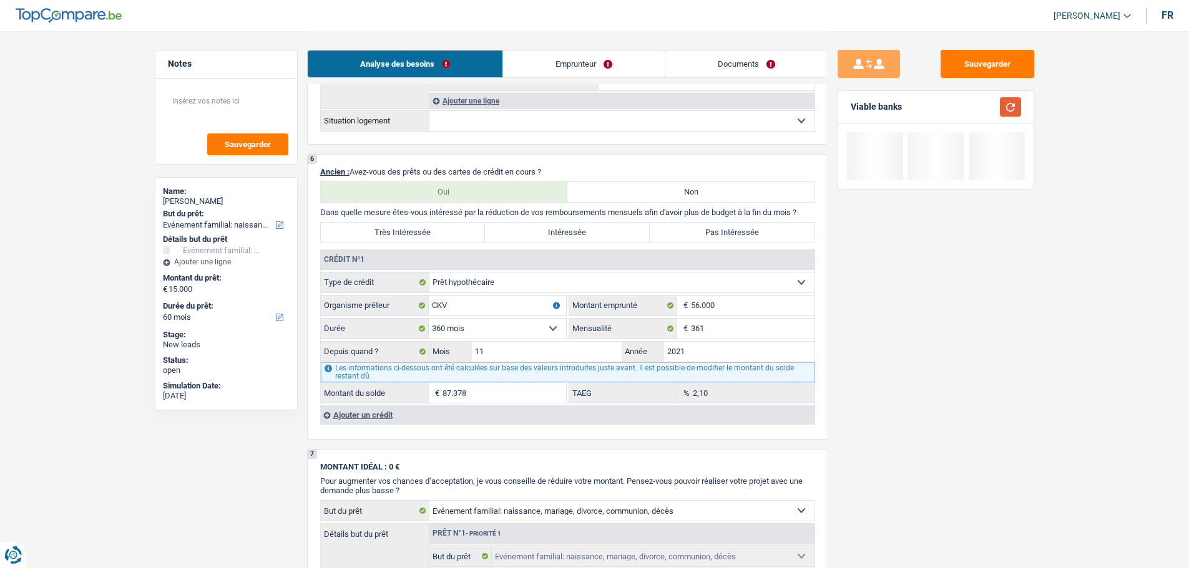
scroll to position [936, 0]
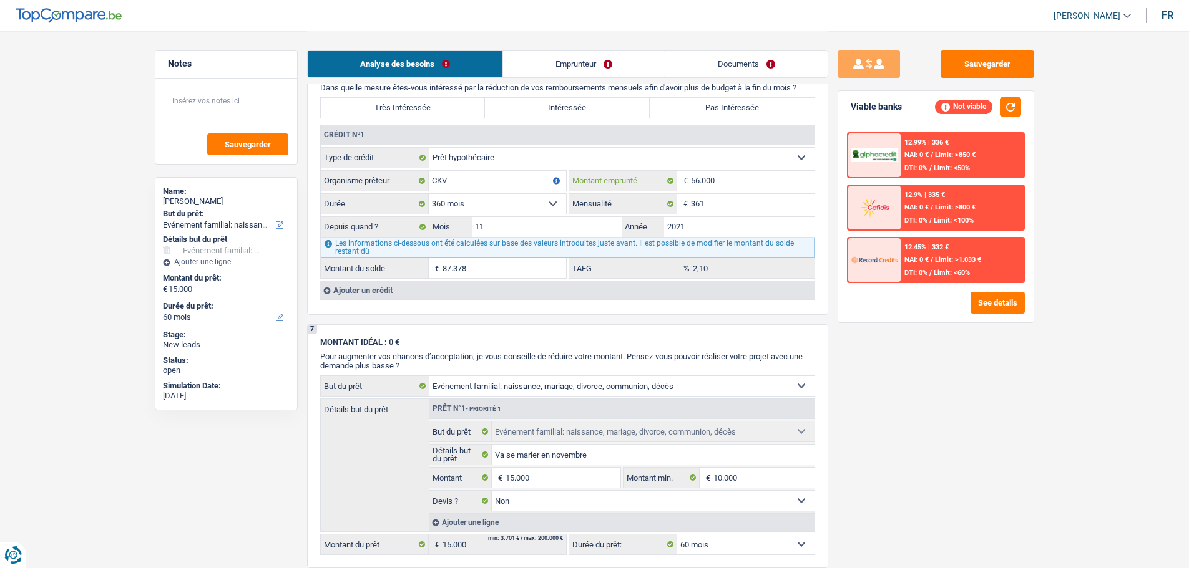
click at [759, 184] on input "56.000" at bounding box center [753, 181] width 124 height 20
click at [723, 228] on input "2021" at bounding box center [739, 227] width 150 height 20
click at [746, 180] on input "56.000" at bounding box center [753, 181] width 124 height 20
click at [695, 175] on input "56.000" at bounding box center [753, 181] width 124 height 20
click at [691, 178] on input "56.000" at bounding box center [753, 181] width 124 height 20
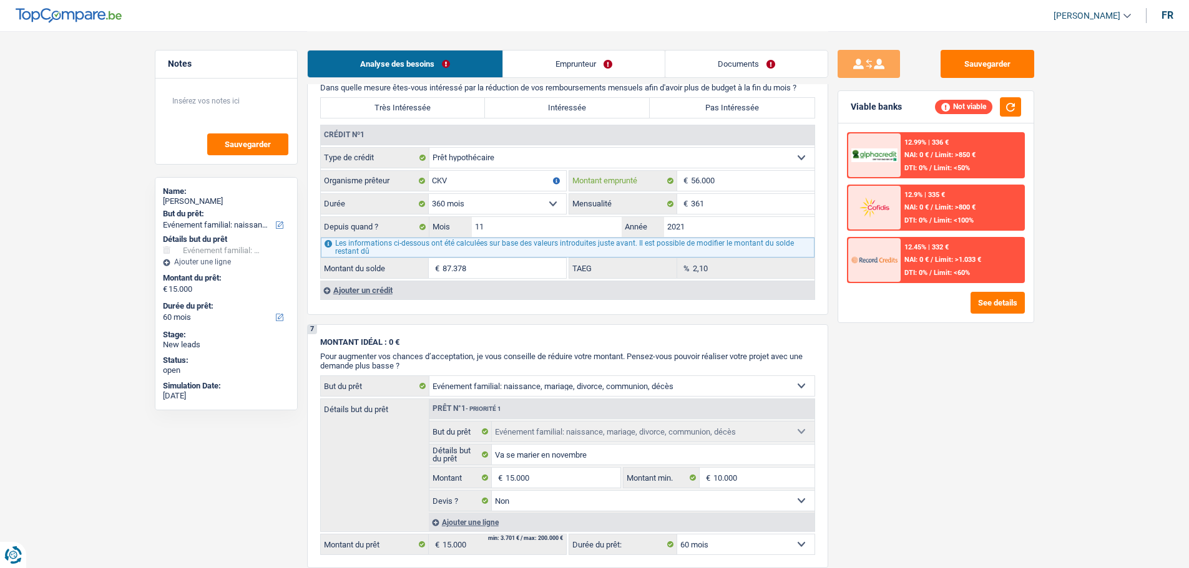
type input "256.000"
select select
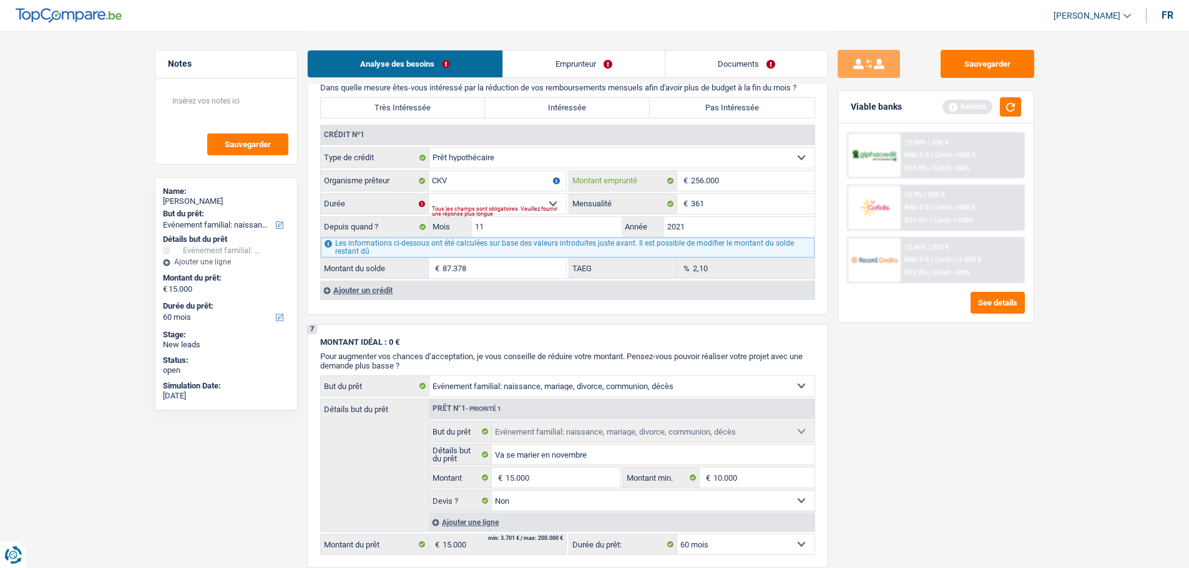
type input "256.000"
click at [929, 447] on div "Sauvegarder Viable banks Refresh 12.99% | 336 € NAI: 0 € / Limit: >850 € DTI: 0…" at bounding box center [935, 299] width 215 height 499
click at [480, 205] on select "120 mois 132 mois 144 mois 180 mois 240 mois 300 mois 360 mois 420 mois Sélecti…" at bounding box center [497, 204] width 137 height 20
select select "360"
click at [429, 194] on select "120 mois 132 mois 144 mois 180 mois 240 mois 300 mois 360 mois 420 mois Sélecti…" at bounding box center [497, 204] width 137 height 20
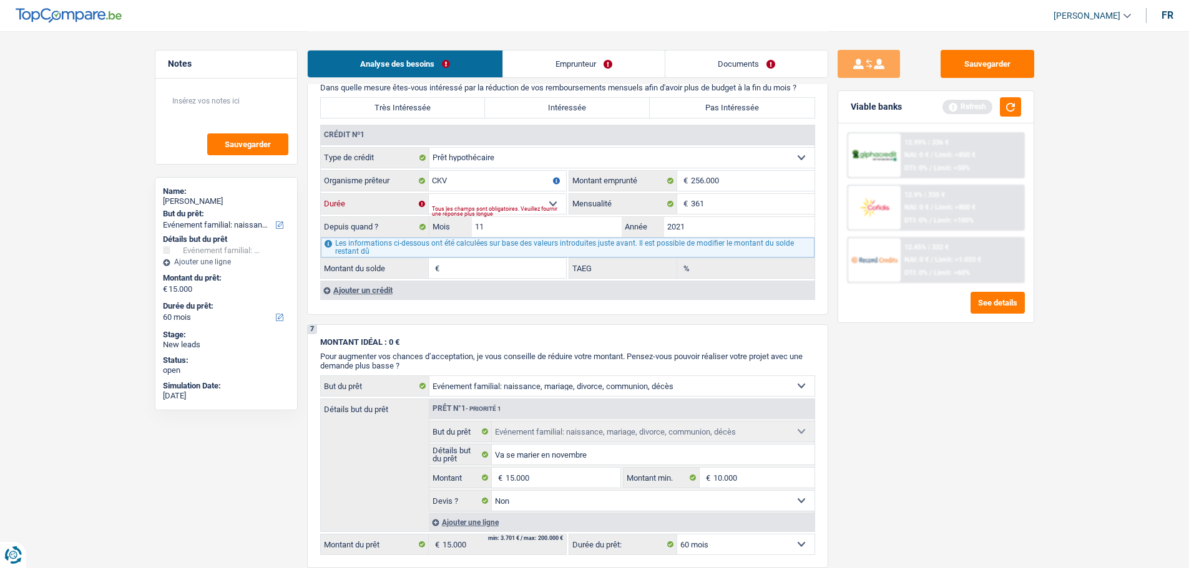
type input "203.421"
type input "0,00"
click at [694, 179] on input "256.000" at bounding box center [753, 181] width 124 height 20
type input "56.000"
select select
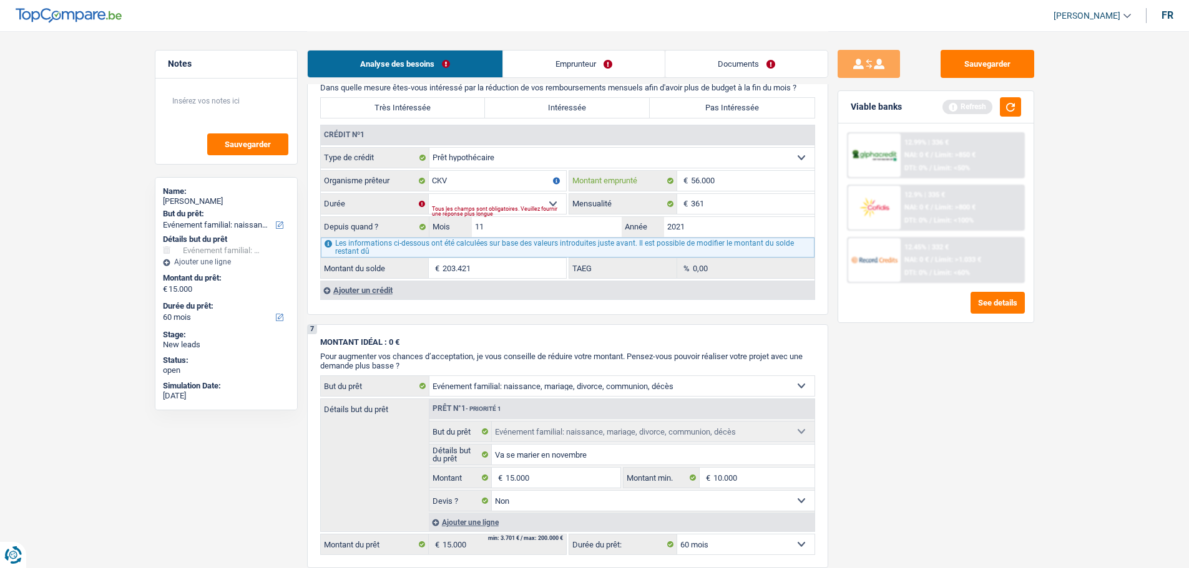
type input "56.000"
click at [536, 209] on div "Tous les champs sont obligatoires. Veuillez fournir une réponse plus longue" at bounding box center [499, 211] width 134 height 5
click at [558, 203] on select "120 mois 132 mois 144 mois 180 mois 240 mois 300 mois 360 mois 420 mois Sélecti…" at bounding box center [497, 204] width 137 height 20
select select "120"
click at [429, 194] on select "120 mois 132 mois 144 mois 180 mois 240 mois 300 mois 360 mois 420 mois Sélecti…" at bounding box center [497, 204] width 137 height 20
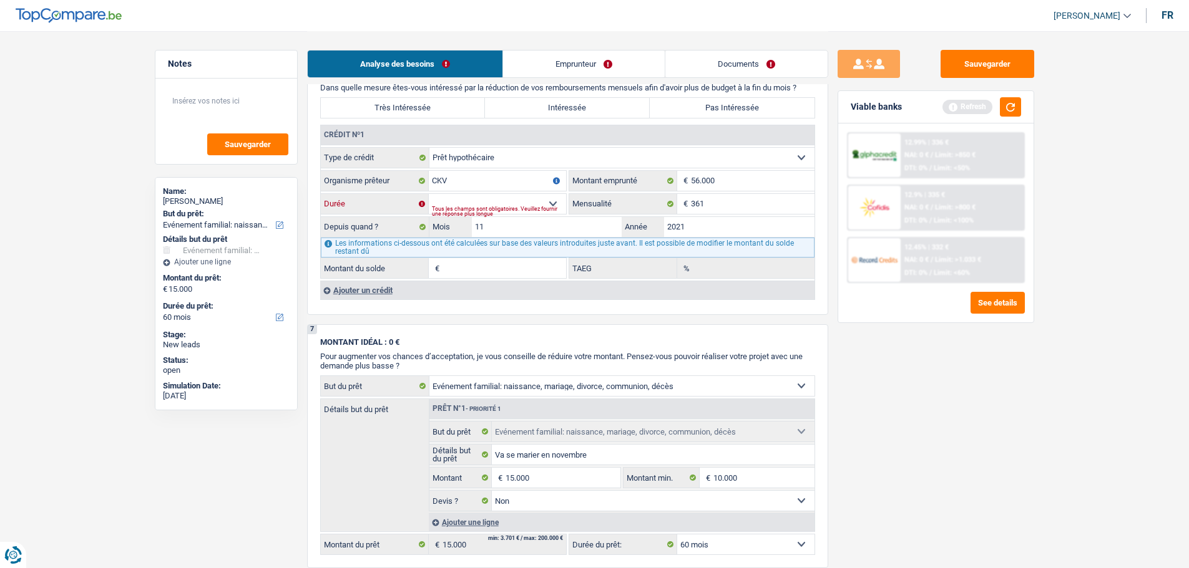
type input "31.248"
type input "0,00"
click at [967, 412] on div "Sauvegarder Viable banks Refresh 12.99% | 336 € NAI: 0 € / Limit: >850 € DTI: 0…" at bounding box center [935, 299] width 215 height 499
click at [1007, 112] on button "button" at bounding box center [1010, 106] width 21 height 19
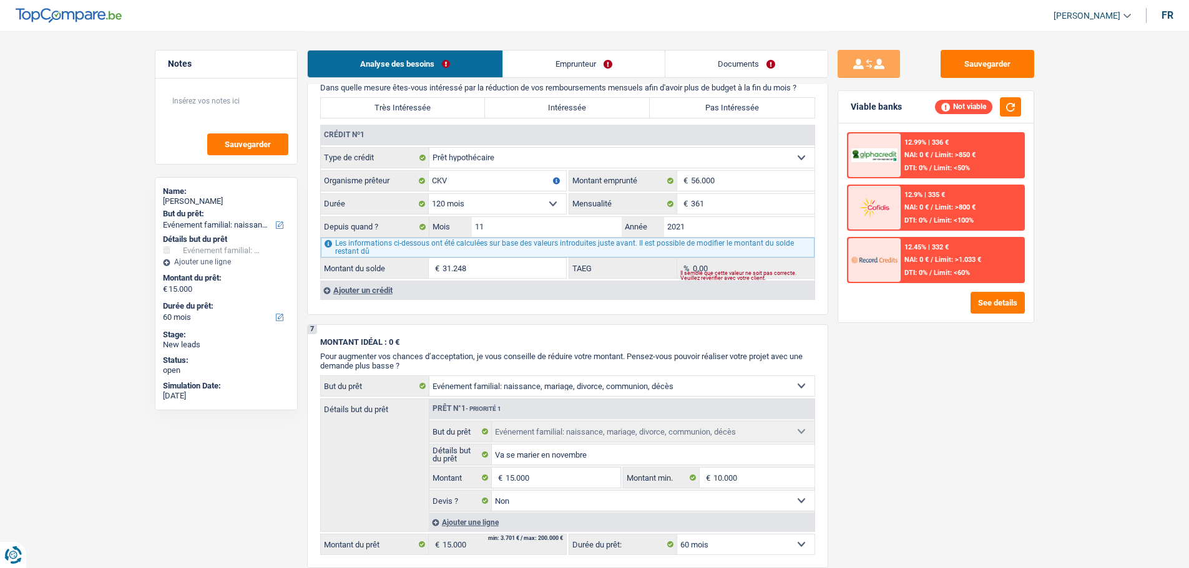
click at [559, 212] on select "120 mois 132 mois 144 mois 180 mois 240 mois 300 mois 360 mois 420 mois Sélecti…" at bounding box center [497, 204] width 137 height 20
click at [429, 194] on select "120 mois 132 mois 144 mois 180 mois 240 mois 300 mois 360 mois 420 mois Sélecti…" at bounding box center [497, 204] width 137 height 20
click at [527, 200] on select "120 mois 132 mois 144 mois 180 mois 240 mois 300 mois 360 mois 420 mois Sélecti…" at bounding box center [497, 204] width 137 height 20
click at [1009, 427] on div "Sauvegarder Viable banks Not viable 12.99% | 336 € NAI: 0 € / Limit: >850 € DTI…" at bounding box center [935, 299] width 215 height 499
click at [251, 94] on textarea at bounding box center [226, 105] width 124 height 37
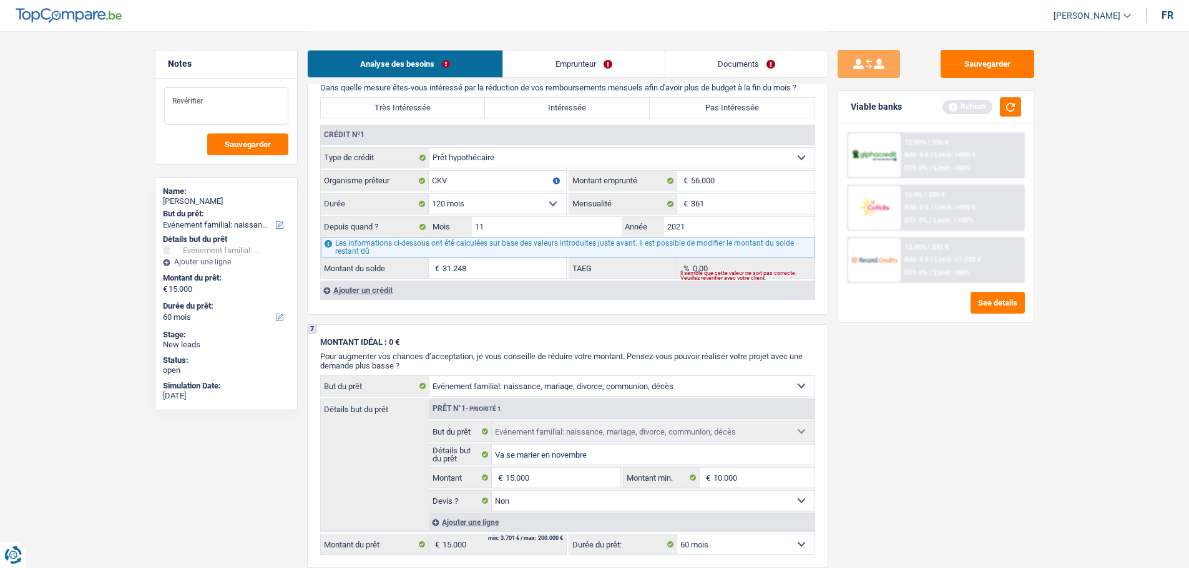
click at [226, 109] on textarea "Revérifier" at bounding box center [226, 105] width 124 height 37
type textarea "Revérifier informations du Prêt Hypothécaire"
click at [359, 291] on div "Ajouter un crédit" at bounding box center [567, 290] width 494 height 19
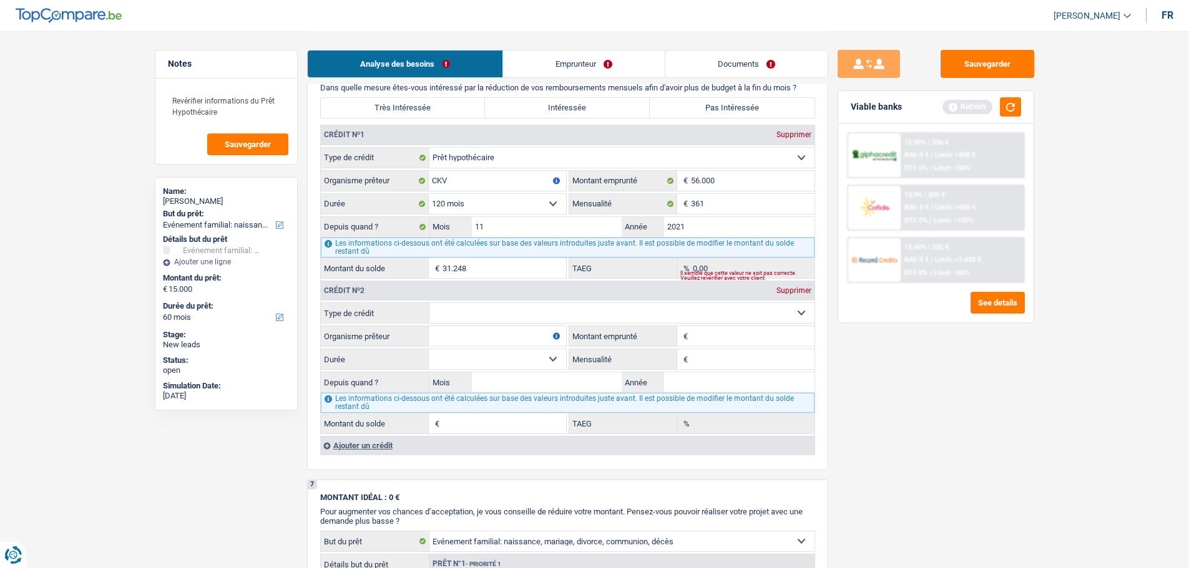
click at [489, 296] on div "Crédit nº2 Supprimer" at bounding box center [568, 291] width 494 height 20
click at [716, 347] on fieldset "Carte ou ouverture de crédit Prêt hypothécaire Vente à tempérament Prêt à tempé…" at bounding box center [568, 369] width 494 height 132
click at [711, 334] on input "Montant emprunté" at bounding box center [753, 336] width 124 height 20
type input "20.000"
click at [550, 319] on select "Carte ou ouverture de crédit Prêt hypothécaire Vente à tempérament Prêt à tempé…" at bounding box center [621, 313] width 385 height 20
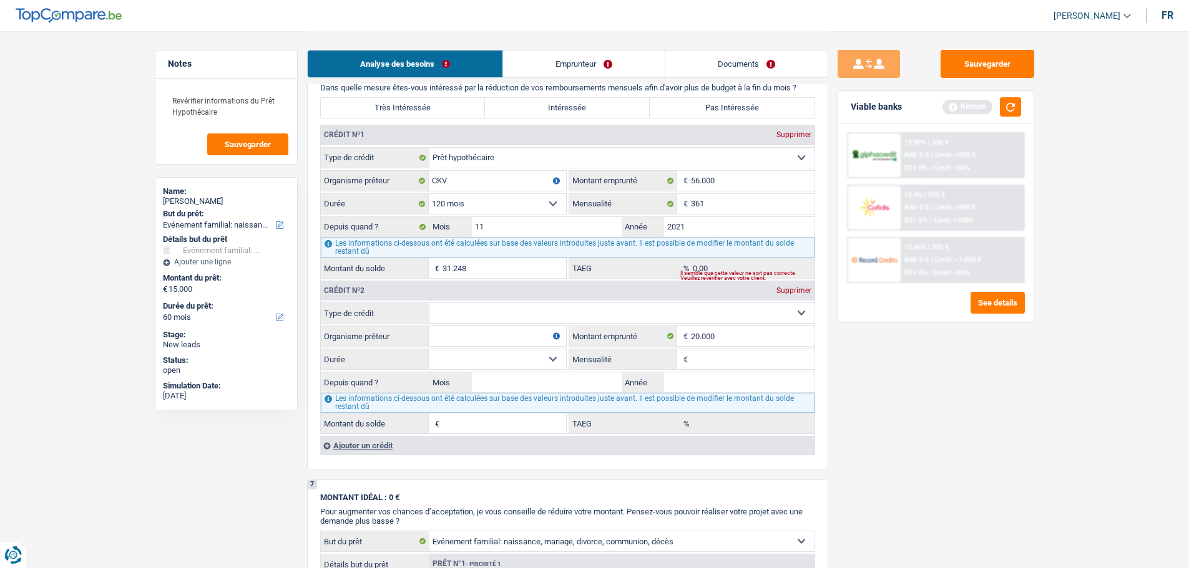
select select "personalLoan"
type input "0"
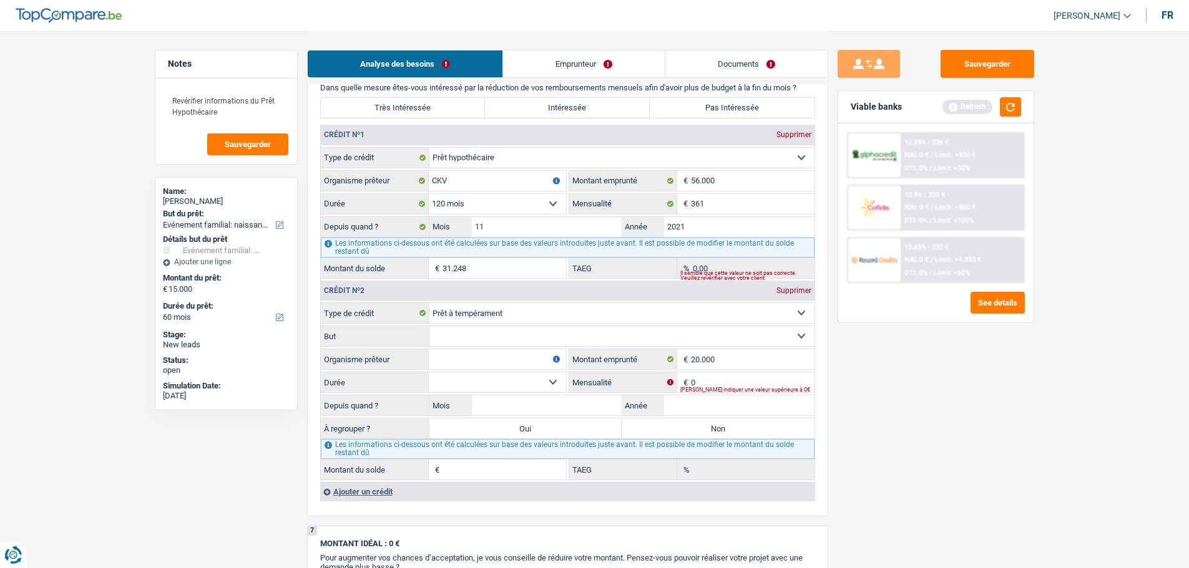
click at [459, 344] on select "Confort maison: meubles, textile, peinture, électroménager, outillage non-profe…" at bounding box center [621, 336] width 385 height 20
select select "homeFurnishingOrRelocation"
click at [429, 326] on select "Confort maison: meubles, textile, peinture, électroménager, outillage non-profe…" at bounding box center [621, 336] width 385 height 20
click at [490, 352] on input "Organisme prêteur" at bounding box center [497, 359] width 137 height 20
click at [373, 494] on div "Ajouter un crédit" at bounding box center [567, 491] width 494 height 19
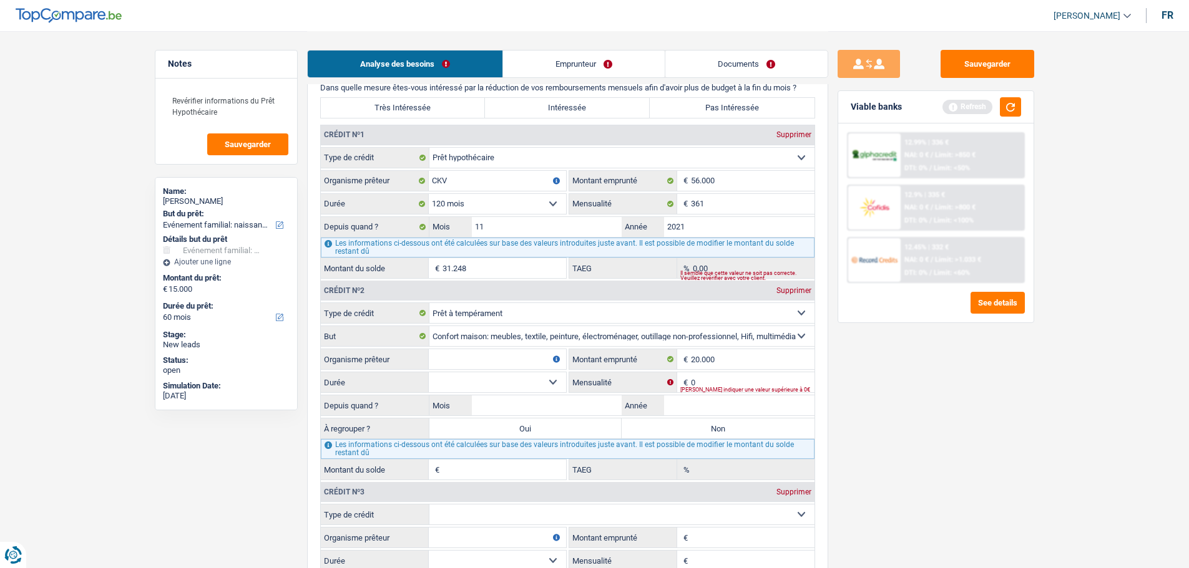
click at [713, 349] on fieldset "20.000 € Montant emprunté" at bounding box center [691, 359] width 245 height 21
click at [724, 355] on input "20.000" at bounding box center [753, 359] width 124 height 20
type input "2"
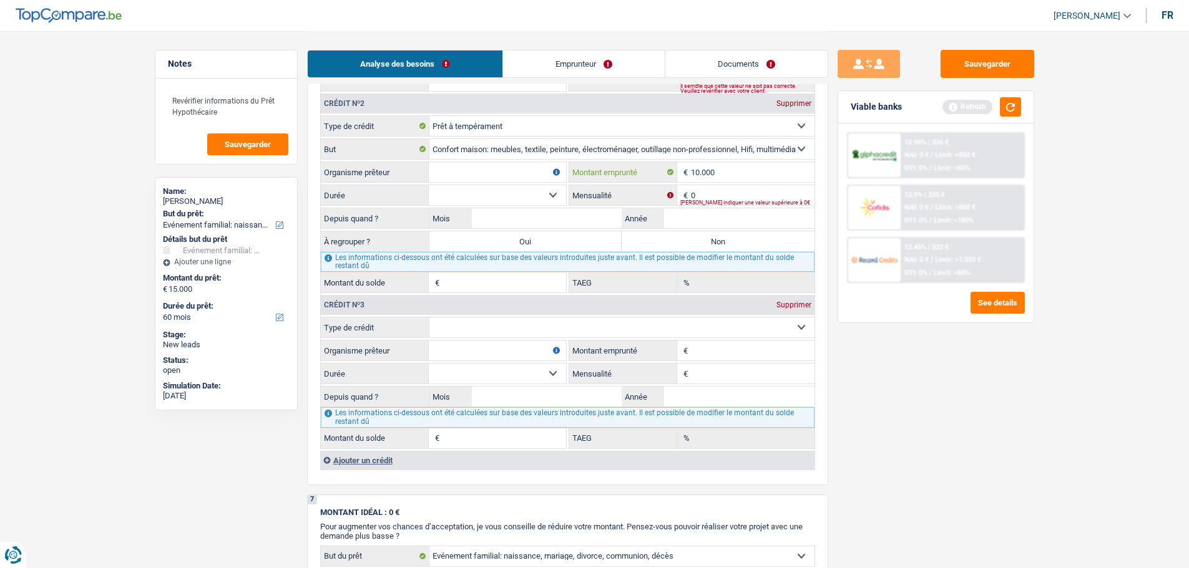
type input "10.000"
click at [732, 341] on input "Montant emprunté" at bounding box center [753, 351] width 124 height 20
type input "10.000"
click at [510, 175] on input "Organisme prêteur" at bounding box center [497, 172] width 137 height 20
click at [505, 177] on input "Alpha" at bounding box center [497, 172] width 137 height 20
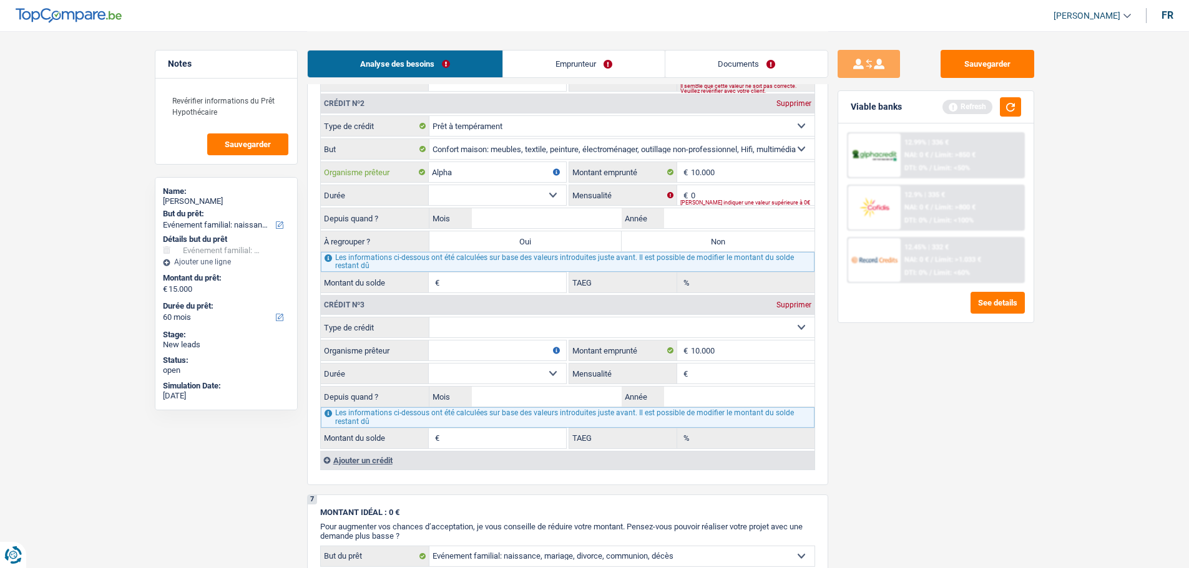
type input "Alpha"
click at [505, 196] on select "12 mois 18 mois 24 mois 30 mois 36 mois 42 mois 48 mois Sélectionner une option" at bounding box center [497, 195] width 137 height 20
click at [750, 172] on input "10.000" at bounding box center [753, 172] width 124 height 20
click at [512, 202] on select "12 mois 18 mois 24 mois 30 mois 36 mois 42 mois 48 mois 60 mois Sélectionner un…" at bounding box center [497, 195] width 137 height 20
click at [429, 185] on select "12 mois 18 mois 24 mois 30 mois 36 mois 42 mois 48 mois 60 mois Sélectionner un…" at bounding box center [497, 195] width 137 height 20
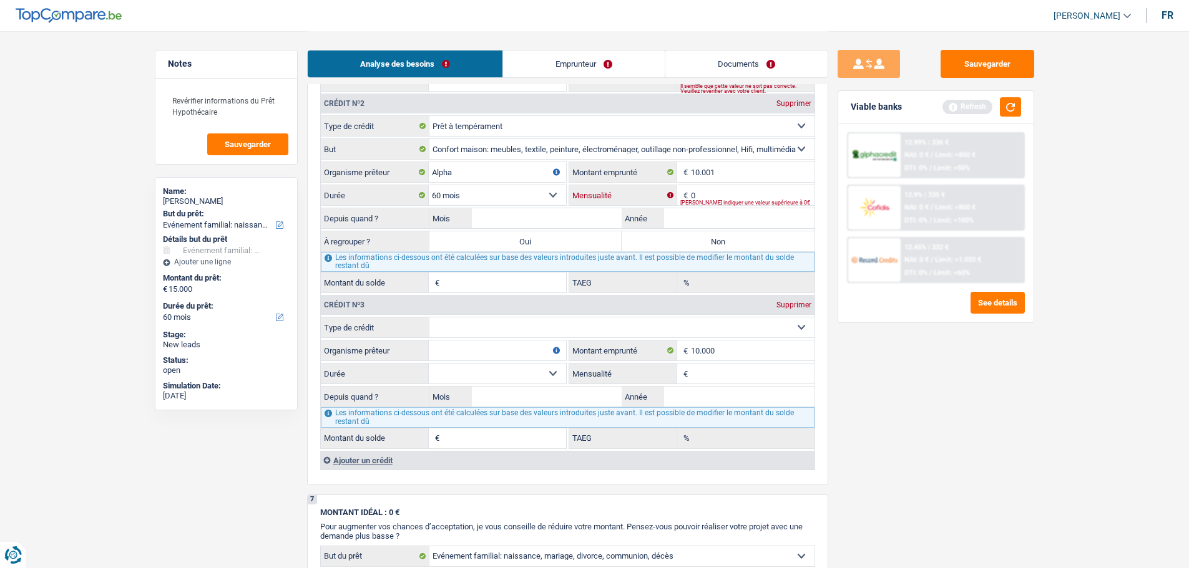
click at [726, 194] on input "0" at bounding box center [753, 195] width 124 height 20
click at [701, 215] on input "Année" at bounding box center [739, 218] width 150 height 20
click at [589, 228] on input "Mois" at bounding box center [547, 218] width 150 height 20
click at [1019, 105] on button "button" at bounding box center [1010, 106] width 21 height 19
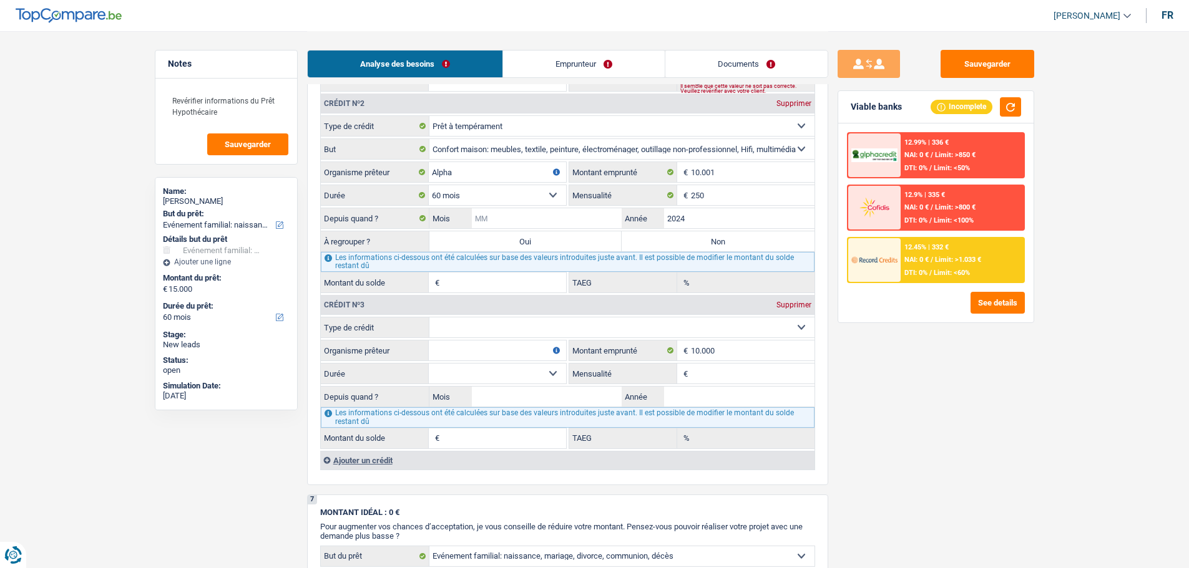
click at [545, 221] on input "Mois" at bounding box center [547, 218] width 150 height 20
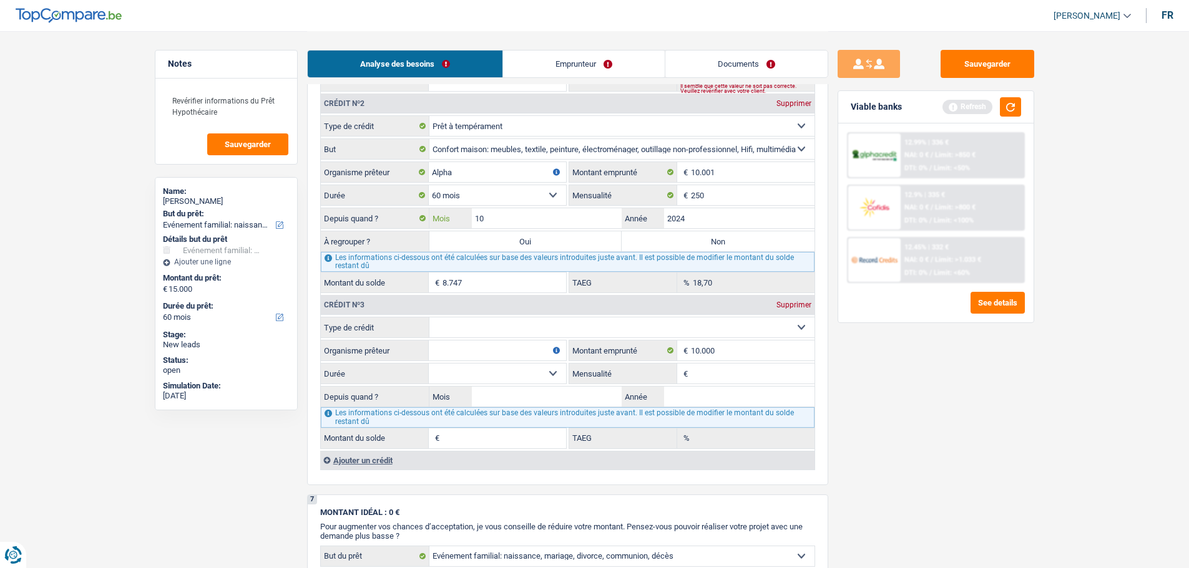
click at [535, 218] on input "10" at bounding box center [547, 218] width 150 height 20
click at [655, 238] on label "Non" at bounding box center [718, 242] width 193 height 20
click at [655, 238] on input "Non" at bounding box center [718, 242] width 193 height 20
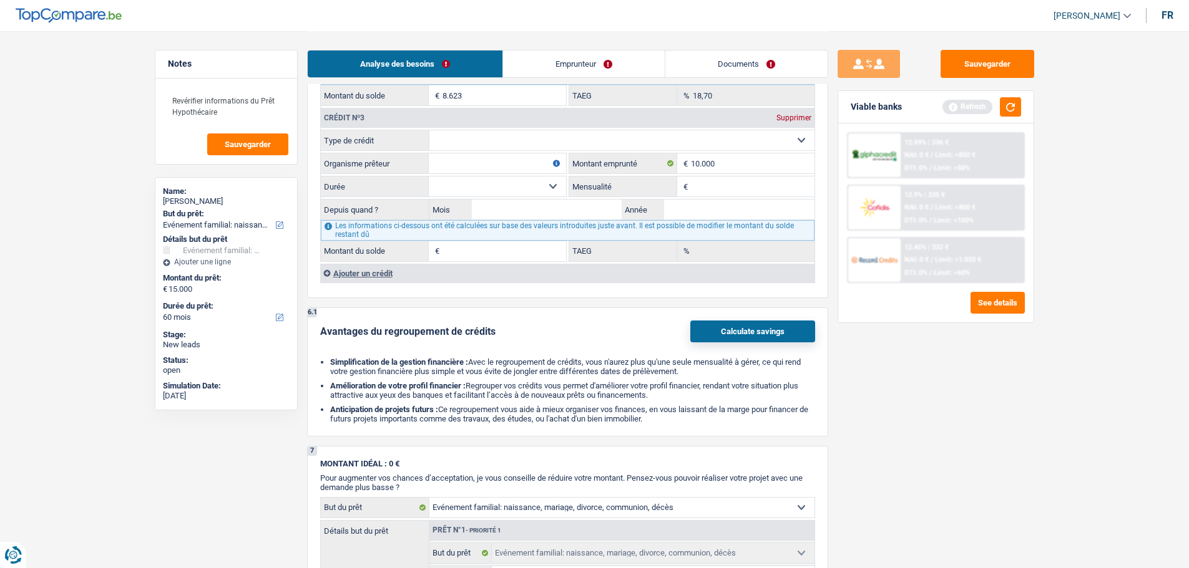
scroll to position [1061, 0]
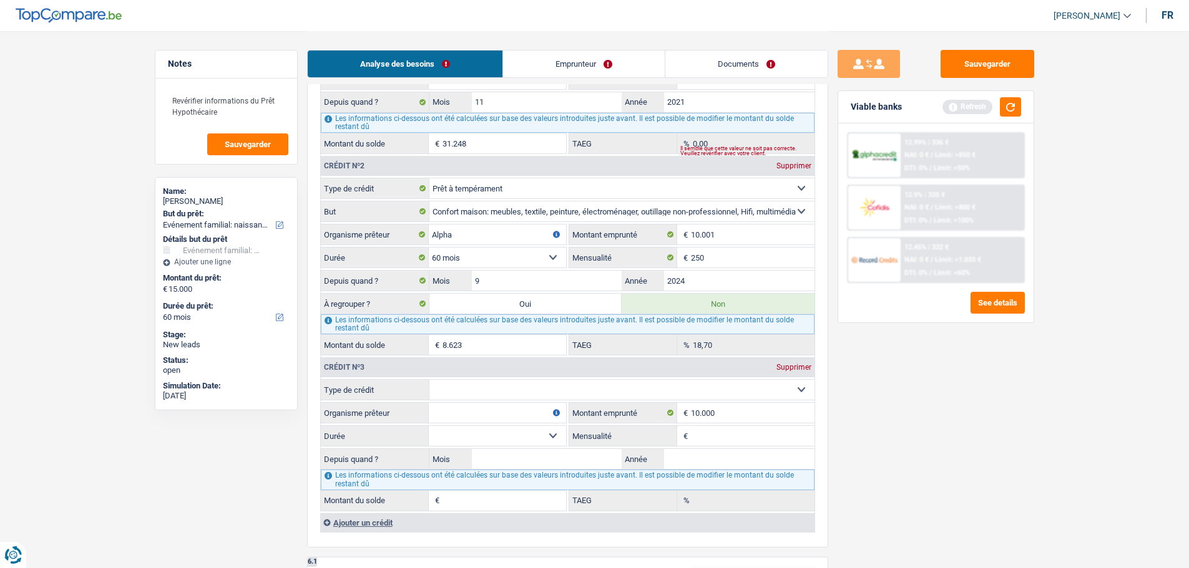
click at [504, 387] on select "Carte ou ouverture de crédit Prêt hypothécaire Vente à tempérament Prêt à tempé…" at bounding box center [621, 390] width 385 height 20
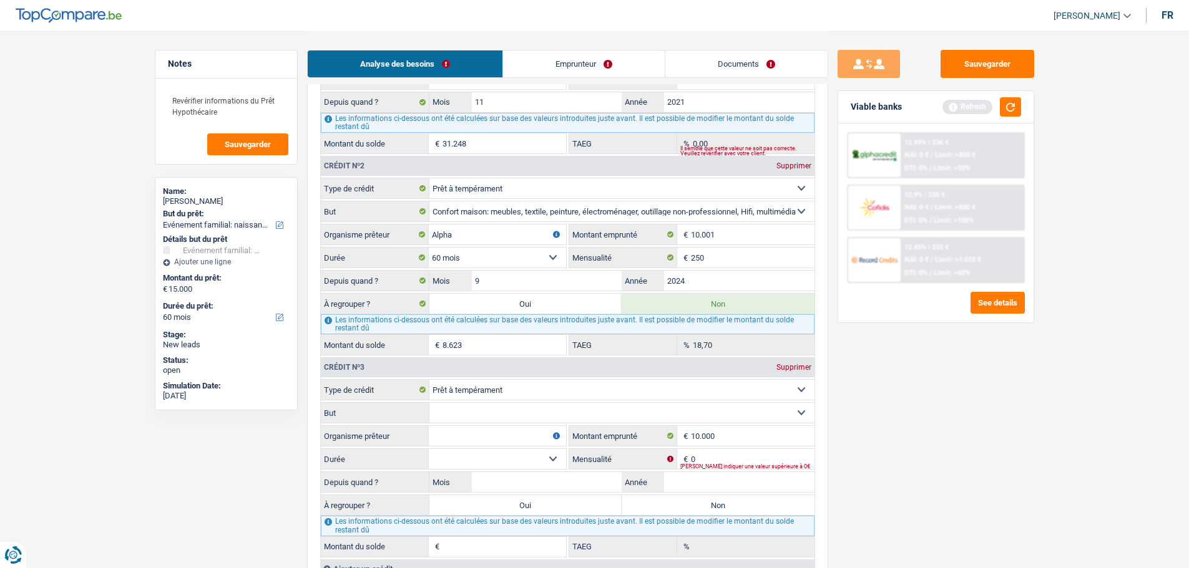
click at [480, 408] on select "Confort maison: meubles, textile, peinture, électroménager, outillage non-profe…" at bounding box center [621, 413] width 385 height 20
click at [916, 460] on div "Sauvegarder Viable banks Refresh 12.99% | 336 € NAI: 0 € / Limit: >850 € DTI: 0…" at bounding box center [935, 299] width 215 height 499
click at [464, 414] on select "Confort maison: meubles, textile, peinture, électroménager, outillage non-profe…" at bounding box center [621, 413] width 385 height 20
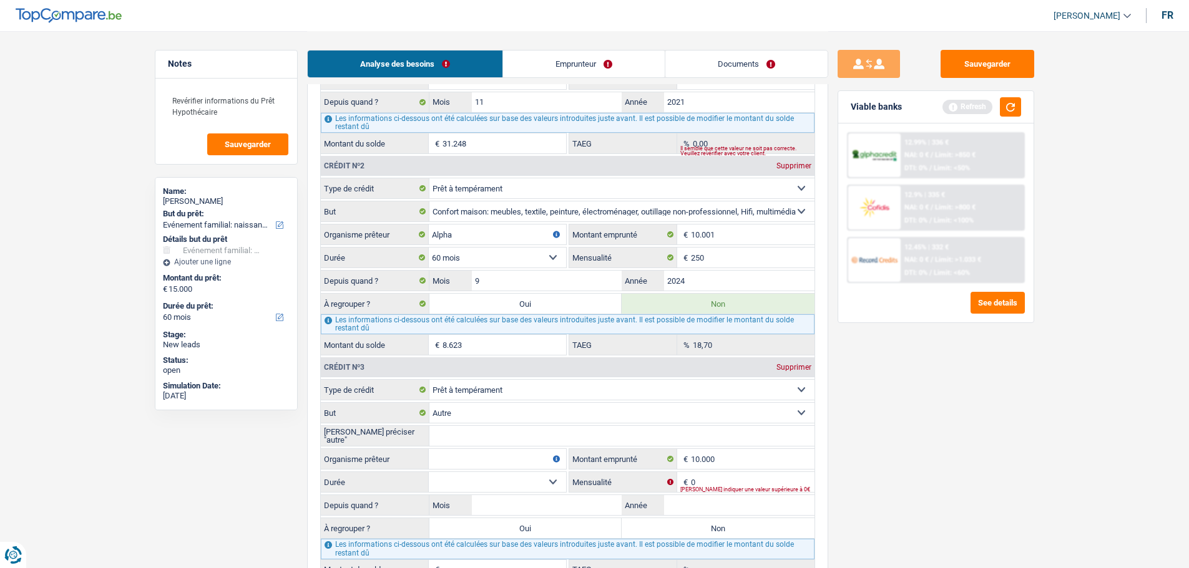
click at [469, 431] on input "Veuillez préciser "autre"" at bounding box center [621, 436] width 385 height 20
click at [465, 463] on input "Organisme prêteur" at bounding box center [497, 459] width 137 height 20
click at [727, 450] on input "10.000" at bounding box center [753, 459] width 124 height 20
click at [540, 484] on select "12 mois 18 mois 24 mois 30 mois 36 mois 42 mois 48 mois 60 mois Sélectionner un…" at bounding box center [497, 482] width 137 height 20
click at [429, 472] on select "12 mois 18 mois 24 mois 30 mois 36 mois 42 mois 48 mois 60 mois Sélectionner un…" at bounding box center [497, 482] width 137 height 20
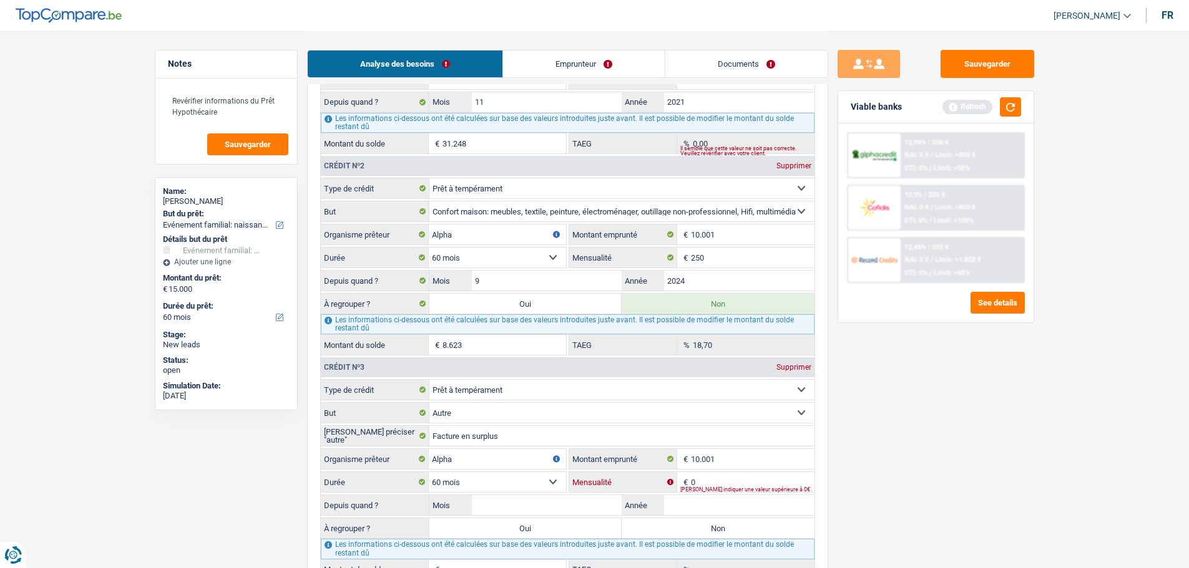
click at [758, 479] on input "0" at bounding box center [753, 482] width 124 height 20
click at [926, 492] on div "Sauvegarder Viable banks Refresh 12.99% | 336 € NAI: 0 € / Limit: >850 € DTI: 0…" at bounding box center [935, 299] width 215 height 499
click at [805, 369] on div "Supprimer" at bounding box center [793, 367] width 41 height 7
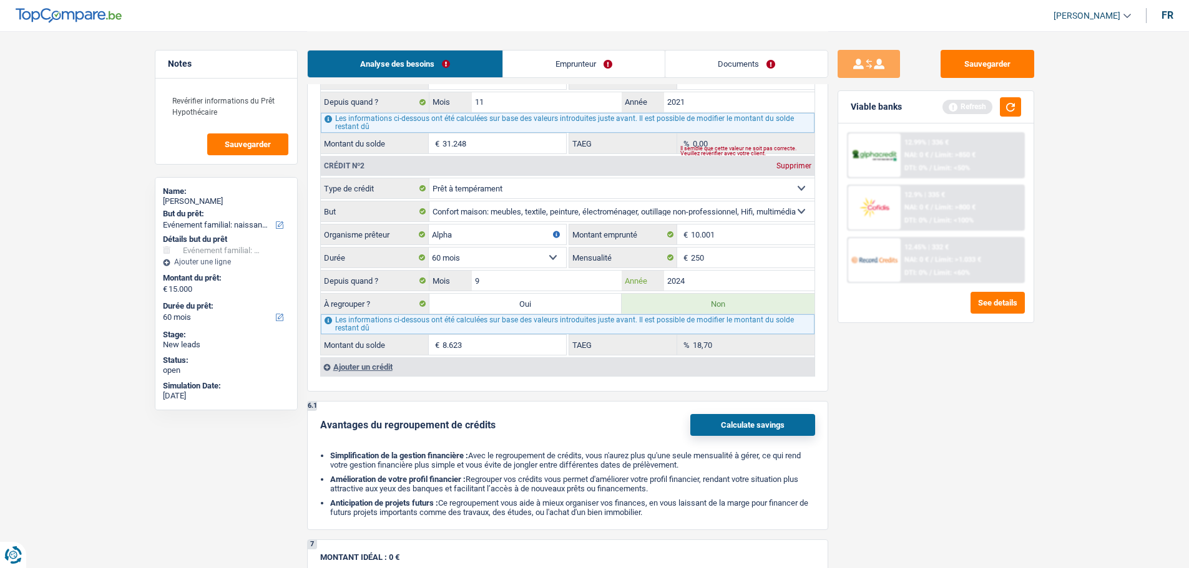
click at [704, 282] on input "2024" at bounding box center [739, 281] width 150 height 20
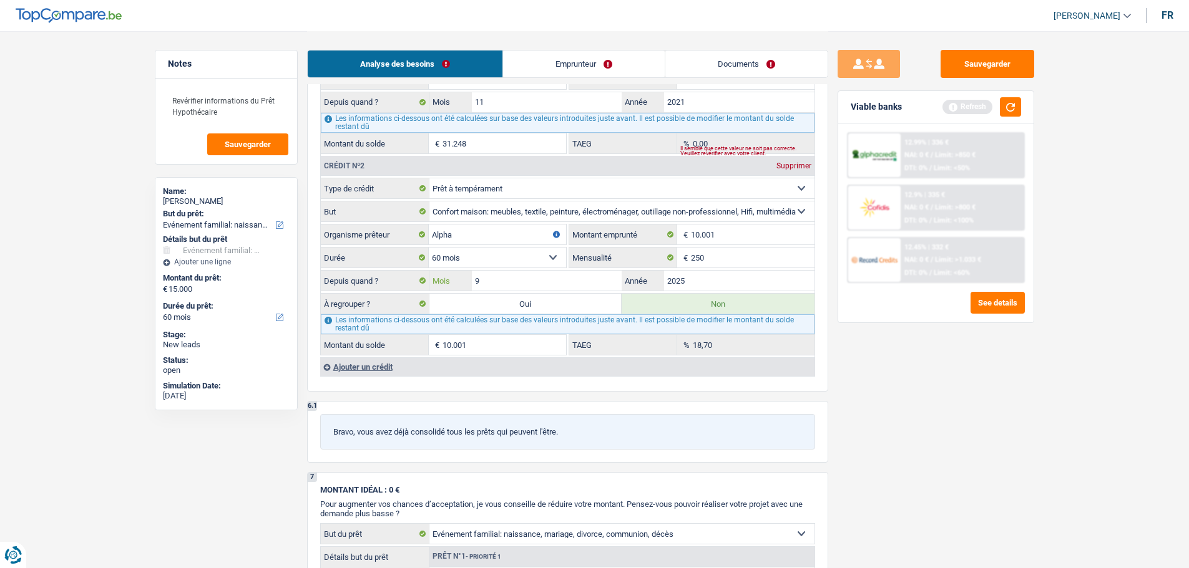
click at [534, 284] on input "9" at bounding box center [547, 281] width 150 height 20
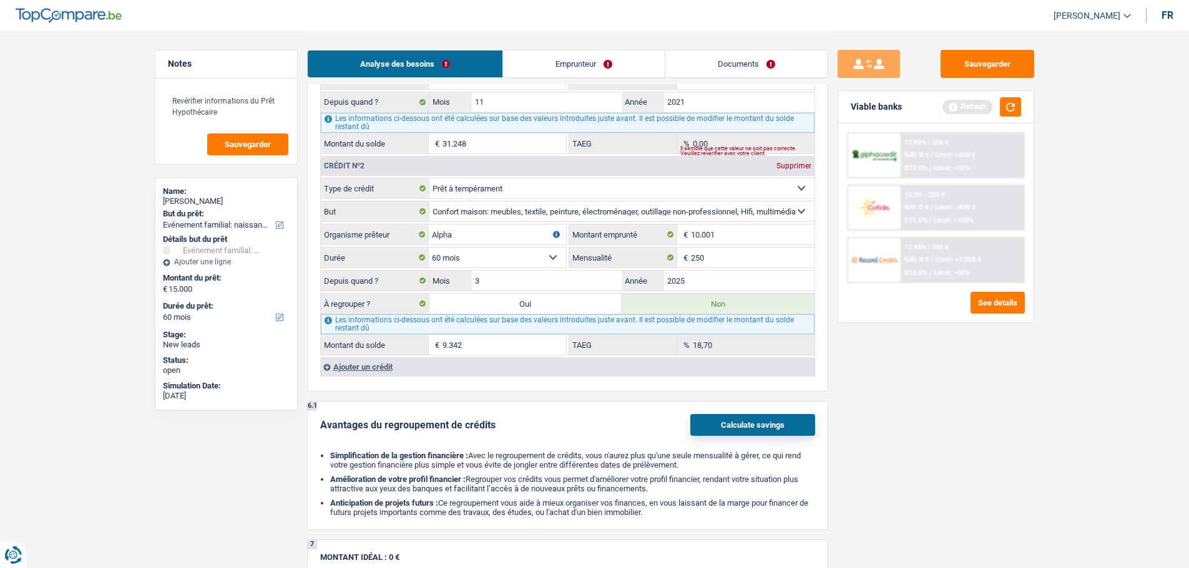
click at [914, 394] on div "Sauvegarder Viable banks Refresh 12.99% | 336 € NAI: 0 € / Limit: >850 € DTI: 0…" at bounding box center [935, 299] width 215 height 499
click at [1018, 98] on button "button" at bounding box center [1010, 106] width 21 height 19
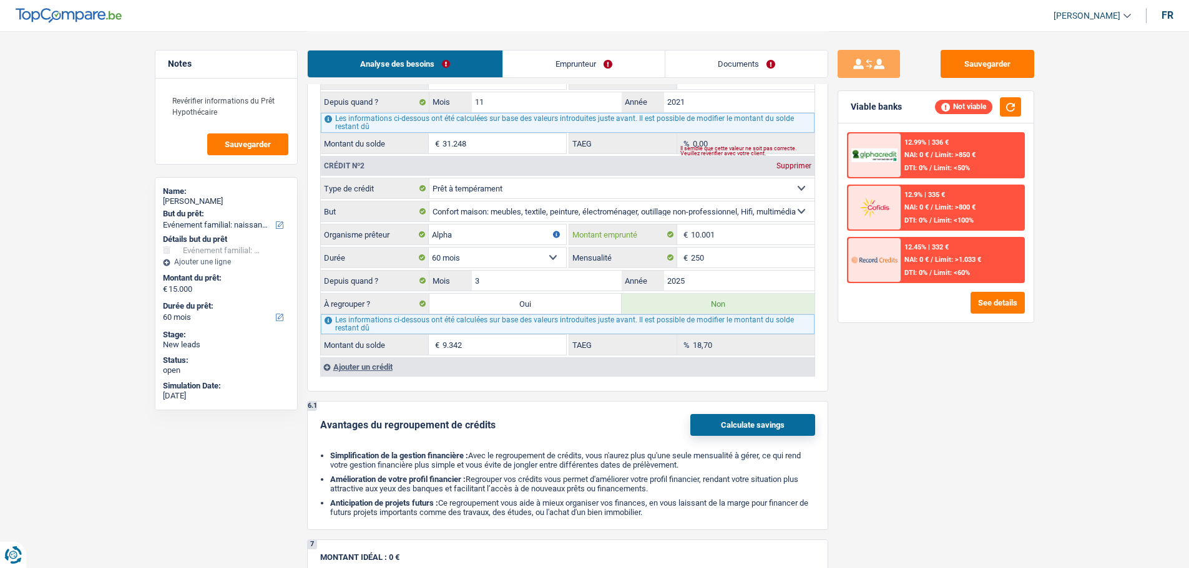
click at [740, 230] on input "10.001" at bounding box center [753, 235] width 124 height 20
click at [723, 190] on select "Carte ou ouverture de crédit Prêt hypothécaire Vente à tempérament Prêt à tempé…" at bounding box center [621, 188] width 385 height 20
click at [429, 178] on select "Carte ou ouverture de crédit Prêt hypothécaire Vente à tempérament Prêt à tempé…" at bounding box center [621, 188] width 385 height 20
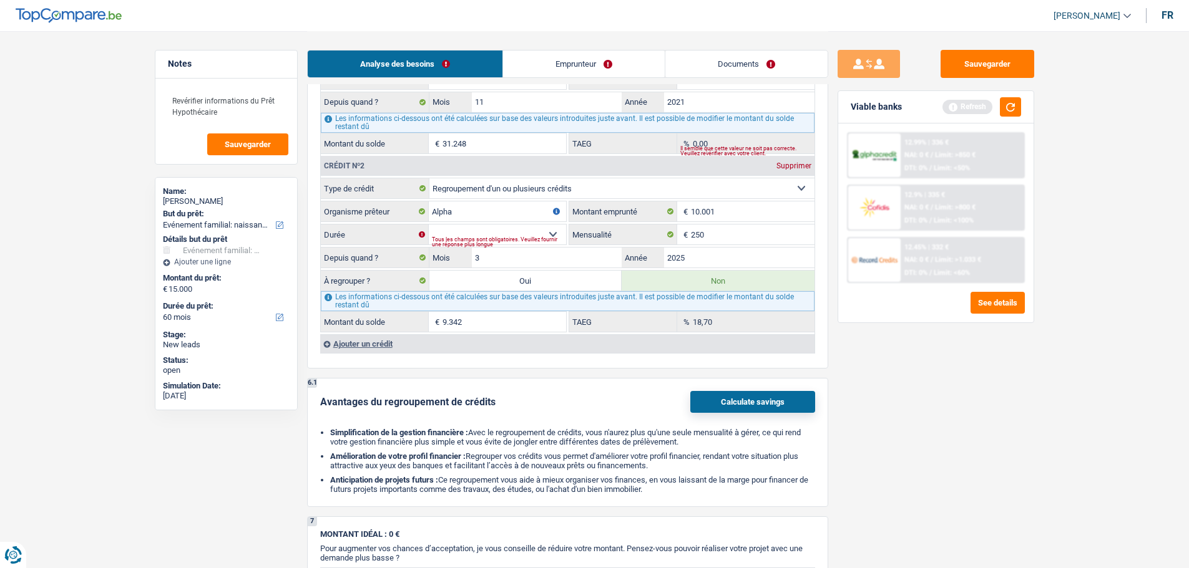
click at [513, 240] on div "Tous les champs sont obligatoires. Veuillez fournir une réponse plus longue" at bounding box center [499, 242] width 134 height 5
click at [520, 232] on select "12 mois 18 mois 24 mois 30 mois 36 mois 42 mois 48 mois 60 mois Sélectionner un…" at bounding box center [497, 235] width 137 height 20
click at [429, 225] on select "12 mois 18 mois 24 mois 30 mois 36 mois 42 mois 48 mois 60 mois Sélectionner un…" at bounding box center [497, 235] width 137 height 20
click at [744, 212] on input "10.001" at bounding box center [753, 212] width 124 height 20
click at [870, 420] on div "Sauvegarder Viable banks Refresh 12.99% | 336 € NAI: 0 € / Limit: >850 € DTI: 0…" at bounding box center [935, 299] width 215 height 499
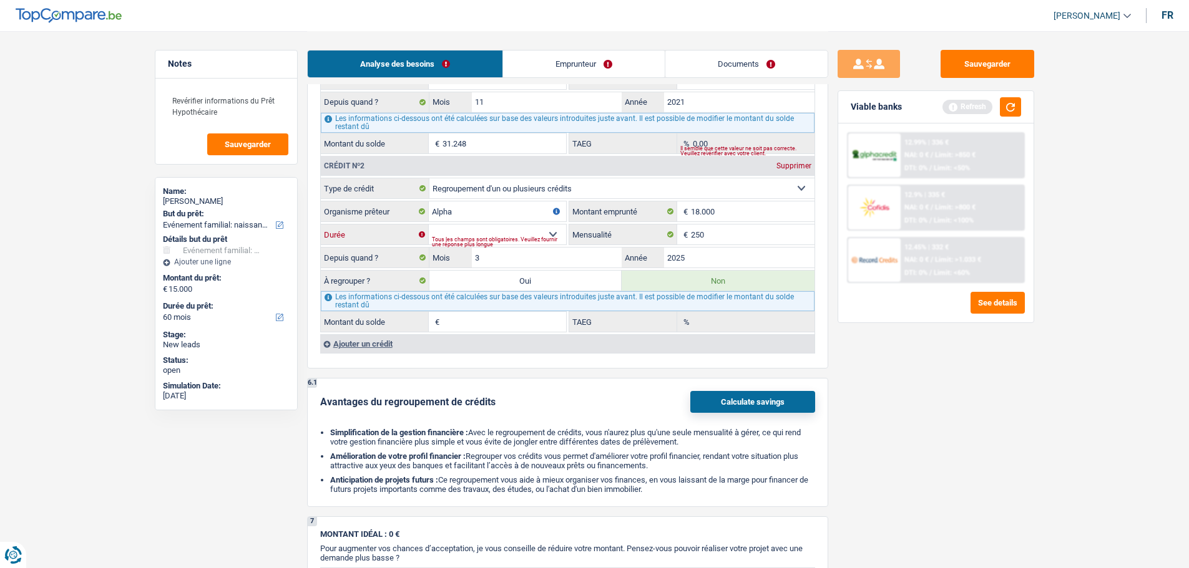
click at [501, 232] on select "12 mois 18 mois 24 mois 30 mois 36 mois 42 mois 48 mois 60 mois 72 mois 84 mois…" at bounding box center [497, 235] width 137 height 20
click at [429, 225] on select "12 mois 18 mois 24 mois 30 mois 36 mois 42 mois 48 mois 60 mois 72 mois 84 mois…" at bounding box center [497, 235] width 137 height 20
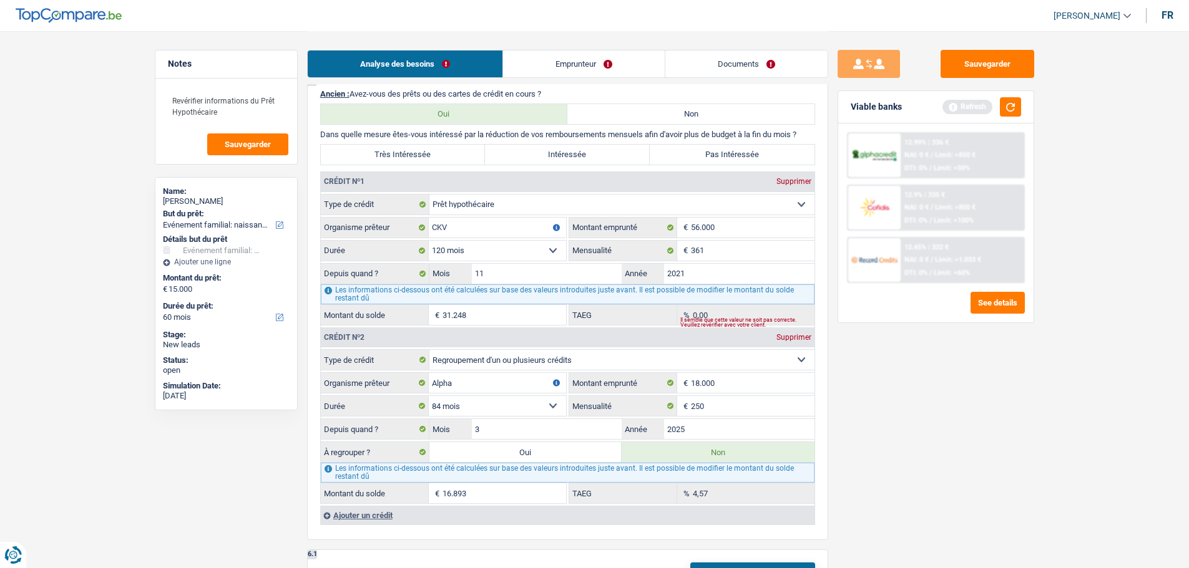
scroll to position [936, 0]
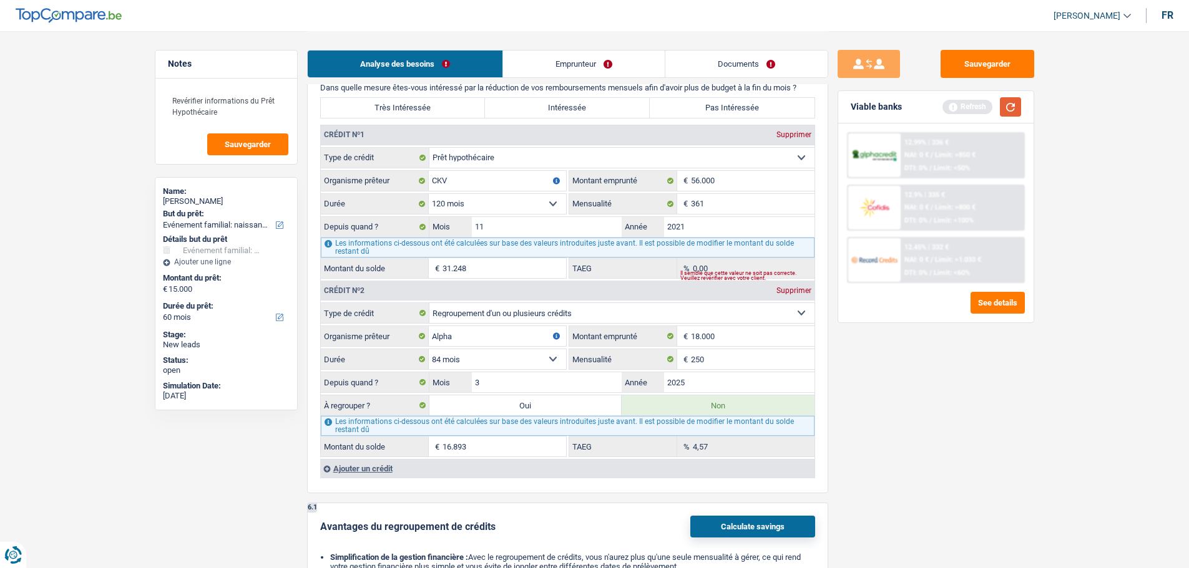
click at [1020, 105] on button "button" at bounding box center [1010, 106] width 21 height 19
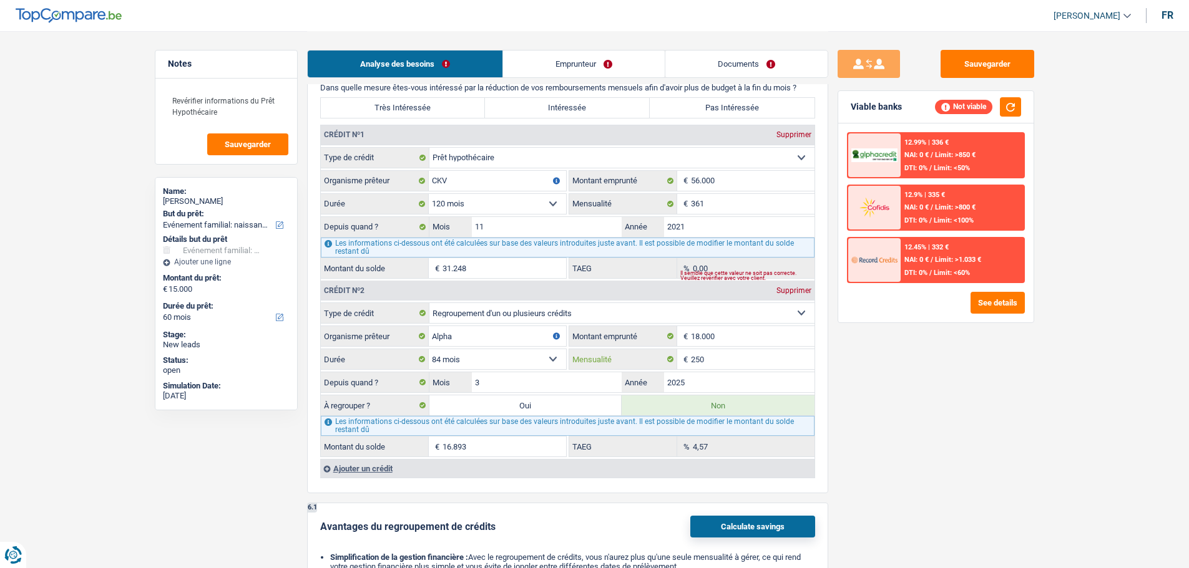
click at [743, 363] on input "250" at bounding box center [753, 359] width 124 height 20
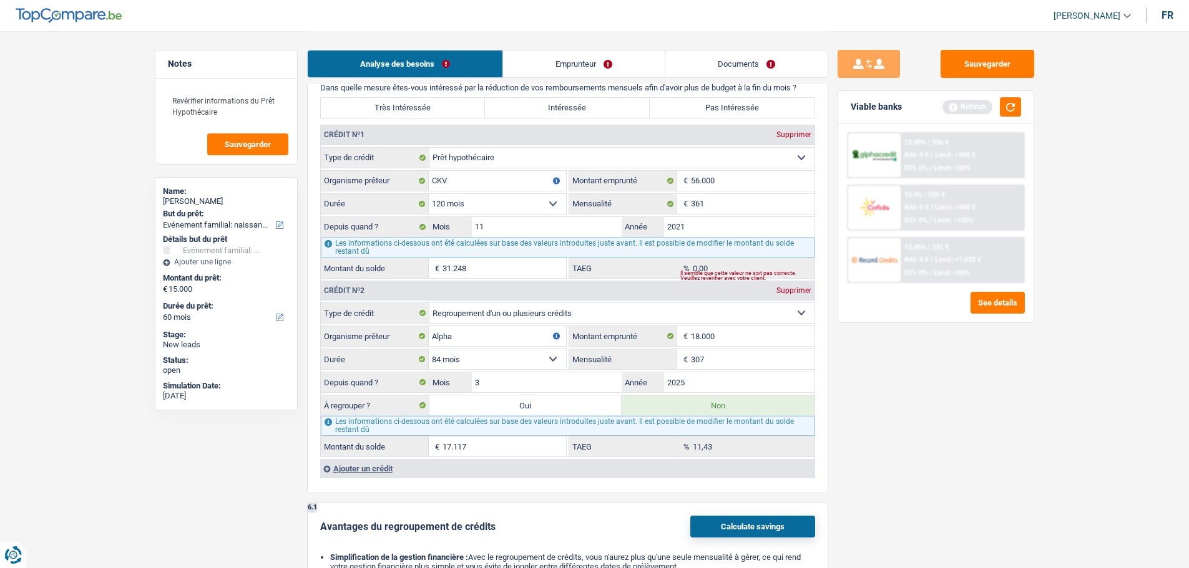
click at [1006, 365] on div "Sauvegarder Viable banks Refresh 12.99% | 336 € NAI: 0 € / Limit: >850 € DTI: 0…" at bounding box center [935, 299] width 215 height 499
drag, startPoint x: 739, startPoint y: 333, endPoint x: 688, endPoint y: 334, distance: 50.6
click at [688, 334] on div "18.000 € Montant emprunté" at bounding box center [691, 336] width 245 height 20
click at [1070, 431] on main "Notes Revérifier informations du Prêt Hypothécaire Sauvegarder Name: Randy Vund…" at bounding box center [594, 177] width 1189 height 2226
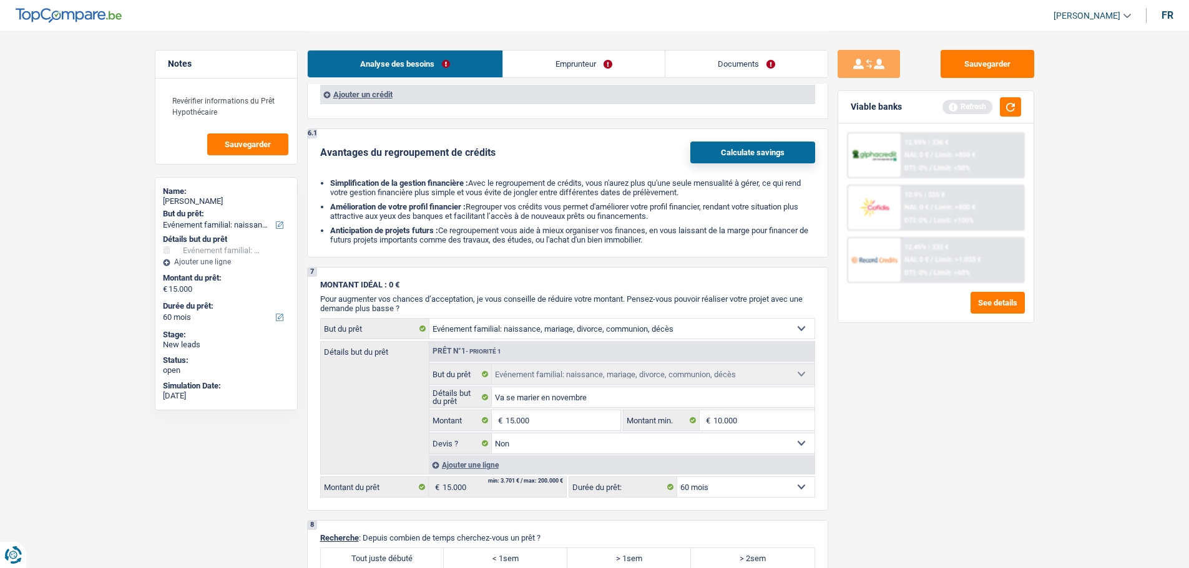
scroll to position [998, 0]
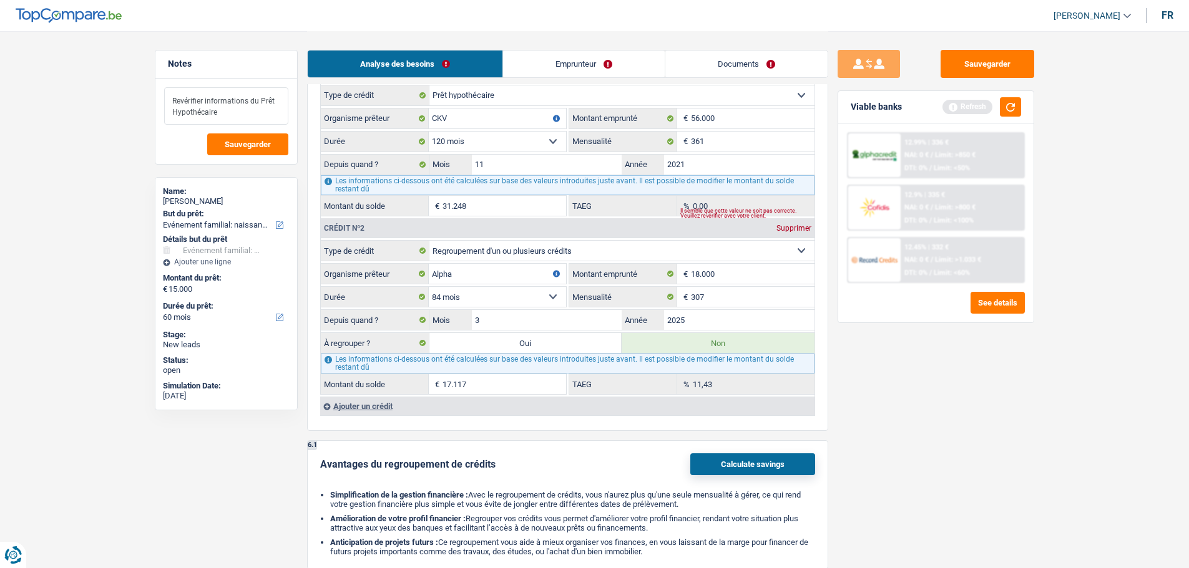
click at [238, 115] on textarea "Revérifier informations du Prêt Hypothécaire" at bounding box center [226, 105] width 124 height 37
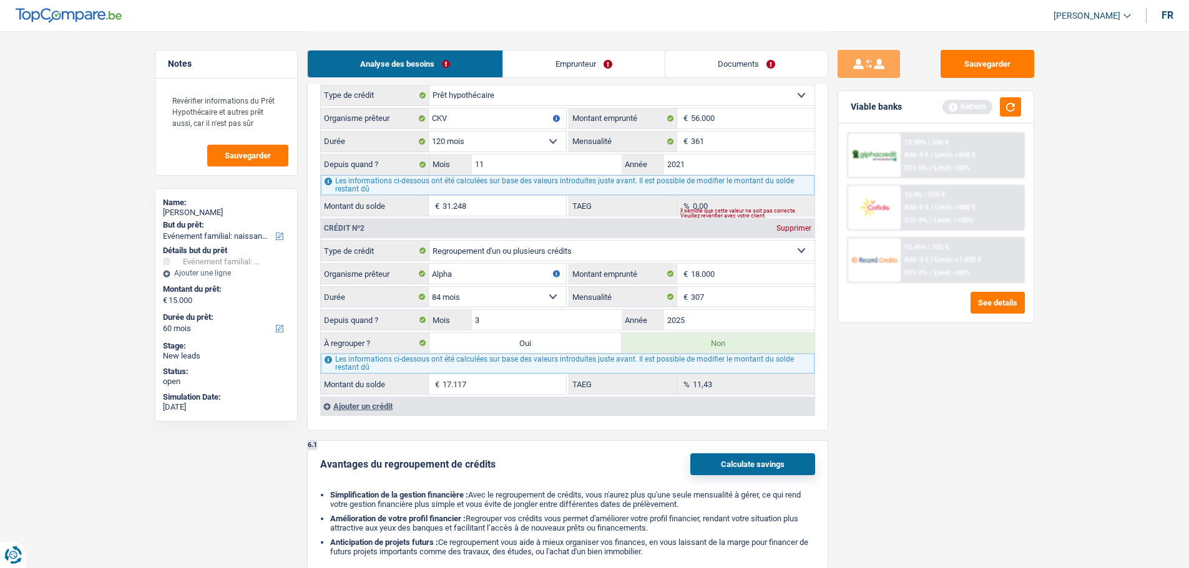
click at [929, 434] on div "Sauvegarder Viable banks Refresh 12.99% | 336 € NAI: 0 € / Limit: >850 € DTI: 0…" at bounding box center [935, 299] width 215 height 499
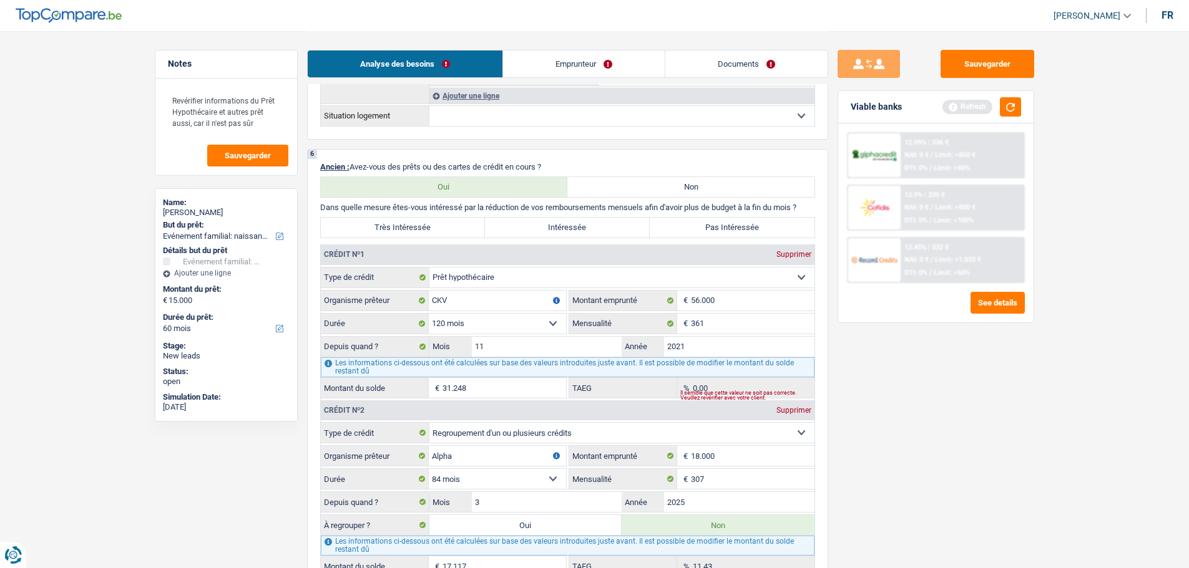
scroll to position [686, 0]
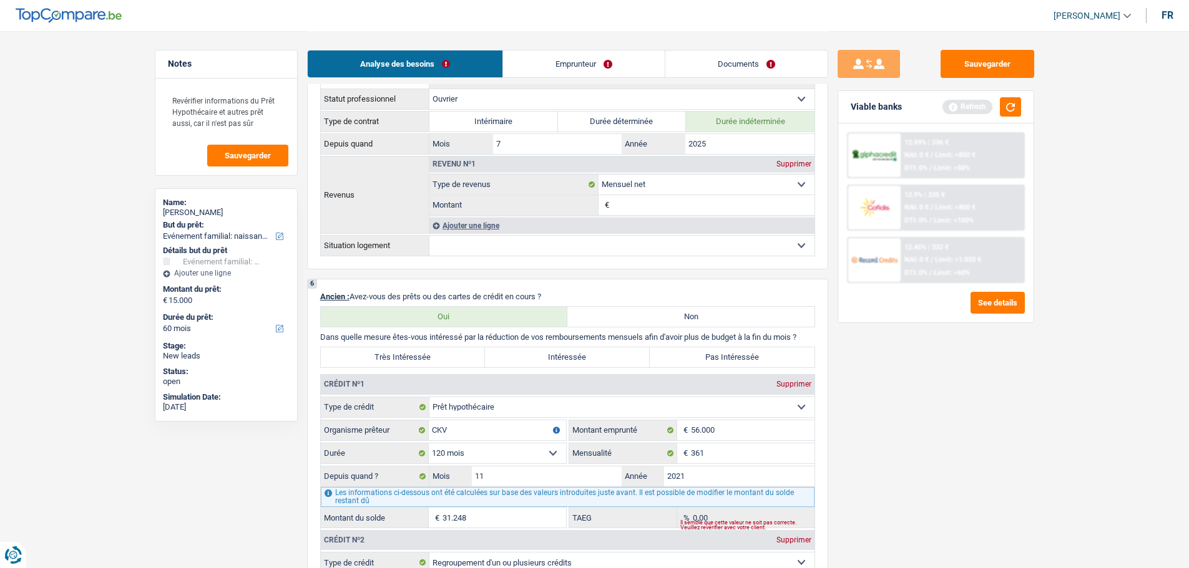
click at [711, 360] on label "Pas Intéressée" at bounding box center [732, 358] width 165 height 20
click at [711, 360] on input "Pas Intéressée" at bounding box center [732, 358] width 165 height 20
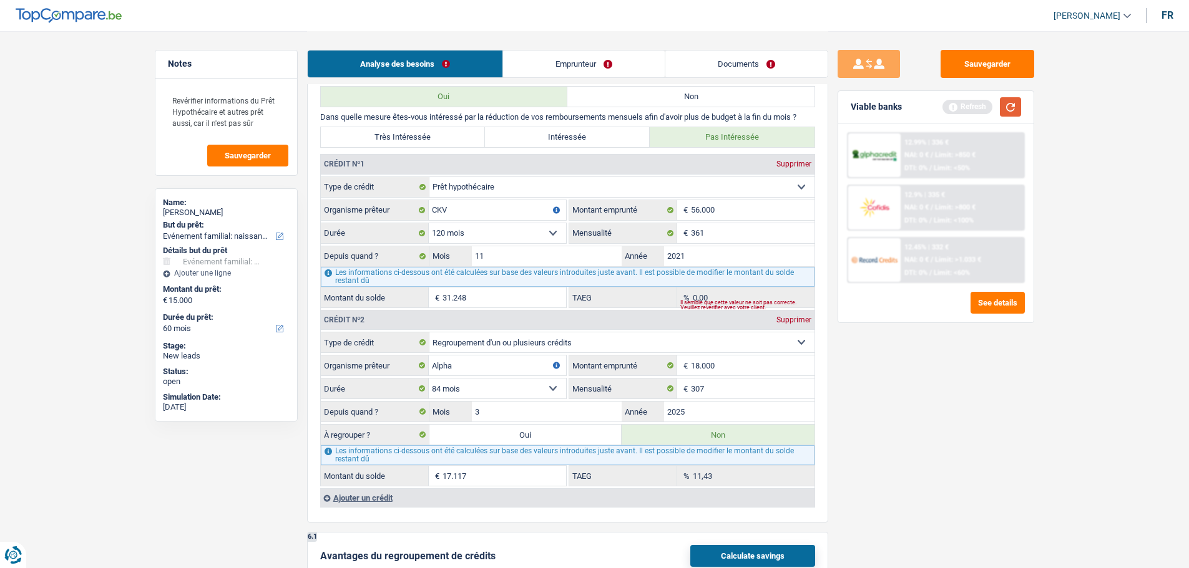
scroll to position [874, 0]
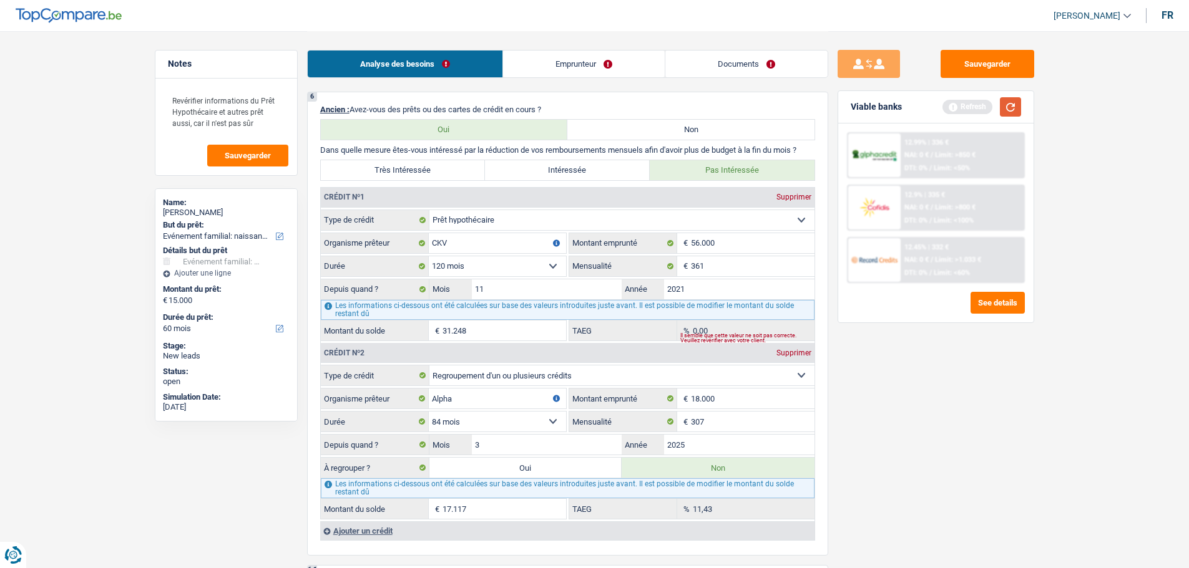
click at [1018, 107] on button "button" at bounding box center [1010, 106] width 21 height 19
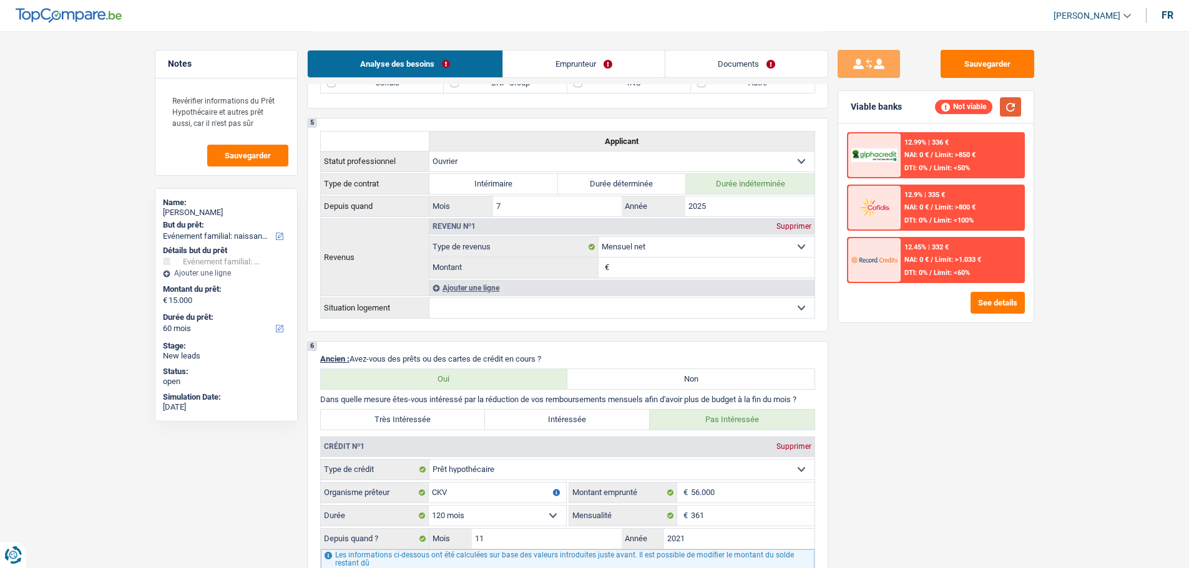
scroll to position [374, 0]
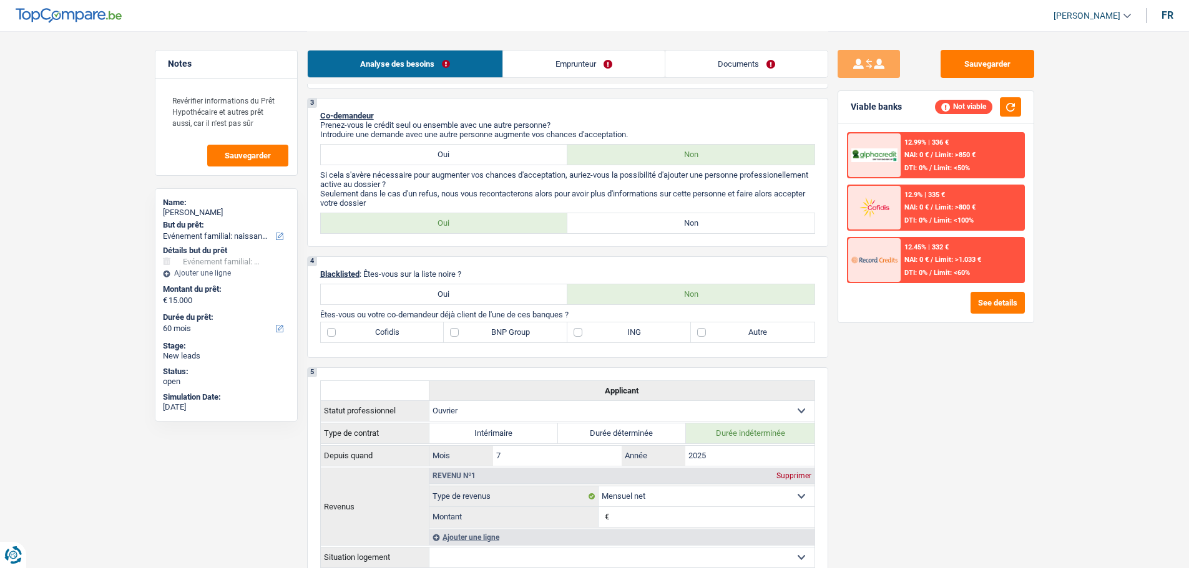
click at [509, 332] on label "BNP Group" at bounding box center [506, 333] width 124 height 20
click at [509, 332] on input "BNP Group" at bounding box center [506, 333] width 124 height 20
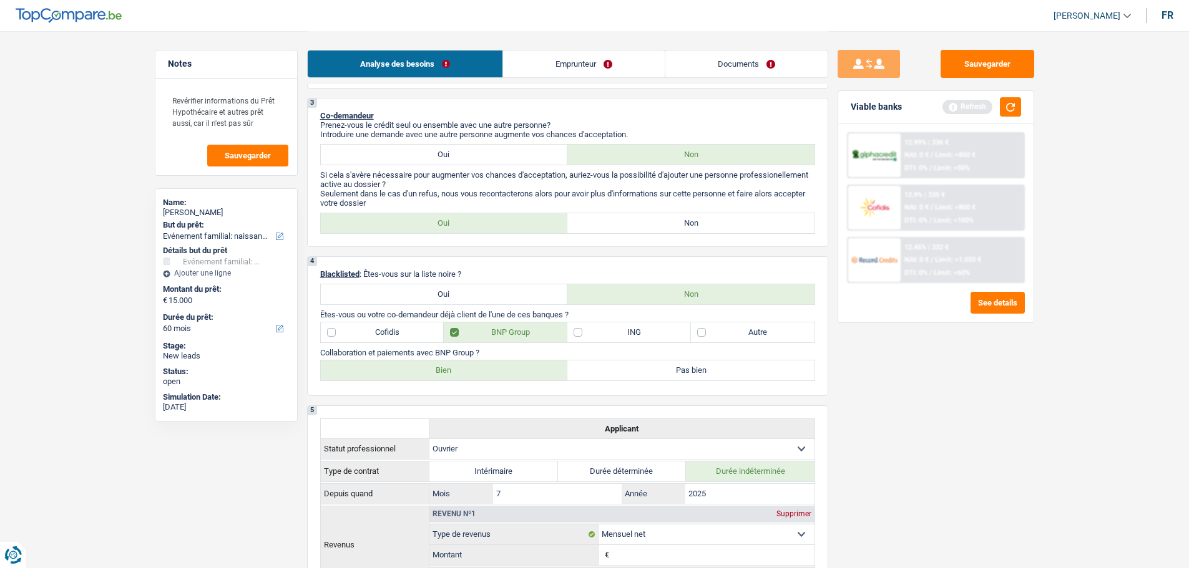
click at [482, 366] on label "Bien" at bounding box center [444, 371] width 247 height 20
click at [482, 366] on input "Bien" at bounding box center [444, 371] width 247 height 20
click at [731, 333] on label "Autre" at bounding box center [753, 333] width 124 height 20
click at [731, 333] on input "Autre" at bounding box center [753, 333] width 124 height 20
click at [1010, 104] on button "button" at bounding box center [1010, 106] width 21 height 19
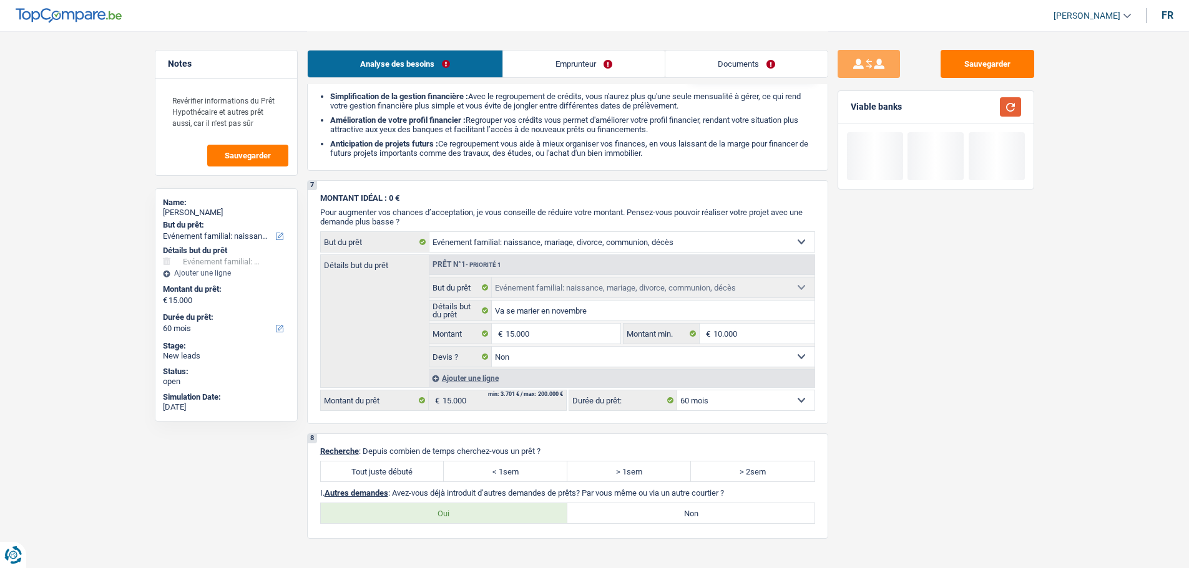
scroll to position [1685, 0]
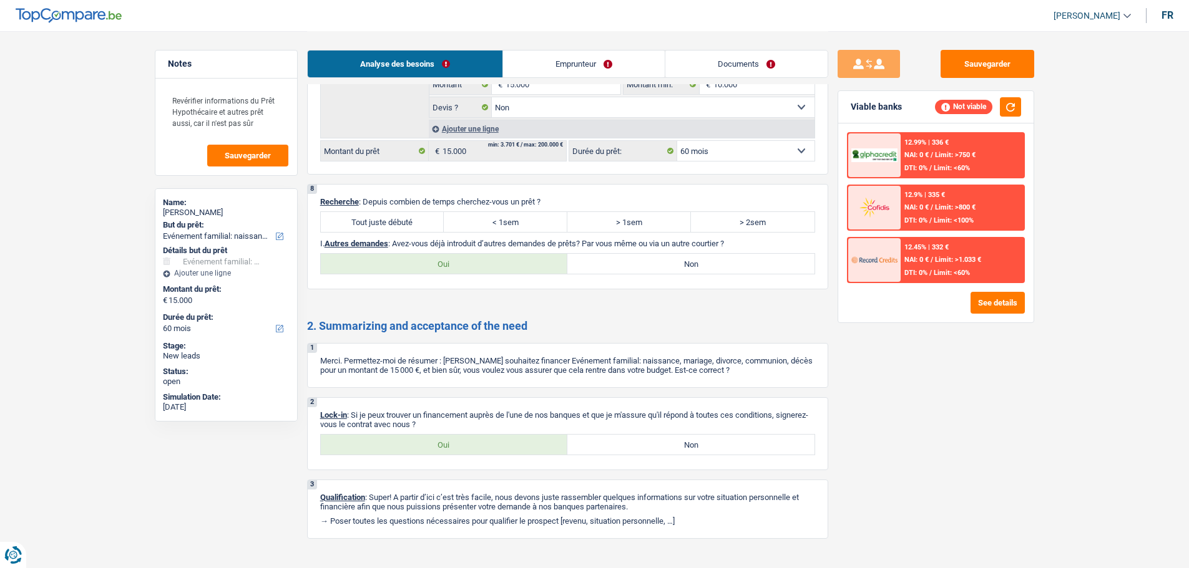
click at [402, 218] on label "Tout juste débuté" at bounding box center [383, 222] width 124 height 20
click at [402, 218] on input "Tout juste débuté" at bounding box center [383, 222] width 124 height 20
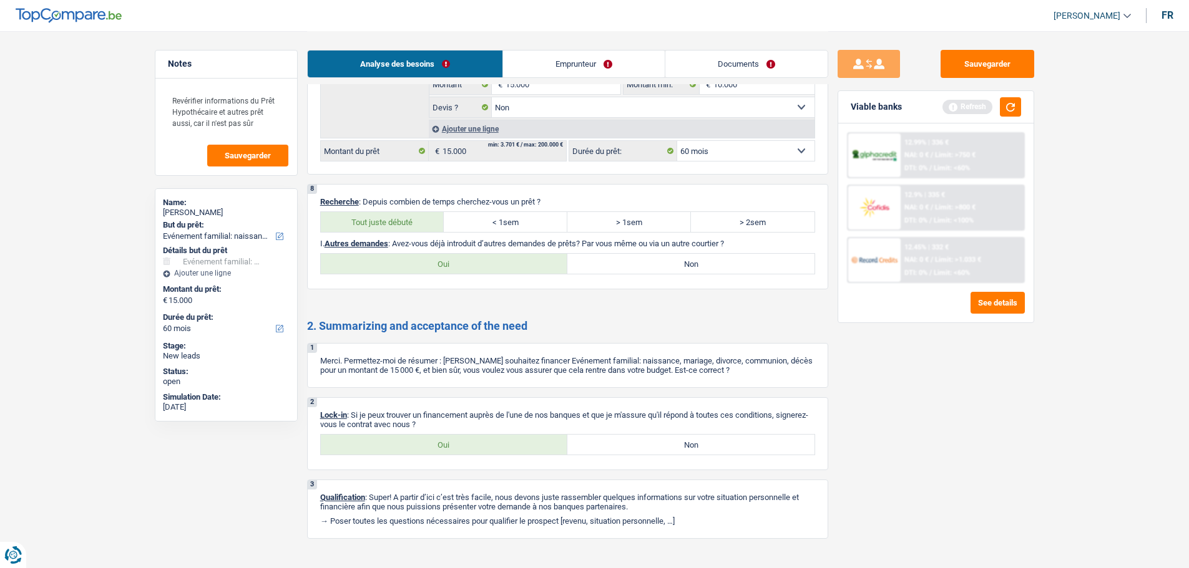
click at [640, 263] on label "Non" at bounding box center [690, 264] width 247 height 20
click at [640, 263] on input "Non" at bounding box center [690, 264] width 247 height 20
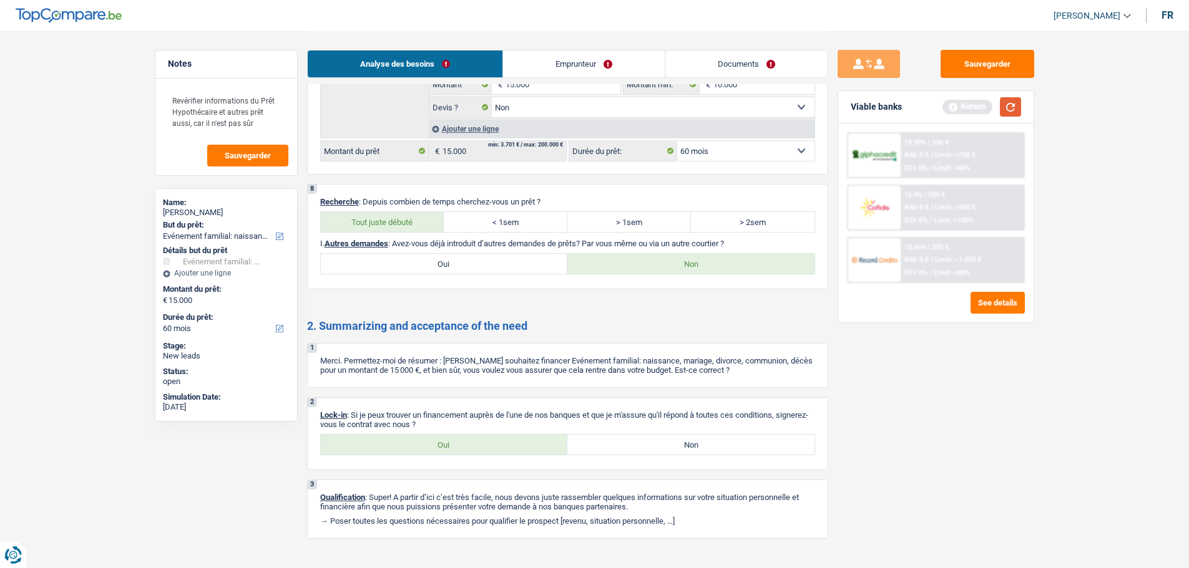
click at [1007, 102] on button "button" at bounding box center [1010, 106] width 21 height 19
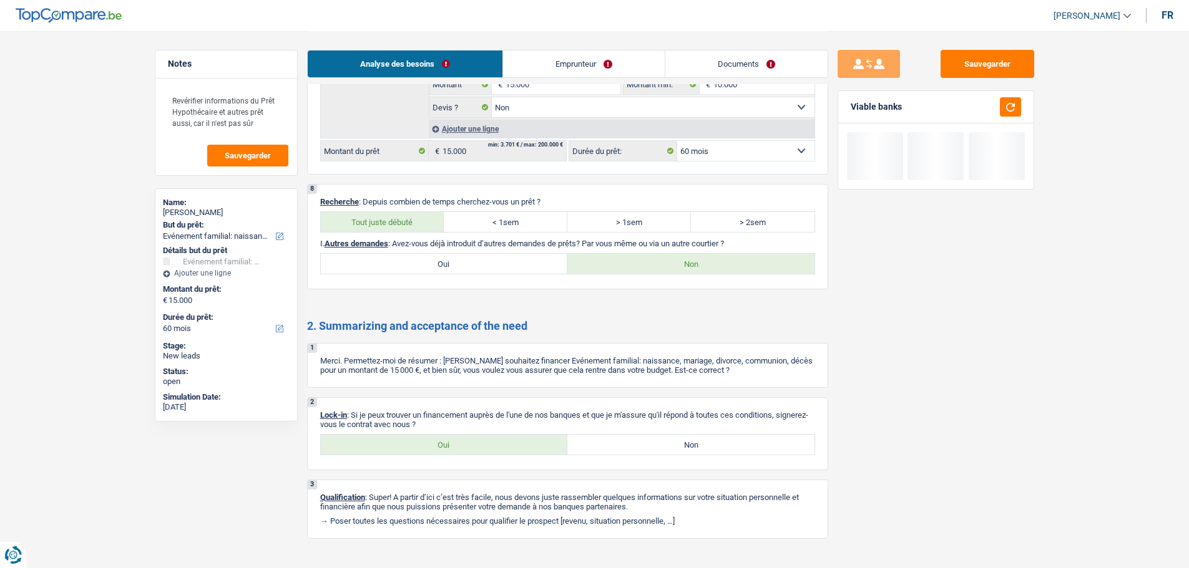
click at [505, 261] on label "Oui" at bounding box center [444, 264] width 247 height 20
click at [505, 261] on input "Oui" at bounding box center [444, 264] width 247 height 20
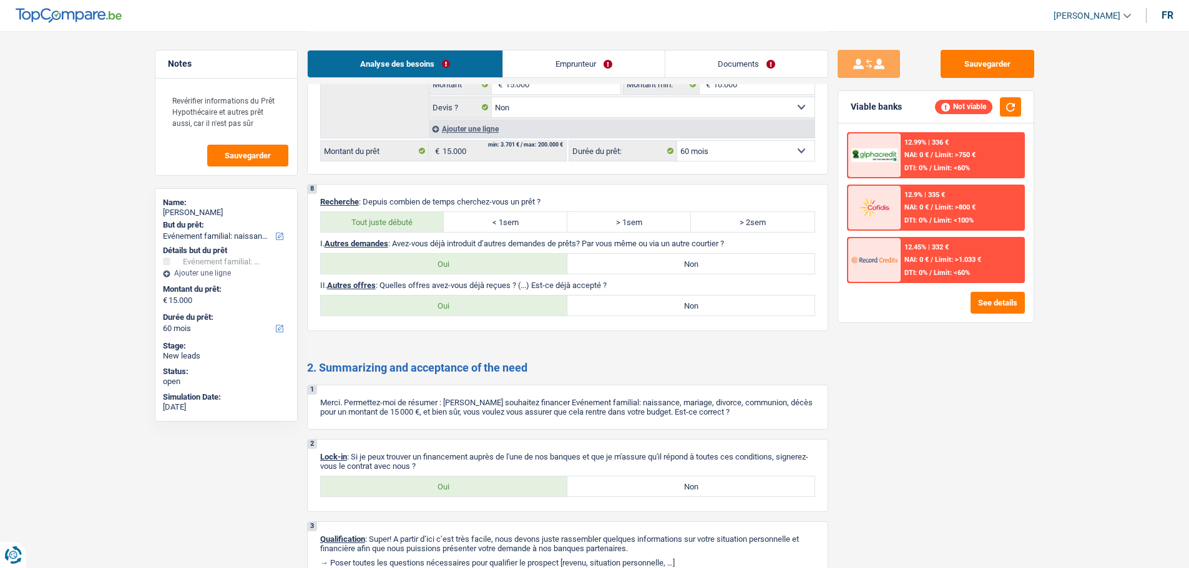
click at [603, 298] on label "Non" at bounding box center [690, 306] width 247 height 20
click at [603, 298] on input "Non" at bounding box center [690, 306] width 247 height 20
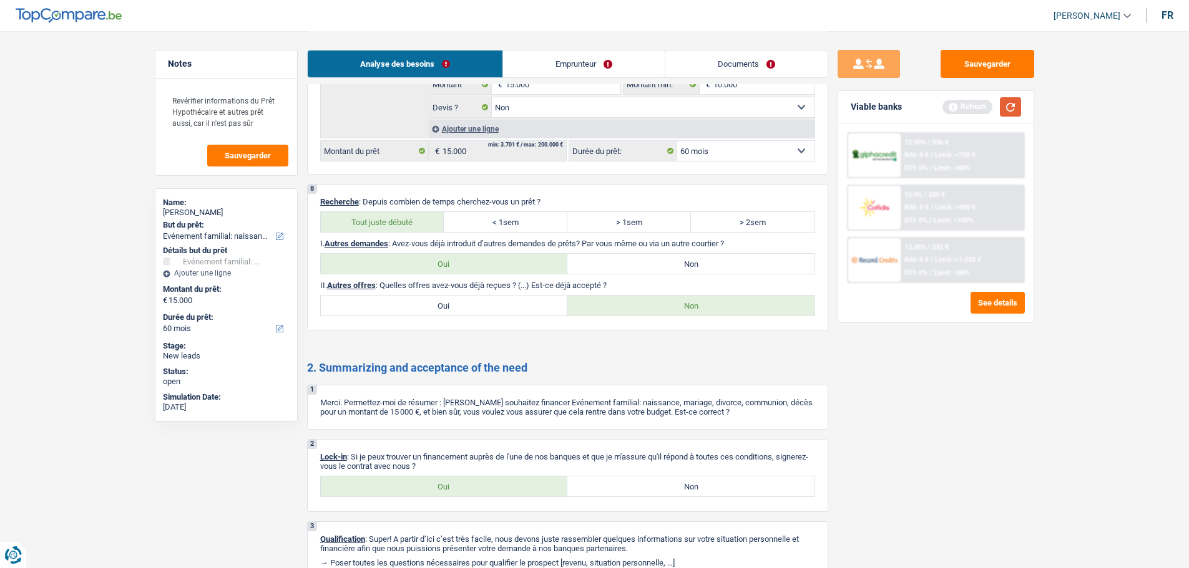
click at [1013, 112] on button "button" at bounding box center [1010, 106] width 21 height 19
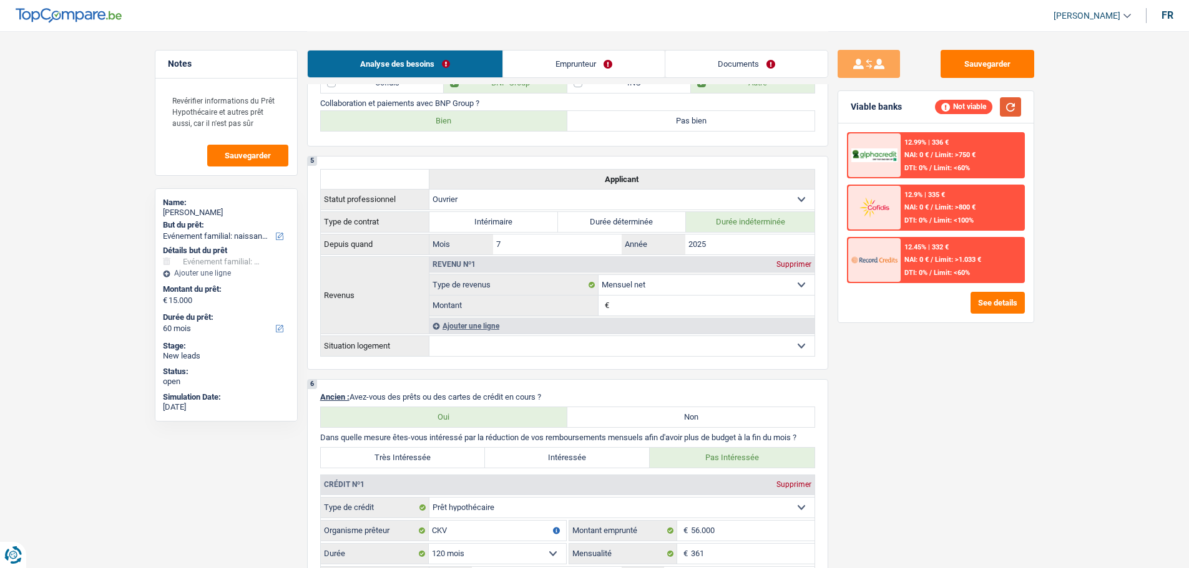
scroll to position [437, 0]
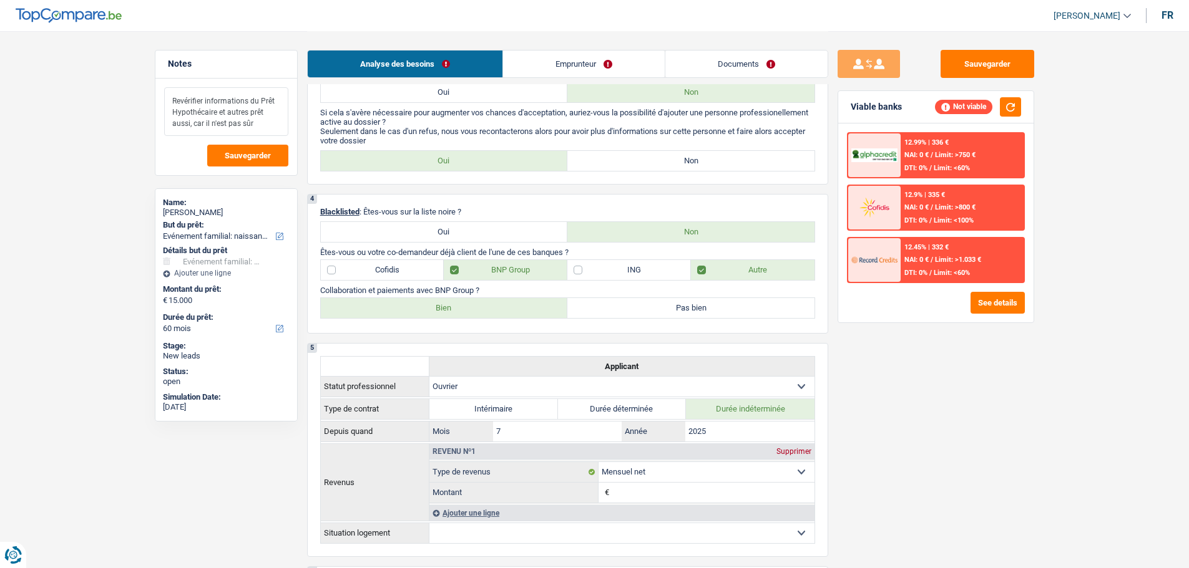
click at [263, 124] on textarea "Revérifier informations du Prêt Hypothécaire et autres prêt aussi, car il n'est…" at bounding box center [226, 111] width 124 height 49
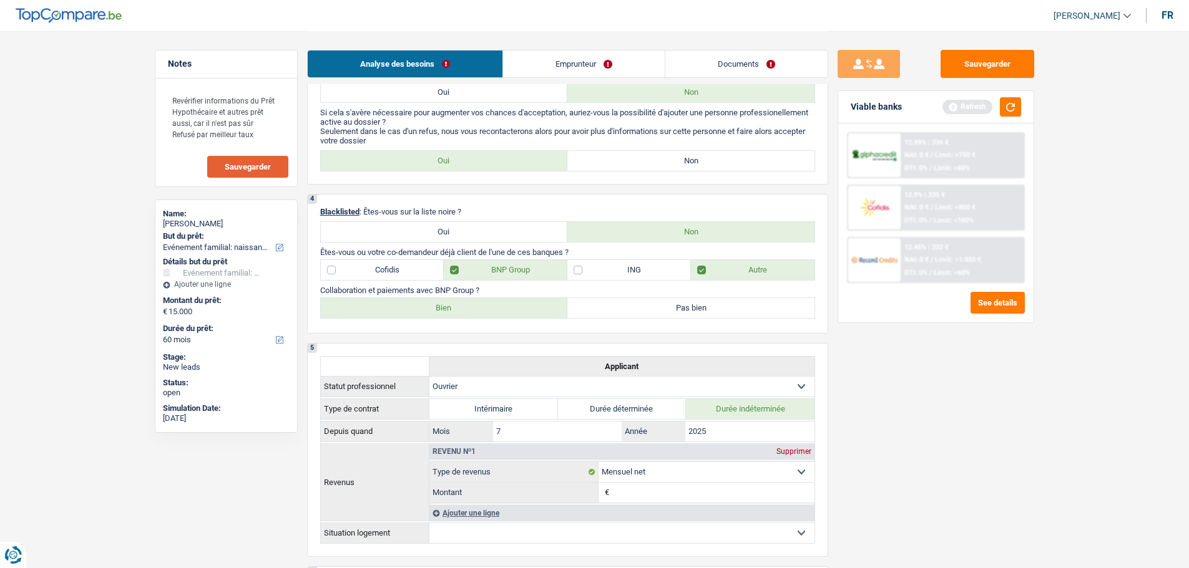
click at [263, 174] on button "Sauvegarder" at bounding box center [247, 167] width 81 height 22
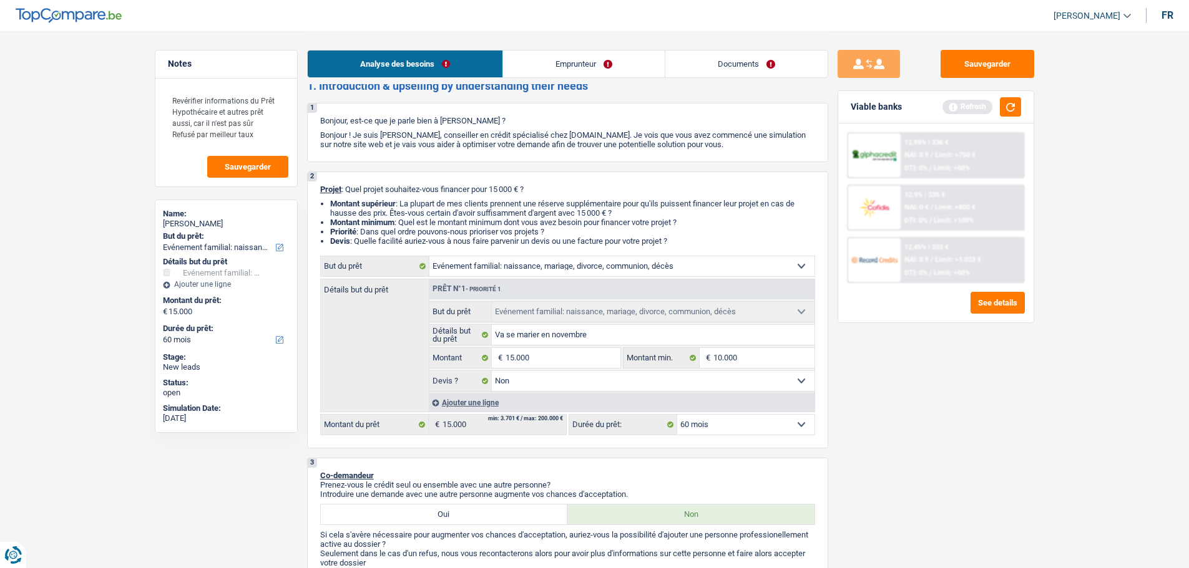
scroll to position [0, 0]
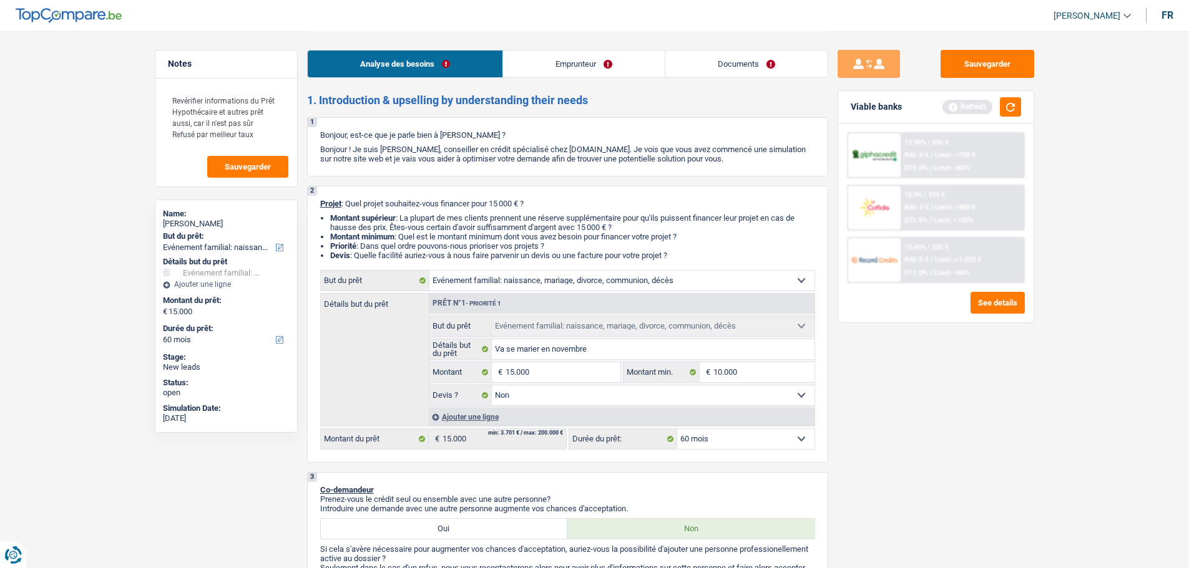
click at [628, 66] on link "Emprunteur" at bounding box center [584, 64] width 162 height 27
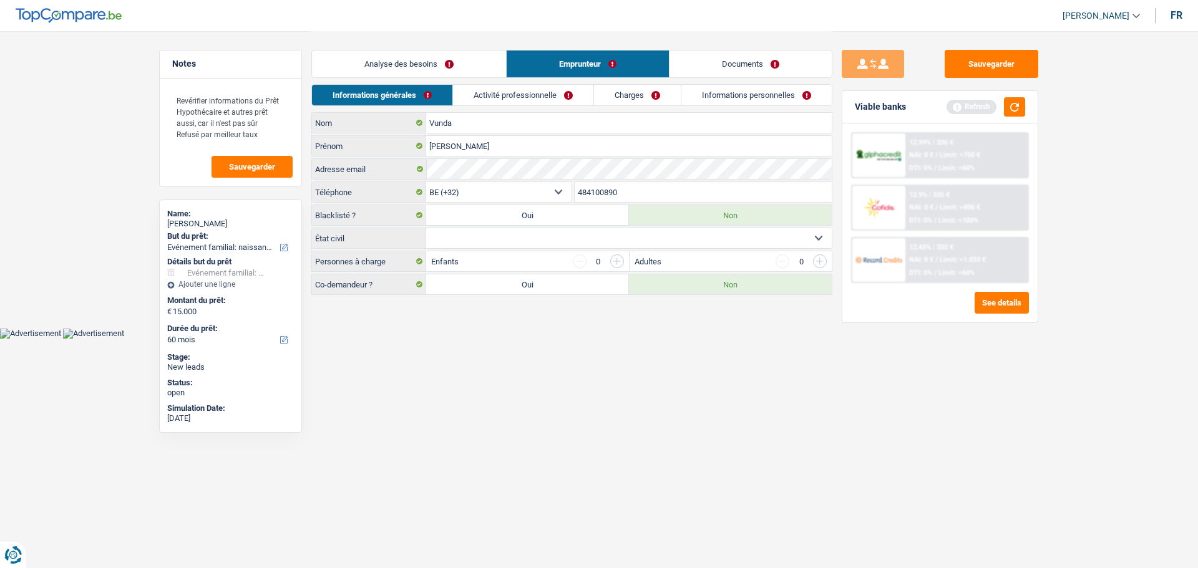
click at [512, 339] on html "Vous avez le contrôle de vos données Nous utilisons des cookies, tout comme nos…" at bounding box center [599, 169] width 1198 height 339
click at [443, 238] on select "Célibataire Marié(e) Cohabitant(e) légal(e) Divorcé(e) Veuf(ve) Séparé (de fait…" at bounding box center [629, 238] width 406 height 20
click at [426, 228] on select "Célibataire Marié(e) Cohabitant(e) légal(e) Divorcé(e) Veuf(ve) Séparé (de fait…" at bounding box center [629, 238] width 406 height 20
click at [665, 339] on html "Vous avez le contrôle de vos données Nous utilisons des cookies, tout comme nos…" at bounding box center [599, 169] width 1198 height 339
click at [495, 99] on link "Activité professionnelle" at bounding box center [524, 95] width 140 height 21
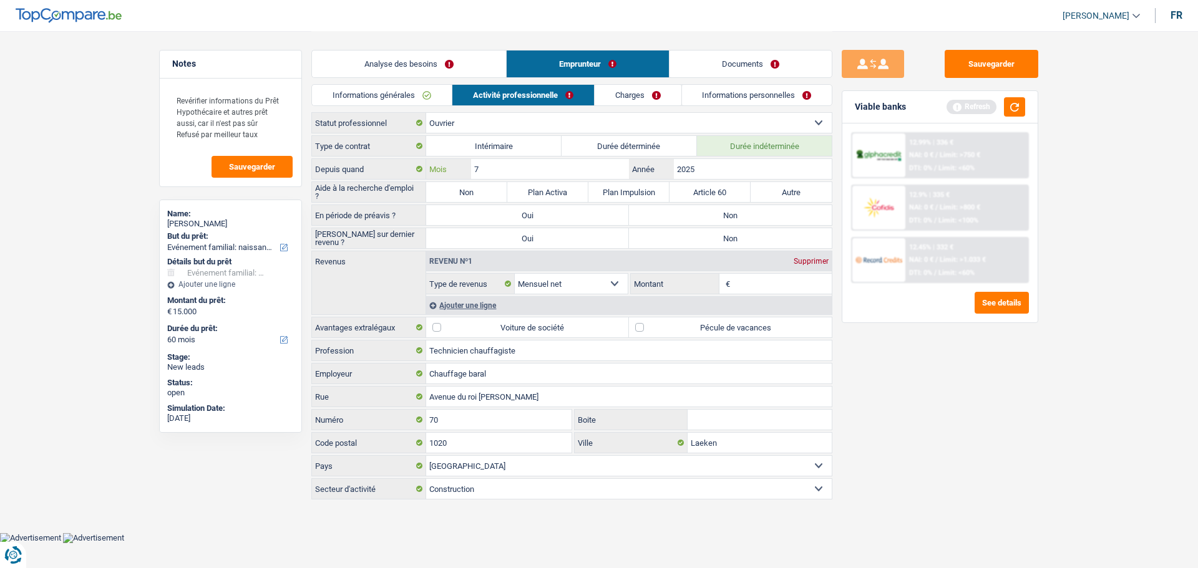
click at [531, 163] on input "7" at bounding box center [550, 169] width 158 height 20
click at [749, 224] on label "Non" at bounding box center [730, 215] width 203 height 20
click at [749, 224] on input "Non" at bounding box center [730, 215] width 203 height 20
click at [746, 241] on label "Non" at bounding box center [730, 238] width 203 height 20
click at [746, 241] on input "Non" at bounding box center [730, 238] width 203 height 20
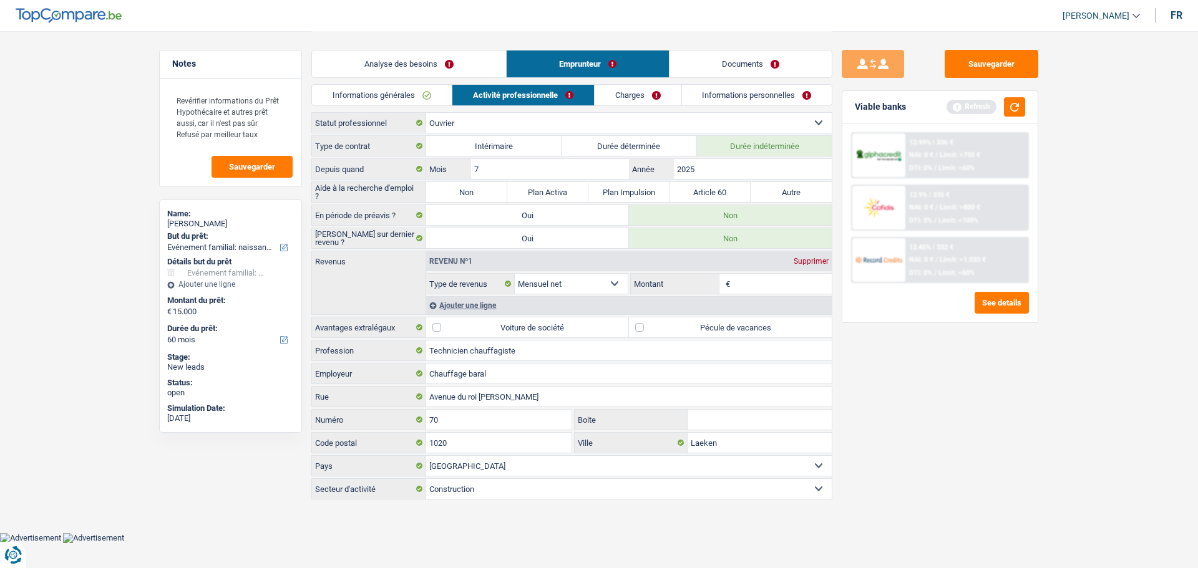
click at [746, 286] on input "Montant" at bounding box center [782, 284] width 99 height 20
click at [1017, 98] on button "button" at bounding box center [1014, 106] width 21 height 19
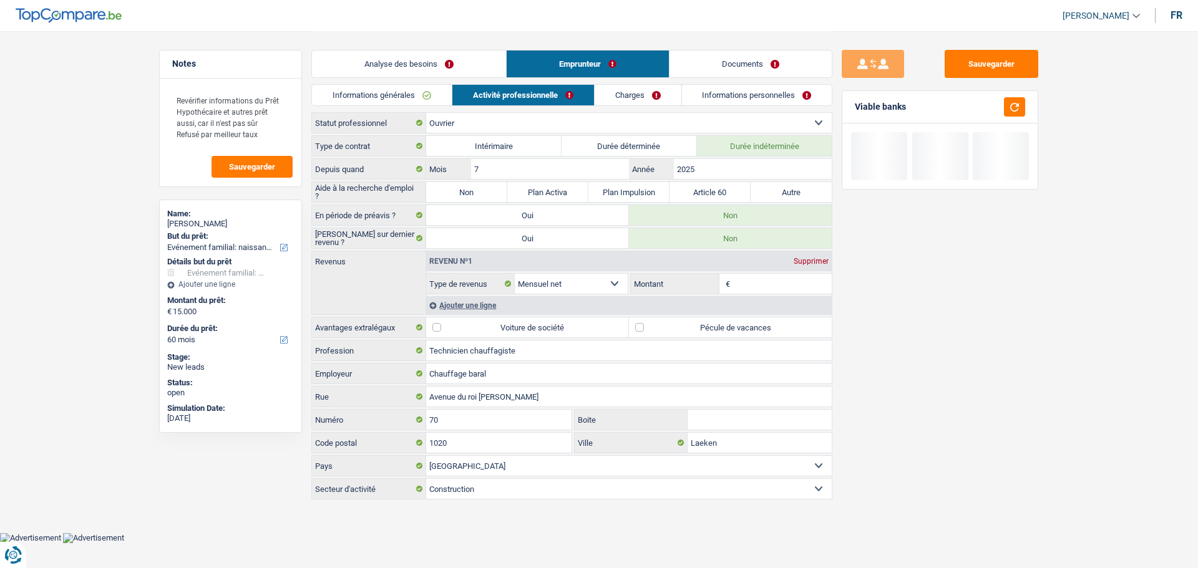
click at [788, 292] on input "Montant" at bounding box center [782, 284] width 99 height 20
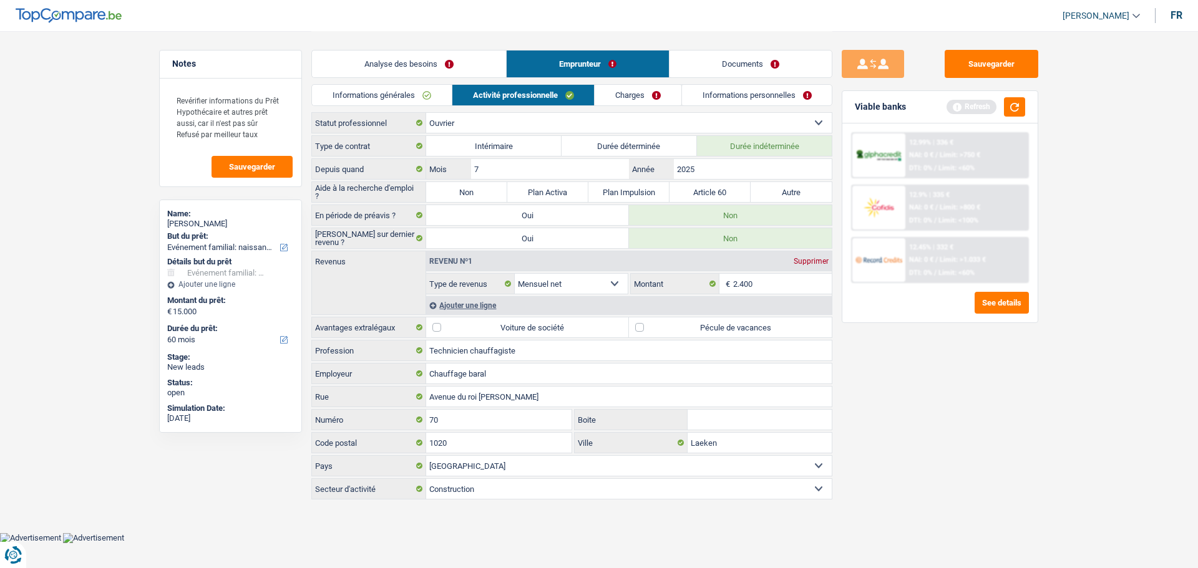
click at [462, 303] on div "Ajouter une ligne" at bounding box center [629, 305] width 406 height 18
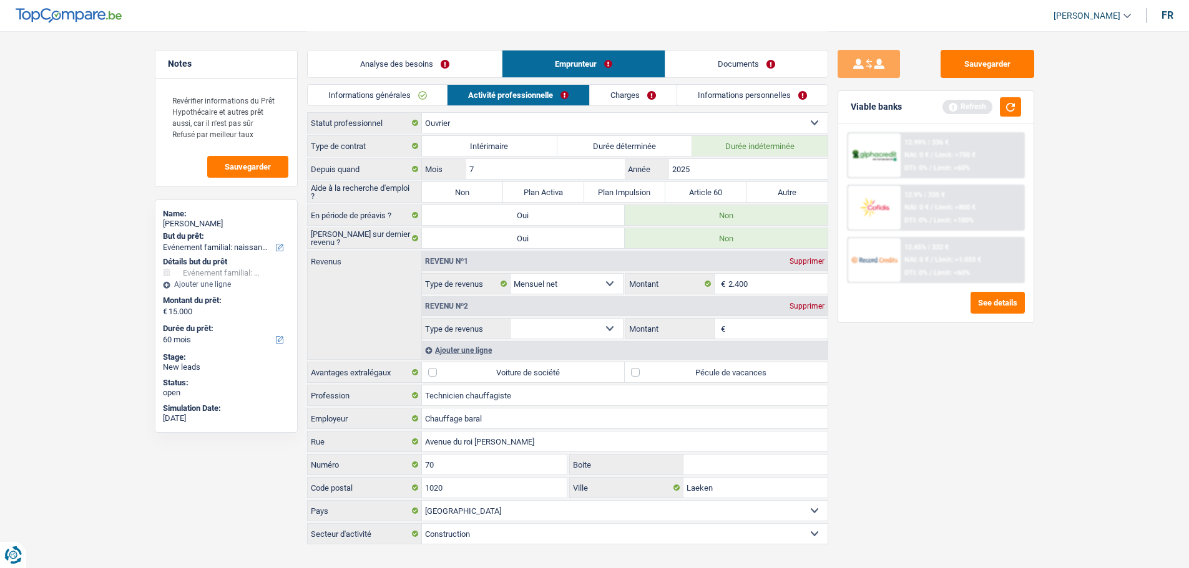
click at [614, 328] on select "Allocation d'handicap Allocations chômage Allocations familiales Chèques repas …" at bounding box center [566, 329] width 113 height 20
click at [510, 319] on select "Allocation d'handicap Allocations chômage Allocations familiales Chèques repas …" at bounding box center [566, 329] width 113 height 20
click at [762, 332] on input "Montant par jour" at bounding box center [777, 329] width 99 height 20
click at [918, 389] on div "Sauvegarder Viable banks Refresh 12.99% | 336 € NAI: 0 € / Limit: >750 € DTI: 0…" at bounding box center [935, 299] width 215 height 499
click at [776, 283] on input "2.400" at bounding box center [777, 284] width 99 height 20
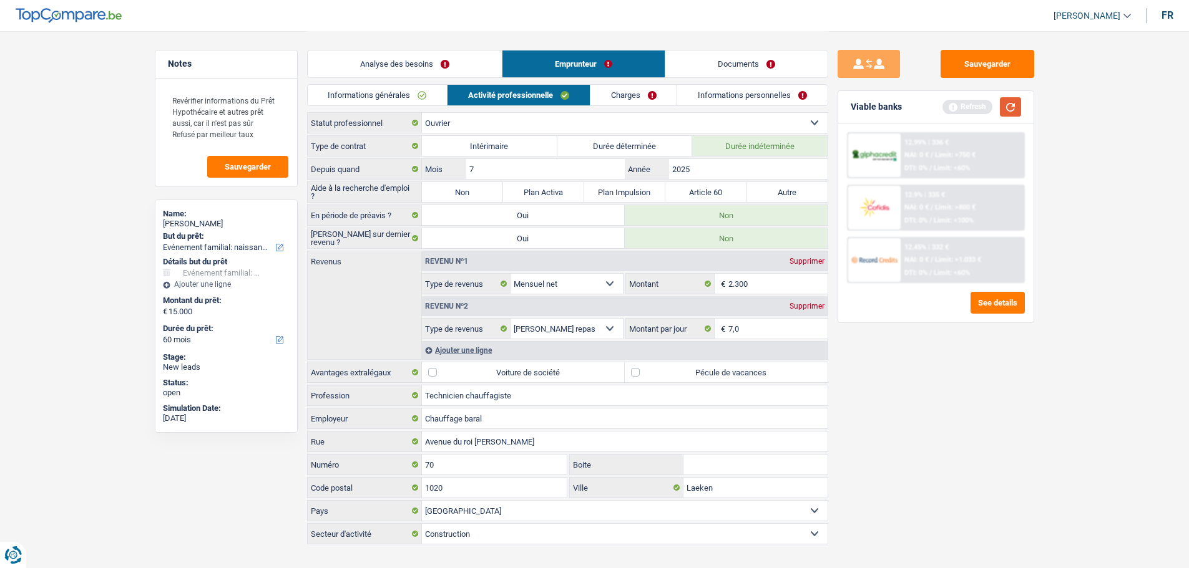
click at [1003, 106] on button "button" at bounding box center [1010, 106] width 21 height 19
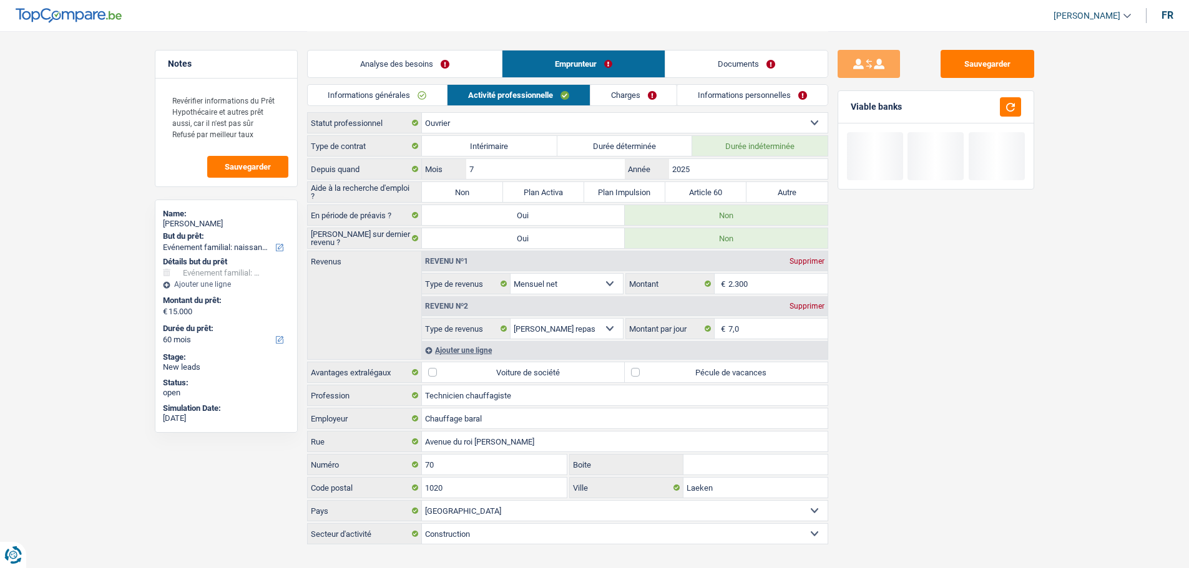
click at [763, 308] on div "Revenu nº2 Supprimer" at bounding box center [625, 306] width 406 height 20
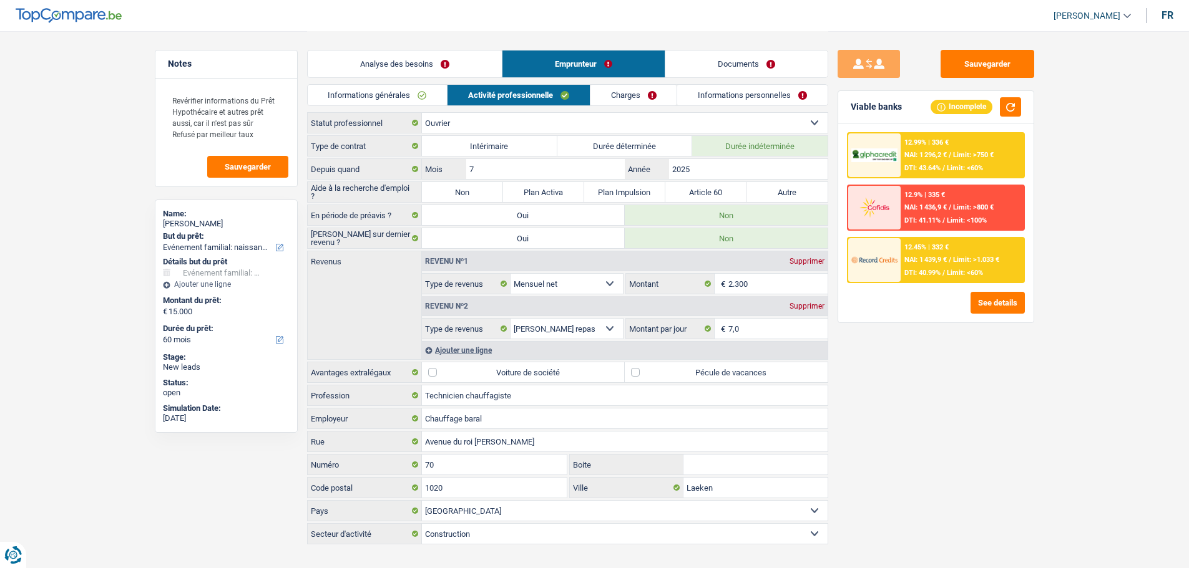
click at [750, 341] on div "Revenu nº1 Supprimer Allocation d'handicap Allocations chômage Allocations fami…" at bounding box center [624, 305] width 406 height 108
click at [754, 324] on input "7,0" at bounding box center [777, 329] width 99 height 20
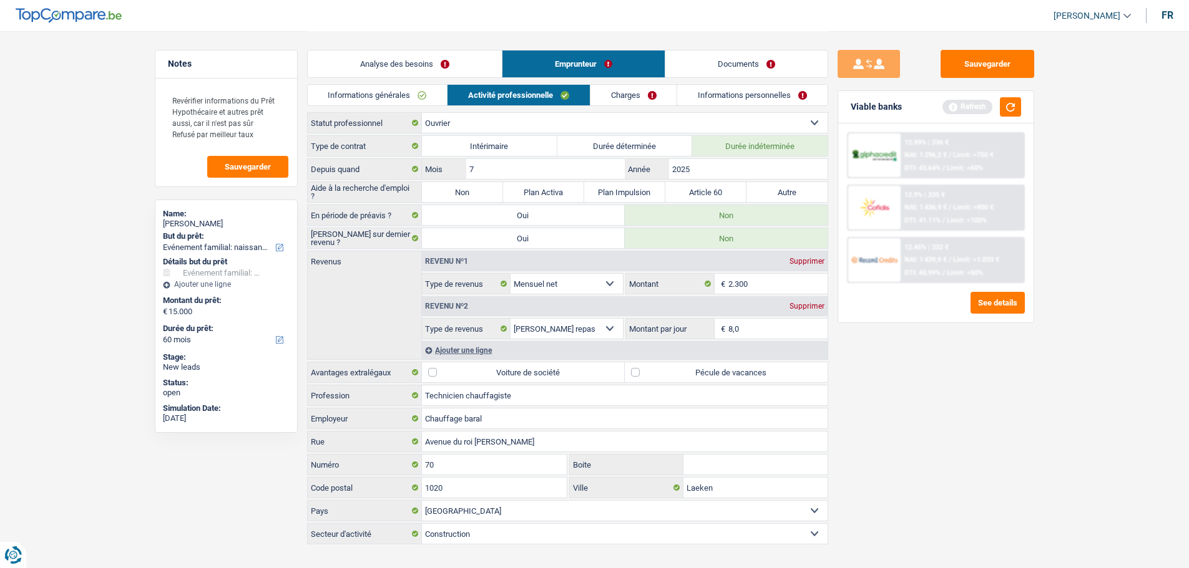
click at [1045, 419] on main "Notes Revérifier informations du Prêt Hypothécaire et autres prêt aussi, car il…" at bounding box center [594, 289] width 1189 height 578
click at [686, 369] on label "Pécule de vacances" at bounding box center [726, 373] width 203 height 20
click at [686, 369] on input "Pécule de vacances" at bounding box center [726, 373] width 203 height 20
click at [726, 71] on link "Documents" at bounding box center [746, 64] width 162 height 27
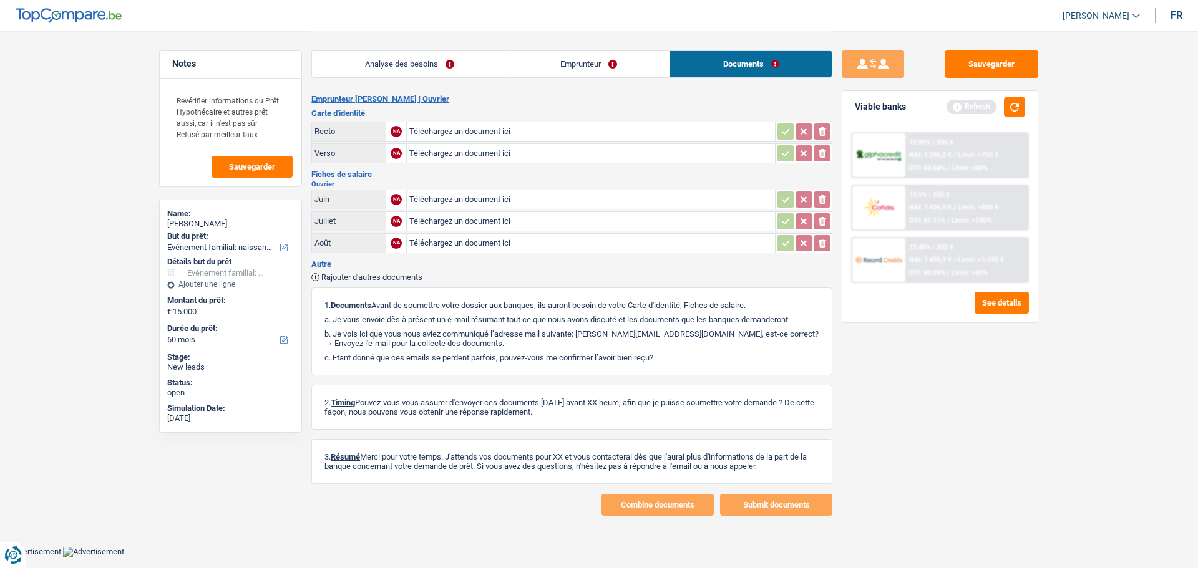
click at [597, 64] on link "Emprunteur" at bounding box center [588, 64] width 162 height 27
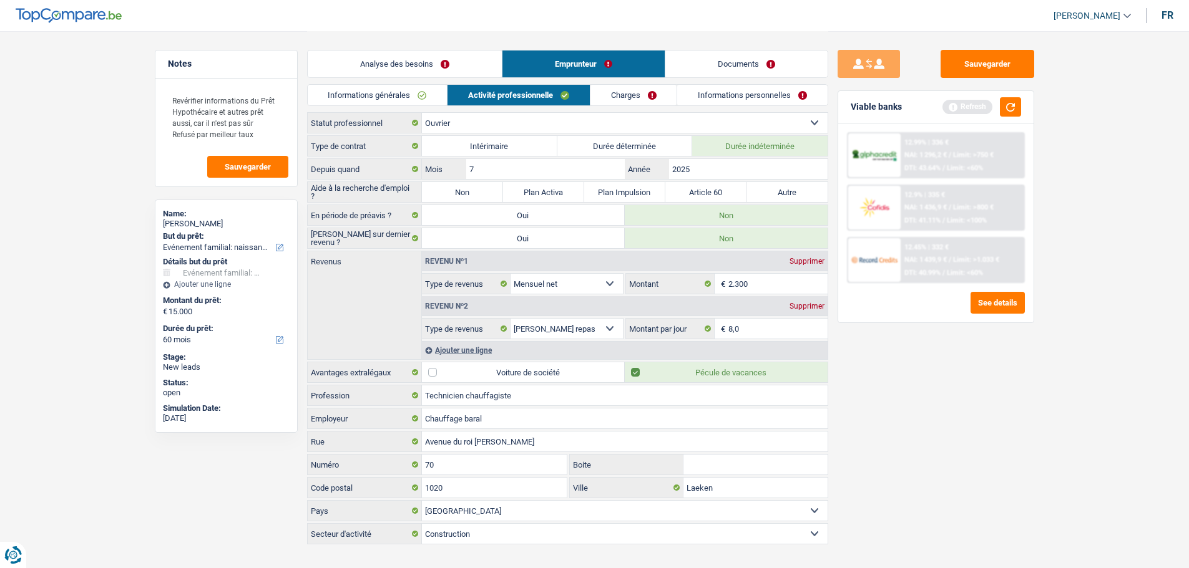
click at [671, 100] on link "Charges" at bounding box center [633, 95] width 87 height 21
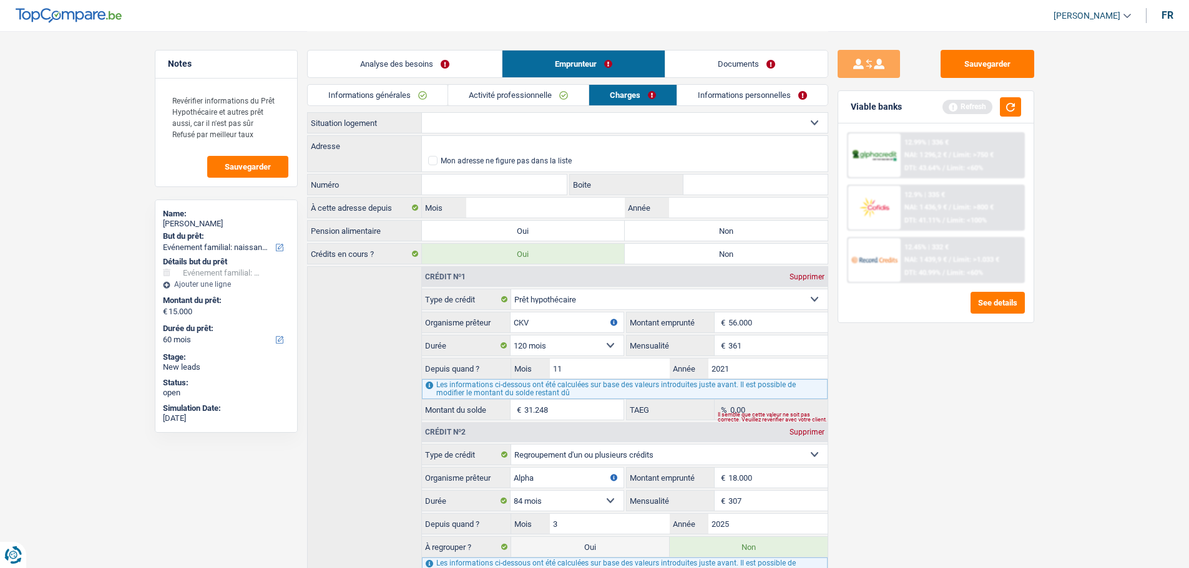
click at [501, 119] on select "Locataire Propriétaire avec prêt hypothécaire Propriétaire sans prêt hypothécai…" at bounding box center [625, 123] width 406 height 20
click at [422, 113] on select "Locataire Propriétaire avec prêt hypothécaire Propriétaire sans prêt hypothécai…" at bounding box center [625, 123] width 406 height 20
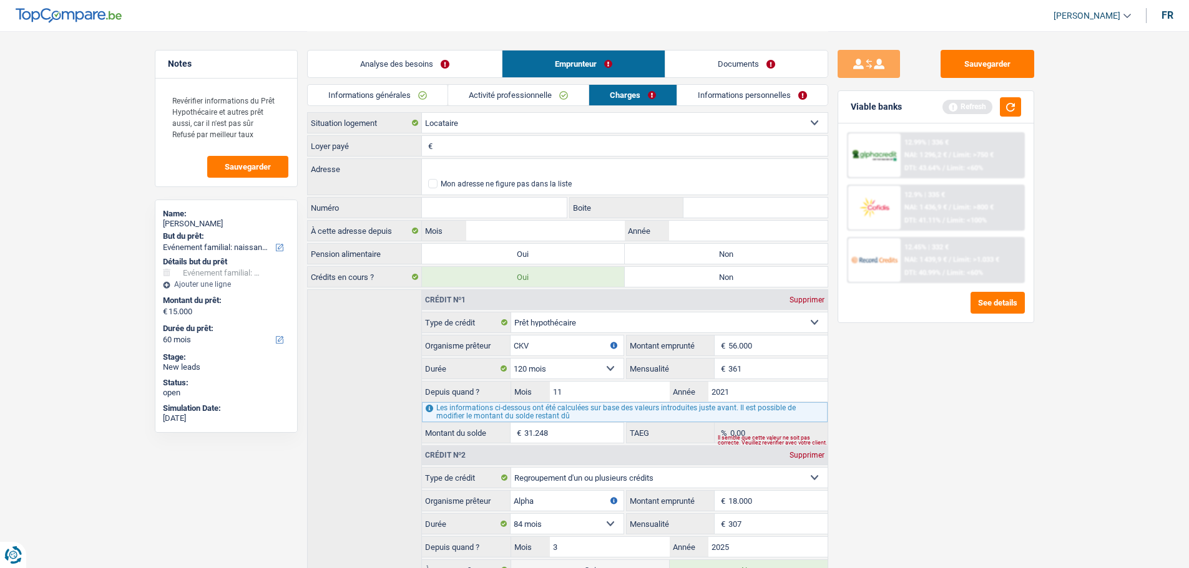
click at [445, 147] on input "Loyer payé" at bounding box center [632, 146] width 392 height 20
click at [920, 485] on div "Sauvegarder Viable banks Refresh 12.99% | 336 € NAI: 1 296,2 € / Limit: >750 € …" at bounding box center [935, 299] width 215 height 499
click at [721, 255] on label "Non" at bounding box center [726, 254] width 203 height 20
click at [721, 255] on input "Non" at bounding box center [726, 254] width 203 height 20
click at [468, 87] on link "Activité professionnelle" at bounding box center [518, 95] width 140 height 21
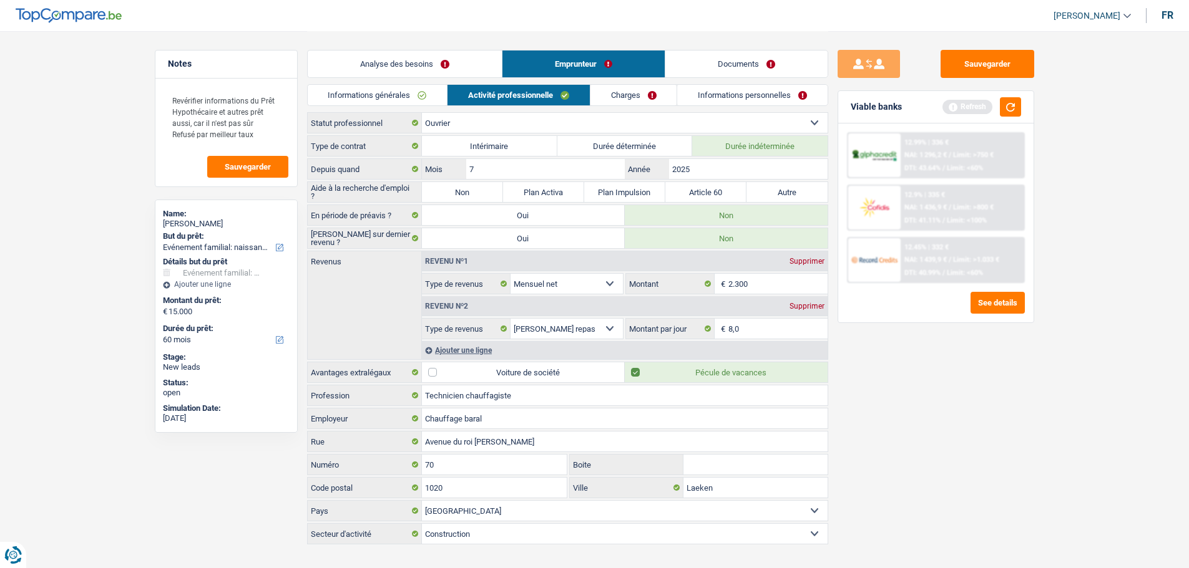
click at [644, 97] on link "Charges" at bounding box center [633, 95] width 87 height 21
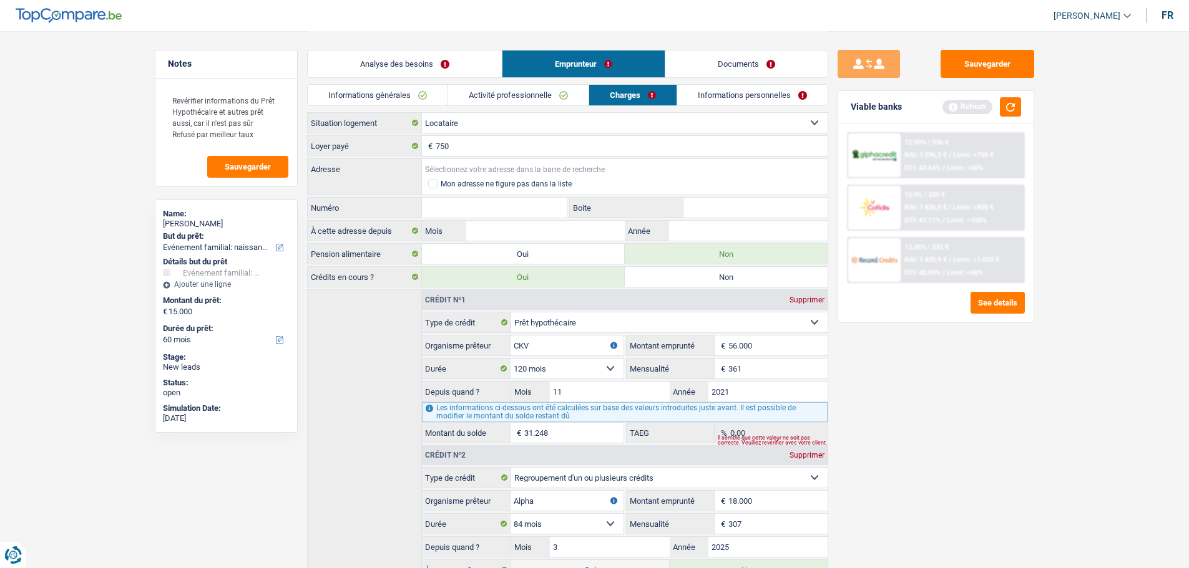
click at [439, 159] on input "Adresse" at bounding box center [625, 169] width 406 height 20
click at [485, 158] on div "Locataire Propriétaire avec prêt hypothécaire Propriétaire sans prêt hypothécai…" at bounding box center [567, 378] width 521 height 532
click at [485, 158] on div "Adresse Tous les champs sont obligatoires. Veuillez introduire votre adresse et…" at bounding box center [568, 168] width 520 height 21
click at [479, 172] on input "Adresse" at bounding box center [625, 169] width 406 height 20
click at [498, 196] on div "Onderwijslaan, 9400, Ninove, BE Adresse Mon adresse ne figure pas dans la liste…" at bounding box center [567, 189] width 521 height 62
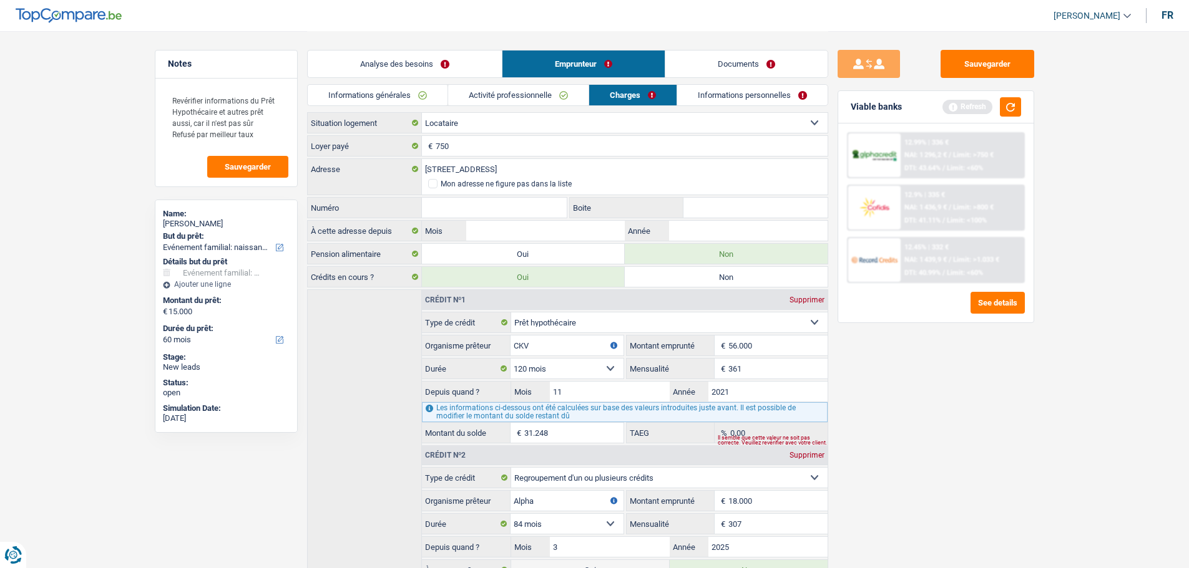
click at [500, 202] on input "Numéro" at bounding box center [494, 208] width 145 height 20
click at [739, 202] on input "Boite" at bounding box center [755, 208] width 144 height 20
click at [713, 230] on input "Année" at bounding box center [748, 231] width 158 height 20
click at [506, 233] on input "Mois" at bounding box center [545, 231] width 158 height 20
click at [709, 226] on input "2024" at bounding box center [748, 231] width 158 height 20
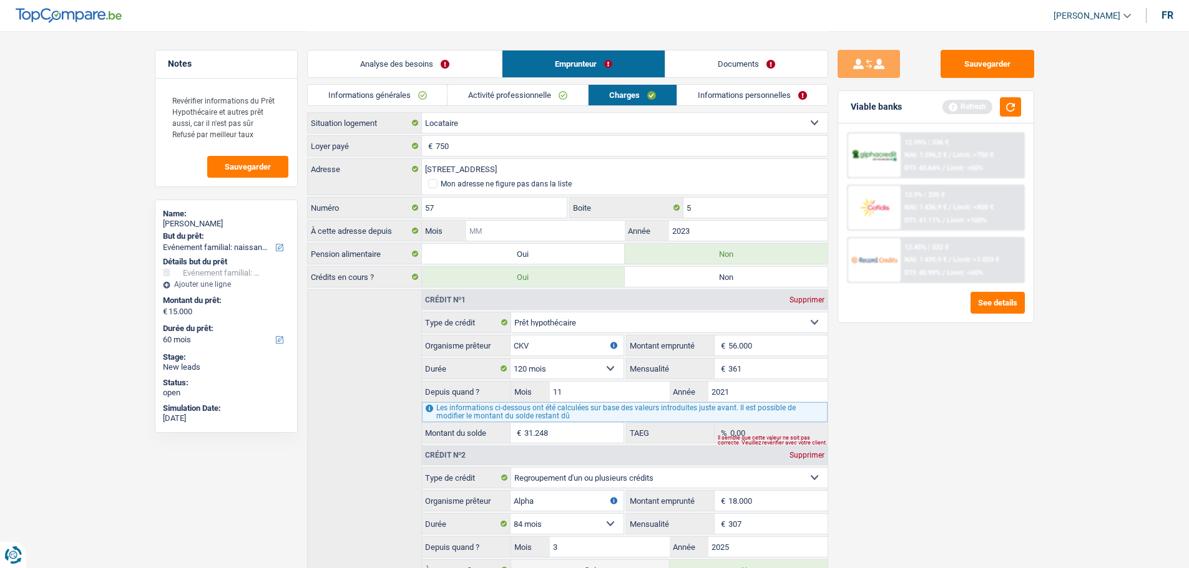
click at [569, 239] on input "Mois" at bounding box center [545, 231] width 158 height 20
click at [729, 99] on link "Informations personnelles" at bounding box center [752, 95] width 150 height 21
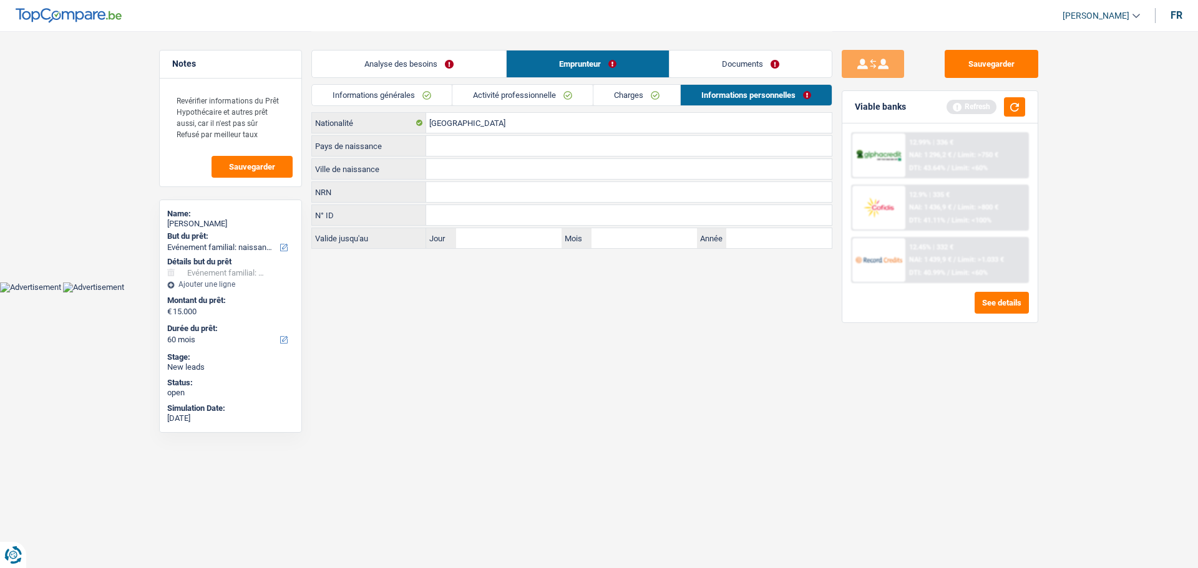
click at [640, 95] on link "Charges" at bounding box center [636, 95] width 87 height 21
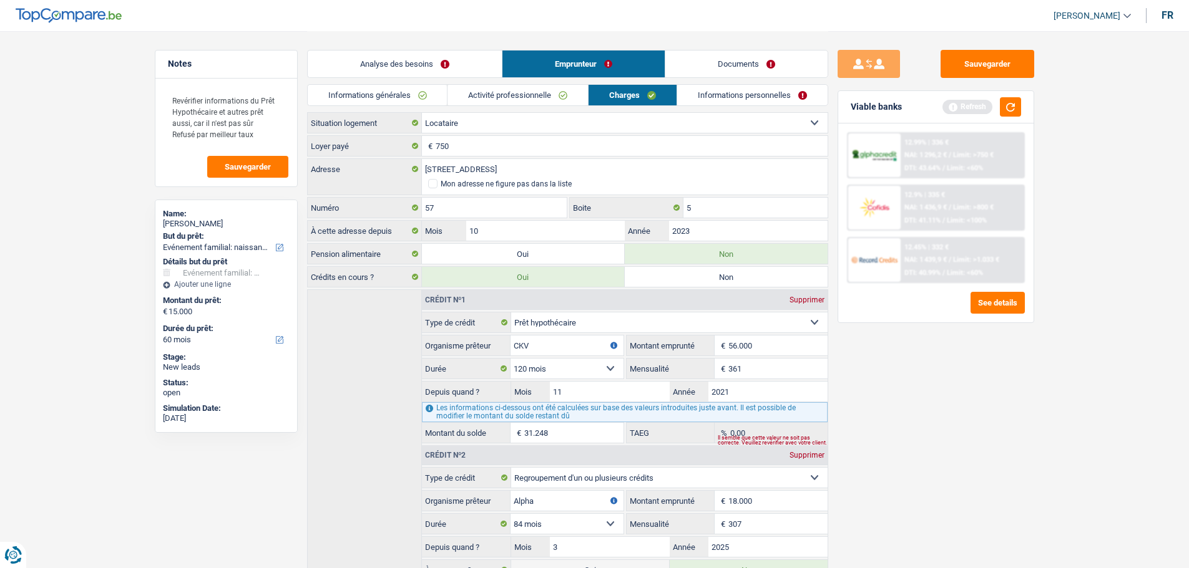
click at [748, 84] on div "Analyse des besoins Emprunteur Documents" at bounding box center [567, 57] width 521 height 53
click at [735, 94] on link "Informations personnelles" at bounding box center [752, 95] width 150 height 21
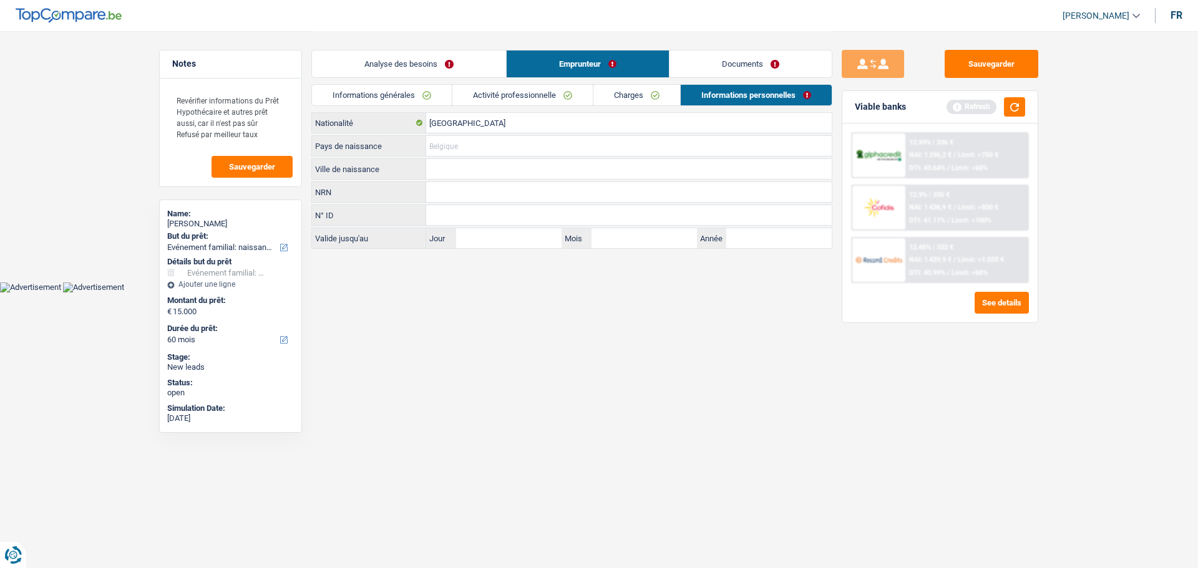
click at [482, 143] on input "Pays de naissance" at bounding box center [629, 146] width 406 height 20
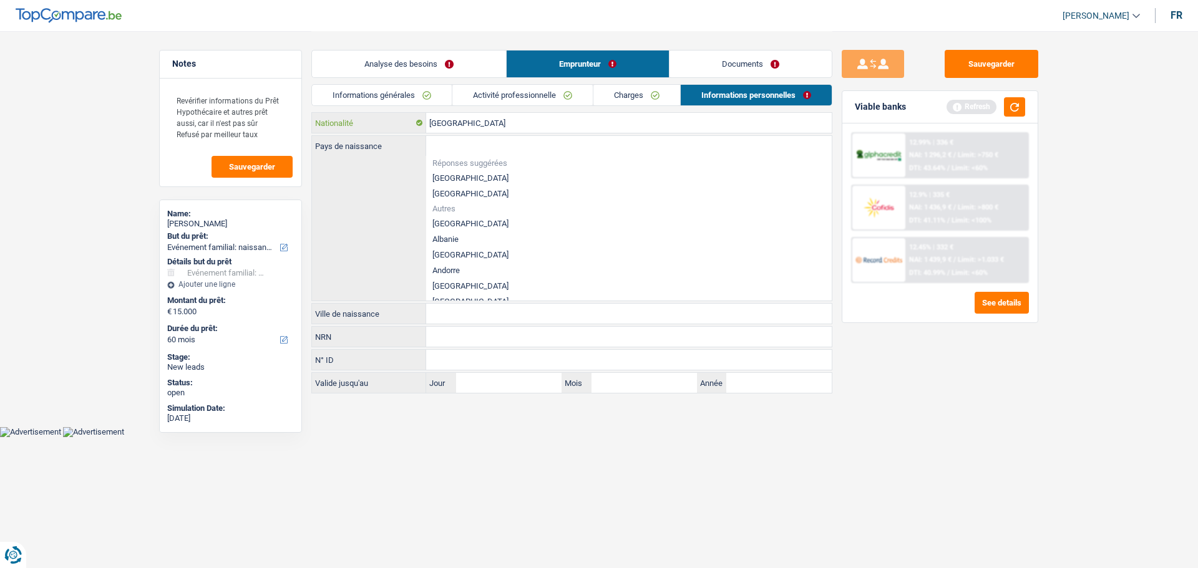
click at [505, 119] on input "[GEOGRAPHIC_DATA]" at bounding box center [629, 123] width 406 height 20
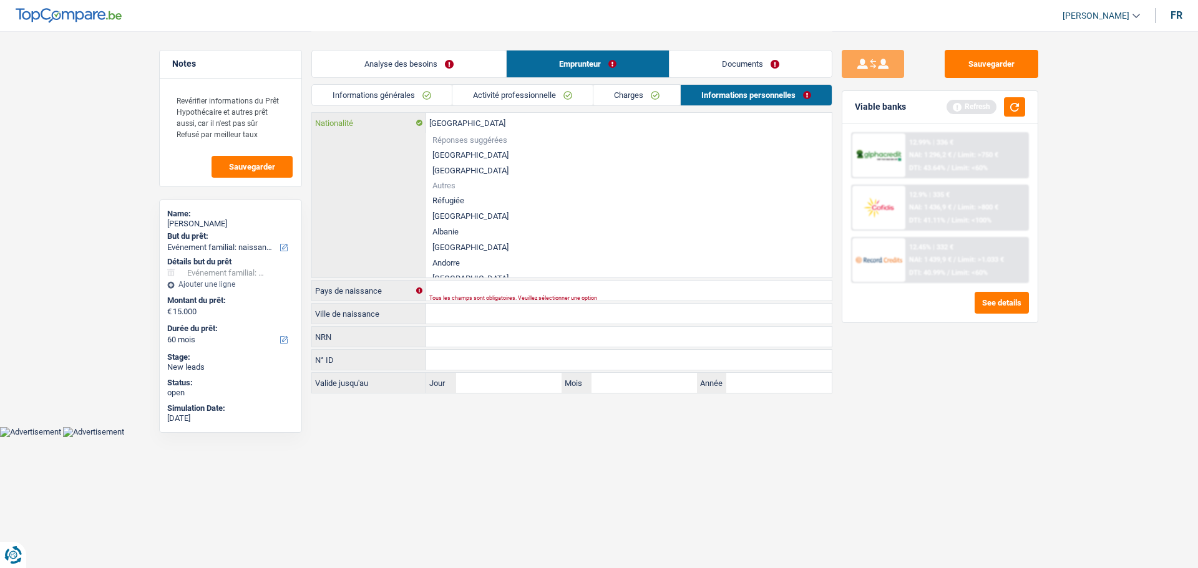
click at [505, 119] on input "[GEOGRAPHIC_DATA]" at bounding box center [629, 123] width 406 height 20
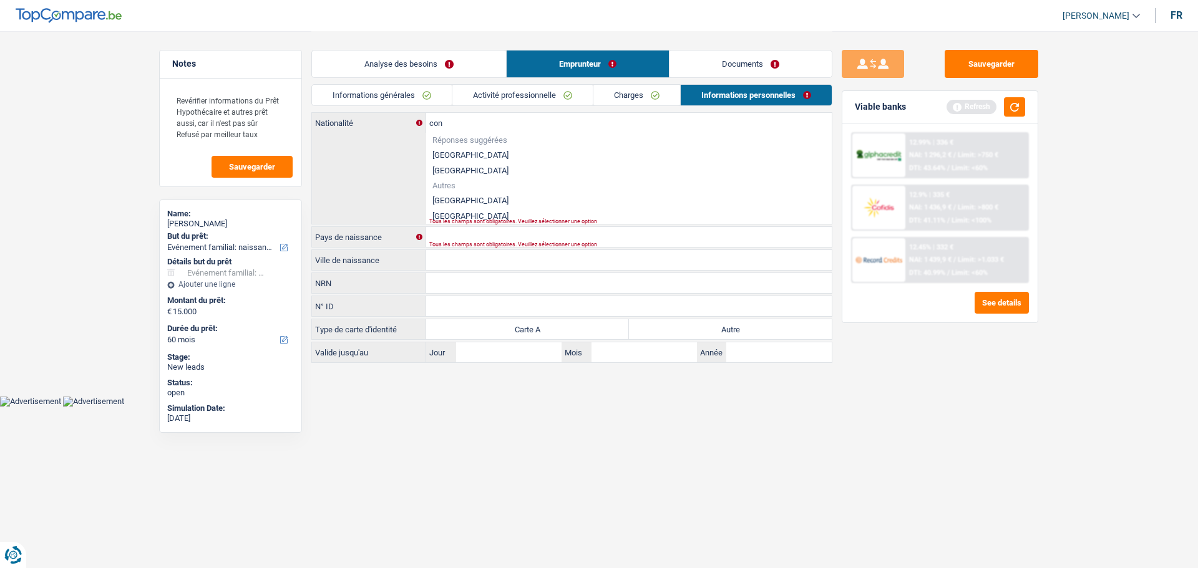
click at [444, 217] on li "République du Congo" at bounding box center [629, 216] width 406 height 16
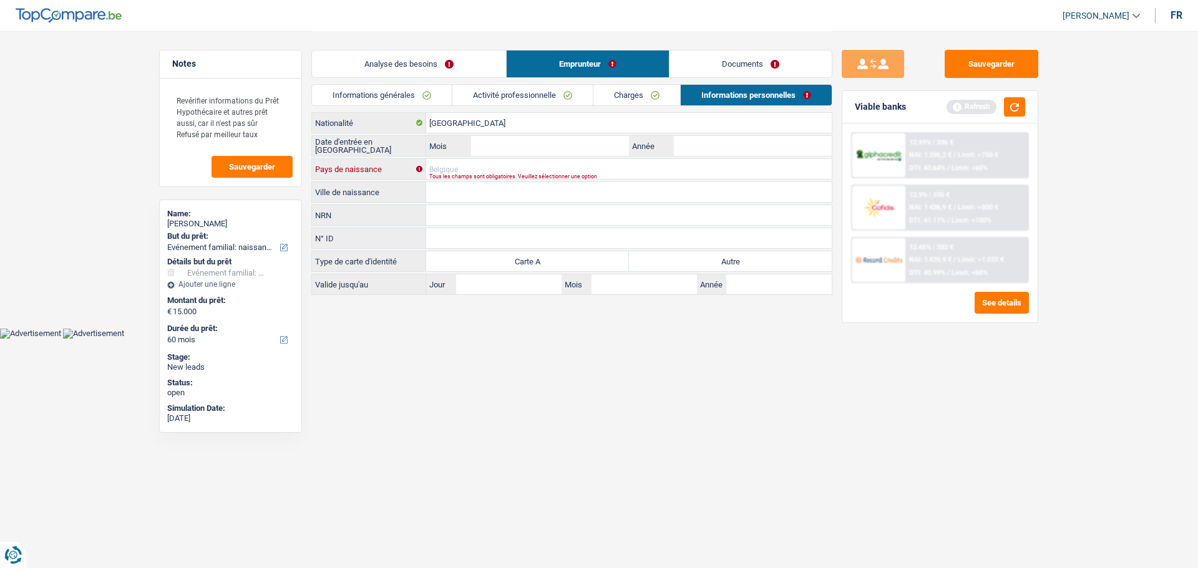
click at [459, 165] on input "Pays de naissance" at bounding box center [629, 169] width 406 height 20
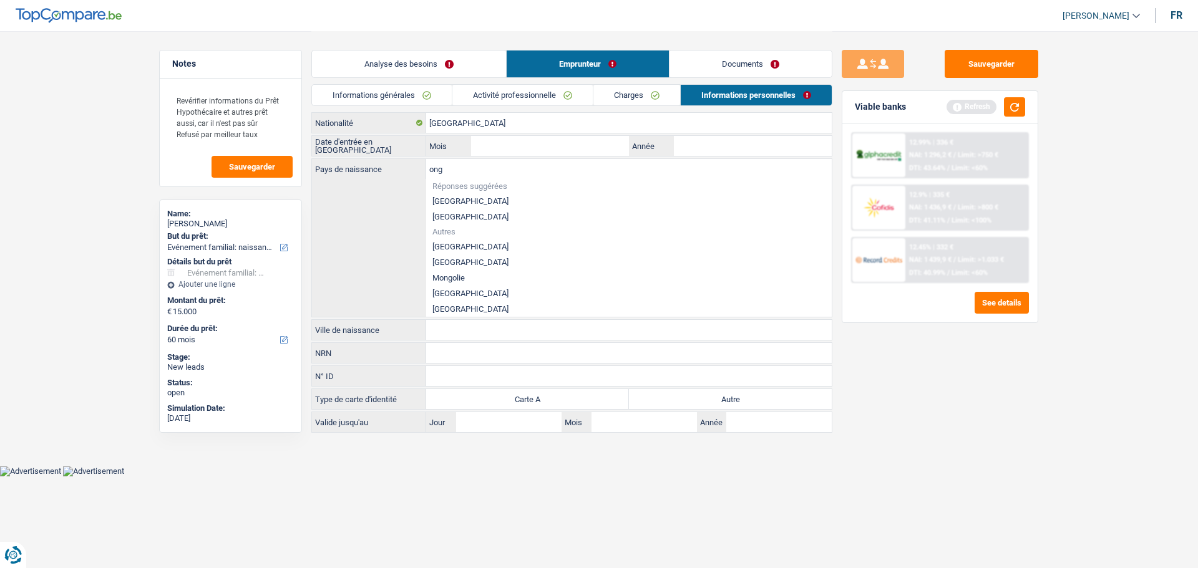
click at [472, 293] on li "République du Congo" at bounding box center [629, 294] width 406 height 16
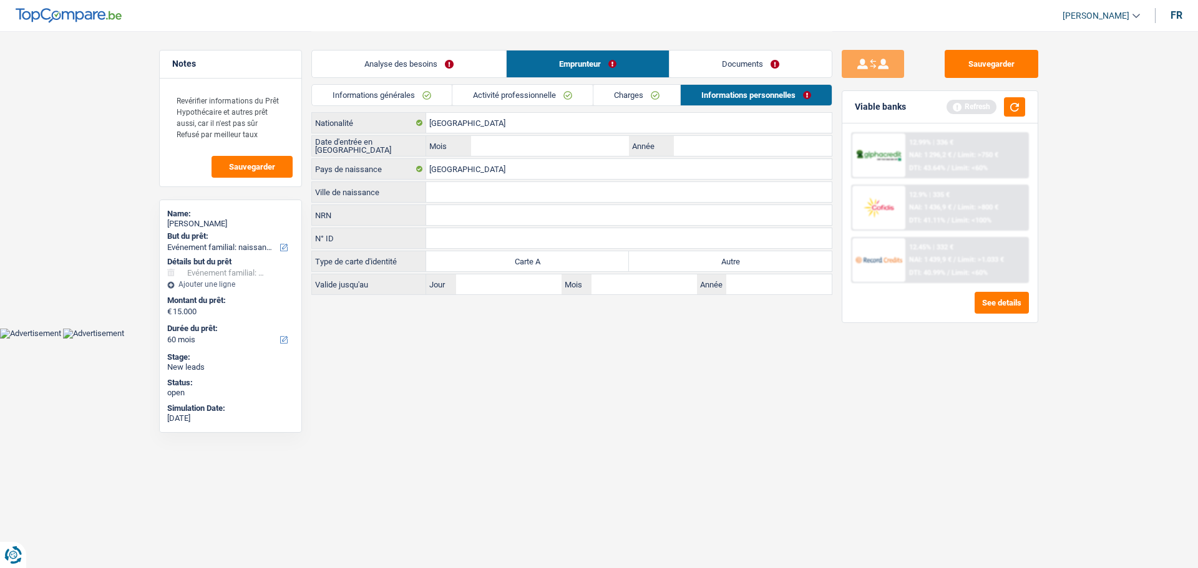
click at [465, 193] on input "Ville de naissance" at bounding box center [629, 192] width 406 height 20
click at [718, 157] on div "République du Congo Nationalité Date d'entrée en Belgique Mois / Année Républiq…" at bounding box center [571, 203] width 521 height 183
click at [721, 145] on input "Année" at bounding box center [753, 146] width 158 height 20
click at [628, 140] on input "Mois" at bounding box center [550, 146] width 158 height 20
click at [667, 266] on label "Autre" at bounding box center [730, 261] width 203 height 20
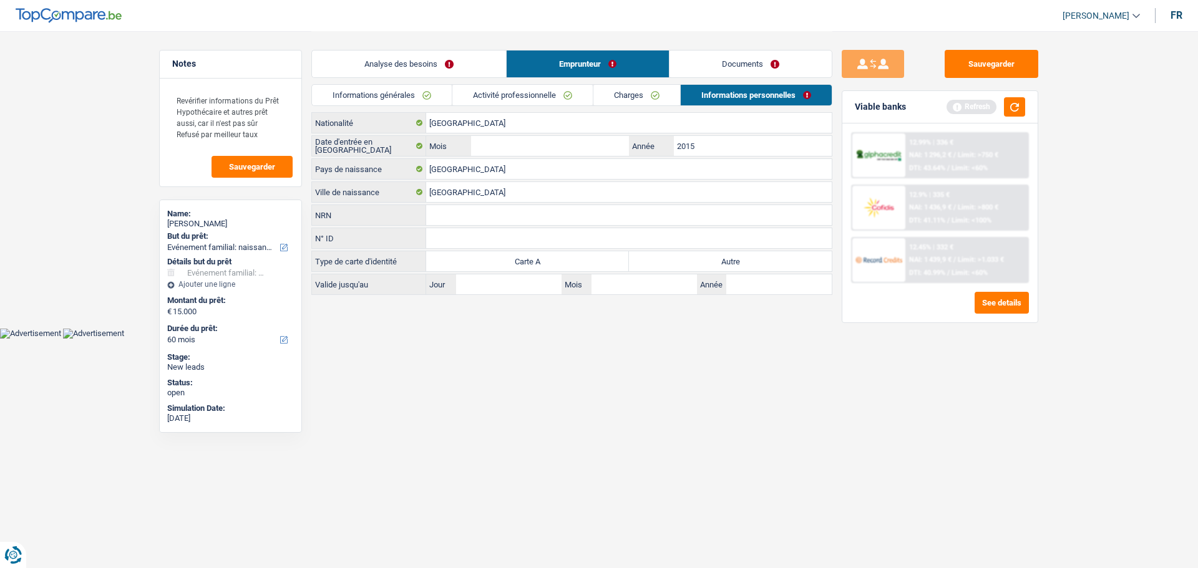
click at [667, 266] on input "Autre" at bounding box center [730, 261] width 203 height 20
click at [532, 157] on div "République du Congo Nationalité Date d'entrée en Belgique Mois / 2015 Année Rép…" at bounding box center [571, 203] width 521 height 183
click at [535, 149] on input "Mois" at bounding box center [550, 146] width 158 height 20
click at [626, 339] on html "Vous avez le contrôle de vos données Nous utilisons des cookies, tout comme nos…" at bounding box center [599, 169] width 1198 height 339
click at [1007, 105] on button "button" at bounding box center [1014, 106] width 21 height 19
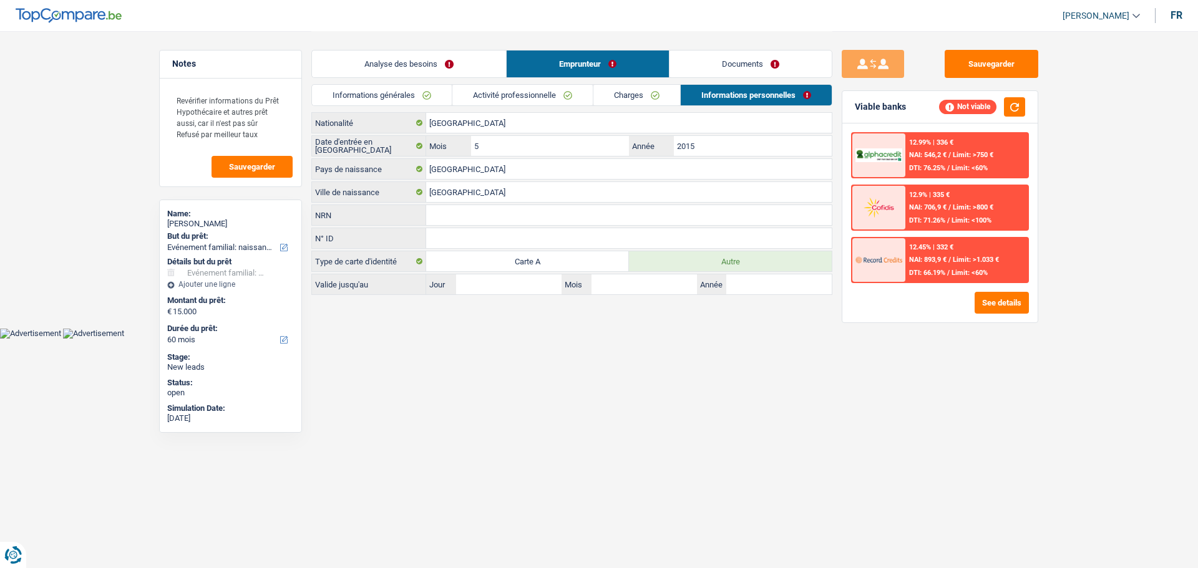
click at [643, 97] on link "Charges" at bounding box center [636, 95] width 87 height 21
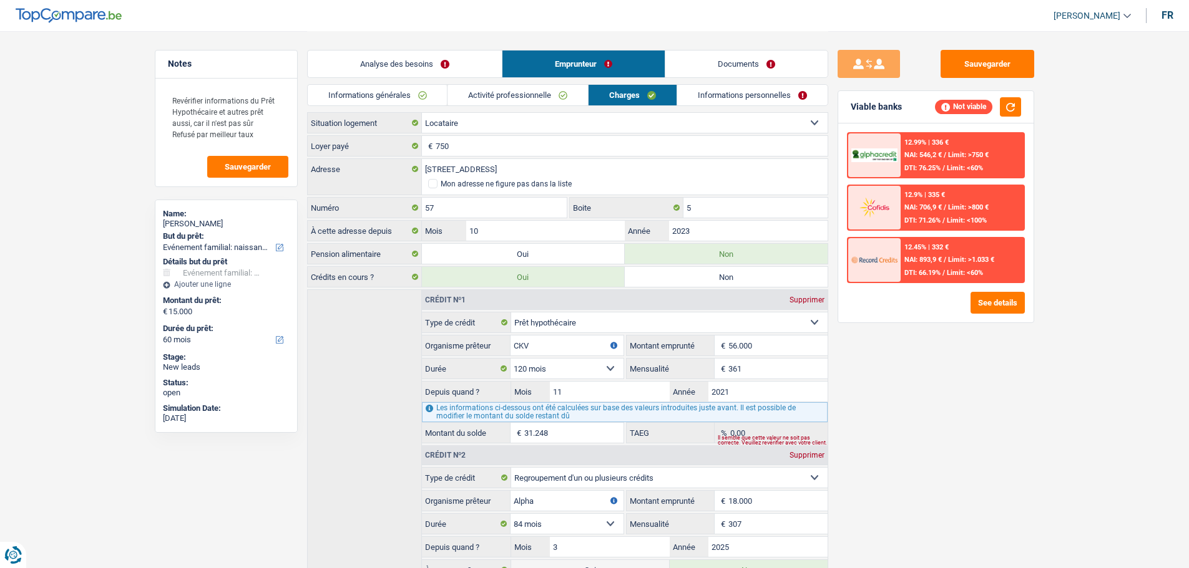
click at [477, 90] on link "Activité professionnelle" at bounding box center [517, 95] width 140 height 21
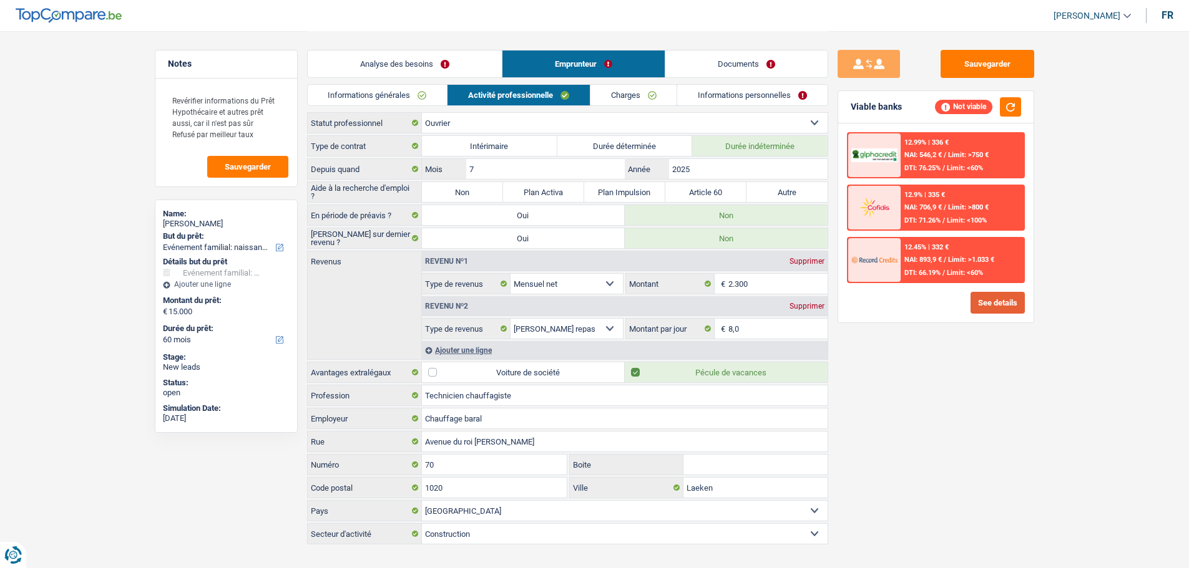
click at [1003, 302] on button "See details" at bounding box center [997, 303] width 54 height 22
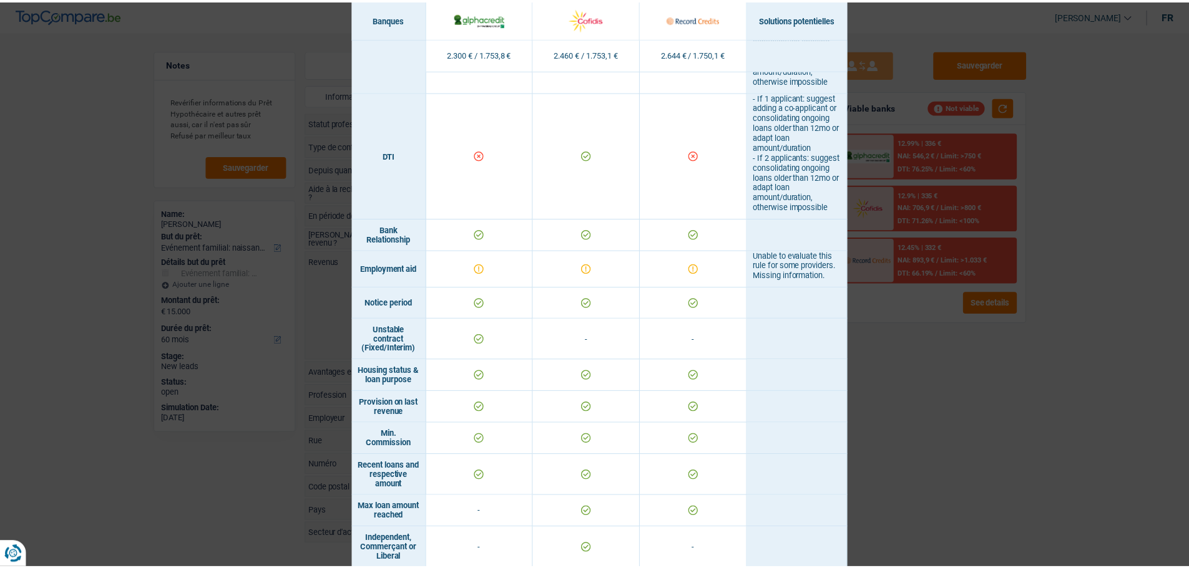
scroll to position [499, 0]
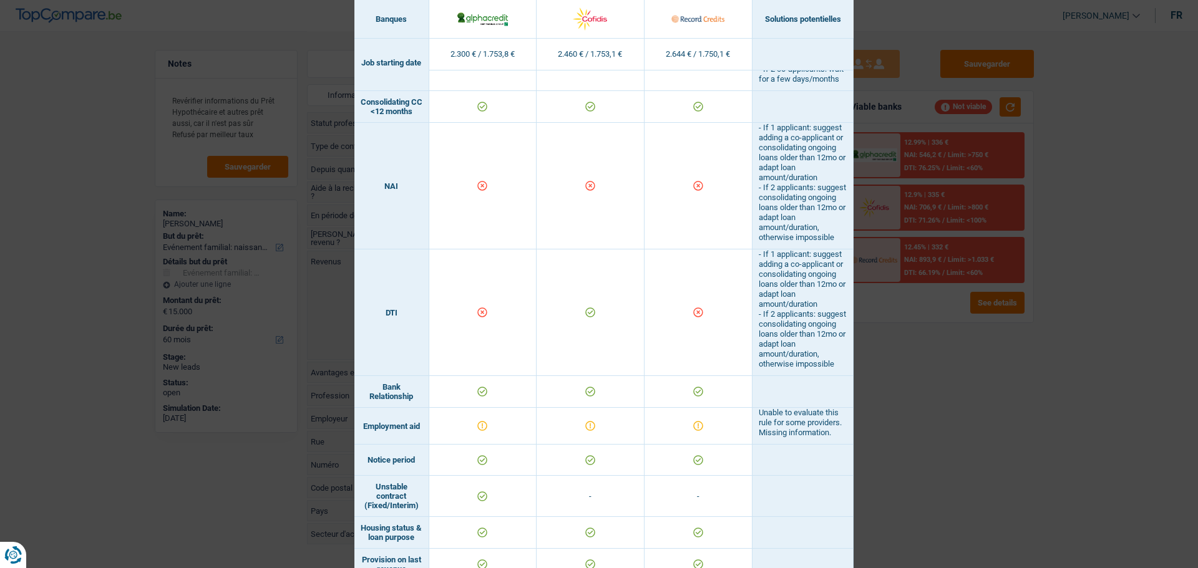
click at [1026, 352] on div "Banks conditions × Banques Solutions potentielles Revenus / Charges 2.300 € / 1…" at bounding box center [599, 284] width 1198 height 568
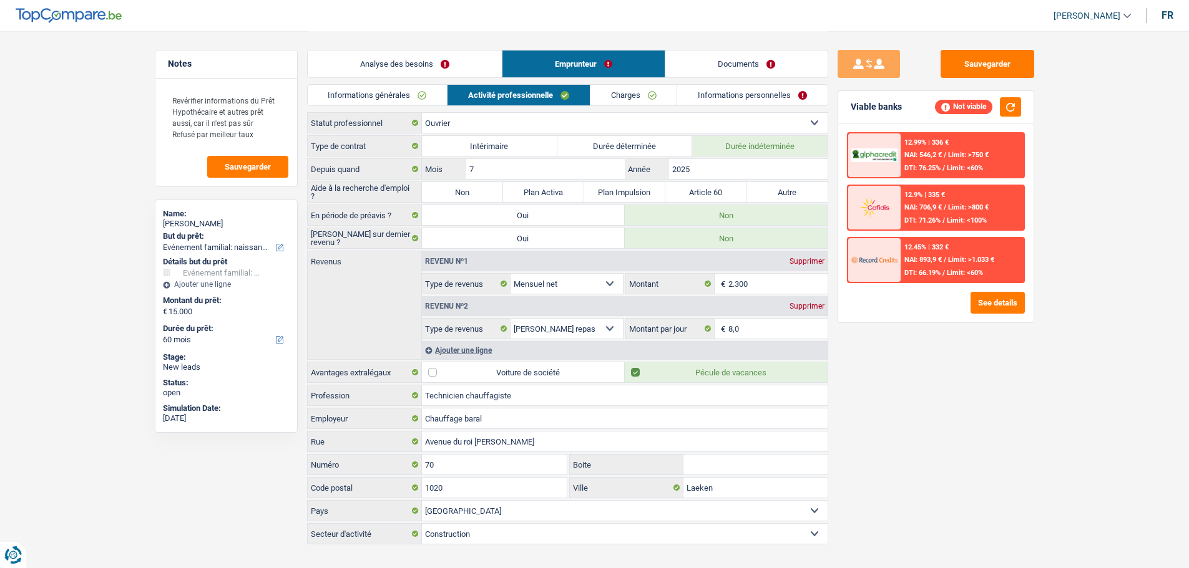
click at [432, 52] on link "Analyse des besoins" at bounding box center [405, 64] width 194 height 27
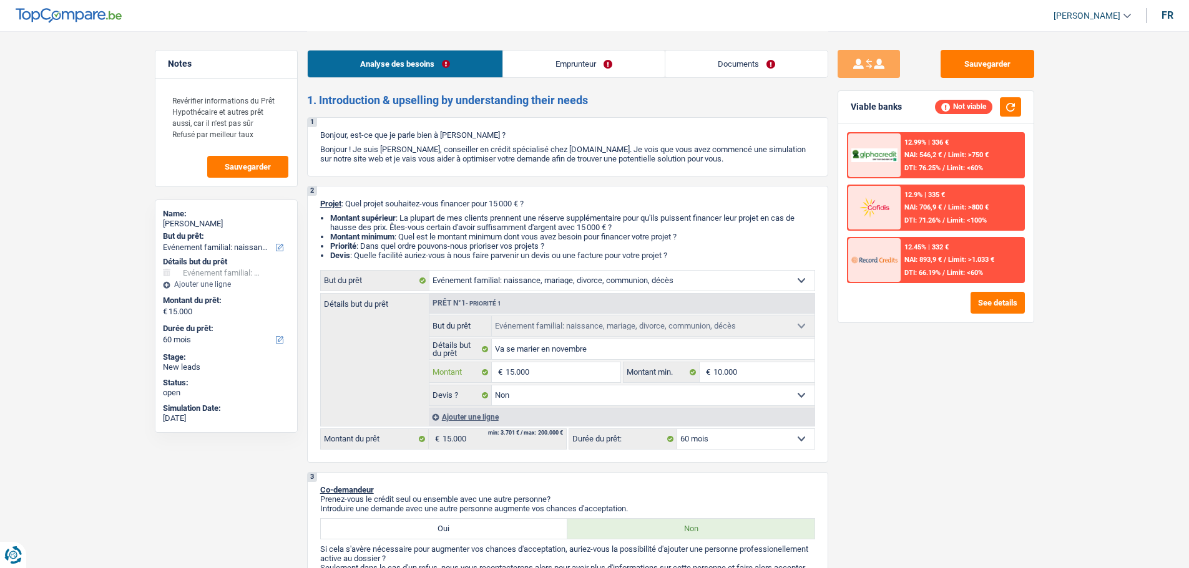
click at [581, 375] on input "15.000" at bounding box center [562, 373] width 114 height 20
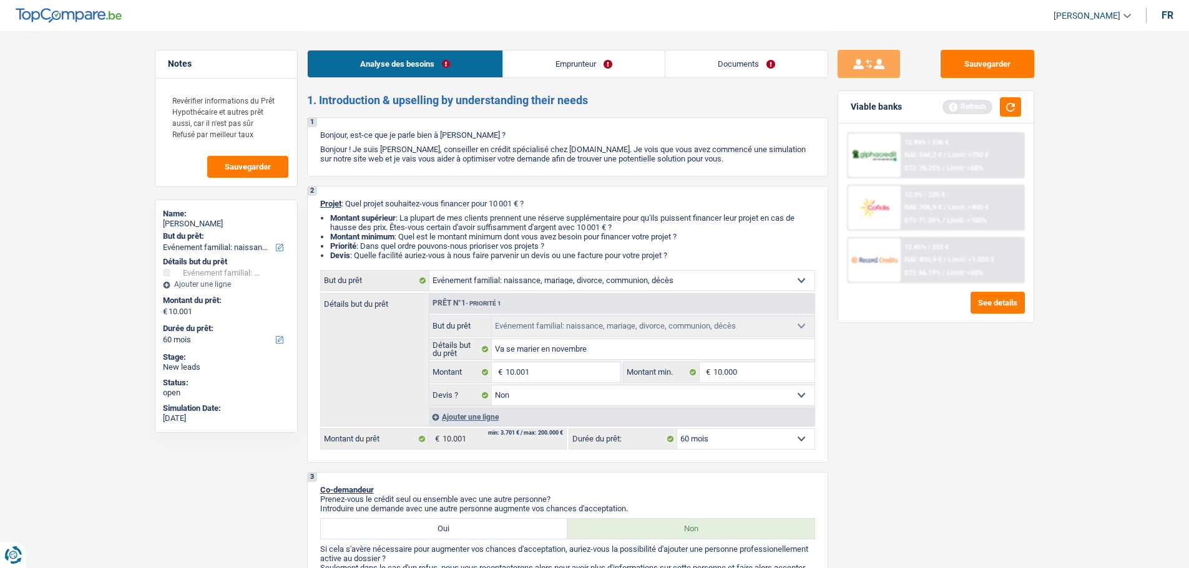
click at [966, 425] on div "Sauvegarder Viable banks Refresh 12.99% | 336 € NAI: 546,2 € / Limit: >750 € DT…" at bounding box center [935, 299] width 215 height 499
click at [1009, 99] on button "button" at bounding box center [1010, 106] width 21 height 19
click at [1015, 116] on button "button" at bounding box center [1010, 106] width 21 height 19
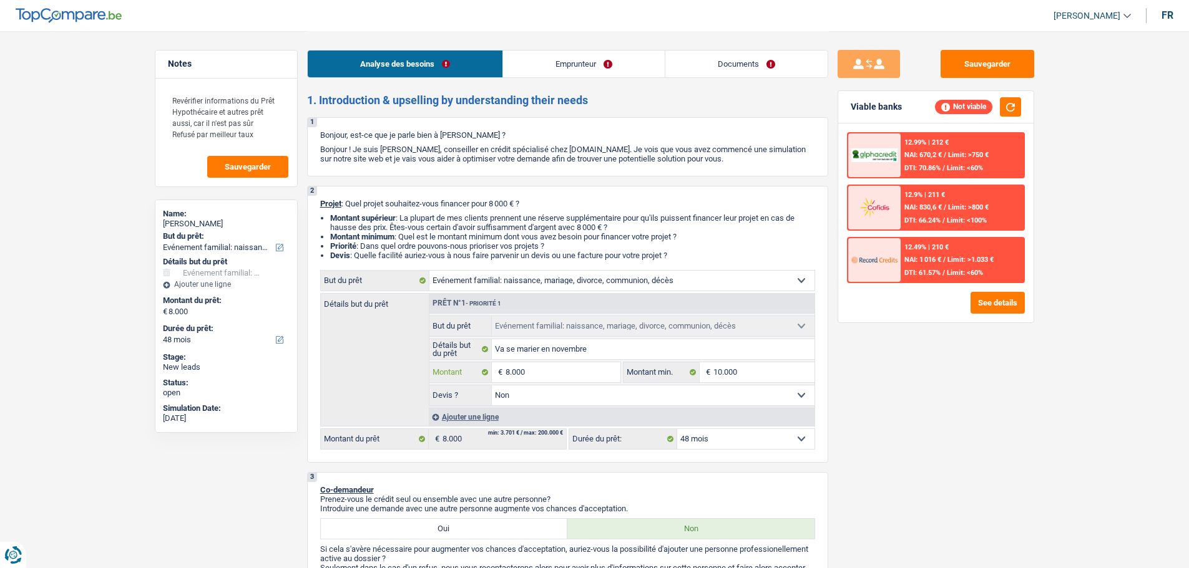
click at [583, 362] on fieldset "8.000 € Montant Tous les champs sont obligatoires. Veuillez fournir une réponse…" at bounding box center [525, 372] width 192 height 21
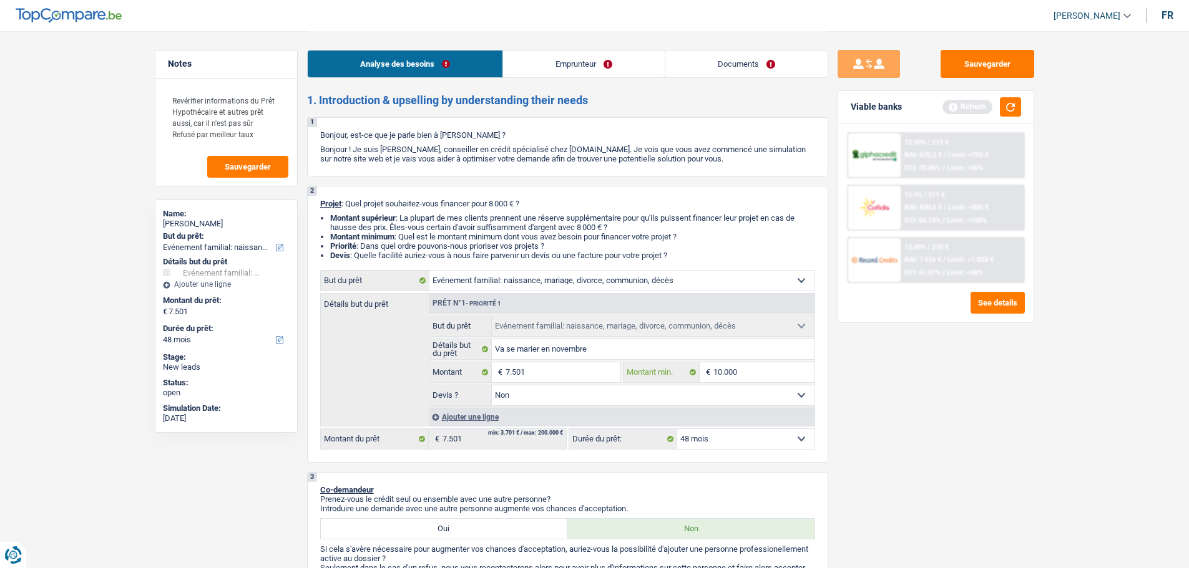
click at [741, 368] on input "10.000" at bounding box center [763, 373] width 101 height 20
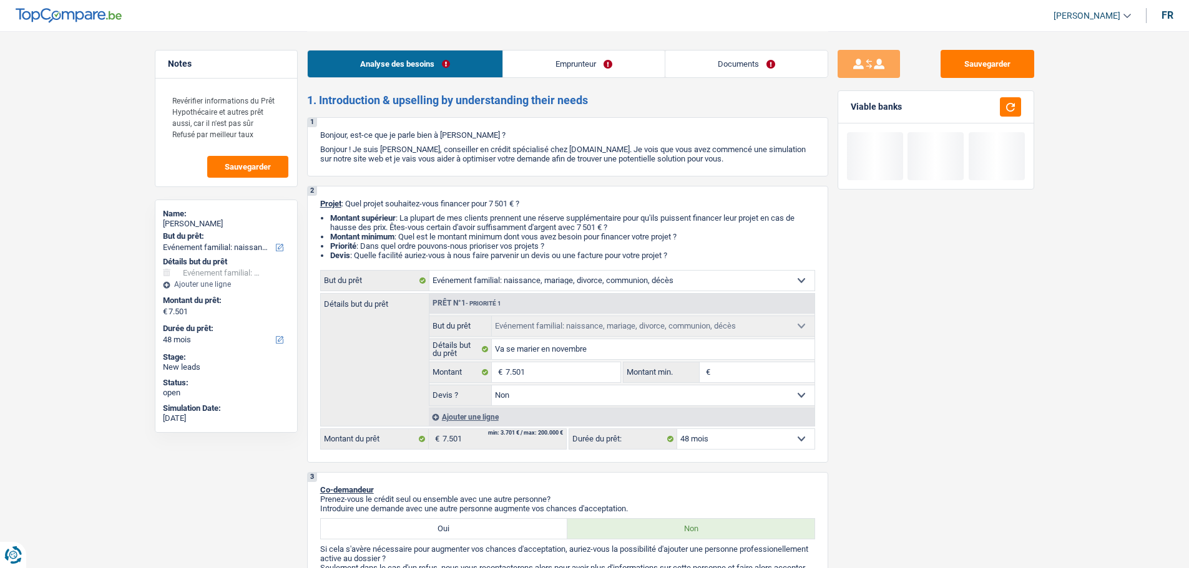
click at [1017, 119] on div "Viable banks" at bounding box center [935, 107] width 195 height 32
click at [1010, 101] on button "button" at bounding box center [1010, 106] width 21 height 19
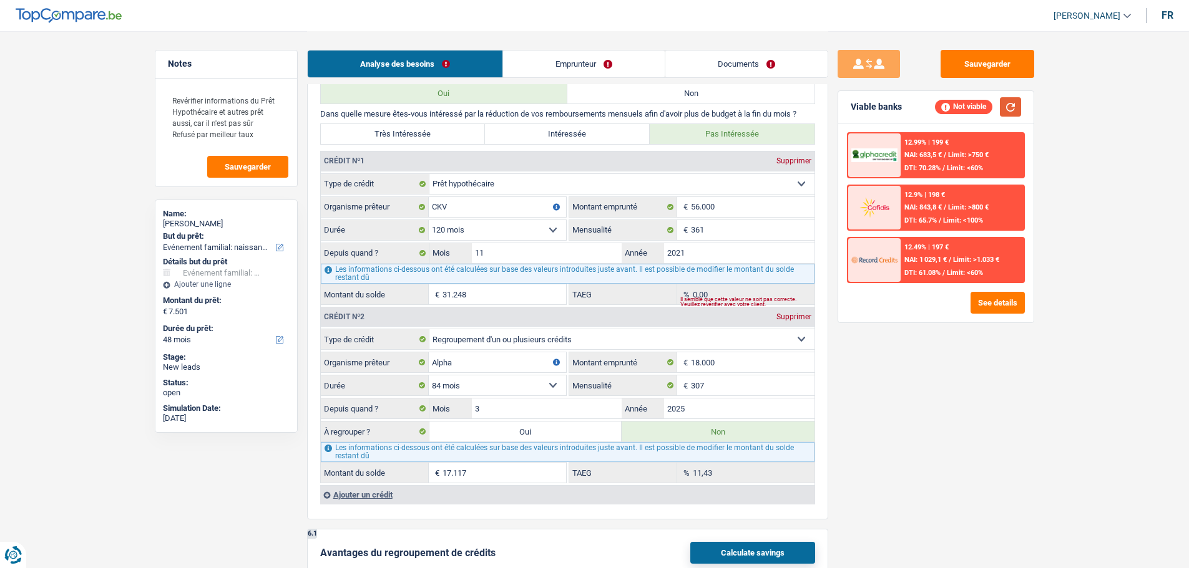
scroll to position [1061, 0]
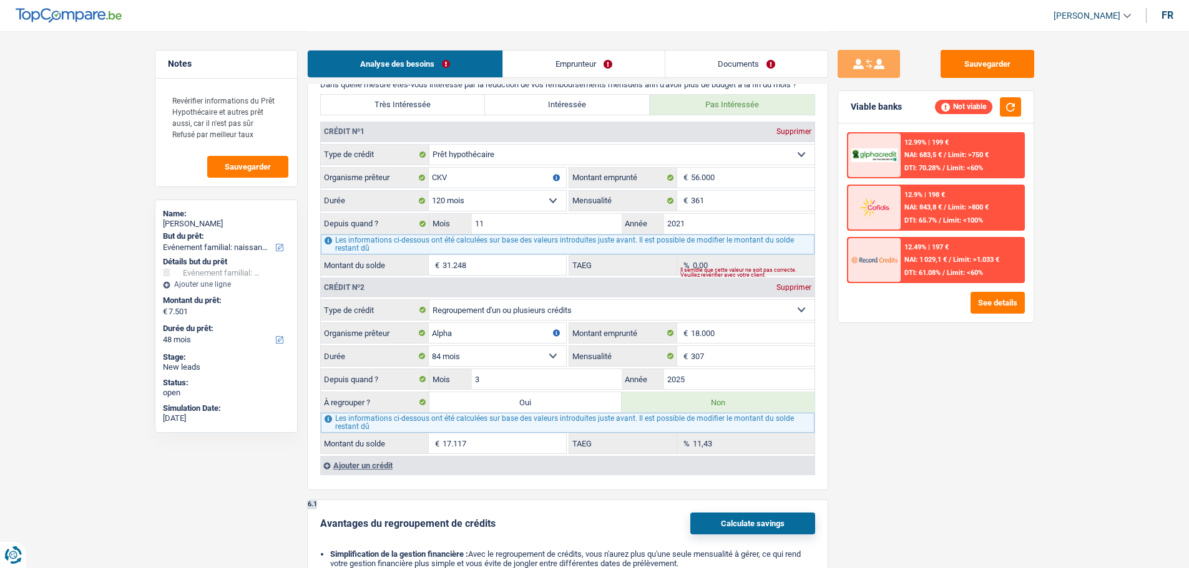
click at [522, 401] on label "Oui" at bounding box center [525, 403] width 193 height 20
click at [522, 401] on input "Oui" at bounding box center [525, 403] width 193 height 20
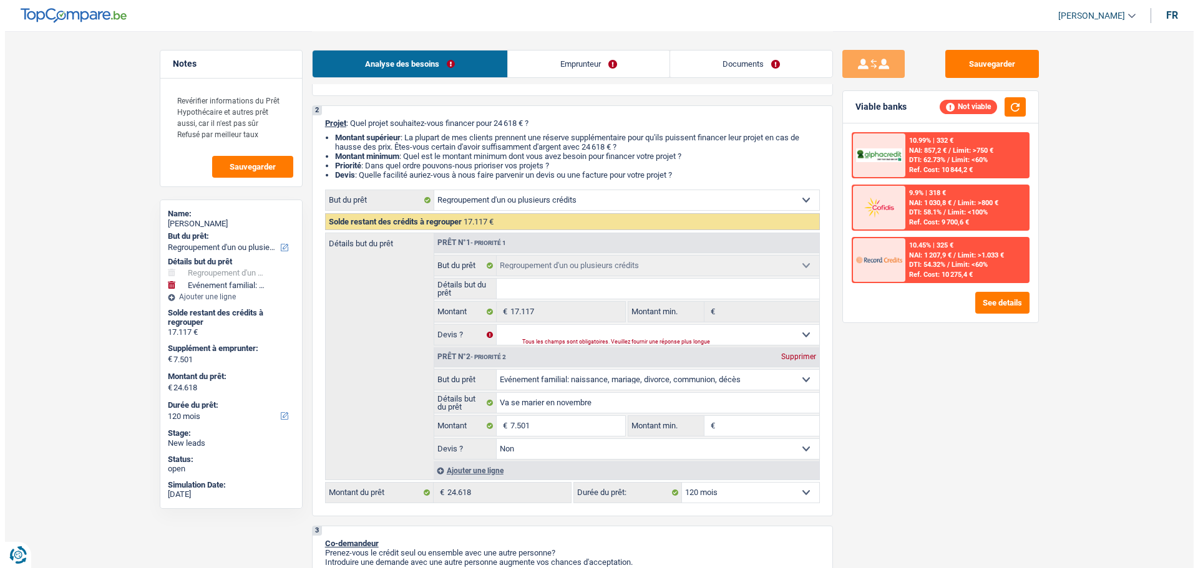
scroll to position [187, 0]
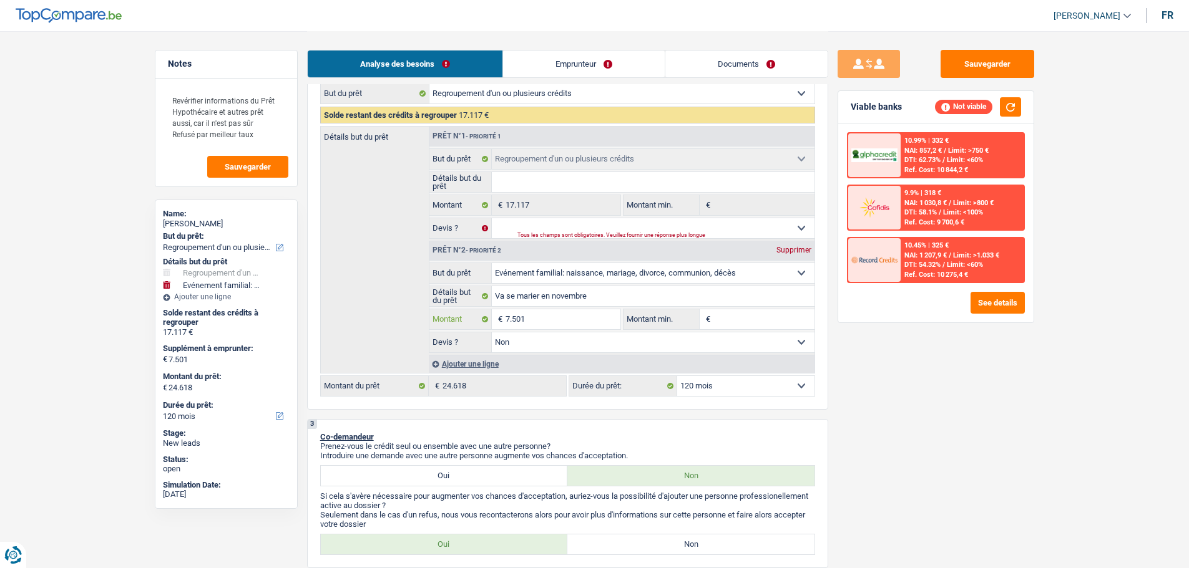
click at [567, 321] on input "7.501" at bounding box center [562, 320] width 114 height 20
click at [525, 220] on select "Oui Non Non répondu Sélectionner une option" at bounding box center [653, 228] width 323 height 20
click at [492, 218] on select "Oui Non Non répondu Sélectionner une option" at bounding box center [653, 228] width 323 height 20
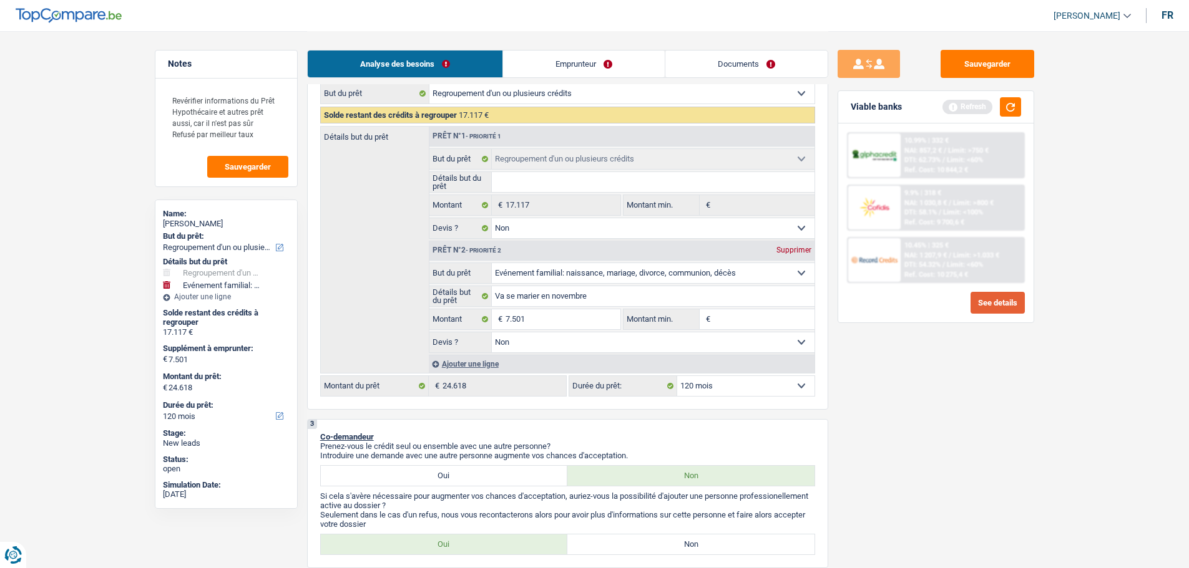
click at [992, 304] on button "See details" at bounding box center [997, 303] width 54 height 22
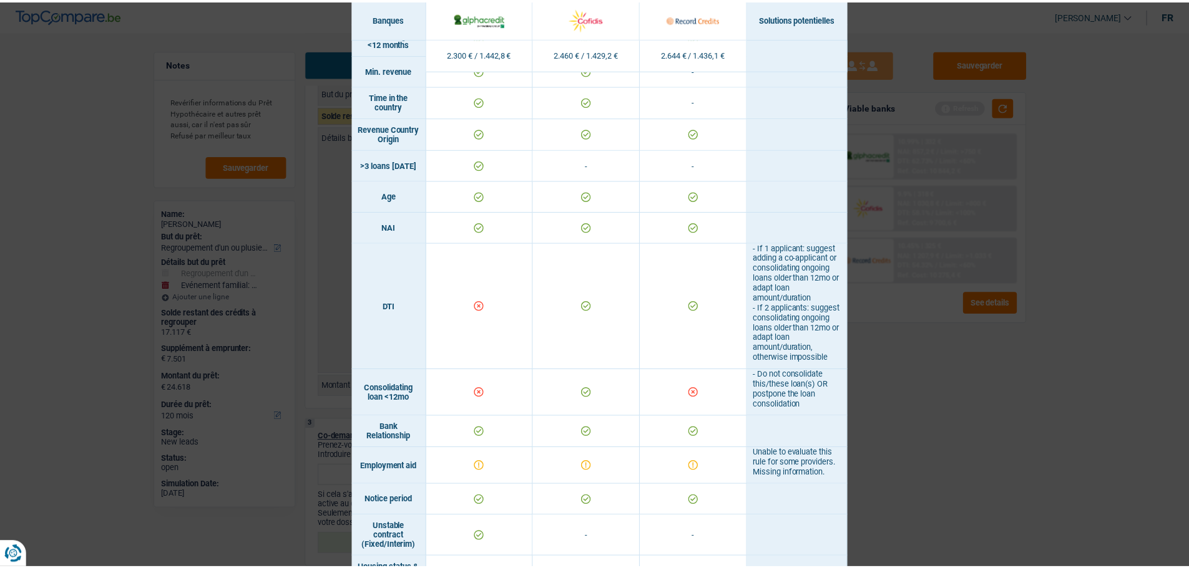
scroll to position [437, 0]
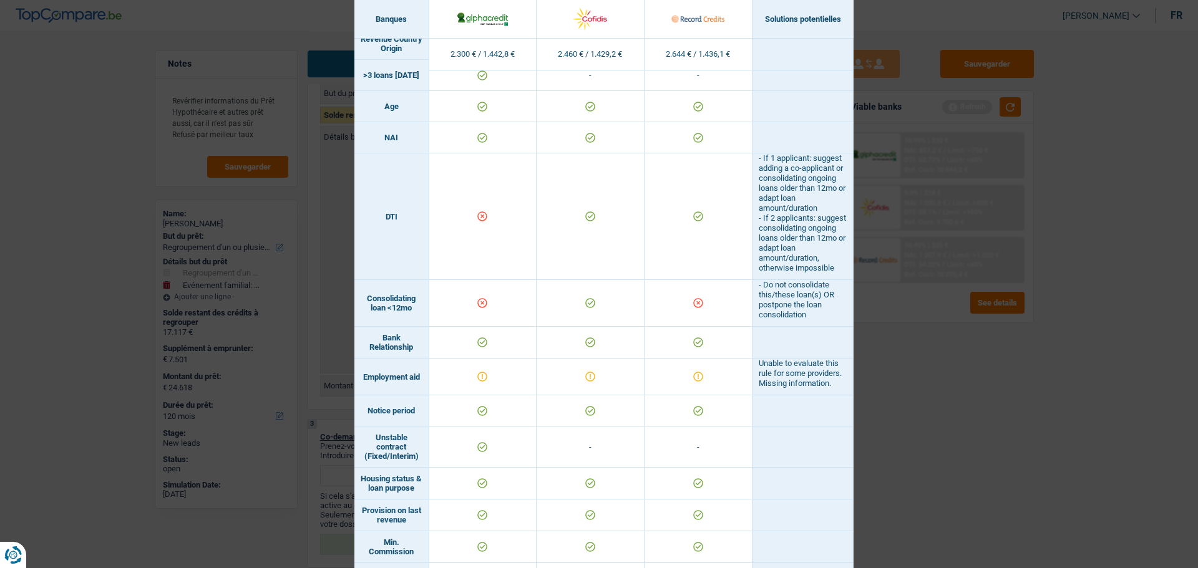
click at [1028, 433] on div "Banks conditions × Banques Solutions potentielles Revenus / Charges 2.300 € / 1…" at bounding box center [599, 284] width 1198 height 568
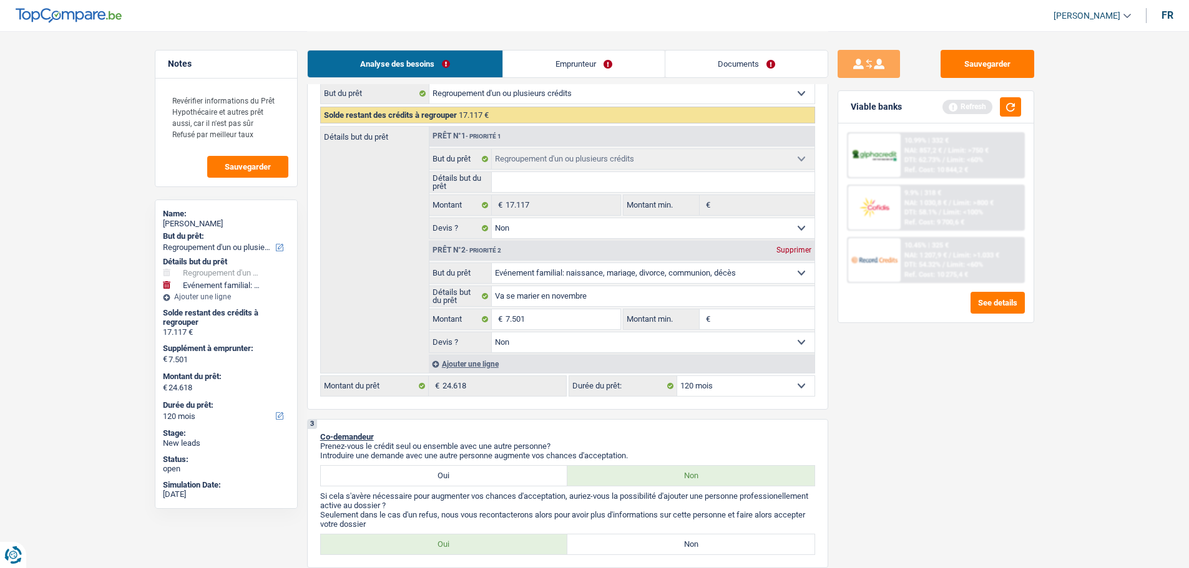
click at [582, 65] on link "Emprunteur" at bounding box center [584, 64] width 162 height 27
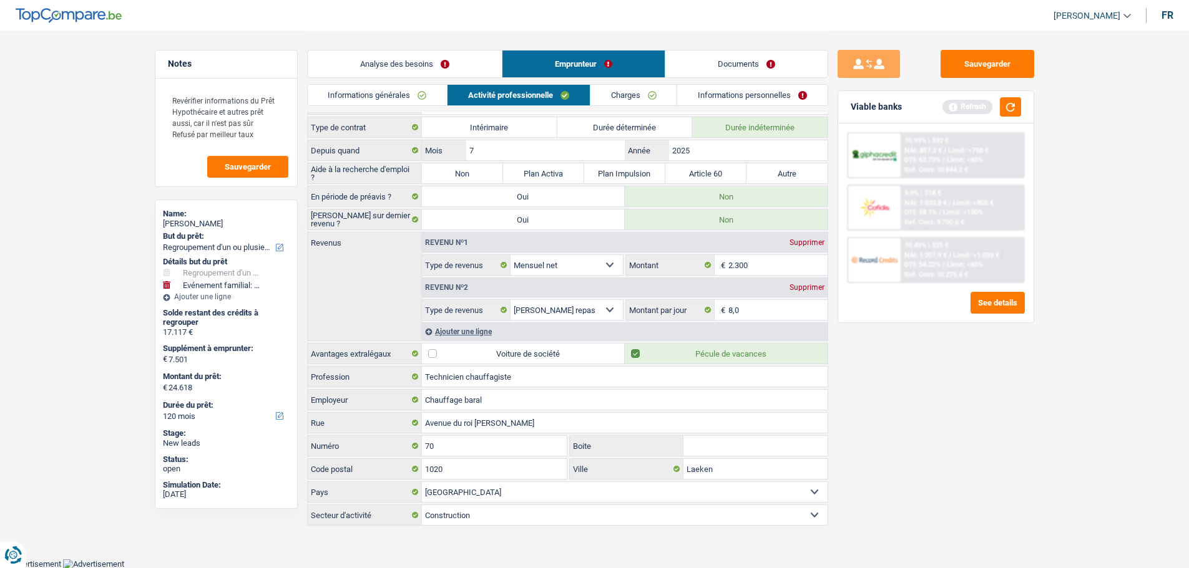
click at [622, 91] on link "Charges" at bounding box center [633, 95] width 87 height 21
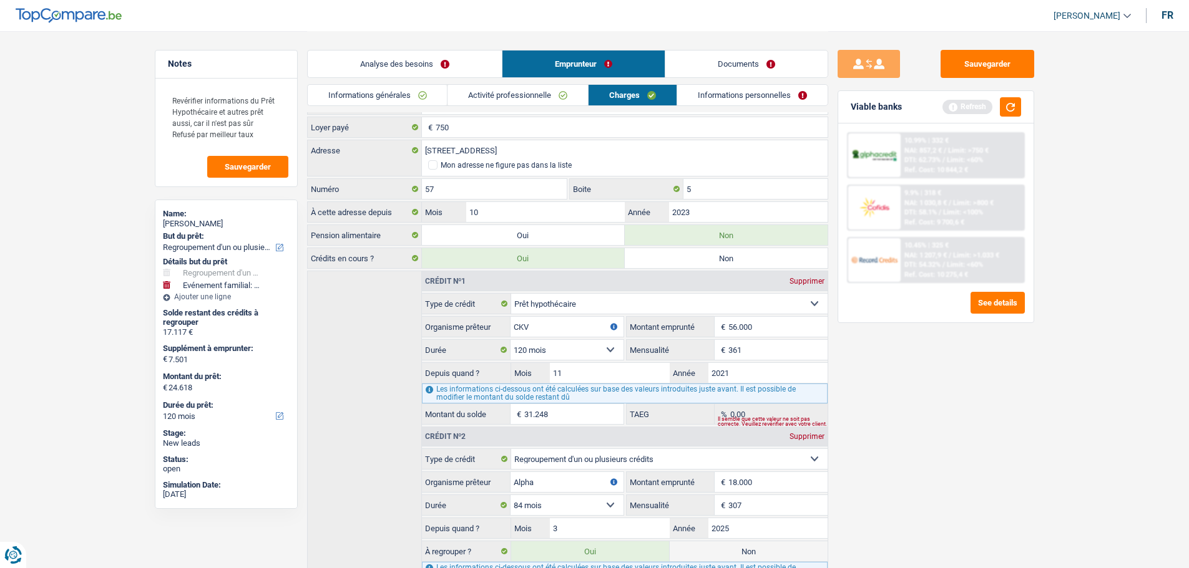
click at [550, 99] on link "Activité professionnelle" at bounding box center [517, 95] width 140 height 21
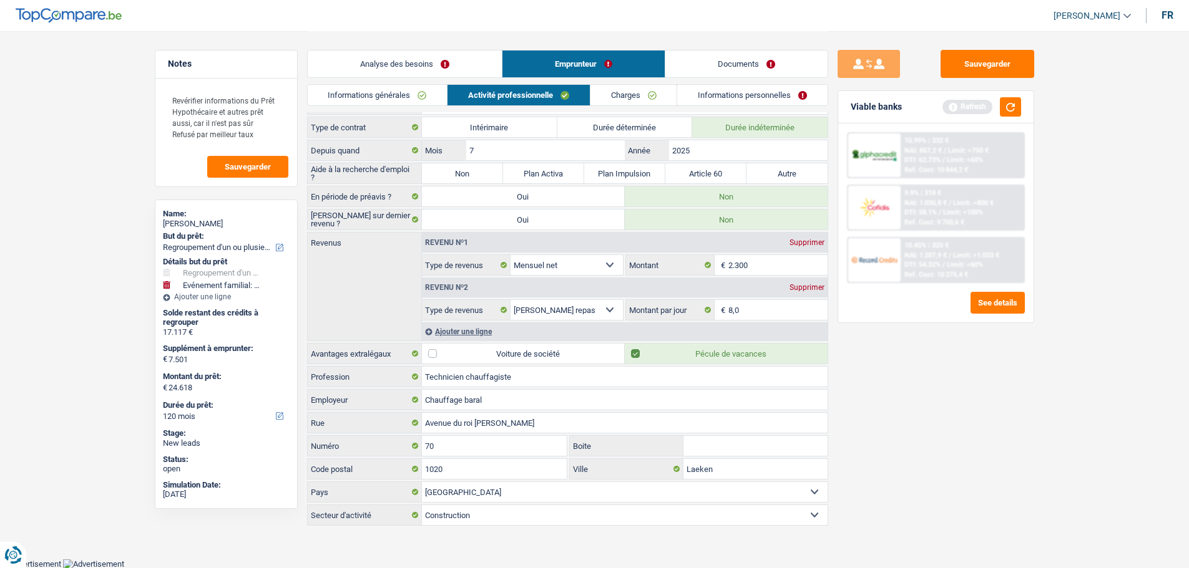
click at [648, 88] on link "Charges" at bounding box center [633, 95] width 87 height 21
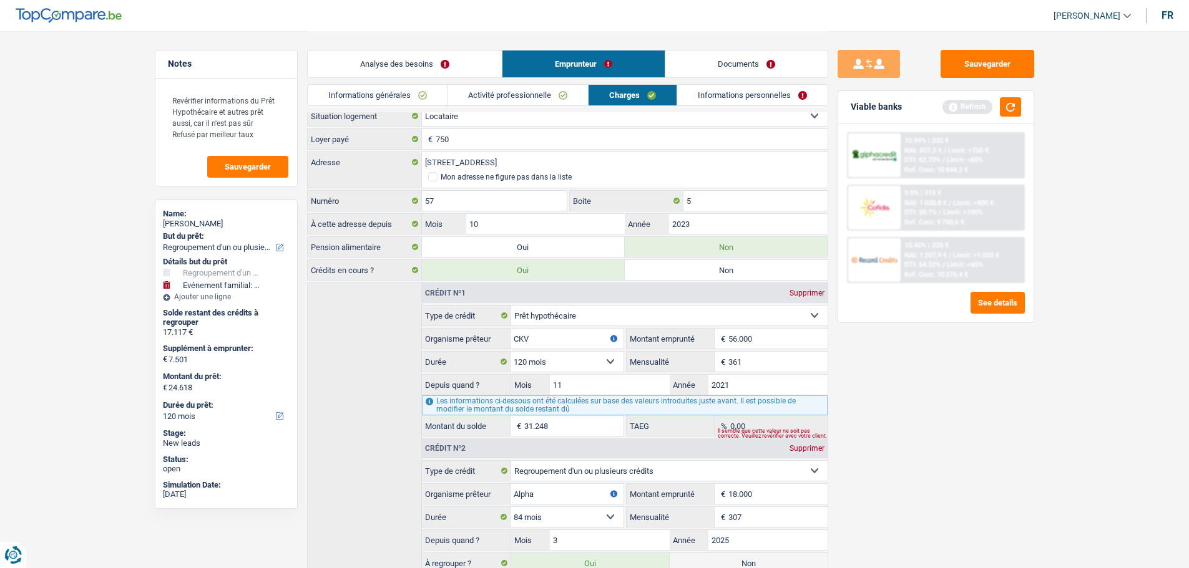
scroll to position [0, 0]
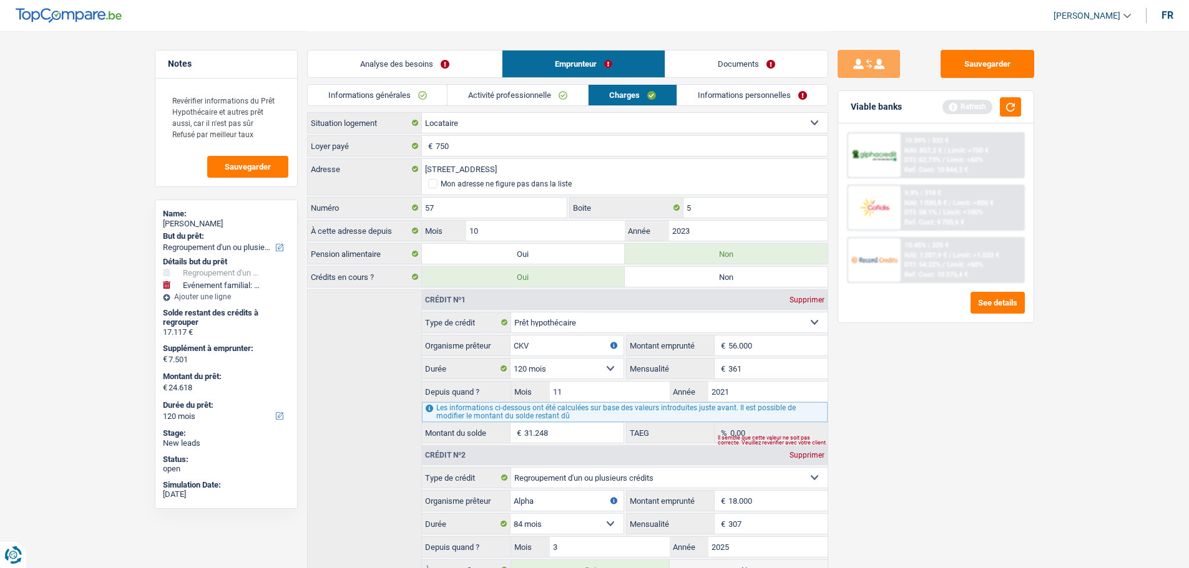
click at [492, 88] on link "Activité professionnelle" at bounding box center [517, 95] width 140 height 21
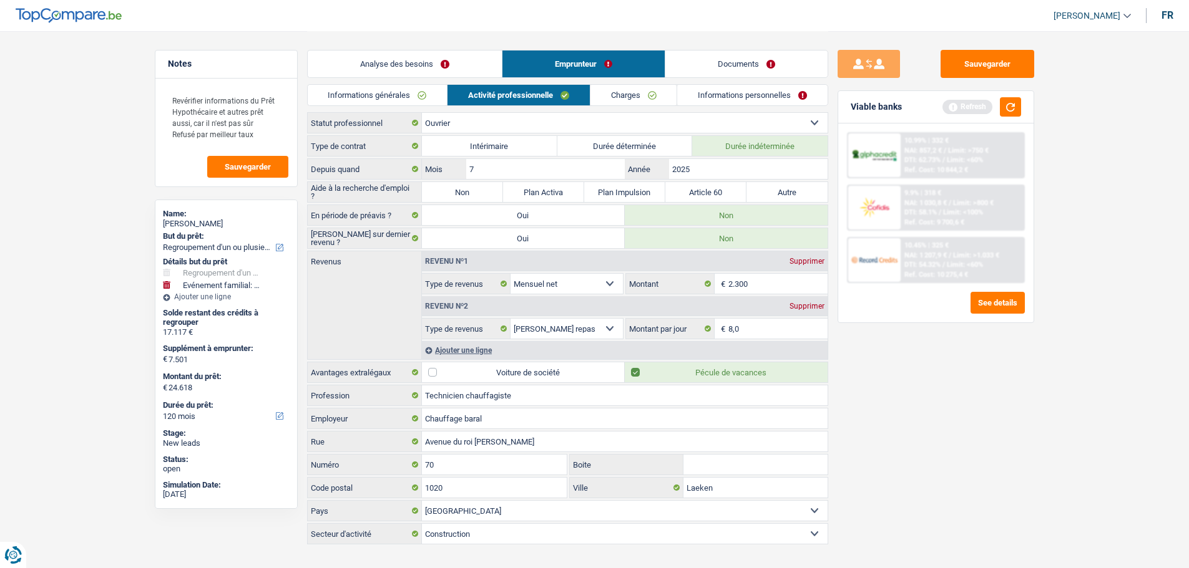
click at [622, 93] on link "Charges" at bounding box center [633, 95] width 87 height 21
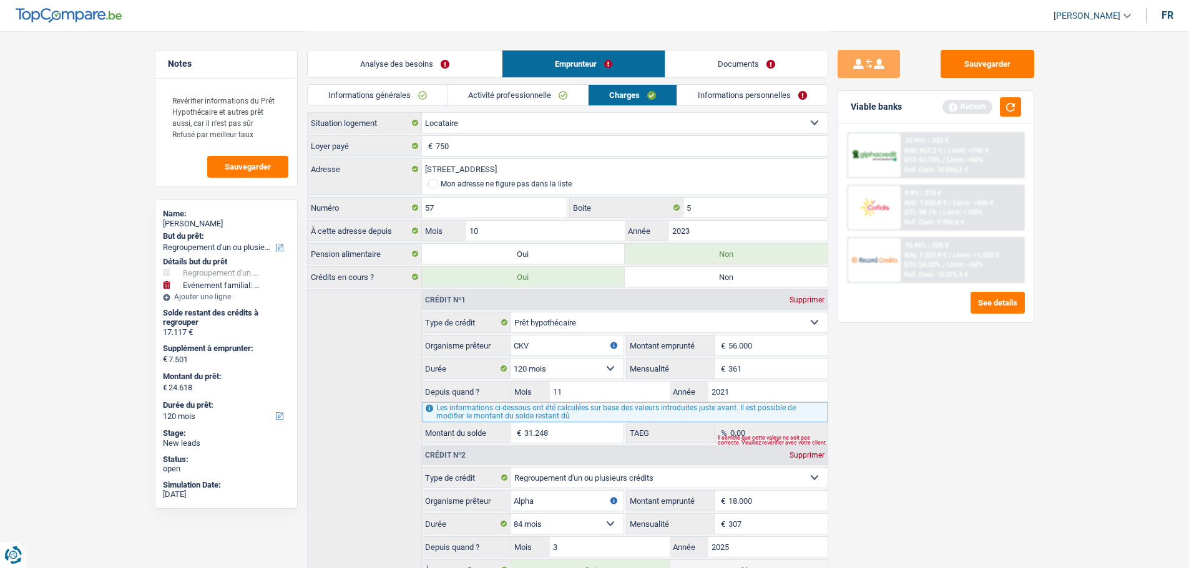
click at [502, 100] on link "Activité professionnelle" at bounding box center [517, 95] width 140 height 21
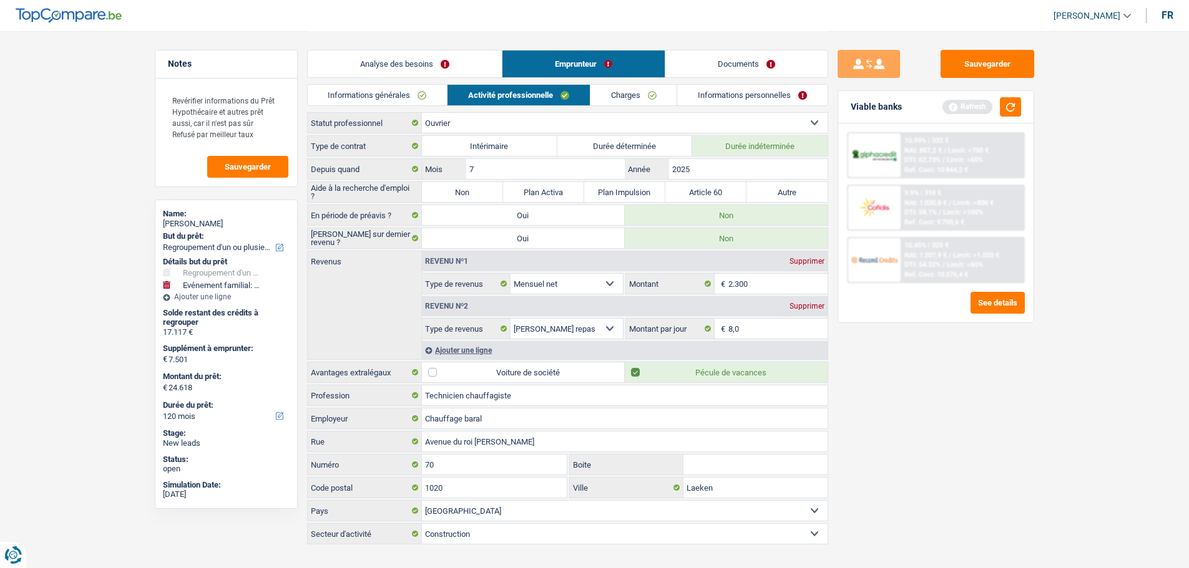
click at [417, 100] on link "Informations générales" at bounding box center [378, 95] width 140 height 21
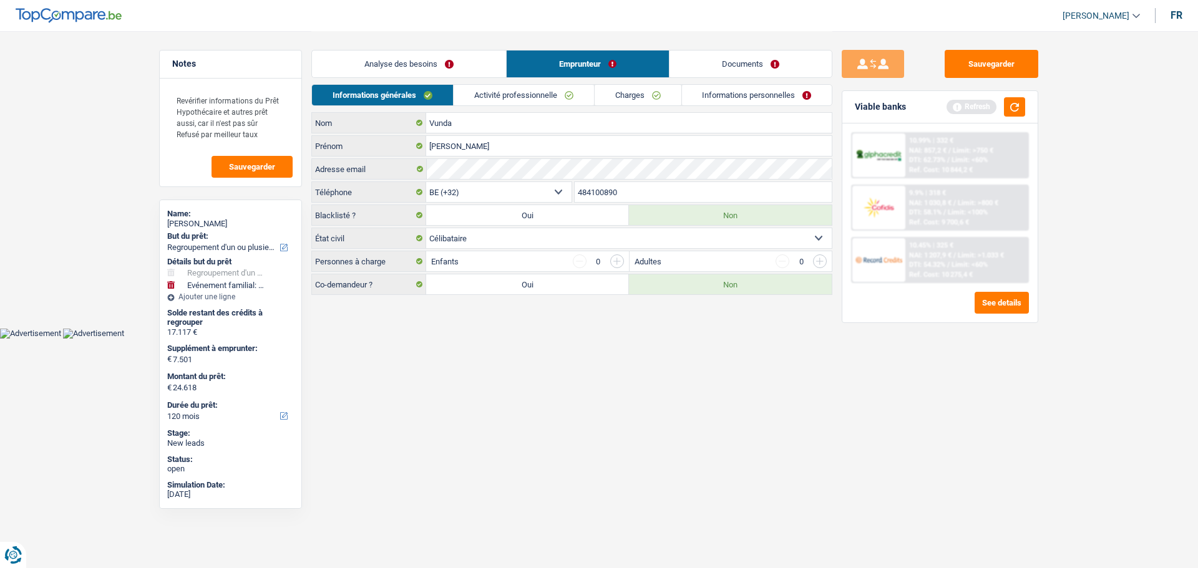
click at [430, 51] on link "Analyse des besoins" at bounding box center [409, 64] width 194 height 27
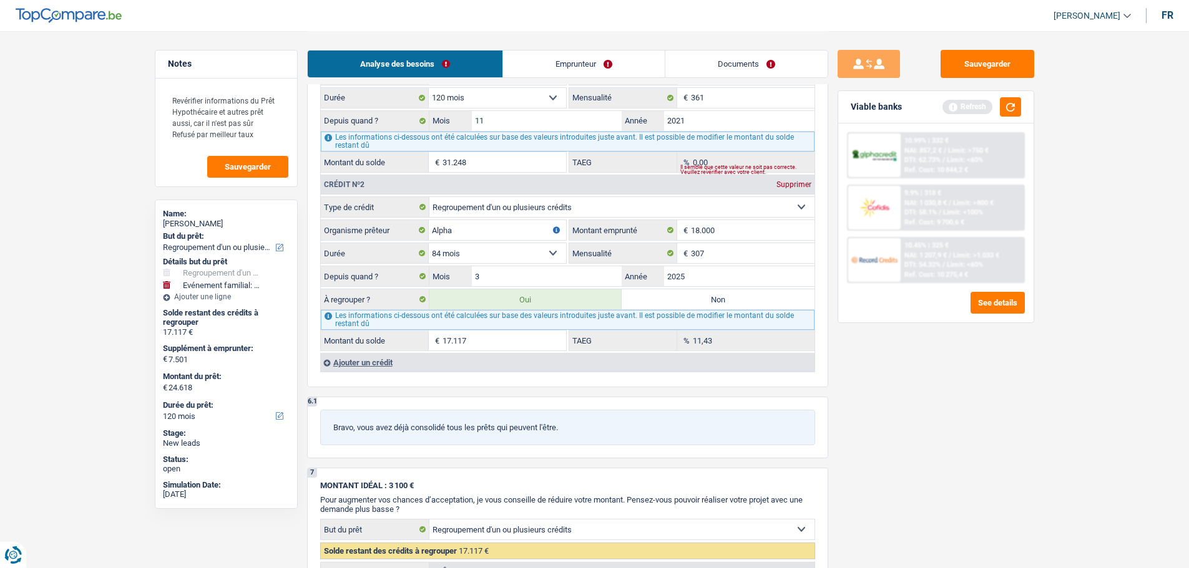
scroll to position [1186, 0]
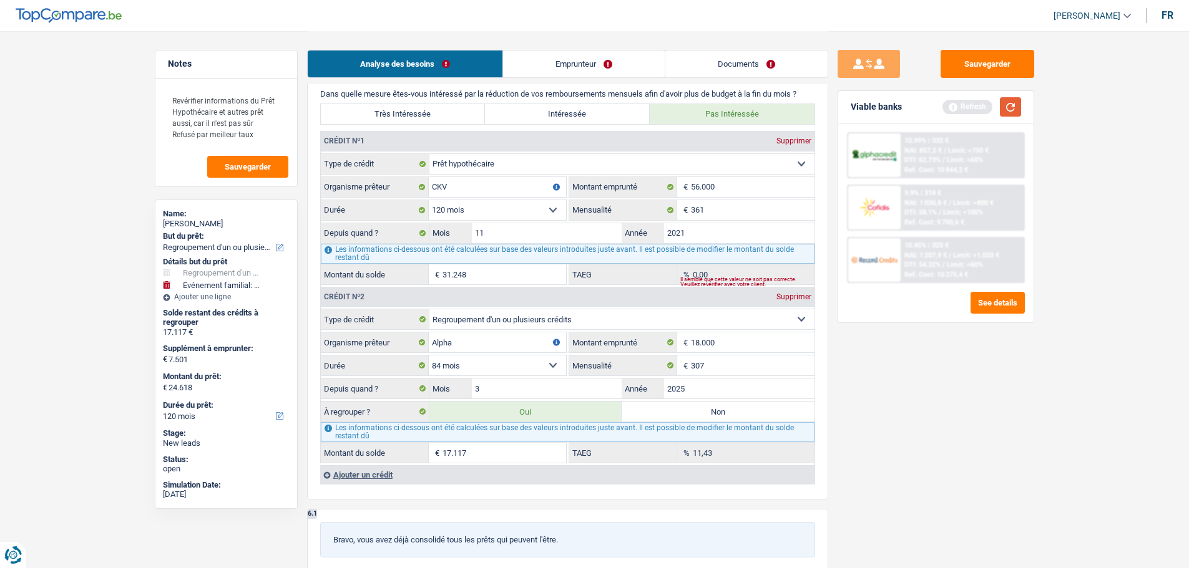
click at [1016, 113] on button "button" at bounding box center [1010, 106] width 21 height 19
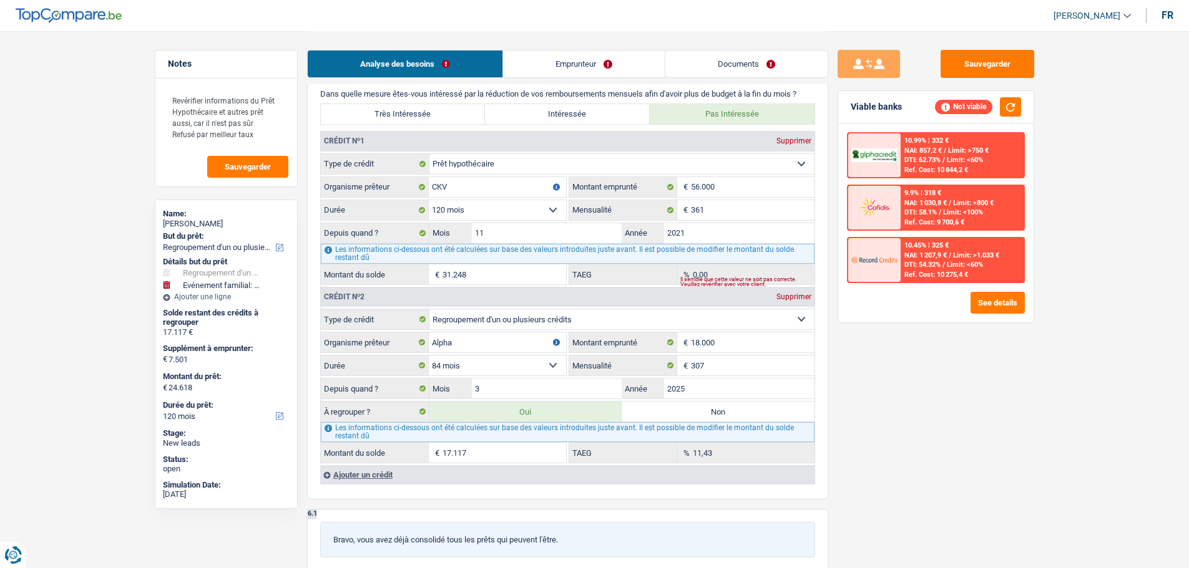
click at [699, 416] on label "Non" at bounding box center [718, 412] width 193 height 20
click at [699, 416] on input "Non" at bounding box center [718, 412] width 193 height 20
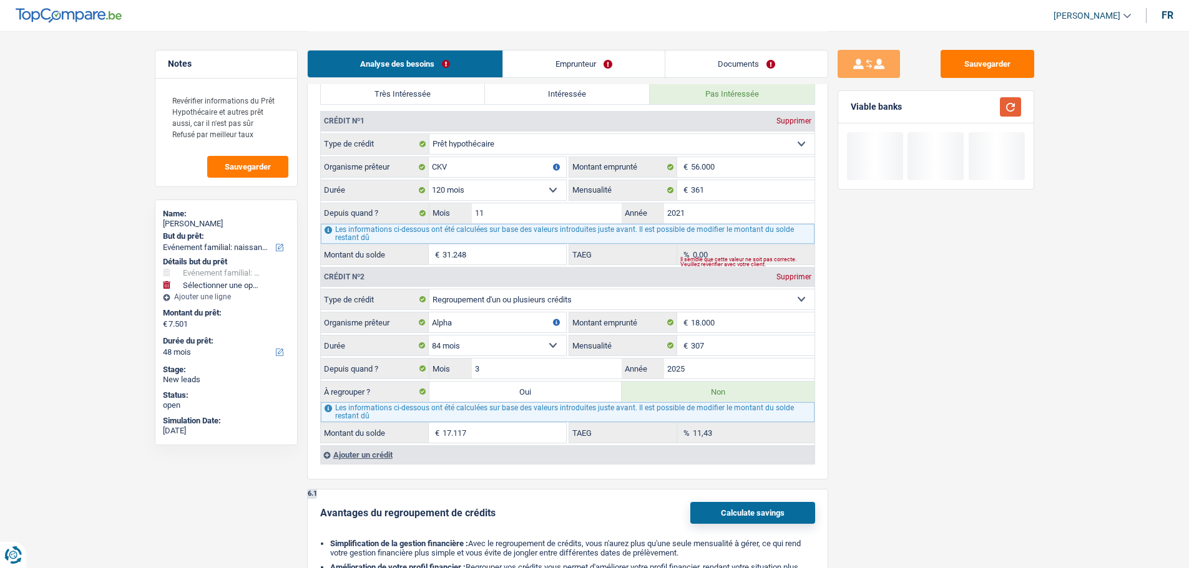
click at [1019, 108] on button "button" at bounding box center [1010, 106] width 21 height 19
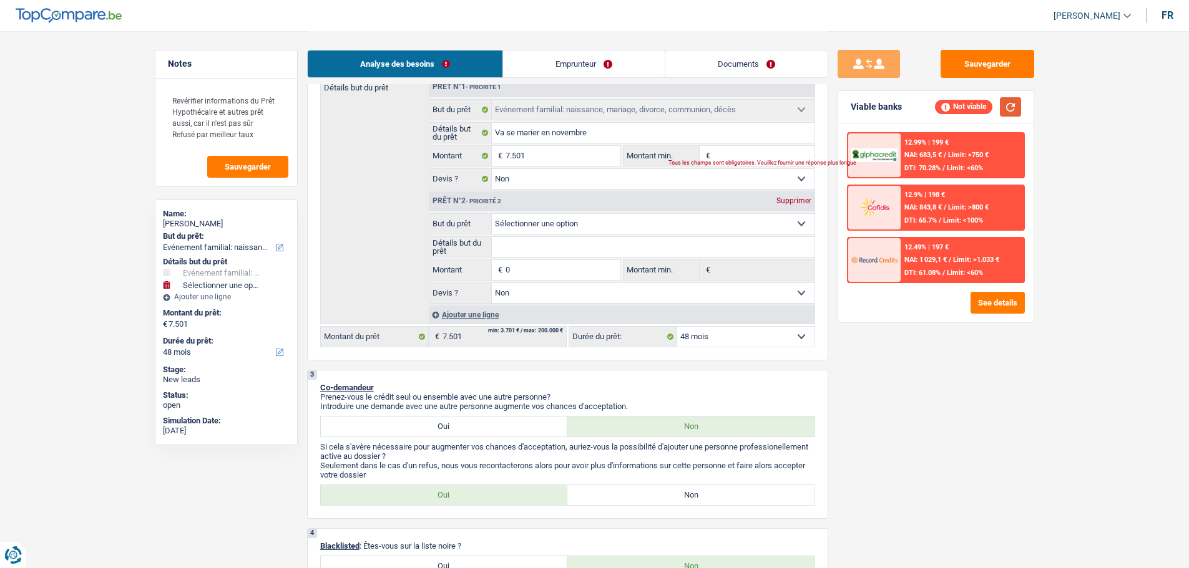
scroll to position [125, 0]
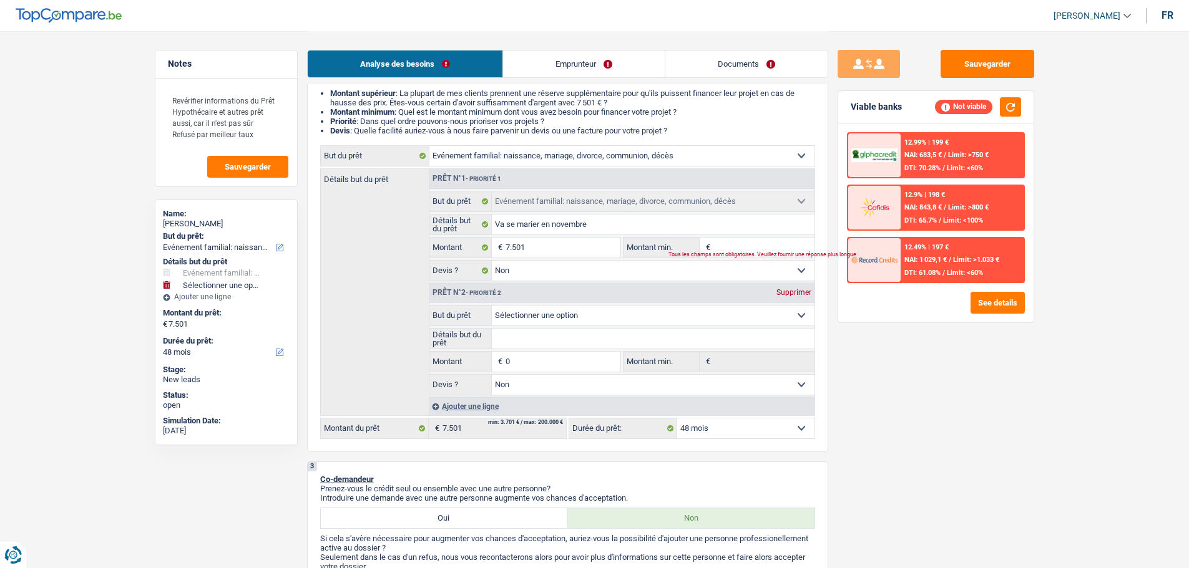
click at [635, 70] on link "Emprunteur" at bounding box center [584, 64] width 162 height 27
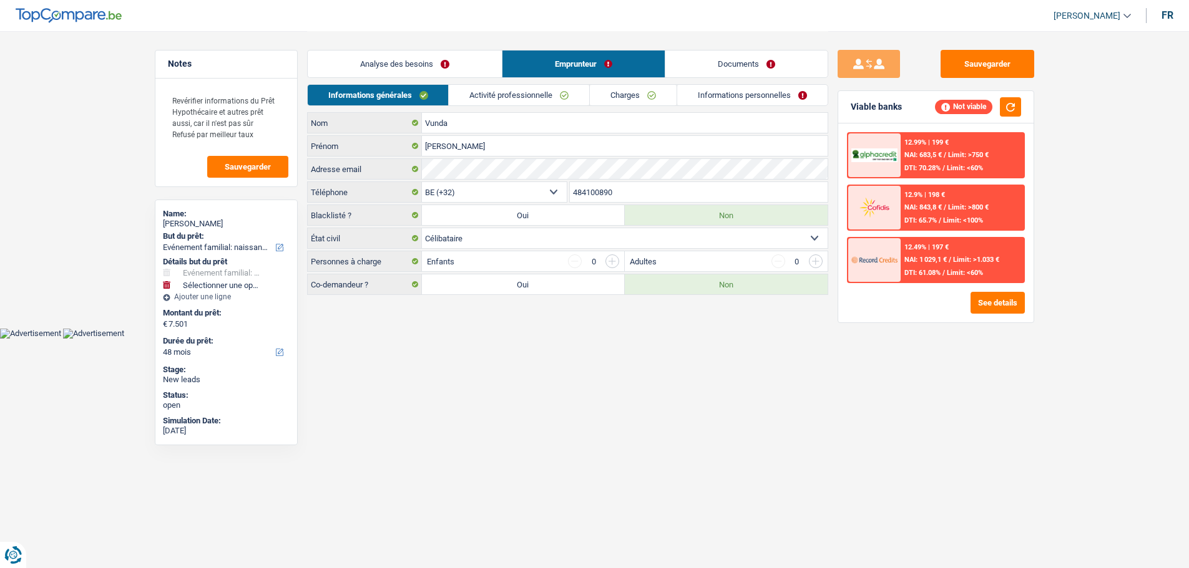
scroll to position [0, 0]
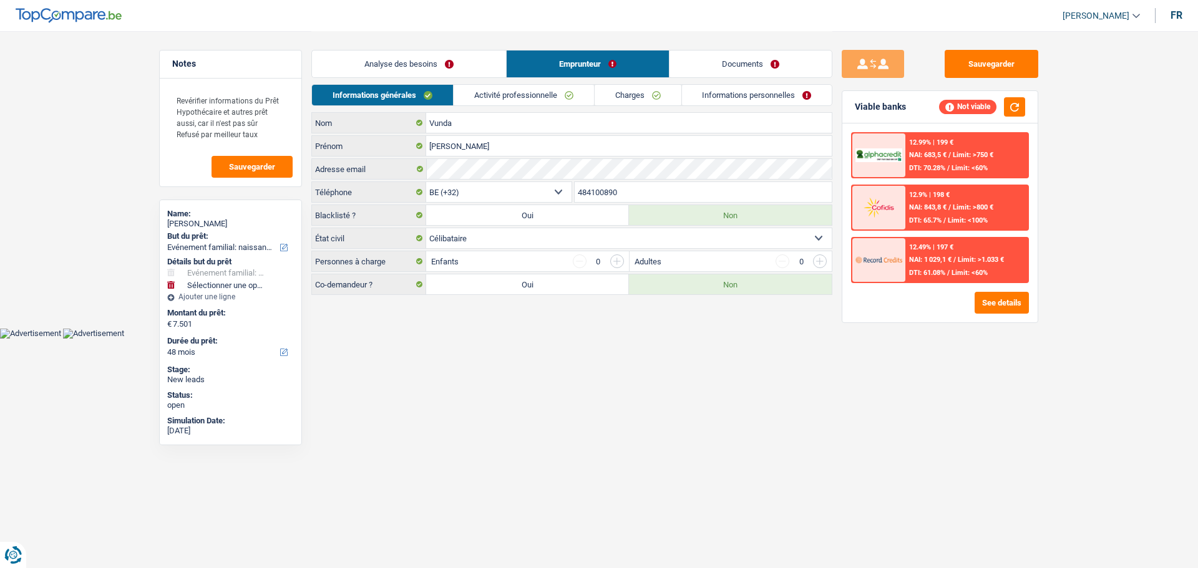
click at [409, 68] on link "Analyse des besoins" at bounding box center [409, 64] width 194 height 27
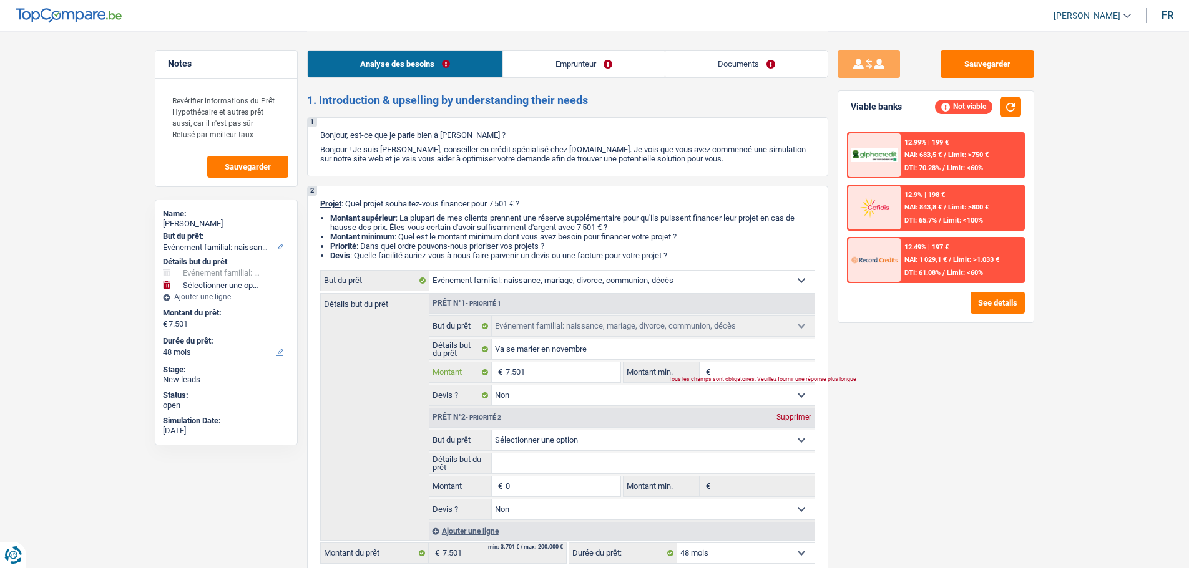
click at [601, 370] on input "7.501" at bounding box center [562, 373] width 114 height 20
click at [800, 415] on div "Supprimer" at bounding box center [793, 417] width 41 height 7
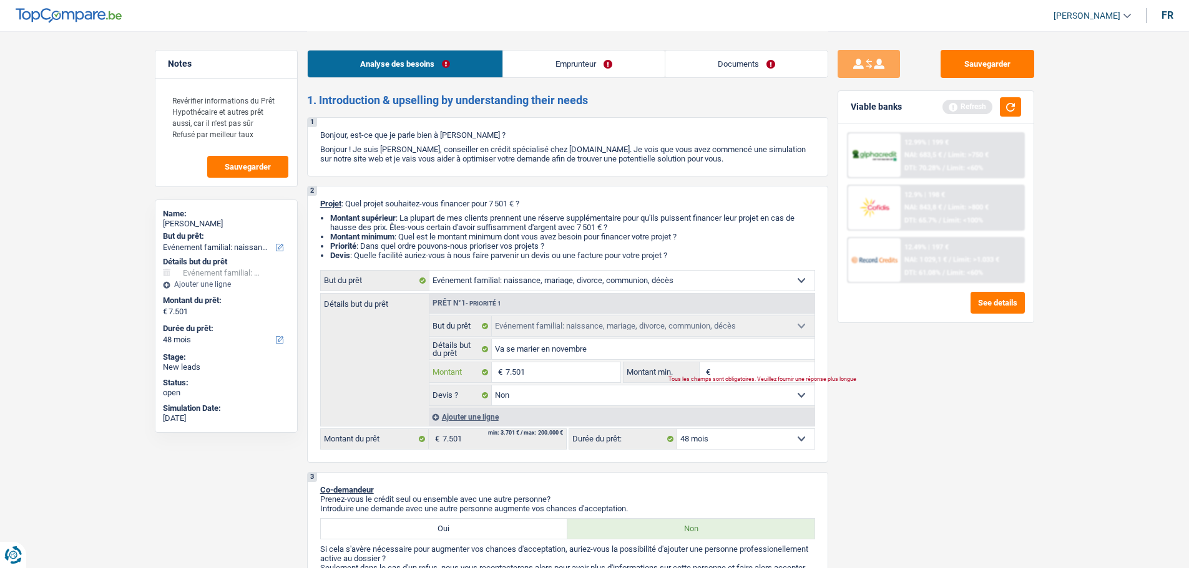
click at [545, 369] on input "7.501" at bounding box center [562, 373] width 114 height 20
click at [992, 60] on button "Sauvegarder" at bounding box center [987, 64] width 94 height 28
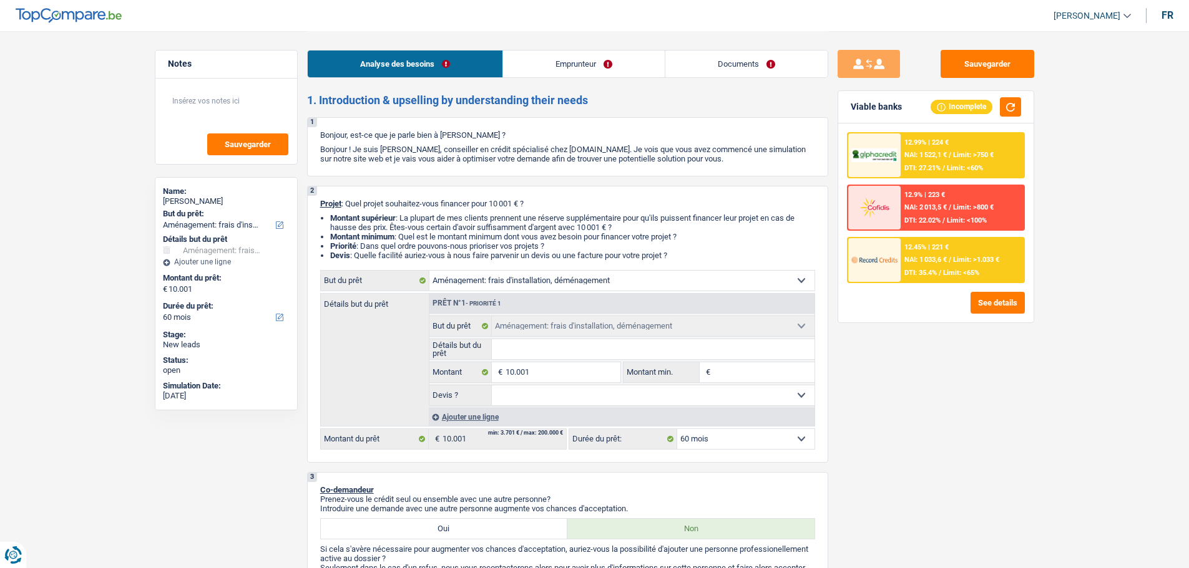
select select "movingOrInstallation"
select select "60"
select select "movingOrInstallation"
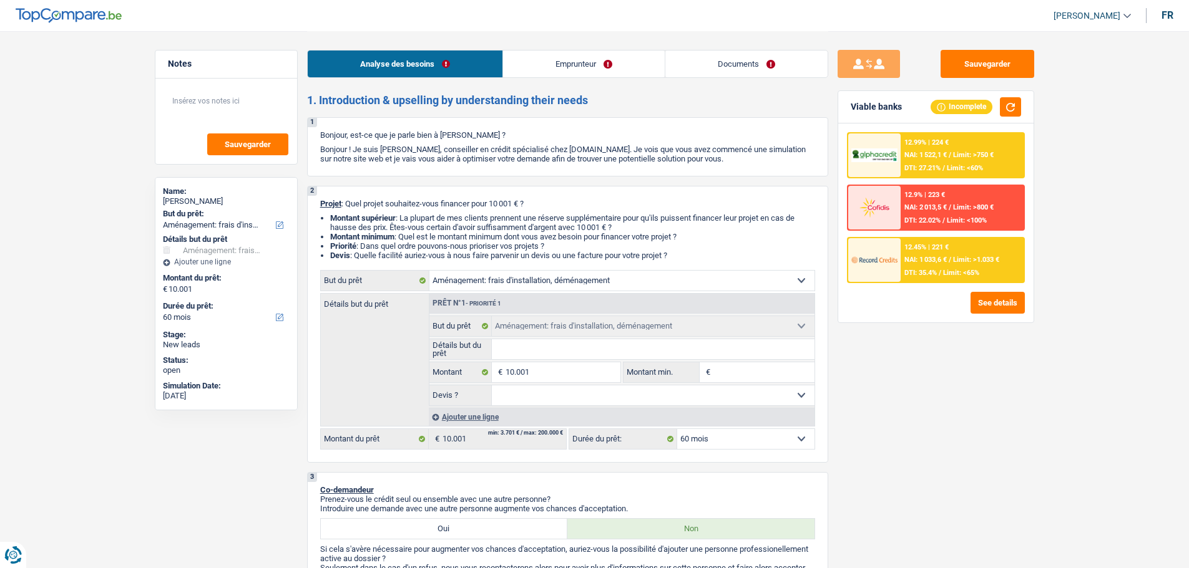
select select "60"
select select "independent"
select select "familyAllowances"
select select "netSalary"
select select "ownerWithMortgage"
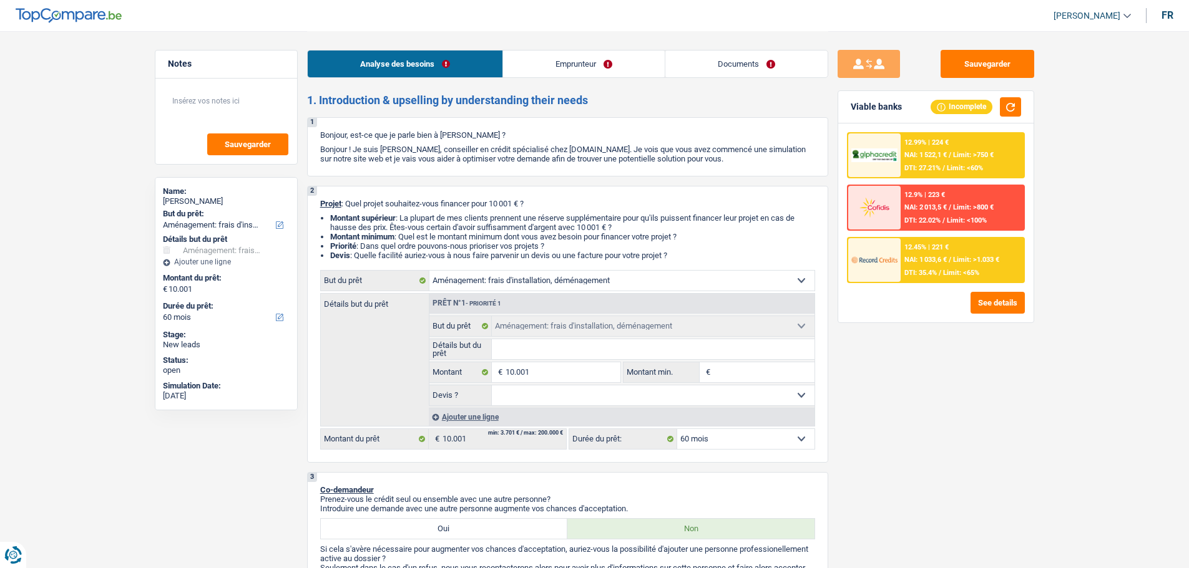
select select "mortgage"
select select "240"
select select "movingOrInstallation"
select select "60"
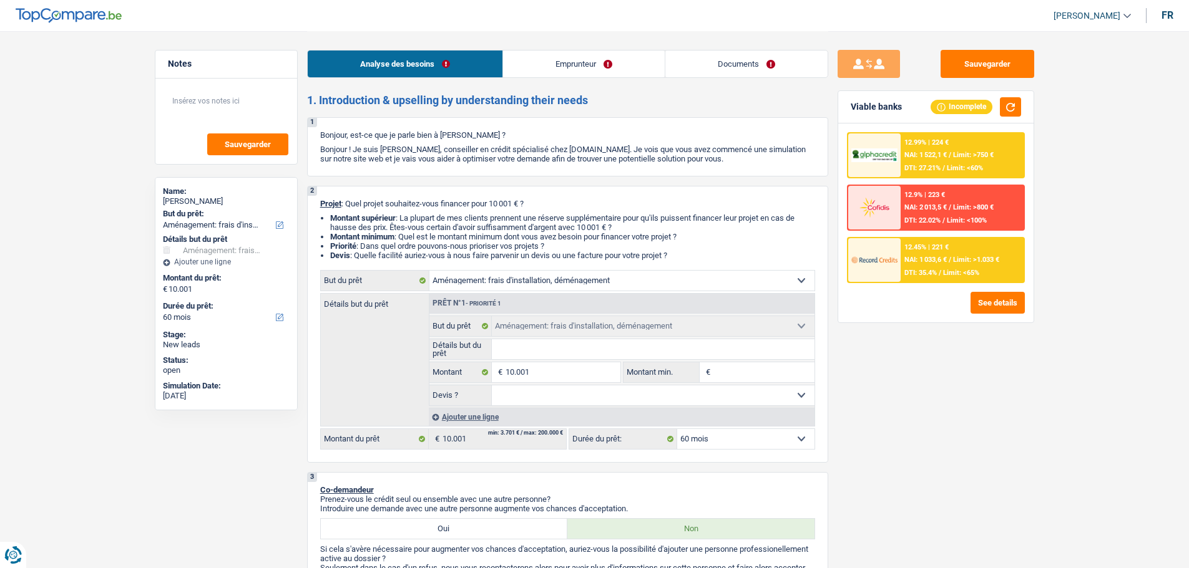
click at [572, 346] on input "Détails but du prêt" at bounding box center [653, 349] width 323 height 20
click at [527, 283] on select "Confort maison: meubles, textile, peinture, électroménager, outillage non-profe…" at bounding box center [621, 281] width 385 height 20
select select "household"
click at [429, 271] on select "Confort maison: meubles, textile, peinture, électroménager, outillage non-profe…" at bounding box center [621, 281] width 385 height 20
select select "household"
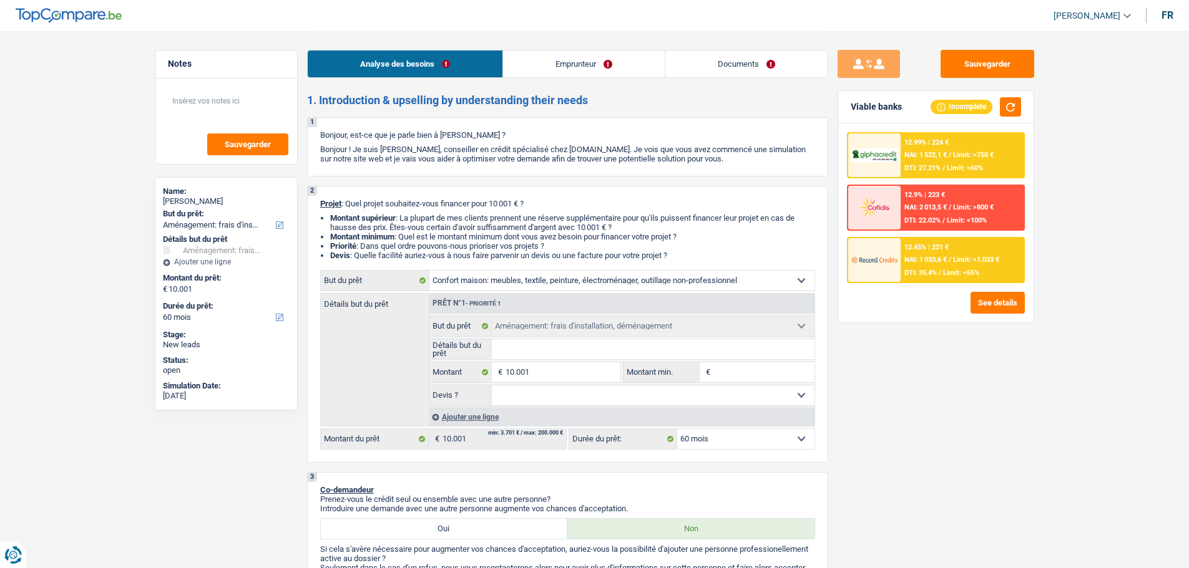
select select "household"
select select "movingOrInstallation"
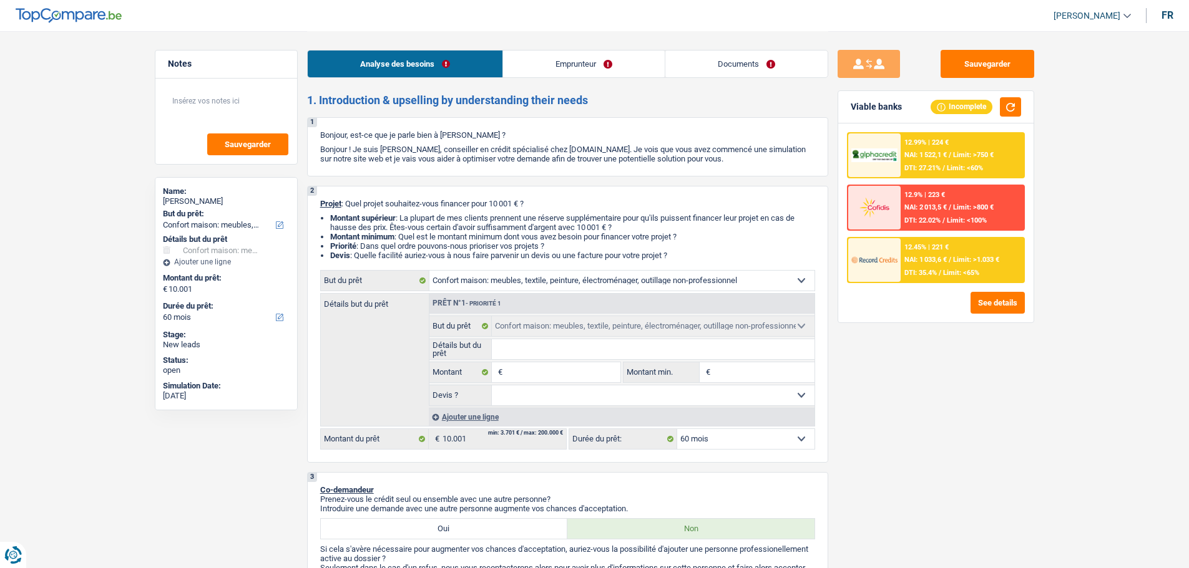
select select "movingOrInstallation"
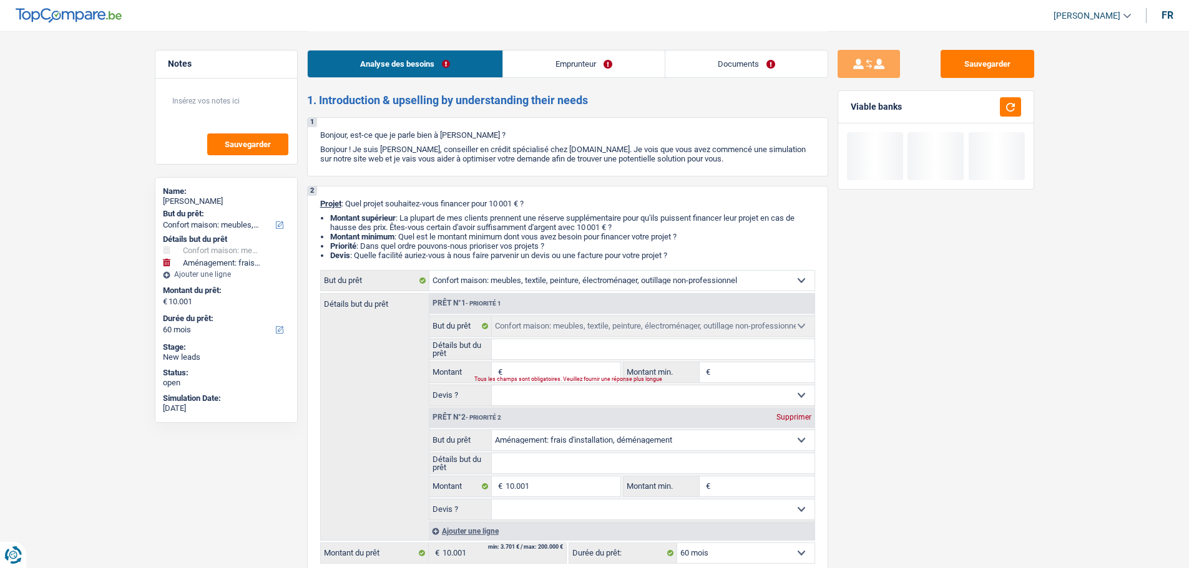
click at [798, 417] on div "Supprimer" at bounding box center [793, 417] width 41 height 7
type input "0"
select select
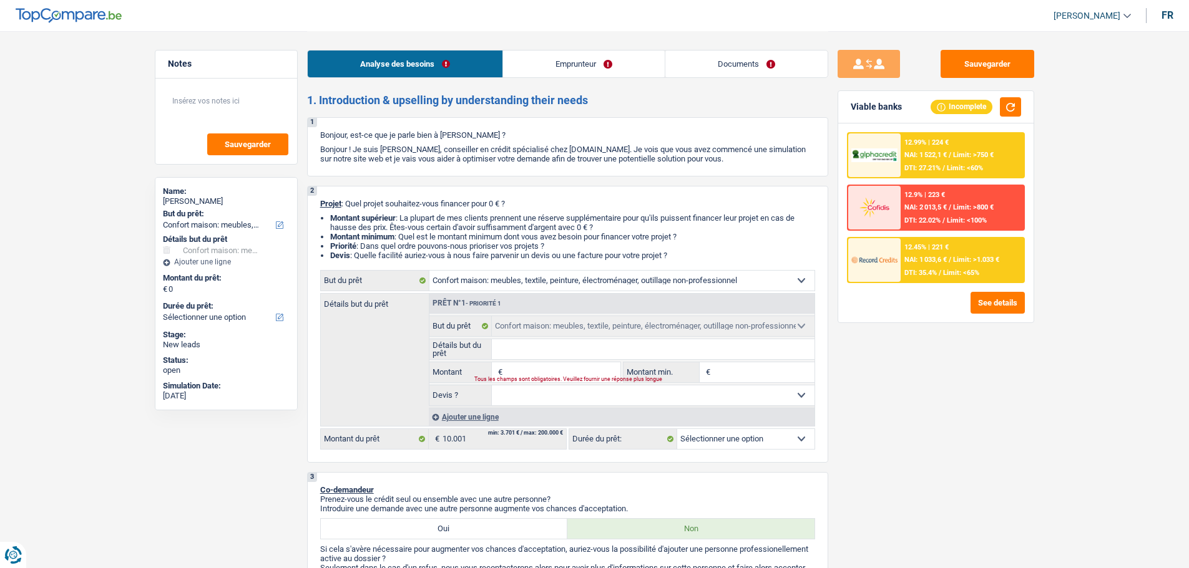
click at [524, 371] on input "Montant" at bounding box center [562, 373] width 114 height 20
type input "1"
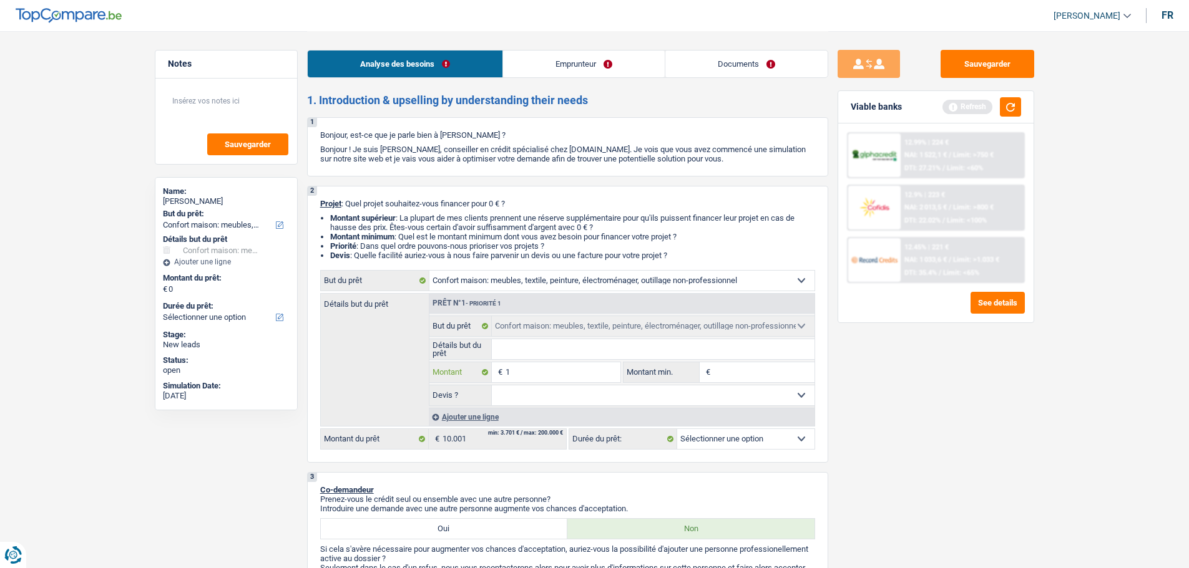
type input "10"
type input "100"
type input "1.000"
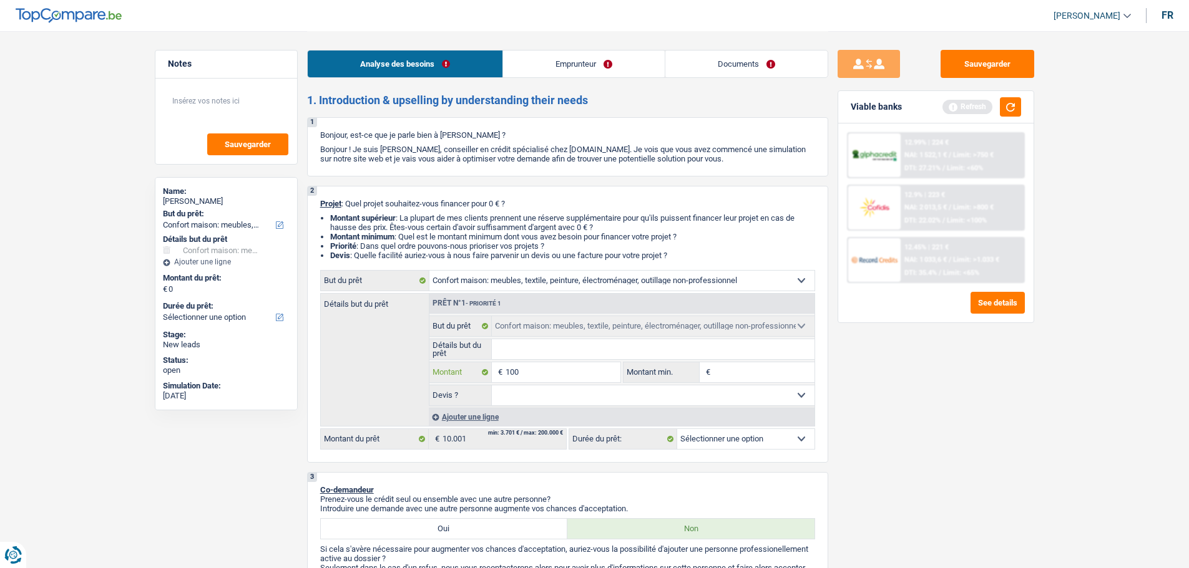
type input "1.000"
type input "10.000"
type input "1.000"
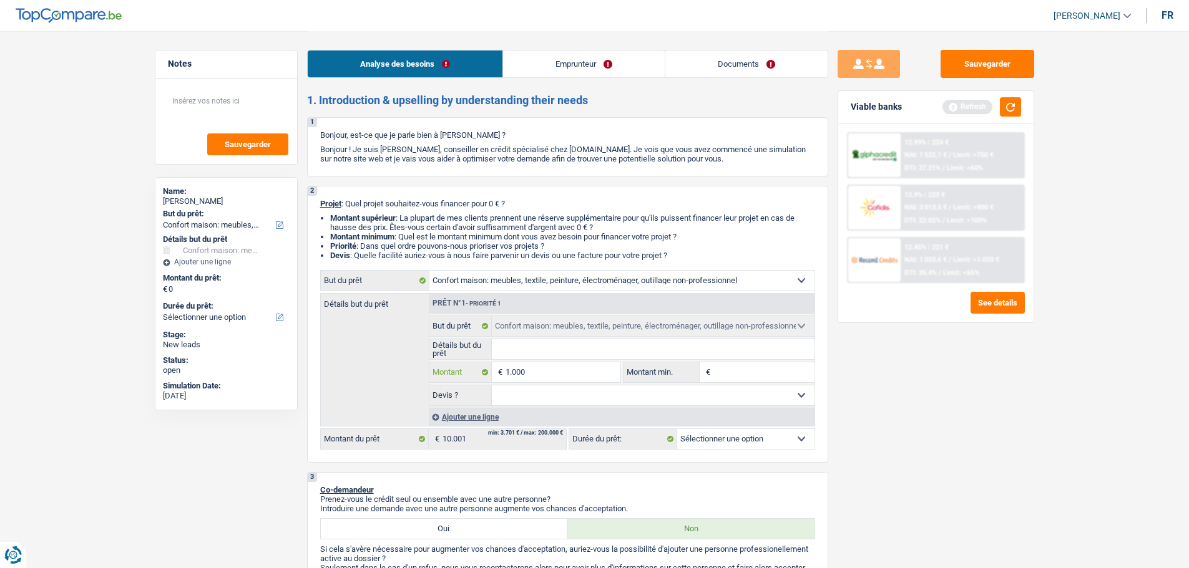
type input "10.001"
click at [520, 356] on input "Détails but du prêt" at bounding box center [653, 349] width 323 height 20
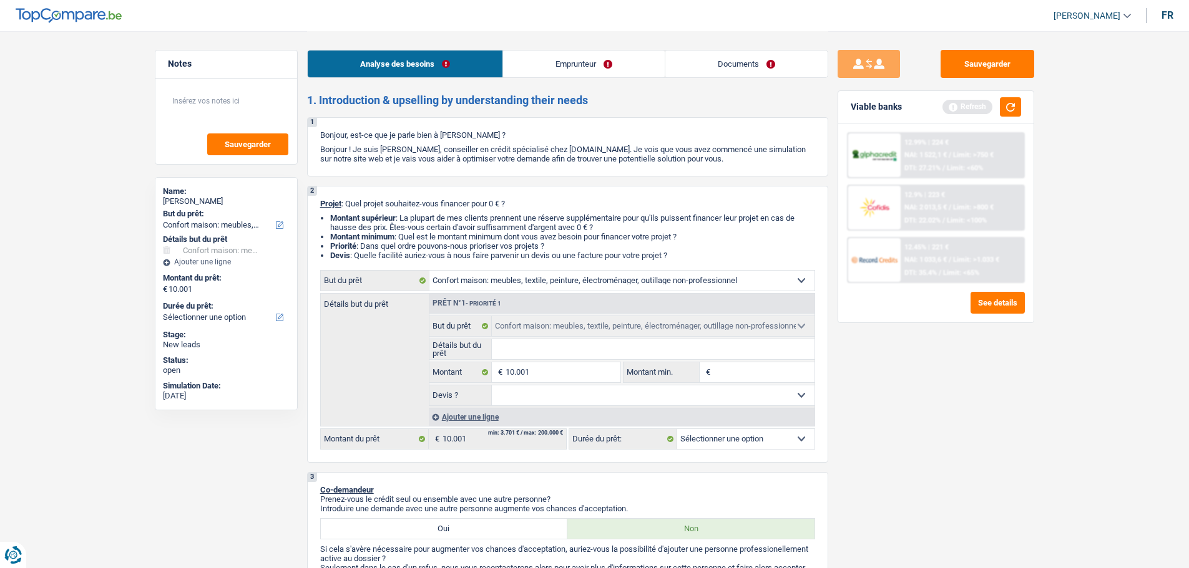
select select "60"
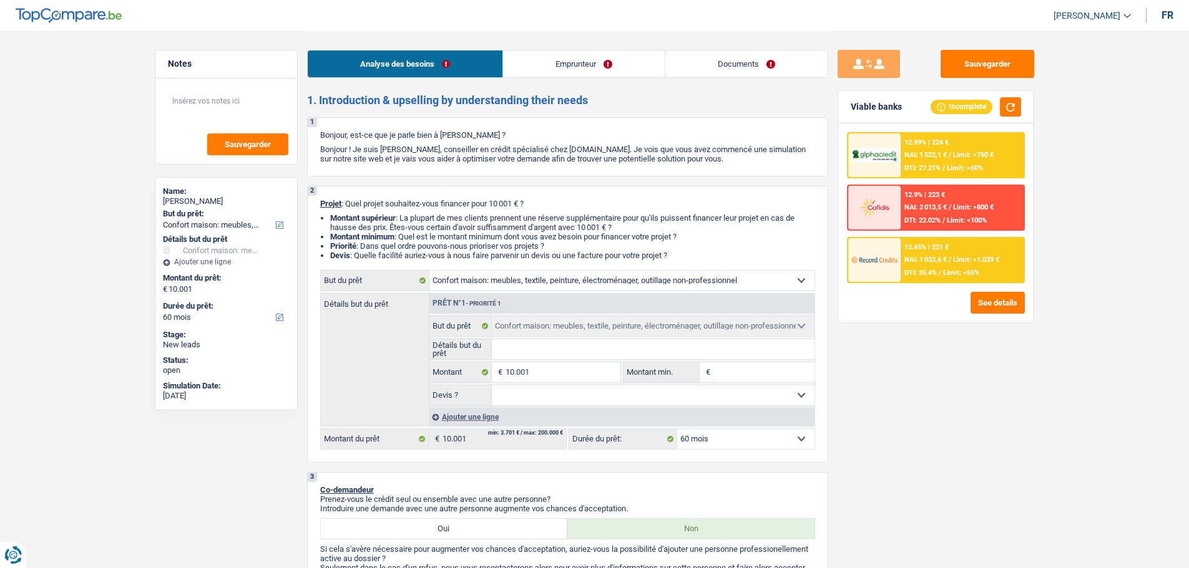
type input "C"
type input "Co"
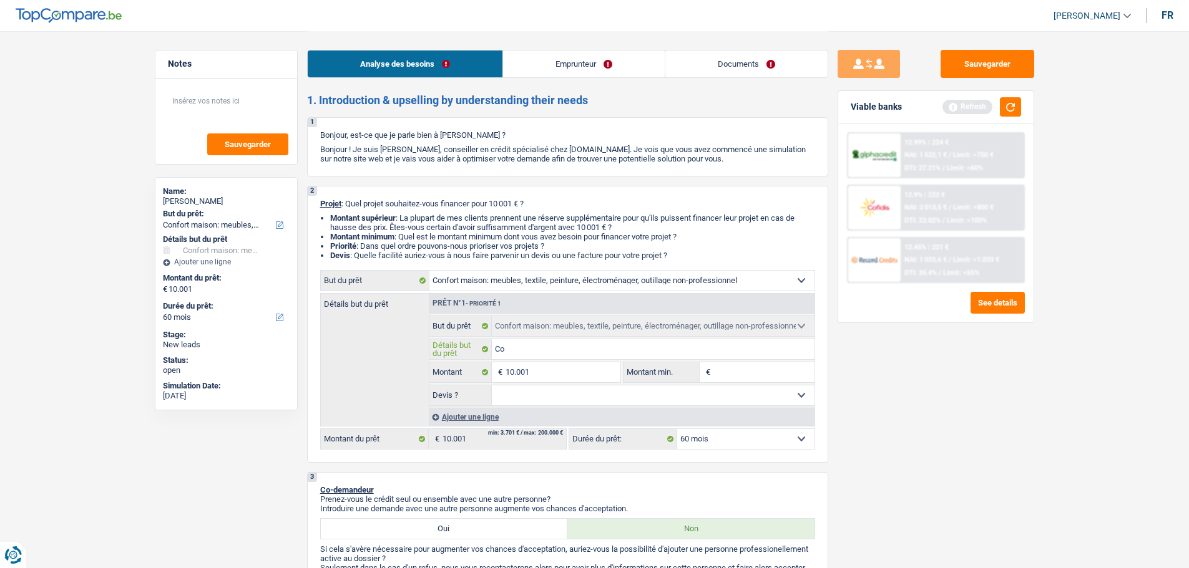
type input "C"
type input "M"
type input "Me"
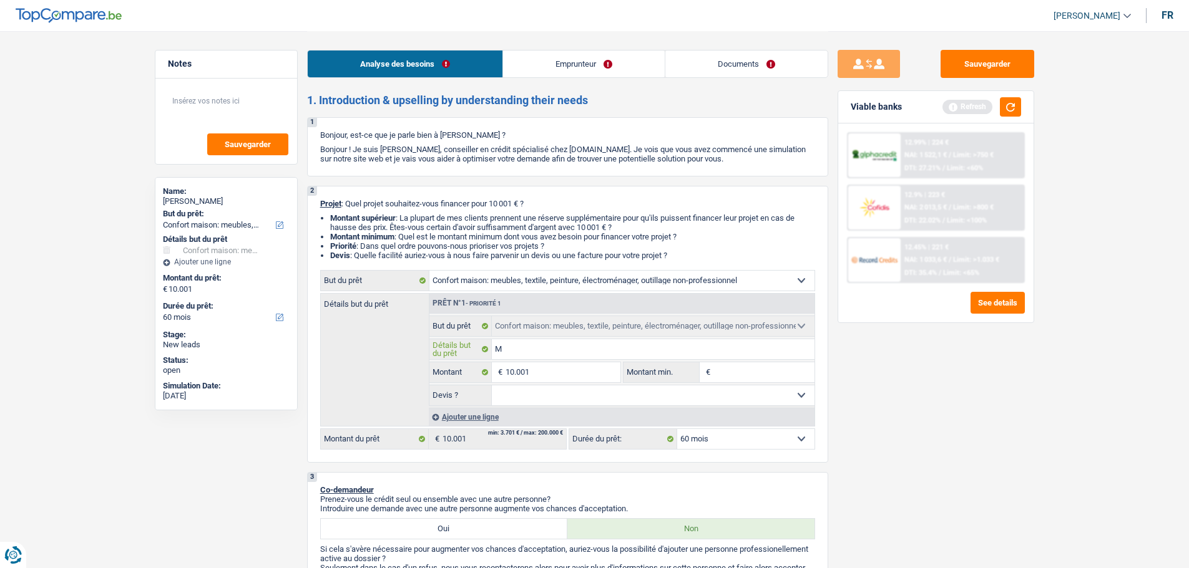
type input "Me"
type input "Meu"
type input "Meub"
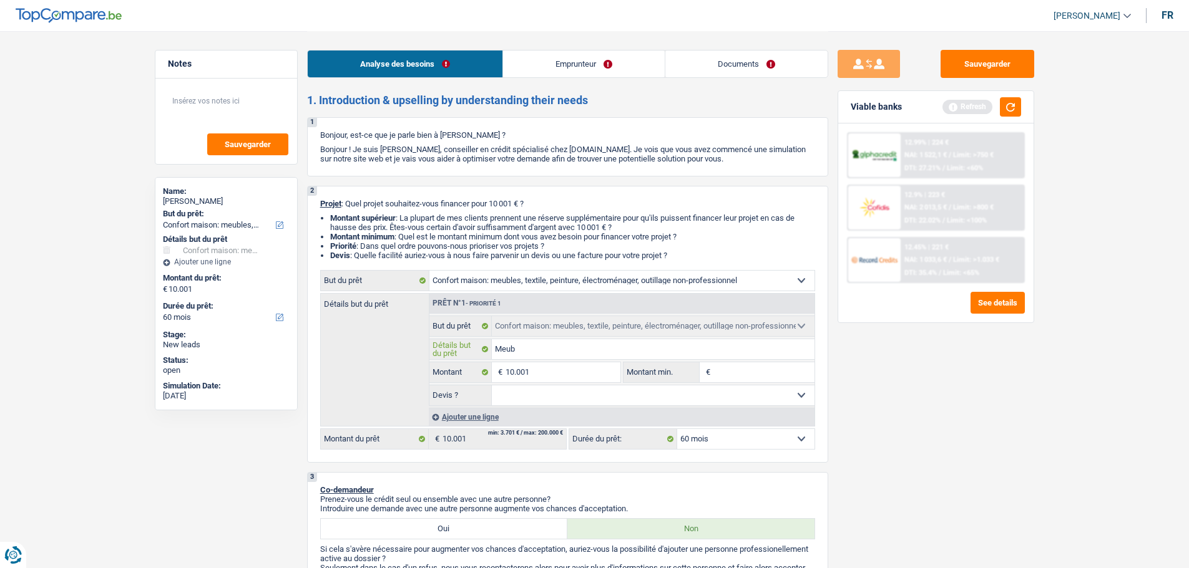
type input "Meubl"
type input "Meuble"
type input "Meubles"
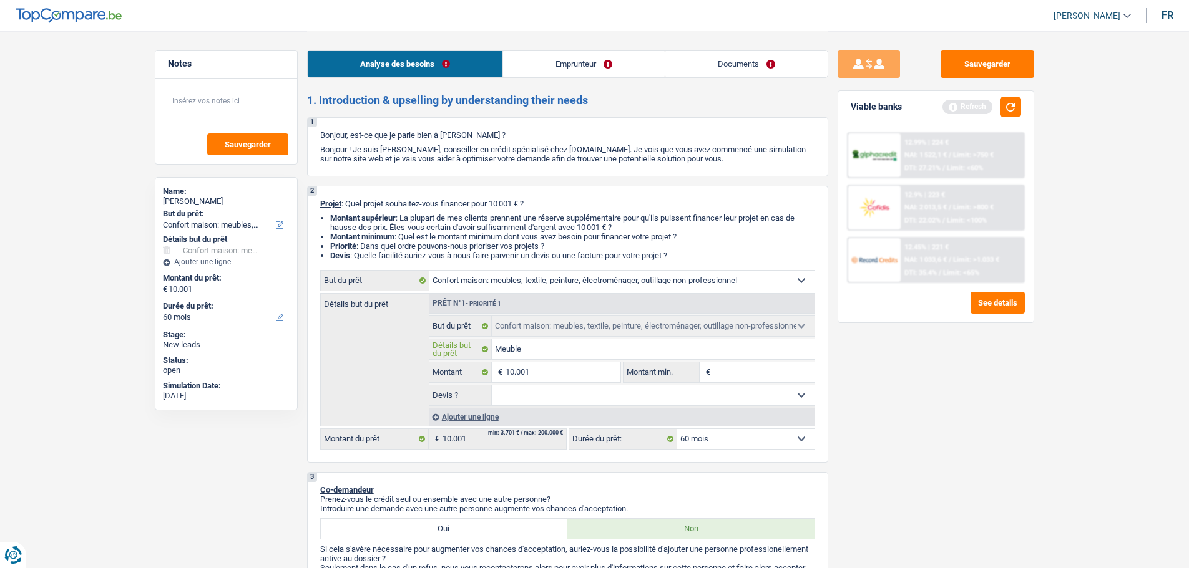
type input "Meubles"
type input "Meubles,"
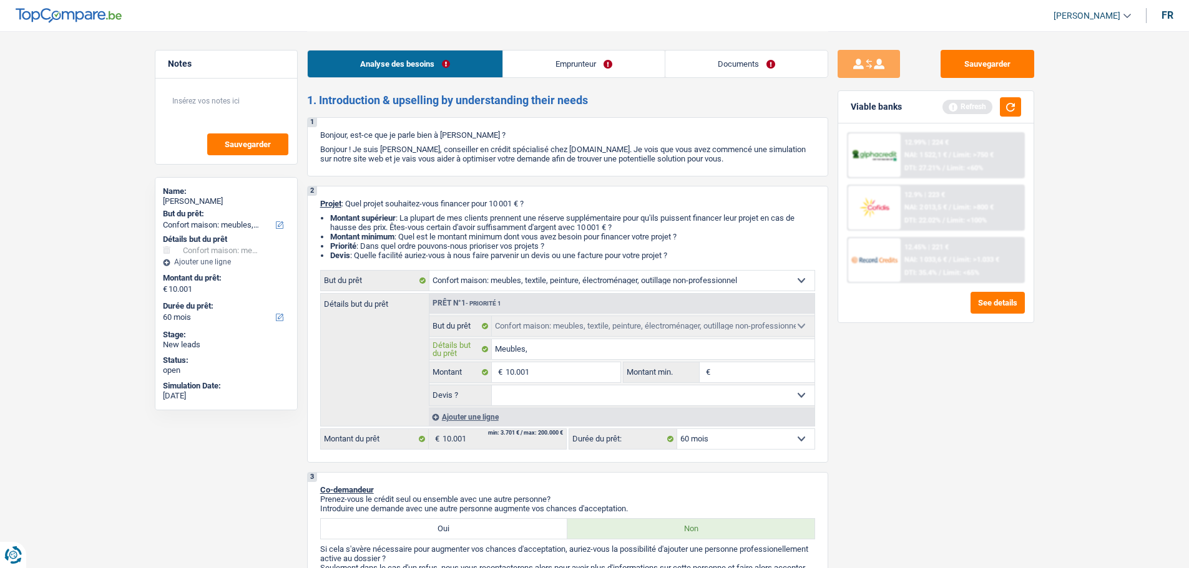
type input "Meubles, d"
type input "Meubles, de"
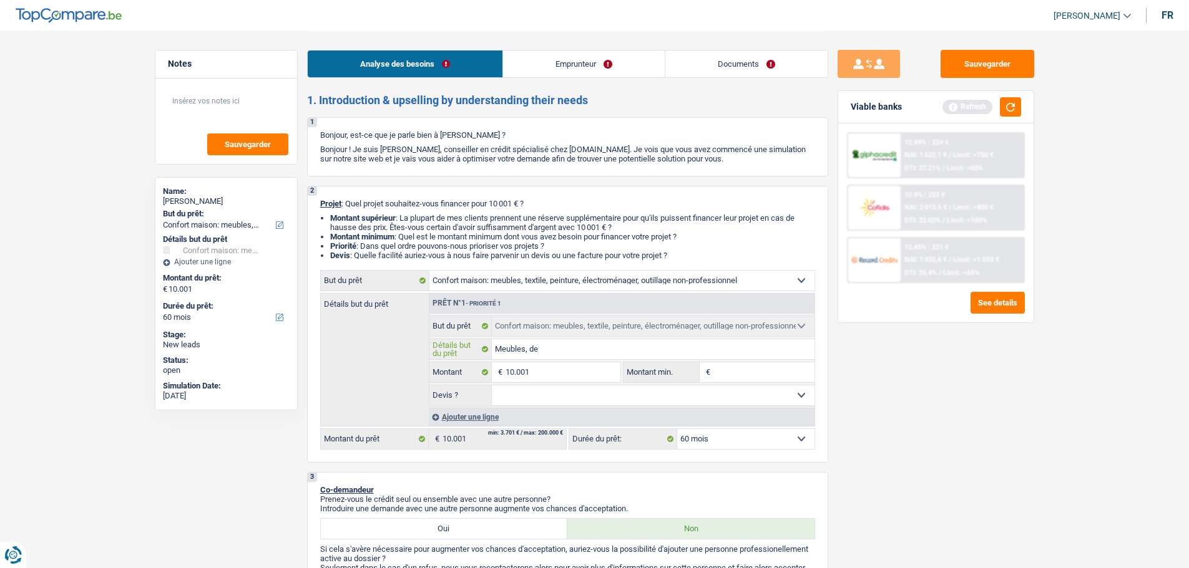
type input "Meubles, de"
type input "Meubles, de l"
type input "Meubles, de l'"
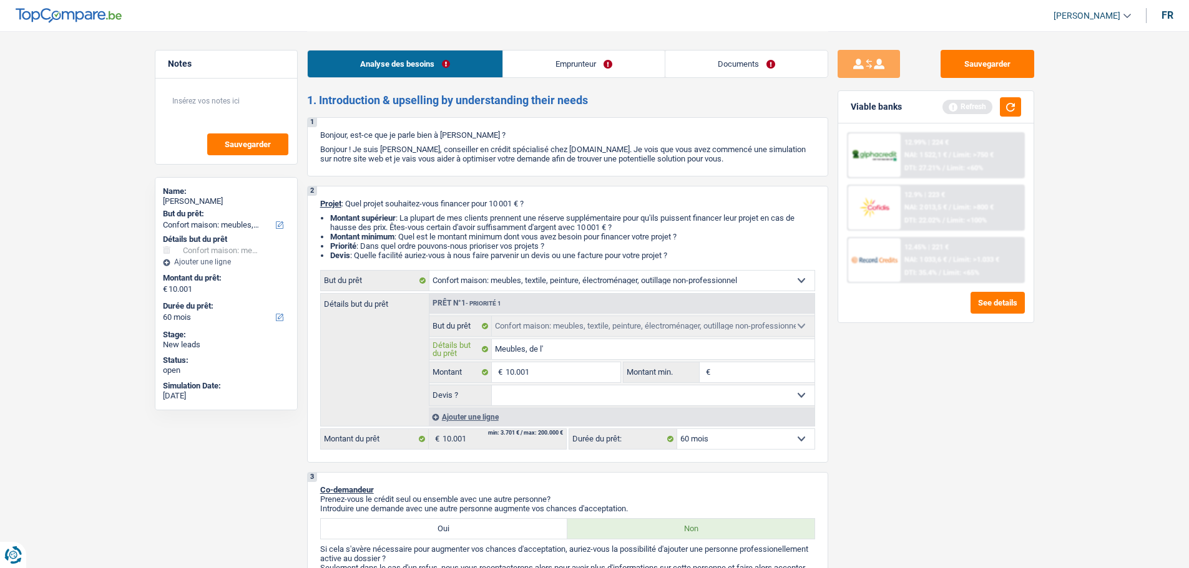
type input "Meubles, de l'é"
type input "Meubles, de l'éc"
type input "Meubles, de l'éct"
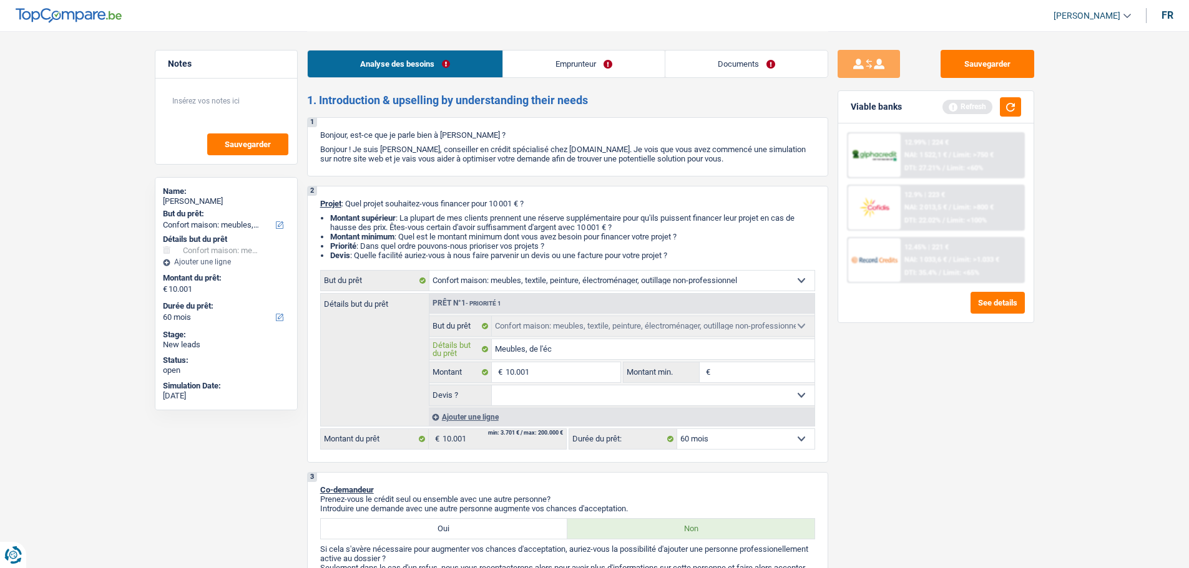
type input "Meubles, de l'éct"
type input "Meubles, de l'éctr"
type input "Meubles, de l'éctro"
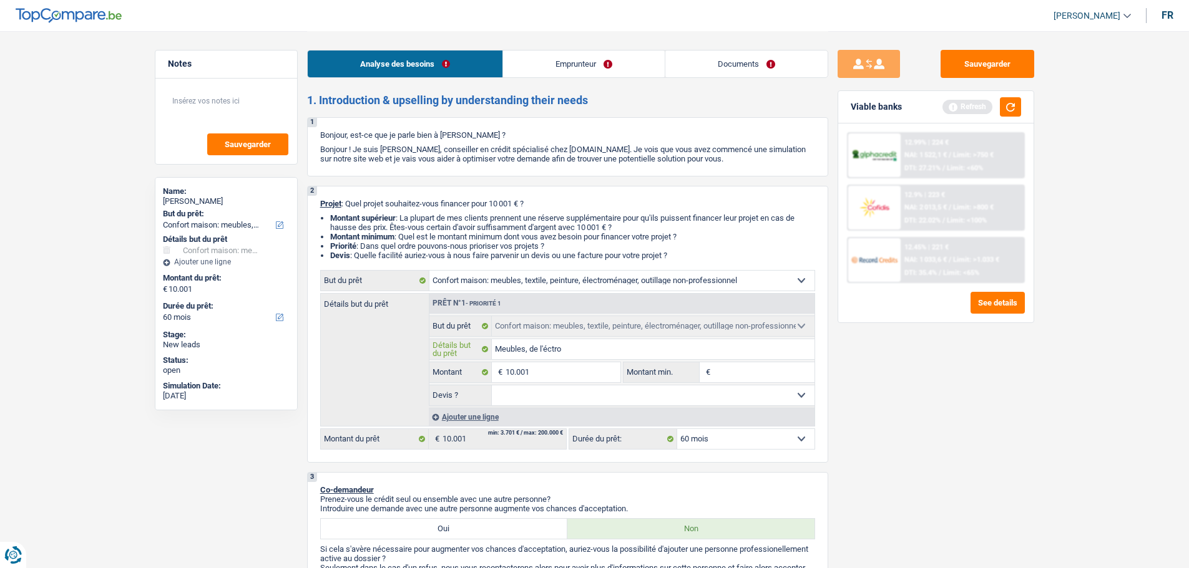
type input "Meubles, de l'éctrom"
type input "Meubles, de l'éctroma"
type input "Meubles, de l'éctroman"
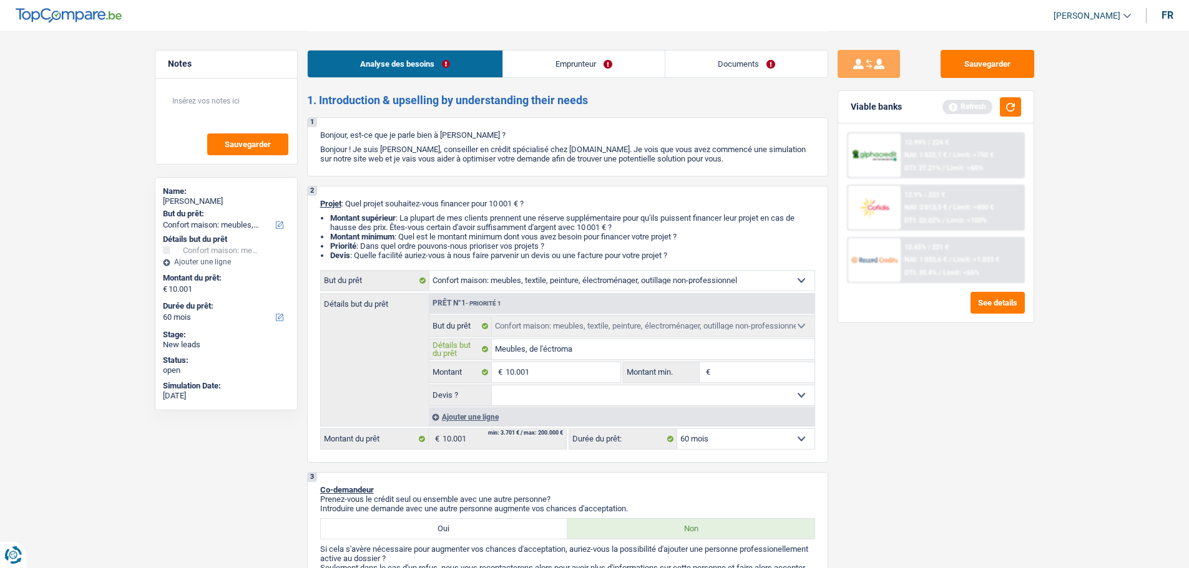
type input "Meubles, de l'éctroman"
type input "Meubles, de l'éctromana"
type input "Meubles, de l'éctromanag"
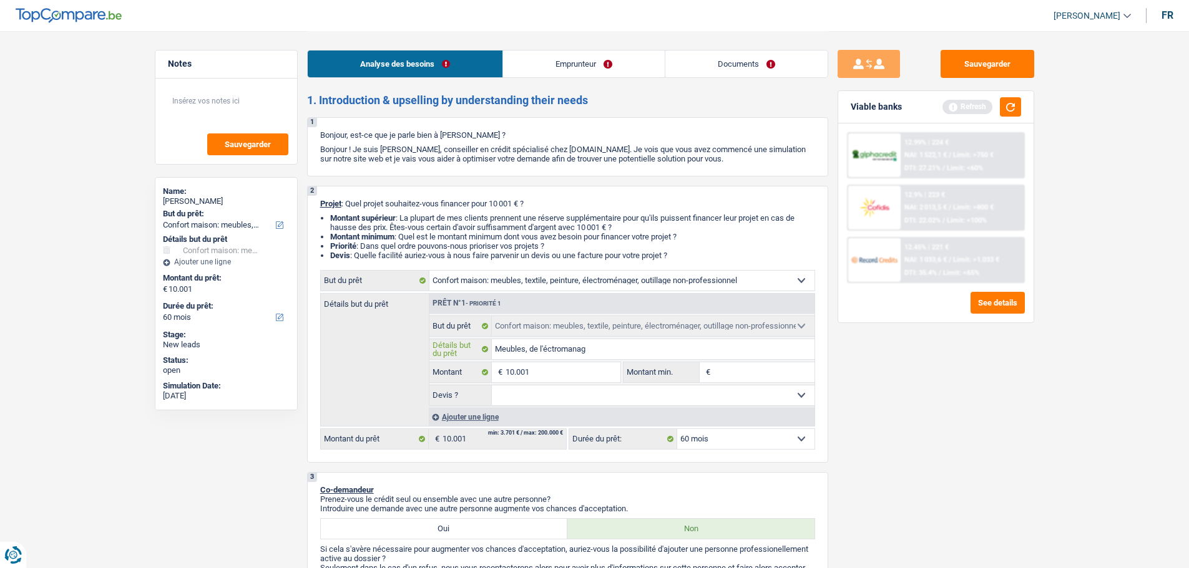
type input "Meubles, de l'éctromanage"
type input "Meubles, de l'éctromanager"
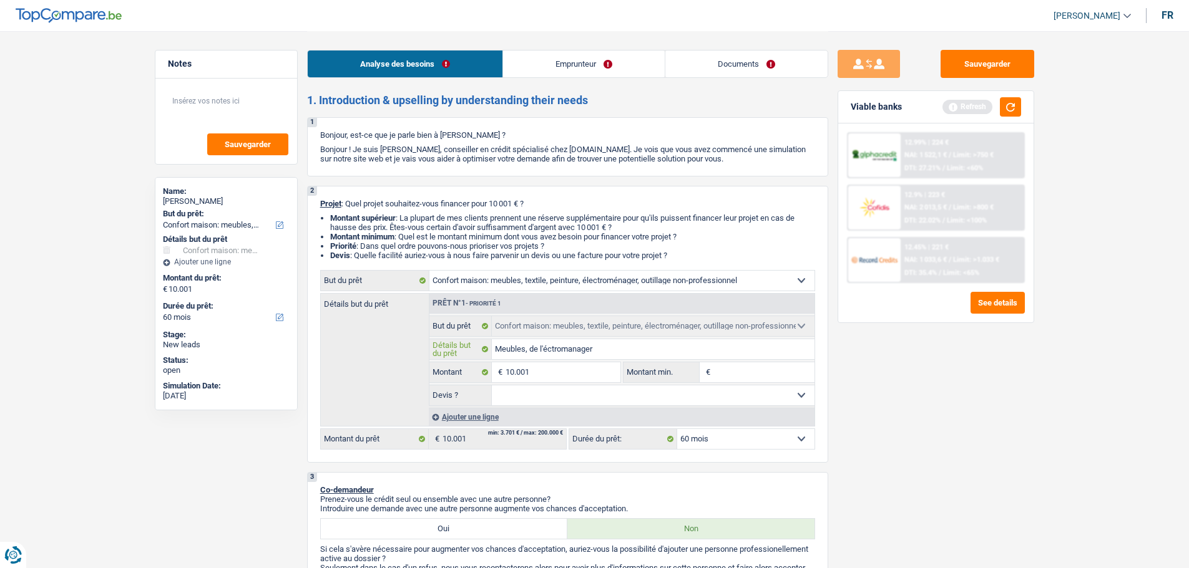
type input "Meubles, de l'éctromanager"
drag, startPoint x: 568, startPoint y: 348, endPoint x: 602, endPoint y: 350, distance: 33.7
click at [596, 359] on fieldset "Meubles, de l'éctromanager Détails but du prêt Tous les champs sont obligatoire…" at bounding box center [621, 349] width 385 height 21
click at [578, 367] on input "10.001" at bounding box center [562, 373] width 114 height 20
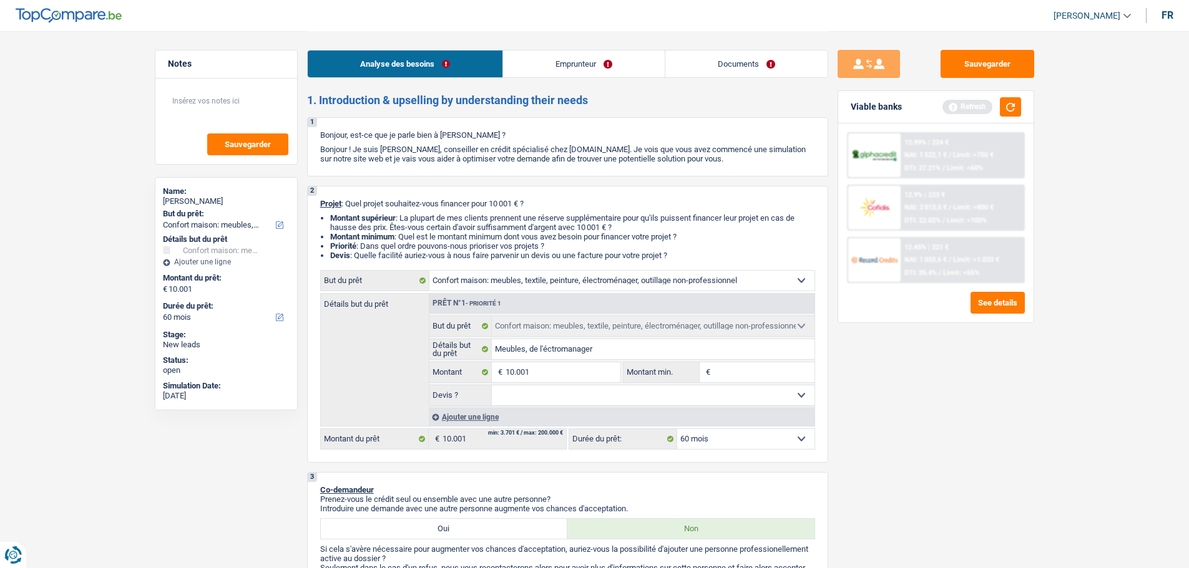
click at [747, 363] on input "Montant min." at bounding box center [763, 373] width 101 height 20
type input "1"
type input "10"
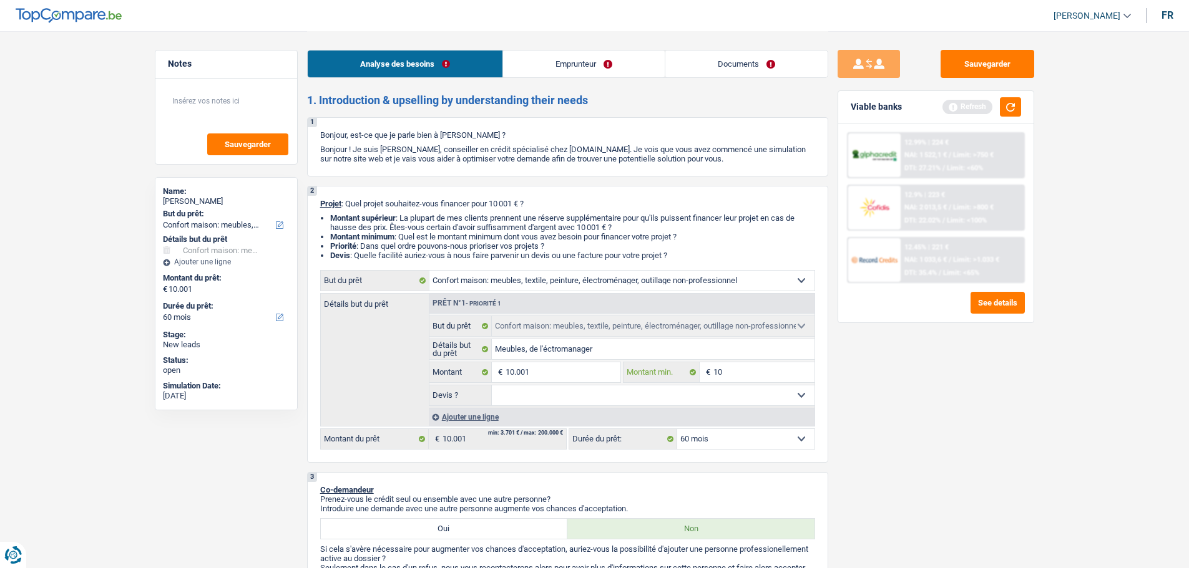
type input "100"
type input "1.000"
type input "10.001"
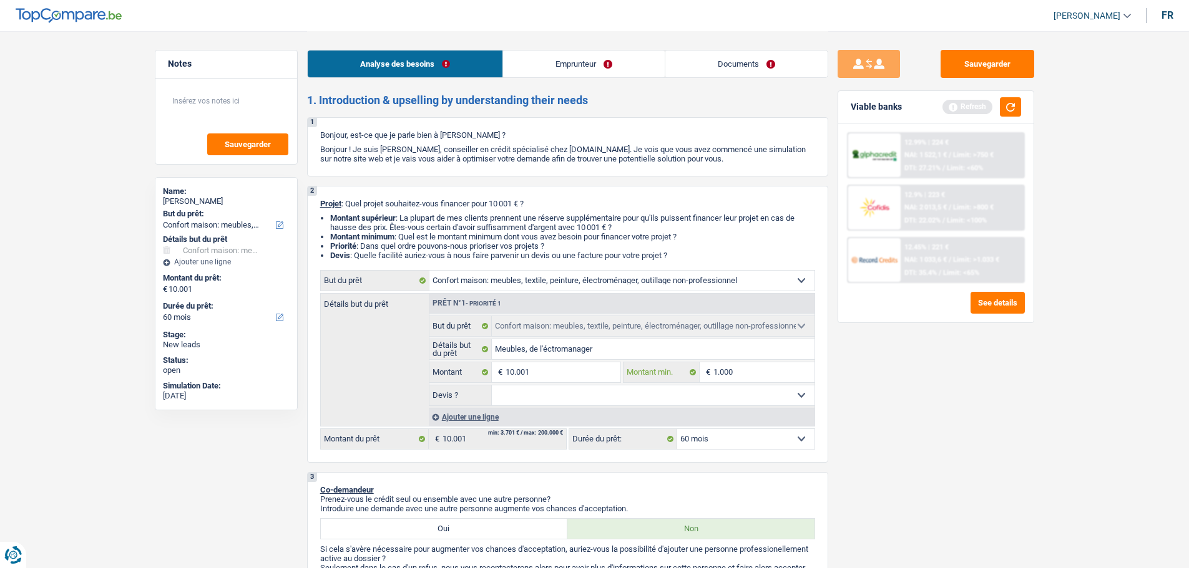
type input "10.001"
type input "1.000"
type input "100"
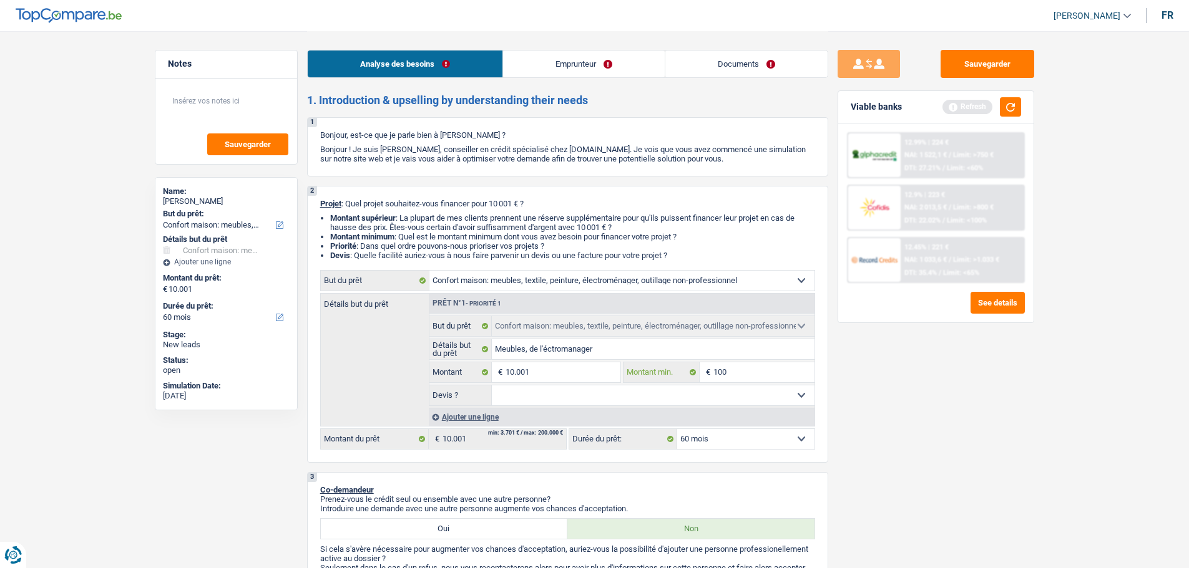
type input "10"
type input "1"
type input "8"
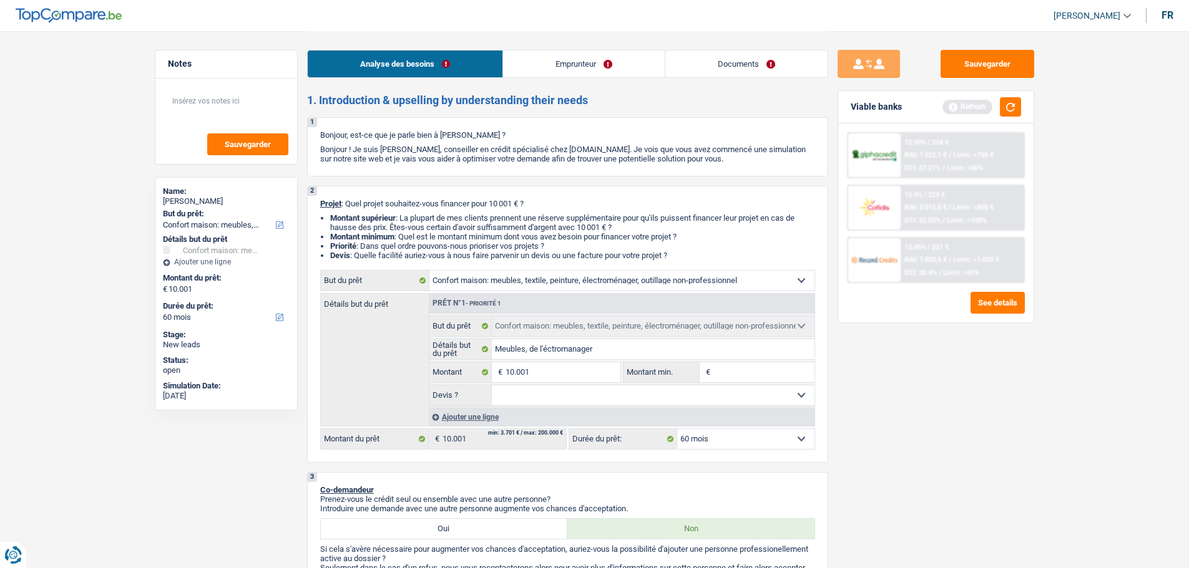
type input "8"
type input "80"
type input "800"
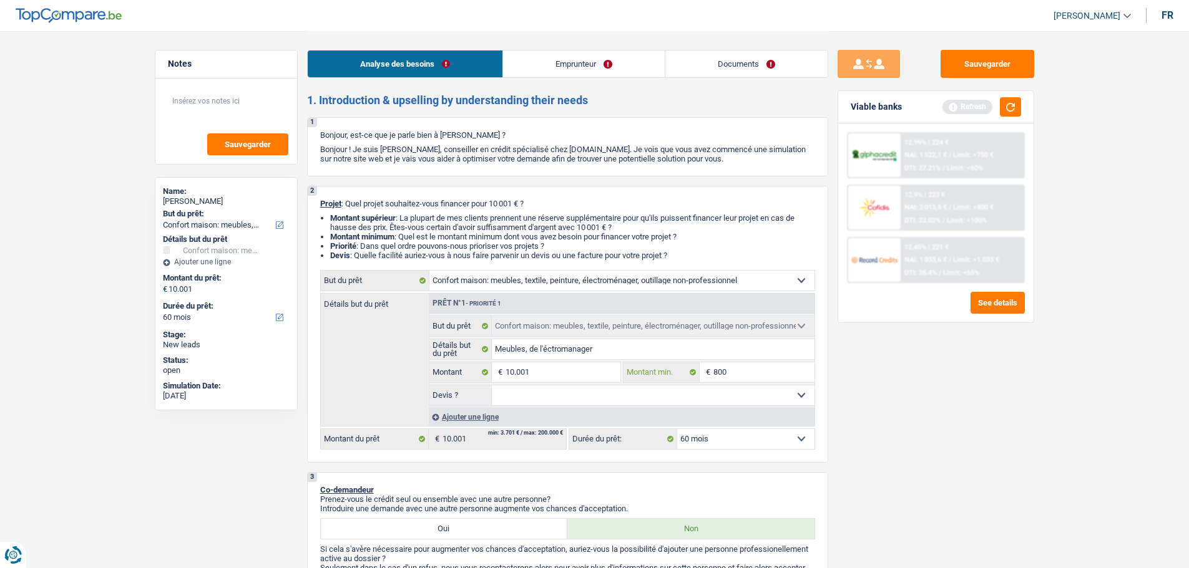
type input "8.000"
click at [641, 393] on select "Oui Non Non répondu Sélectionner une option" at bounding box center [653, 396] width 323 height 20
select select "false"
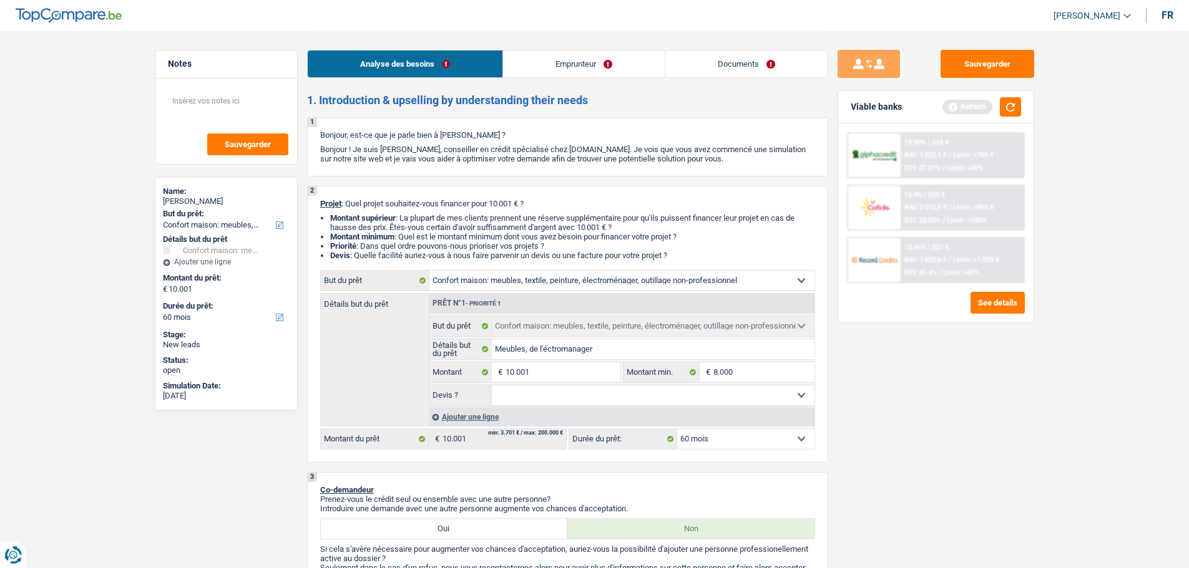
click at [492, 386] on select "Oui Non Non répondu Sélectionner une option" at bounding box center [653, 396] width 323 height 20
select select "false"
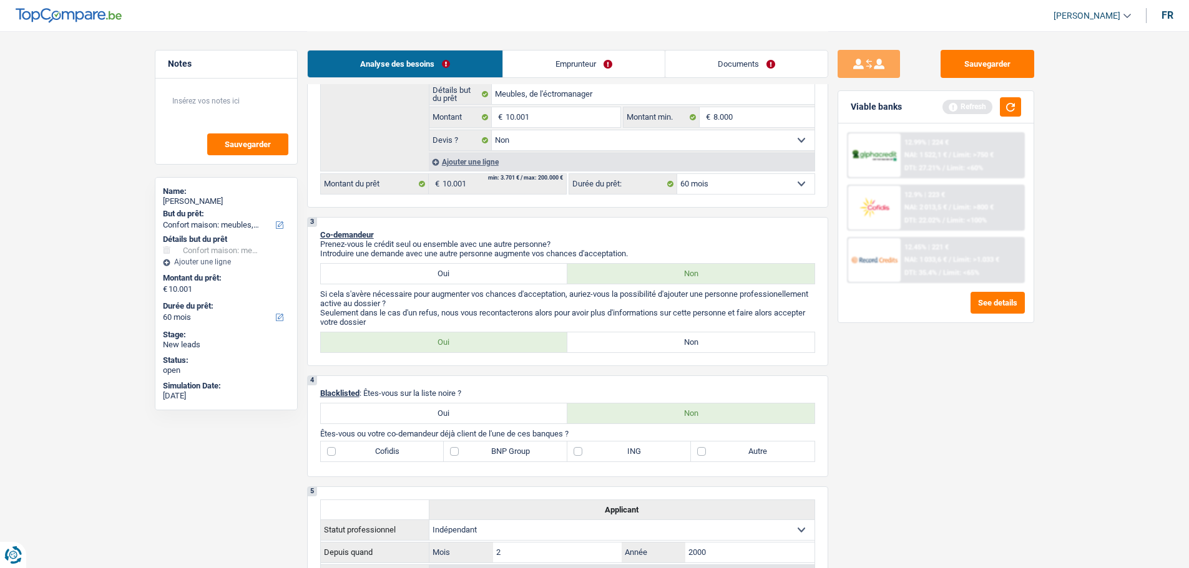
scroll to position [312, 0]
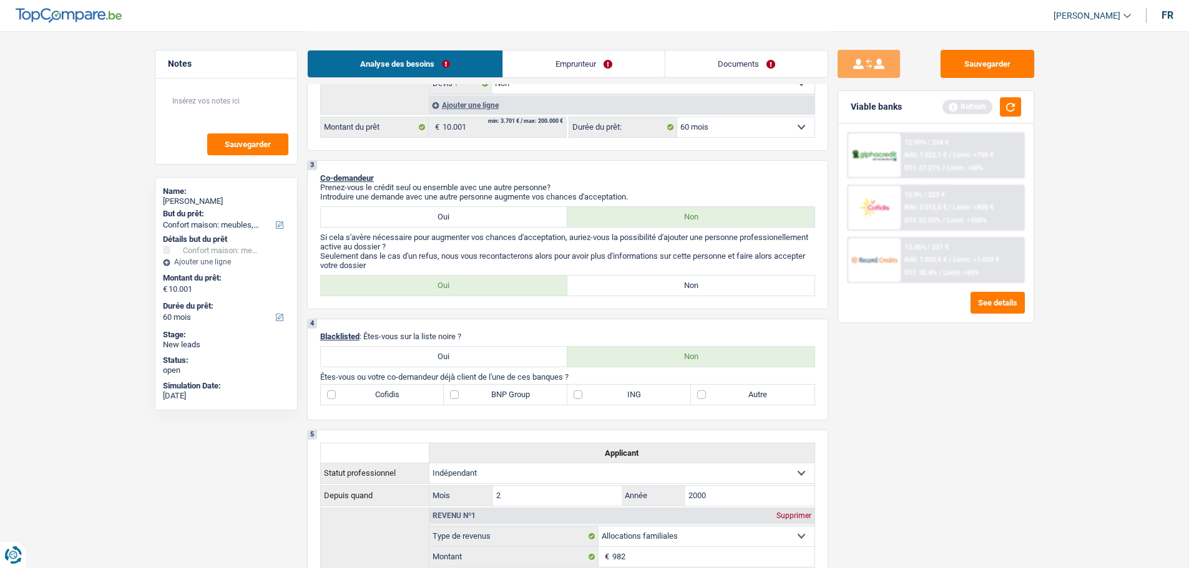
click at [667, 287] on label "Non" at bounding box center [690, 286] width 247 height 20
click at [667, 287] on input "Non" at bounding box center [690, 286] width 247 height 20
radio input "true"
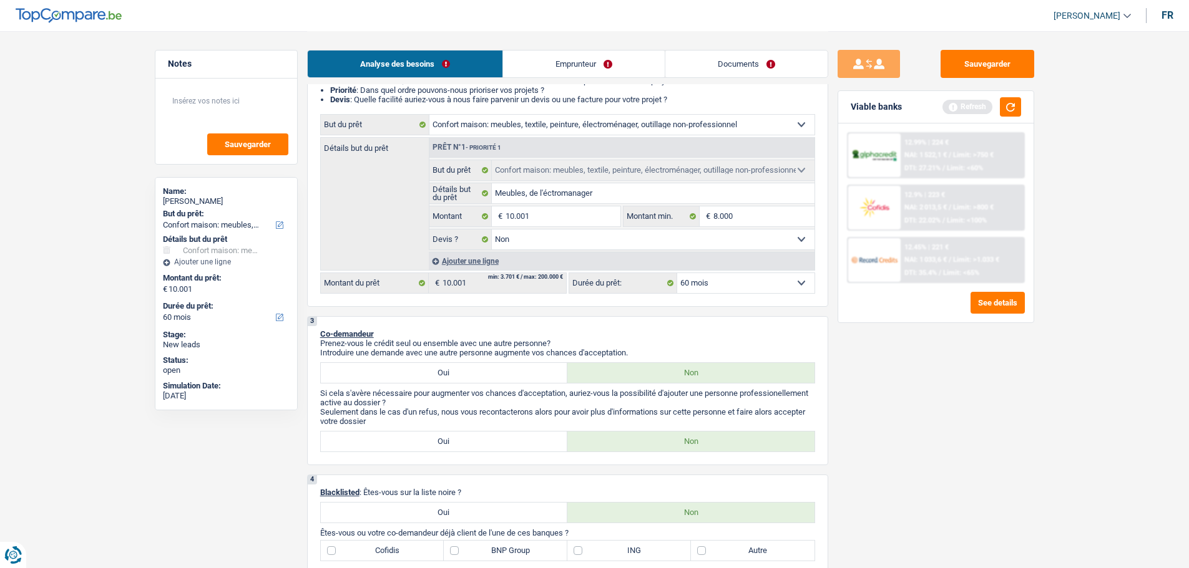
scroll to position [187, 0]
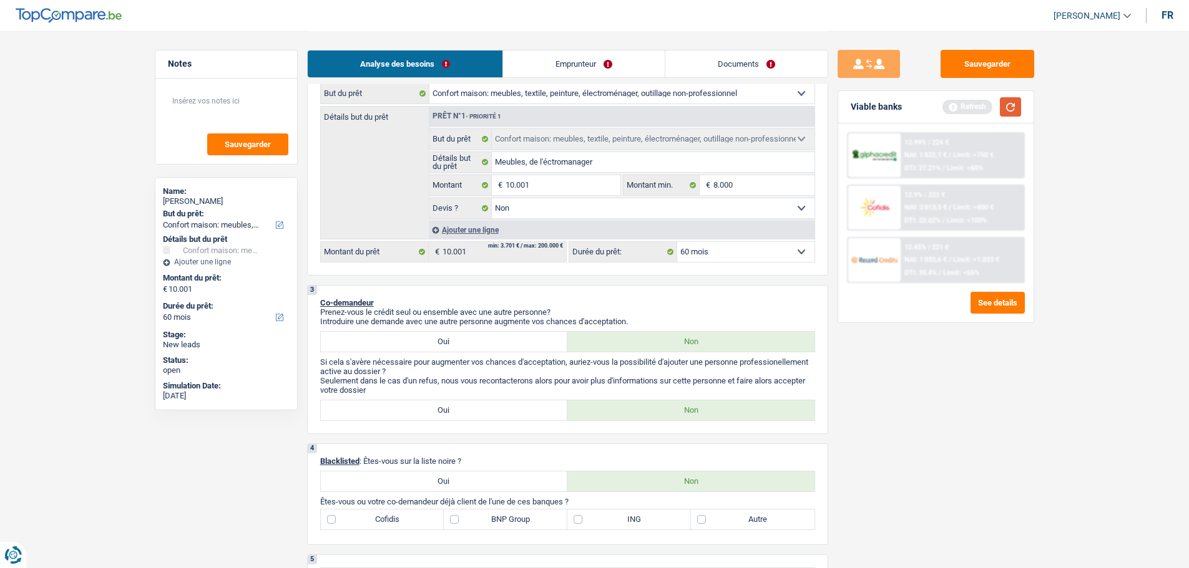
click at [1007, 109] on button "button" at bounding box center [1010, 106] width 21 height 19
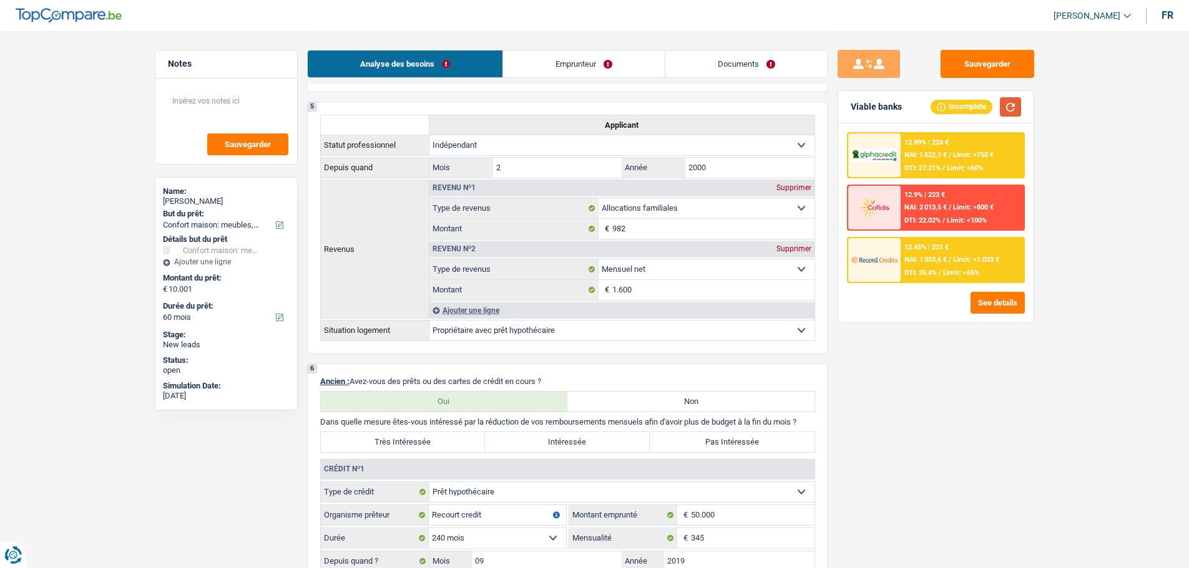
scroll to position [499, 0]
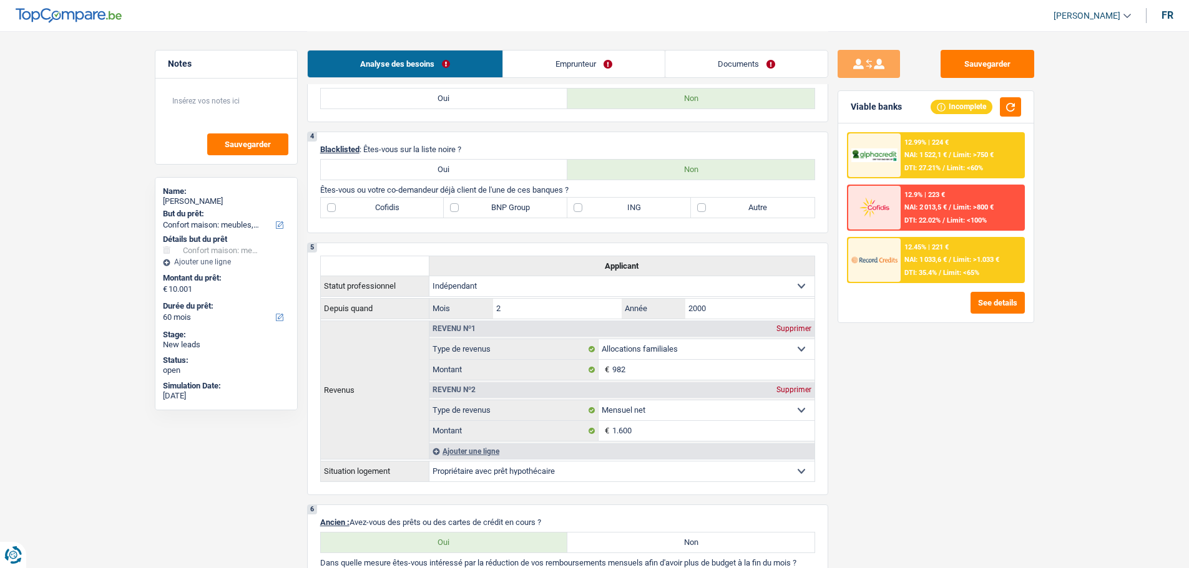
click at [632, 205] on label "ING" at bounding box center [629, 208] width 124 height 20
click at [632, 205] on input "ING" at bounding box center [629, 208] width 124 height 20
checkbox input "true"
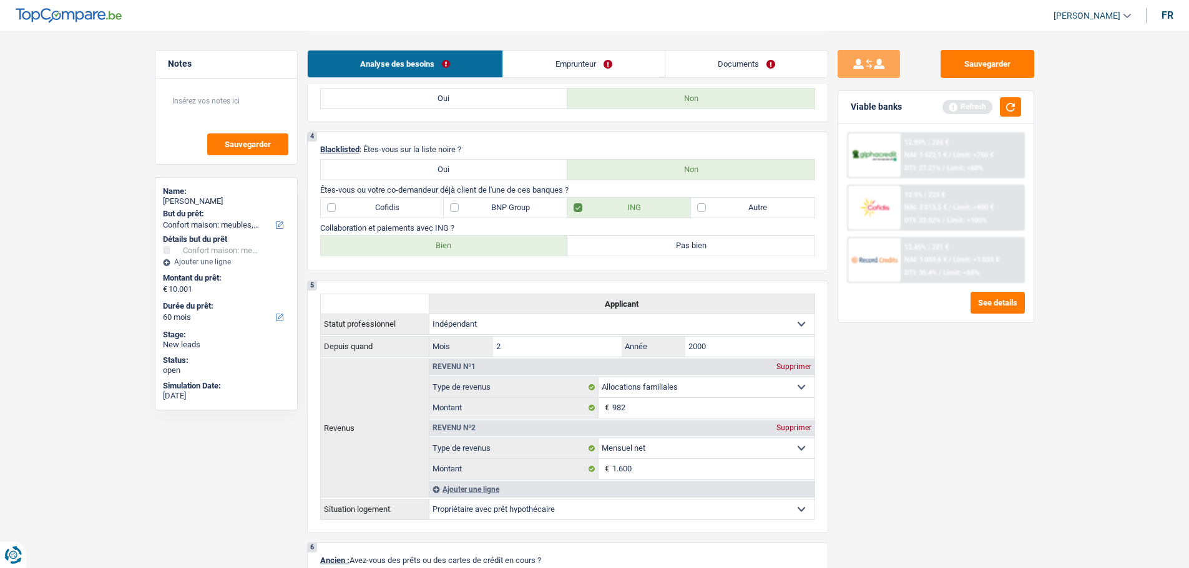
drag, startPoint x: 487, startPoint y: 244, endPoint x: 473, endPoint y: 251, distance: 15.9
click at [485, 245] on label "Bien" at bounding box center [444, 246] width 247 height 20
click at [485, 245] on input "Bien" at bounding box center [444, 246] width 247 height 20
radio input "true"
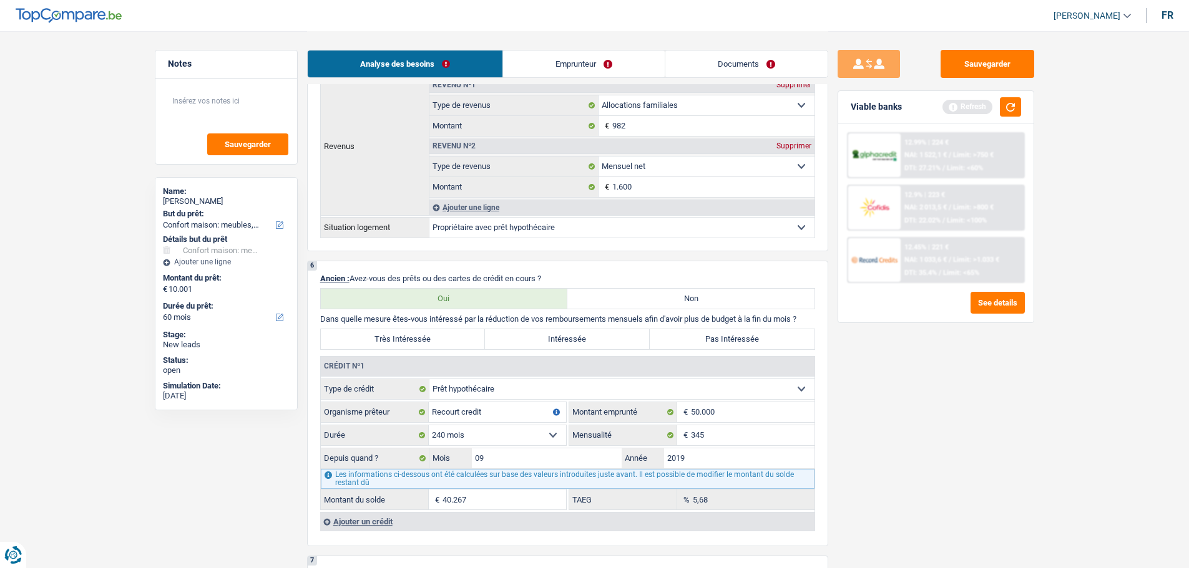
scroll to position [874, 0]
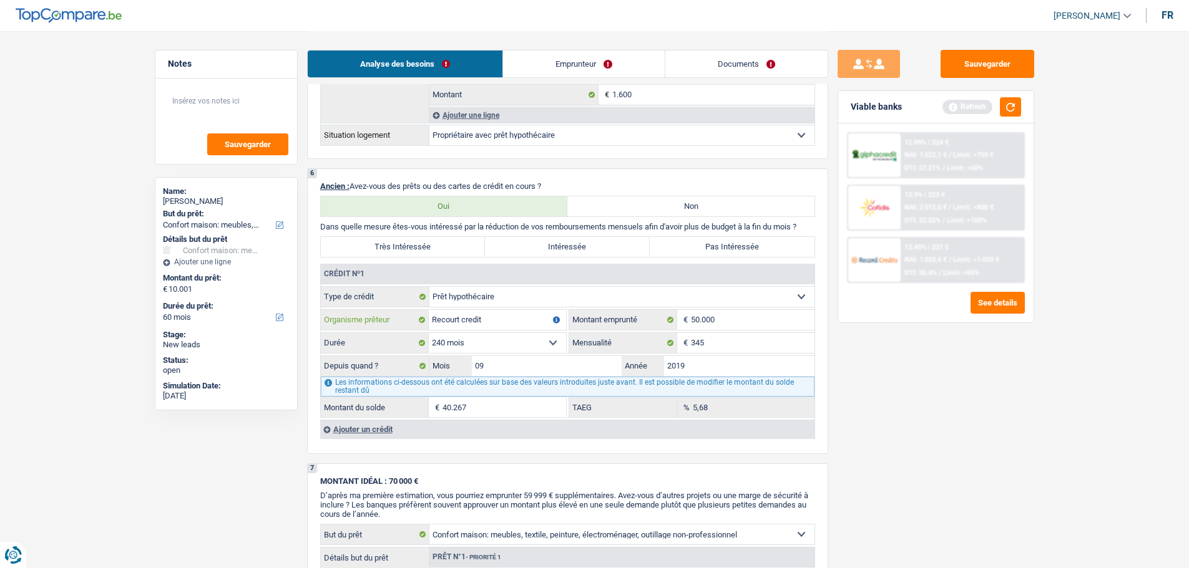
click at [459, 319] on input "Recourt credit" at bounding box center [497, 320] width 137 height 20
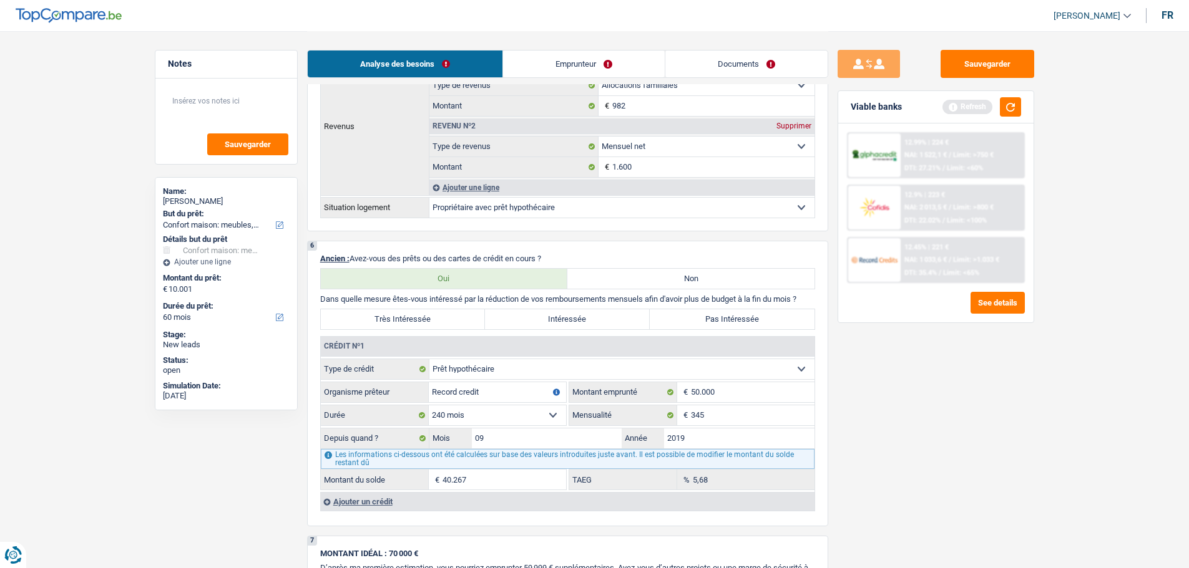
scroll to position [562, 0]
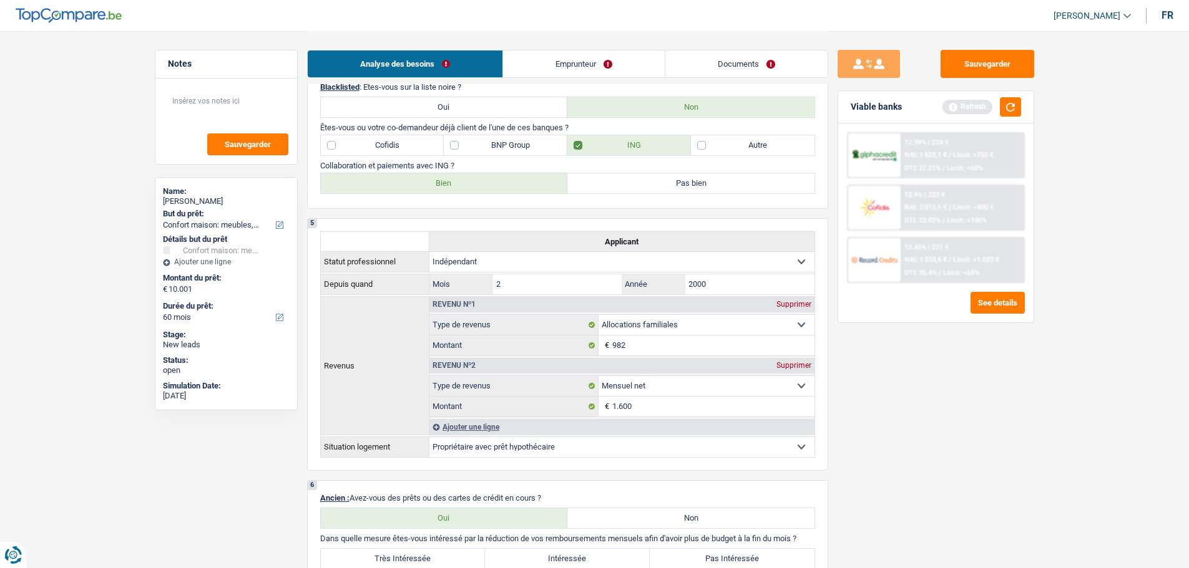
type input "Record credit"
click at [494, 152] on label "BNP Group" at bounding box center [506, 145] width 124 height 20
click at [494, 152] on input "BNP Group" at bounding box center [506, 145] width 124 height 20
checkbox input "true"
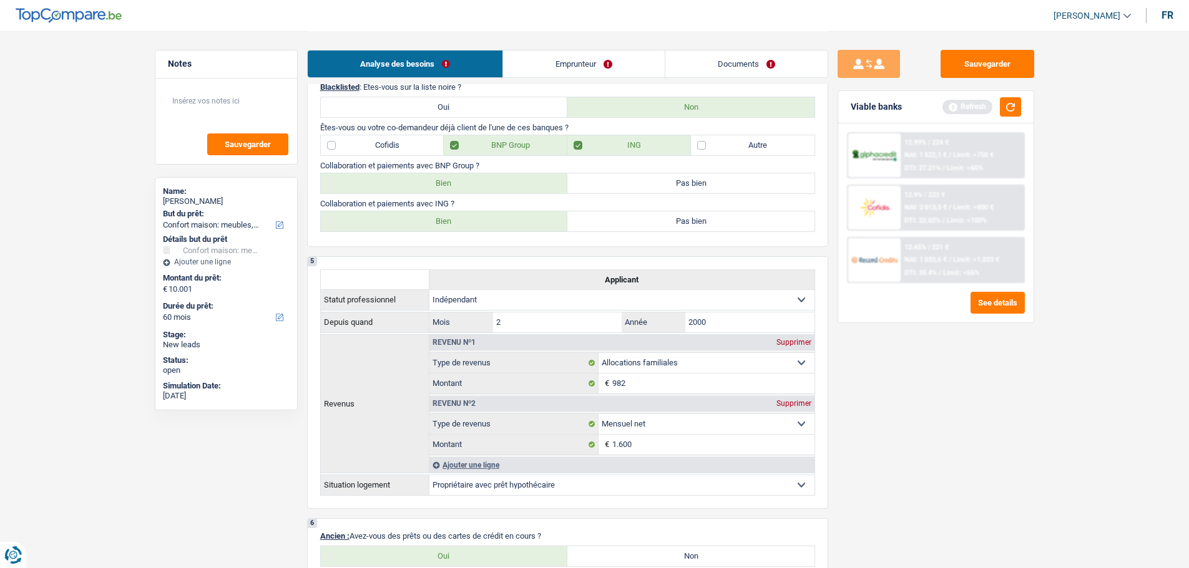
click at [459, 185] on label "Bien" at bounding box center [444, 183] width 247 height 20
click at [459, 185] on input "Bien" at bounding box center [444, 183] width 247 height 20
radio input "true"
click at [1006, 105] on button "button" at bounding box center [1010, 106] width 21 height 19
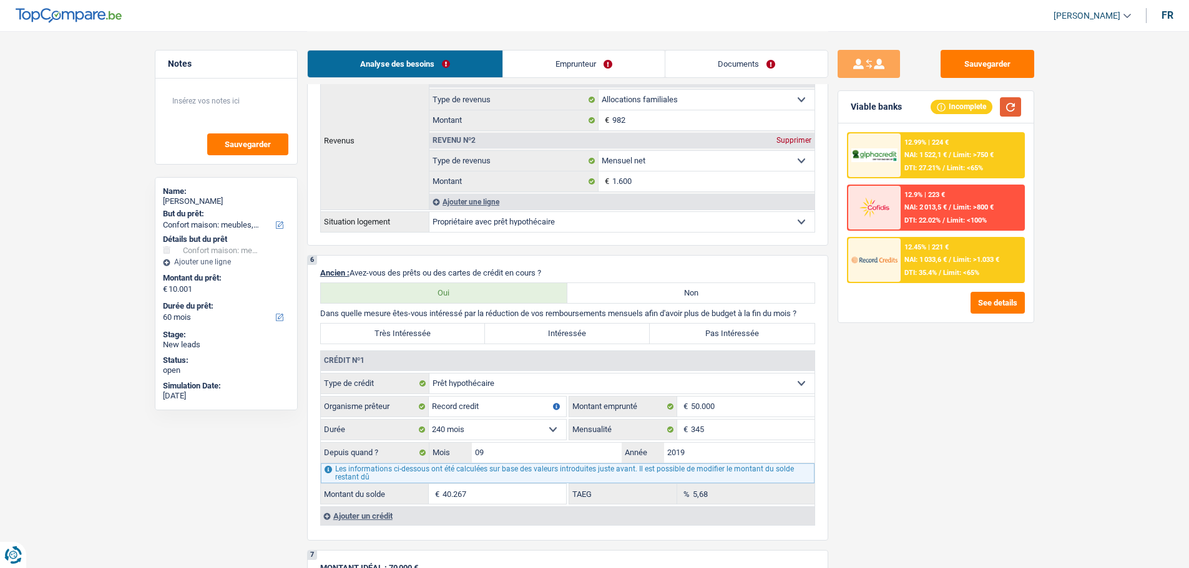
scroll to position [936, 0]
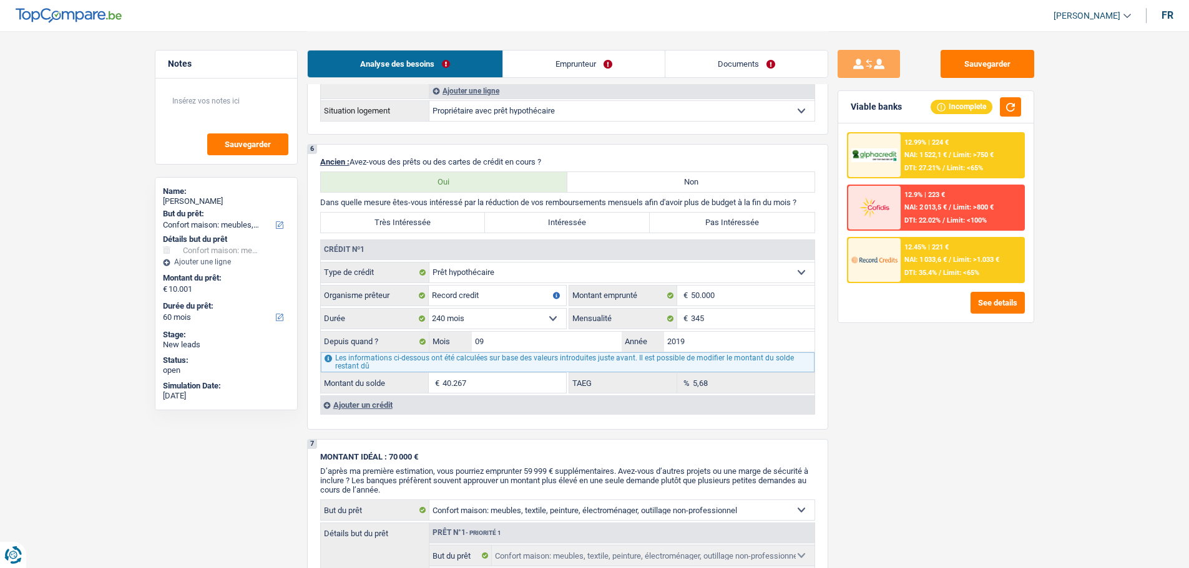
click at [706, 220] on label "Pas Intéressée" at bounding box center [732, 223] width 165 height 20
click at [706, 220] on input "Pas Intéressée" at bounding box center [732, 223] width 165 height 20
radio input "true"
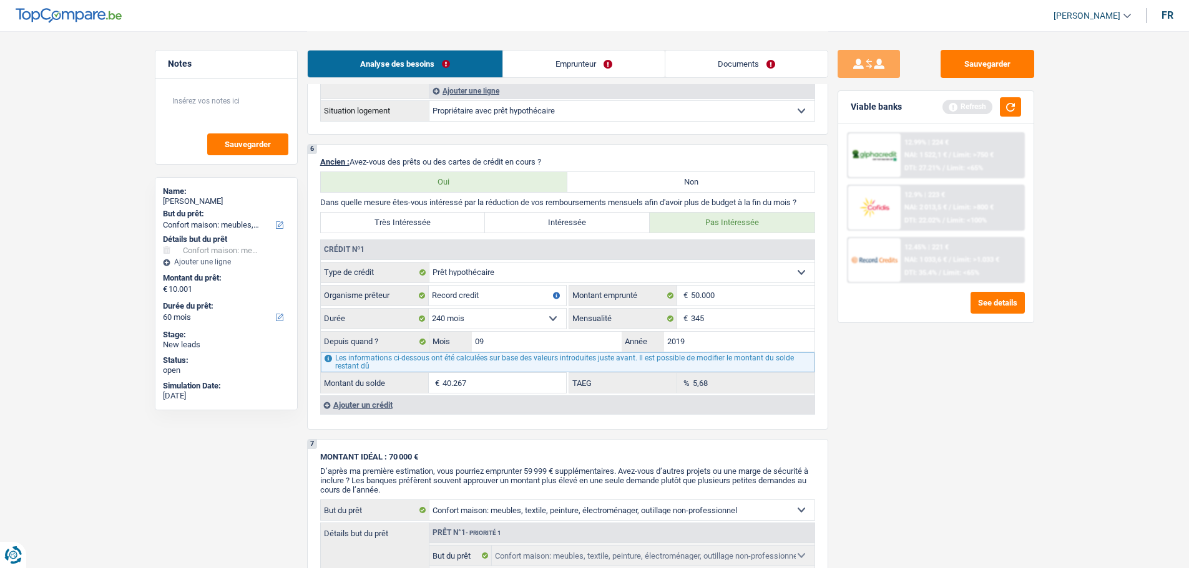
click at [383, 404] on div "Ajouter un crédit" at bounding box center [567, 405] width 494 height 19
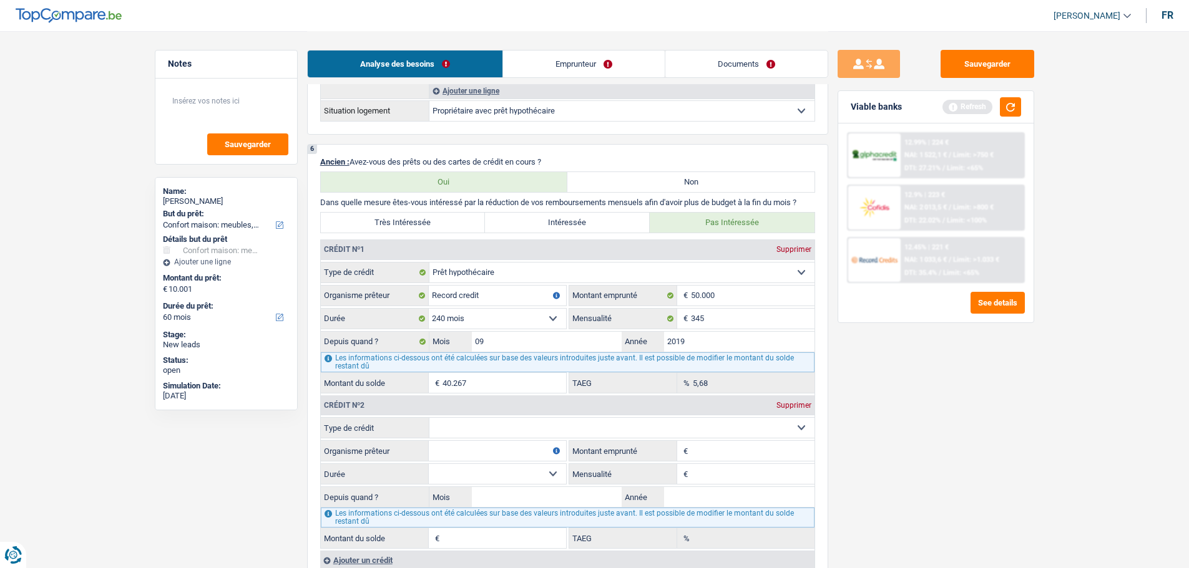
click at [532, 426] on select "Carte ou ouverture de crédit Prêt hypothécaire Vente à tempérament Prêt à tempé…" at bounding box center [621, 428] width 385 height 20
select select "carLoan"
type input "0"
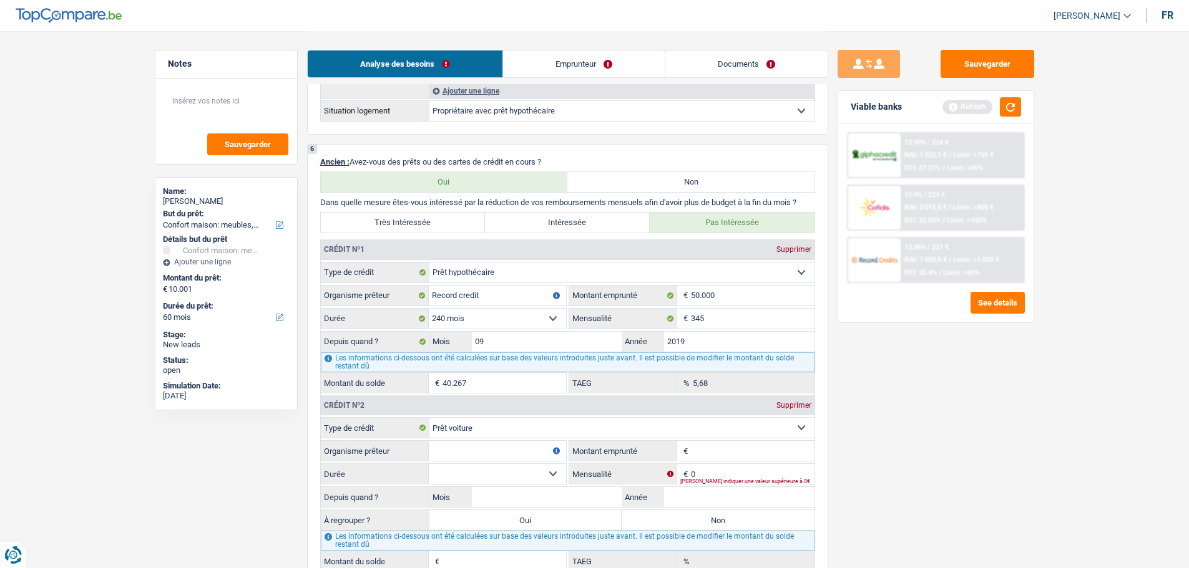
click at [452, 453] on input "Organisme prêteur" at bounding box center [497, 451] width 137 height 20
click at [636, 56] on link "Emprunteur" at bounding box center [584, 64] width 162 height 27
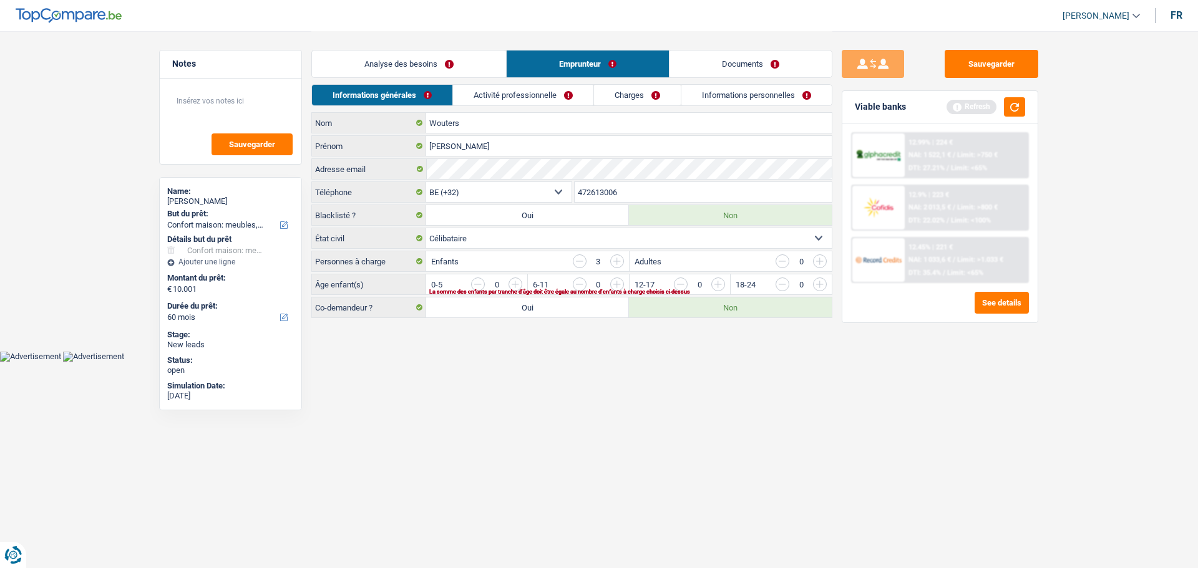
click at [544, 87] on link "Activité professionnelle" at bounding box center [523, 95] width 140 height 21
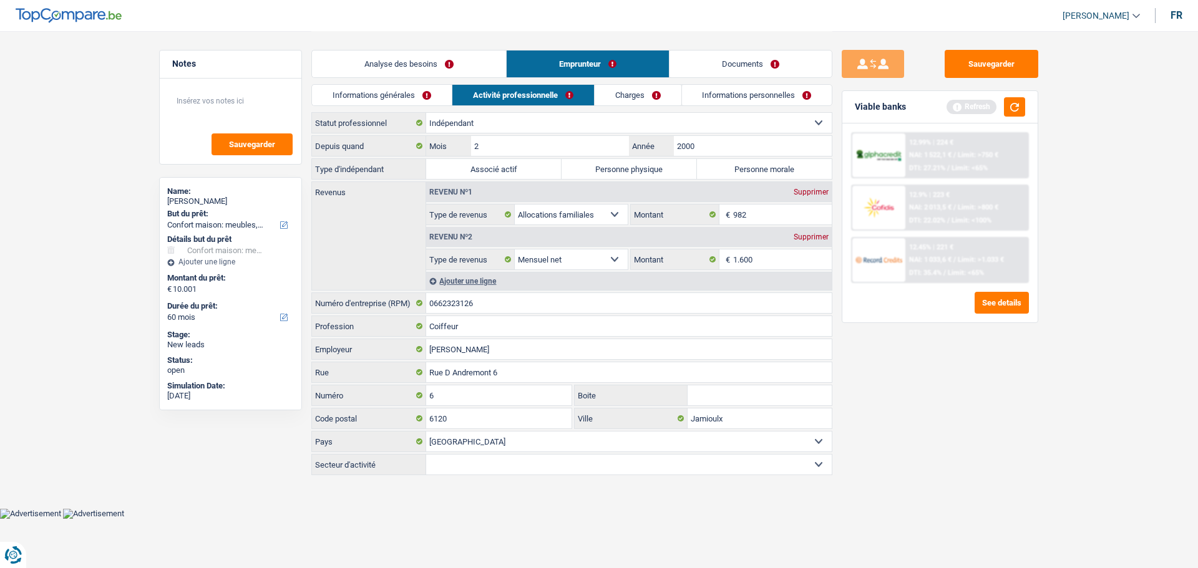
click at [371, 95] on link "Informations générales" at bounding box center [382, 95] width 140 height 21
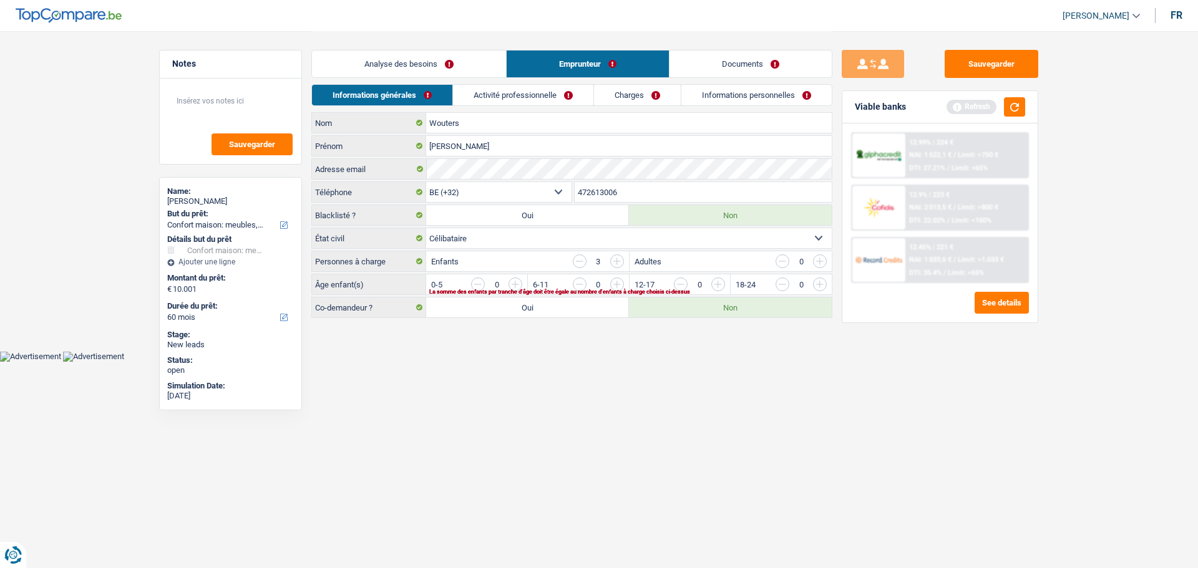
click at [423, 56] on link "Analyse des besoins" at bounding box center [409, 64] width 194 height 27
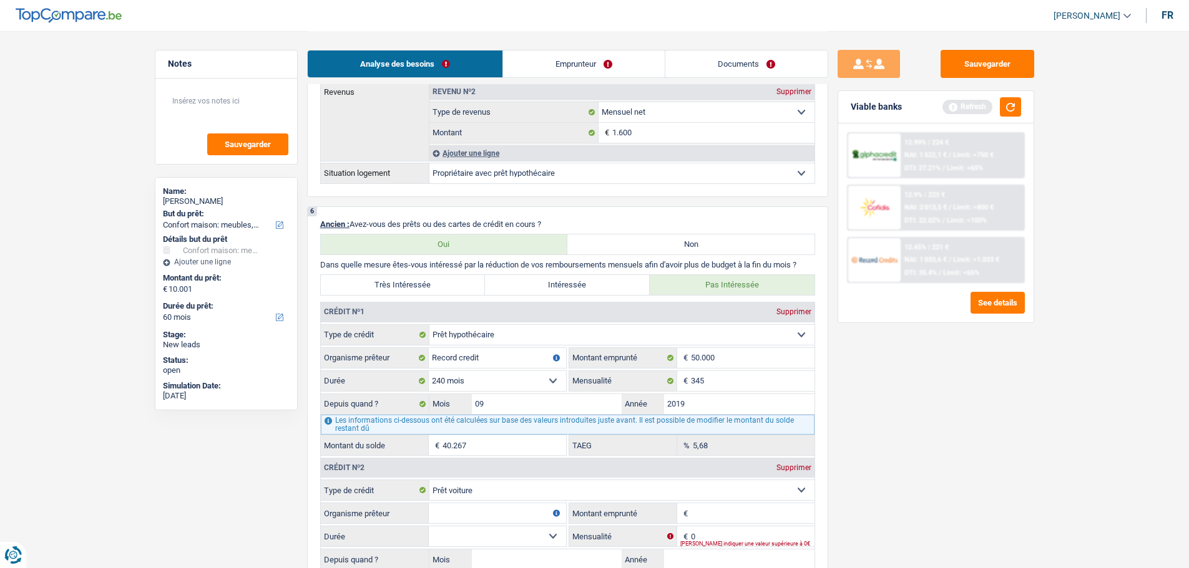
scroll to position [998, 0]
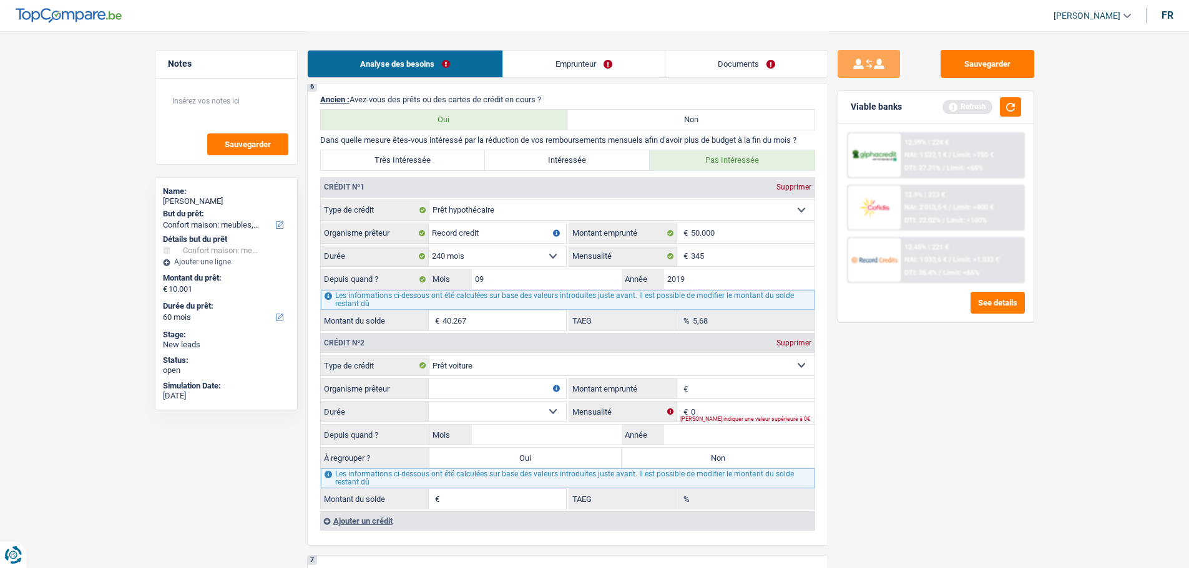
click at [794, 340] on div "Supprimer" at bounding box center [793, 342] width 41 height 7
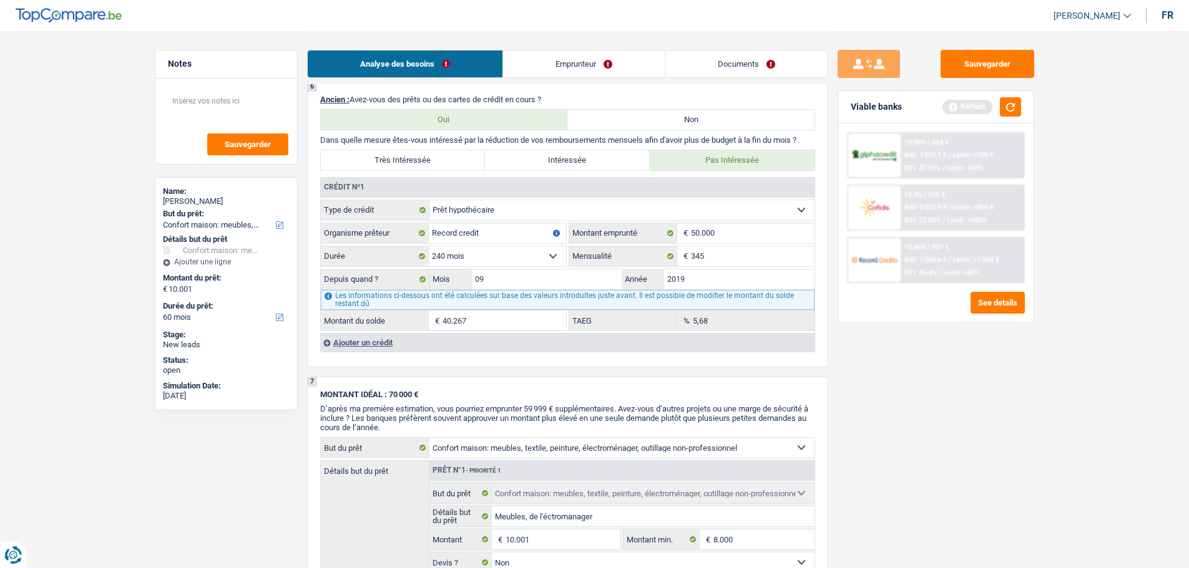
click at [362, 344] on div "Ajouter un crédit" at bounding box center [567, 342] width 494 height 19
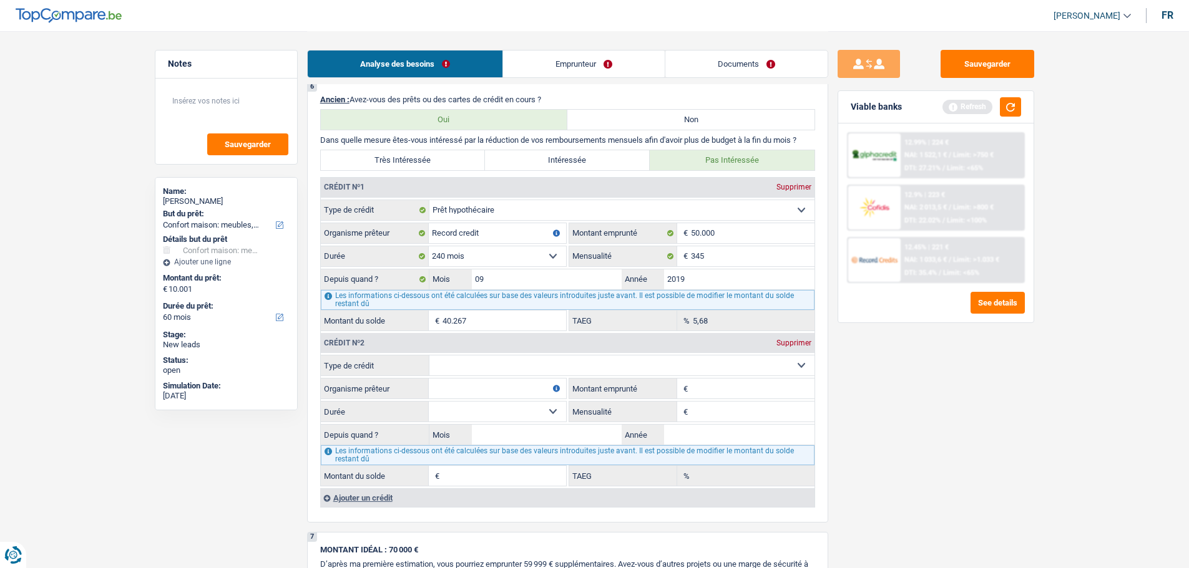
click at [462, 368] on select "Carte ou ouverture de crédit Prêt hypothécaire Vente à tempérament Prêt à tempé…" at bounding box center [621, 366] width 385 height 20
select select "carLoan"
type input "0"
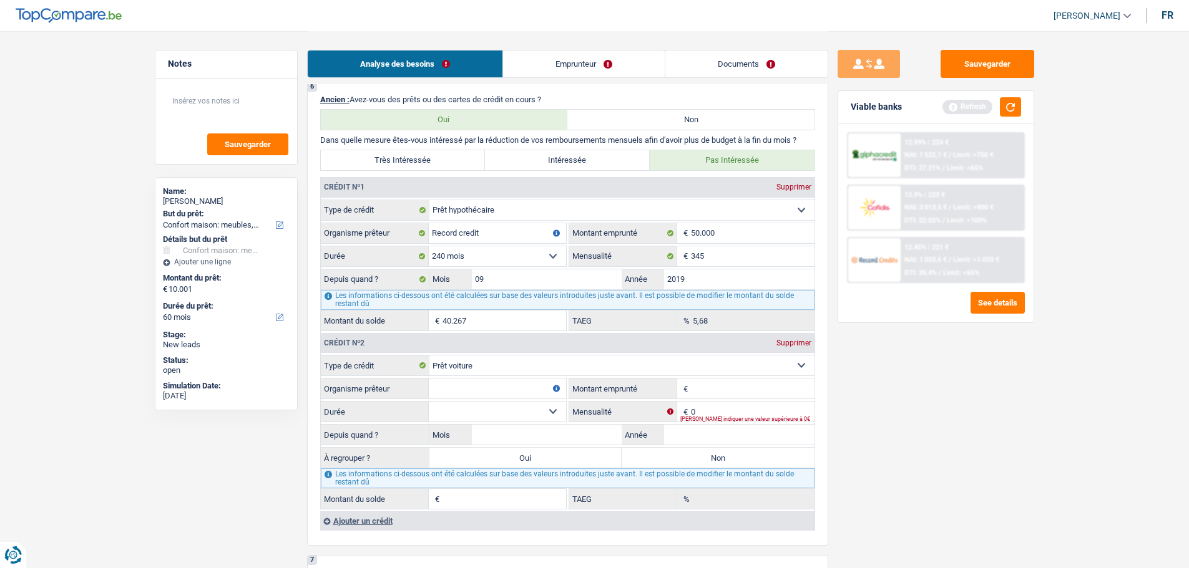
click at [466, 397] on input "Organisme prêteur" at bounding box center [497, 389] width 137 height 20
type input "BNP"
click at [721, 388] on input "Montant emprunté" at bounding box center [753, 389] width 124 height 20
type input "32.000"
click at [488, 404] on select "12 mois 18 mois 24 mois 30 mois 36 mois 42 mois 48 mois 60 mois 72 mois 84 mois…" at bounding box center [497, 412] width 137 height 20
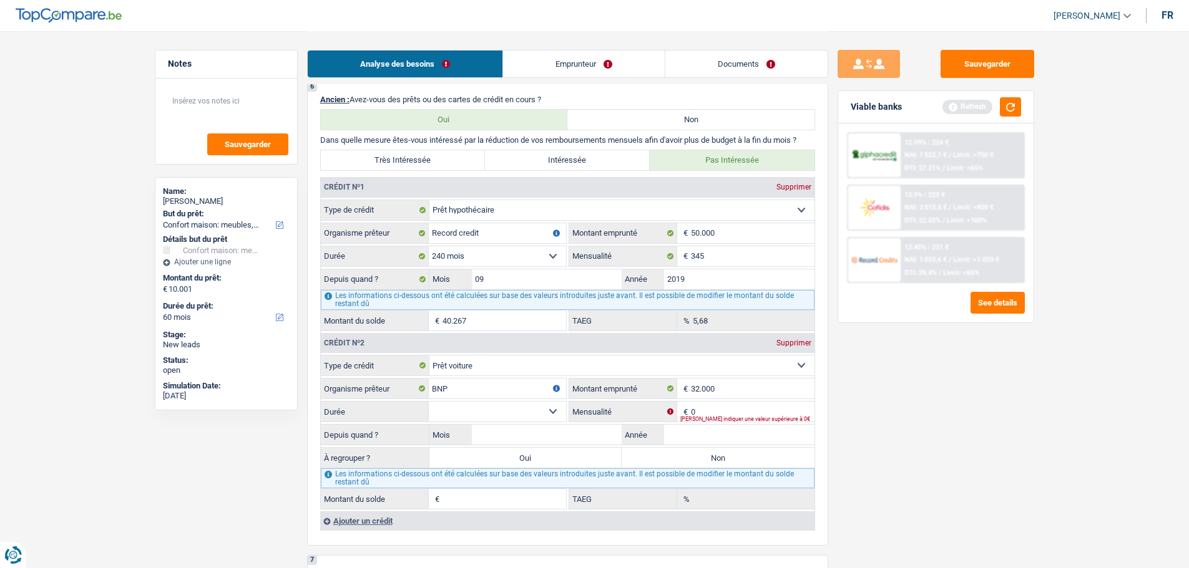
click at [429, 402] on select "12 mois 18 mois 24 mois 30 mois 36 mois 42 mois 48 mois 60 mois 72 mois 84 mois…" at bounding box center [497, 412] width 137 height 20
click at [539, 409] on select "12 mois 18 mois 24 mois 30 mois 36 mois 42 mois 48 mois 60 mois 72 mois 84 mois…" at bounding box center [497, 412] width 137 height 20
select select "60"
click at [429, 402] on select "12 mois 18 mois 24 mois 30 mois 36 mois 42 mois 48 mois 60 mois 72 mois 84 mois…" at bounding box center [497, 412] width 137 height 20
click at [718, 401] on fieldset "0 € Mensualité Veuillez indiquer une valeur supérieure à 0€" at bounding box center [691, 411] width 245 height 21
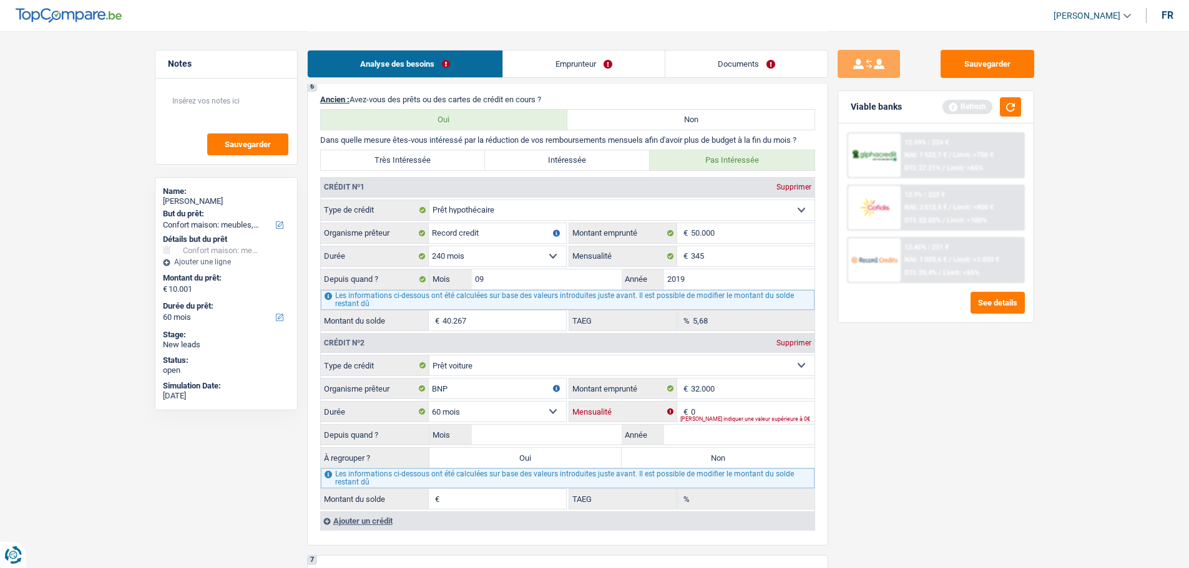
click at [717, 404] on input "0" at bounding box center [753, 412] width 124 height 20
type input "581"
click at [715, 439] on input "Année" at bounding box center [739, 435] width 150 height 20
type input "2025"
click at [520, 428] on input "Mois" at bounding box center [547, 435] width 150 height 20
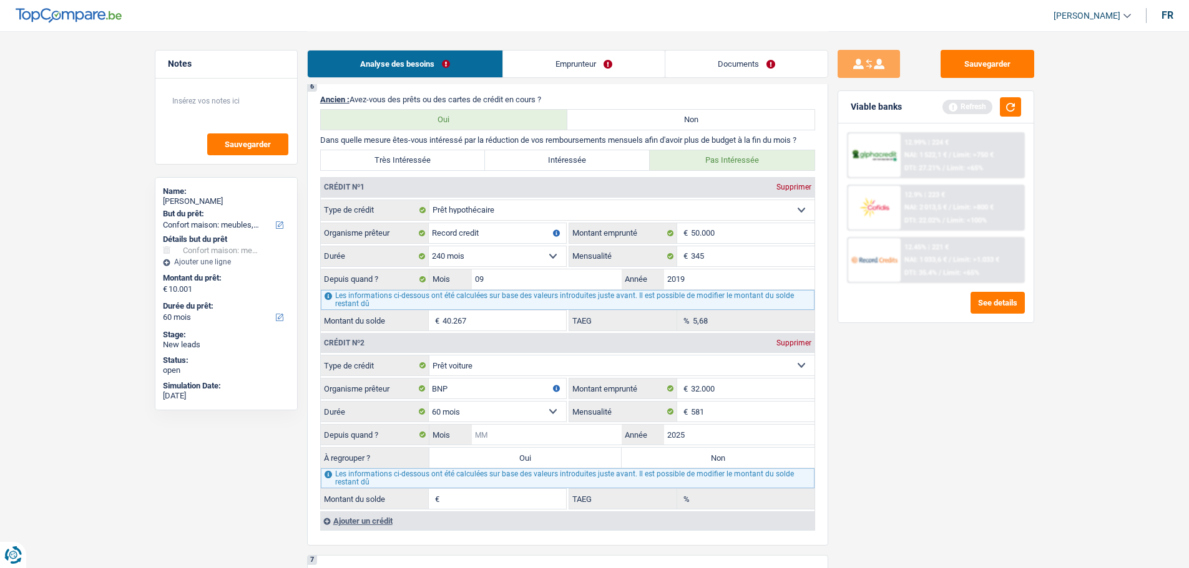
type input "4"
type input "5"
type input "30.033"
type input "3,47"
click at [1020, 457] on div "Sauvegarder Viable banks Refresh 12.99% | 224 € NAI: 1 522,1 € / Limit: >750 € …" at bounding box center [935, 299] width 215 height 499
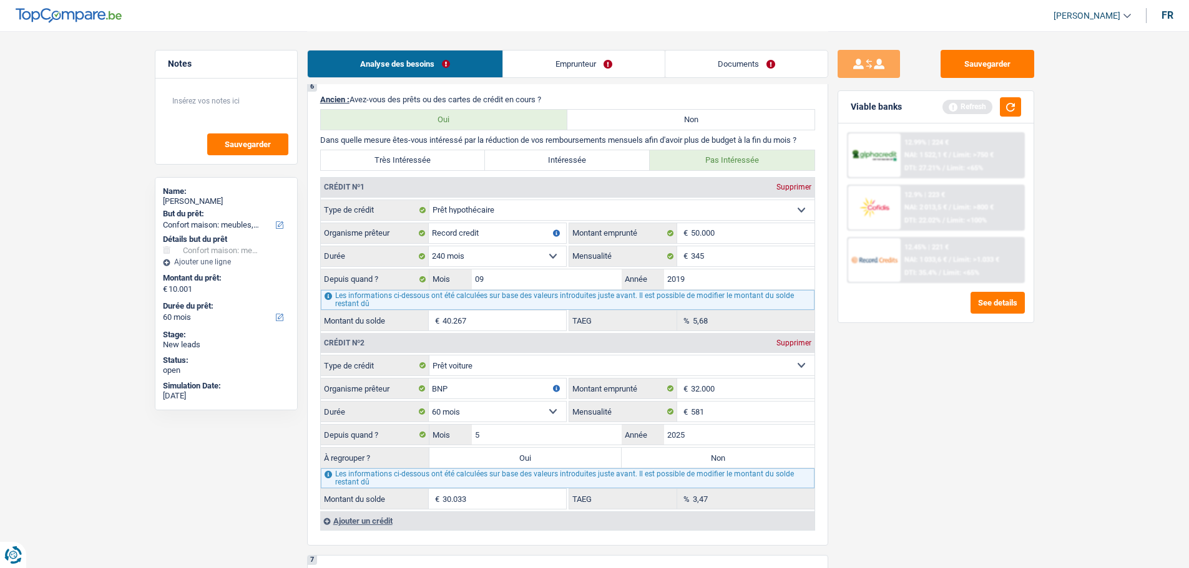
click at [662, 461] on label "Non" at bounding box center [718, 458] width 193 height 20
click at [662, 461] on input "Non" at bounding box center [718, 458] width 193 height 20
radio input "true"
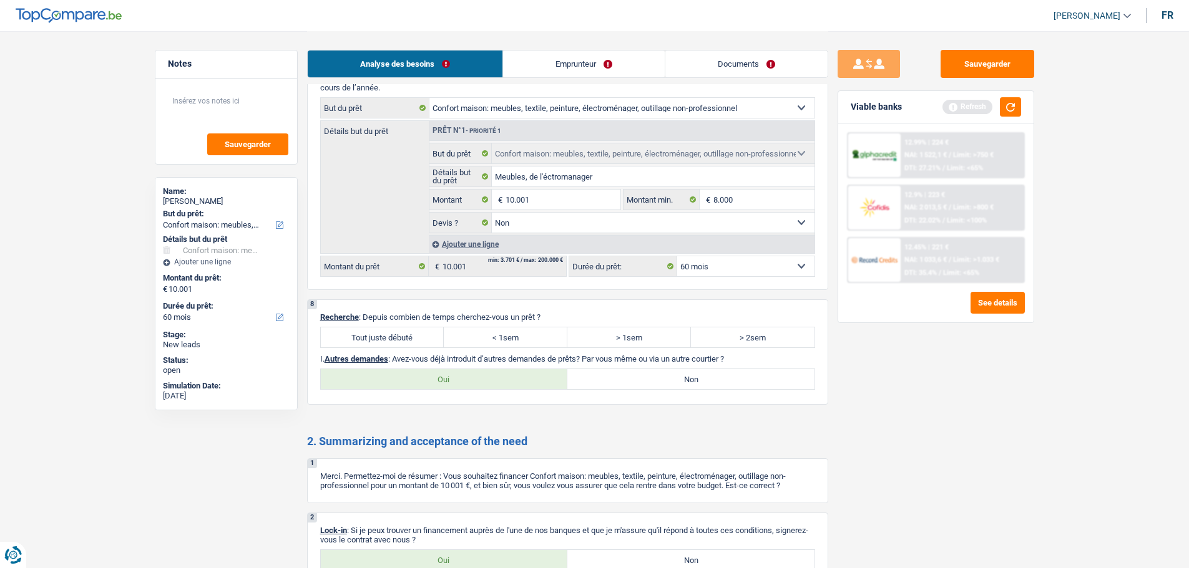
scroll to position [1724, 0]
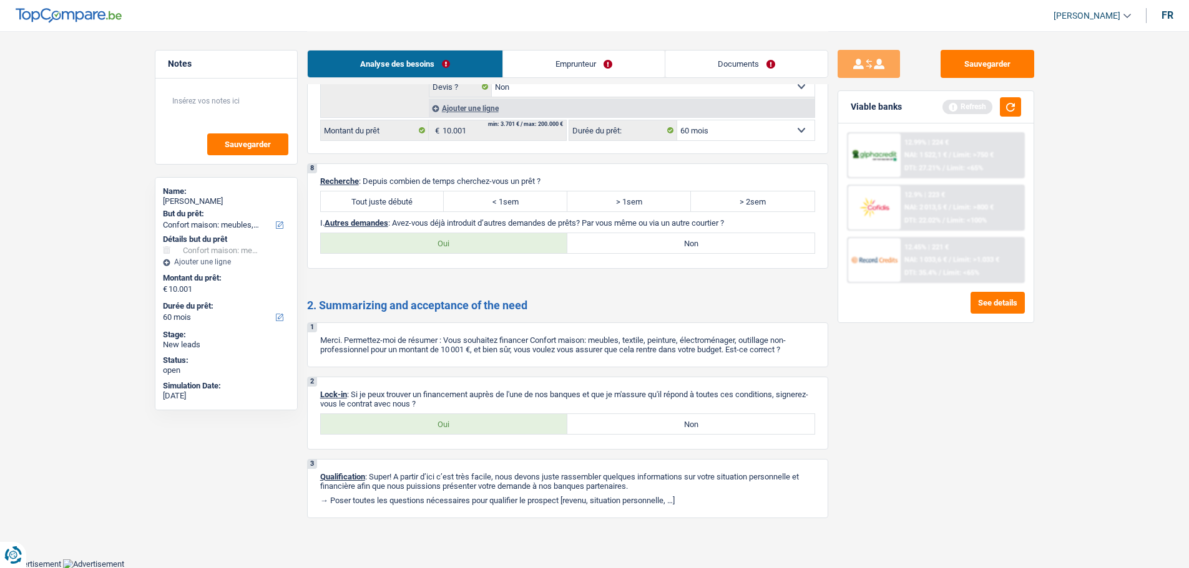
click at [417, 197] on label "Tout juste débuté" at bounding box center [383, 202] width 124 height 20
click at [417, 197] on input "Tout juste débuté" at bounding box center [383, 202] width 124 height 20
radio input "true"
click at [508, 248] on label "Oui" at bounding box center [444, 243] width 247 height 20
click at [508, 248] on input "Oui" at bounding box center [444, 243] width 247 height 20
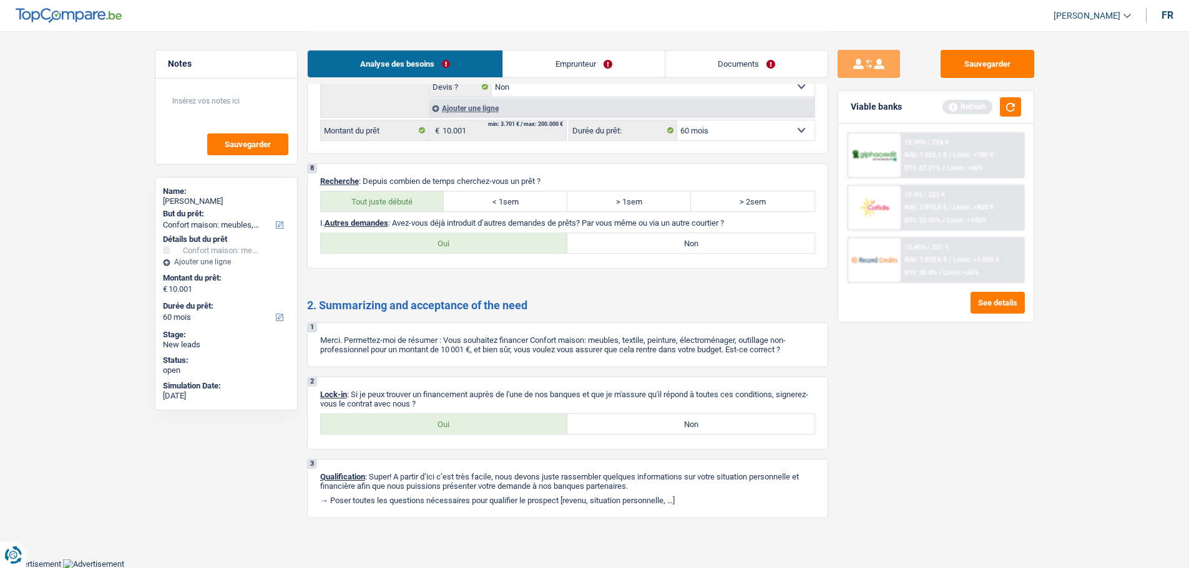
radio input "true"
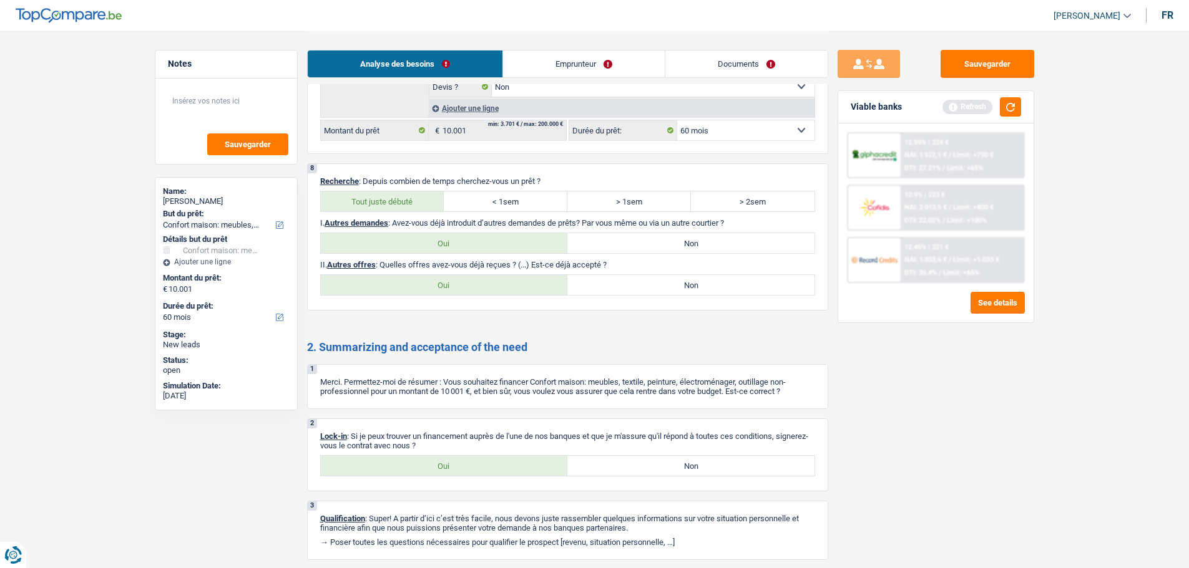
click at [619, 247] on label "Non" at bounding box center [690, 243] width 247 height 20
click at [619, 247] on input "Non" at bounding box center [690, 243] width 247 height 20
radio input "true"
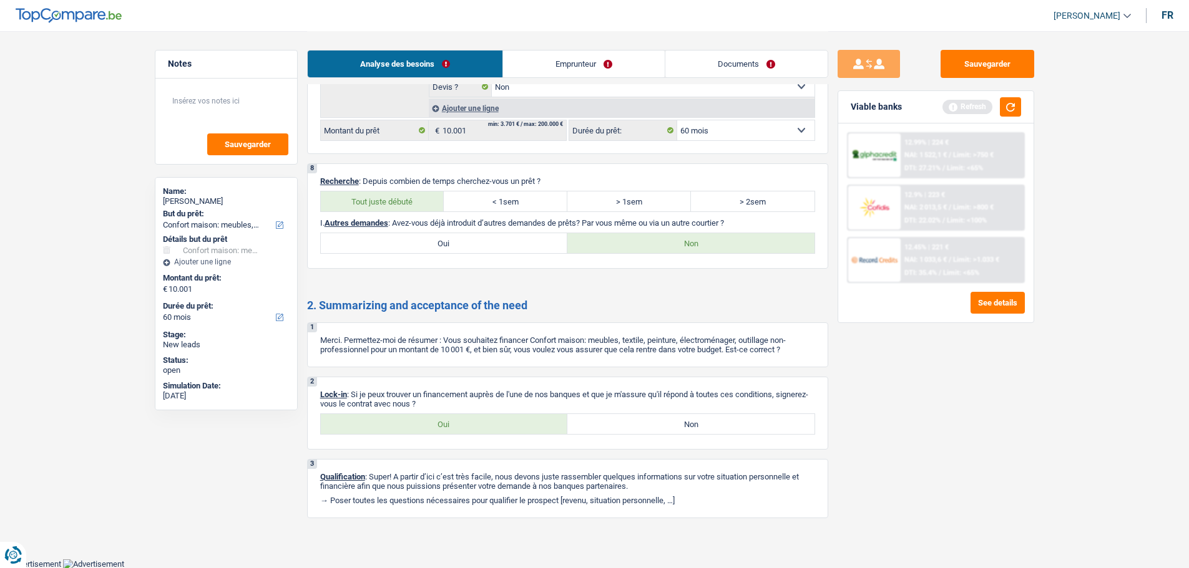
click at [482, 236] on label "Oui" at bounding box center [444, 243] width 247 height 20
click at [482, 236] on input "Oui" at bounding box center [444, 243] width 247 height 20
radio input "true"
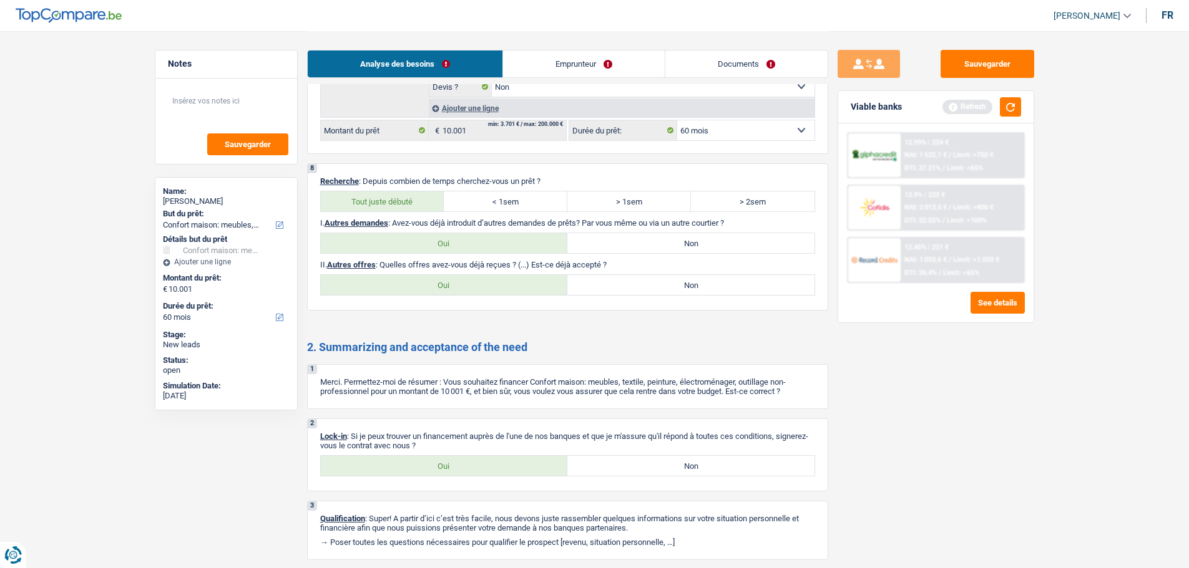
click at [636, 243] on label "Non" at bounding box center [690, 243] width 247 height 20
click at [636, 243] on input "Non" at bounding box center [690, 243] width 247 height 20
radio input "true"
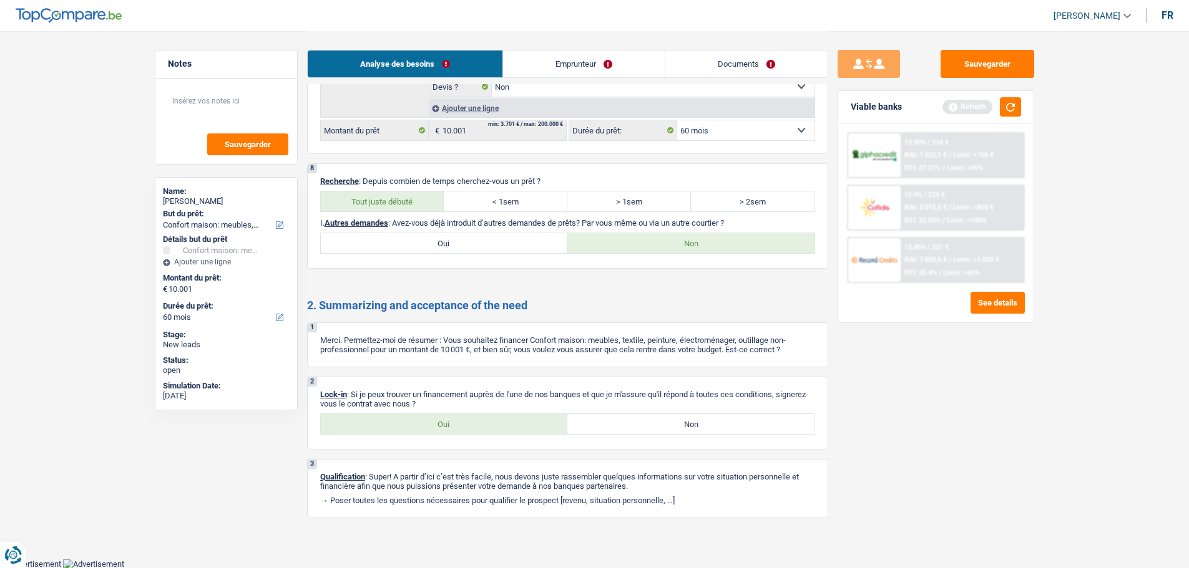
click at [585, 70] on link "Emprunteur" at bounding box center [584, 64] width 162 height 27
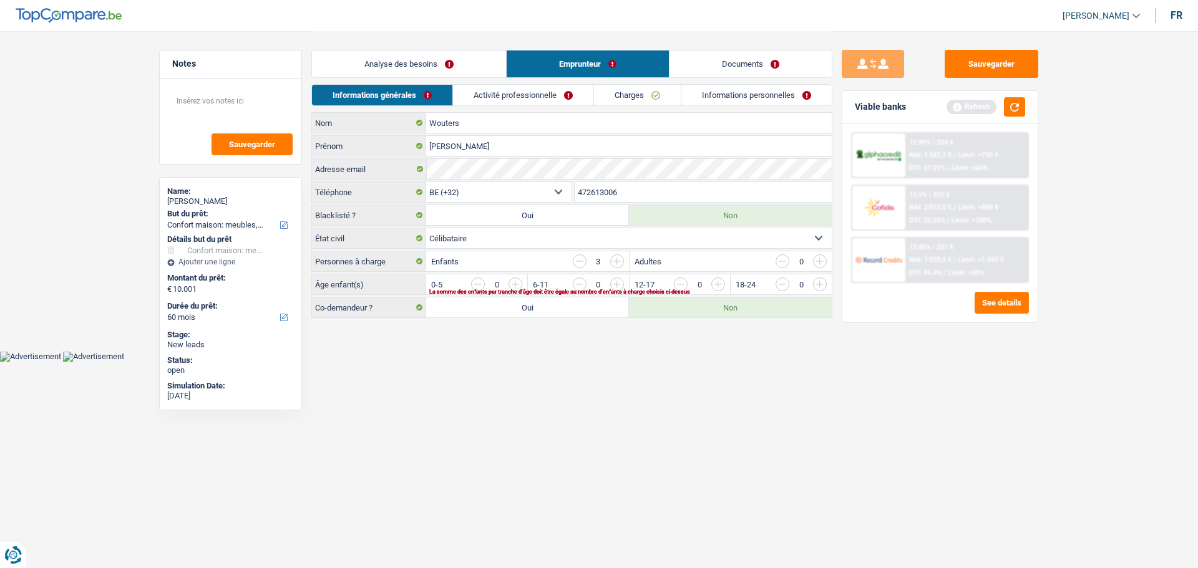
click at [816, 284] on input "button" at bounding box center [1073, 288] width 520 height 20
click at [713, 283] on input "button" at bounding box center [971, 288] width 520 height 20
click at [618, 282] on input "button" at bounding box center [870, 288] width 520 height 20
click at [525, 82] on div "Analyse des besoins Emprunteur Documents" at bounding box center [571, 57] width 521 height 53
click at [523, 94] on link "Activité professionnelle" at bounding box center [524, 95] width 140 height 21
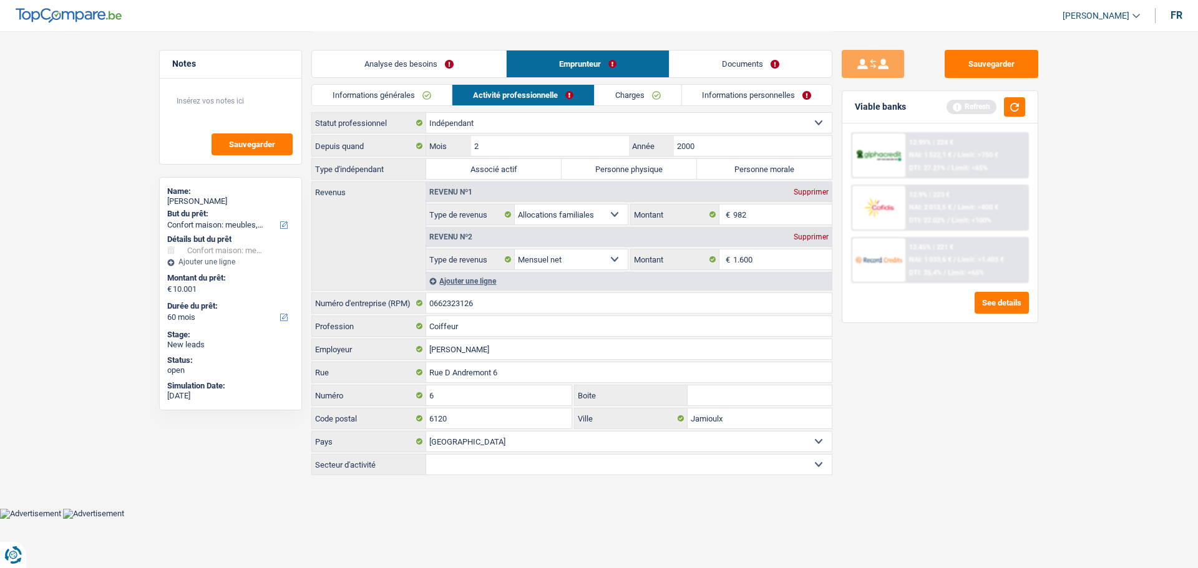
click at [779, 169] on label "Personne morale" at bounding box center [764, 169] width 135 height 20
click at [779, 169] on input "Personne morale" at bounding box center [764, 169] width 135 height 20
radio input "true"
click at [502, 301] on input "0662323126" at bounding box center [629, 303] width 406 height 20
click at [544, 147] on input "2" at bounding box center [550, 146] width 158 height 20
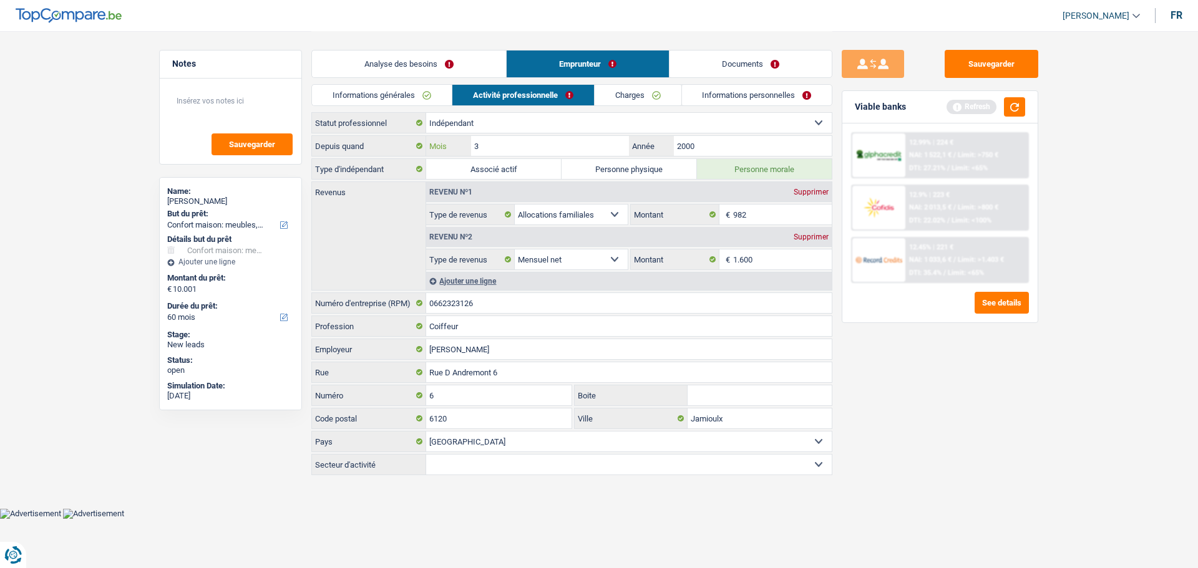
type input "3"
click at [645, 169] on label "Personne physique" at bounding box center [629, 169] width 135 height 20
click at [645, 169] on input "Personne physique" at bounding box center [629, 169] width 135 height 20
radio input "true"
click at [434, 80] on div "Analyse des besoins Emprunteur Documents" at bounding box center [571, 57] width 521 height 53
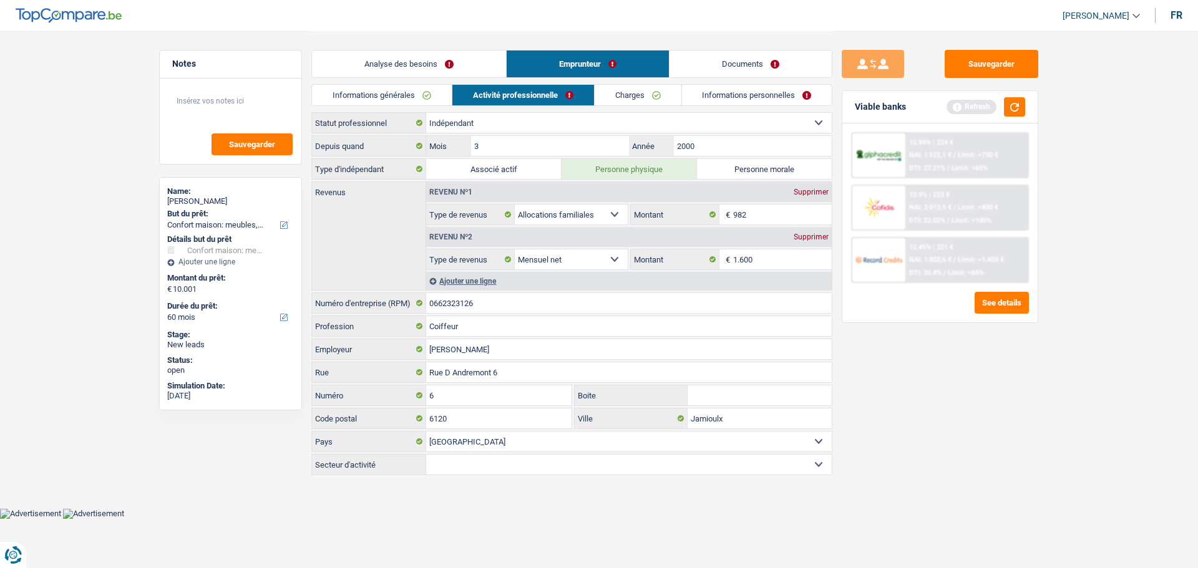
click at [422, 100] on link "Informations générales" at bounding box center [382, 95] width 140 height 21
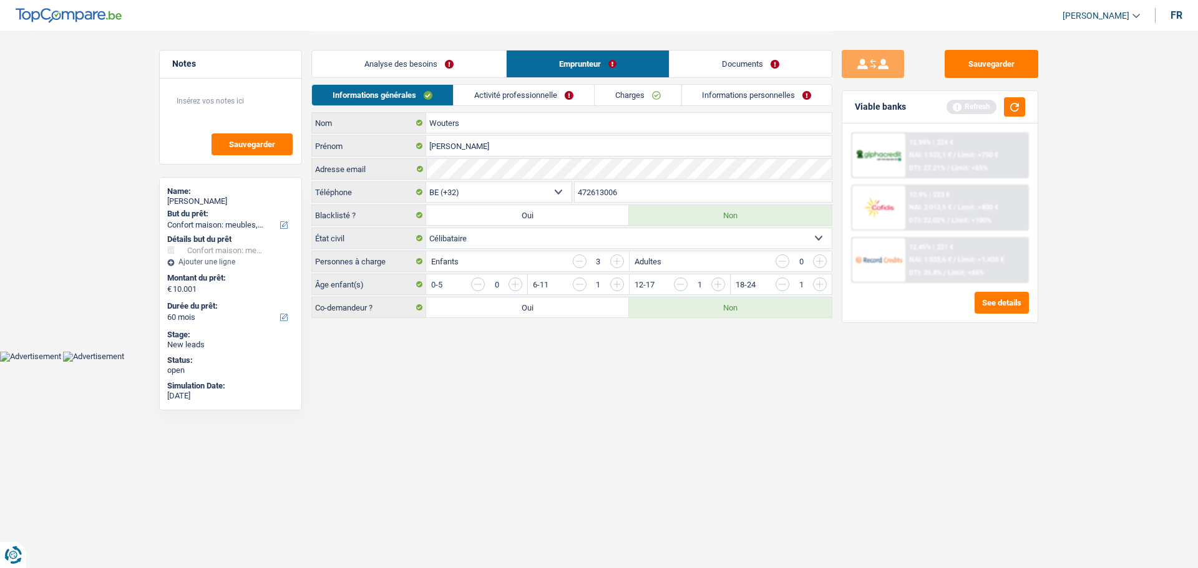
click at [422, 62] on link "Analyse des besoins" at bounding box center [409, 64] width 194 height 27
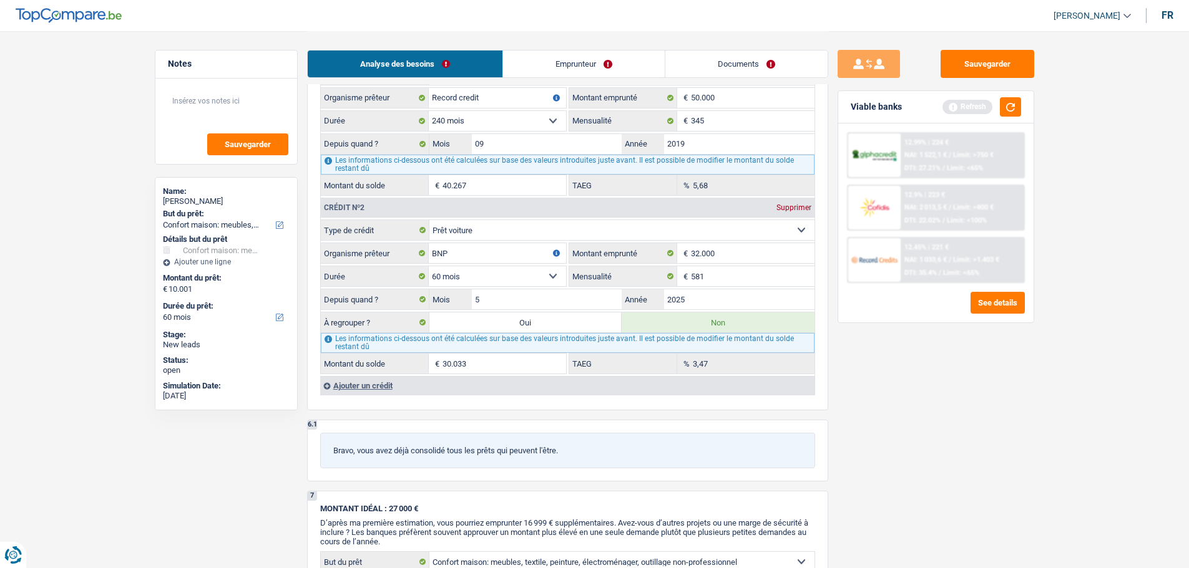
scroll to position [1248, 0]
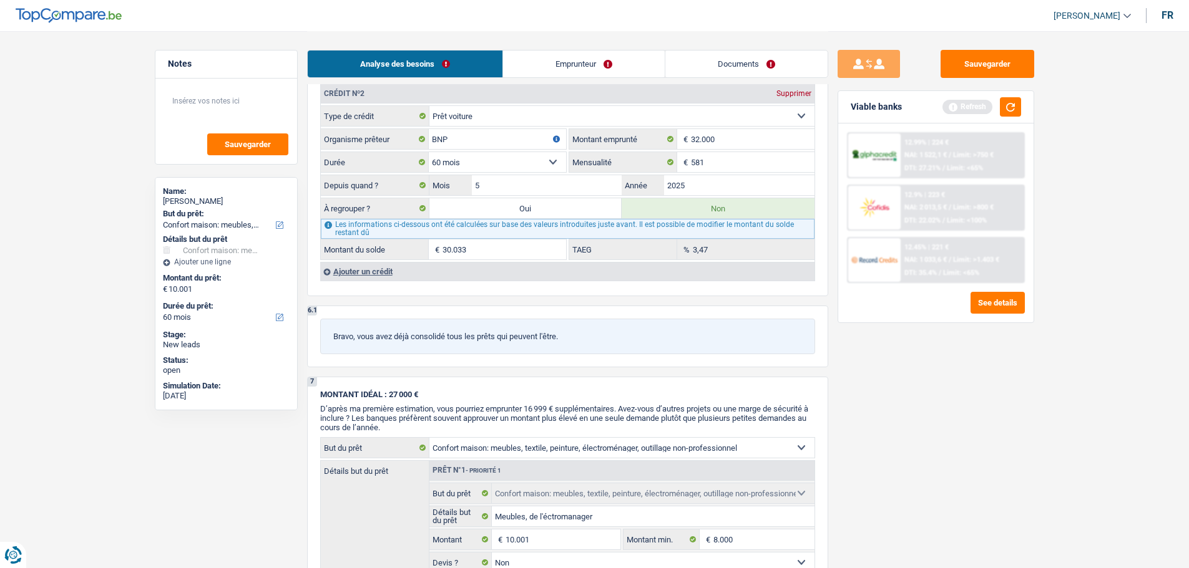
click at [384, 280] on div "Ajouter un crédit" at bounding box center [567, 271] width 494 height 19
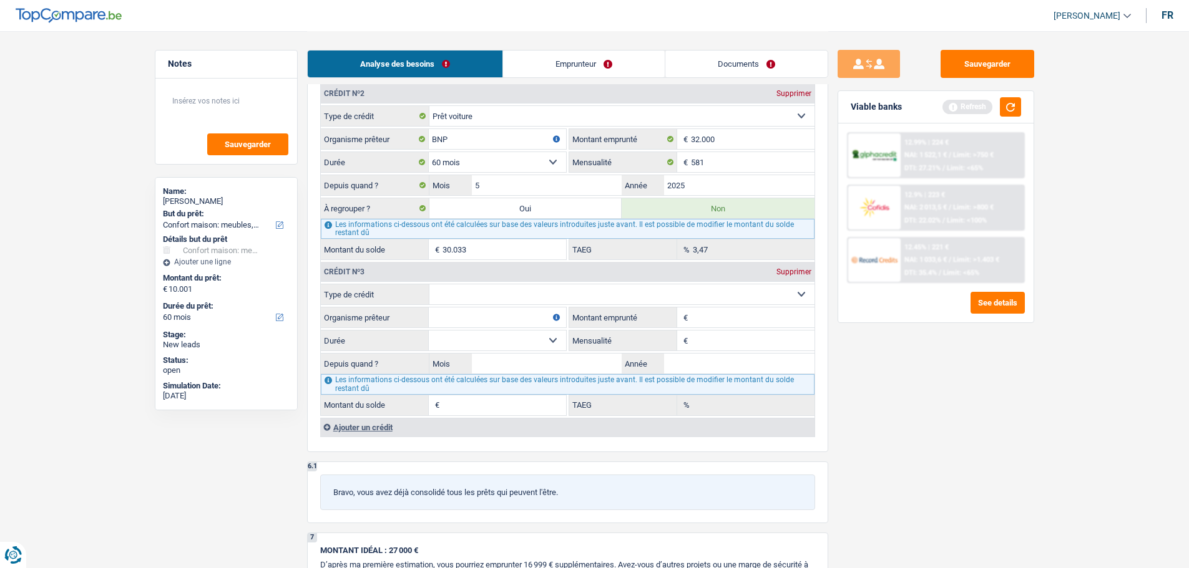
click at [467, 295] on select "Carte ou ouverture de crédit Prêt hypothécaire Vente à tempérament Prêt à tempé…" at bounding box center [621, 295] width 385 height 20
select select "carLoan"
type input "0"
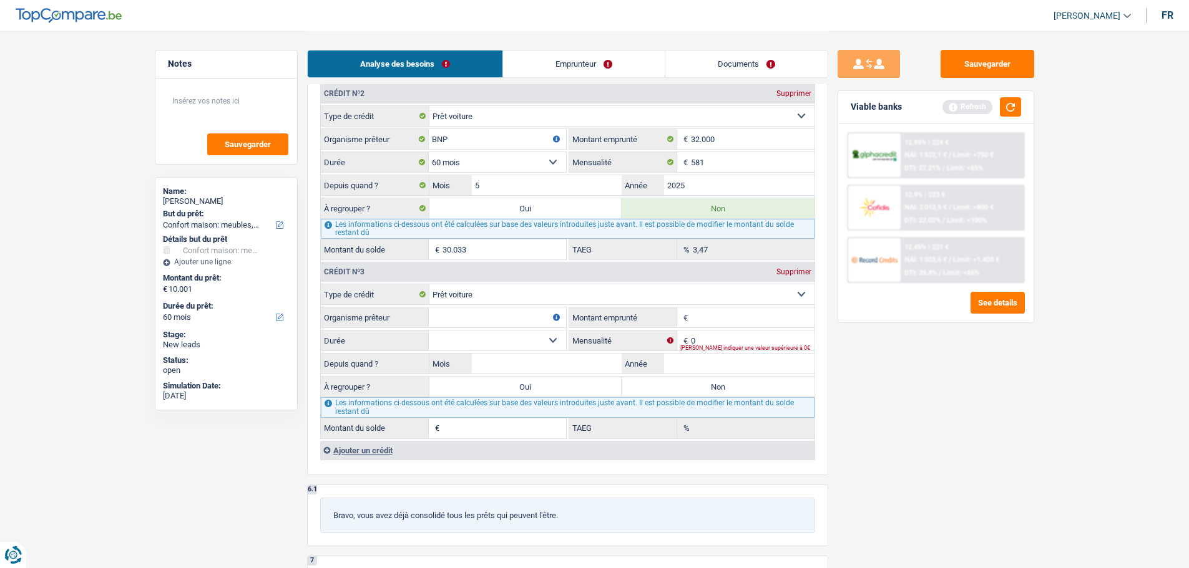
click at [483, 318] on input "Organisme prêteur" at bounding box center [497, 318] width 137 height 20
type input "Alpha"
click at [746, 323] on input "Montant emprunté" at bounding box center [753, 318] width 124 height 20
type input "13.000"
click at [532, 350] on select "12 mois 18 mois 24 mois 30 mois 36 mois 42 mois 48 mois 60 mois Sélectionner un…" at bounding box center [497, 341] width 137 height 20
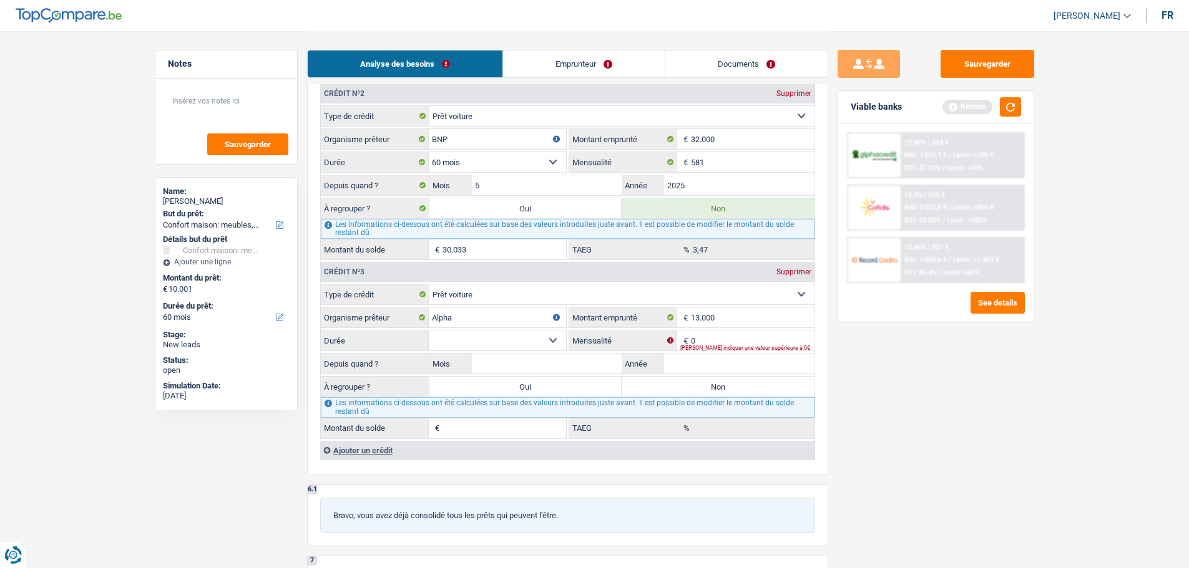
select select "60"
click at [429, 331] on select "12 mois 18 mois 24 mois 30 mois 36 mois 42 mois 48 mois 60 mois Sélectionner un…" at bounding box center [497, 341] width 137 height 20
click at [695, 343] on input "0" at bounding box center [753, 341] width 124 height 20
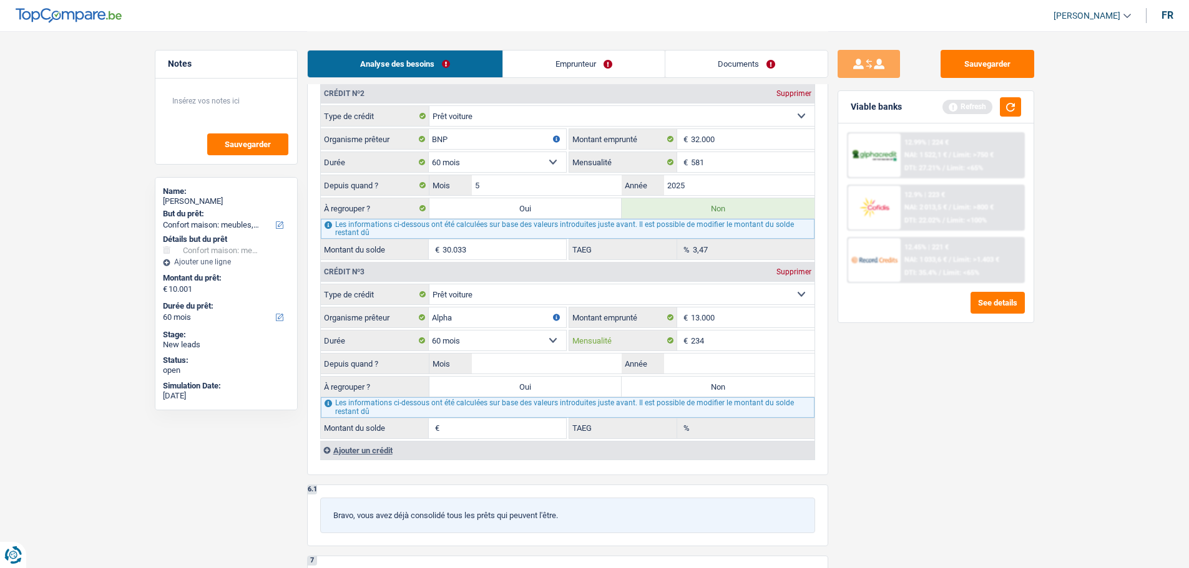
type input "234"
click at [553, 373] on input "Mois" at bounding box center [547, 364] width 150 height 20
click at [1000, 105] on button "button" at bounding box center [1010, 106] width 21 height 19
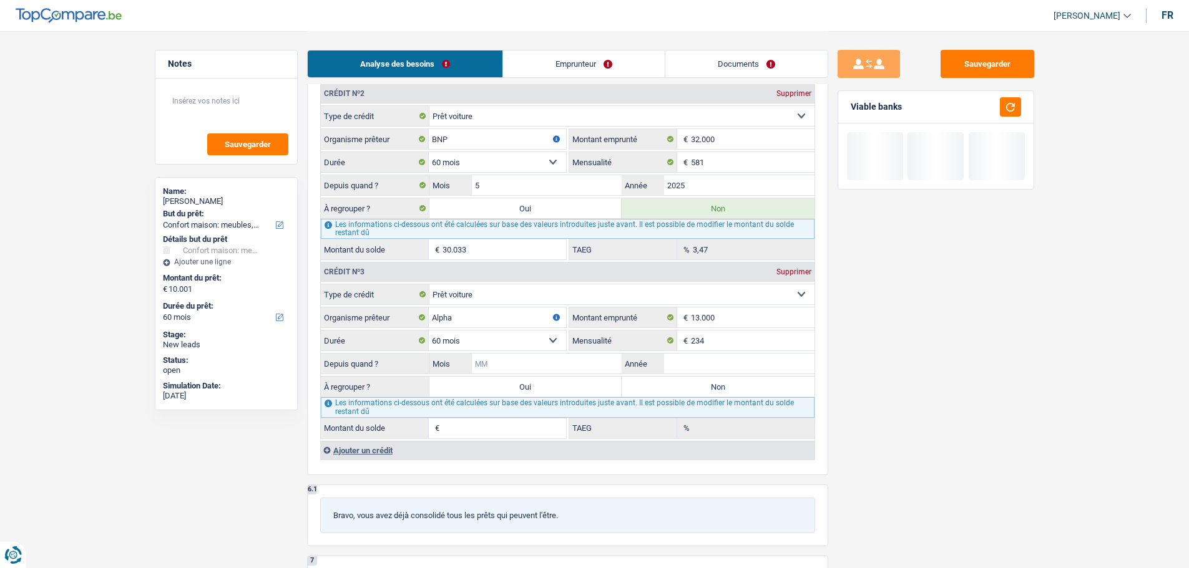
click at [582, 366] on input "Mois" at bounding box center [547, 364] width 150 height 20
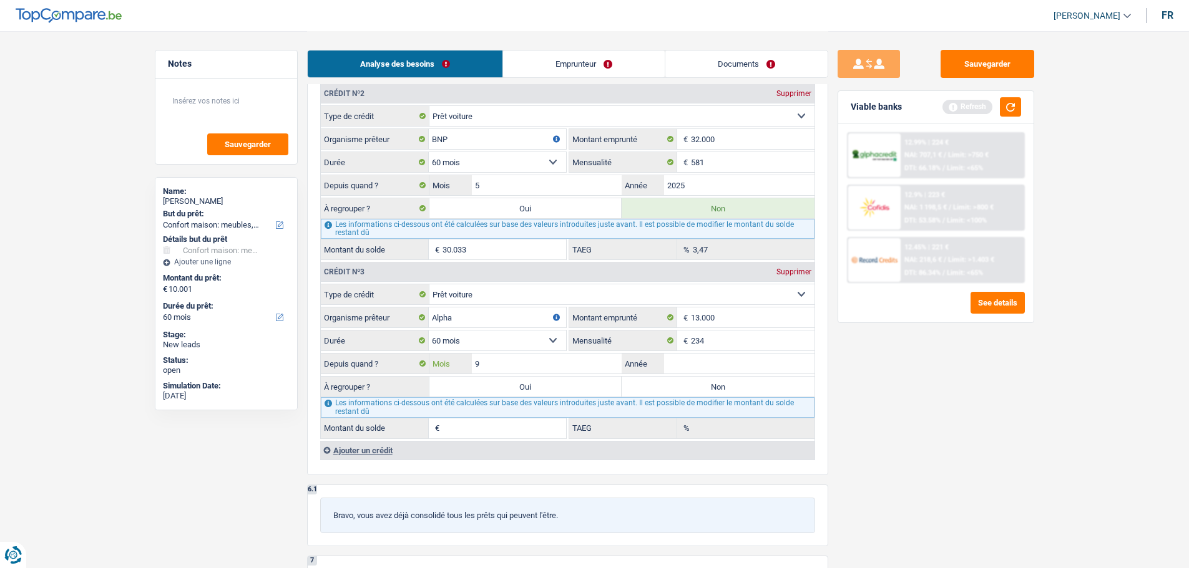
type input "9"
click at [706, 360] on input "Année" at bounding box center [739, 364] width 150 height 20
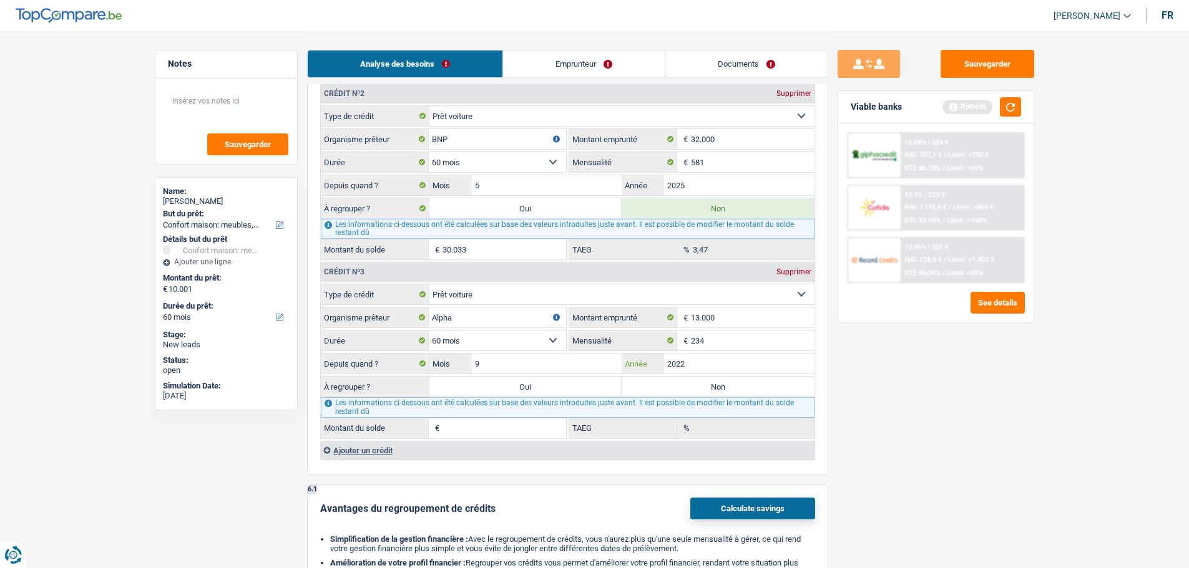
type input "2022"
type input "5.441"
type input "3,11"
click at [676, 392] on label "Non" at bounding box center [718, 387] width 193 height 20
click at [676, 392] on input "Non" at bounding box center [718, 387] width 193 height 20
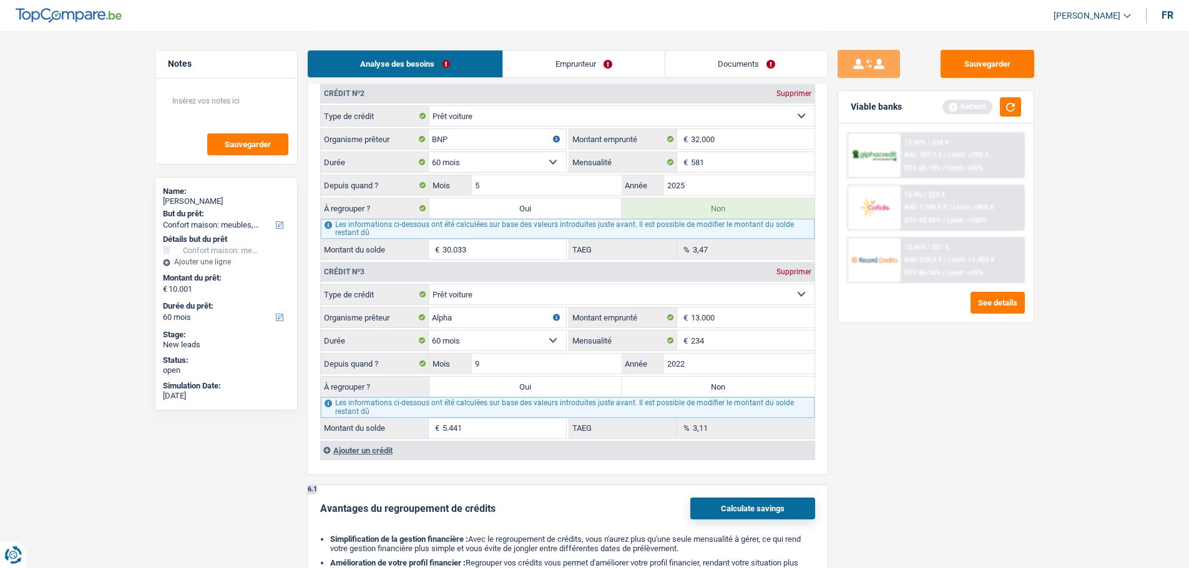
radio input "true"
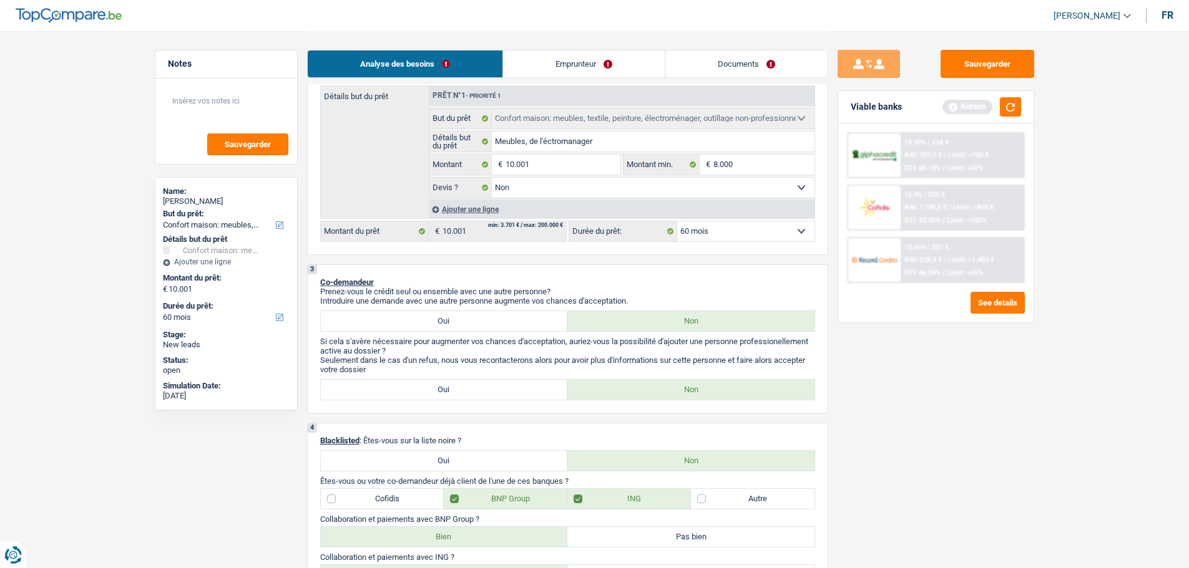
scroll to position [62, 0]
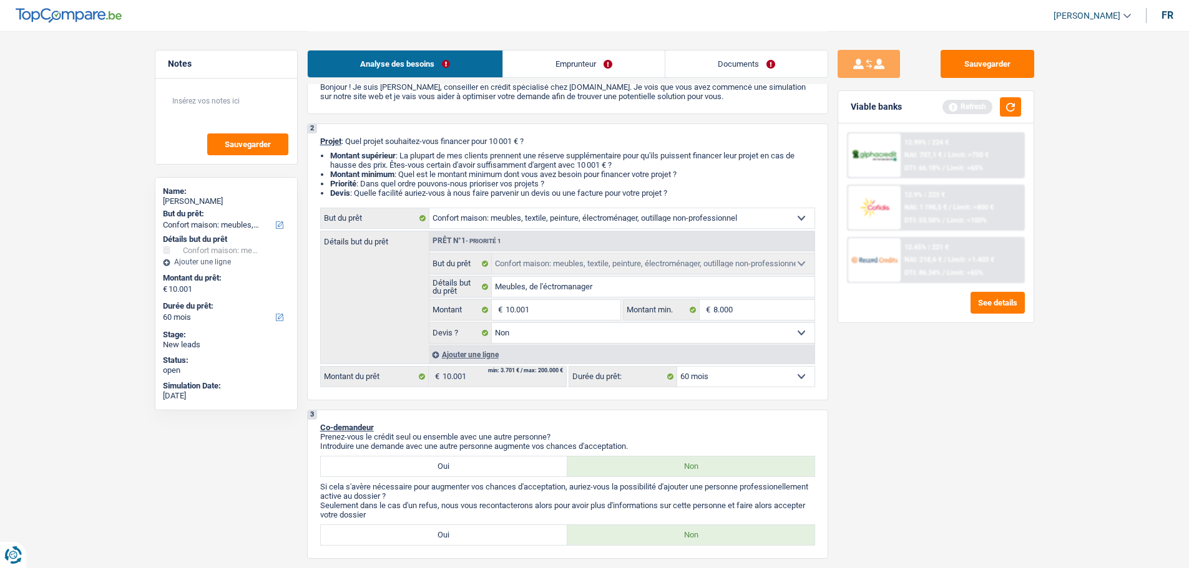
click at [605, 68] on link "Emprunteur" at bounding box center [584, 64] width 162 height 27
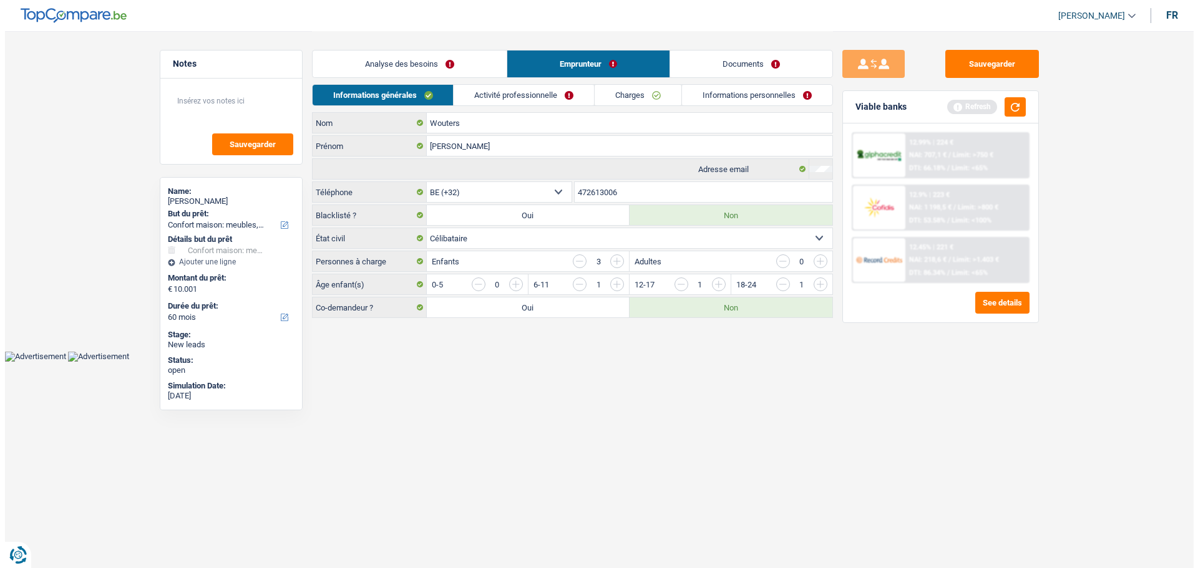
scroll to position [0, 0]
click at [520, 93] on link "Activité professionnelle" at bounding box center [524, 95] width 140 height 21
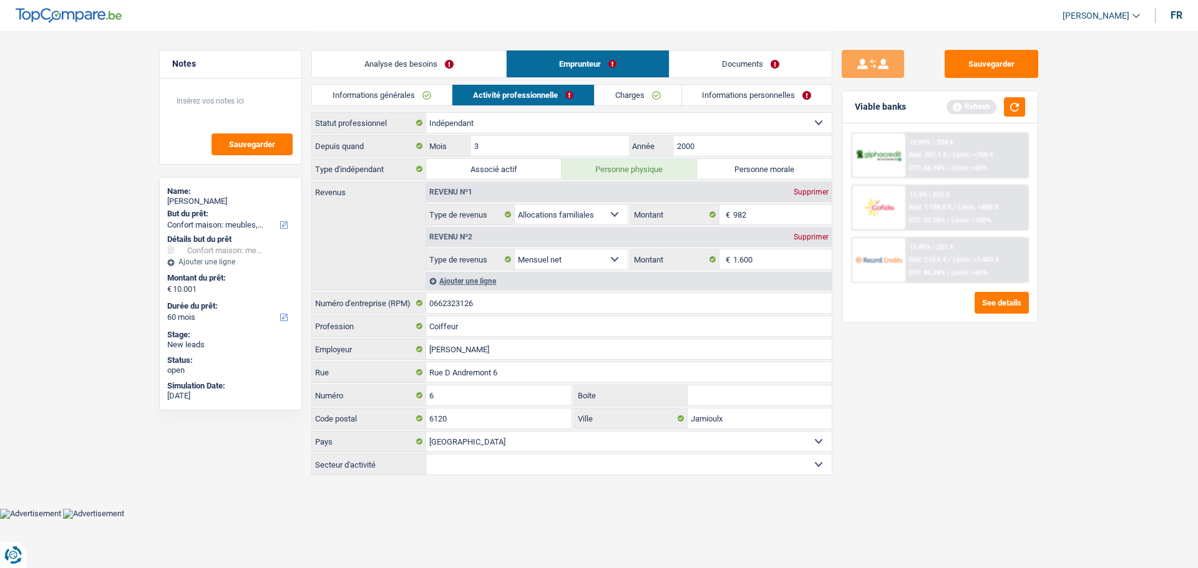
click at [467, 278] on div "Ajouter une ligne" at bounding box center [629, 281] width 406 height 18
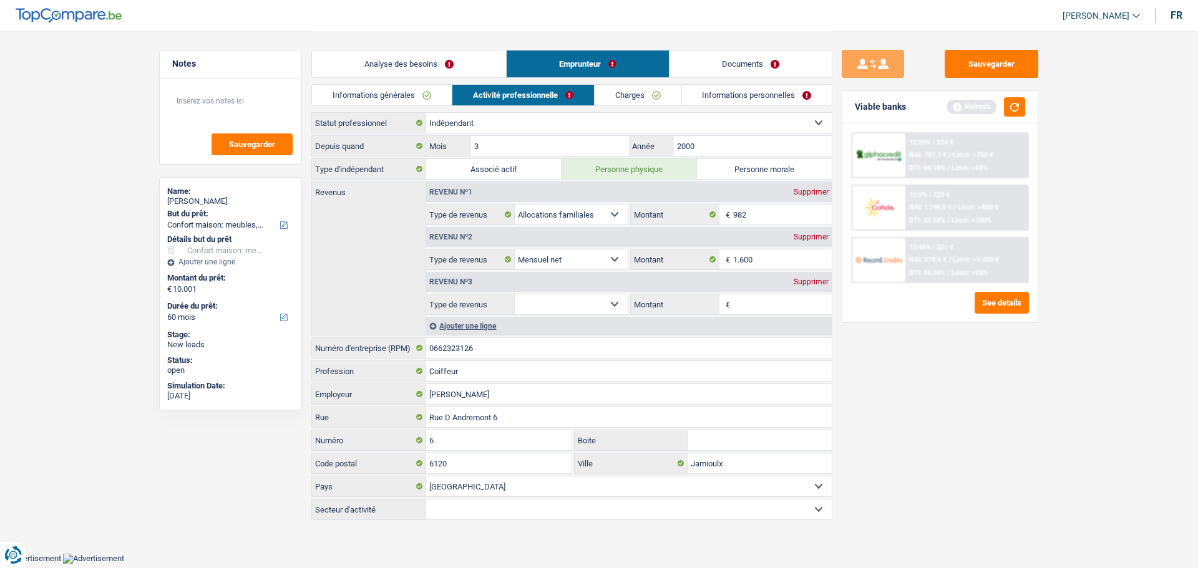
click at [587, 306] on select "Allocation d'handicap Allocations chômage Allocations familiales Chèques repas …" at bounding box center [571, 305] width 113 height 20
select select "alimony"
click at [515, 295] on select "Allocation d'handicap Allocations chômage Allocations familiales Chèques repas …" at bounding box center [571, 305] width 113 height 20
click at [746, 308] on input "Montant" at bounding box center [782, 305] width 99 height 20
type input "460"
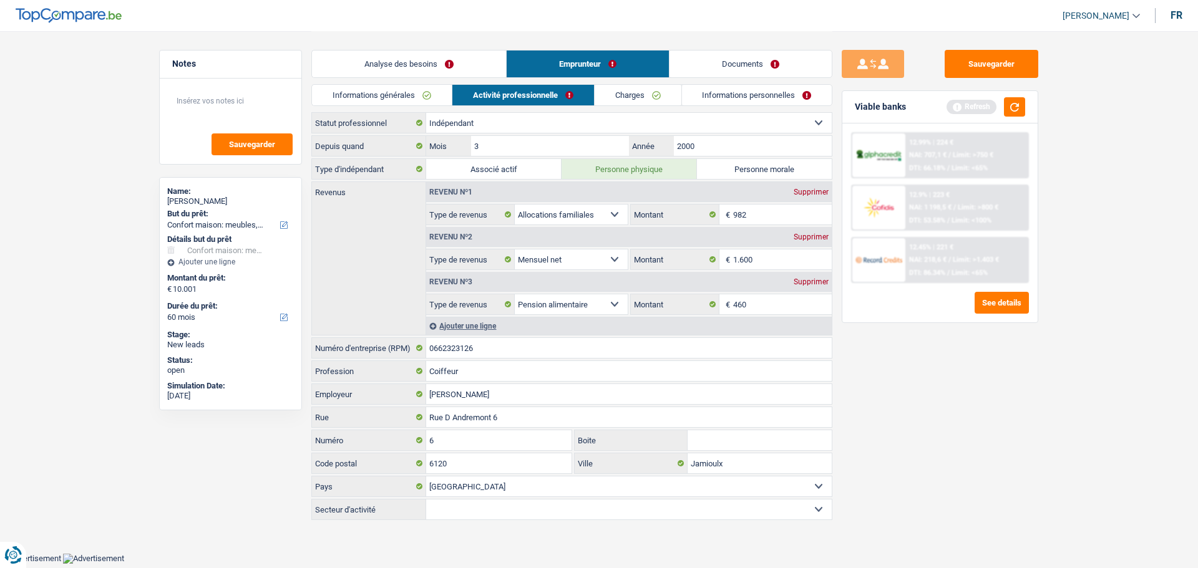
click at [938, 369] on div "Sauvegarder Viable banks Refresh 12.99% | 224 € NAI: 707,1 € / Limit: >750 € DT…" at bounding box center [939, 299] width 215 height 499
click at [1008, 111] on button "button" at bounding box center [1014, 106] width 21 height 19
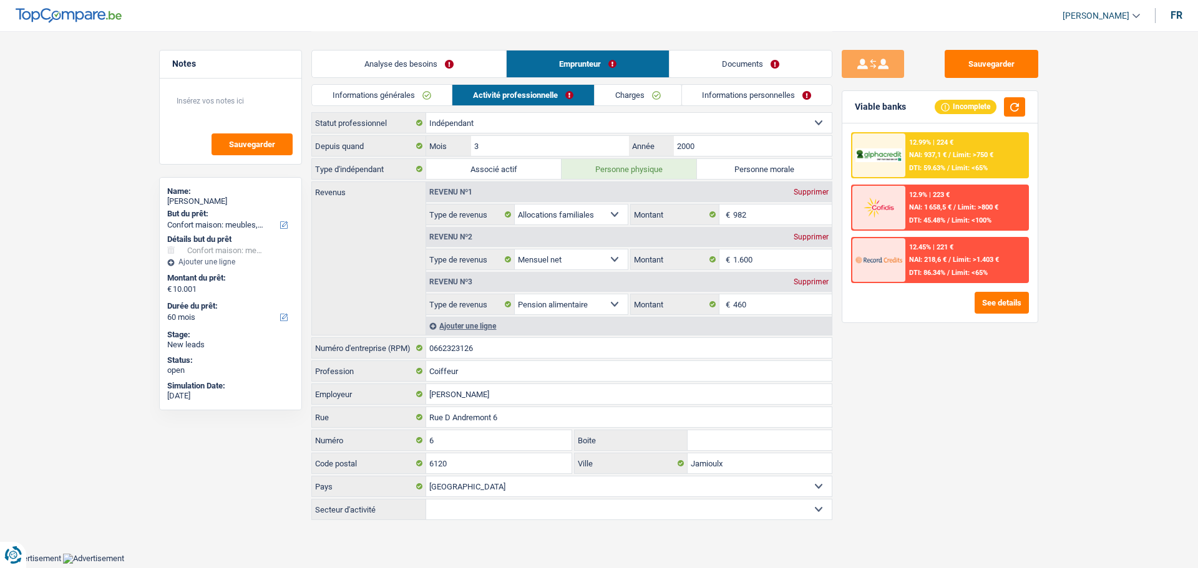
click at [651, 97] on link "Charges" at bounding box center [638, 95] width 87 height 21
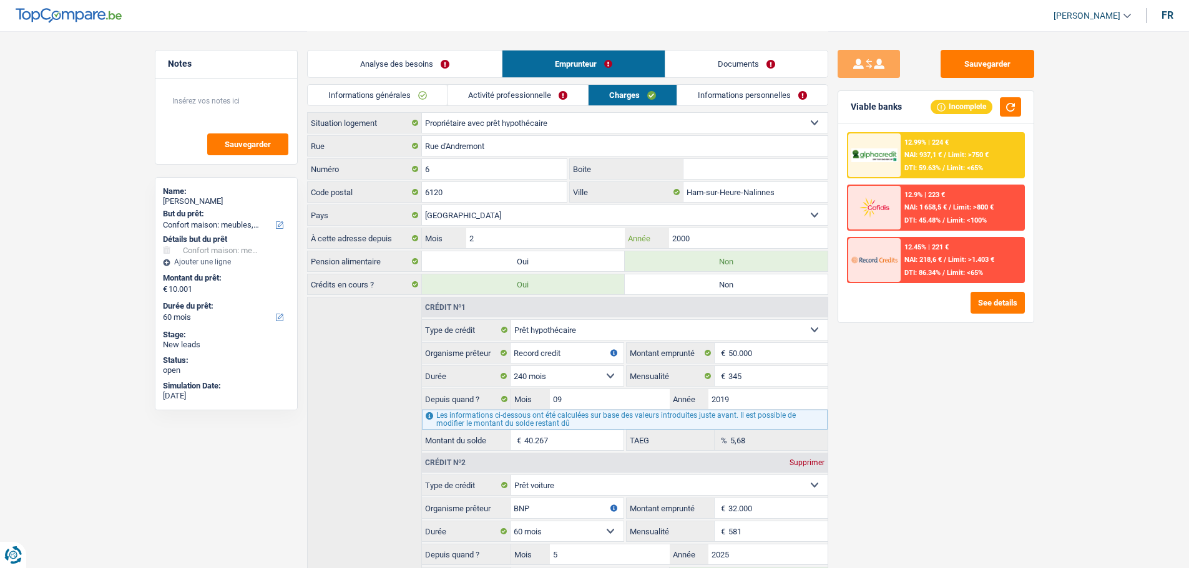
click at [789, 232] on input "2000" at bounding box center [748, 238] width 158 height 20
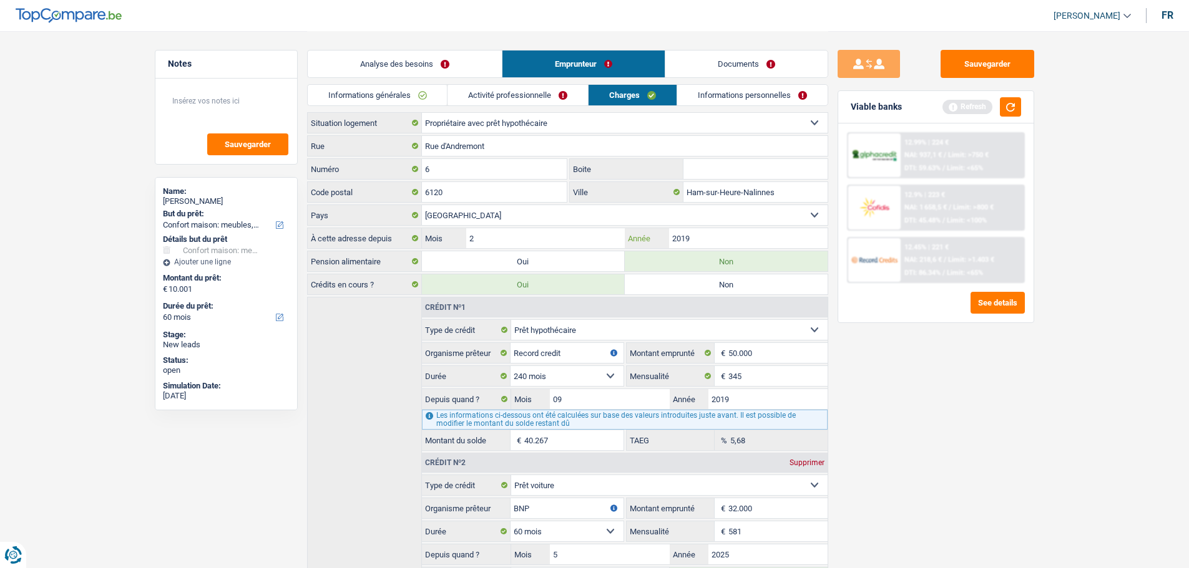
type input "2019"
click at [536, 240] on input "2" at bounding box center [545, 238] width 158 height 20
type input "9"
click at [896, 494] on div "Sauvegarder Viable banks Refresh 12.99% | 224 € NAI: 937,1 € / Limit: >750 € DT…" at bounding box center [935, 299] width 215 height 499
click at [553, 94] on link "Activité professionnelle" at bounding box center [517, 95] width 140 height 21
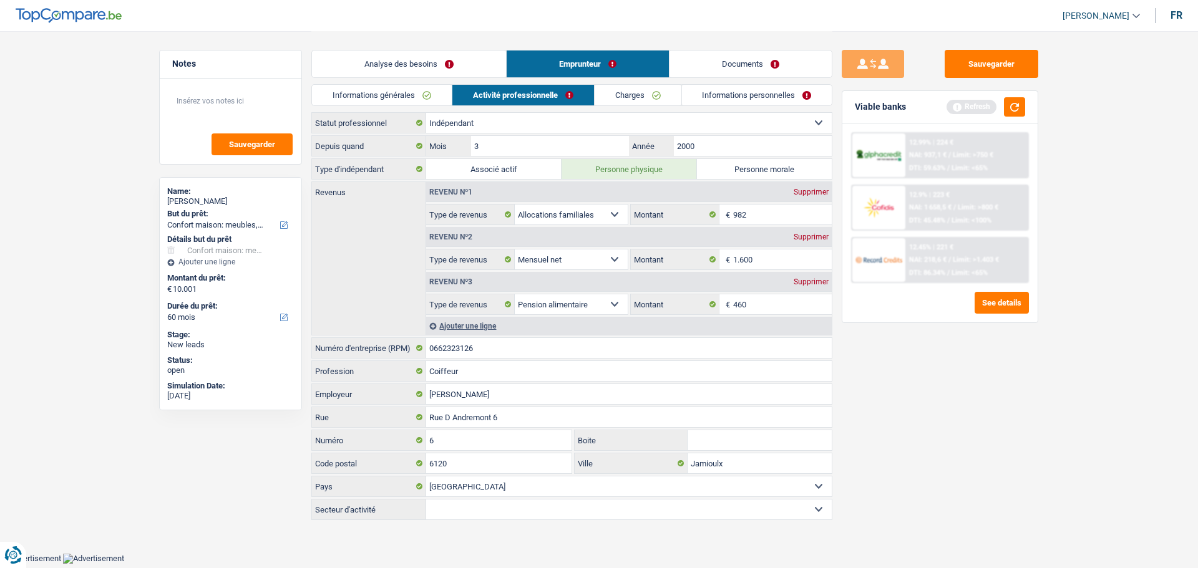
click at [700, 515] on select "Agriculture/Pêche Industrie Horeca Courier/Fitness/Taxi Construction Banques/As…" at bounding box center [629, 510] width 406 height 20
select select "courierFitnessTaxi"
click at [426, 500] on select "Agriculture/Pêche Industrie Horeca Courier/Fitness/Taxi Construction Banques/As…" at bounding box center [629, 510] width 406 height 20
click at [719, 90] on link "Informations personnelles" at bounding box center [757, 95] width 150 height 21
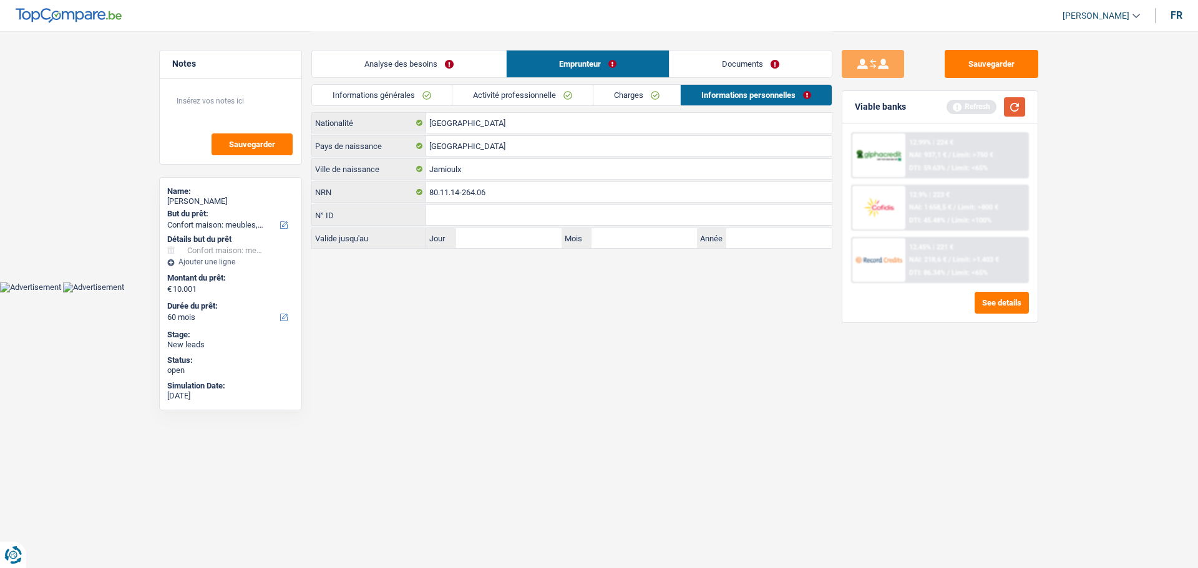
click at [1009, 102] on button "button" at bounding box center [1014, 106] width 21 height 19
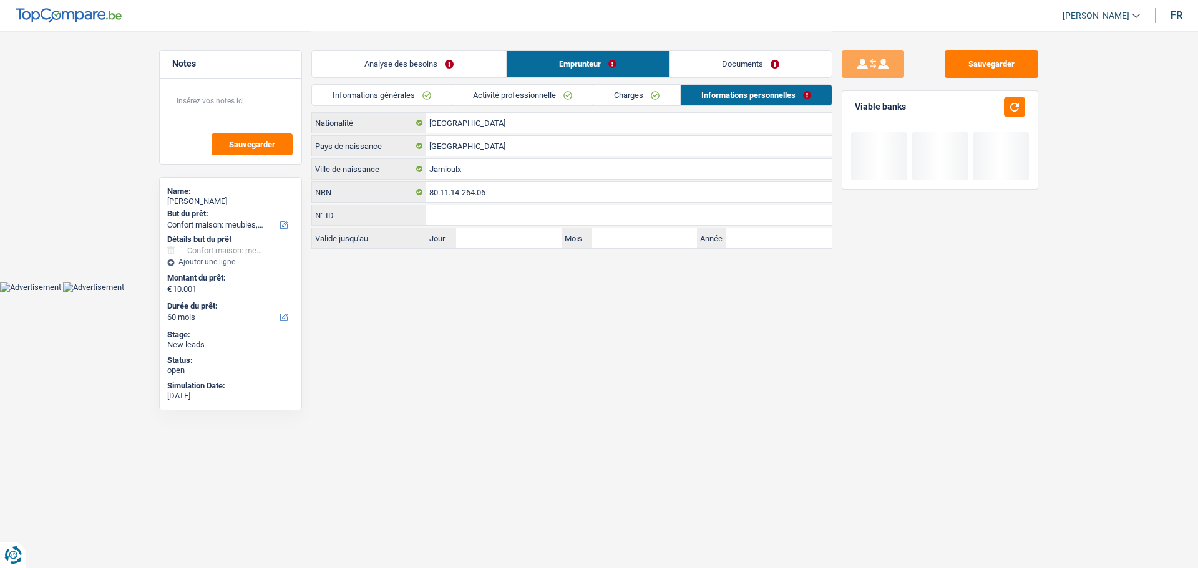
click at [419, 56] on link "Analyse des besoins" at bounding box center [409, 64] width 194 height 27
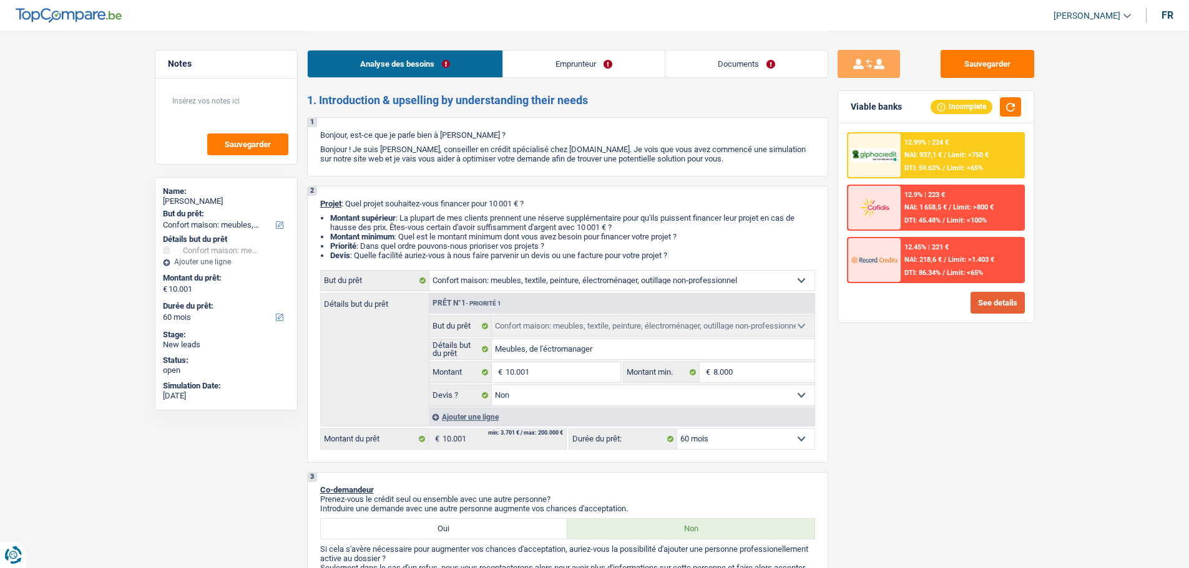
click at [1008, 310] on button "See details" at bounding box center [997, 303] width 54 height 22
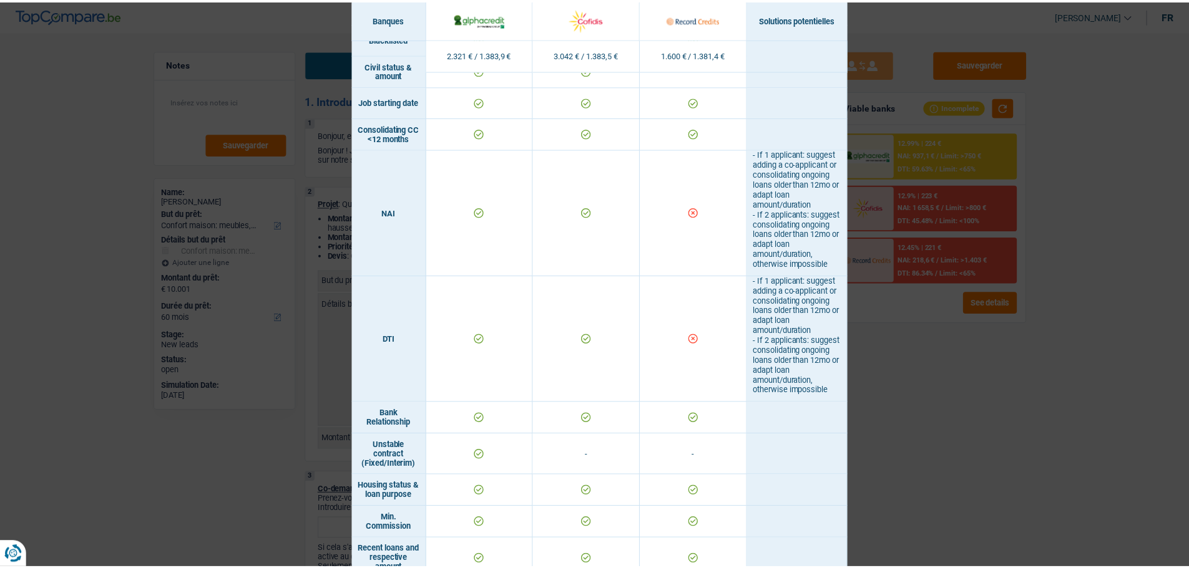
scroll to position [697, 0]
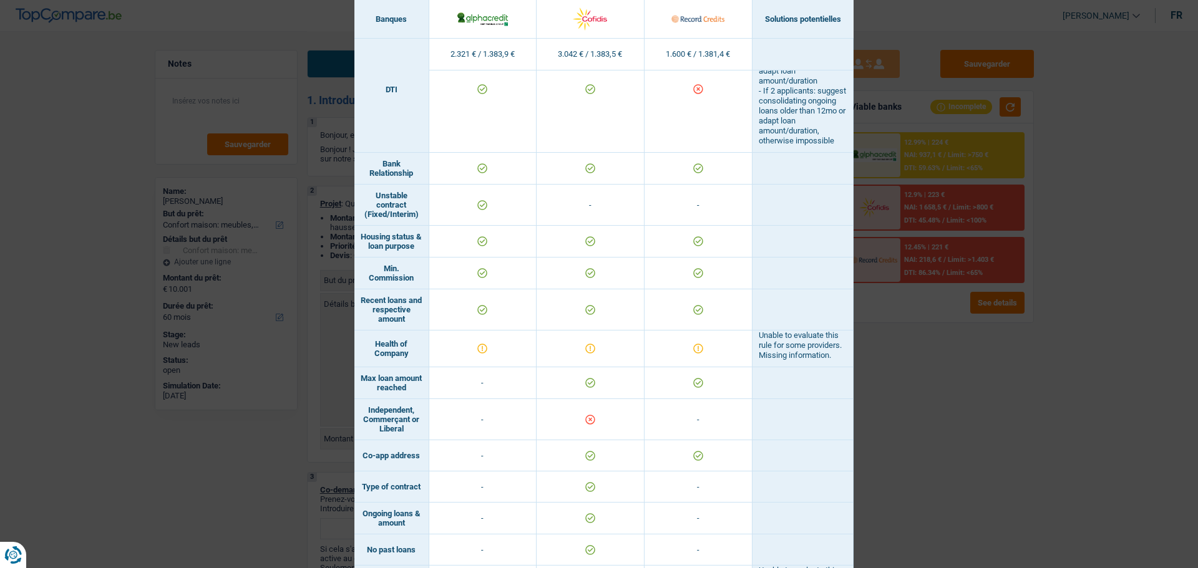
click at [934, 402] on div "Banks conditions × Banques Solutions potentielles Revenus / Charges 2.321 € / 1…" at bounding box center [599, 284] width 1198 height 568
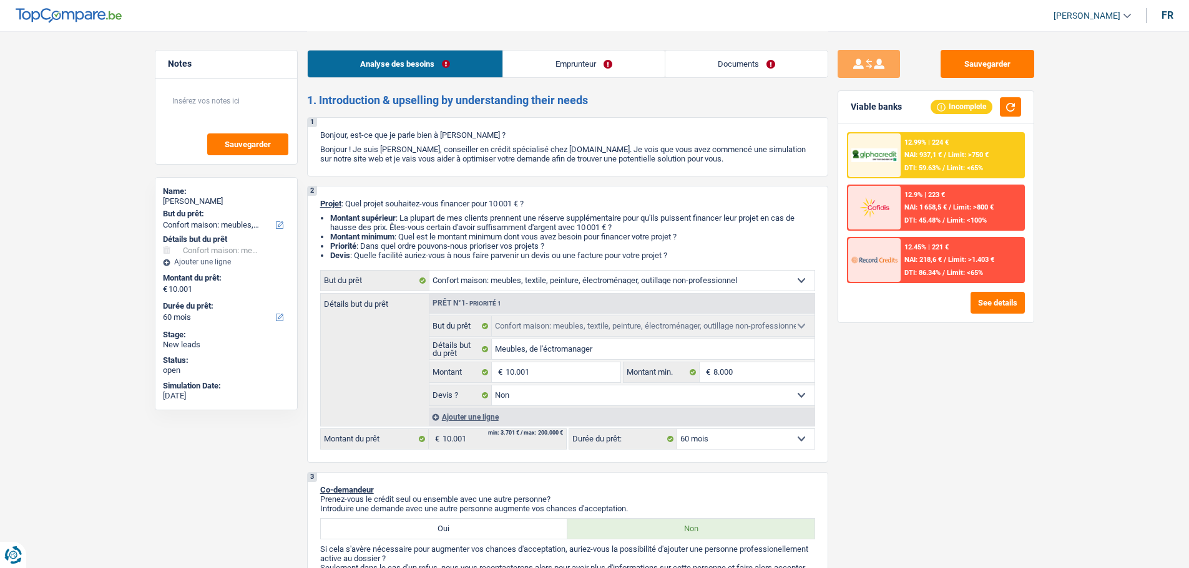
click at [905, 150] on div "12.99% | 224 € NAI: 937,1 € / Limit: >750 € DTI: 59.63% / Limit: <65%" at bounding box center [961, 156] width 123 height 44
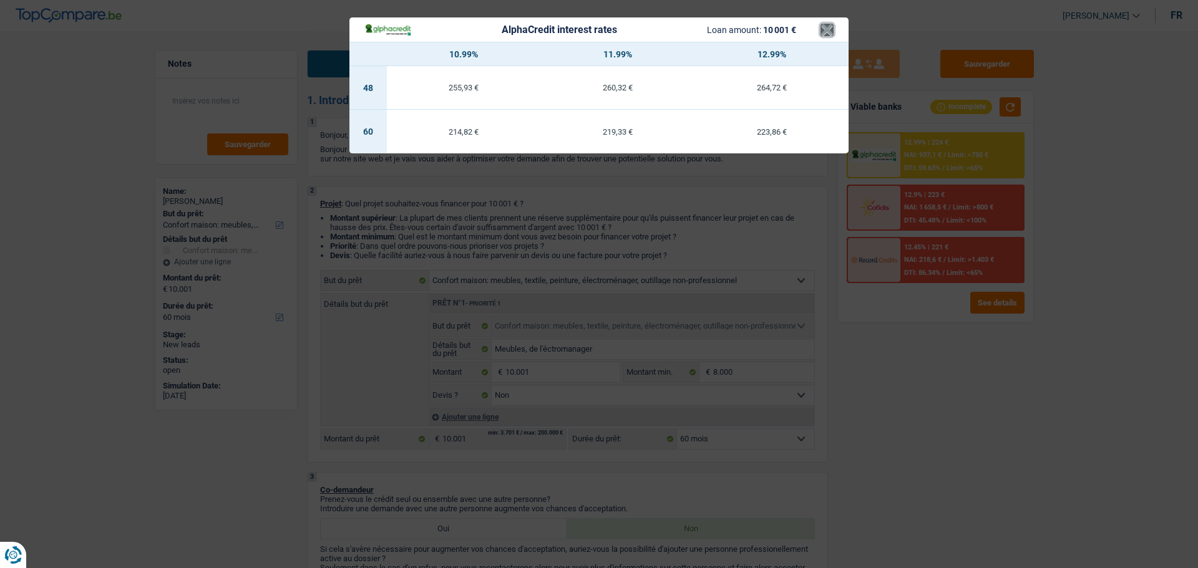
click at [832, 29] on button "×" at bounding box center [827, 30] width 13 height 12
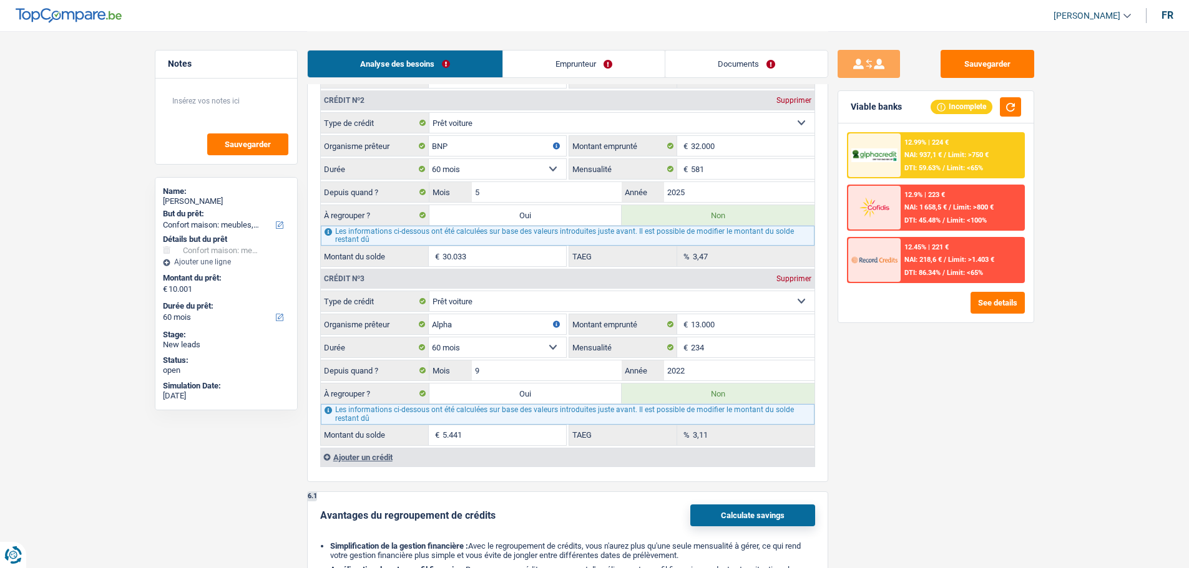
scroll to position [1310, 0]
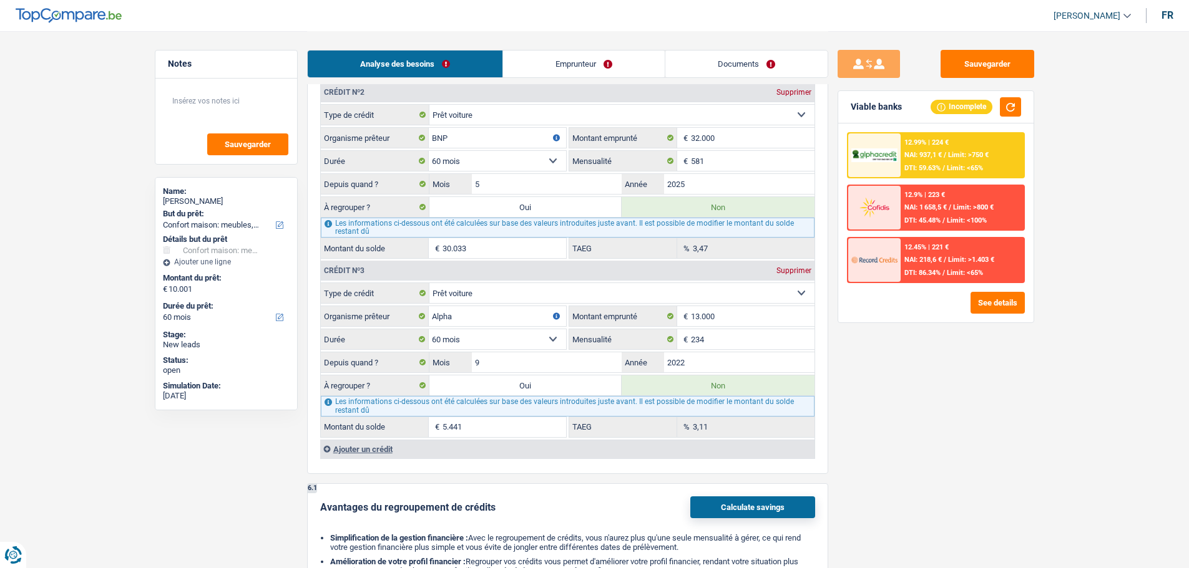
click at [574, 391] on label "Oui" at bounding box center [525, 386] width 193 height 20
click at [574, 391] on input "Oui" at bounding box center [525, 386] width 193 height 20
radio input "true"
type input "15.442"
type input "5.441"
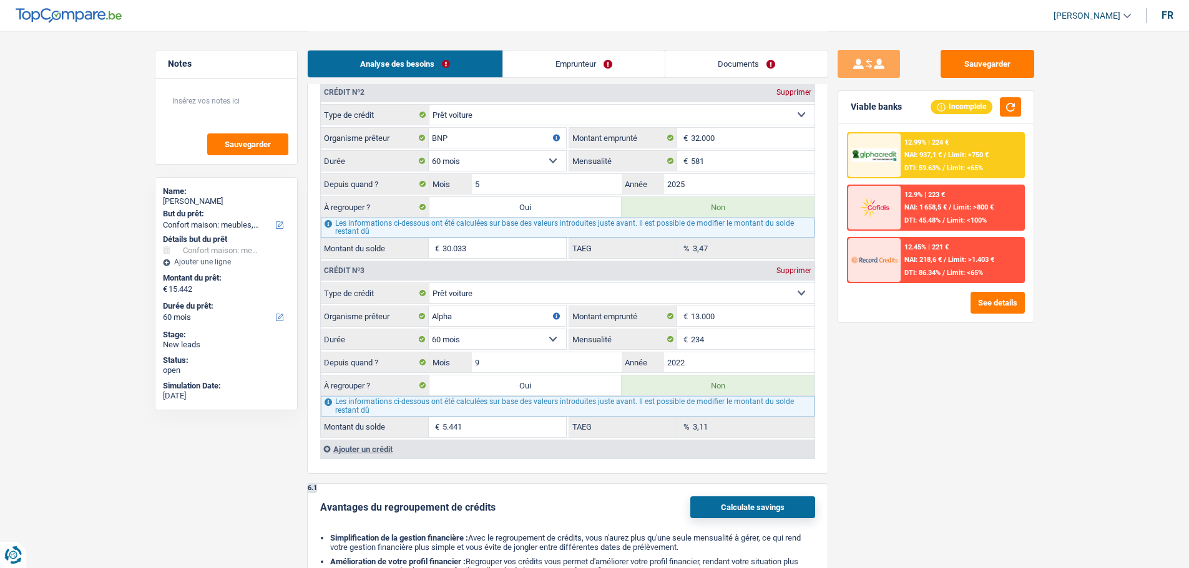
select select
type input "5.441"
select select
radio input "false"
select select "refinancing"
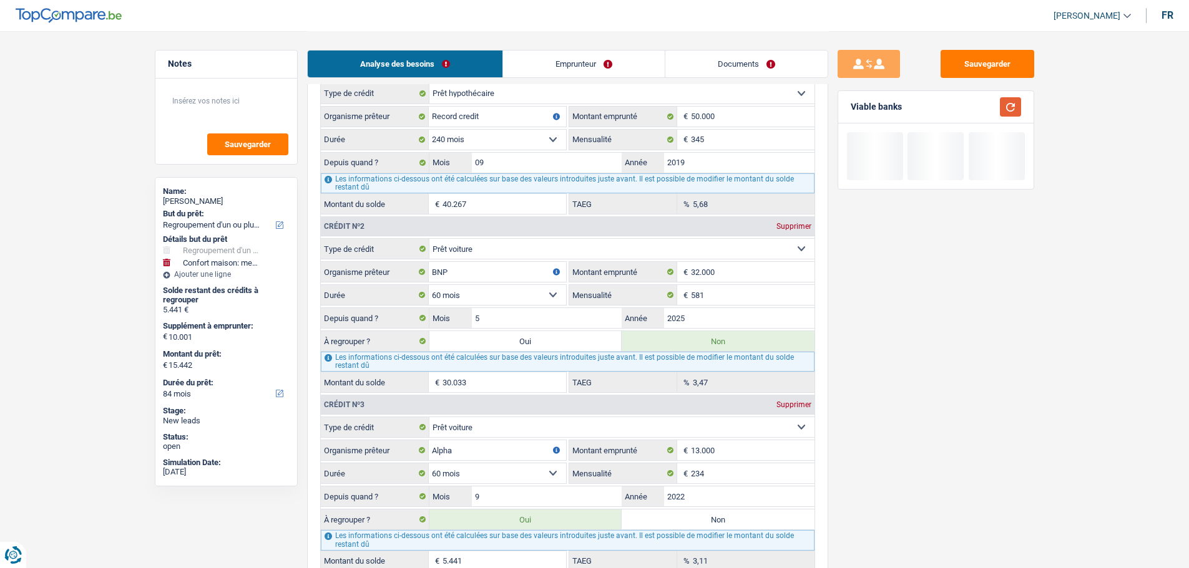
click at [1007, 106] on button "button" at bounding box center [1010, 106] width 21 height 19
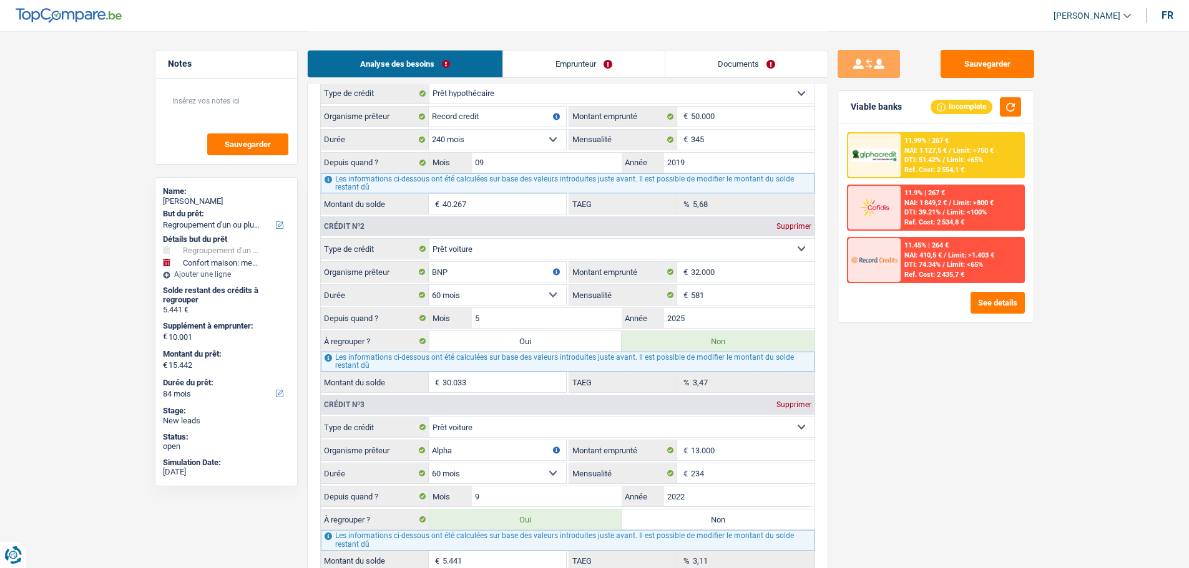
click at [711, 522] on label "Non" at bounding box center [718, 520] width 193 height 20
click at [711, 522] on input "Non" at bounding box center [718, 520] width 193 height 20
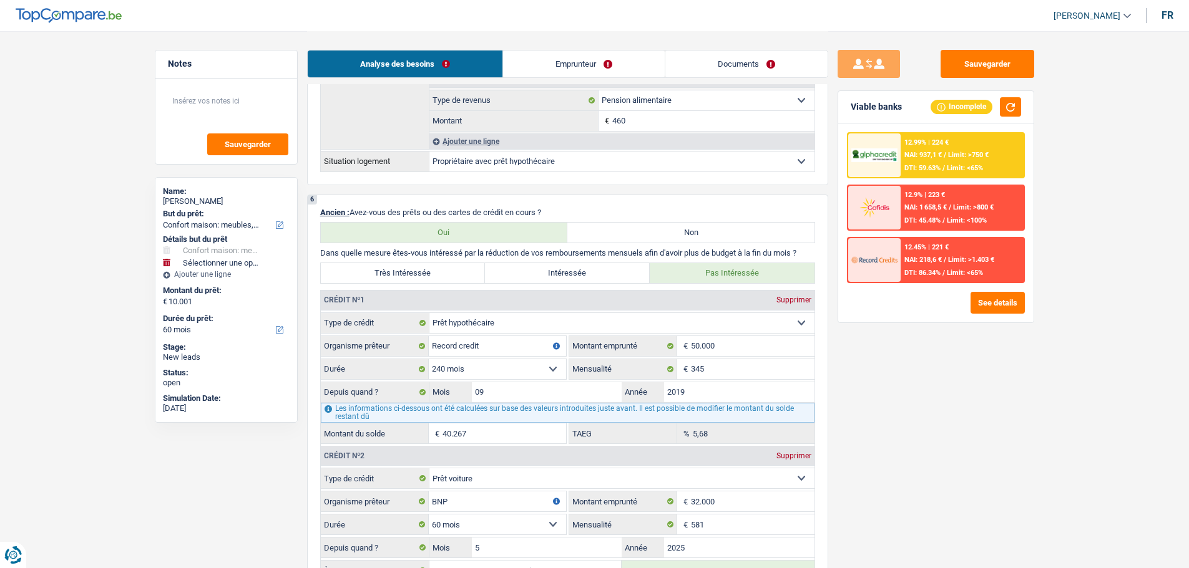
scroll to position [1373, 0]
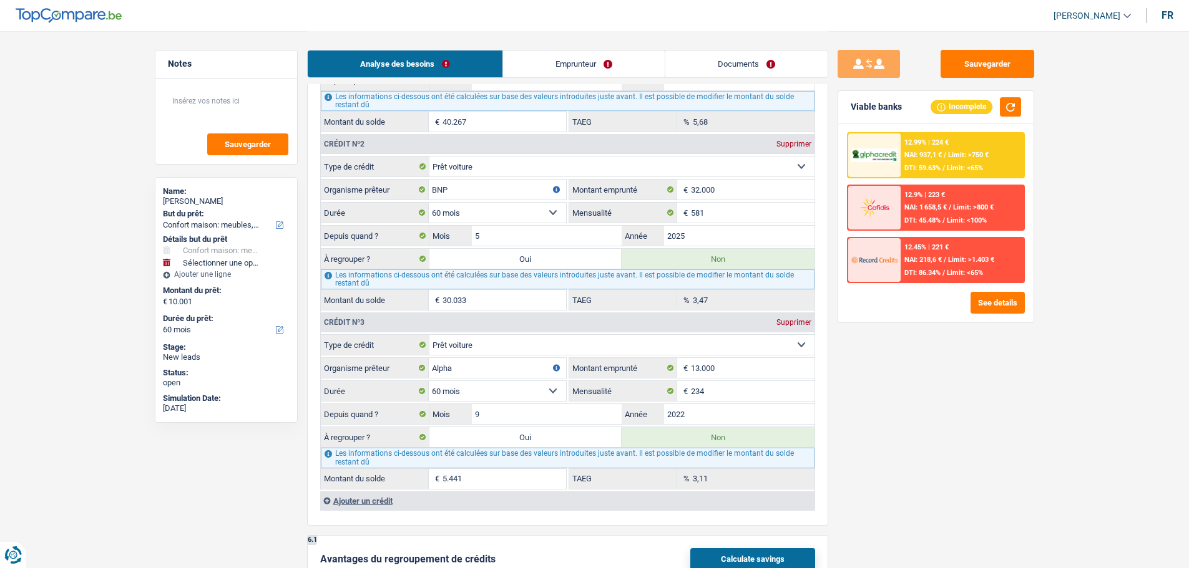
click at [565, 428] on label "Oui" at bounding box center [525, 437] width 193 height 20
click at [565, 428] on input "Oui" at bounding box center [525, 437] width 193 height 20
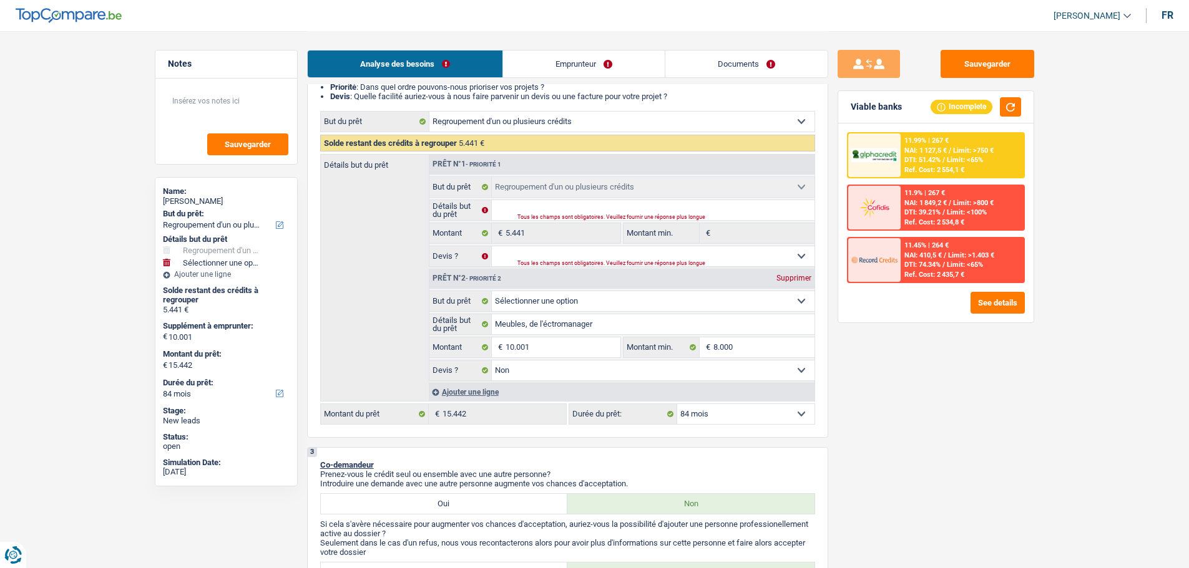
scroll to position [187, 0]
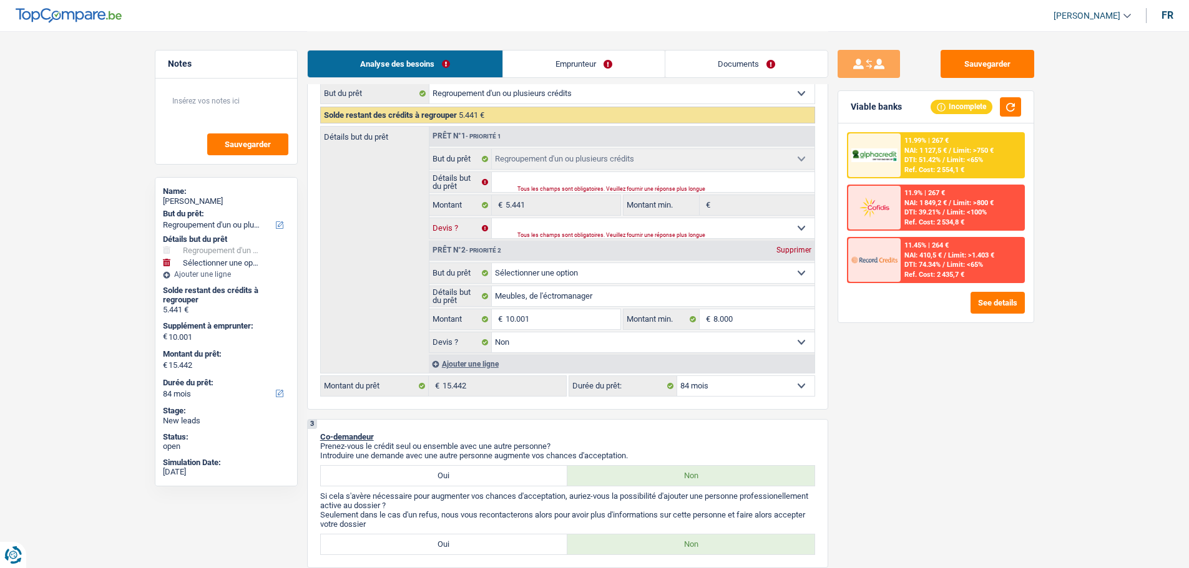
click at [768, 228] on select "Oui Non Non répondu Sélectionner une option" at bounding box center [653, 228] width 323 height 20
click at [492, 218] on select "Oui Non Non répondu Sélectionner une option" at bounding box center [653, 228] width 323 height 20
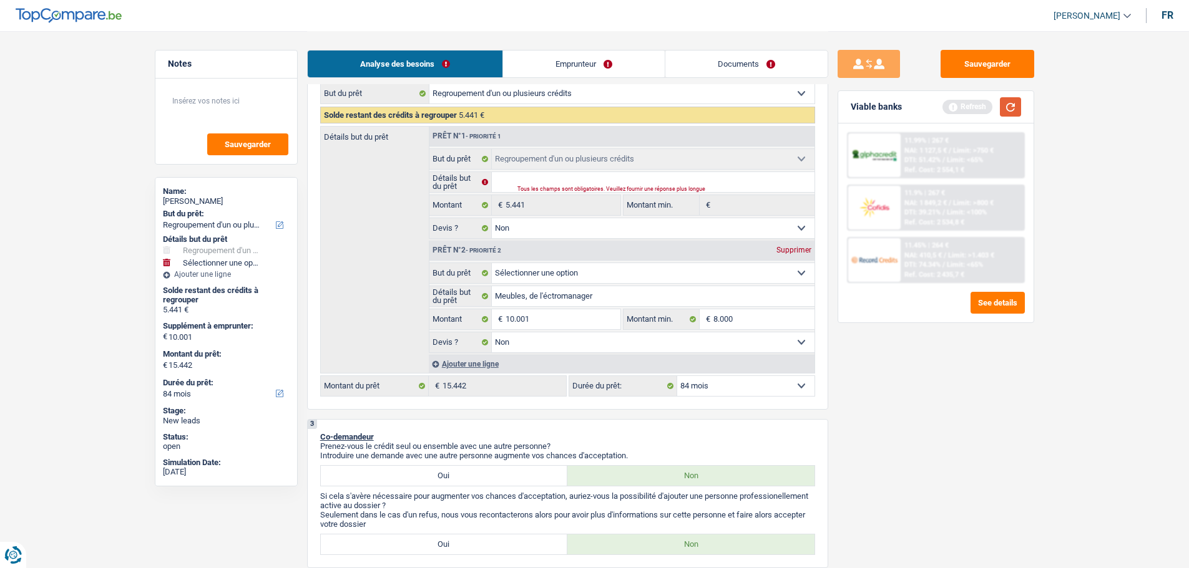
click at [1007, 107] on button "button" at bounding box center [1010, 106] width 21 height 19
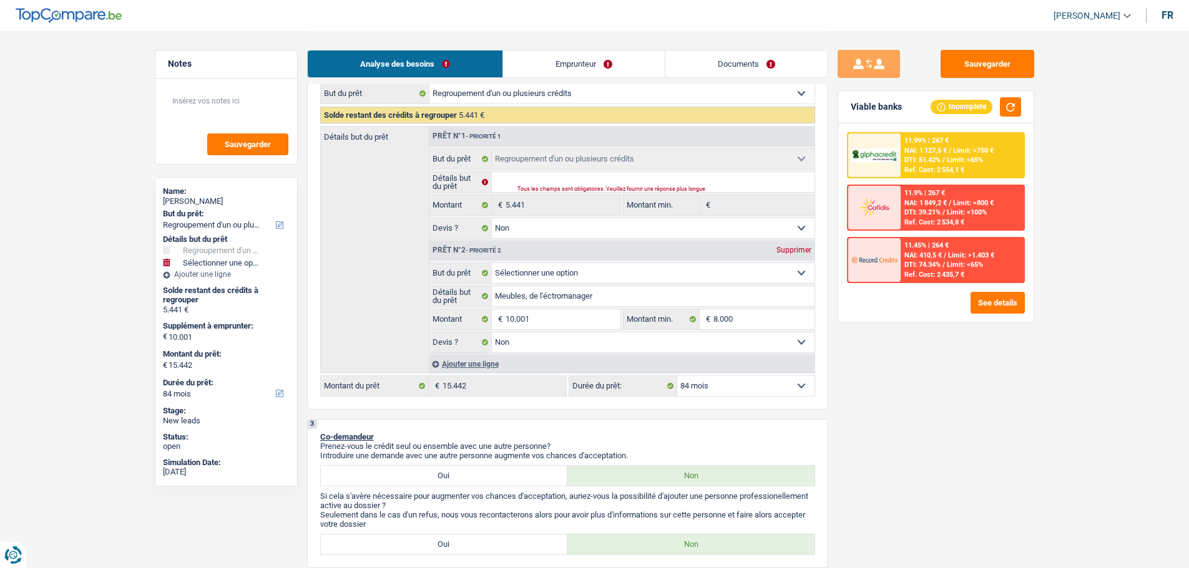
click at [937, 162] on span "DTI: 51.42%" at bounding box center [922, 160] width 36 height 8
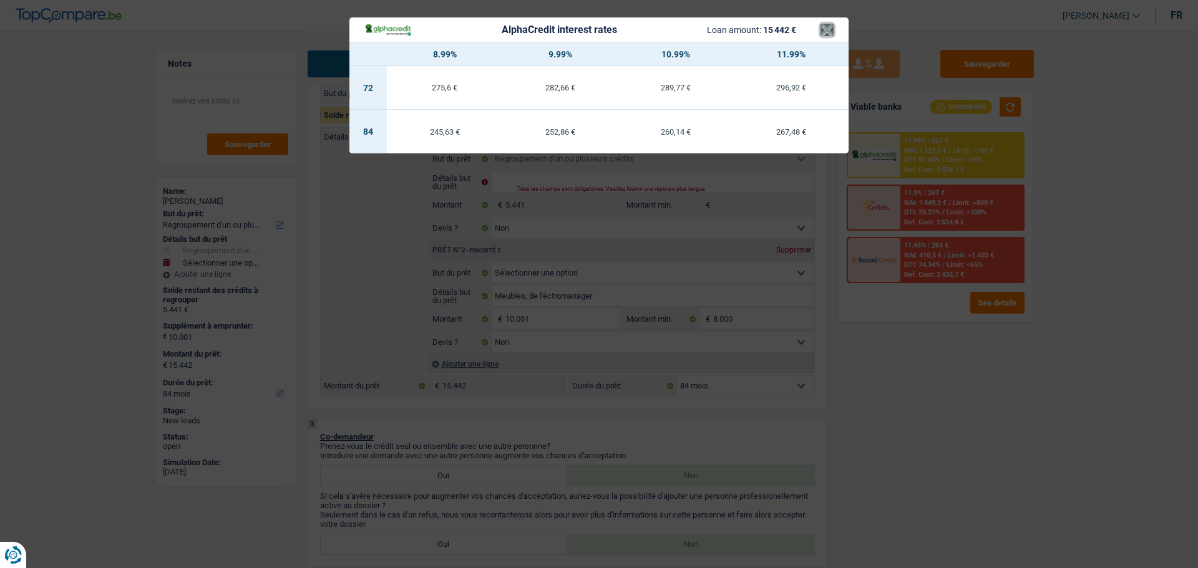
click at [826, 31] on button "×" at bounding box center [827, 30] width 13 height 12
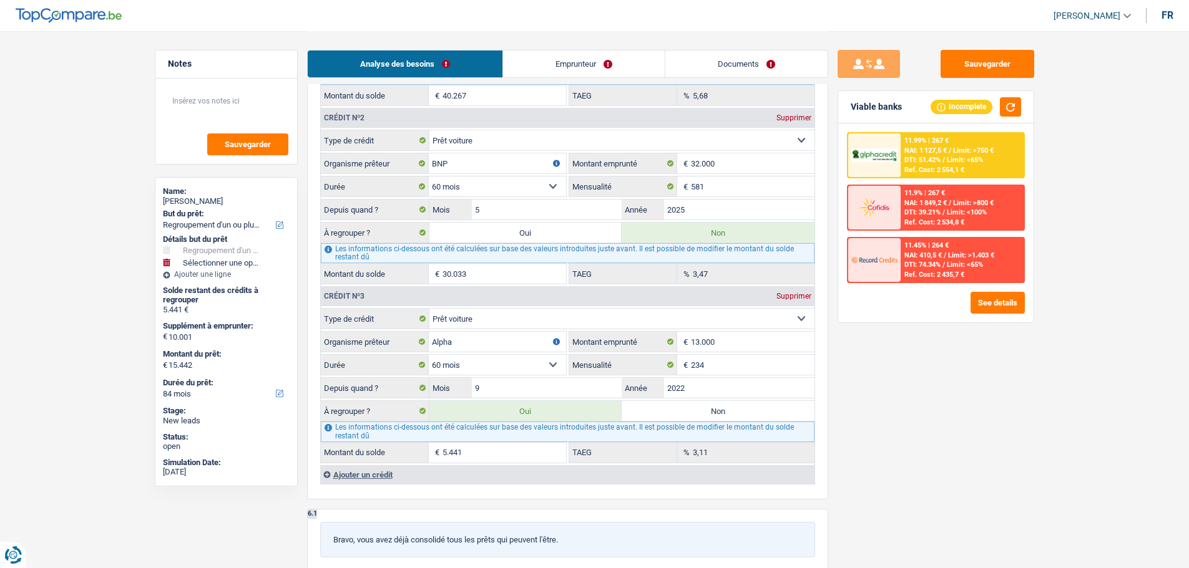
scroll to position [1373, 0]
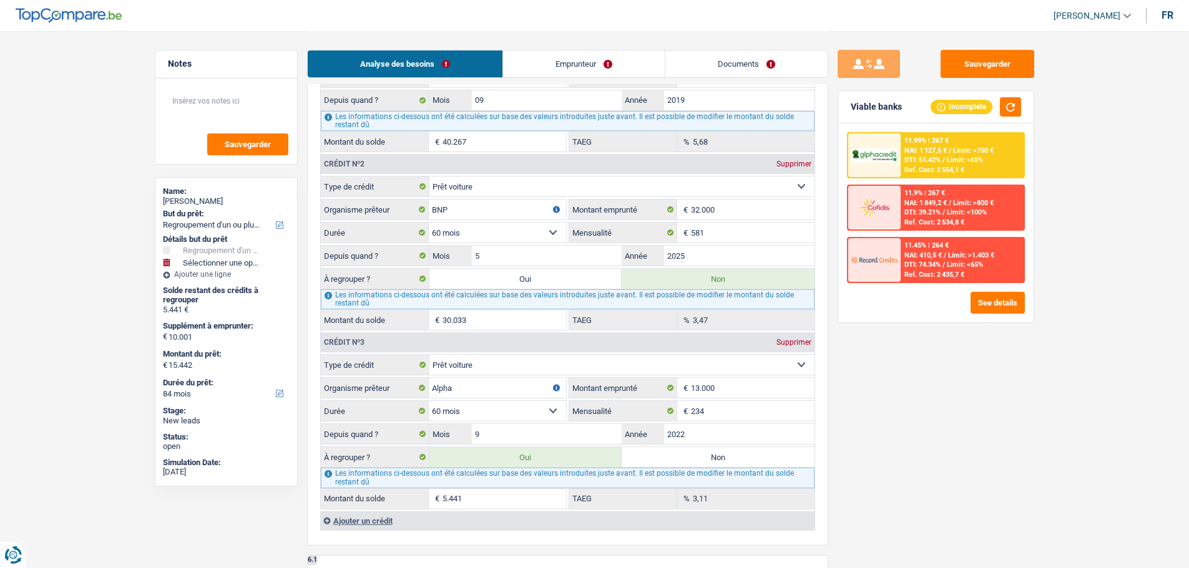
click at [959, 139] on div "11.99% | 267 € NAI: 1 127,5 € / Limit: >750 € DTI: 51.42% / Limit: <65% Ref. Co…" at bounding box center [961, 156] width 123 height 44
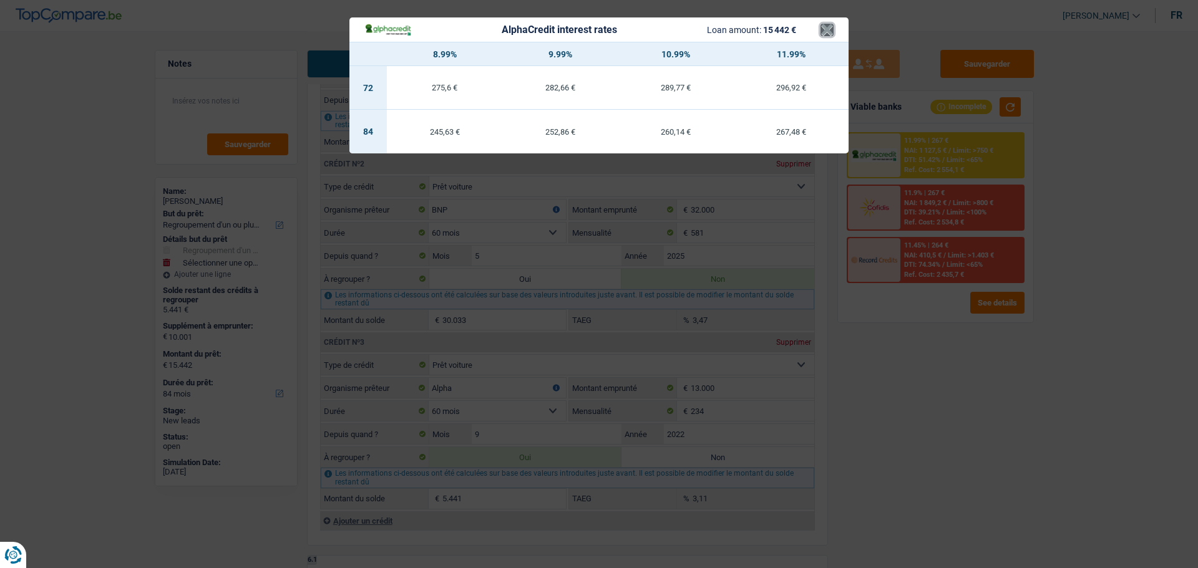
click at [826, 26] on button "×" at bounding box center [827, 30] width 13 height 12
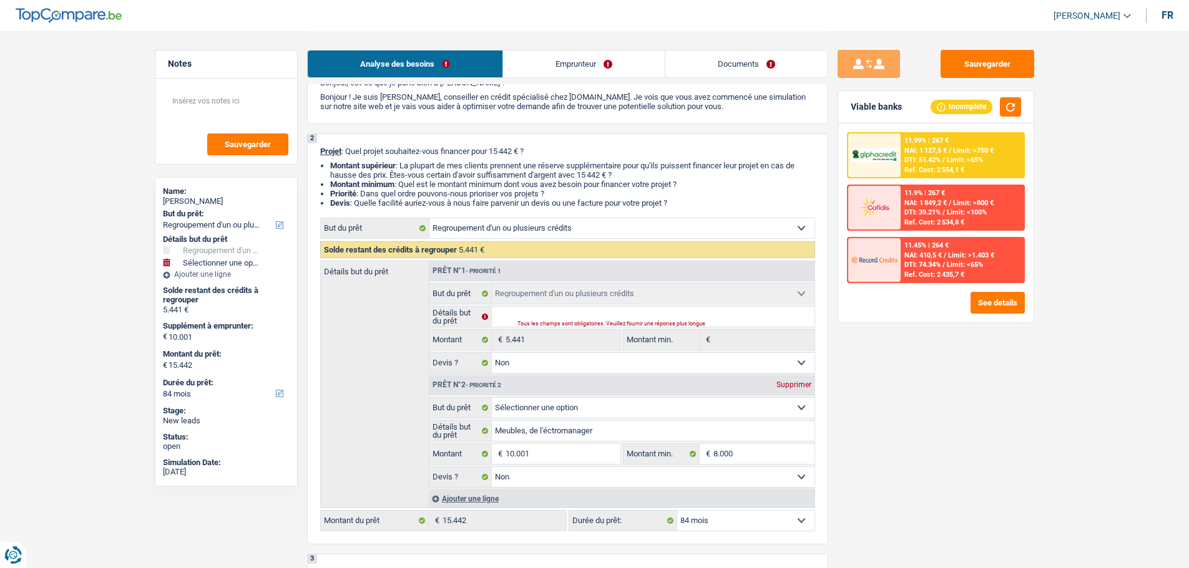
scroll to position [0, 0]
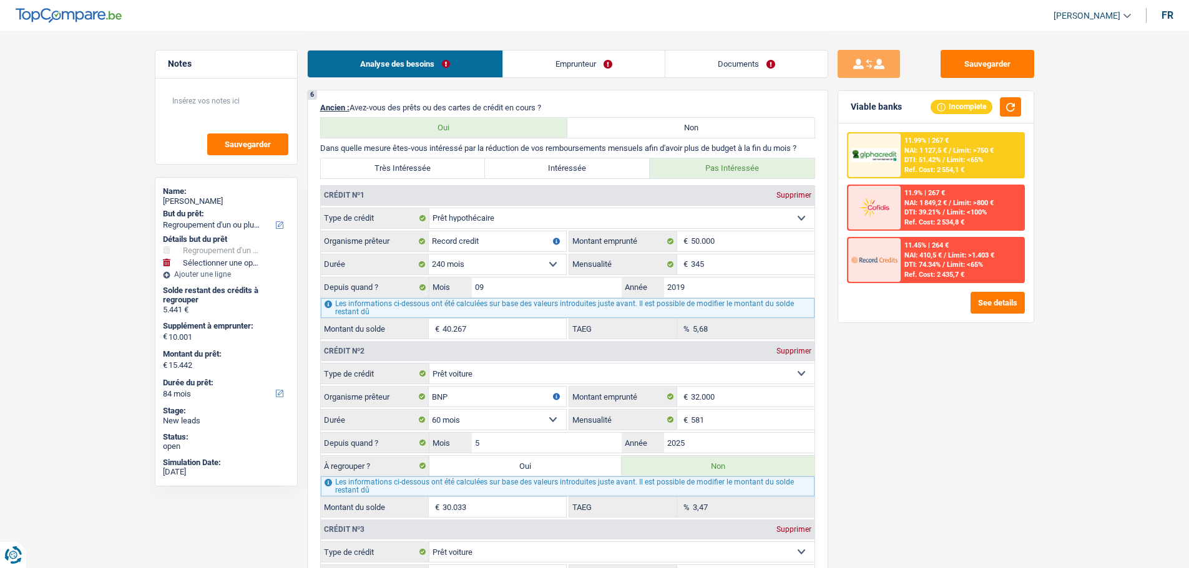
click at [711, 74] on link "Documents" at bounding box center [746, 64] width 162 height 27
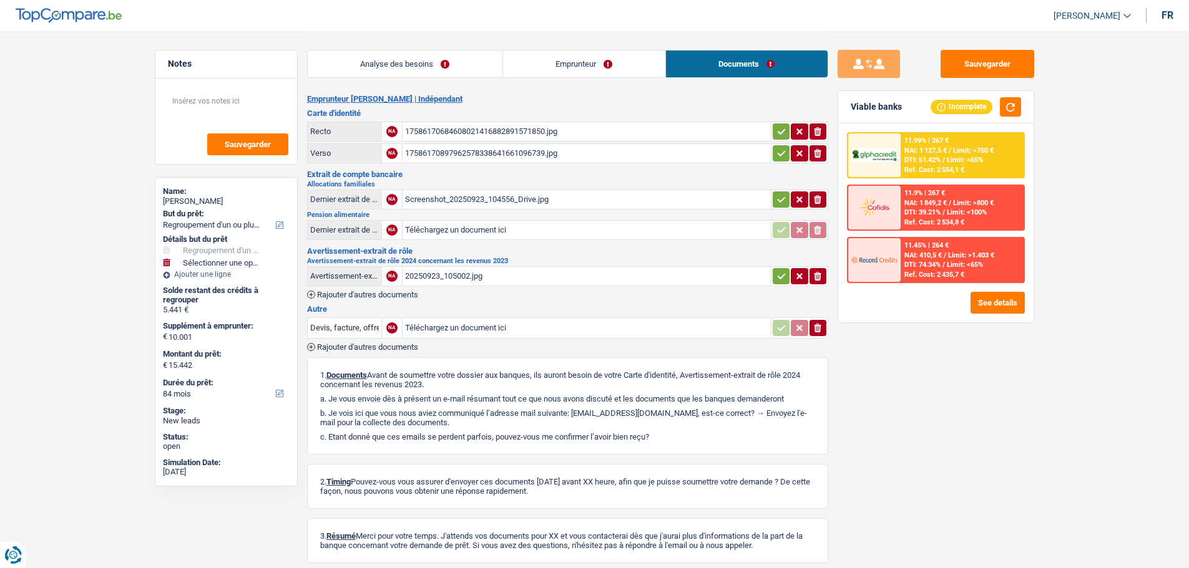
click at [478, 272] on div "20250923_105002.jpg" at bounding box center [586, 276] width 363 height 19
click at [471, 200] on div "Screenshot_20250923_104556_Drive.jpg" at bounding box center [586, 199] width 363 height 19
click at [373, 57] on link "Analyse des besoins" at bounding box center [405, 64] width 195 height 27
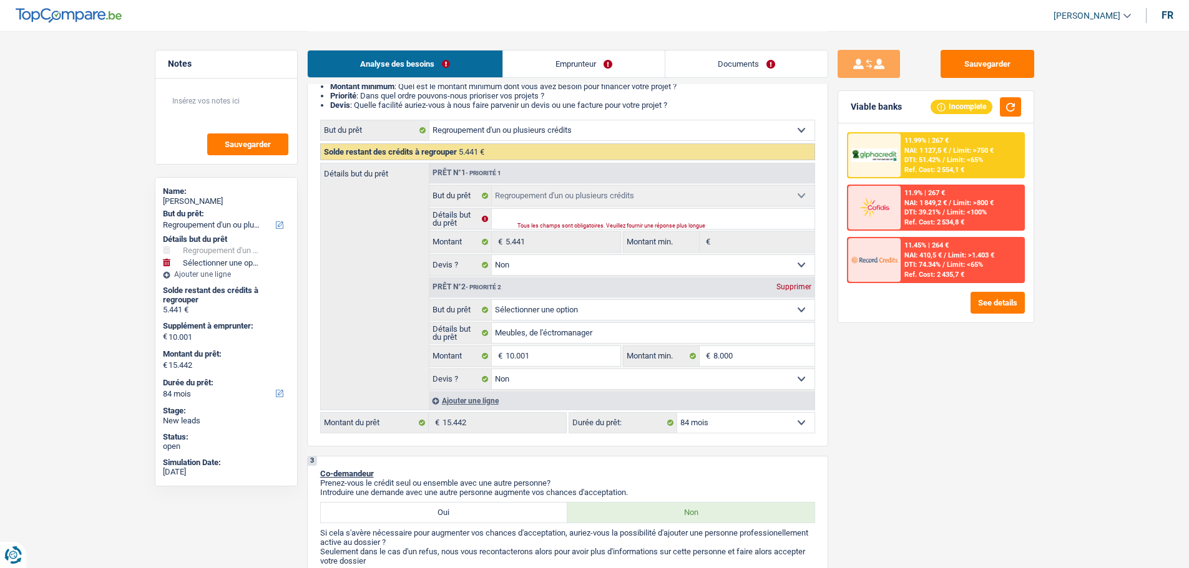
scroll to position [173, 0]
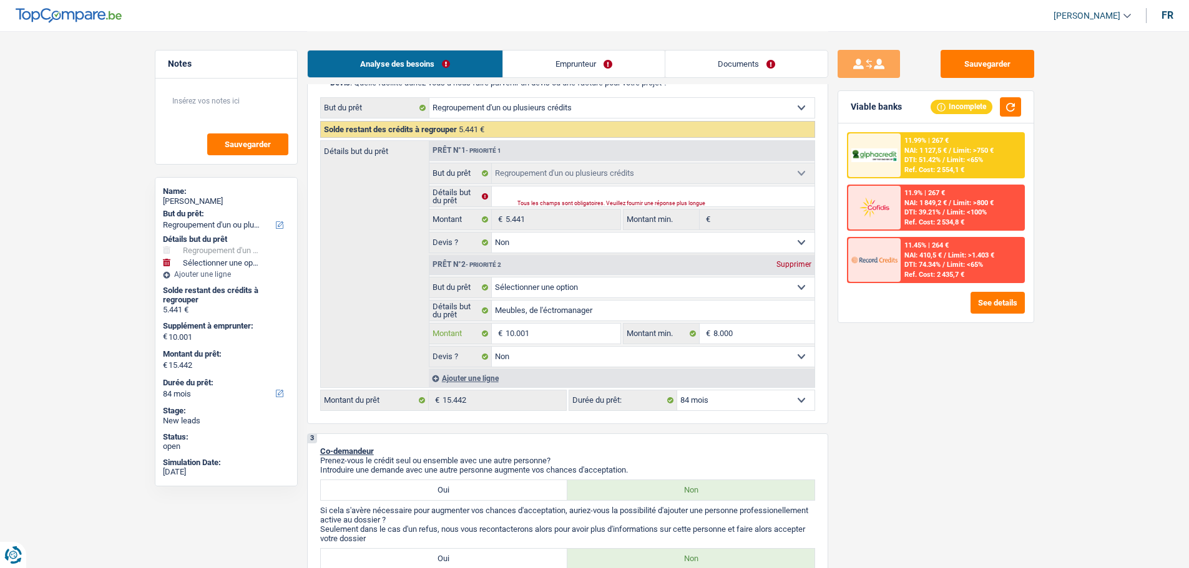
click at [549, 343] on input "10.001" at bounding box center [562, 334] width 114 height 20
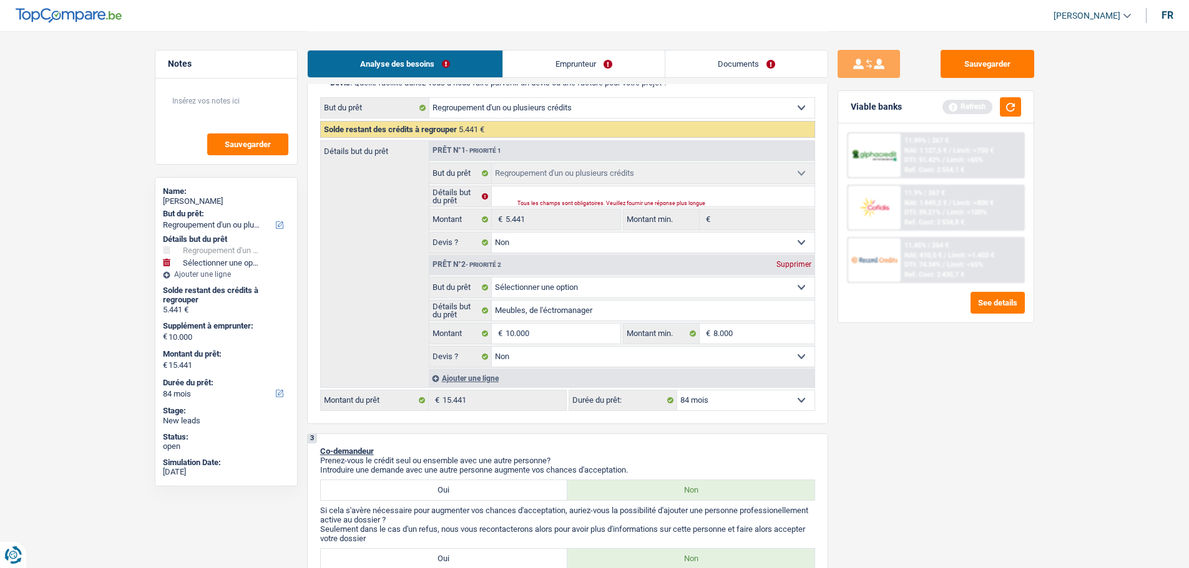
click at [1003, 100] on button "button" at bounding box center [1010, 106] width 21 height 19
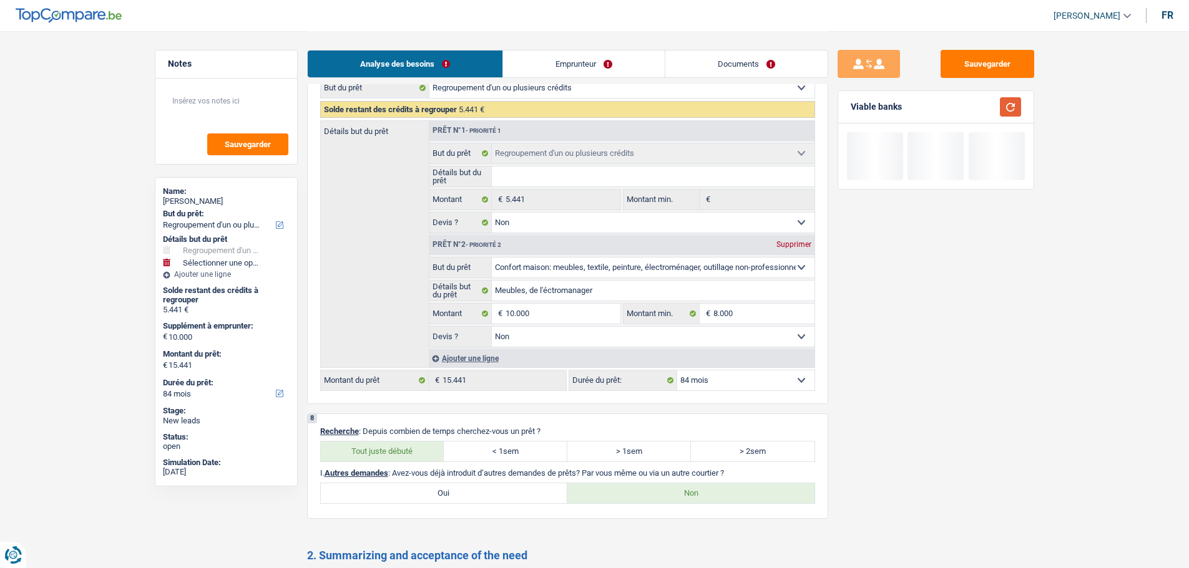
scroll to position [2232, 0]
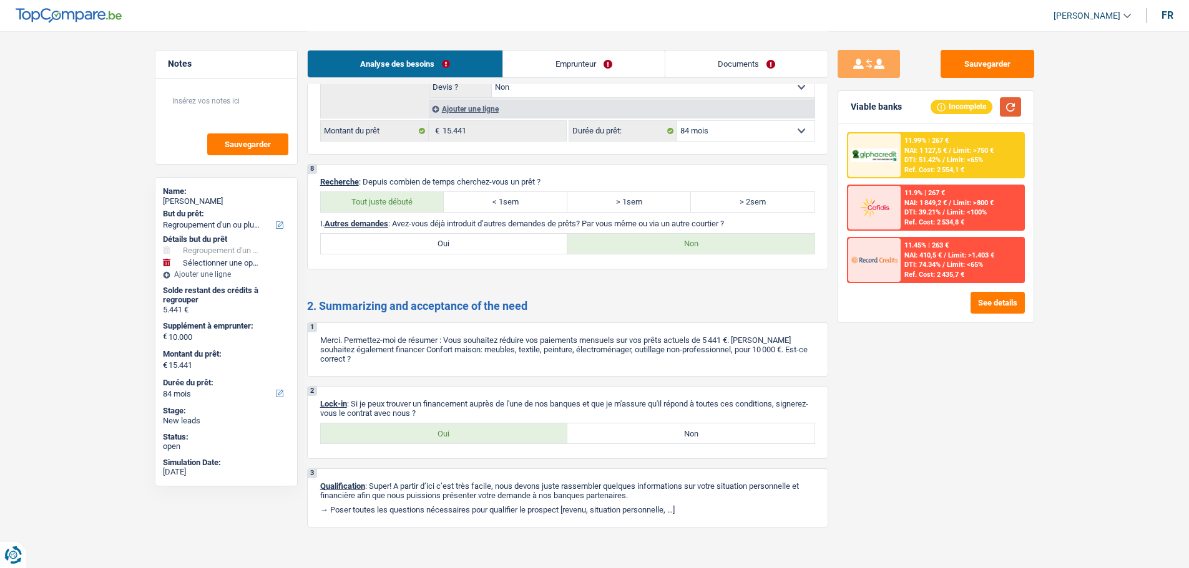
click at [1008, 105] on button "button" at bounding box center [1010, 106] width 21 height 19
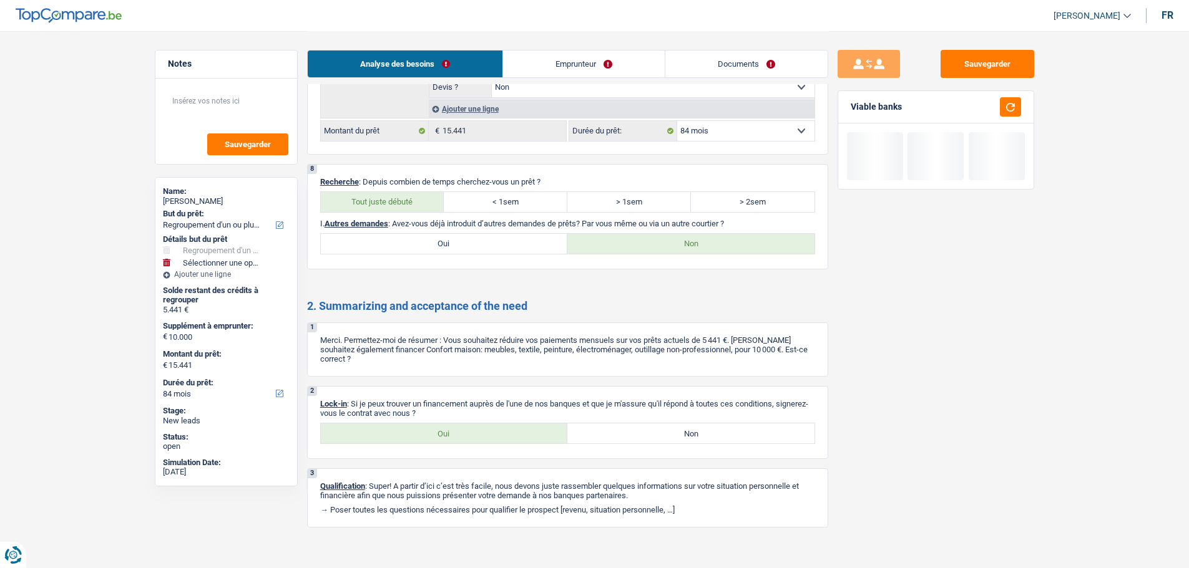
click at [427, 424] on label "Oui" at bounding box center [444, 434] width 247 height 20
click at [427, 424] on input "Oui" at bounding box center [444, 434] width 247 height 20
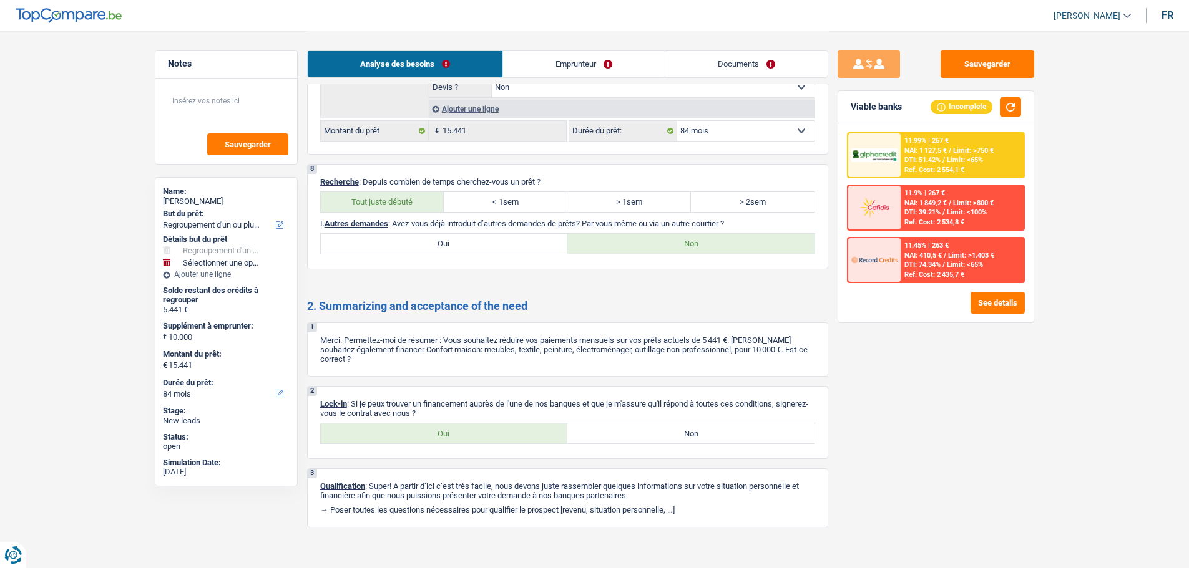
click at [681, 59] on link "Documents" at bounding box center [746, 64] width 162 height 27
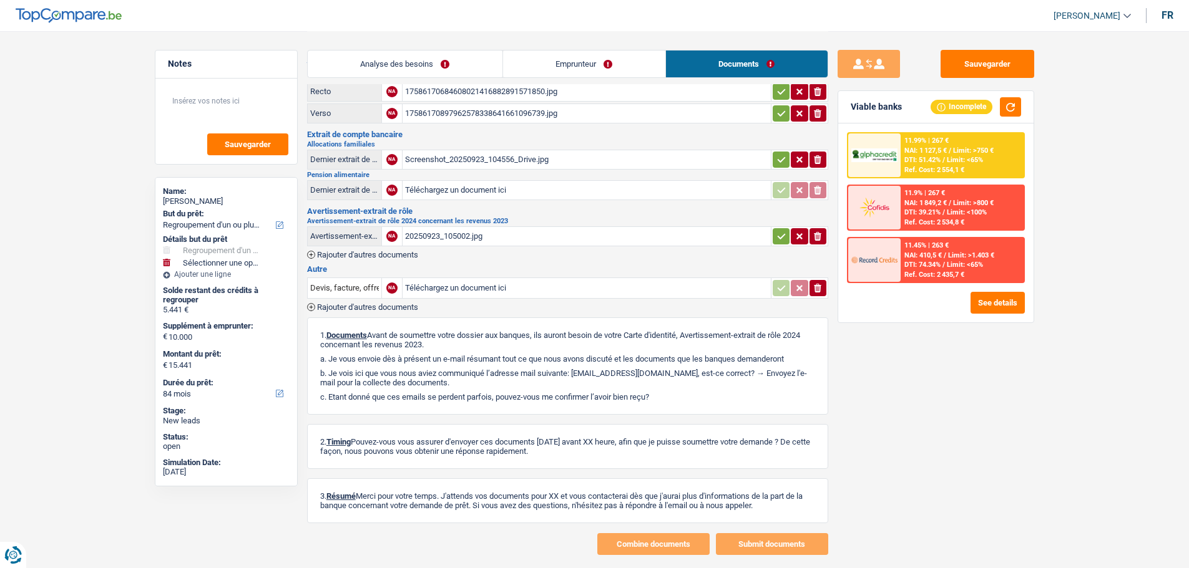
scroll to position [0, 0]
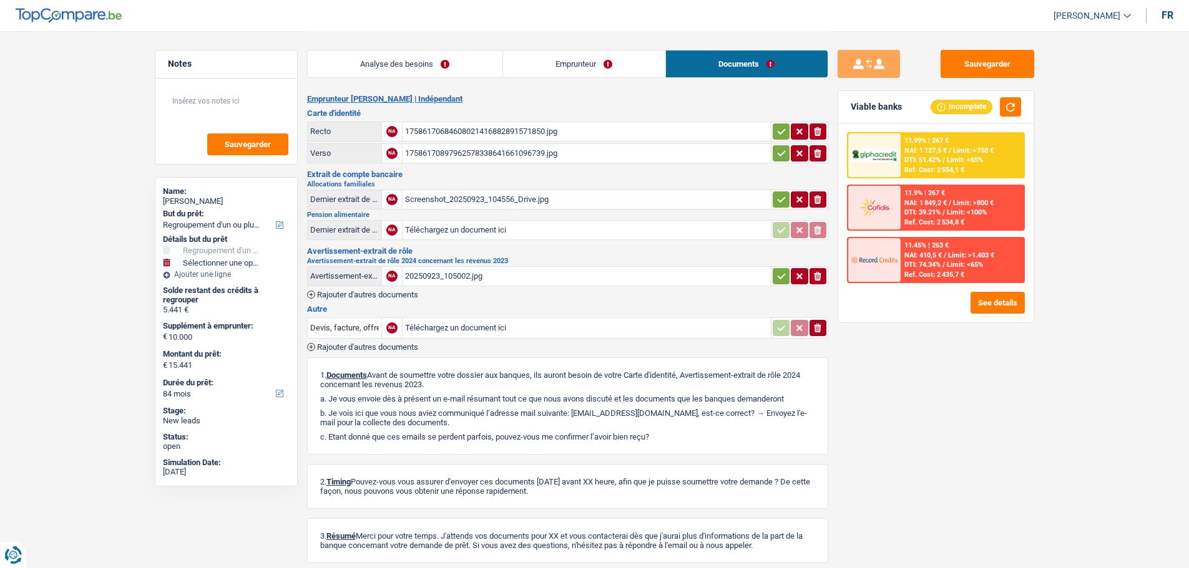
click at [457, 147] on div "17586170897962578338641661096739.jpg" at bounding box center [586, 153] width 363 height 19
click at [466, 279] on div "20250923_105002.jpg" at bounding box center [586, 276] width 363 height 19
click at [429, 198] on div "Screenshot_20250923_104556_Drive.jpg" at bounding box center [586, 199] width 363 height 19
click at [962, 58] on button "Sauvegarder" at bounding box center [987, 64] width 94 height 28
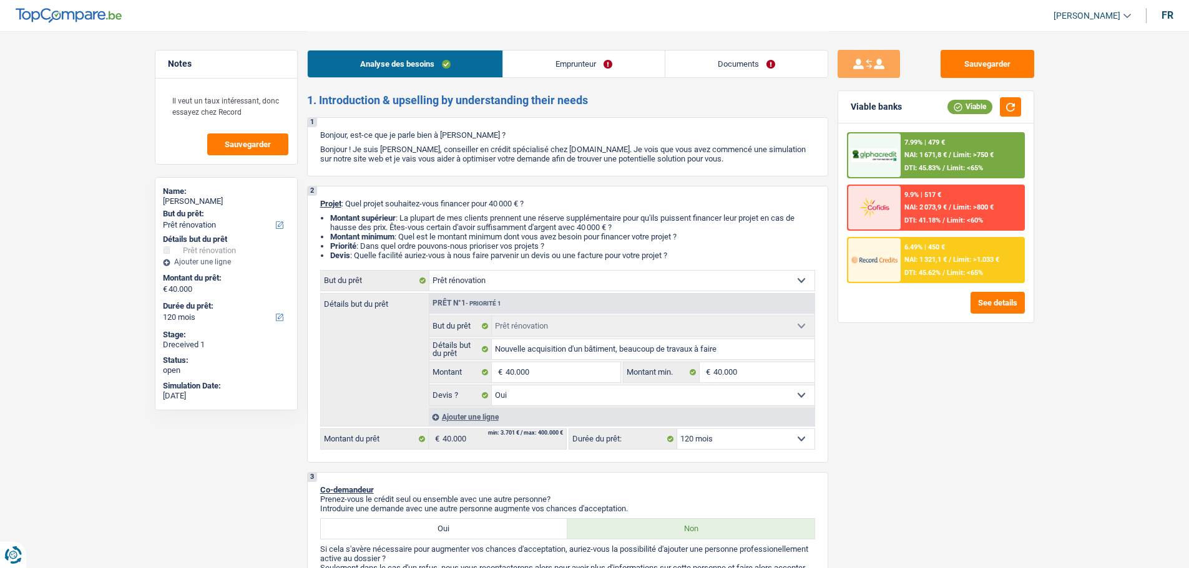
select select "renovation"
select select "120"
select select "renovation"
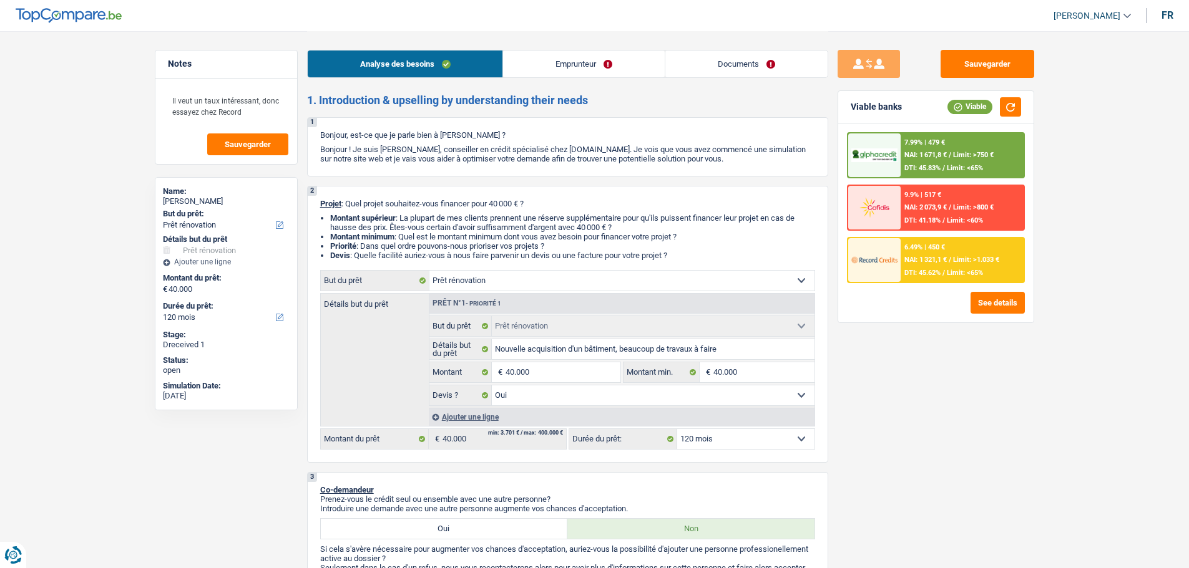
select select "yes"
select select "120"
select select "independent"
select select "netSalary"
select select "rentalIncome"
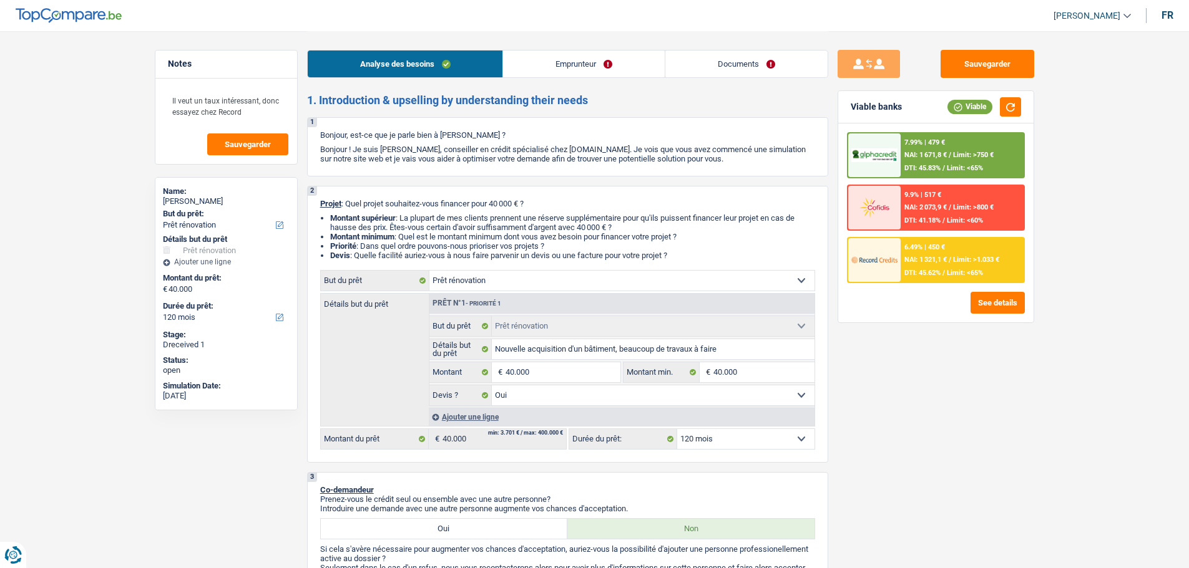
select select "rentalIncome"
select select "ownerWithMortgage"
select select "mortgage"
select select "300"
select select "cardOrCredit"
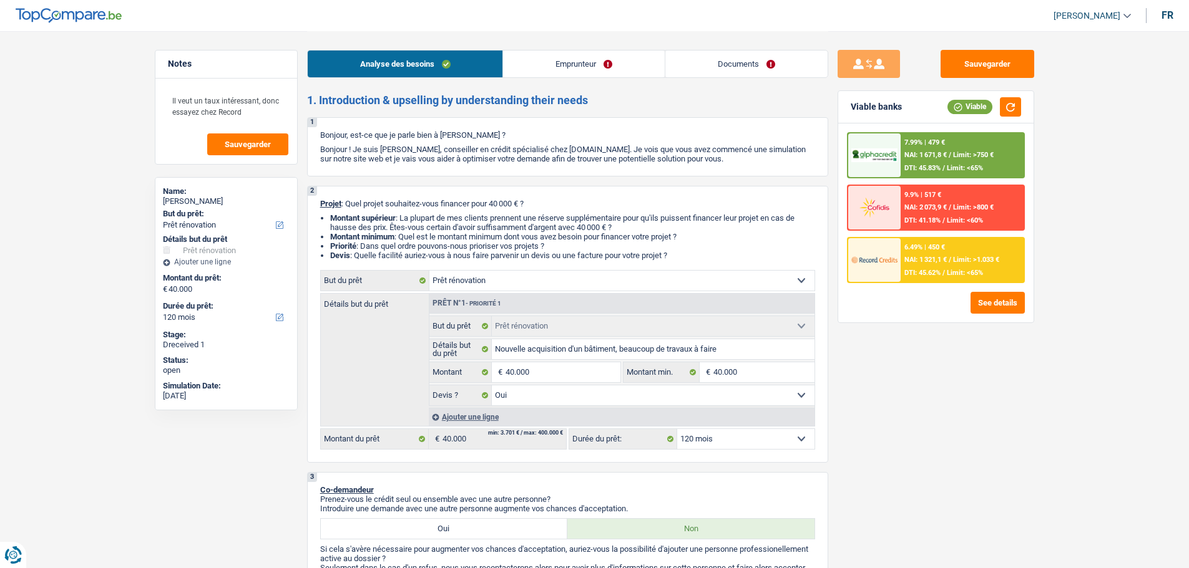
select select "renovation"
select select "yes"
select select "120"
select select "independent"
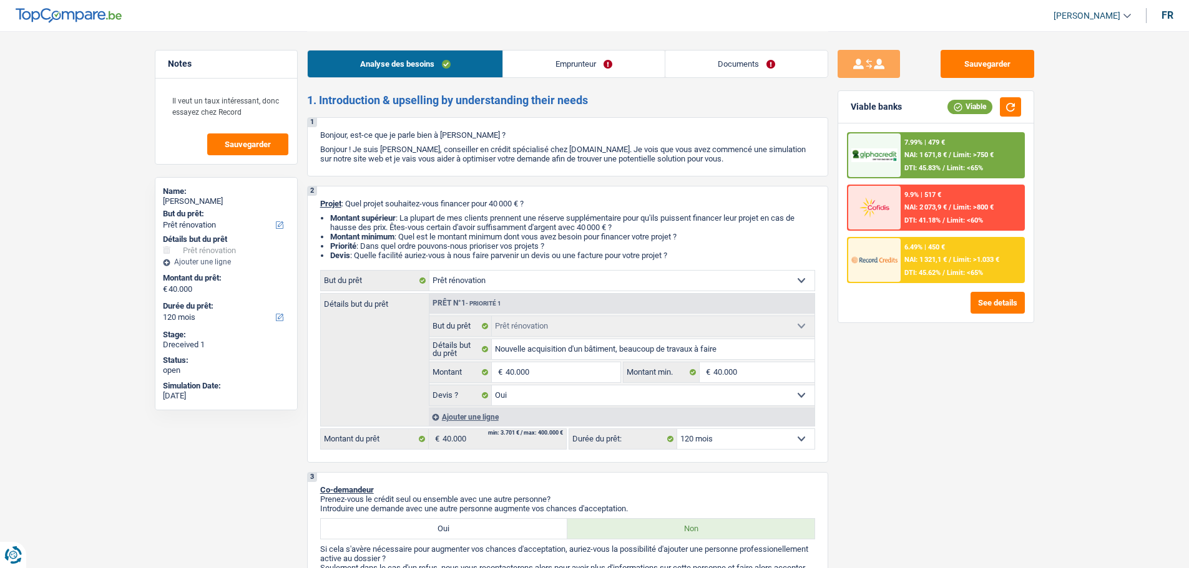
select select "netSalary"
select select "rentalIncome"
select select "BE"
click at [585, 59] on link "Emprunteur" at bounding box center [584, 64] width 162 height 27
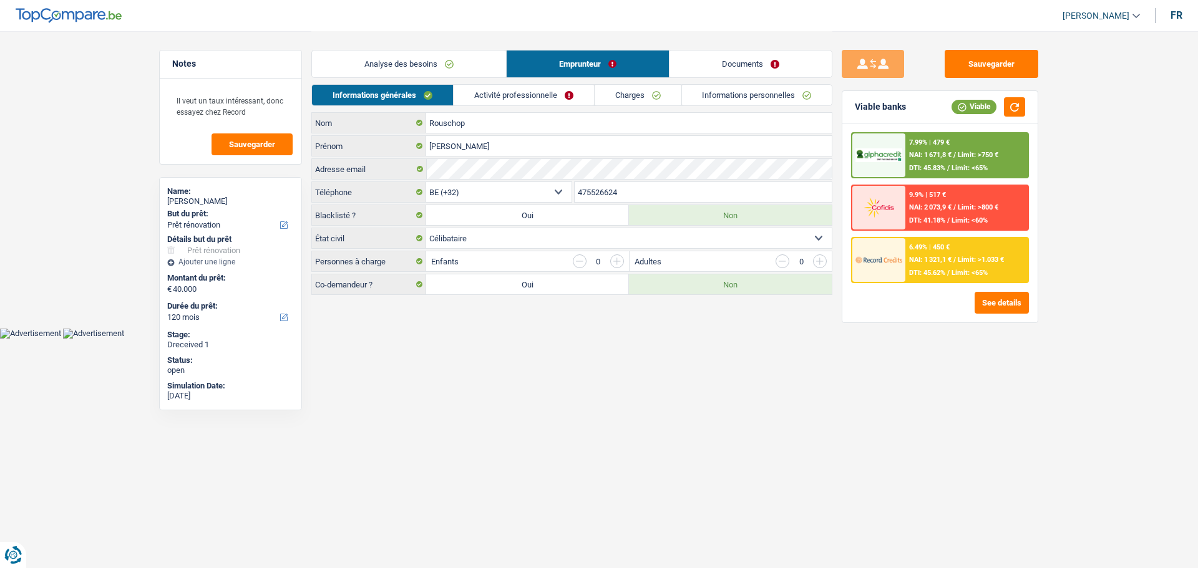
click at [540, 101] on link "Activité professionnelle" at bounding box center [524, 95] width 140 height 21
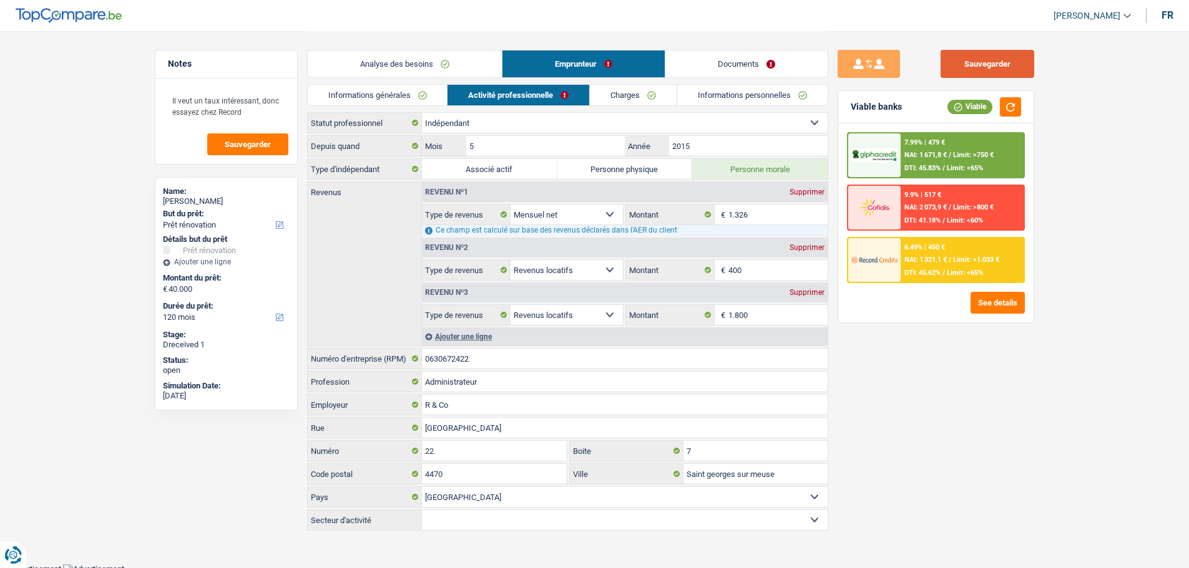
click at [1000, 70] on button "Sauvegarder" at bounding box center [987, 64] width 94 height 28
